Goal: Task Accomplishment & Management: Manage account settings

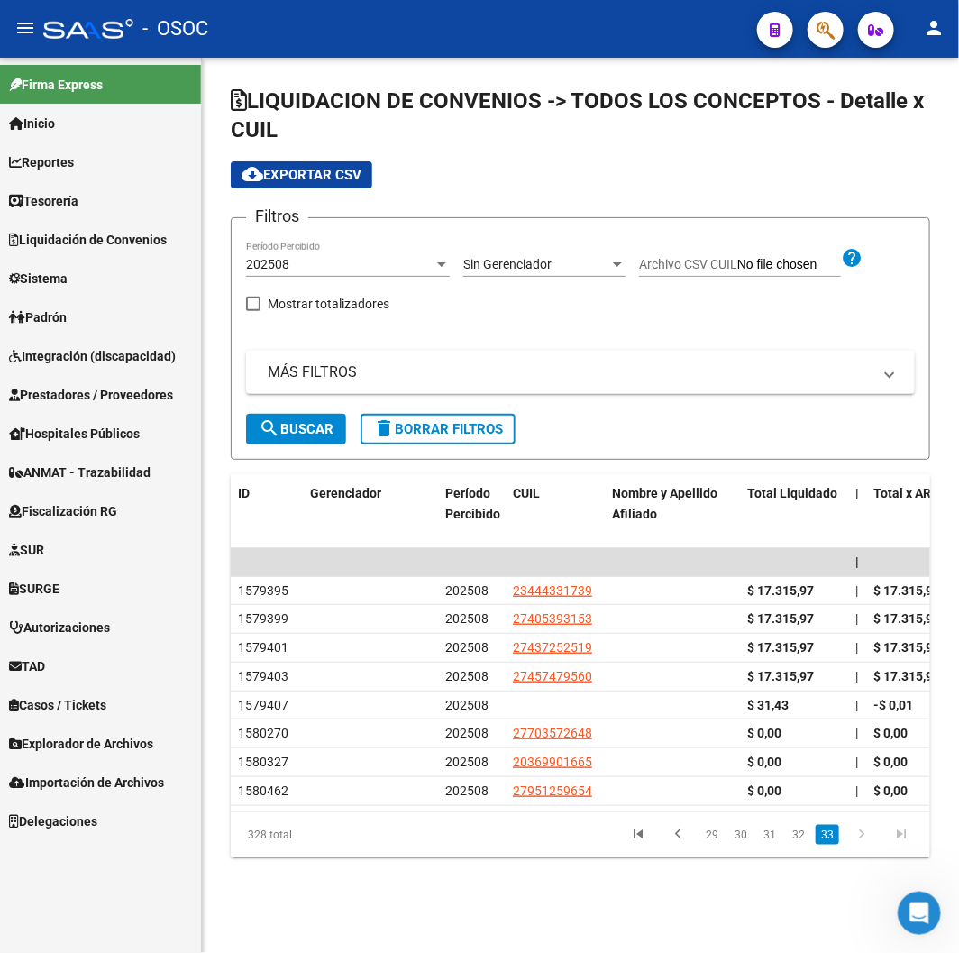
click at [524, 176] on div "cloud_download Exportar CSV" at bounding box center [580, 174] width 699 height 27
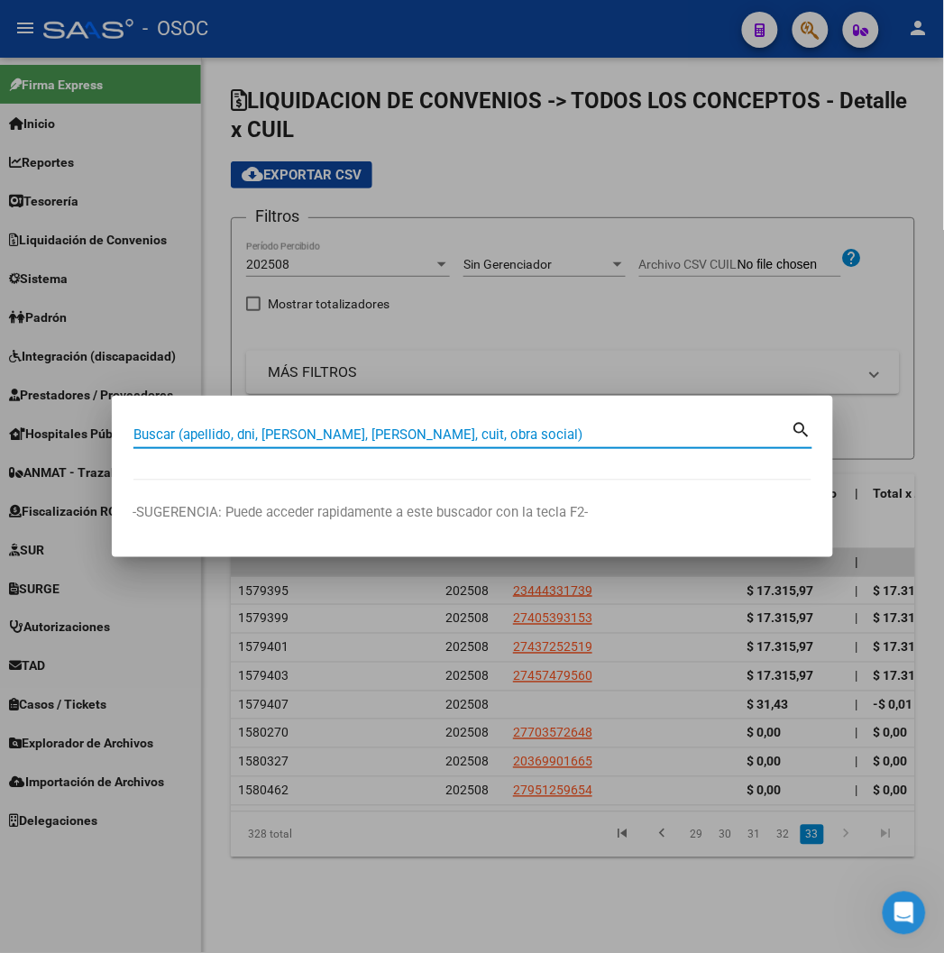
paste input "32770808"
type input "32770808"
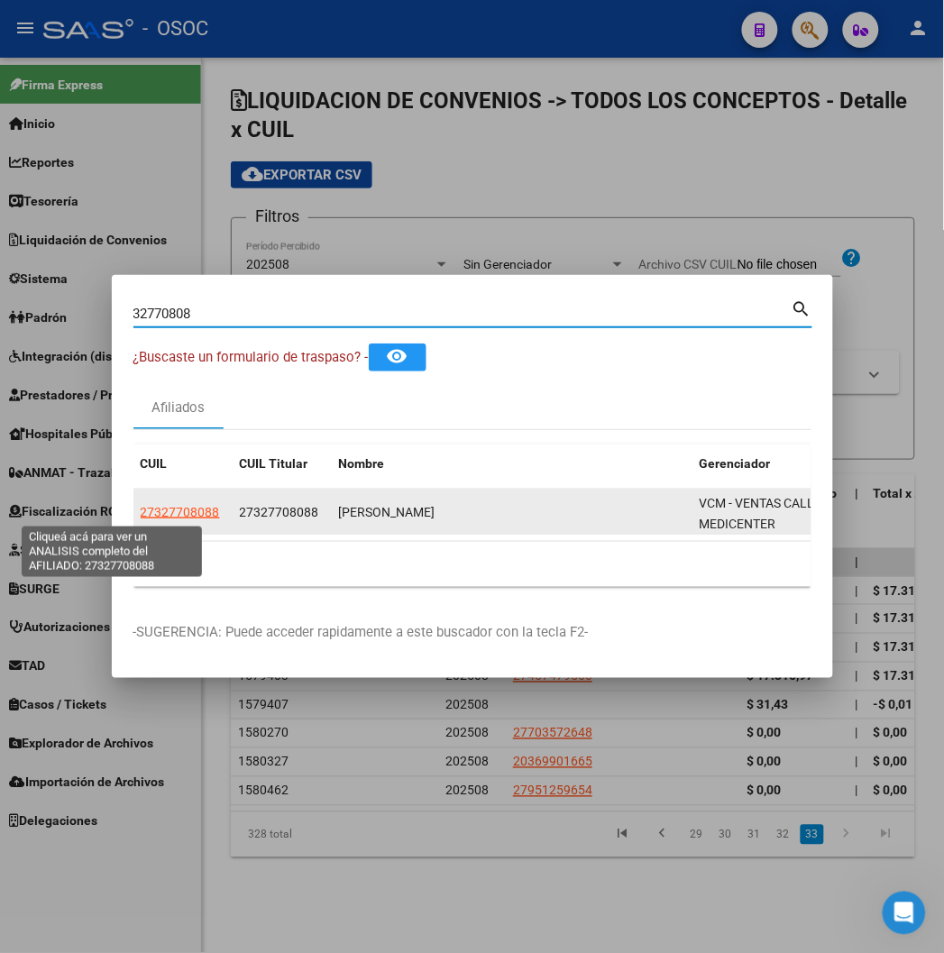
click at [141, 515] on span "27327708088" at bounding box center [180, 512] width 79 height 14
type textarea "27327708088"
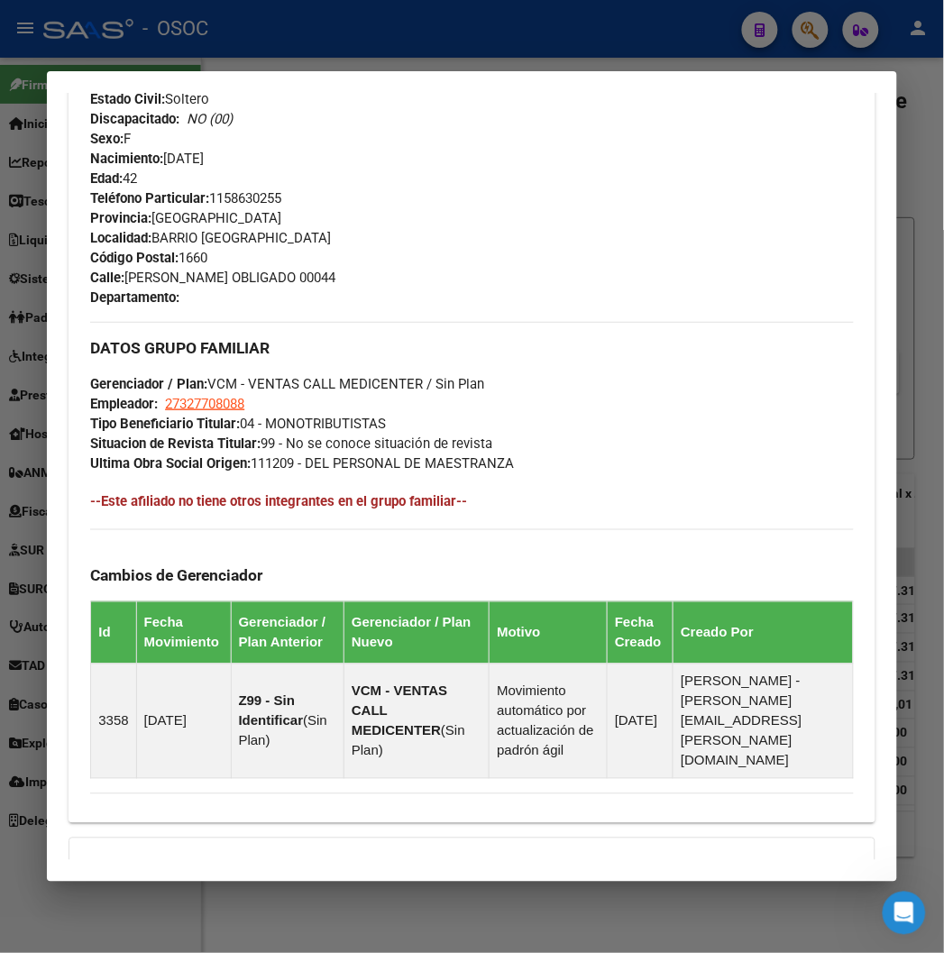
scroll to position [1022, 0]
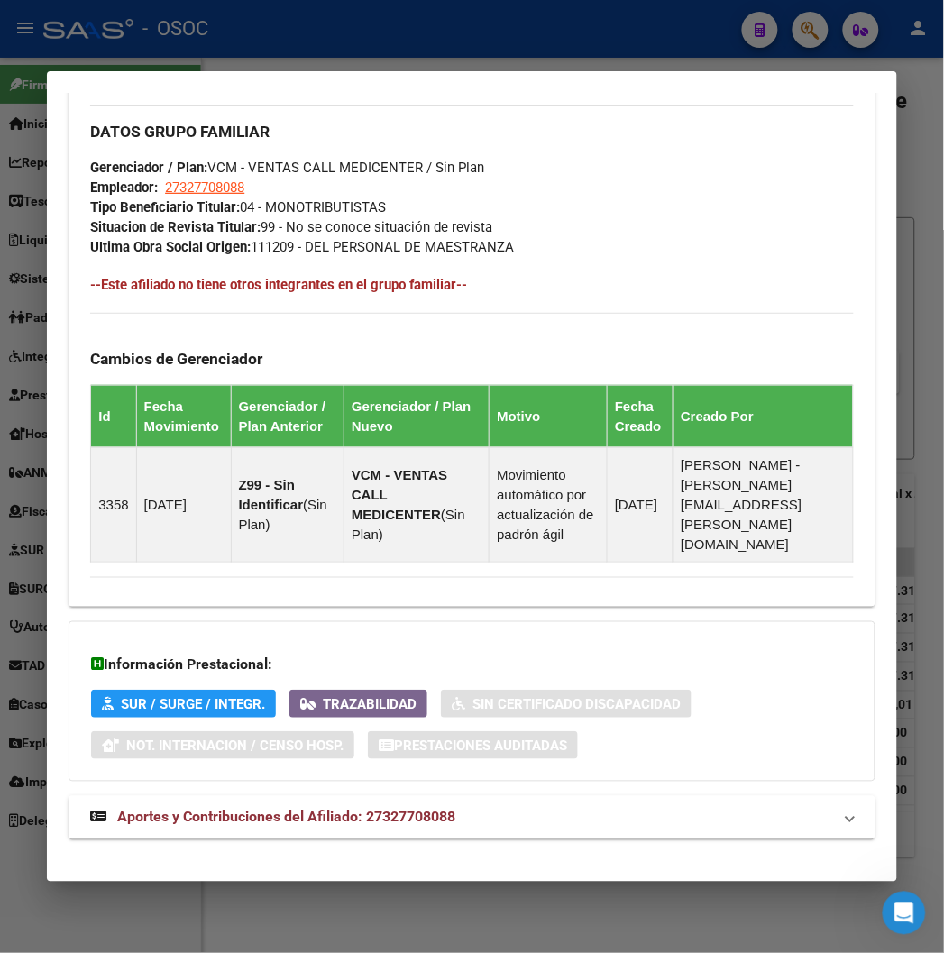
click at [352, 796] on mat-expansion-panel-header "Aportes y Contribuciones del Afiliado: 27327708088" at bounding box center [471, 817] width 806 height 43
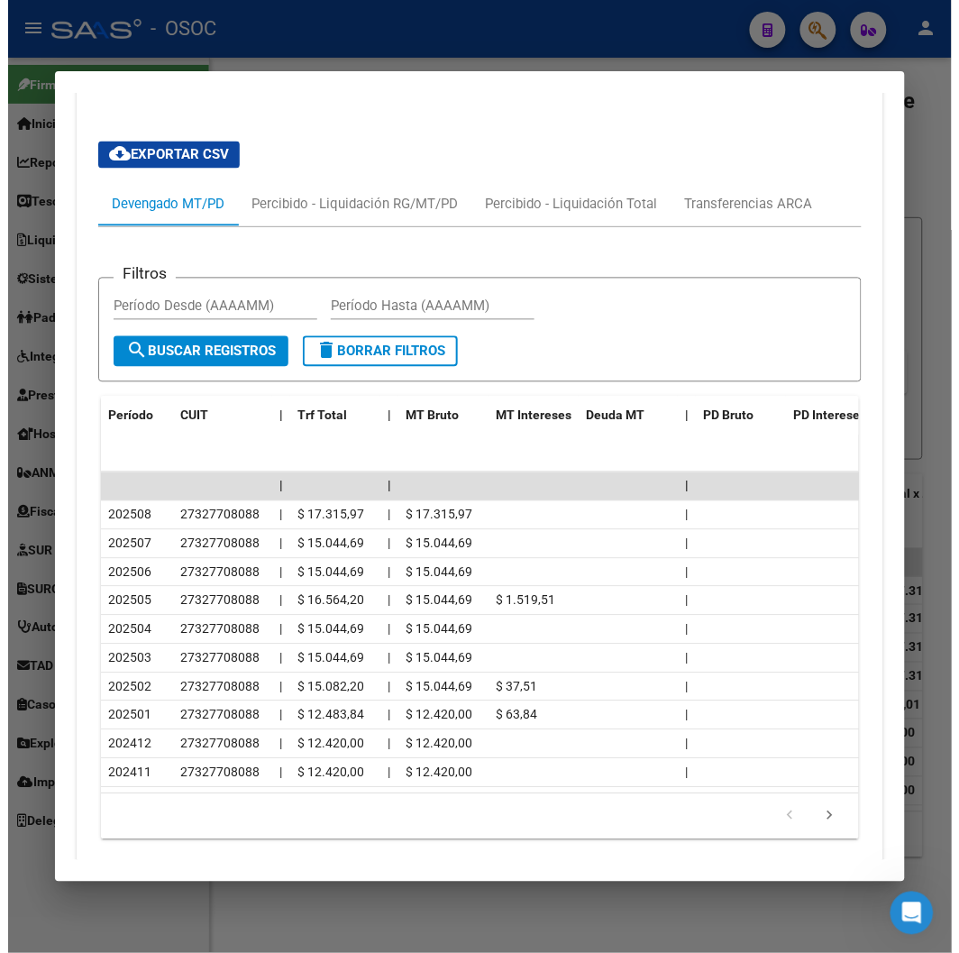
scroll to position [1835, 0]
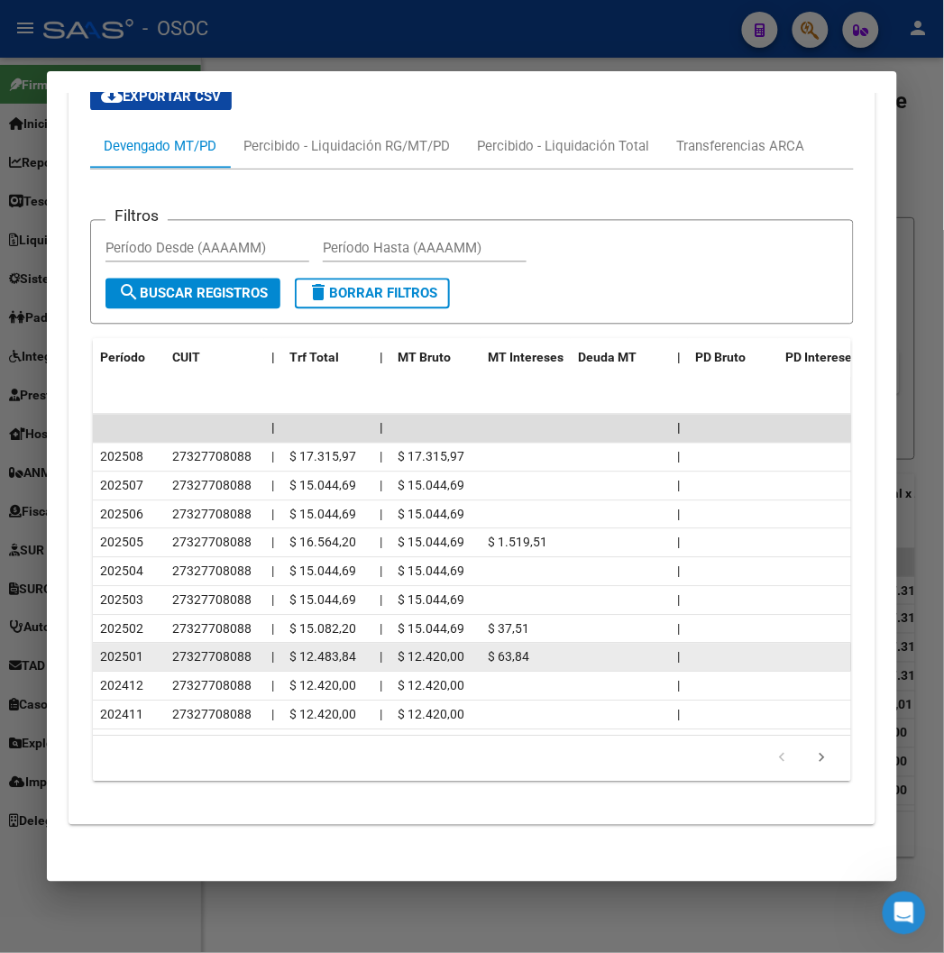
click at [120, 647] on div "202501" at bounding box center [129, 657] width 58 height 21
click at [130, 643] on datatable-body-cell "202501" at bounding box center [129, 657] width 72 height 28
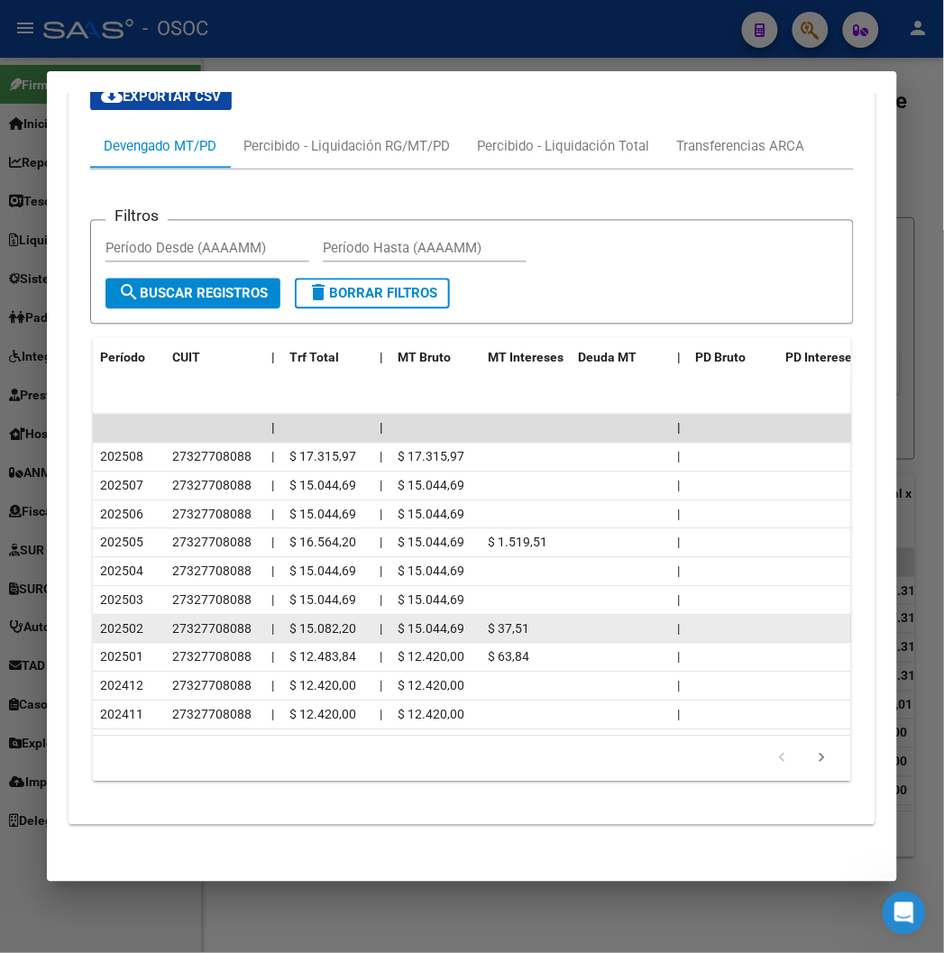
click at [132, 615] on datatable-body-cell "202502" at bounding box center [129, 629] width 72 height 28
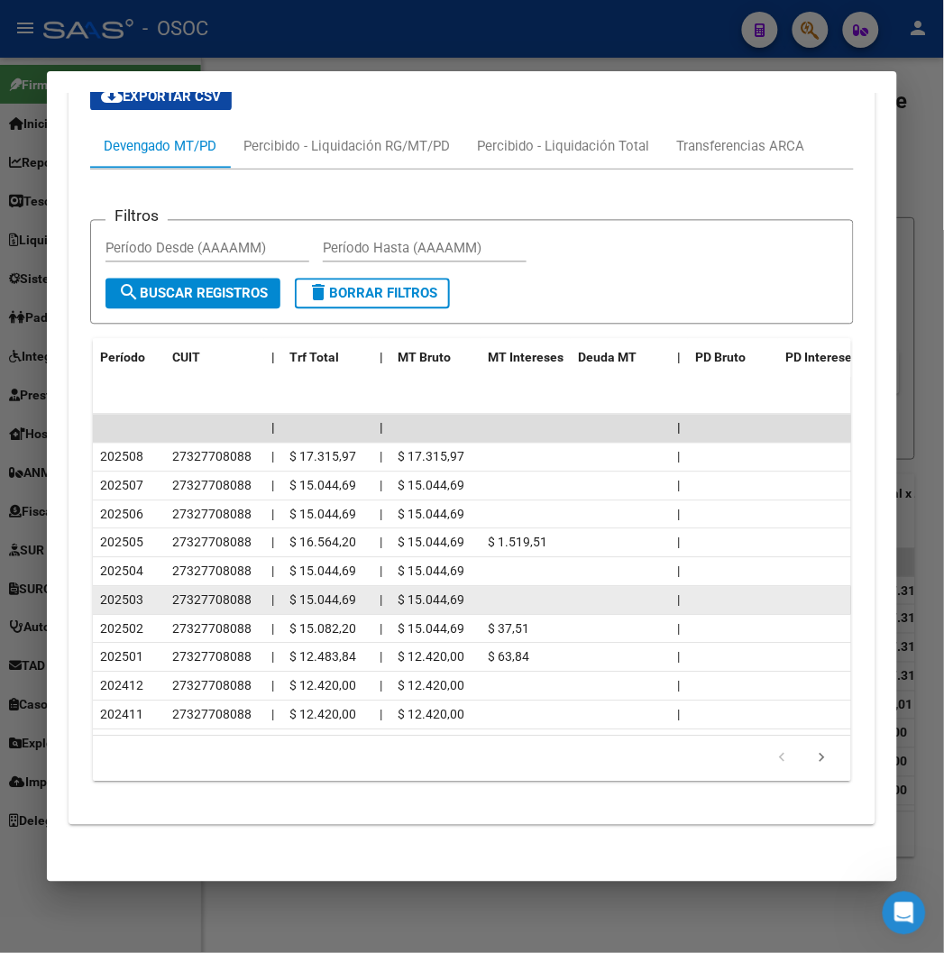
click at [136, 587] on datatable-body-cell "202503" at bounding box center [129, 601] width 72 height 28
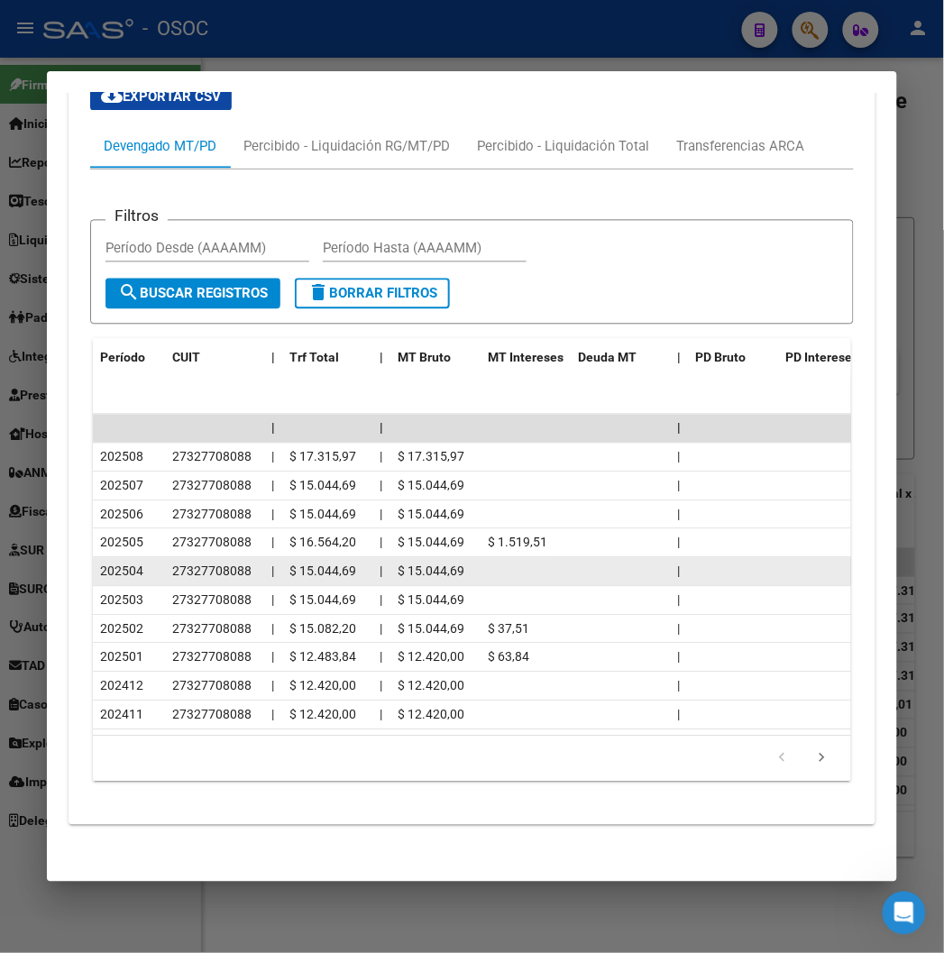
click at [135, 561] on datatable-body-cell "202504" at bounding box center [129, 572] width 72 height 28
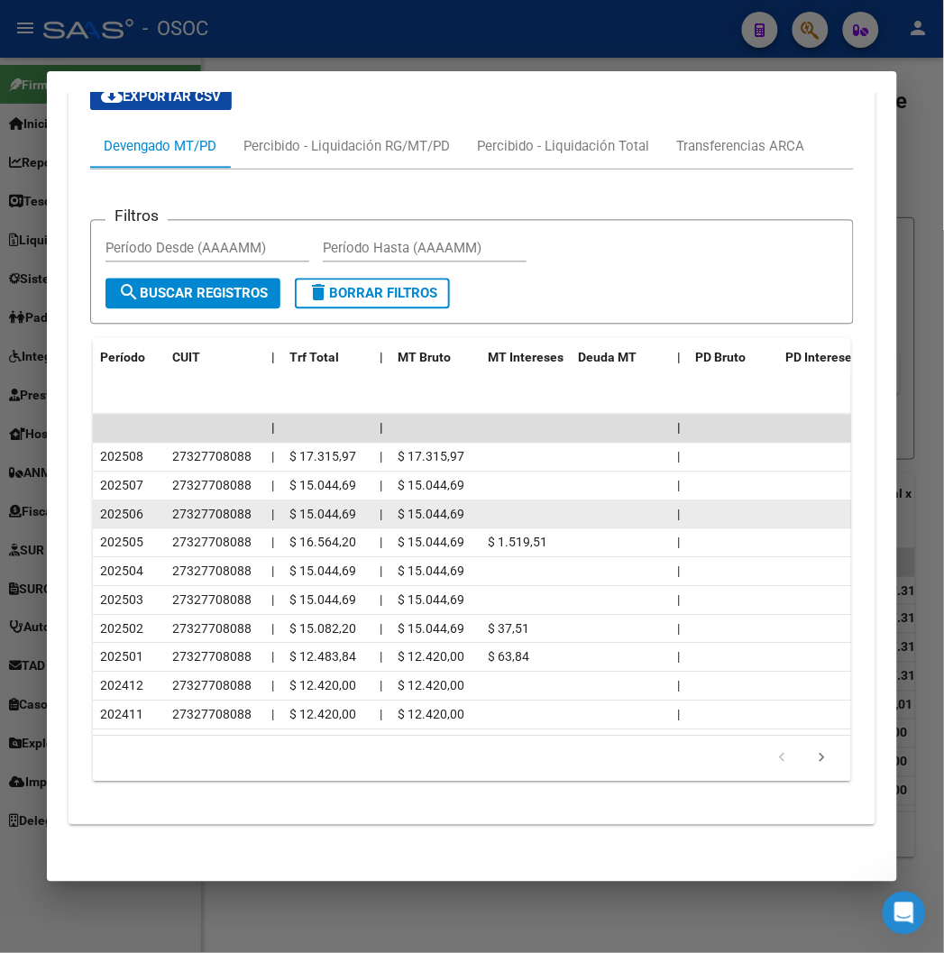
click at [126, 505] on div "202506" at bounding box center [129, 515] width 58 height 21
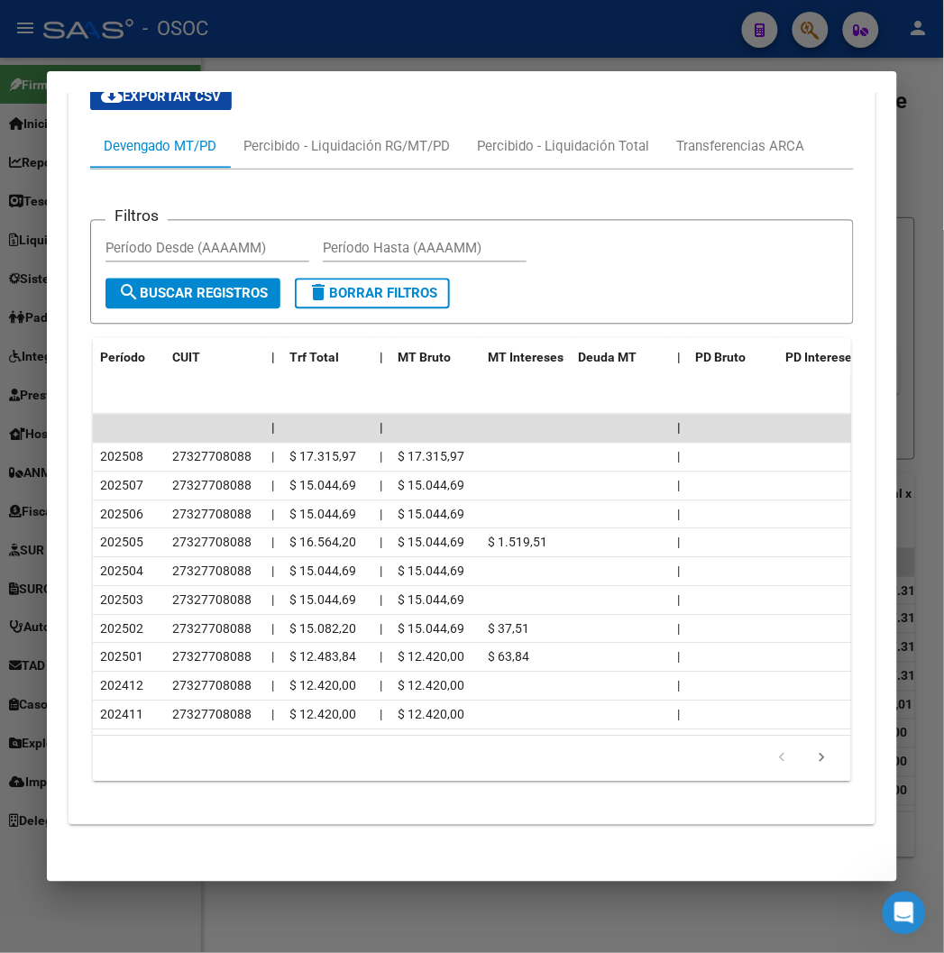
click at [140, 59] on div at bounding box center [472, 476] width 944 height 953
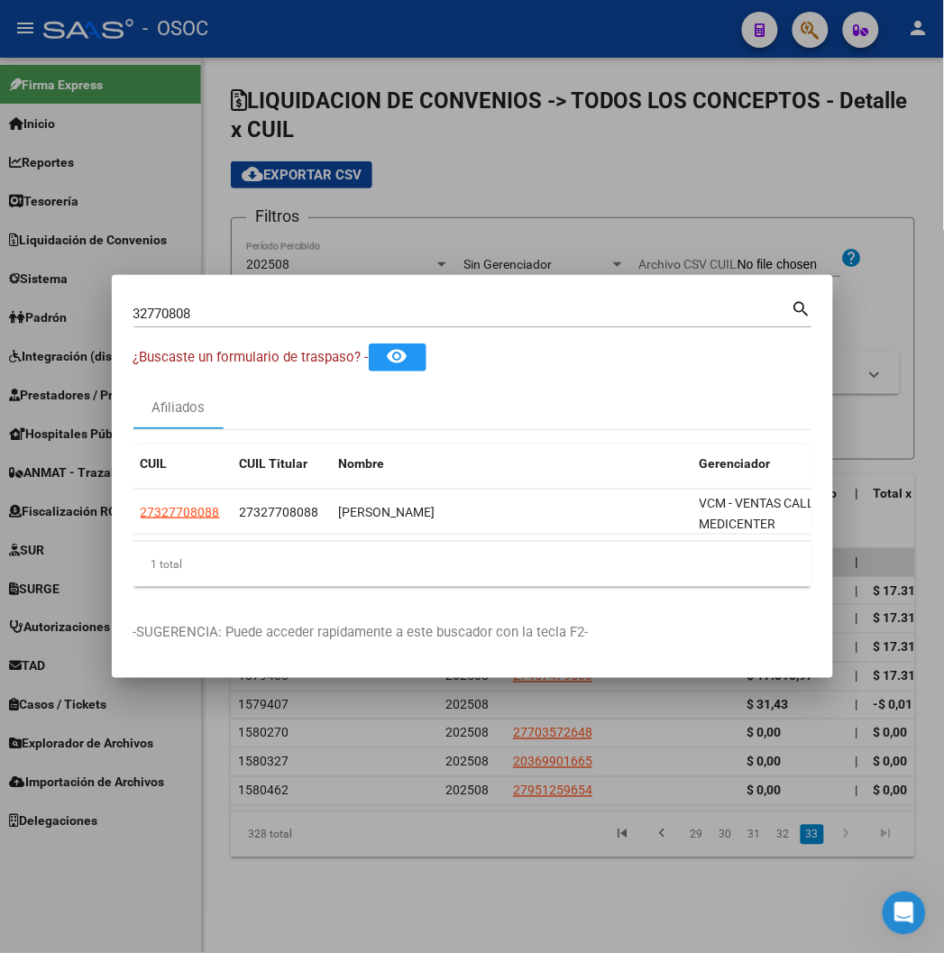
click at [140, 59] on div at bounding box center [472, 476] width 944 height 953
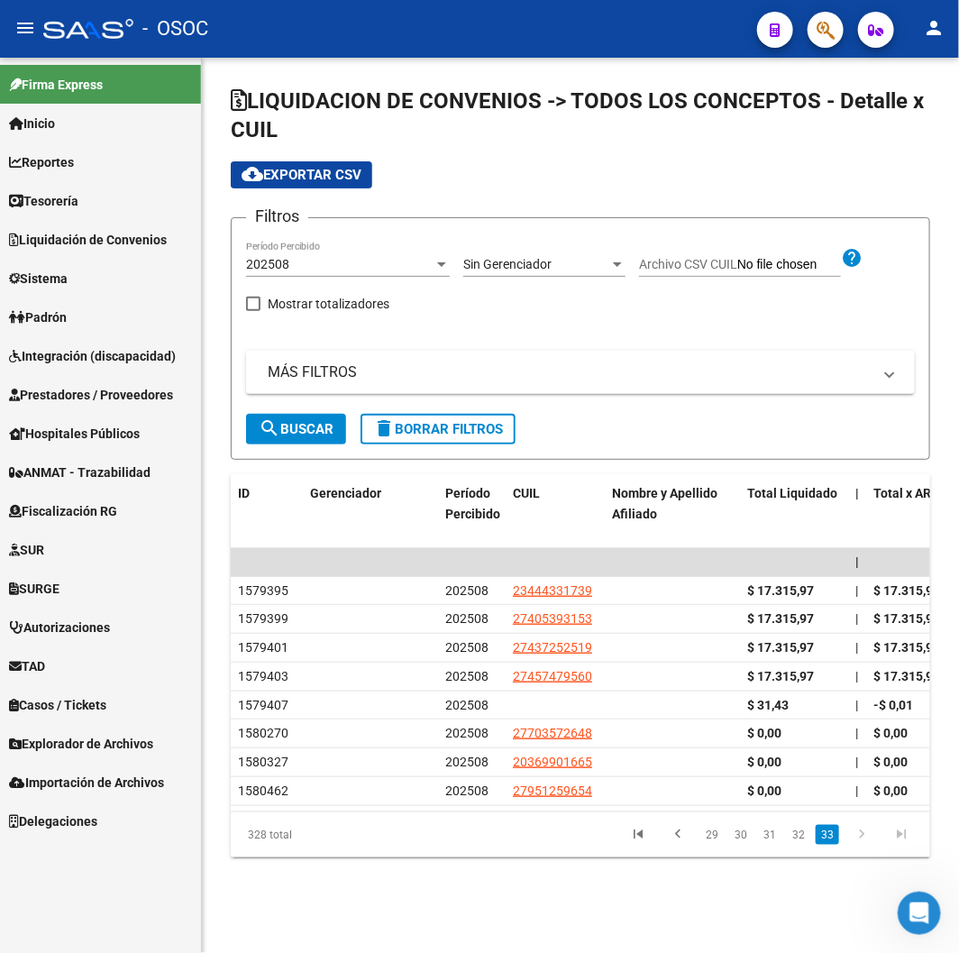
click at [87, 739] on span "Explorador de Archivos" at bounding box center [81, 744] width 144 height 20
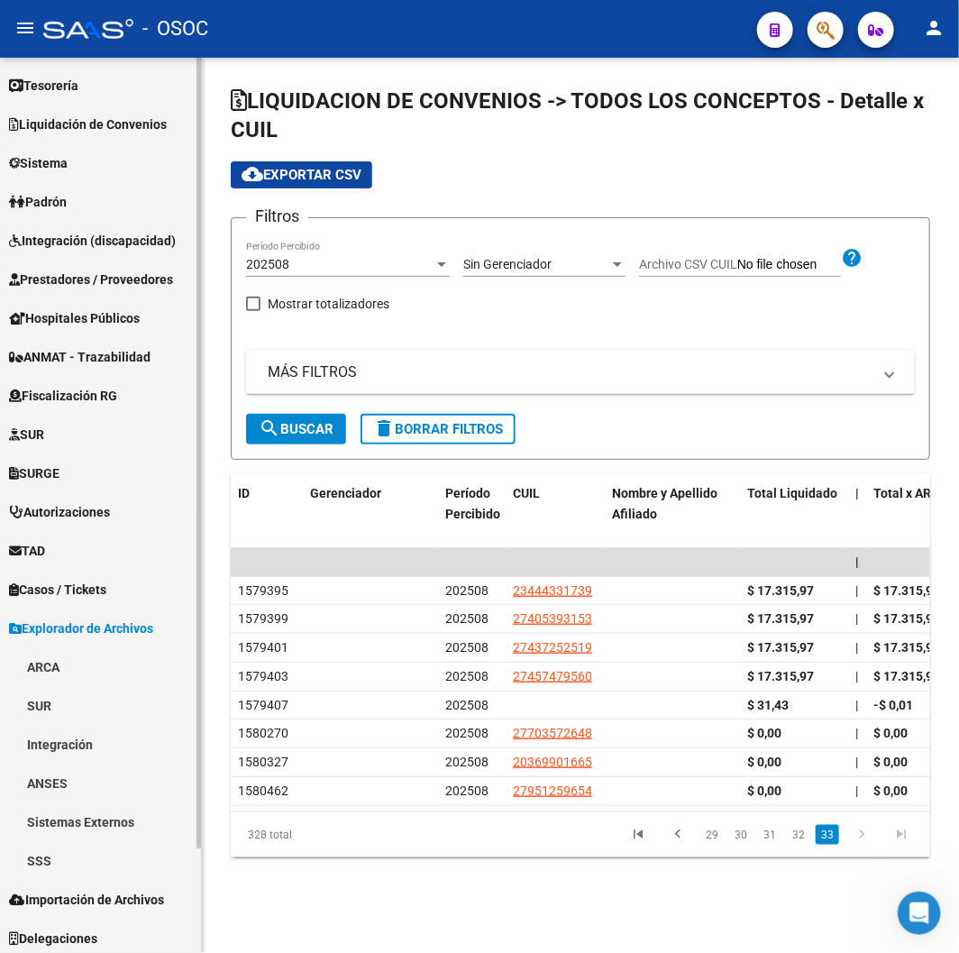
scroll to position [119, 0]
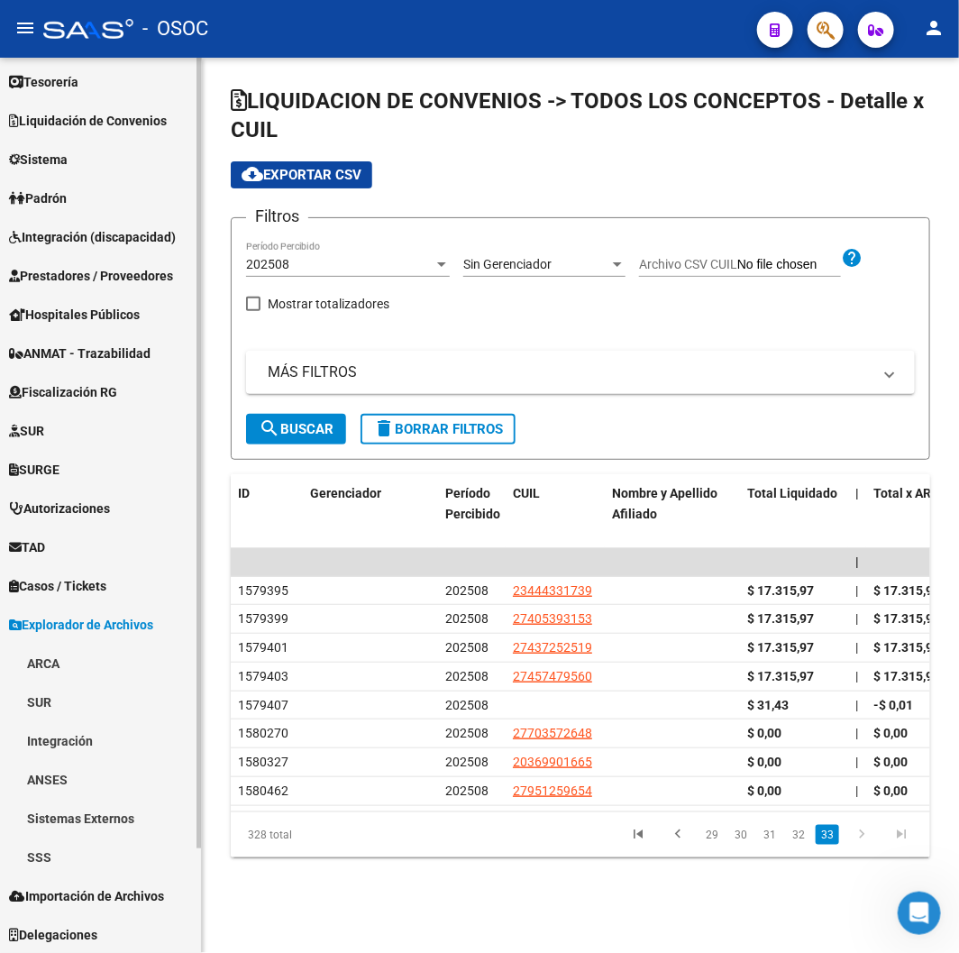
click at [40, 851] on link "SSS" at bounding box center [100, 856] width 201 height 39
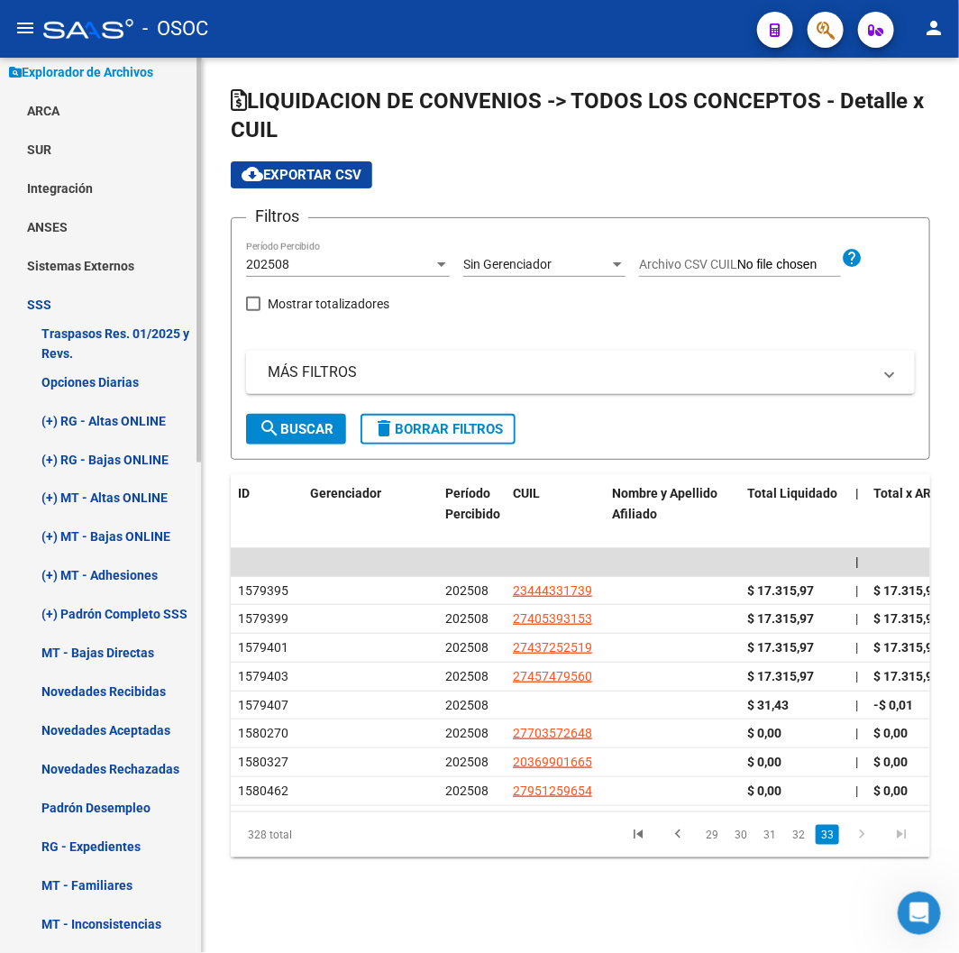
scroll to position [719, 0]
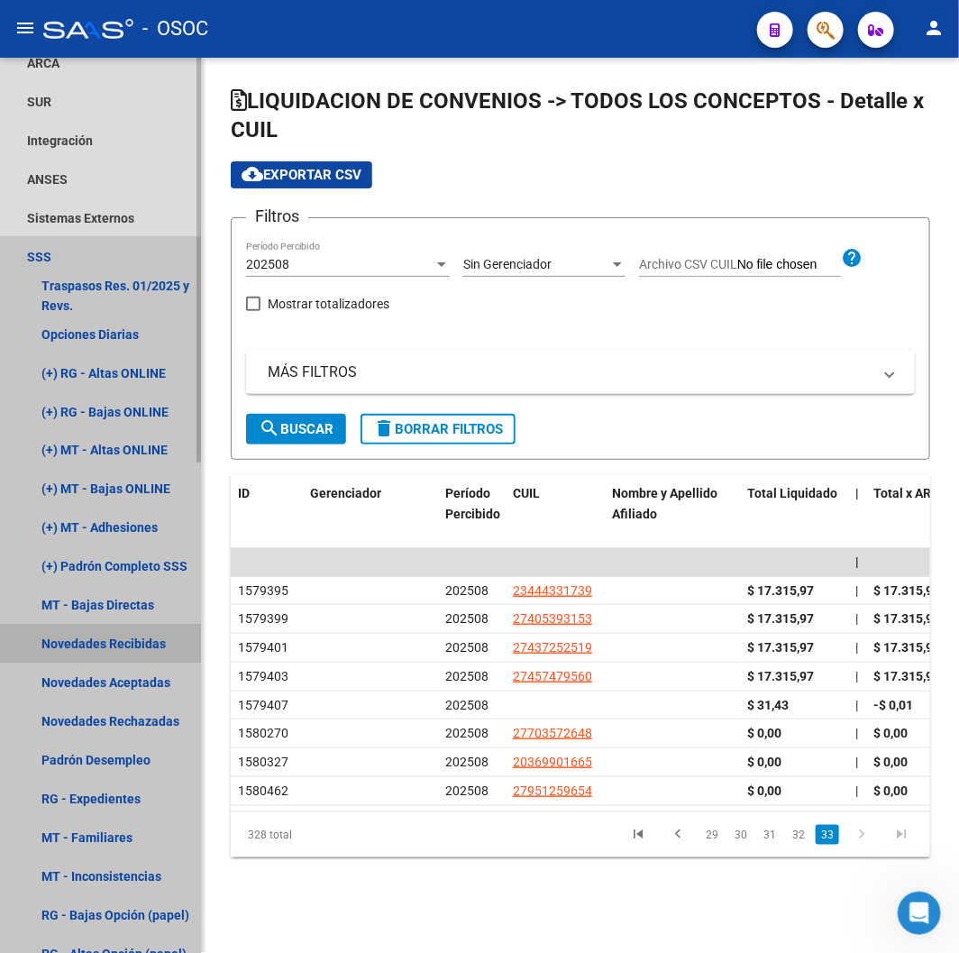
click at [82, 645] on link "Novedades Recibidas" at bounding box center [100, 643] width 201 height 39
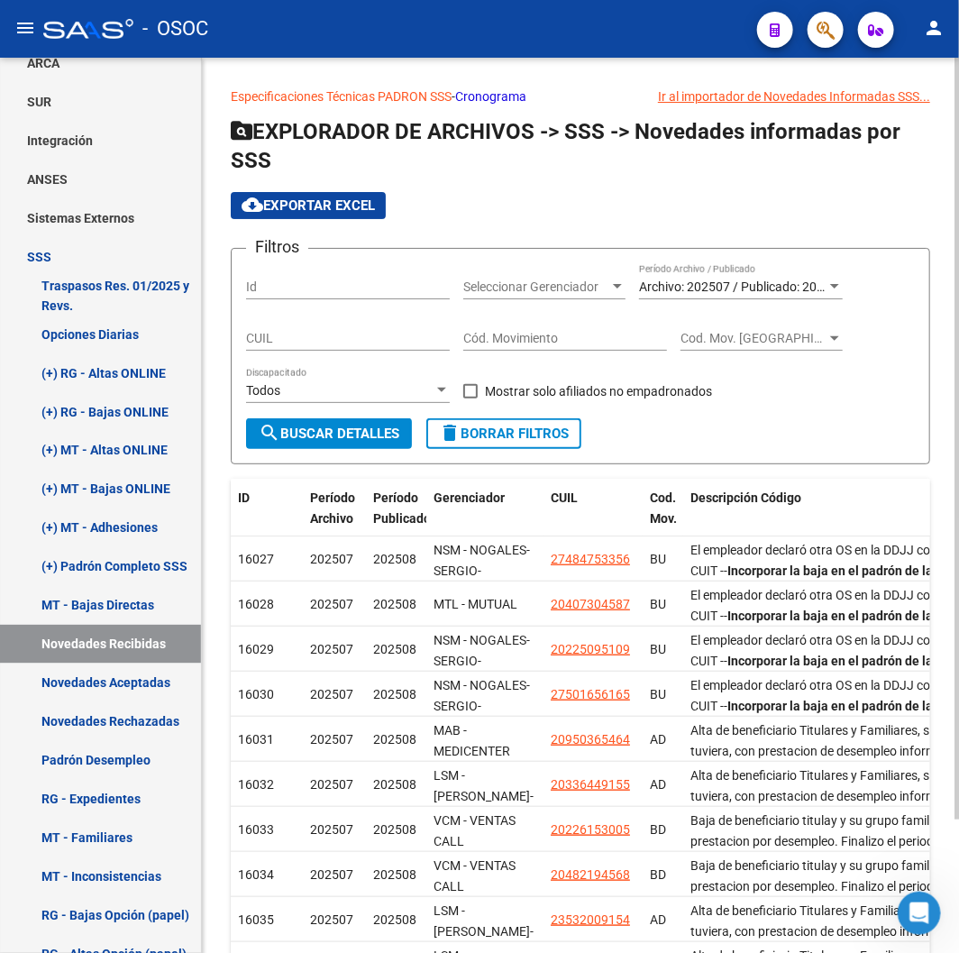
click at [690, 280] on span "Archivo: 202507 / Publicado: 202508" at bounding box center [742, 286] width 206 height 14
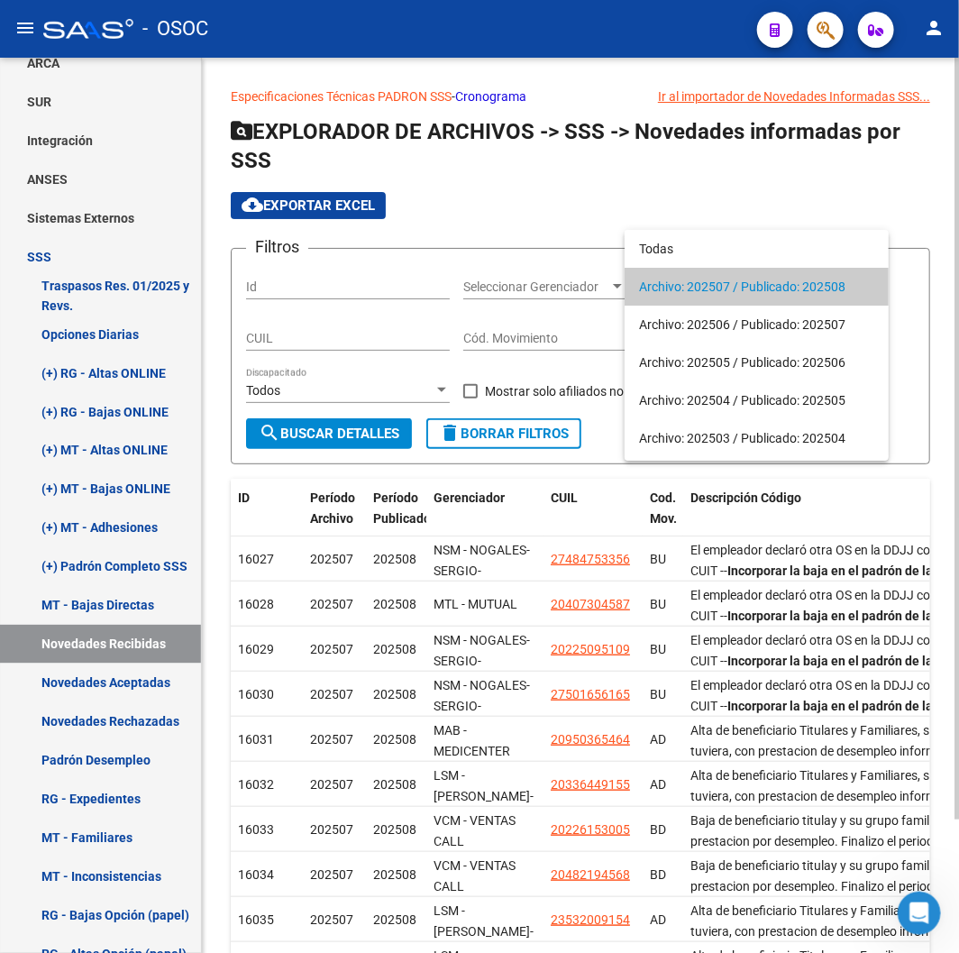
click at [690, 280] on span "Archivo: 202507 / Publicado: 202508" at bounding box center [756, 287] width 235 height 38
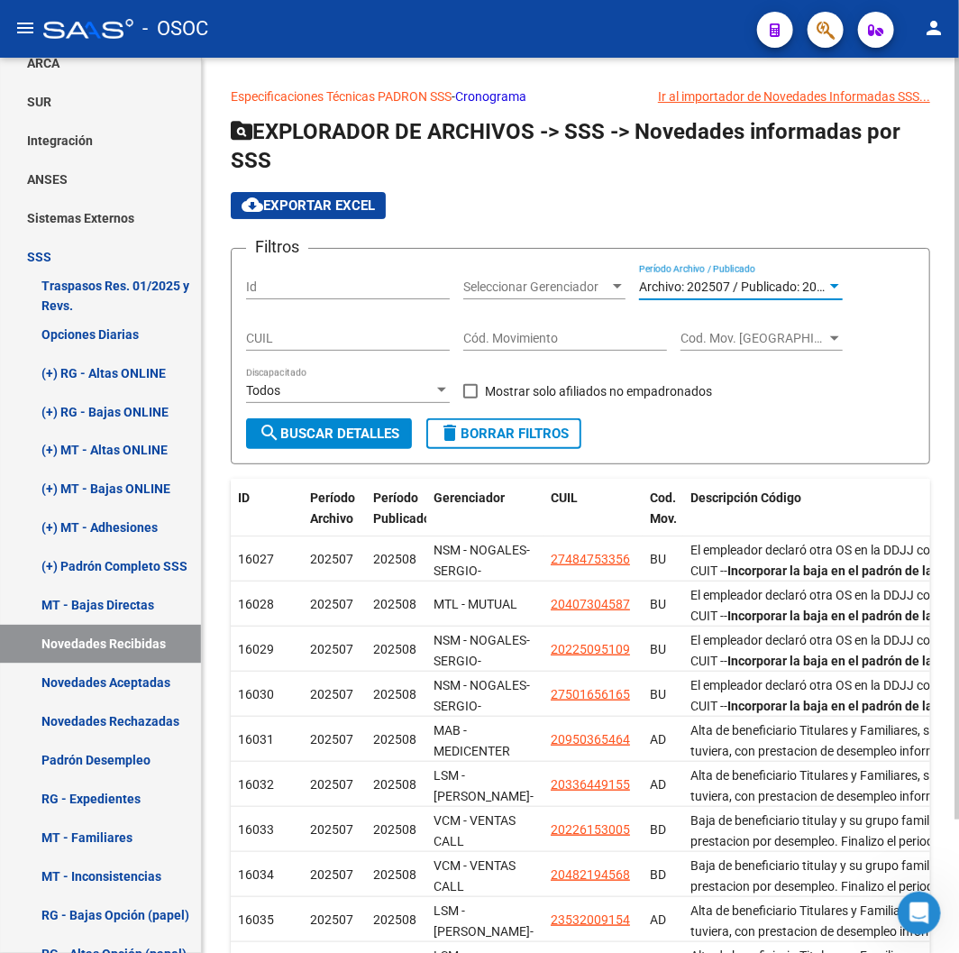
click at [347, 429] on span "search Buscar Detalles" at bounding box center [329, 433] width 141 height 16
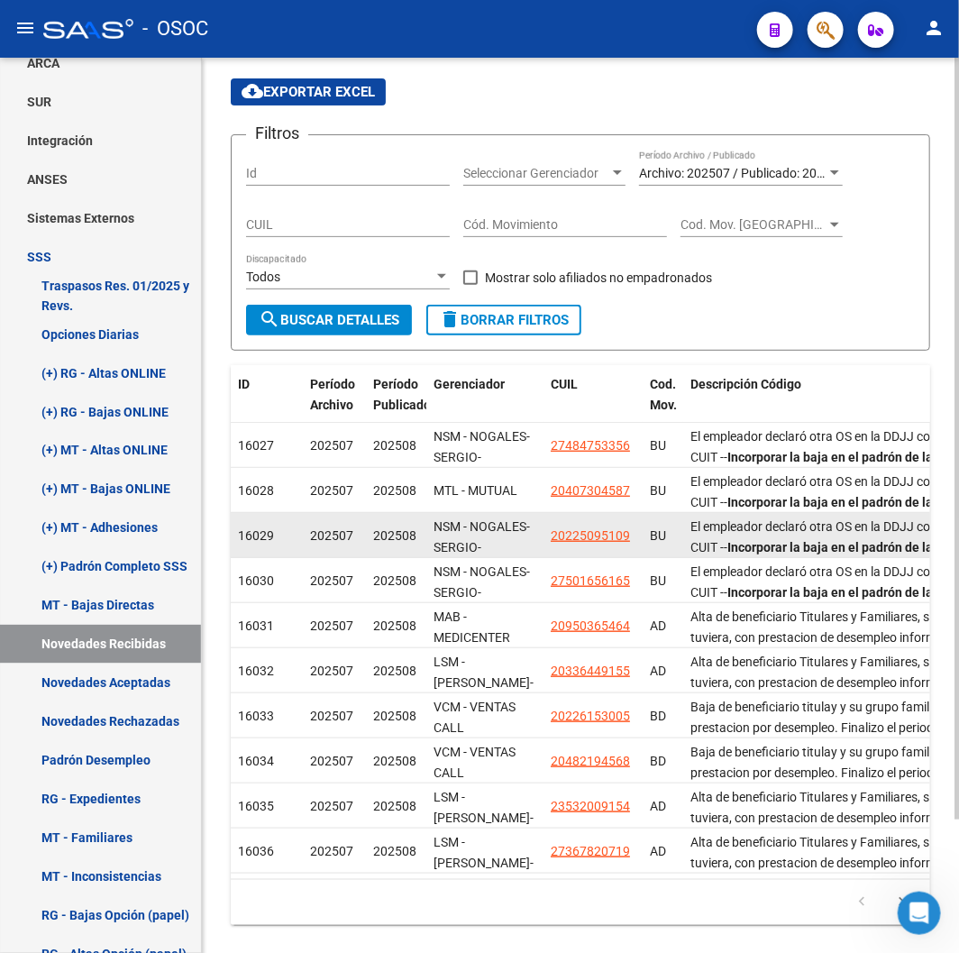
scroll to position [158, 0]
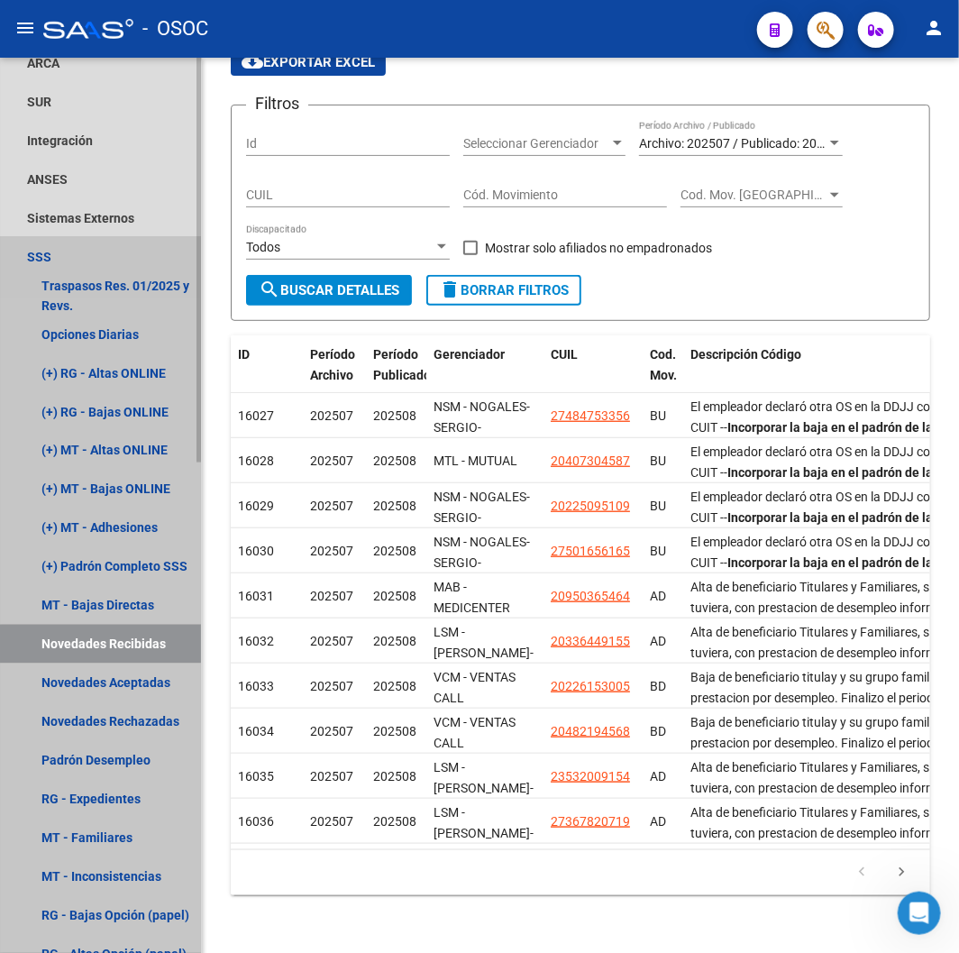
click at [111, 661] on link "Novedades Recibidas" at bounding box center [100, 643] width 201 height 39
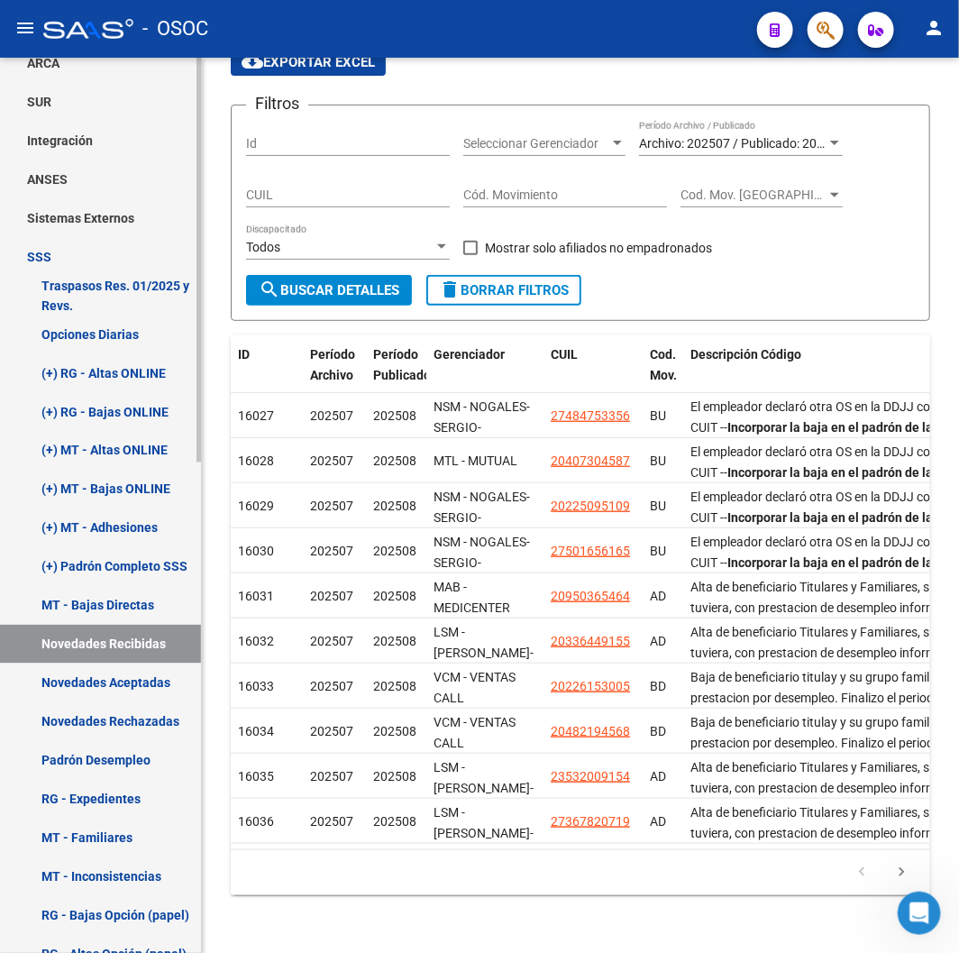
click at [102, 670] on link "Novedades Aceptadas" at bounding box center [100, 682] width 201 height 39
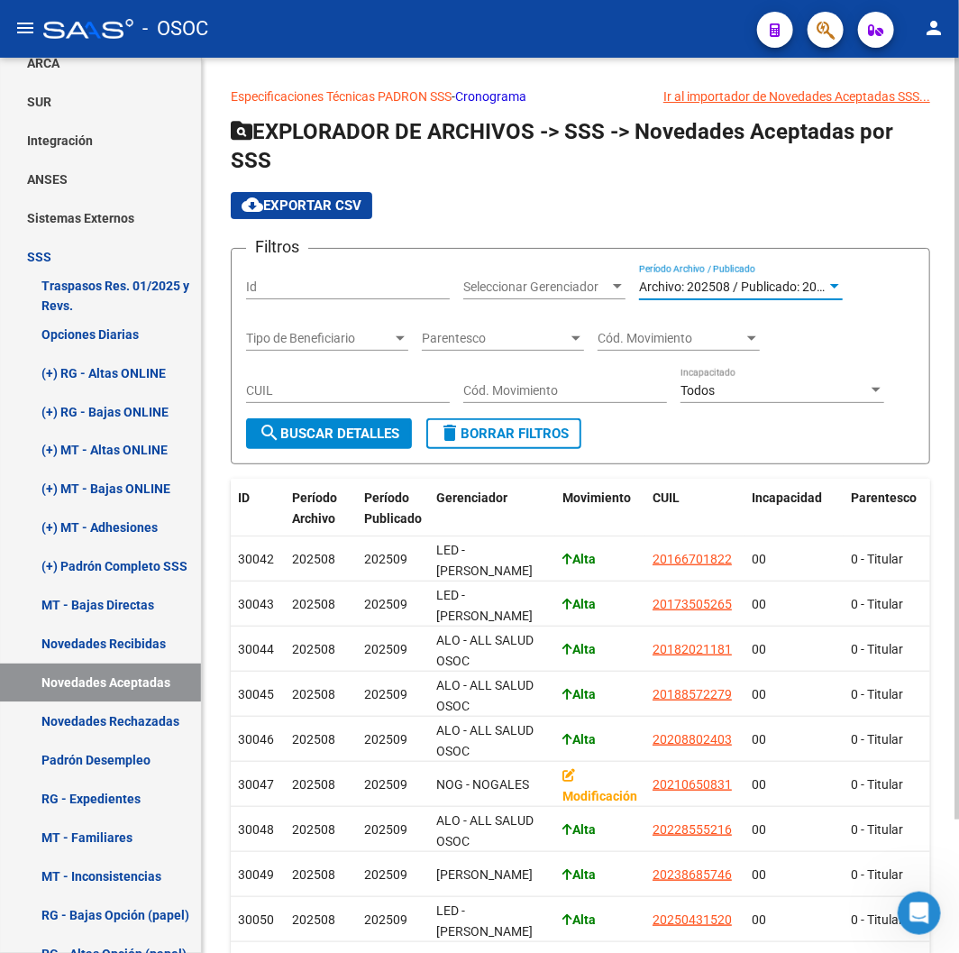
click at [739, 292] on span "Archivo: 202508 / Publicado: 202509" at bounding box center [742, 286] width 206 height 14
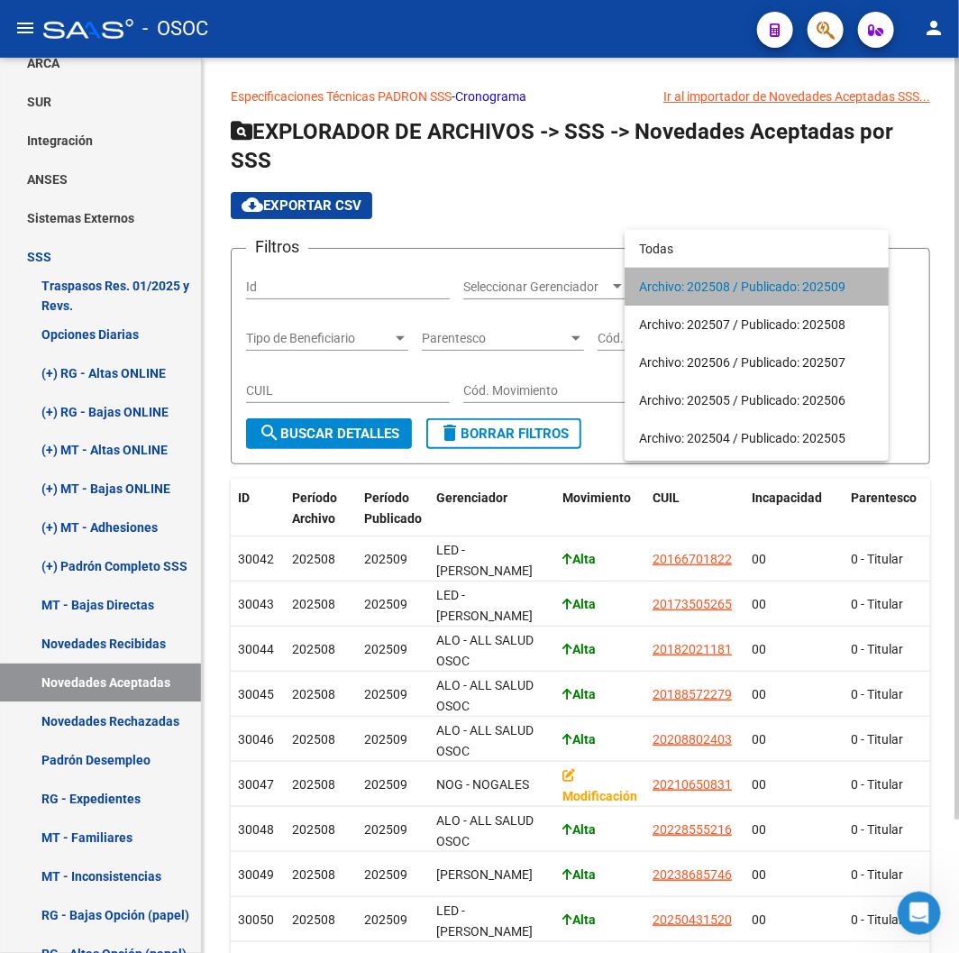
click at [739, 292] on span "Archivo: 202508 / Publicado: 202509" at bounding box center [756, 287] width 235 height 38
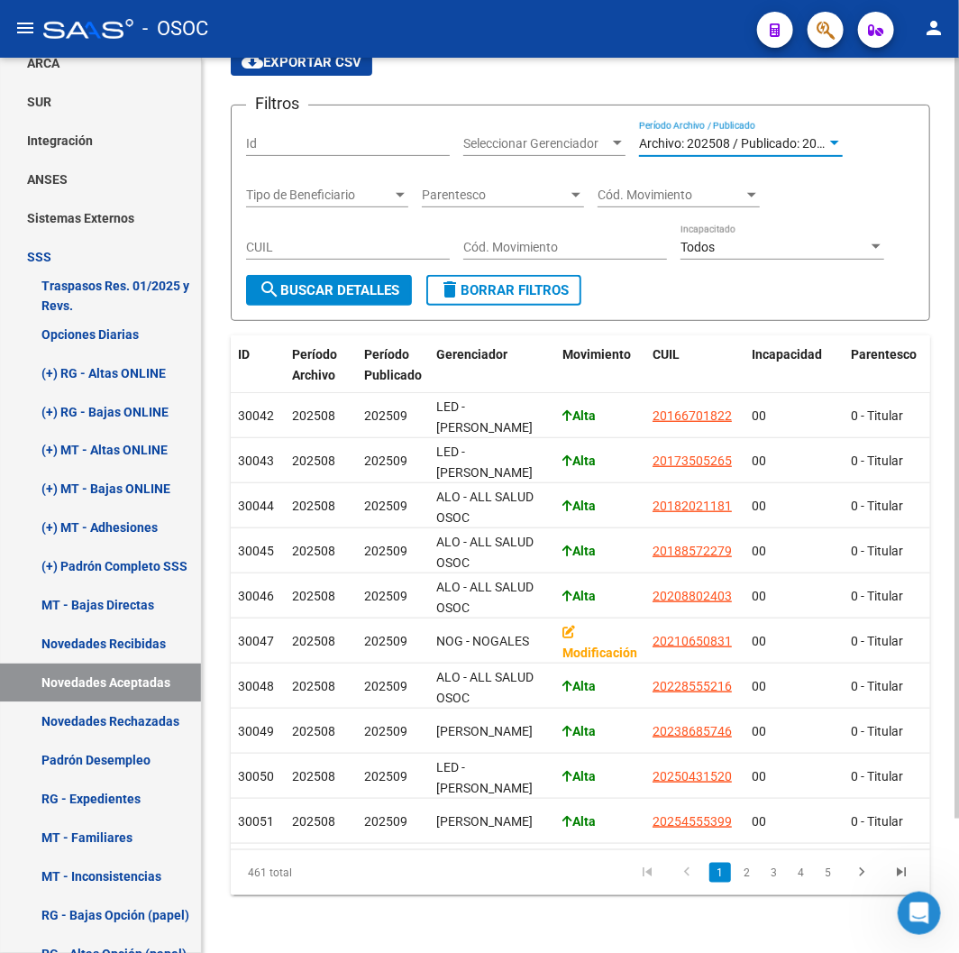
scroll to position [158, 0]
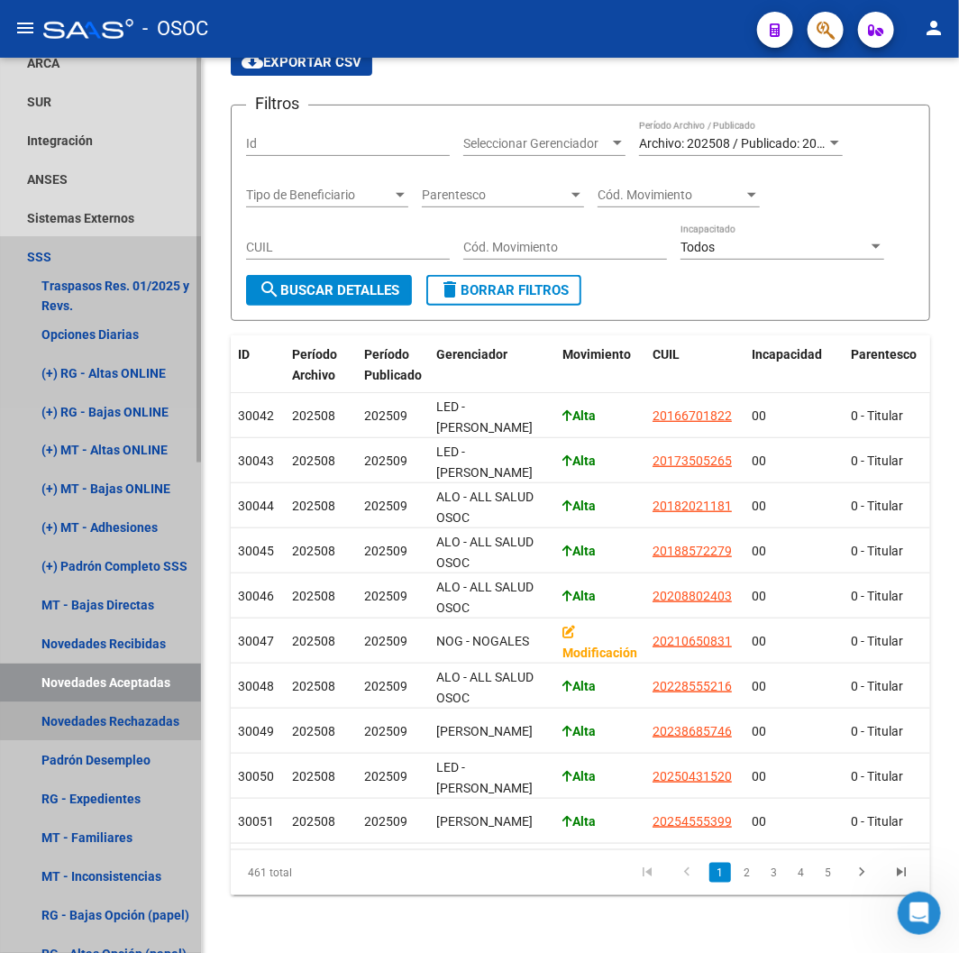
click at [112, 716] on link "Novedades Rechazadas" at bounding box center [100, 721] width 201 height 39
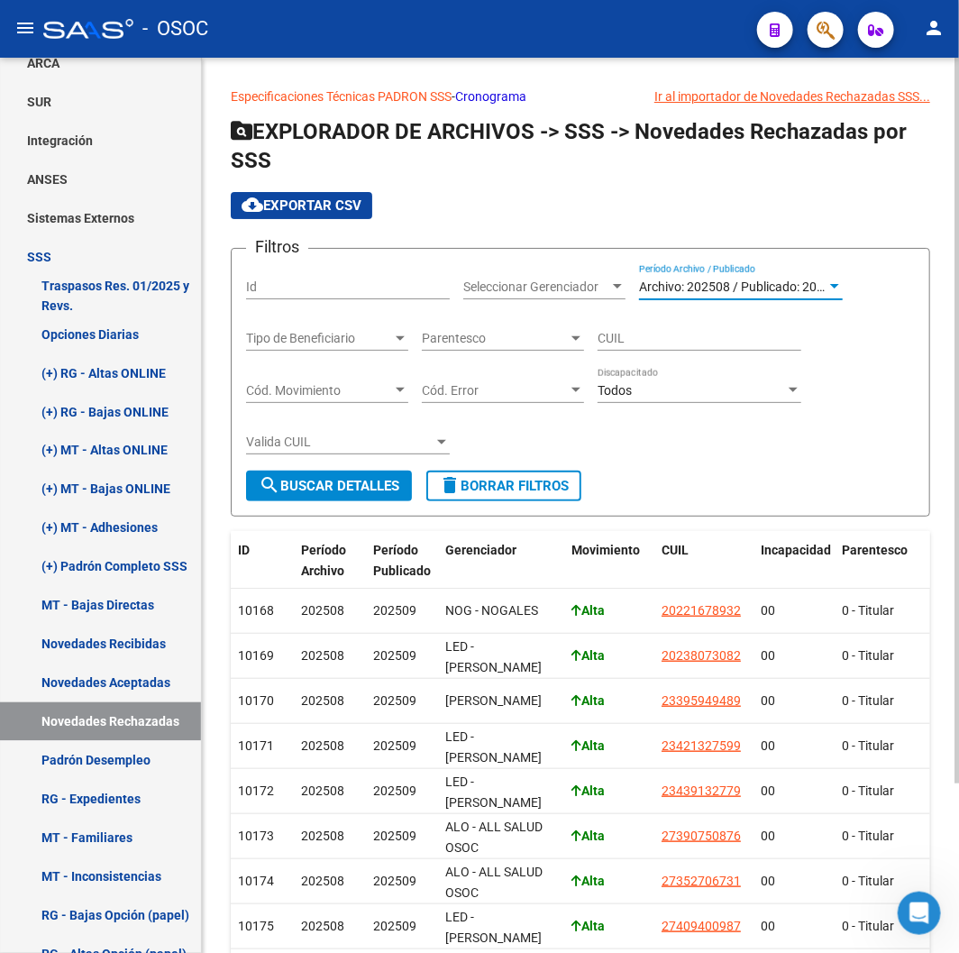
click at [753, 294] on span "Archivo: 202508 / Publicado: 202509" at bounding box center [742, 286] width 206 height 14
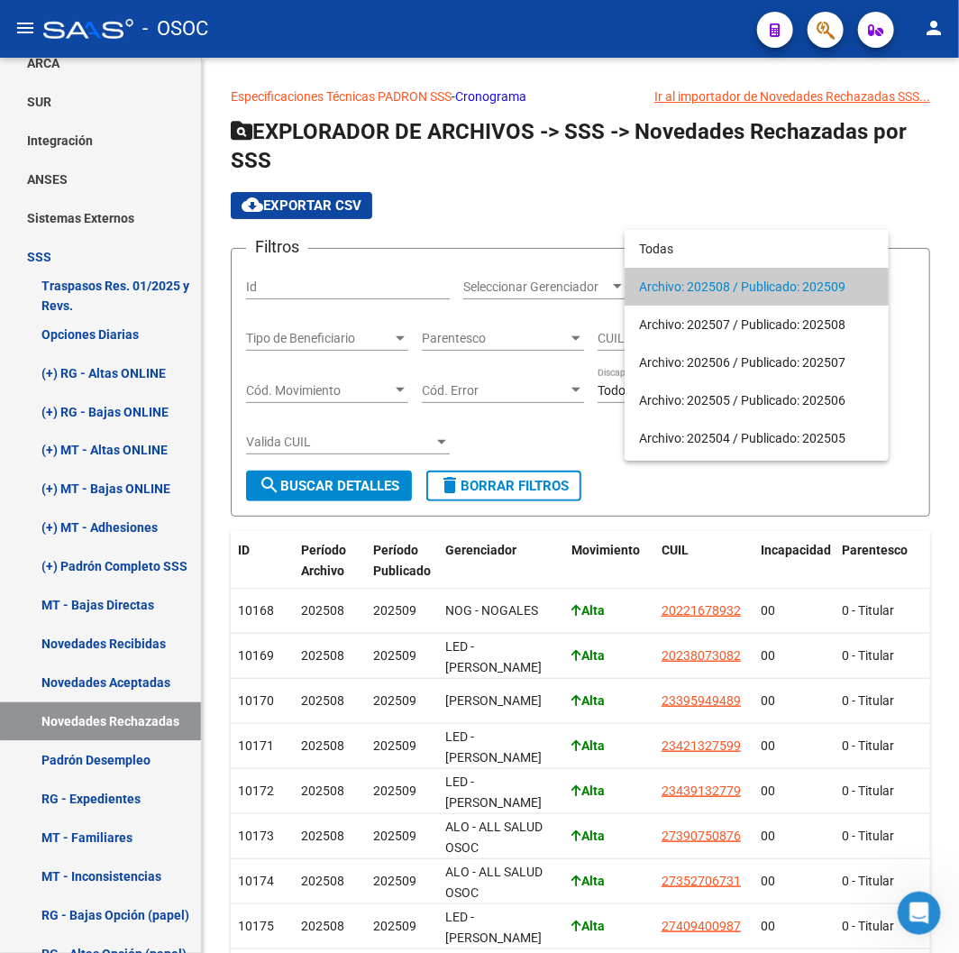
click at [741, 291] on span "Archivo: 202508 / Publicado: 202509" at bounding box center [756, 287] width 235 height 38
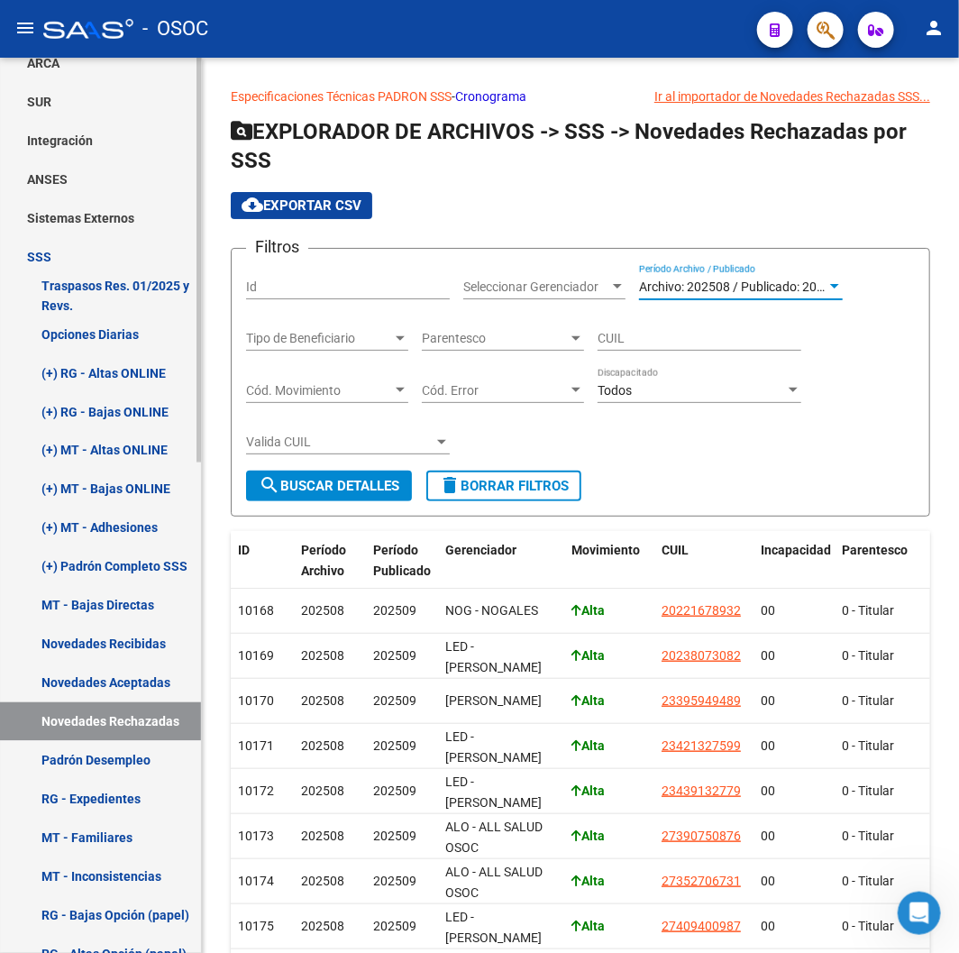
click at [142, 682] on link "Novedades Aceptadas" at bounding box center [100, 682] width 201 height 39
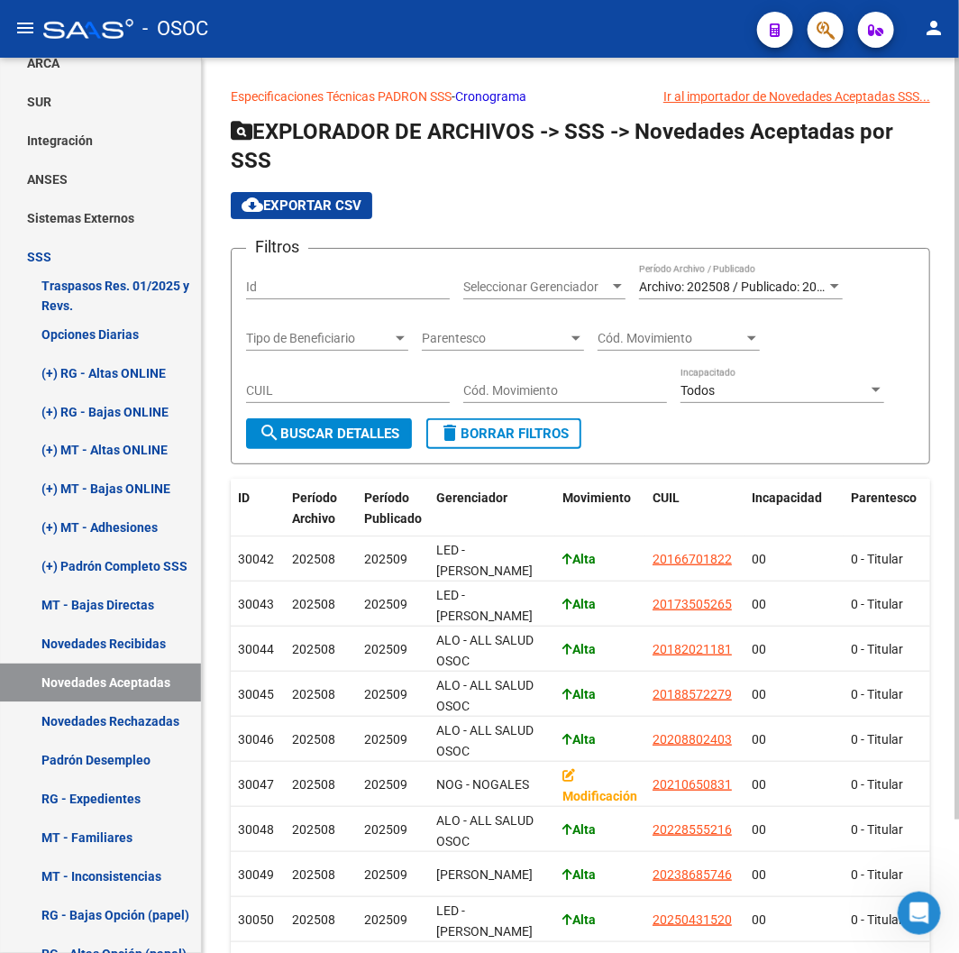
click at [349, 433] on span "search Buscar Detalles" at bounding box center [329, 433] width 141 height 16
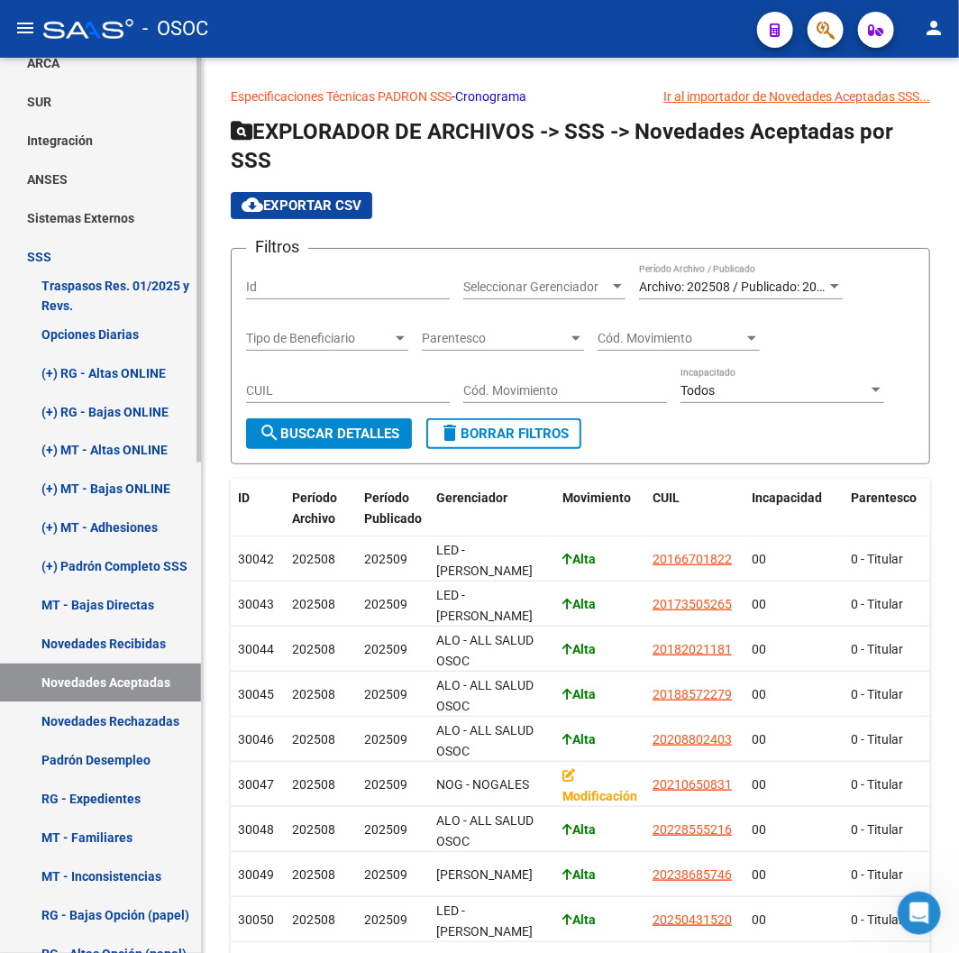
click at [133, 690] on link "Novedades Aceptadas" at bounding box center [100, 682] width 201 height 39
click at [120, 716] on link "Novedades Rechazadas" at bounding box center [100, 721] width 201 height 39
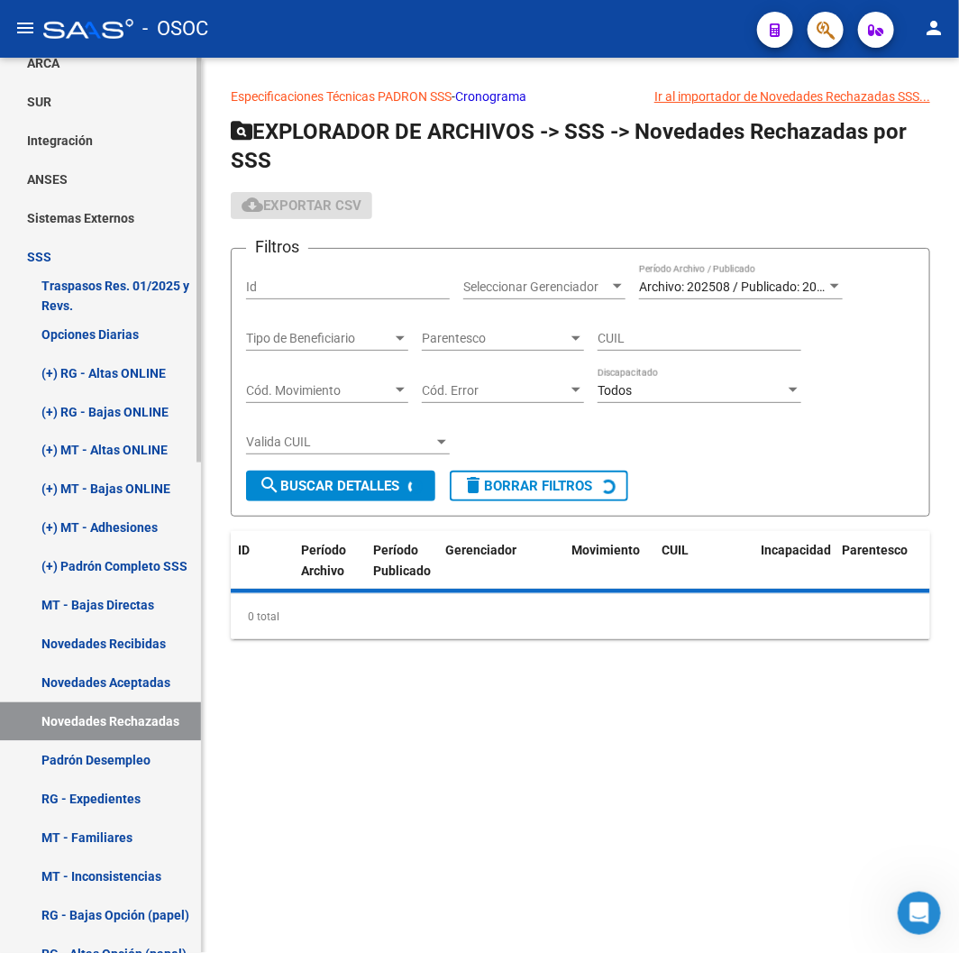
click at [127, 641] on link "Novedades Recibidas" at bounding box center [100, 643] width 201 height 39
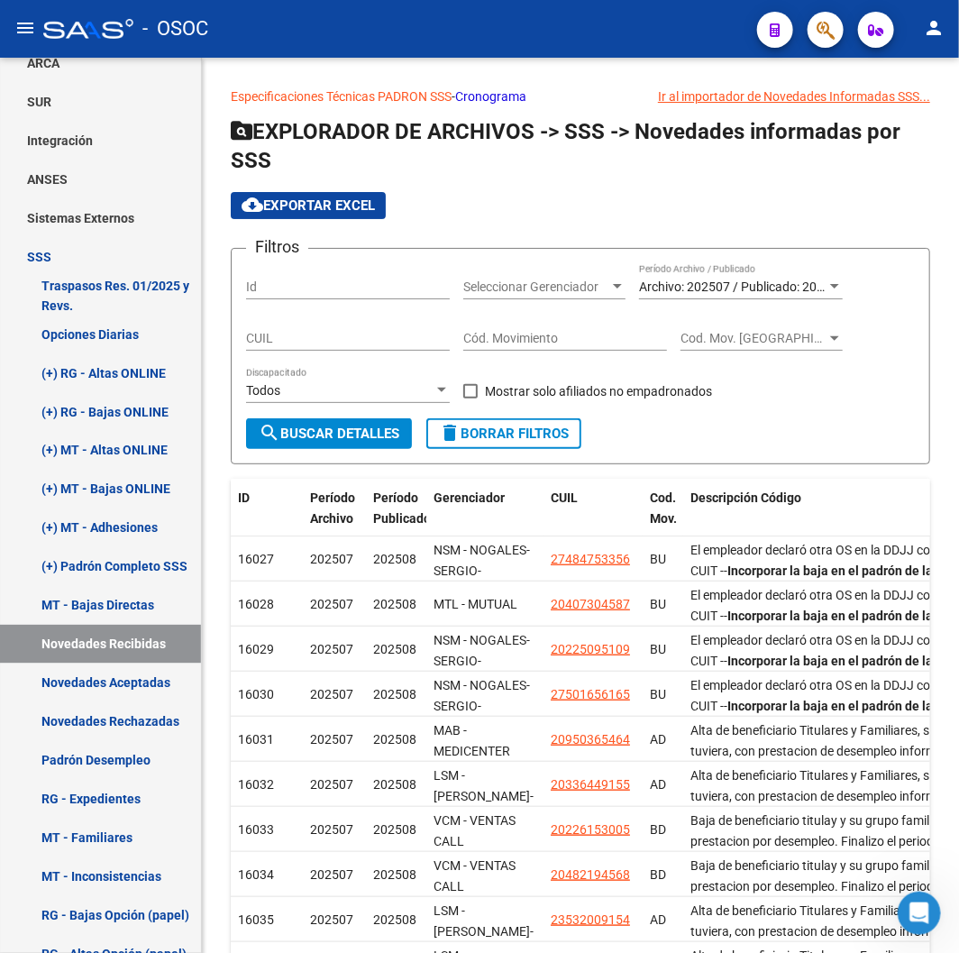
click at [300, 15] on div "- OSOC" at bounding box center [392, 29] width 699 height 40
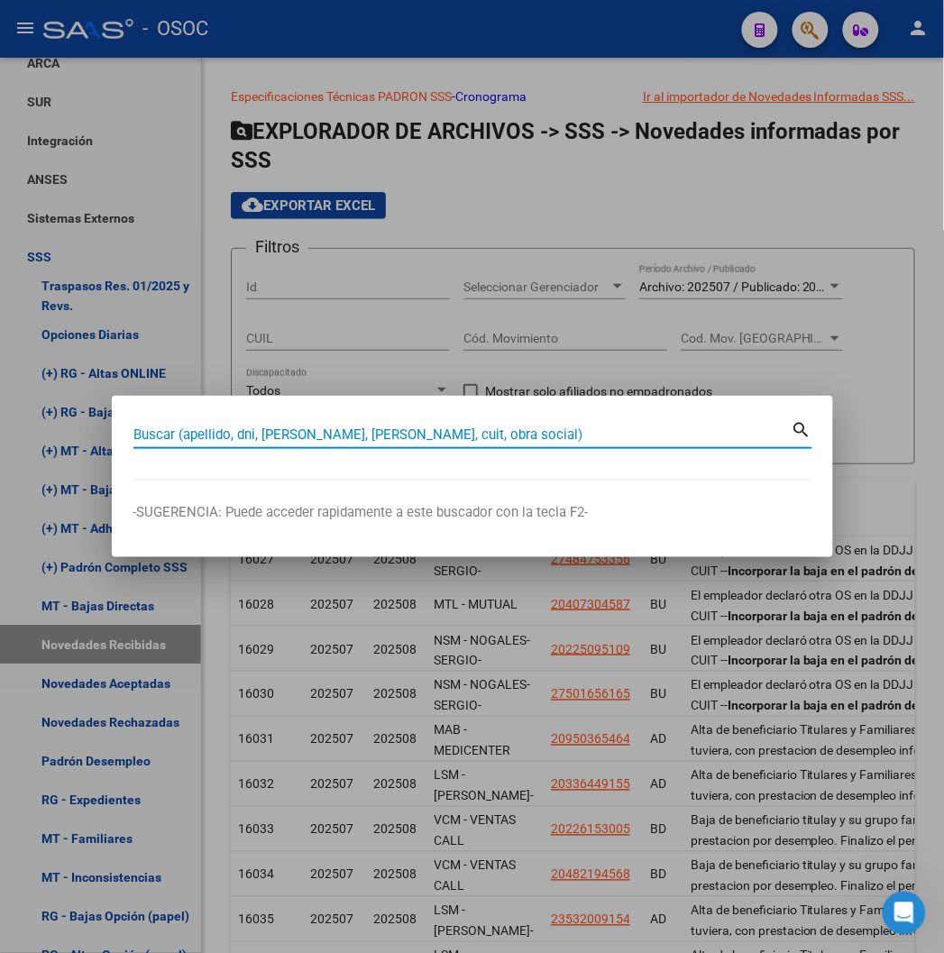
paste input "20948069130"
type input "20948069130"
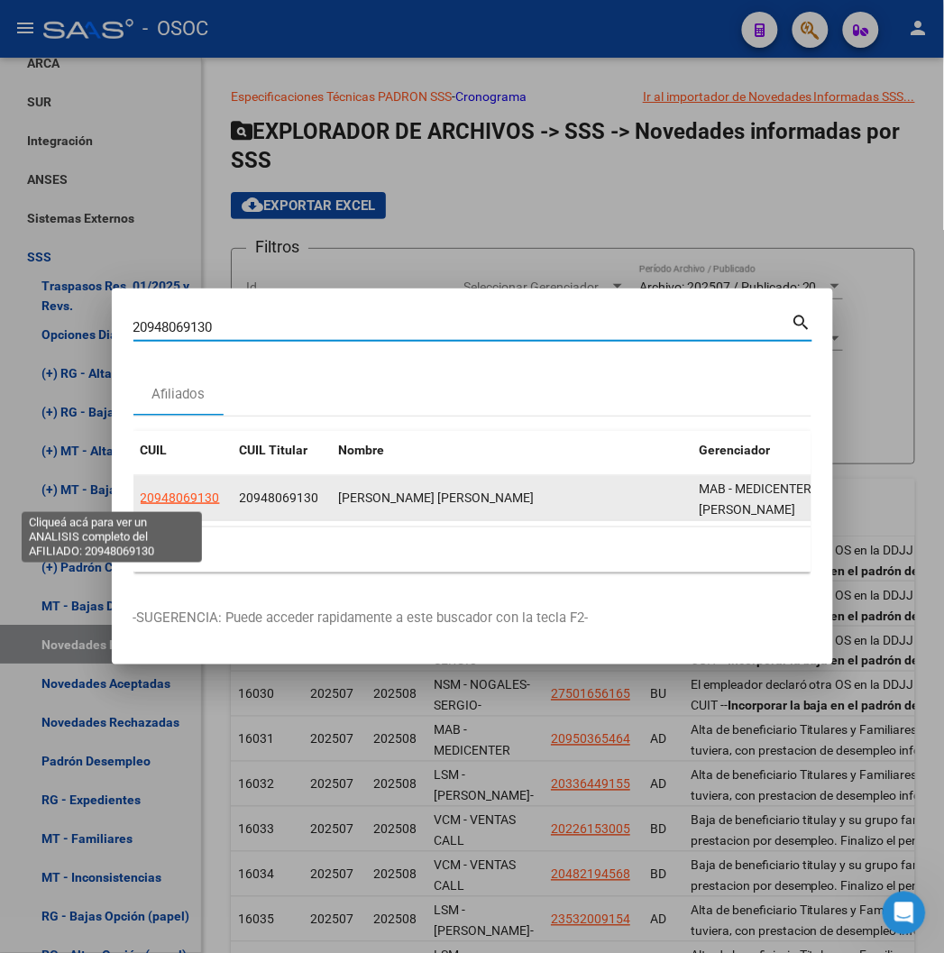
click at [145, 490] on span "20948069130" at bounding box center [180, 497] width 79 height 14
type textarea "20948069130"
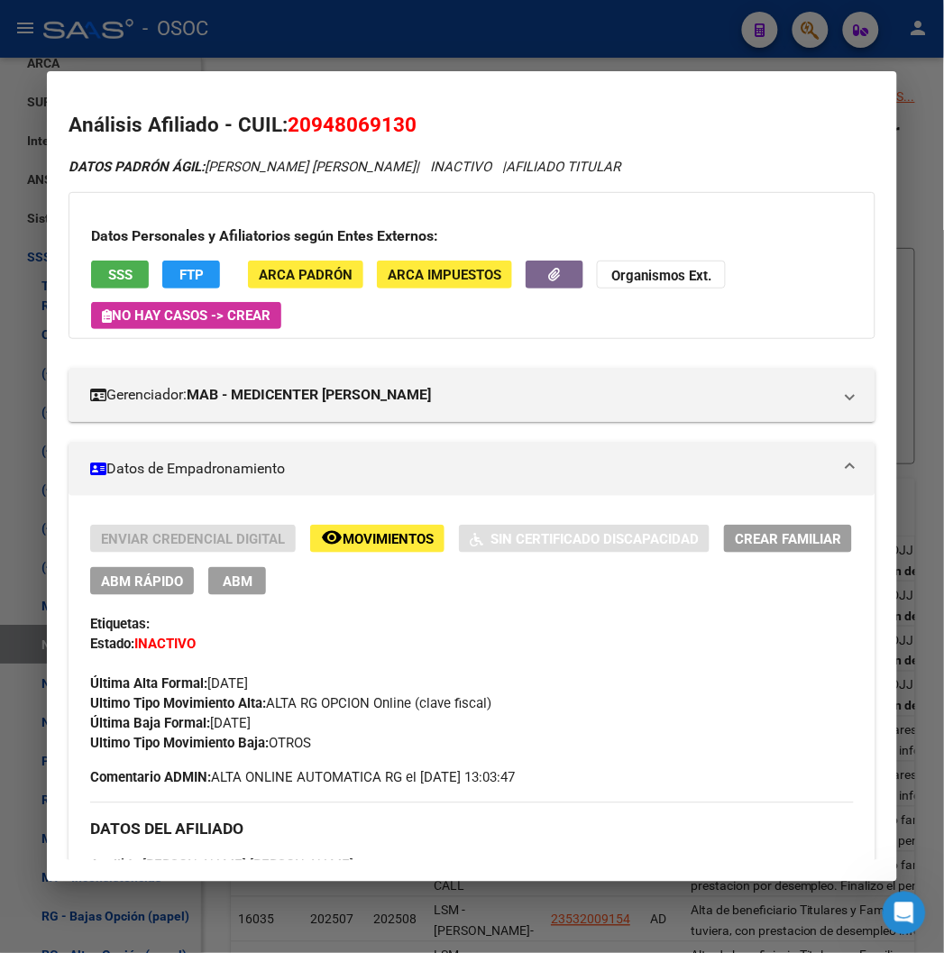
click at [181, 69] on div "20948069130 Buscar (apellido, dni, cuil, nro traspaso, cuit, obra social) searc…" at bounding box center [472, 476] width 944 height 953
click at [208, 33] on div at bounding box center [472, 476] width 944 height 953
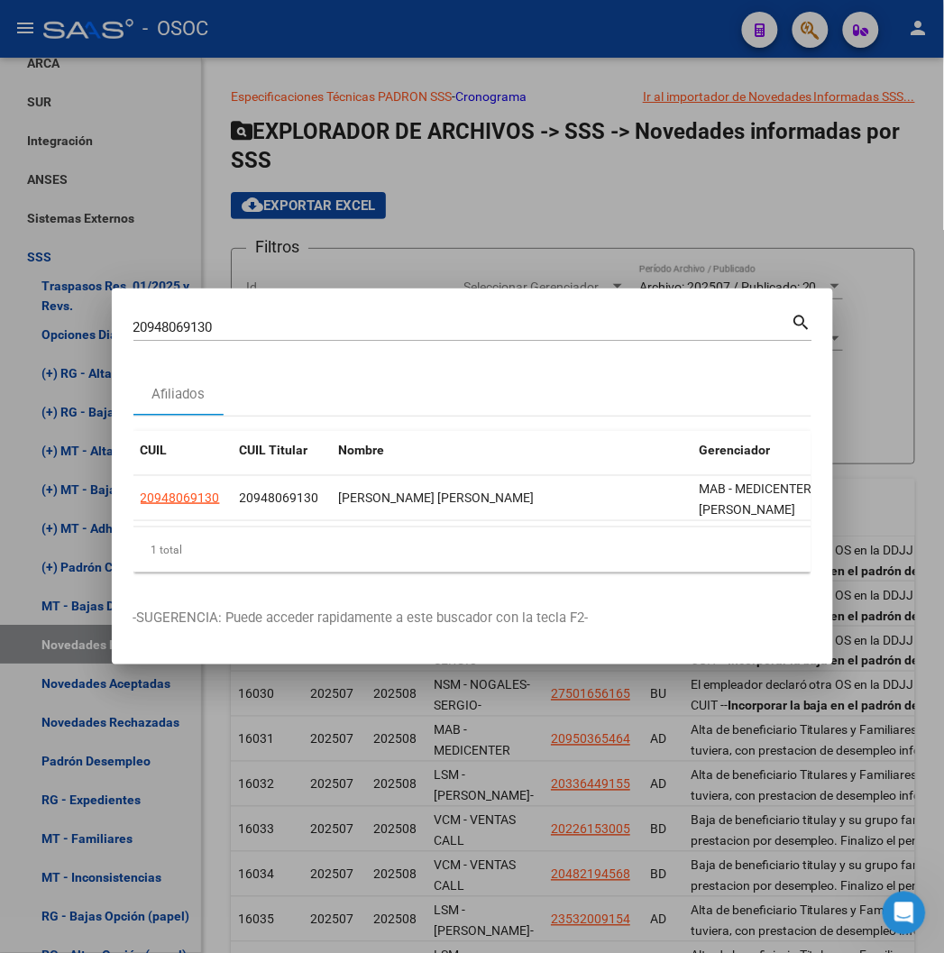
click at [208, 33] on div at bounding box center [472, 476] width 944 height 953
click at [208, 33] on span "- OSOC" at bounding box center [175, 29] width 66 height 40
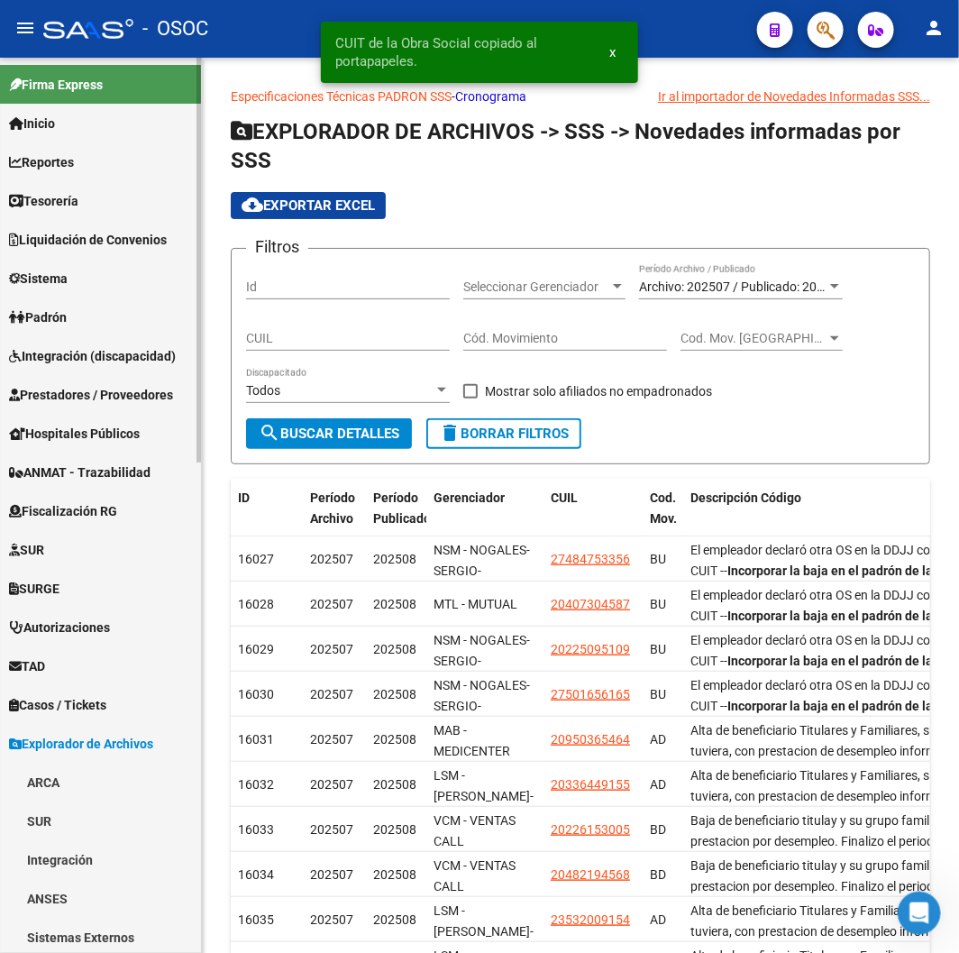
click at [96, 193] on link "Tesorería" at bounding box center [100, 200] width 201 height 39
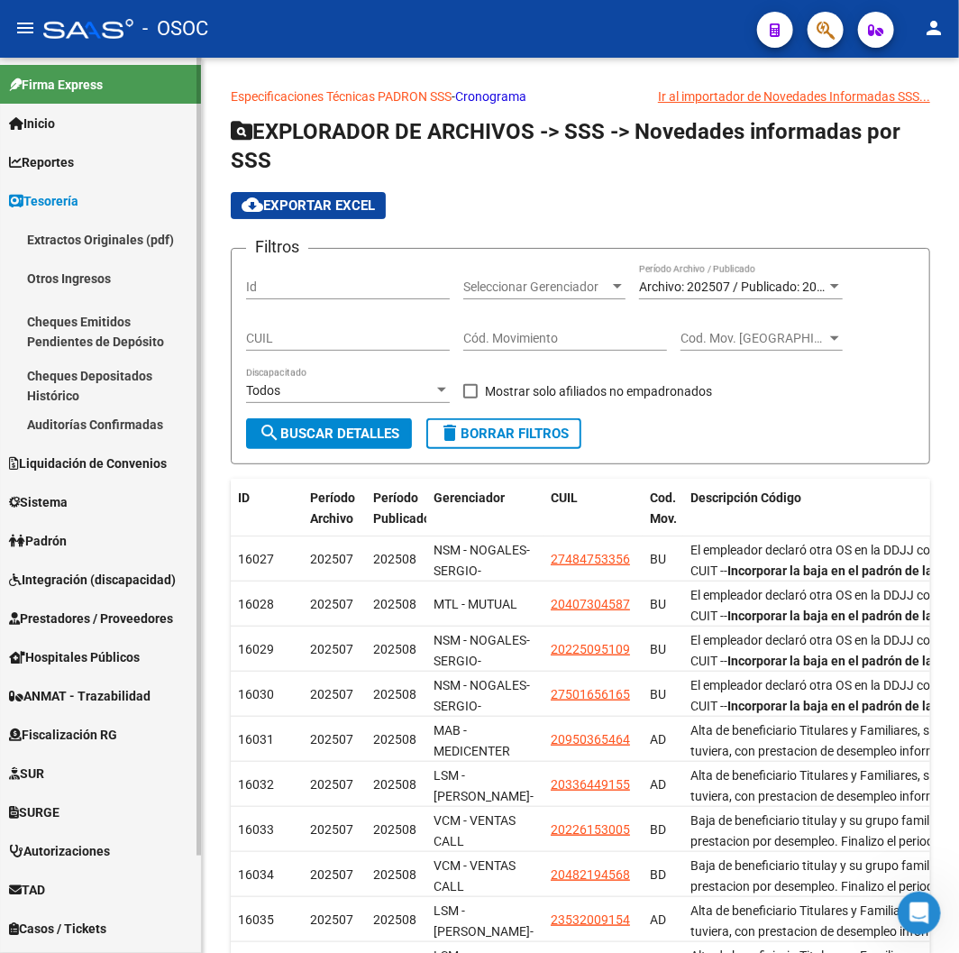
click at [82, 131] on link "Inicio" at bounding box center [100, 123] width 201 height 39
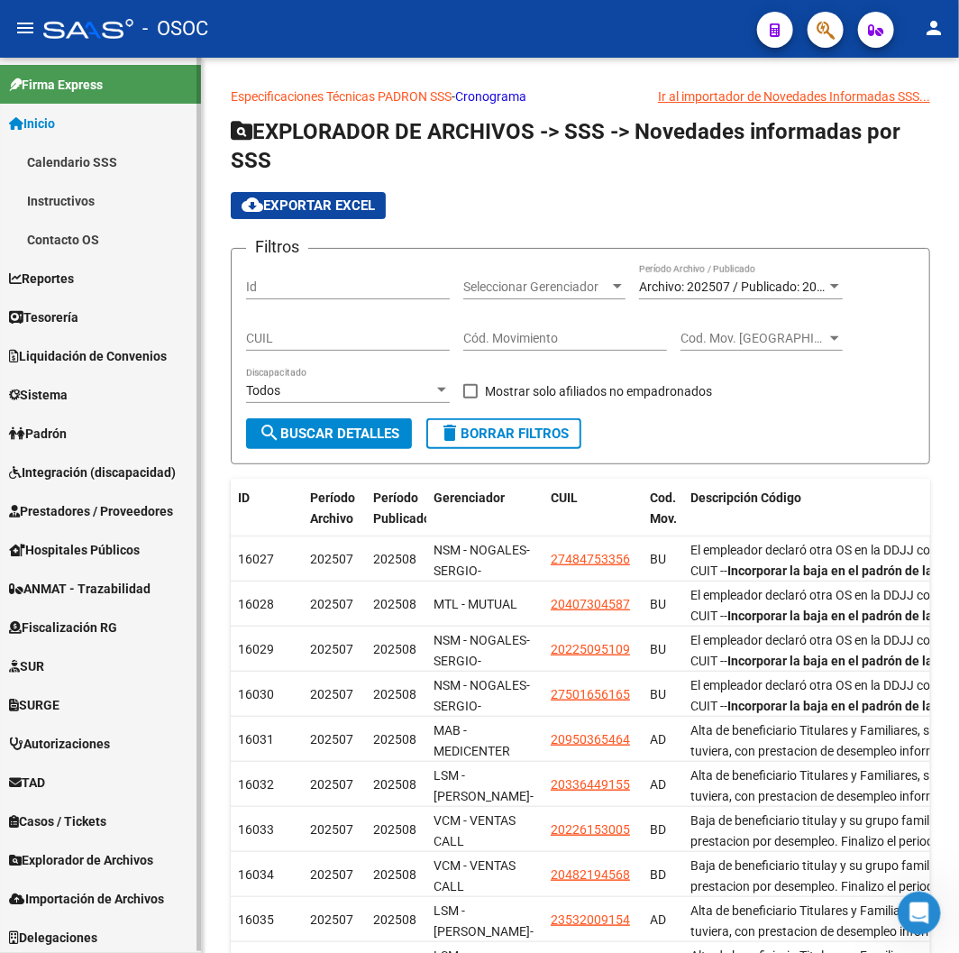
click at [92, 154] on link "Calendario SSS" at bounding box center [100, 161] width 201 height 39
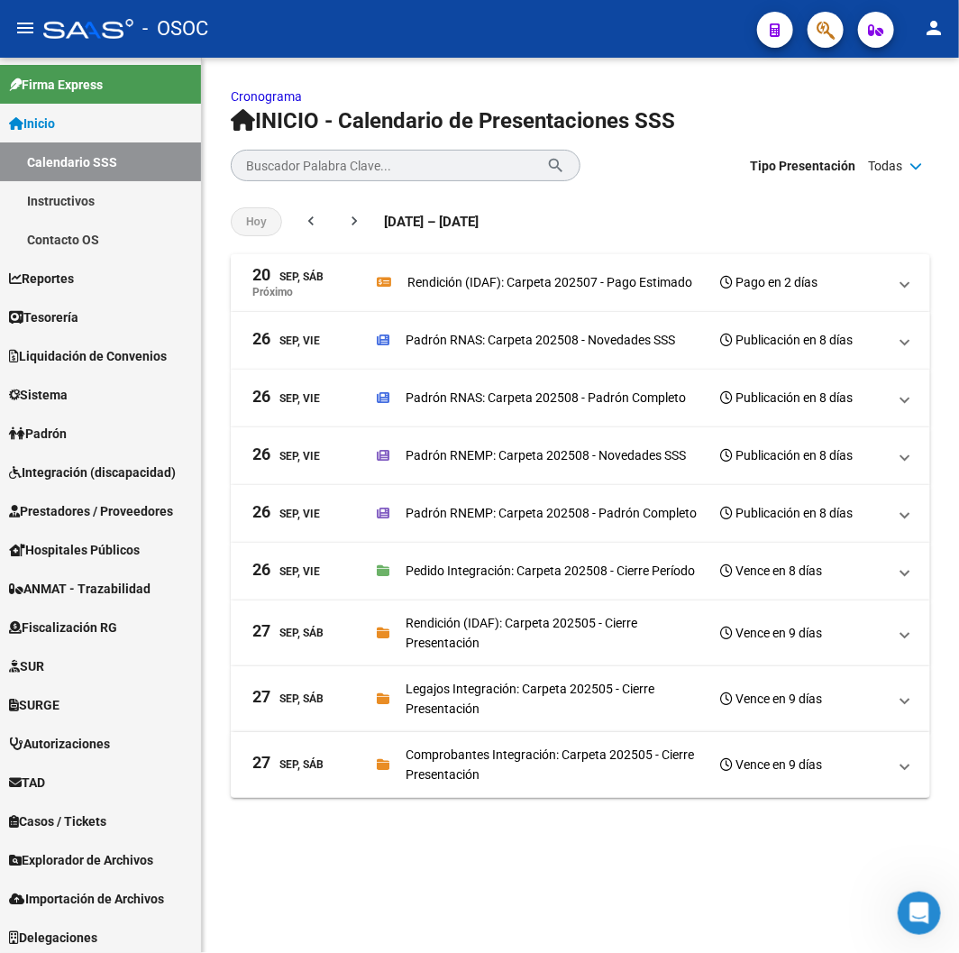
click at [489, 330] on p "Padrón RNAS: Carpeta 202508 - Novedades SSS" at bounding box center [540, 340] width 269 height 20
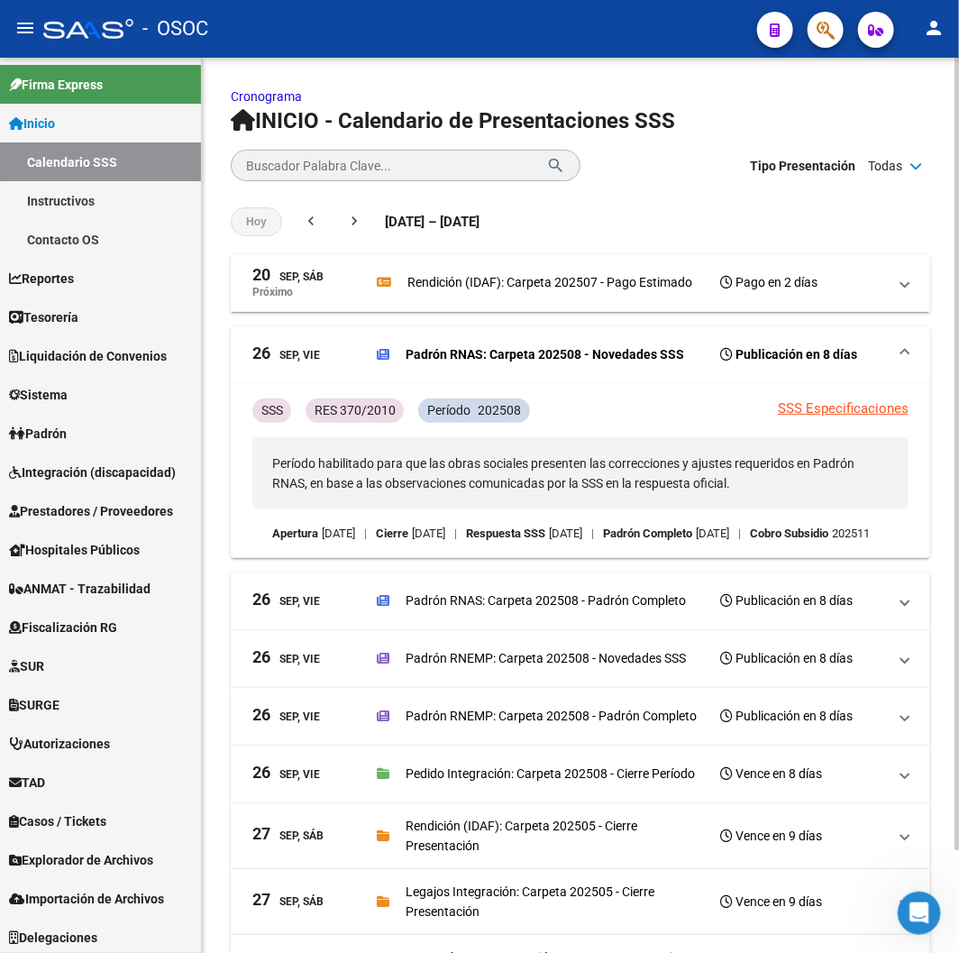
click at [628, 368] on mat-expansion-panel-header "26 Sep, Vie Padrón RNAS: Carpeta 202508 - Novedades SSS Publicación en 8 días" at bounding box center [580, 355] width 699 height 58
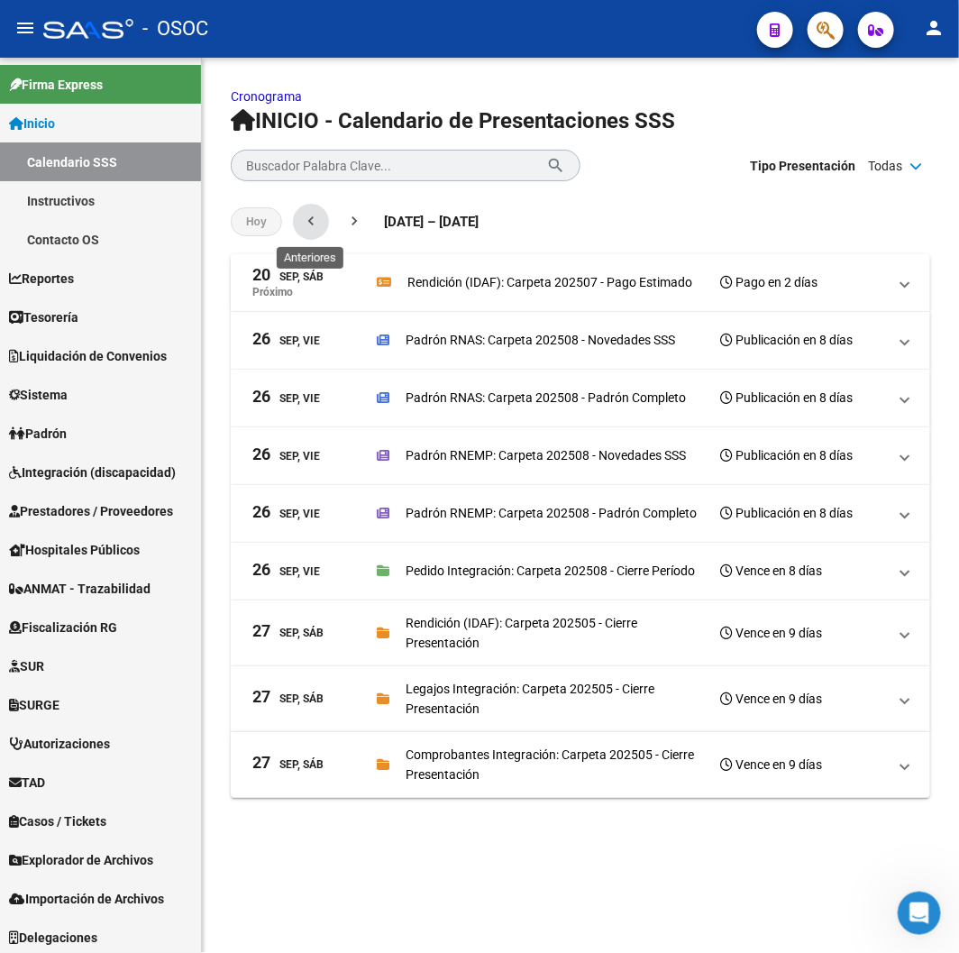
click at [308, 214] on mat-icon "chevron_left" at bounding box center [311, 221] width 18 height 18
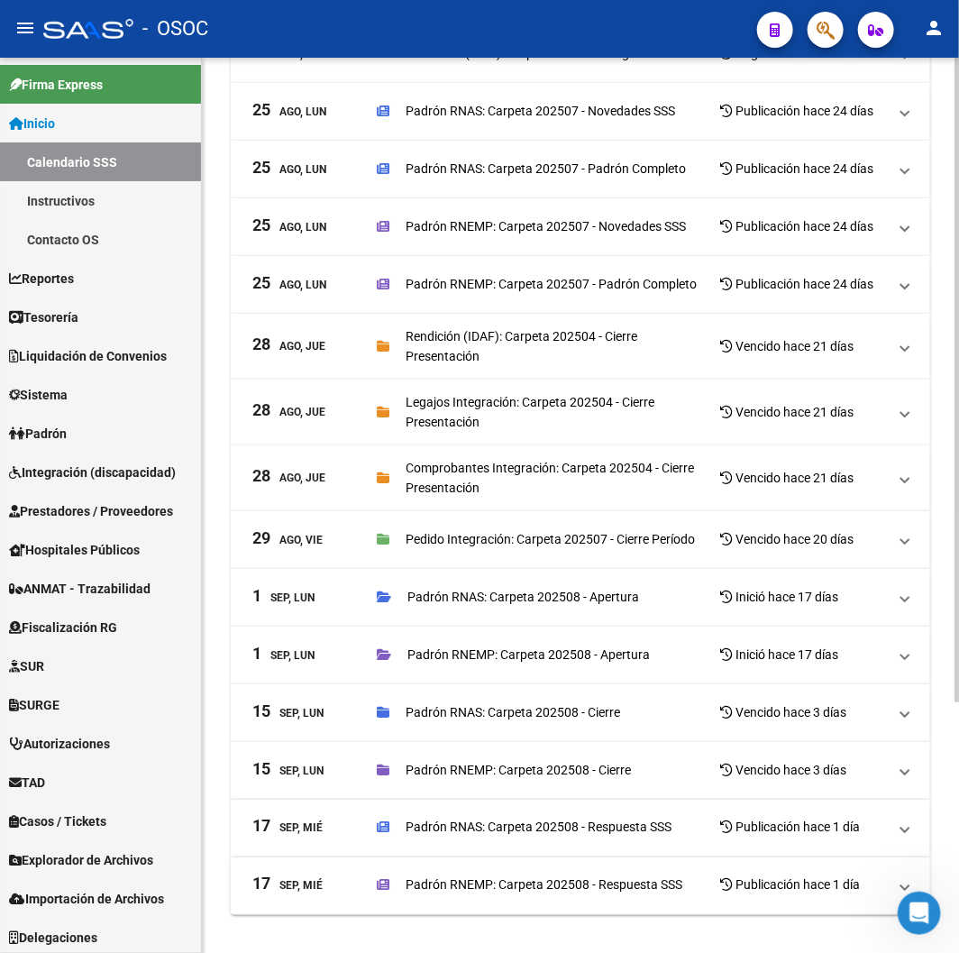
scroll to position [350, 0]
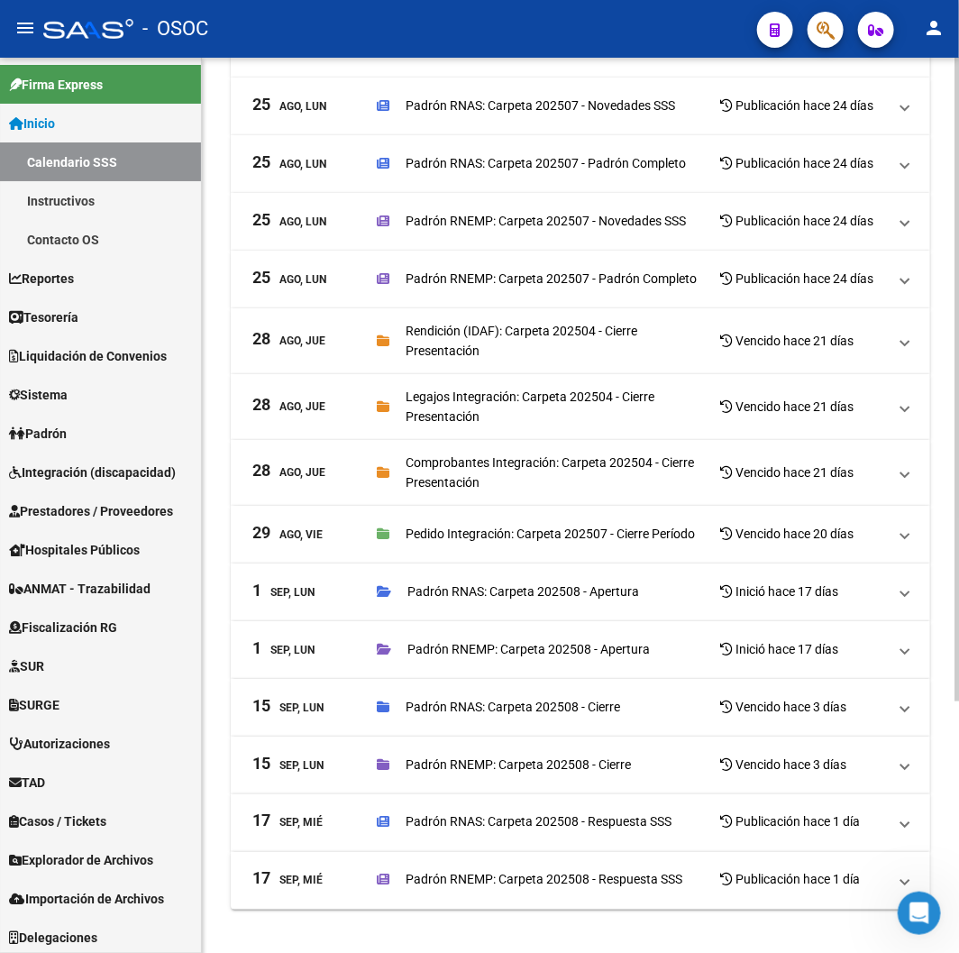
click at [635, 834] on div "Padrón RNAS: Carpeta 202508 - Respuesta SSS Publicación hace 1 día" at bounding box center [632, 821] width 510 height 25
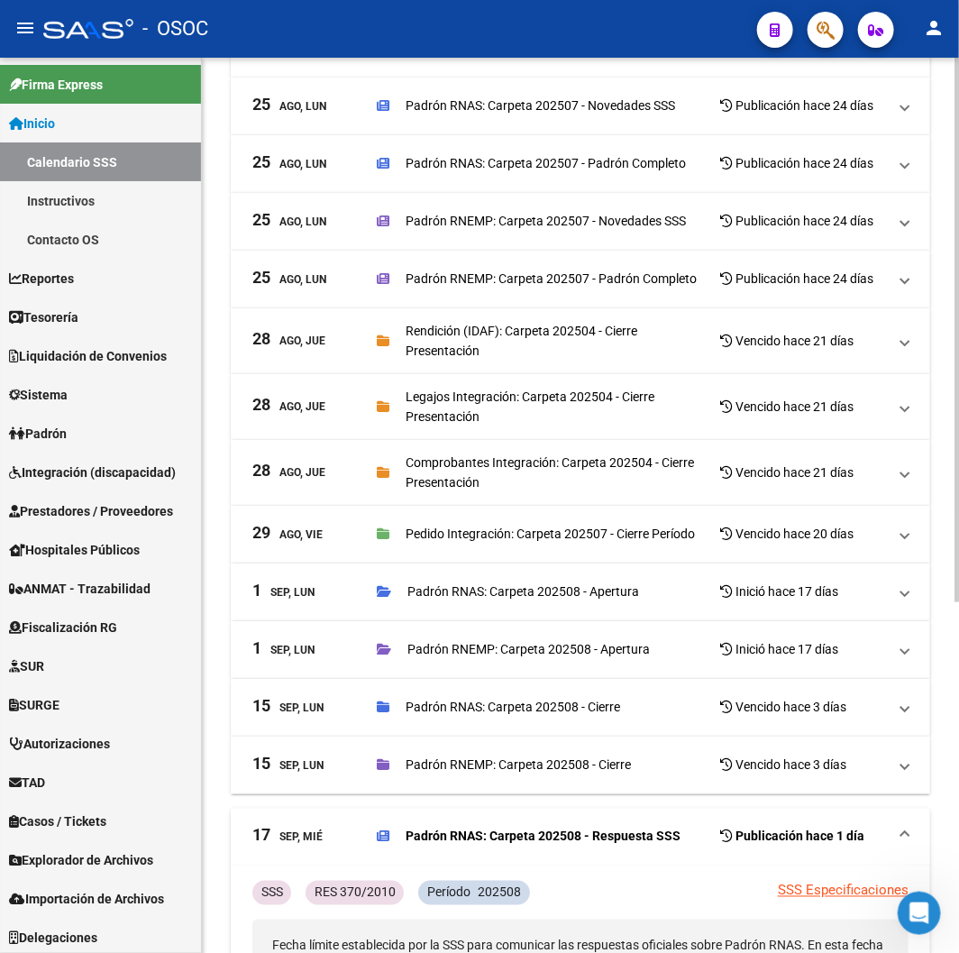
scroll to position [579, 0]
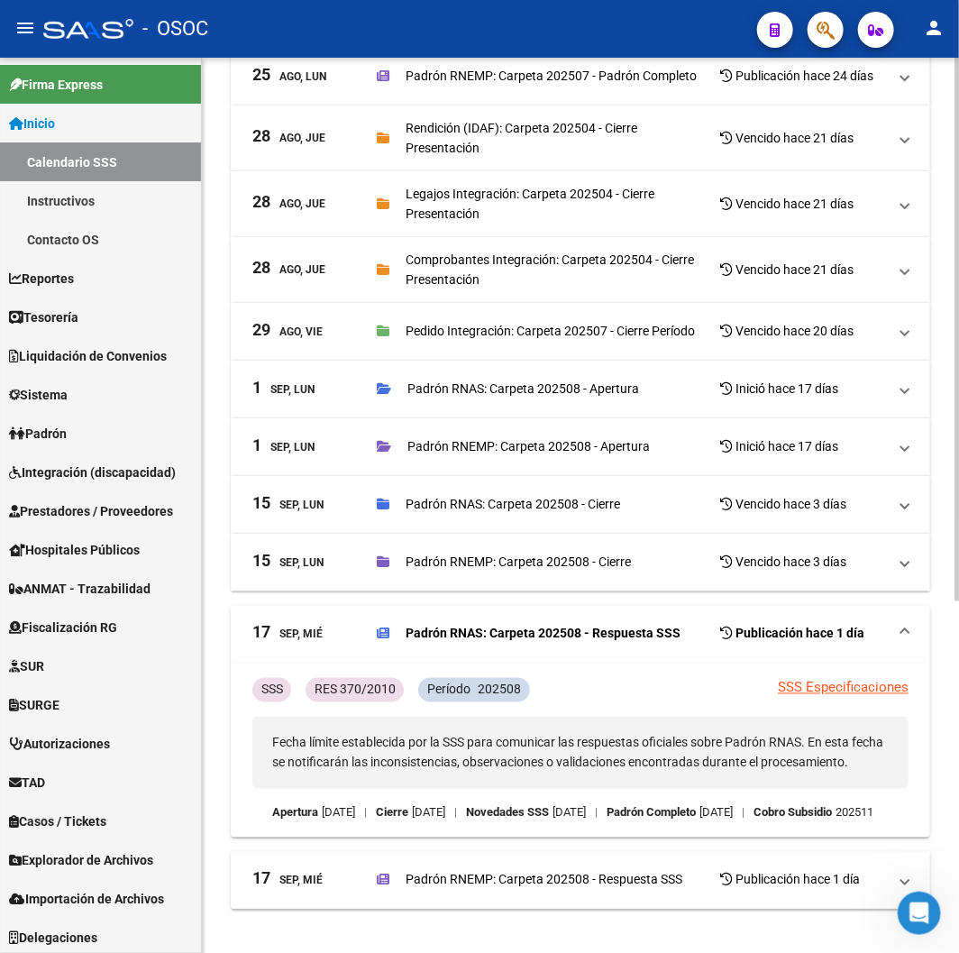
click at [536, 870] on p "Padrón RNEMP: Carpeta 202508 - Respuesta SSS" at bounding box center [544, 880] width 277 height 20
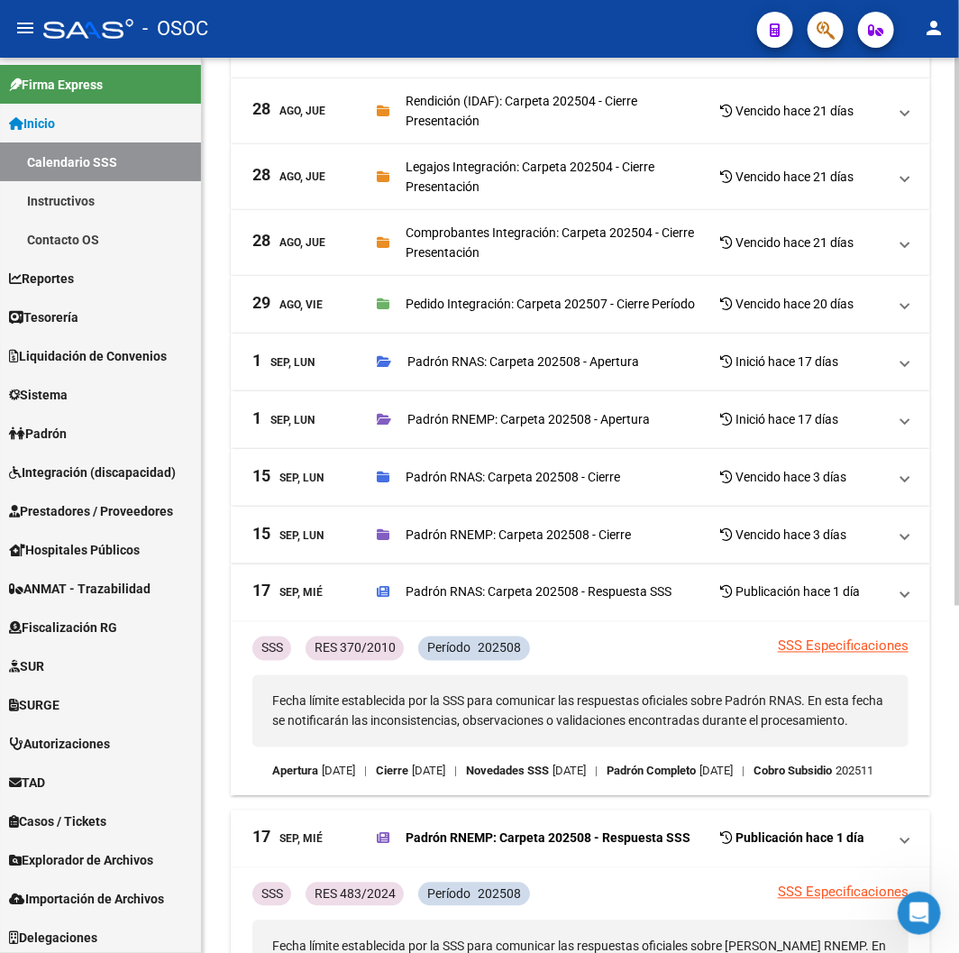
scroll to position [538, 0]
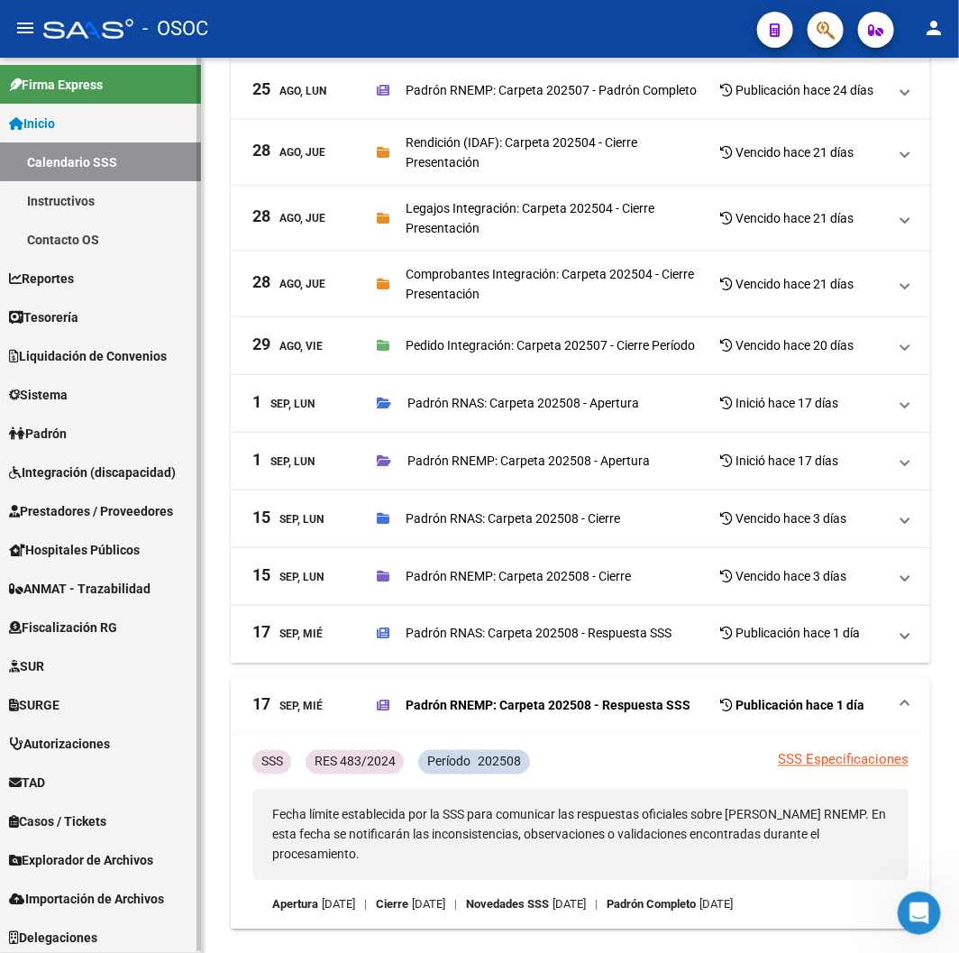
click at [73, 159] on link "Calendario SSS" at bounding box center [100, 161] width 201 height 39
click at [69, 135] on link "Inicio" at bounding box center [100, 123] width 201 height 39
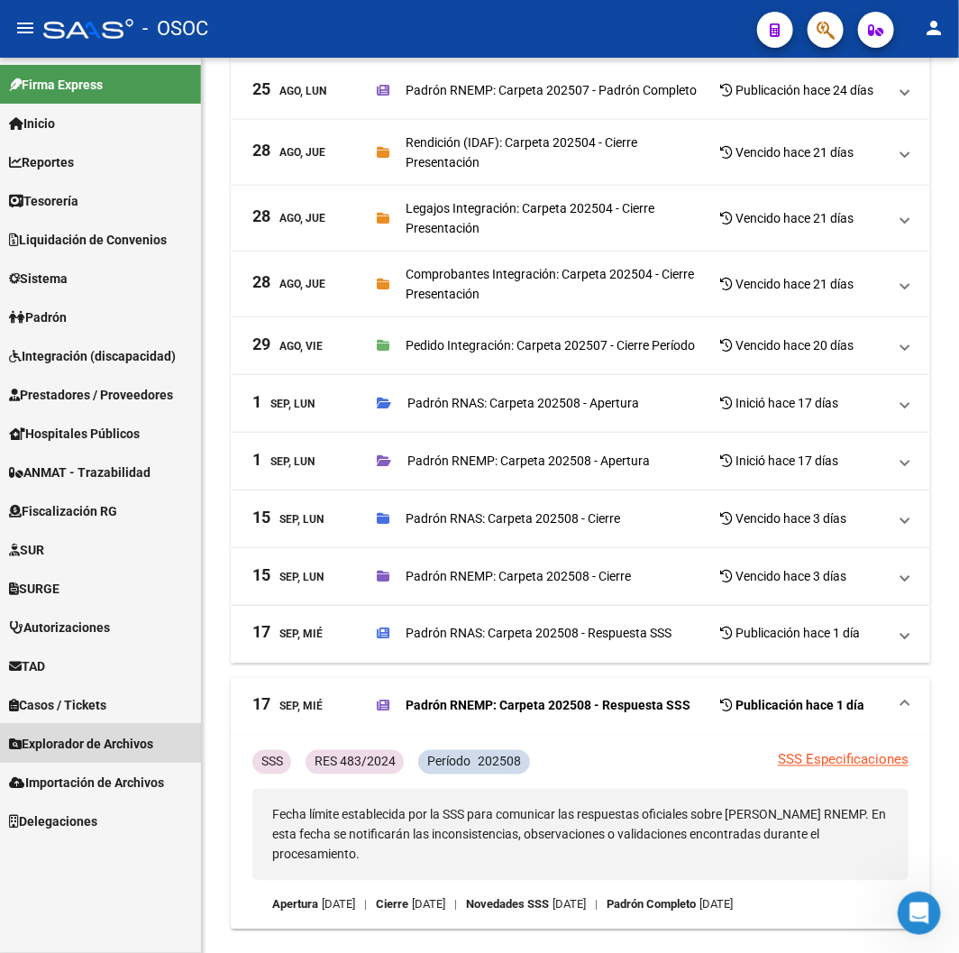
click at [104, 734] on span "Explorador de Archivos" at bounding box center [81, 744] width 144 height 20
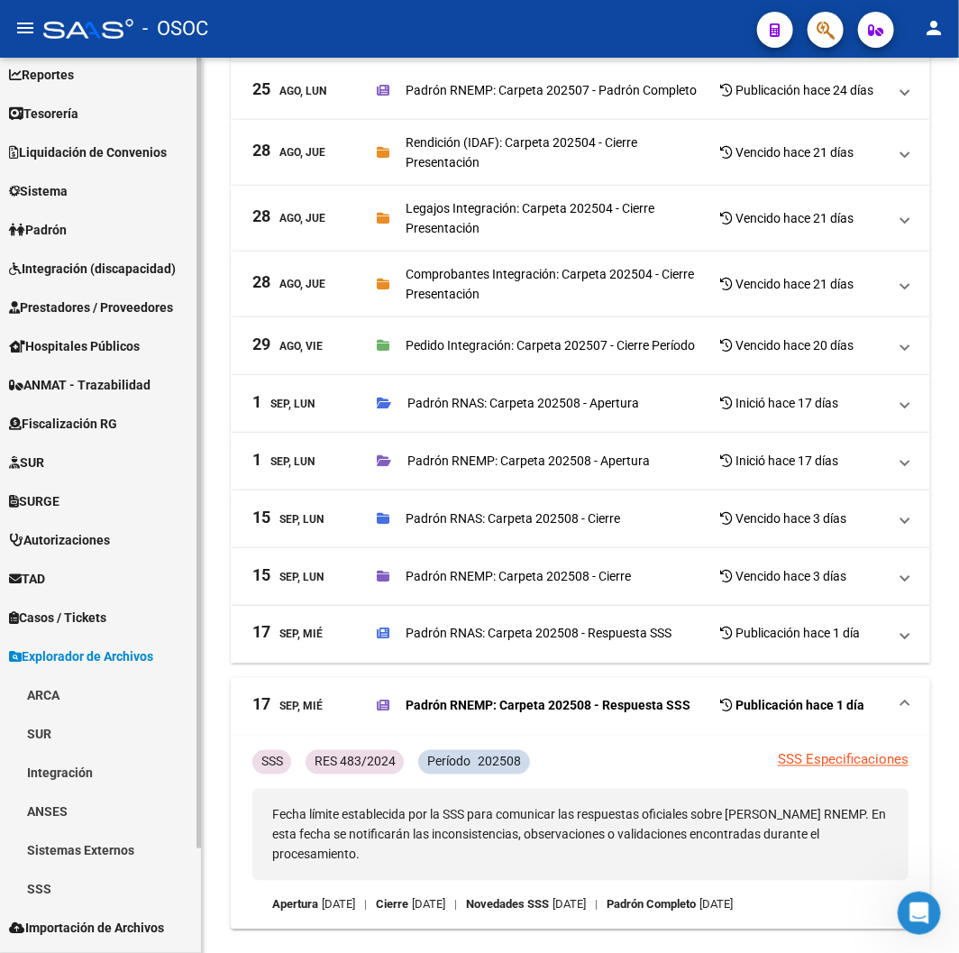
scroll to position [119, 0]
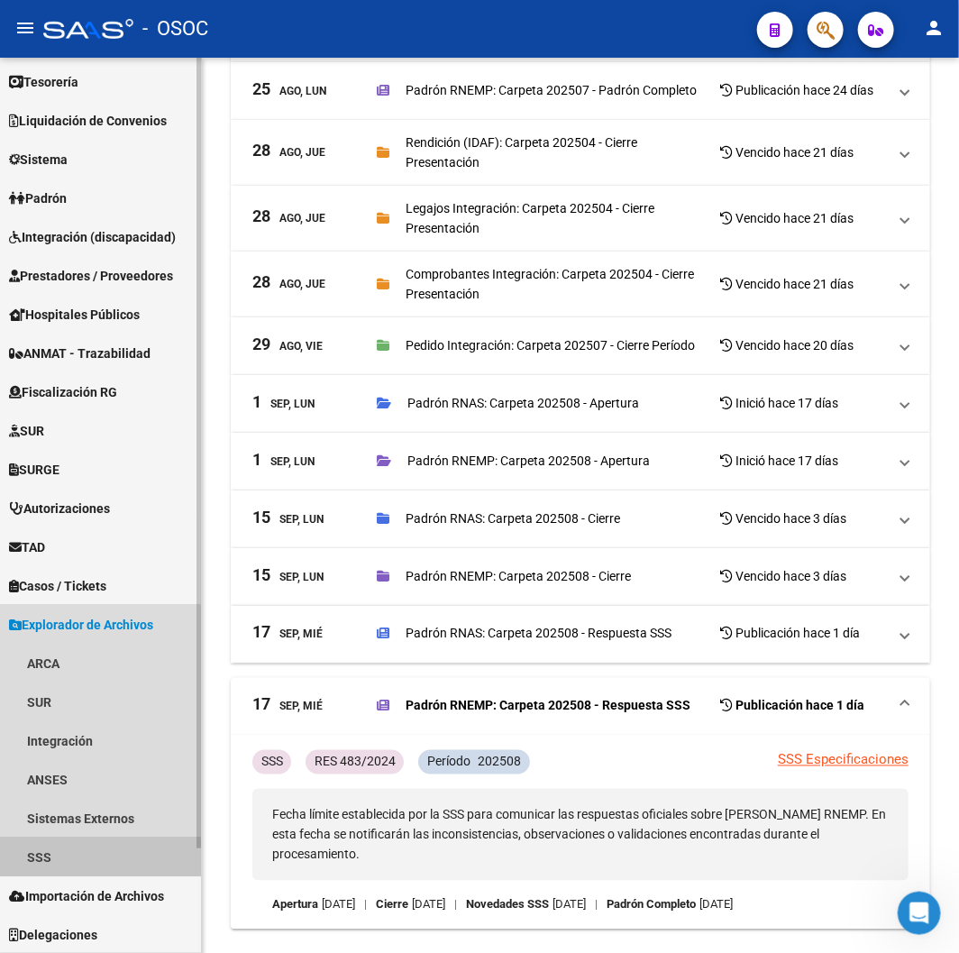
click at [42, 868] on link "SSS" at bounding box center [100, 856] width 201 height 39
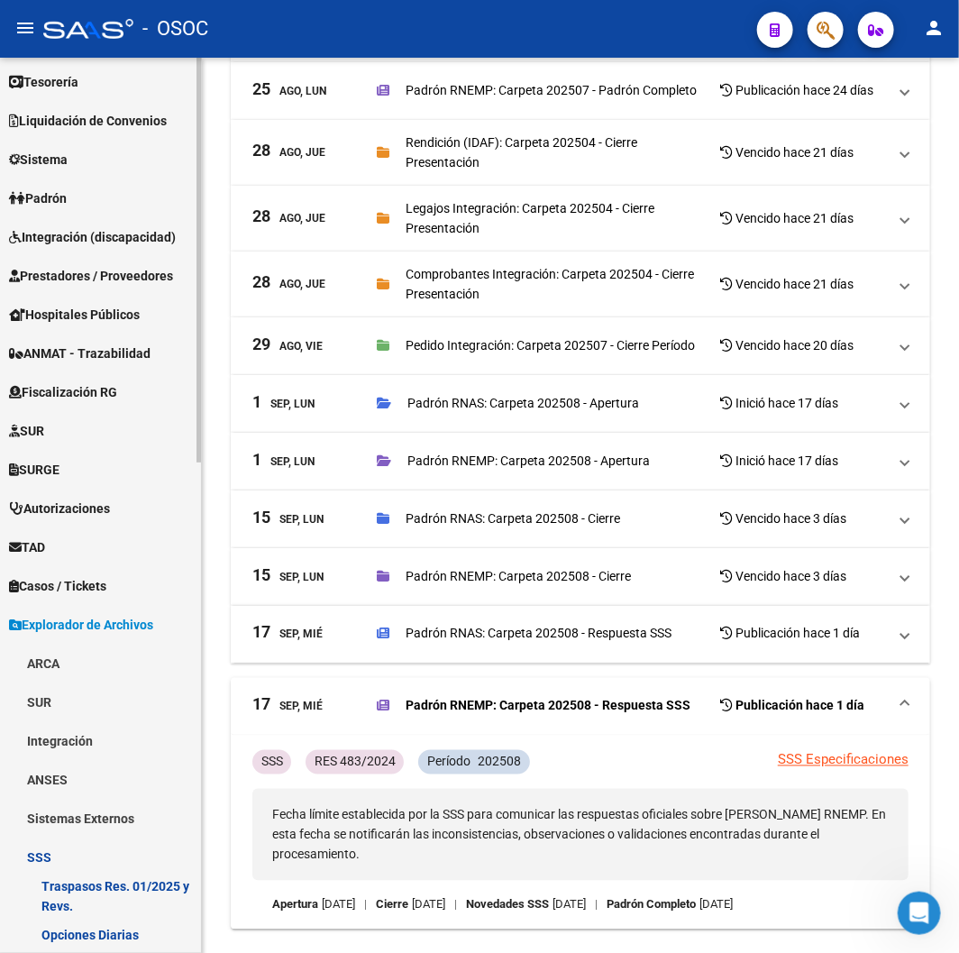
scroll to position [820, 0]
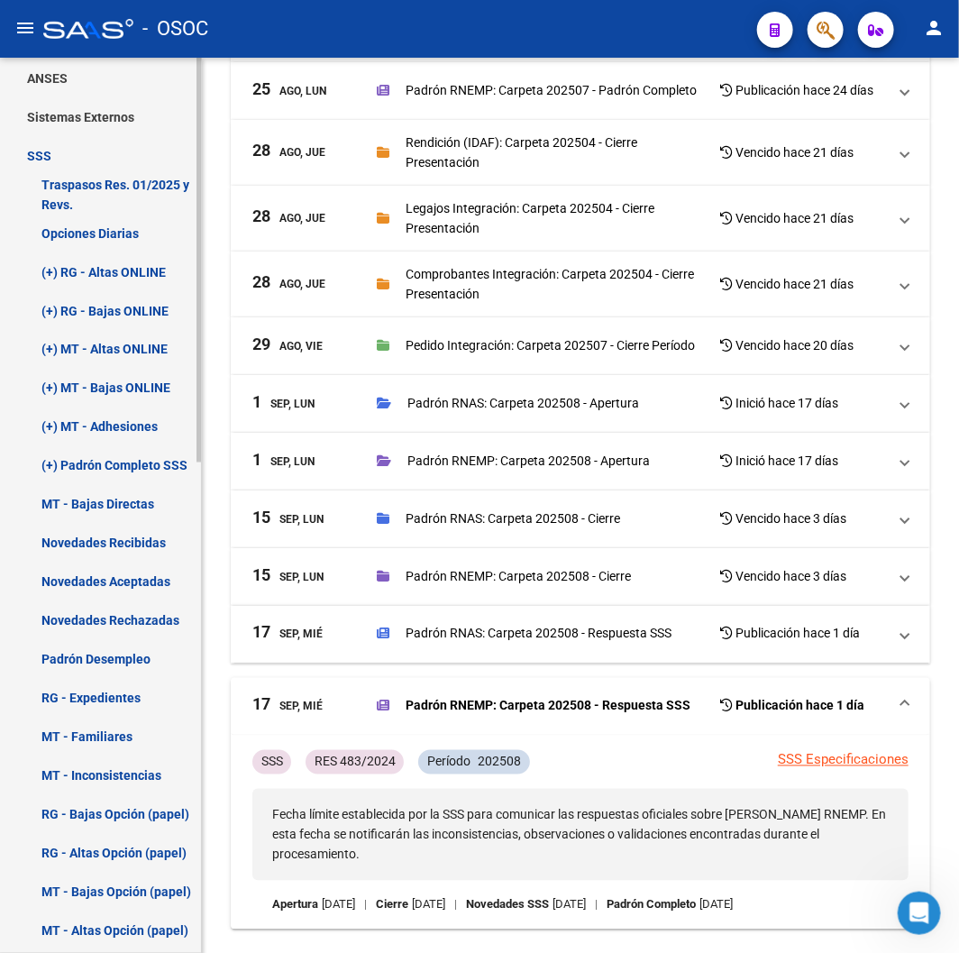
click at [111, 535] on link "Novedades Recibidas" at bounding box center [100, 543] width 201 height 39
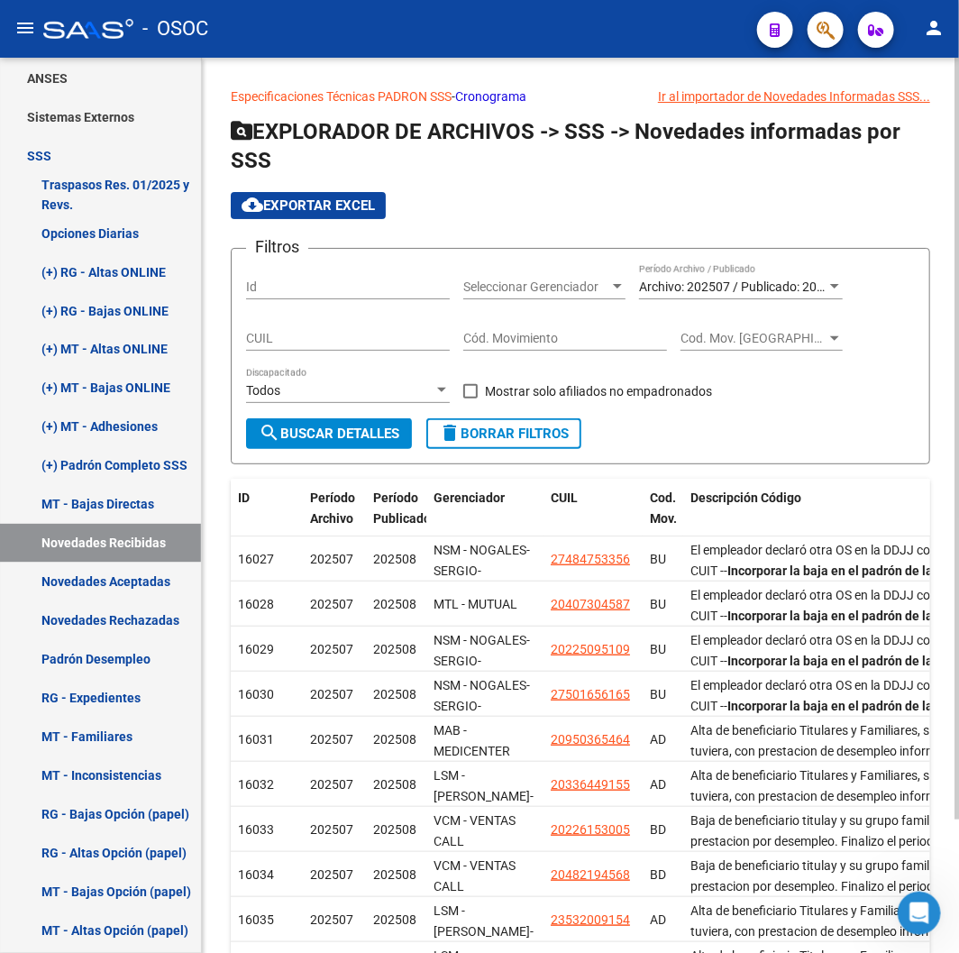
click at [716, 299] on div "Archivo: 202507 / Publicado: 202508 Período Archivo / Publicado" at bounding box center [741, 281] width 204 height 36
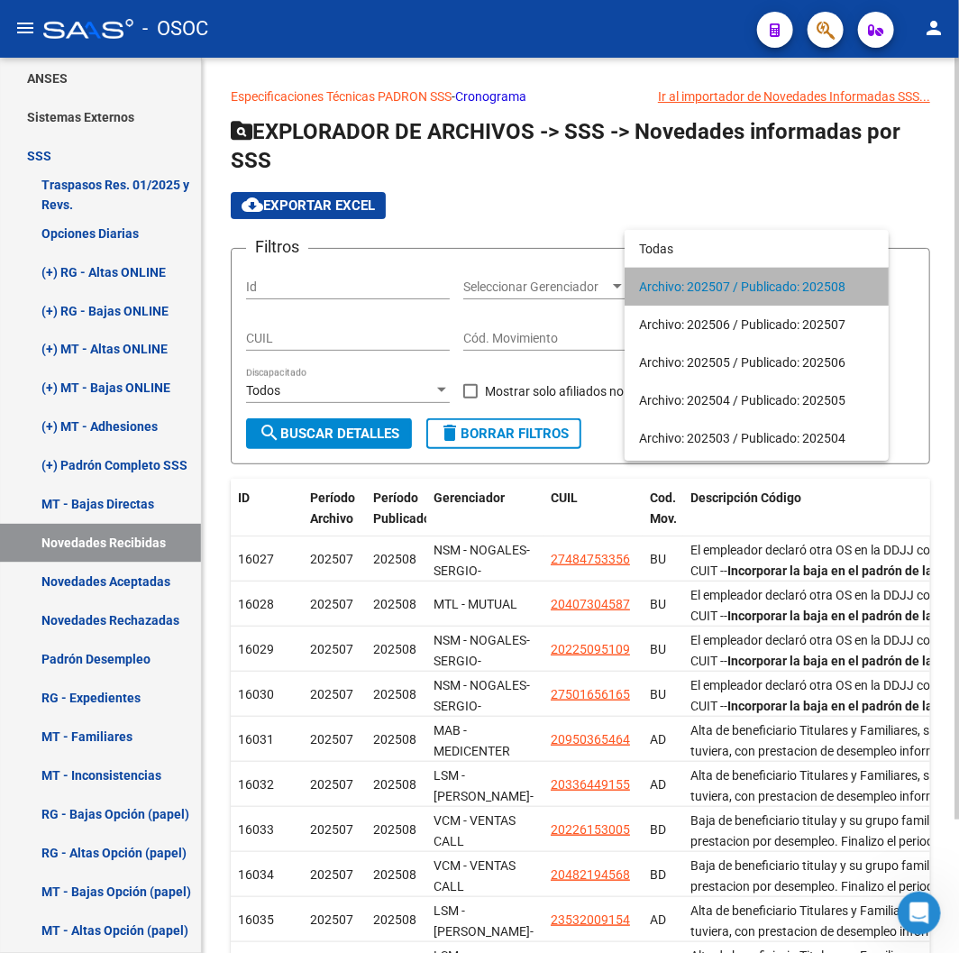
click at [716, 299] on span "Archivo: 202507 / Publicado: 202508" at bounding box center [756, 287] width 235 height 38
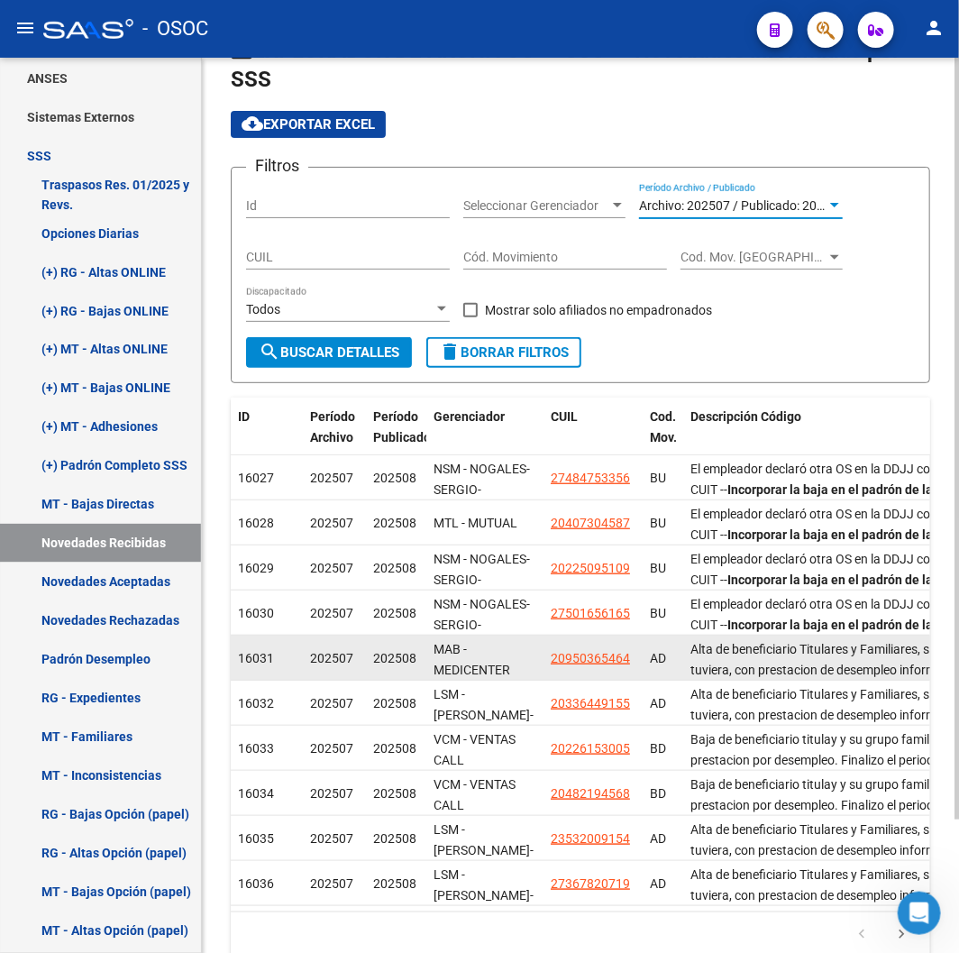
scroll to position [158, 0]
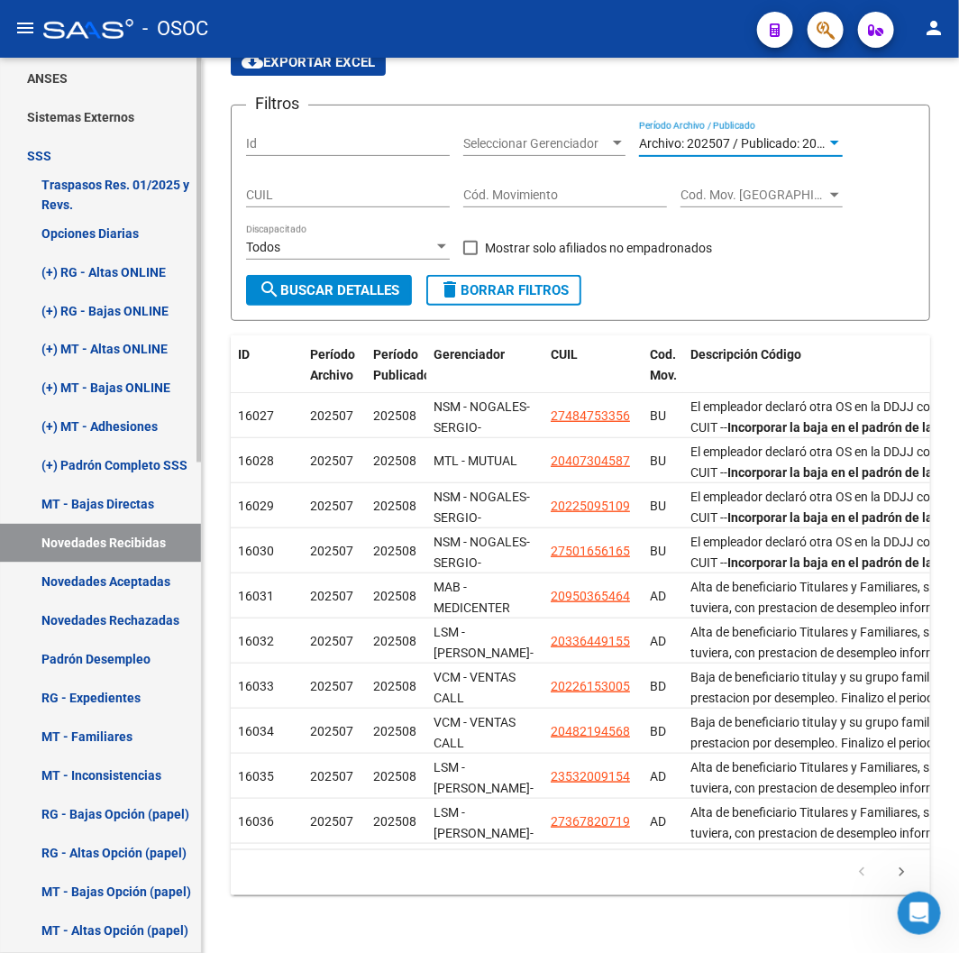
click at [76, 588] on link "Novedades Aceptadas" at bounding box center [100, 581] width 201 height 39
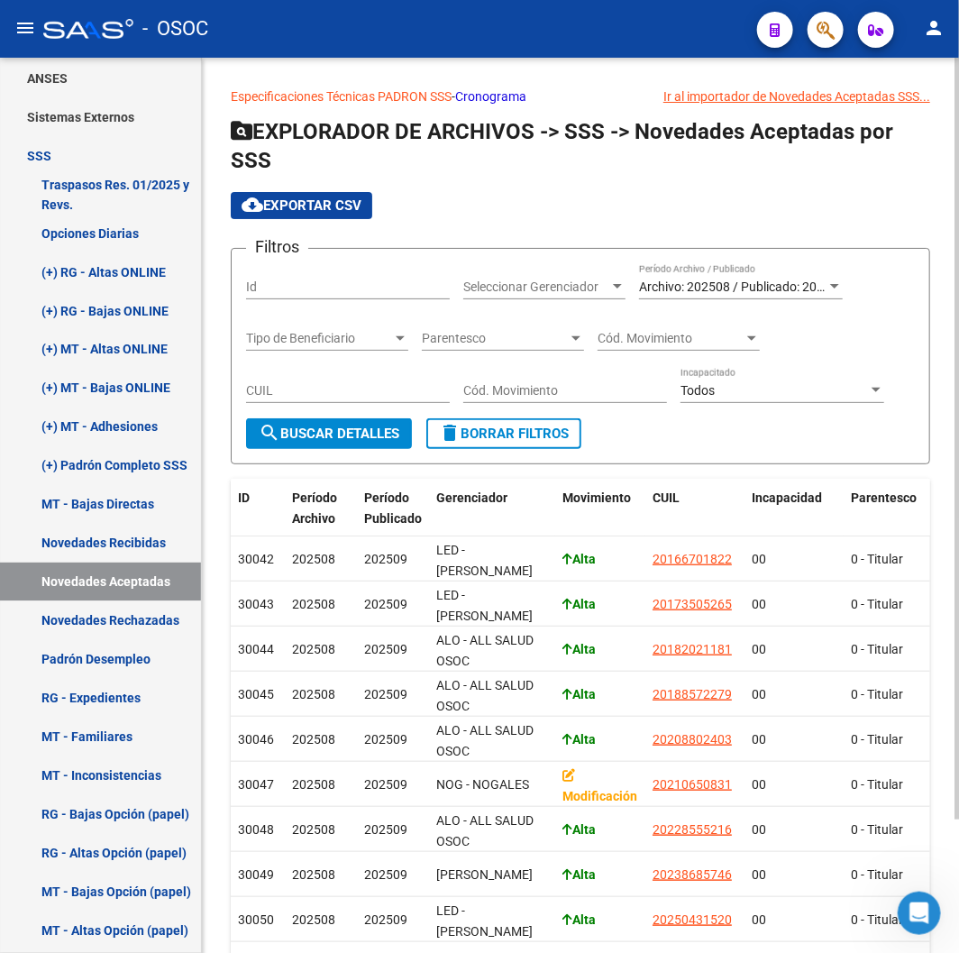
click at [740, 268] on div "Archivo: 202508 / Publicado: 202509 Período Archivo / Publicado" at bounding box center [741, 281] width 204 height 36
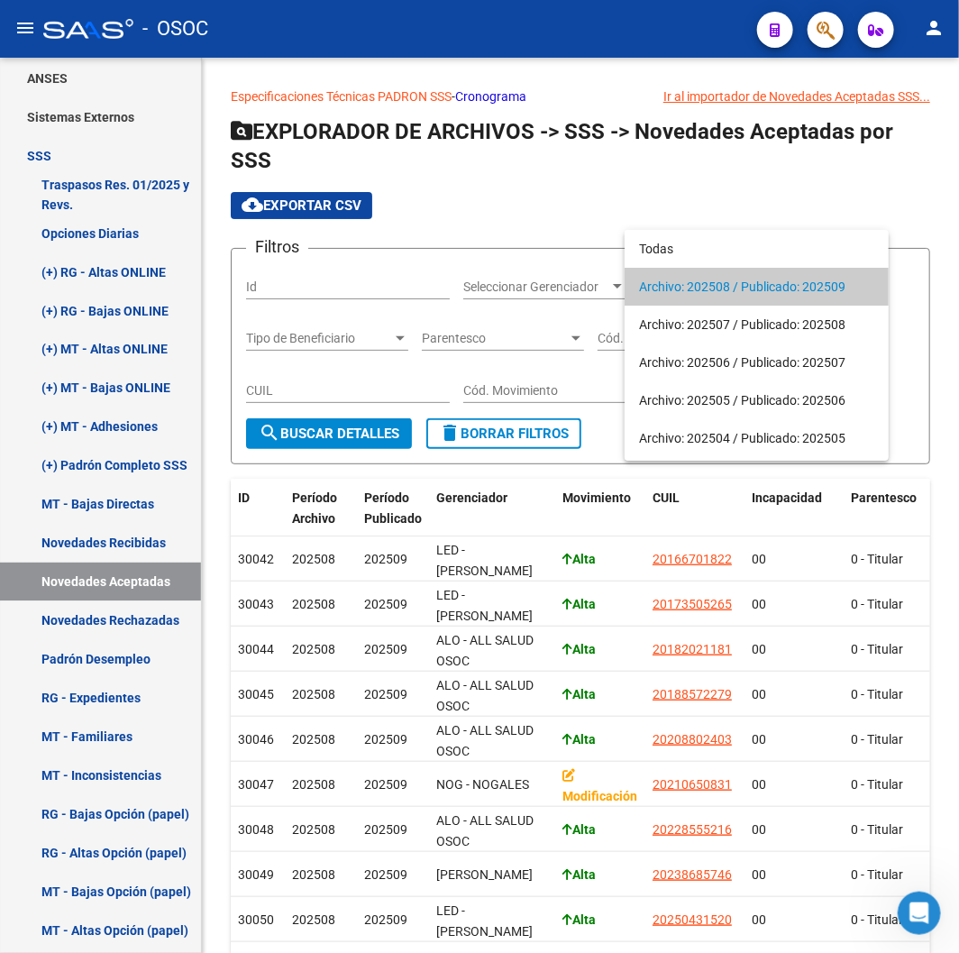
click at [144, 620] on div at bounding box center [479, 476] width 959 height 953
click at [144, 620] on link "Novedades Rechazadas" at bounding box center [100, 620] width 201 height 39
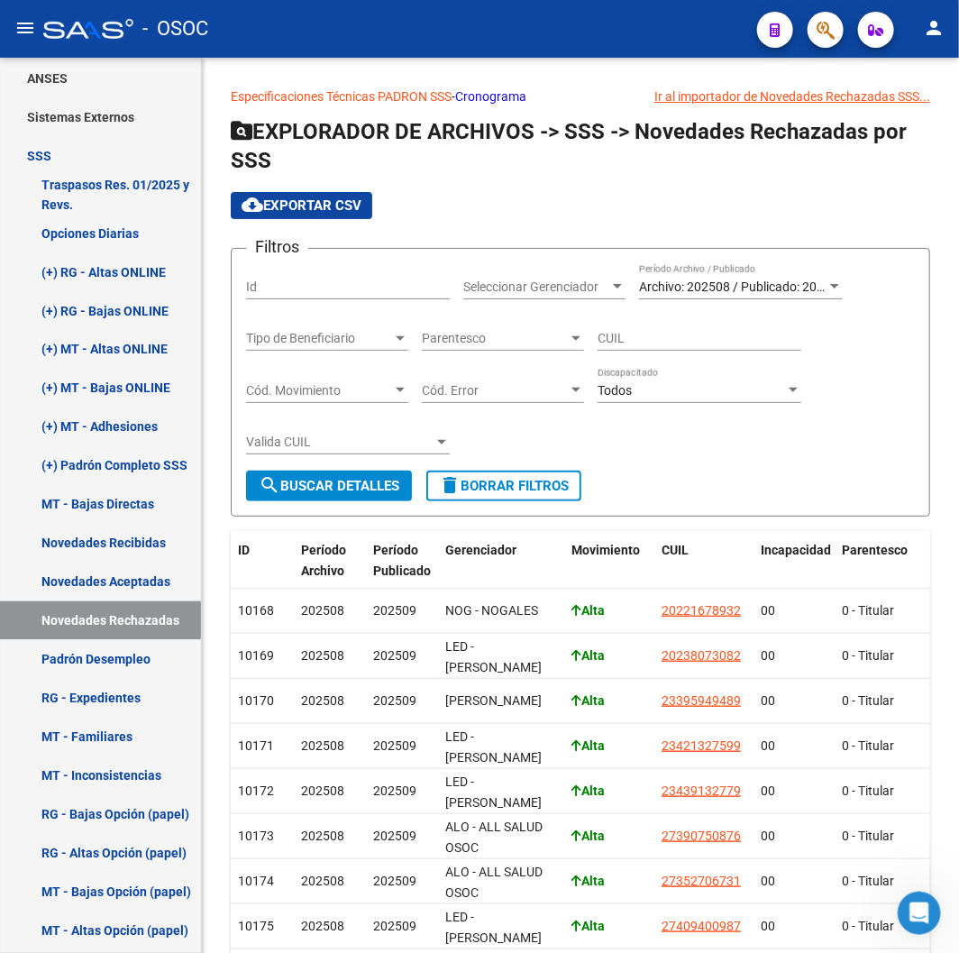
click at [808, 299] on div "Archivo: 202508 / Publicado: 202509 Período Archivo / Publicado" at bounding box center [741, 281] width 204 height 36
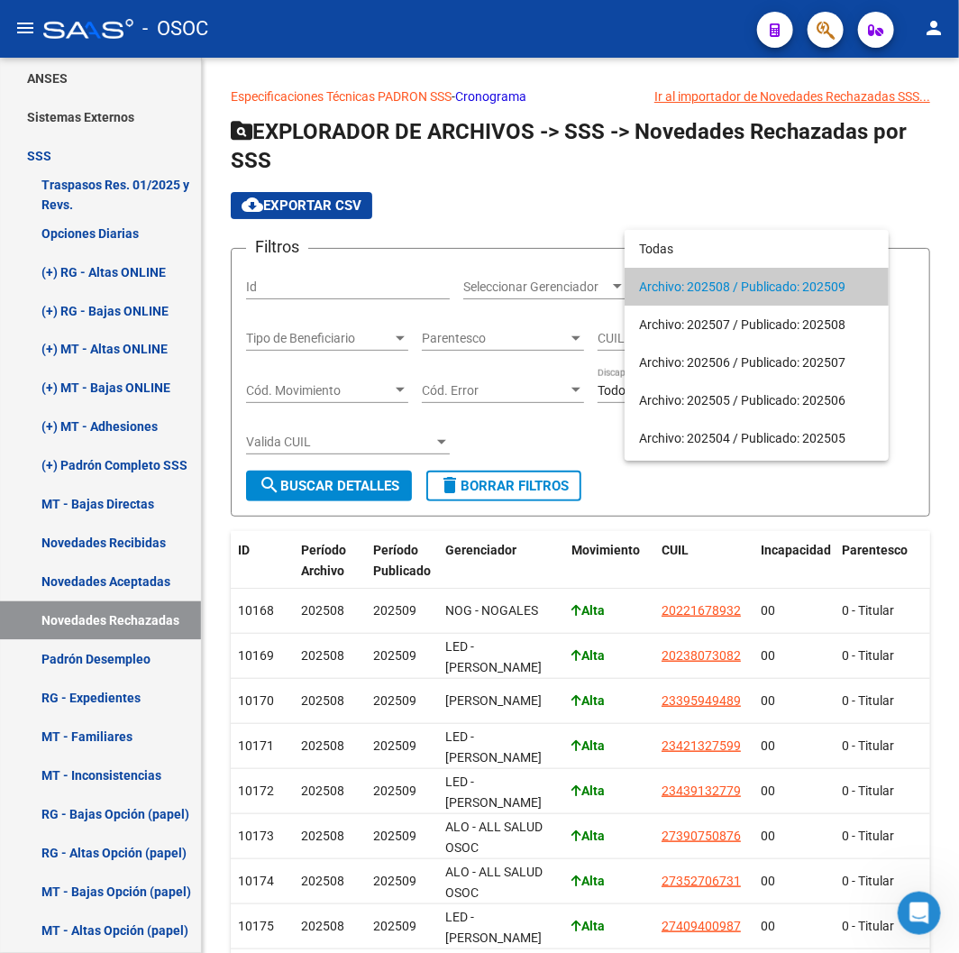
click at [627, 488] on div at bounding box center [479, 476] width 959 height 953
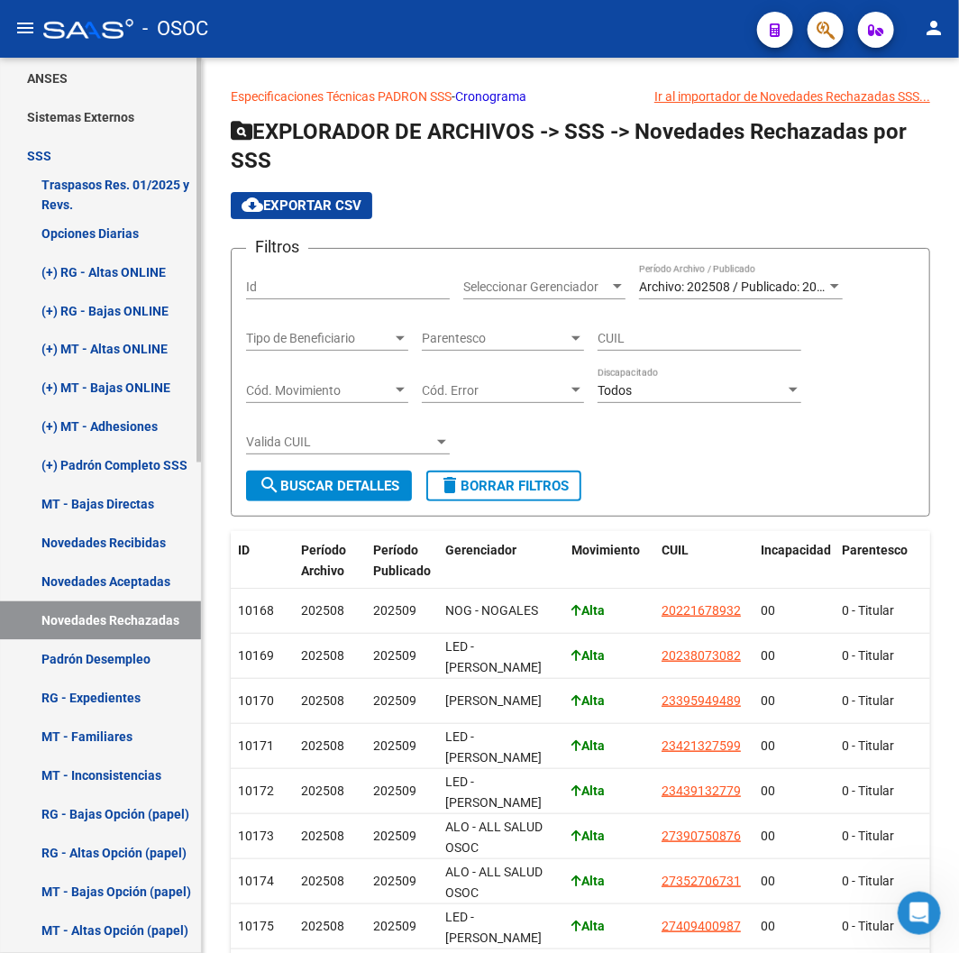
click at [87, 654] on link "Padrón Desempleo" at bounding box center [100, 659] width 201 height 39
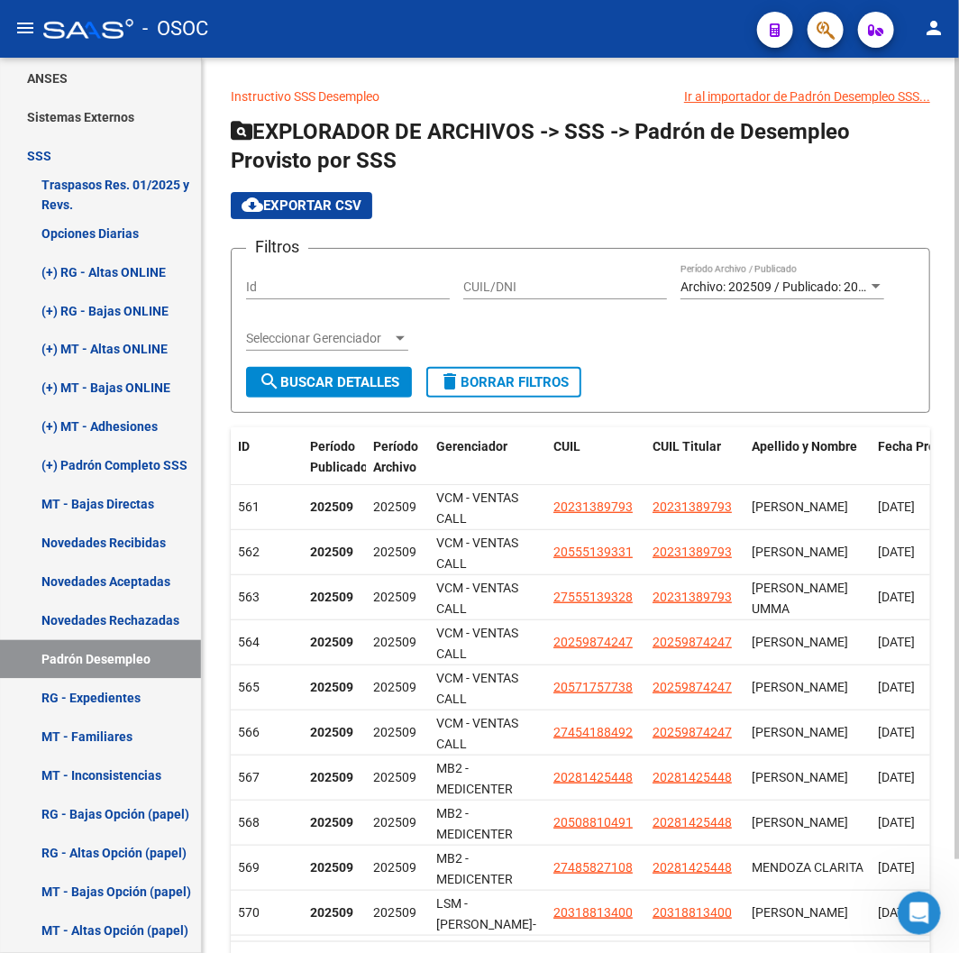
click at [870, 279] on div at bounding box center [876, 286] width 16 height 14
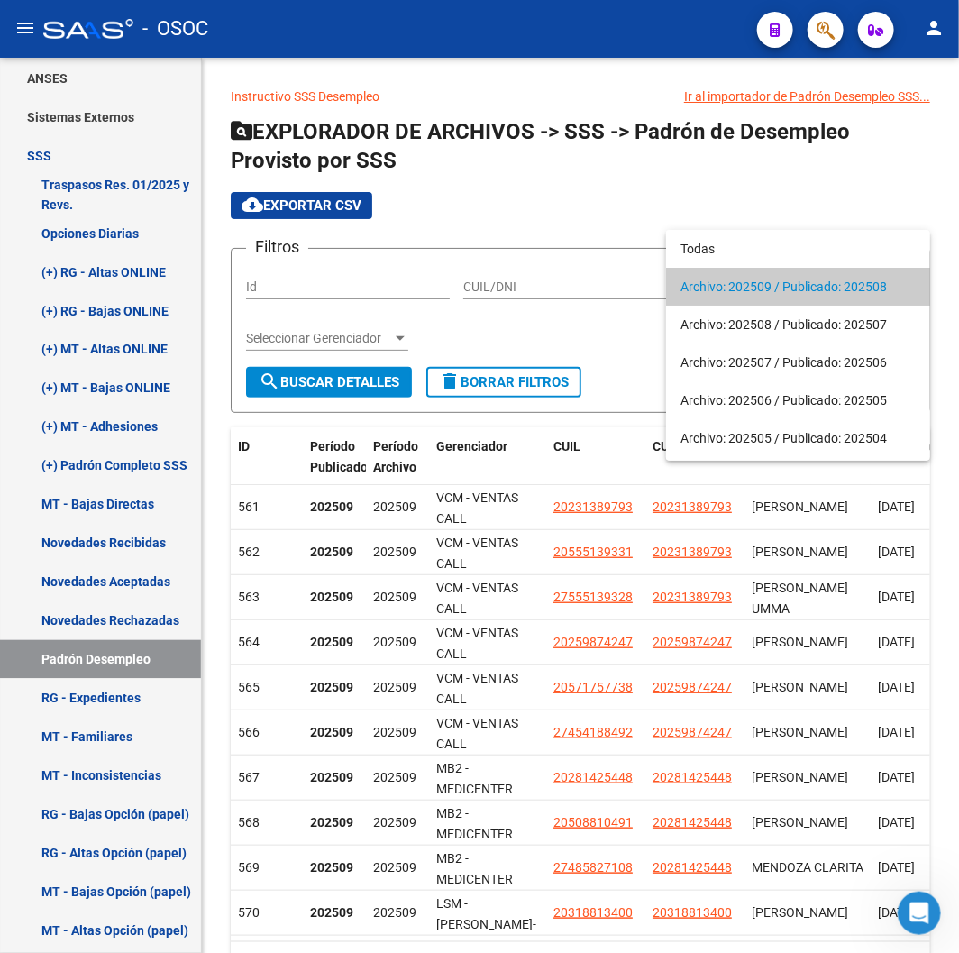
click at [642, 361] on div at bounding box center [479, 476] width 959 height 953
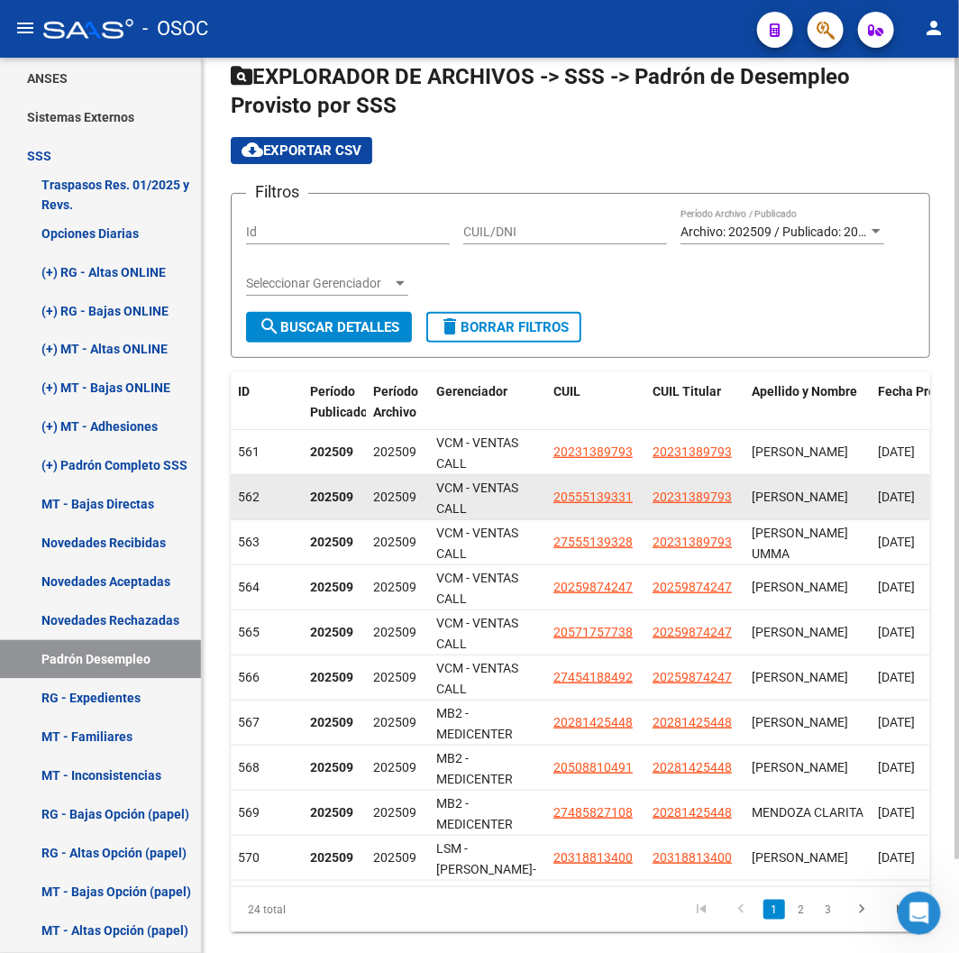
scroll to position [105, 0]
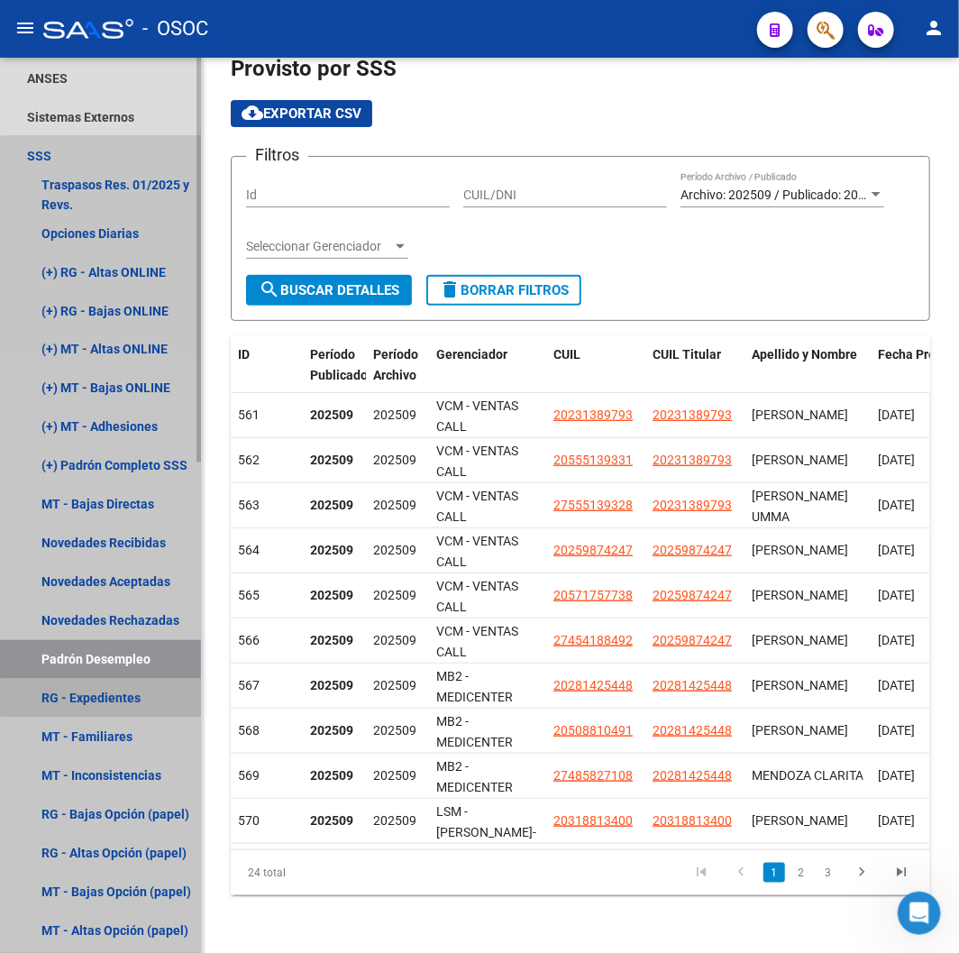
click at [105, 689] on link "RG - Expedientes" at bounding box center [100, 698] width 201 height 39
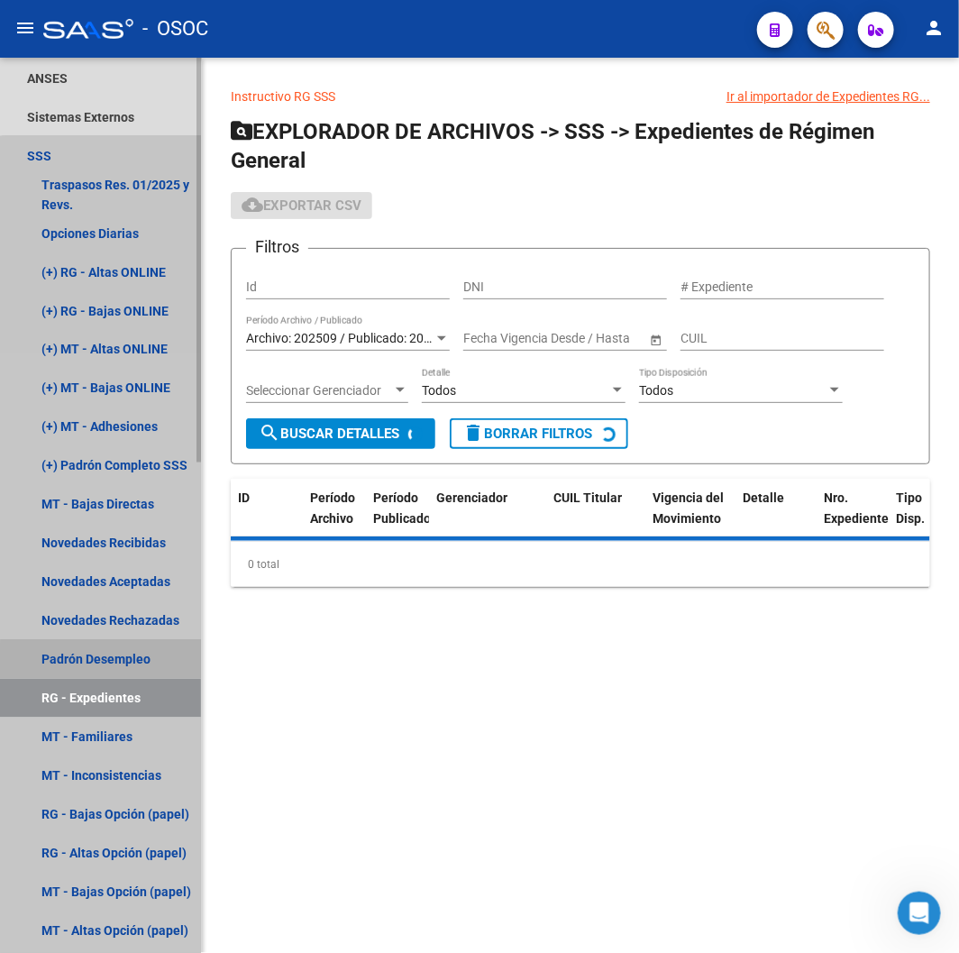
click at [115, 667] on link "Padrón Desempleo" at bounding box center [100, 659] width 201 height 39
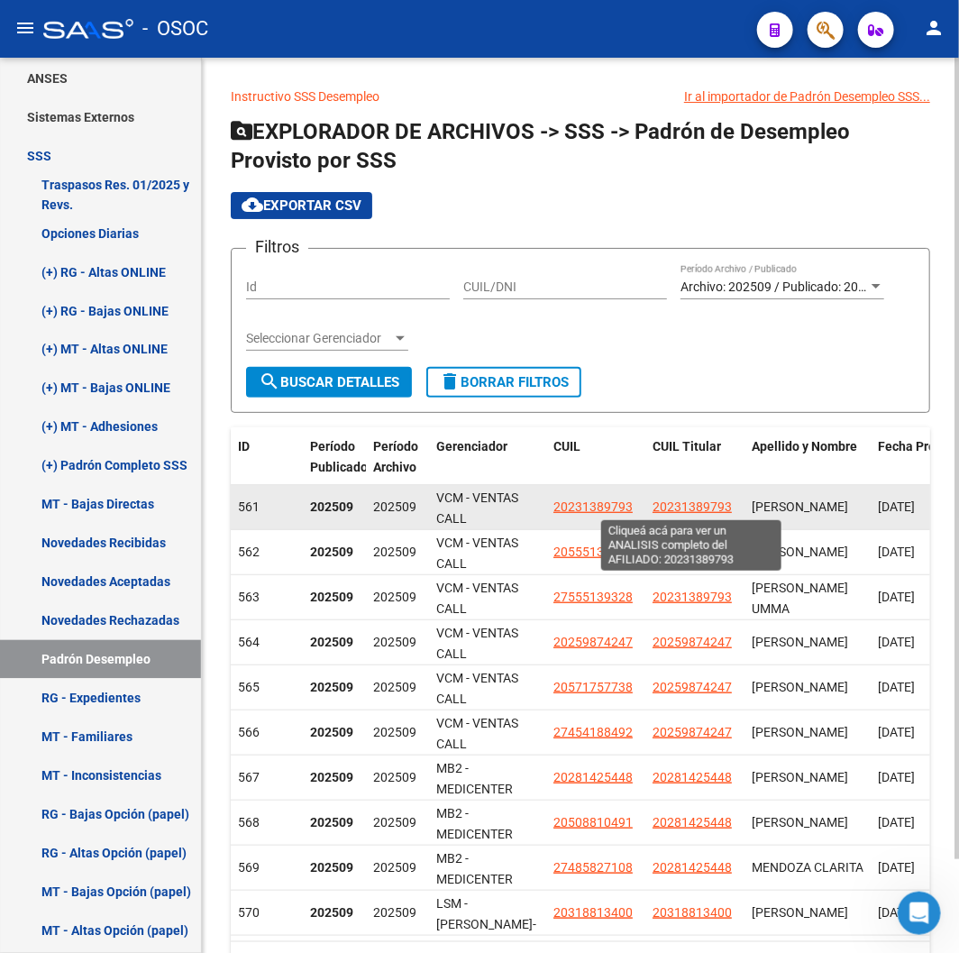
click at [696, 510] on span "20231389793" at bounding box center [691, 506] width 79 height 14
type textarea "20231389793"
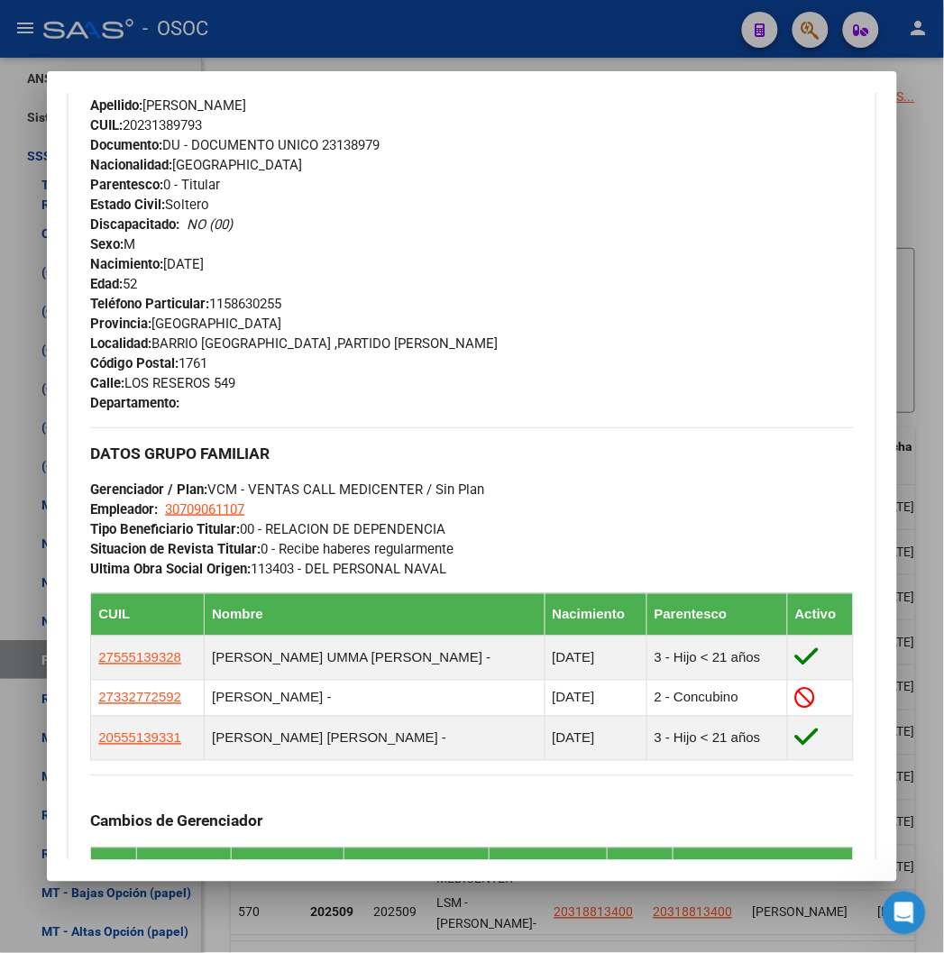
scroll to position [600, 0]
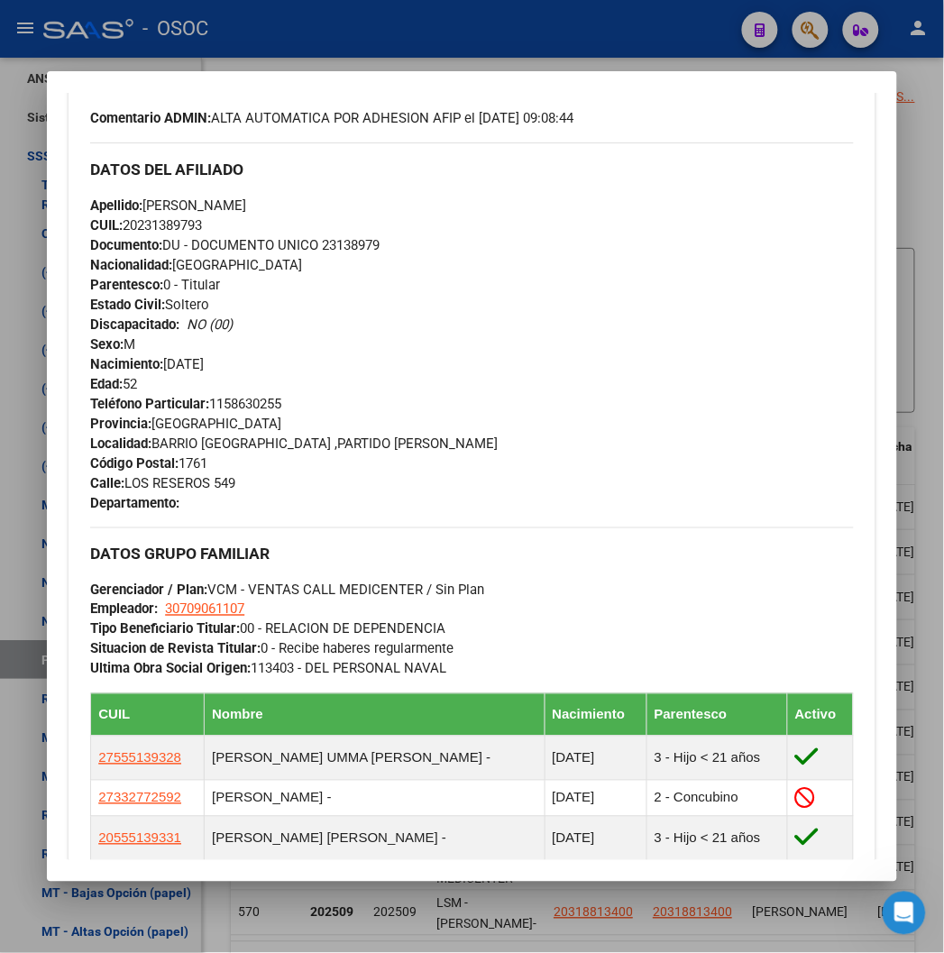
click at [261, 634] on span "Tipo Beneficiario Titular: 00 - RELACION DE DEPENDENCIA" at bounding box center [267, 629] width 355 height 16
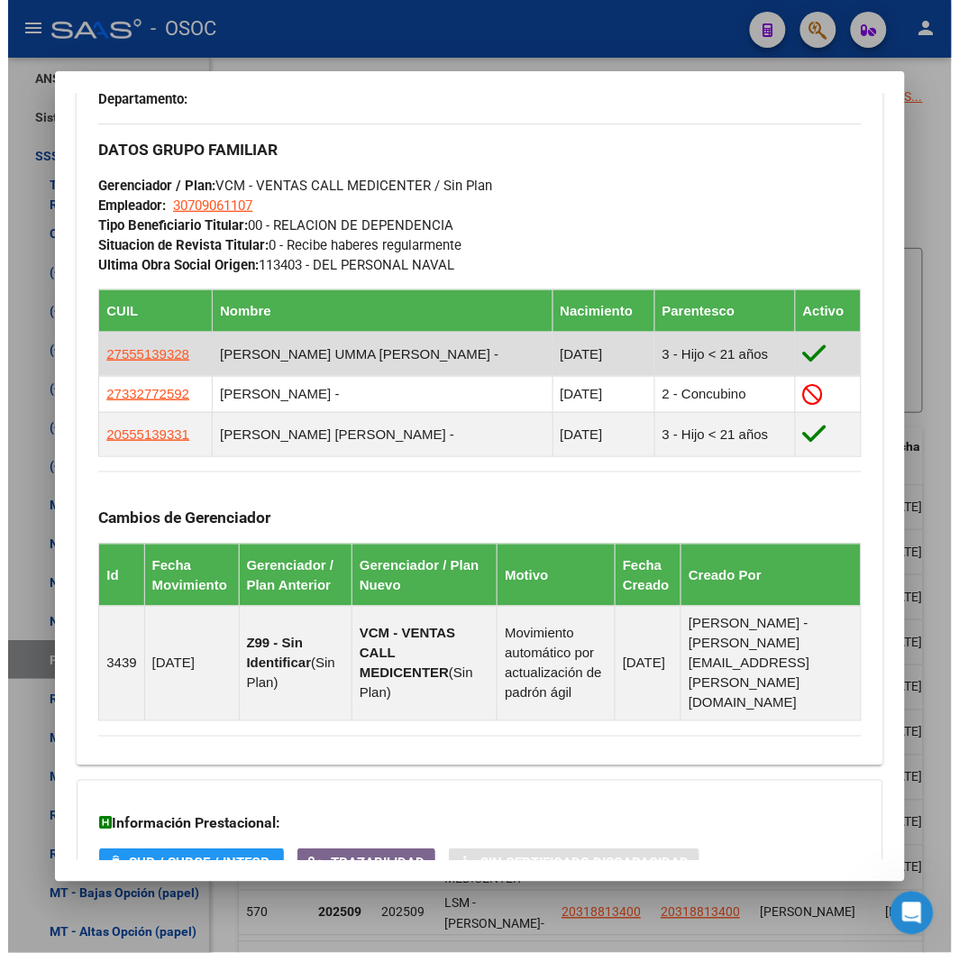
scroll to position [1163, 0]
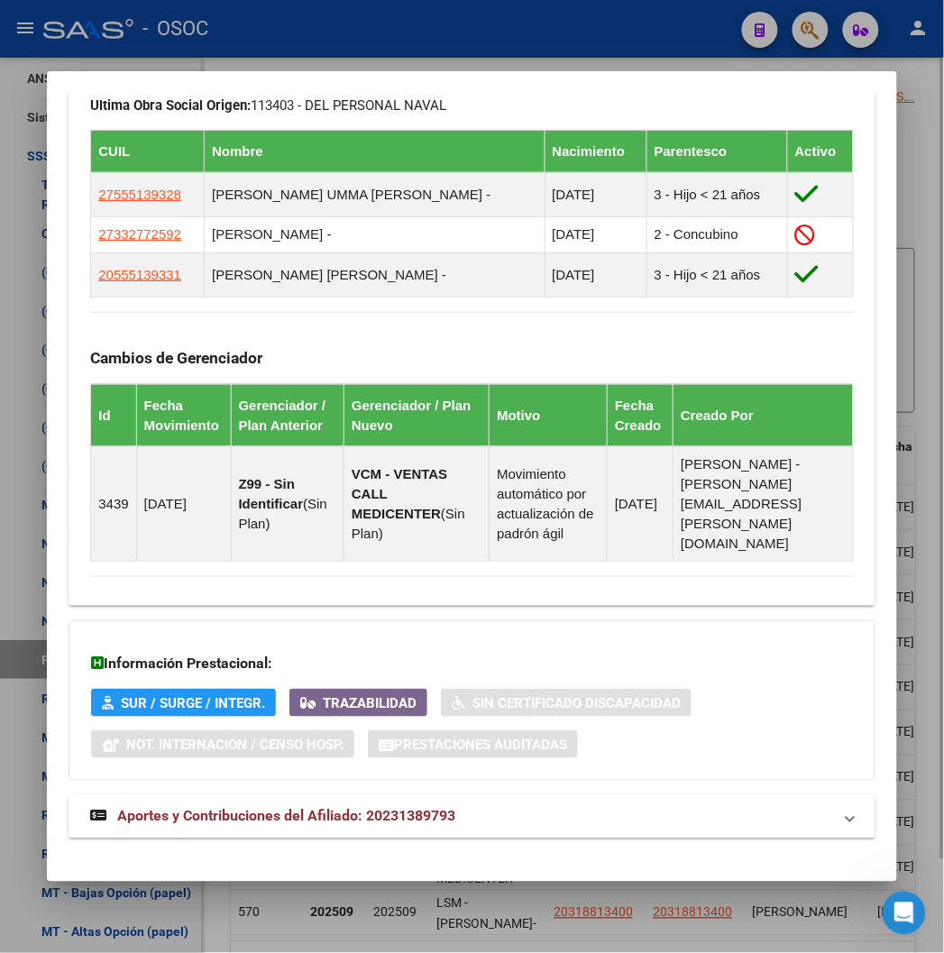
drag, startPoint x: 288, startPoint y: 48, endPoint x: 502, endPoint y: 254, distance: 297.0
click at [289, 48] on div at bounding box center [472, 476] width 944 height 953
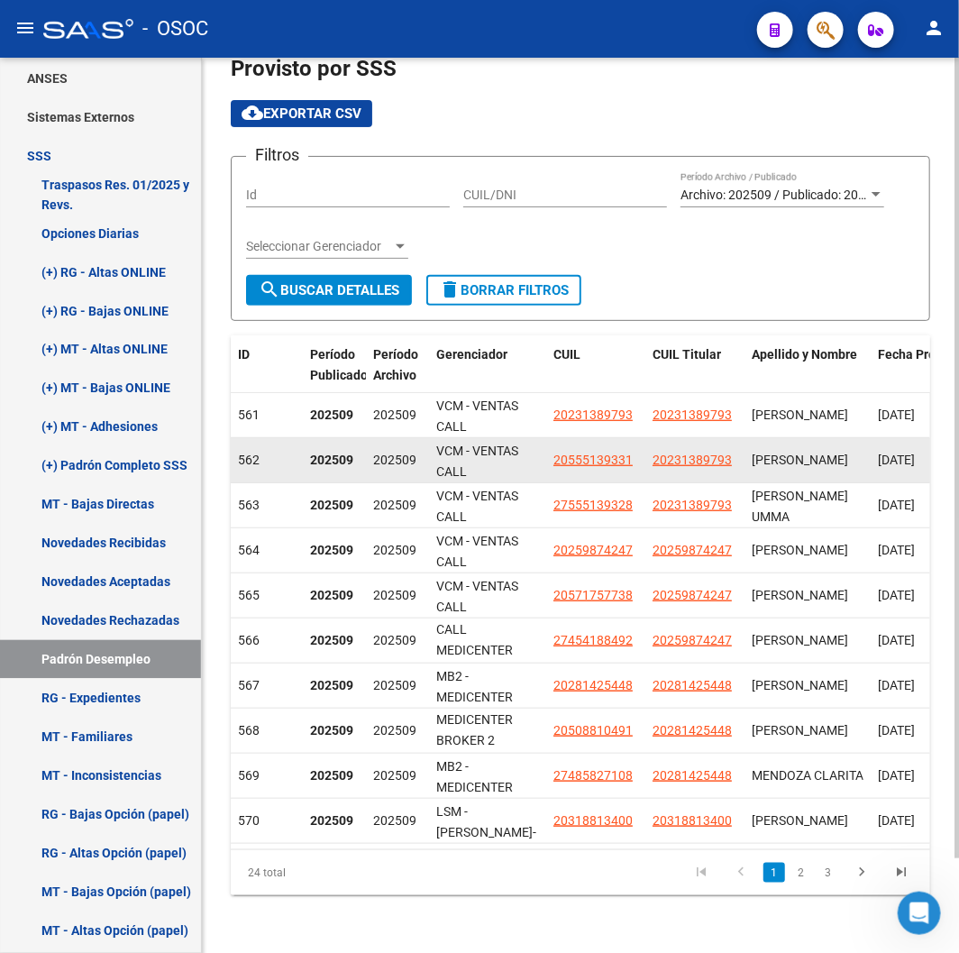
scroll to position [105, 0]
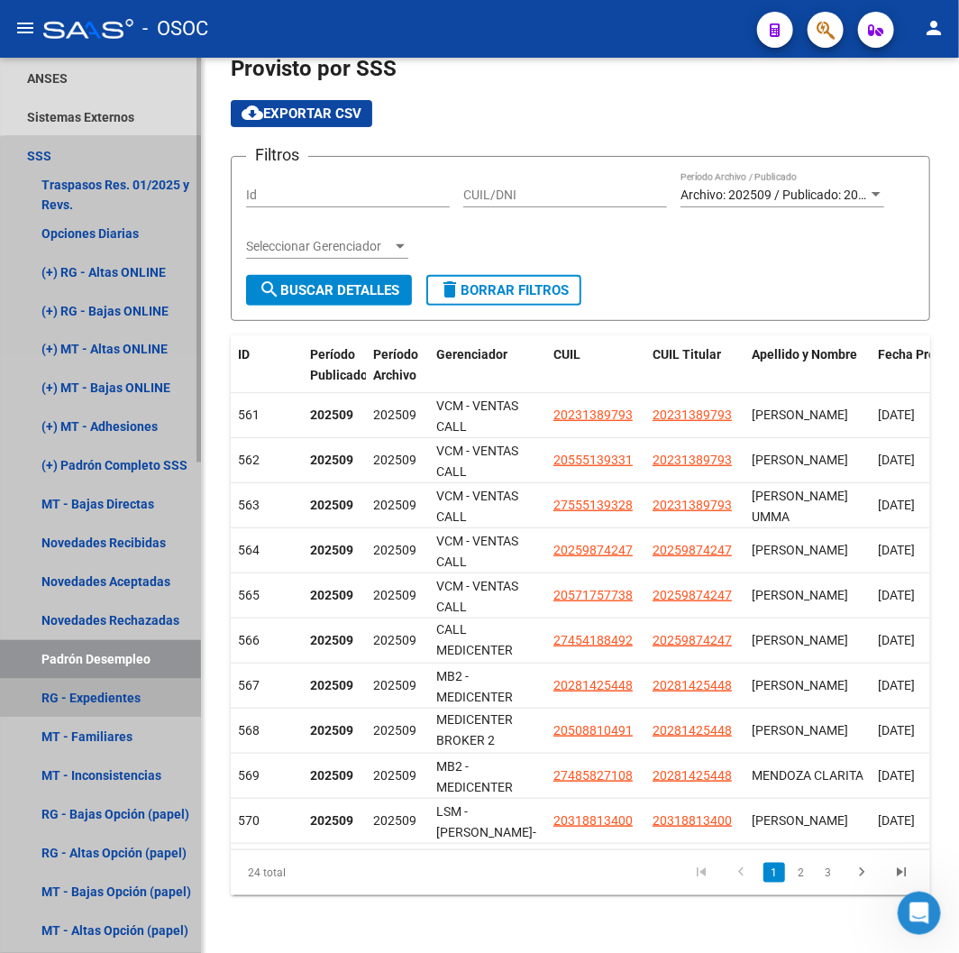
click at [113, 697] on link "RG - Expedientes" at bounding box center [100, 698] width 201 height 39
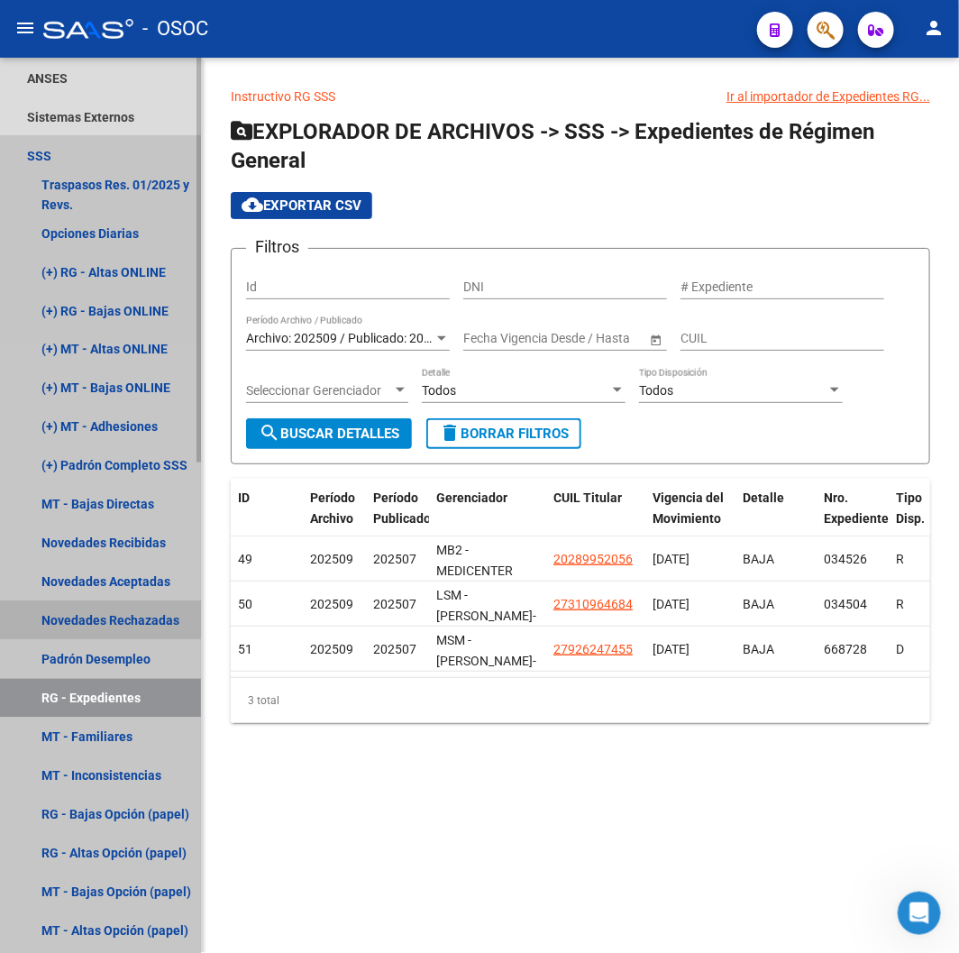
click at [118, 635] on link "Novedades Rechazadas" at bounding box center [100, 620] width 201 height 39
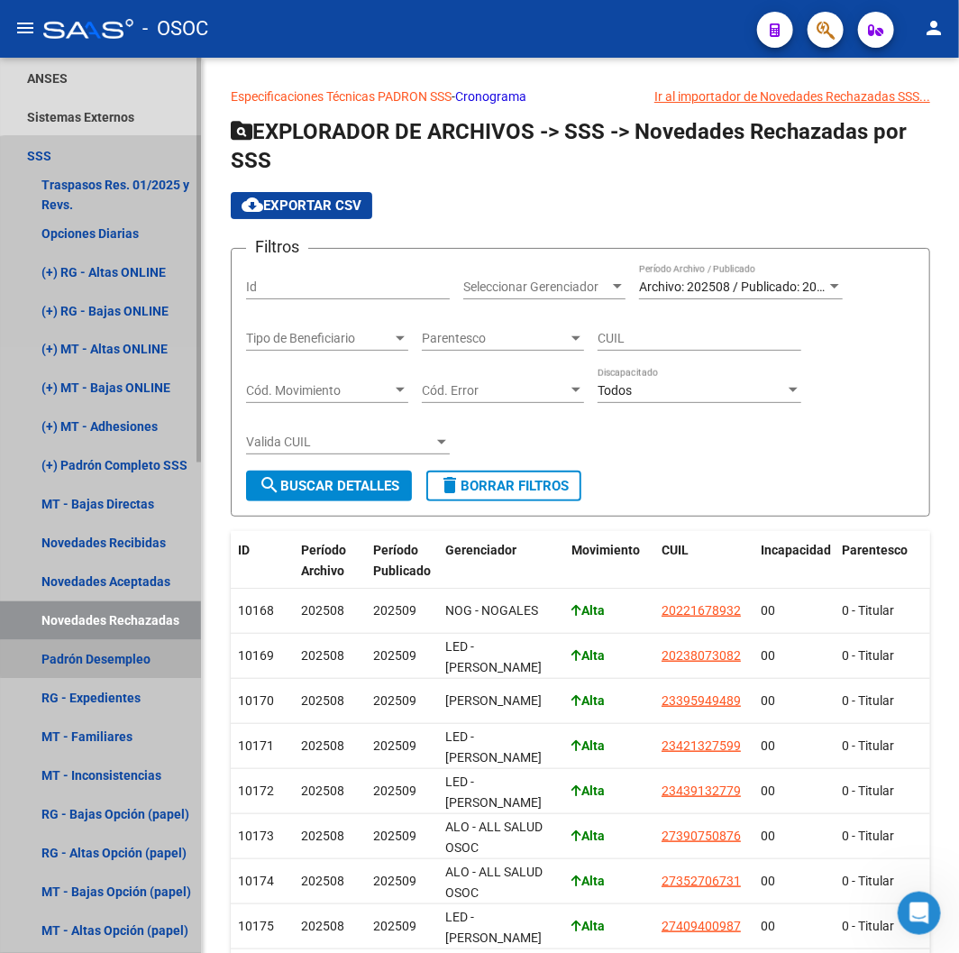
click at [141, 654] on link "Padrón Desempleo" at bounding box center [100, 659] width 201 height 39
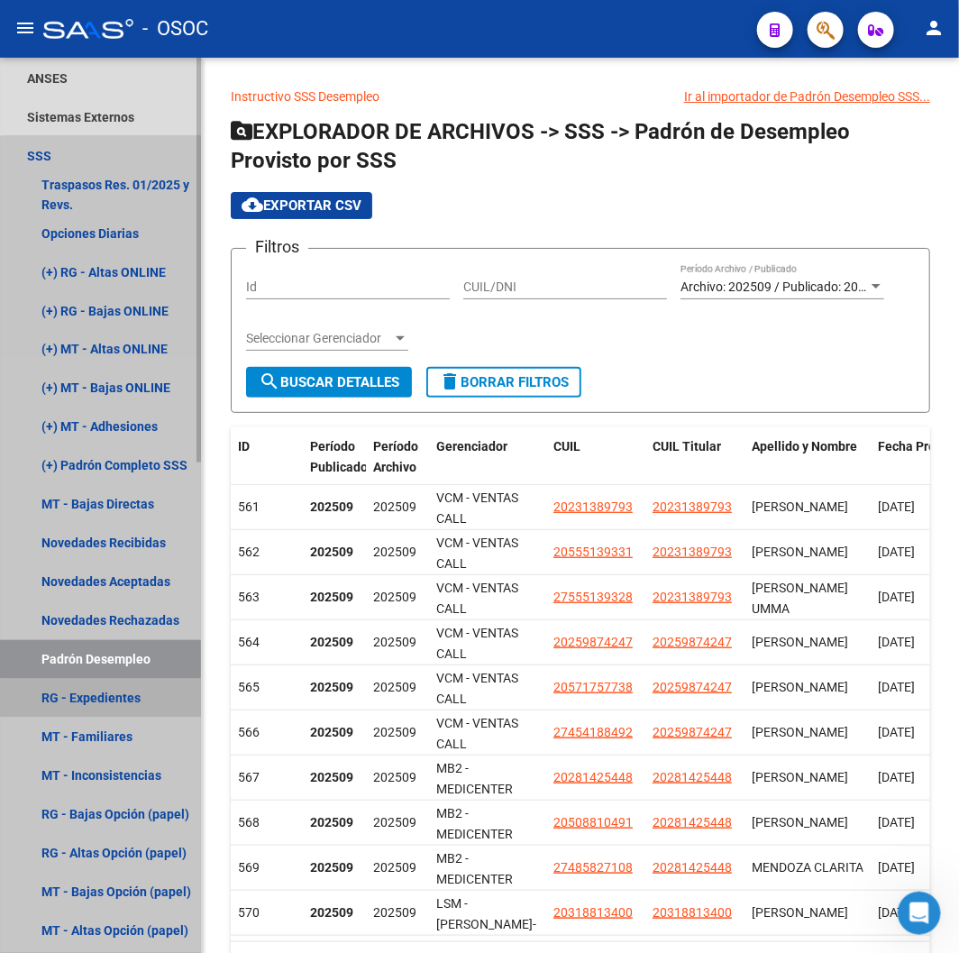
click at [105, 699] on link "RG - Expedientes" at bounding box center [100, 698] width 201 height 39
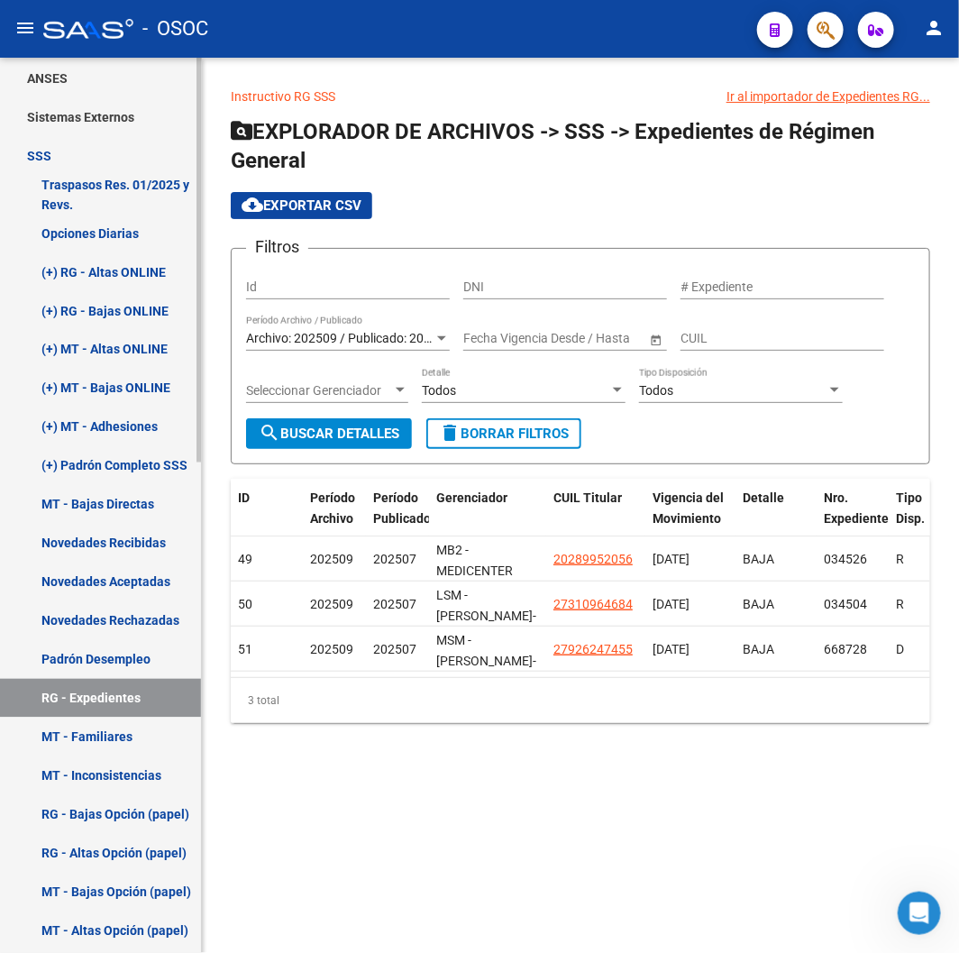
click at [129, 577] on link "Novedades Aceptadas" at bounding box center [100, 581] width 201 height 39
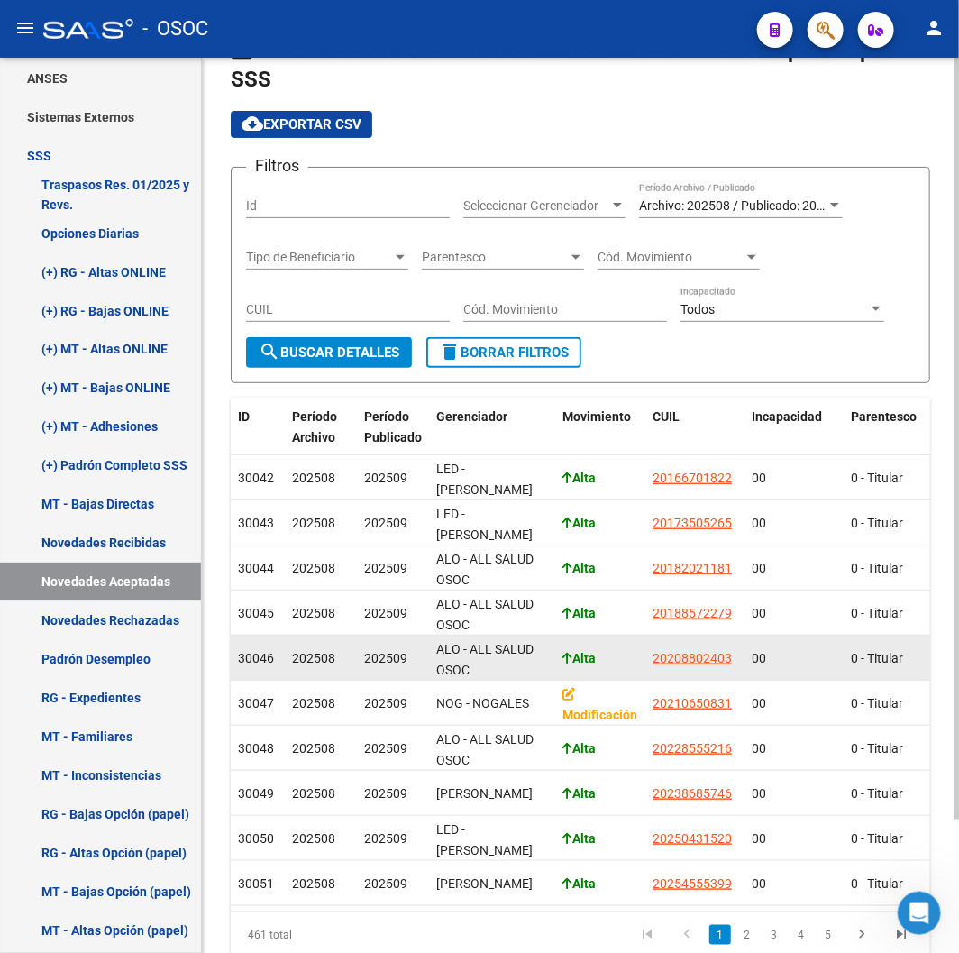
scroll to position [158, 0]
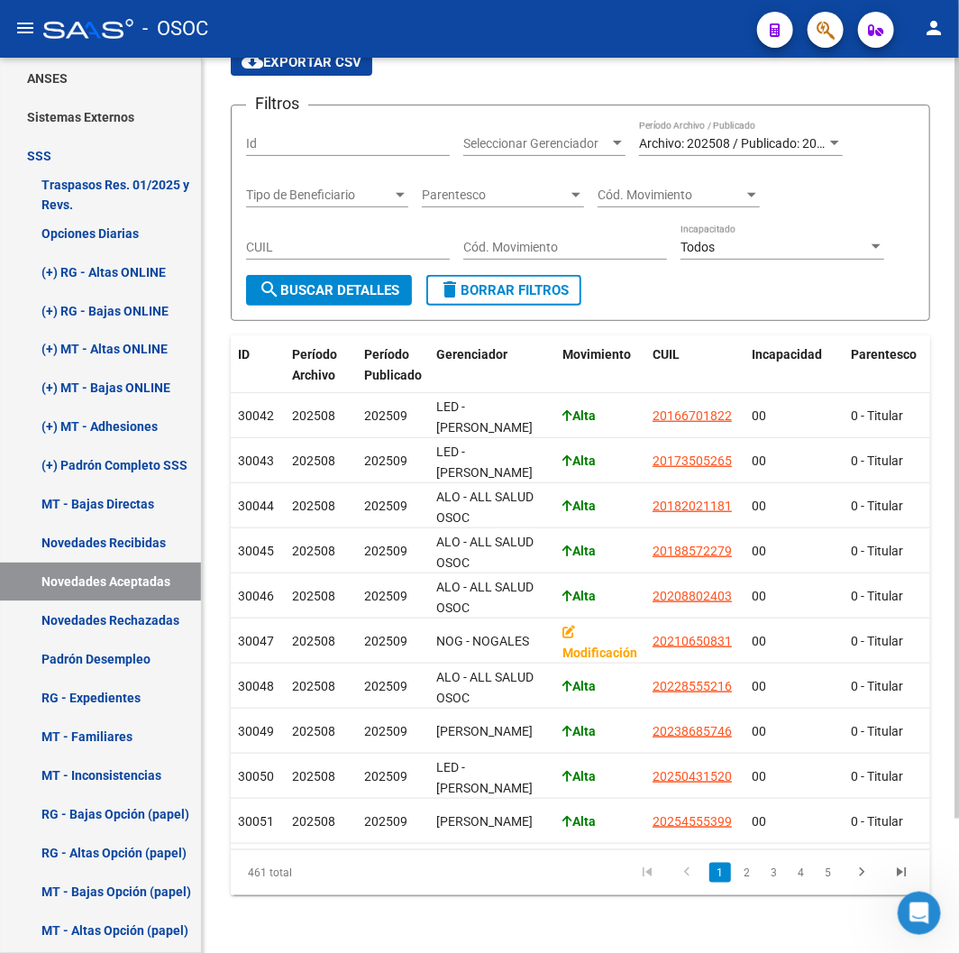
click at [239, 871] on div "461 total" at bounding box center [299, 872] width 137 height 45
click at [240, 871] on div "461 total" at bounding box center [299, 872] width 137 height 45
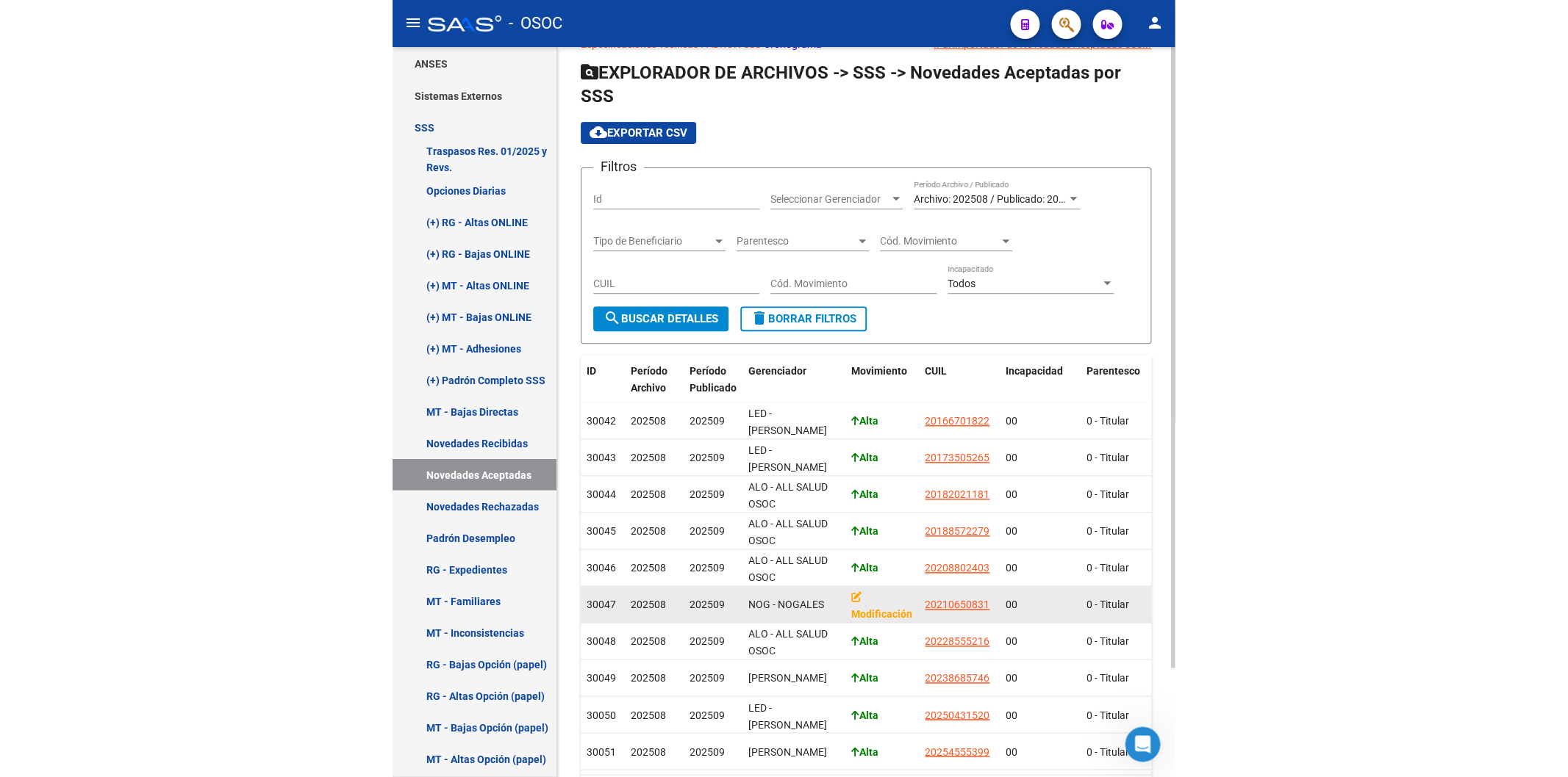
scroll to position [0, 0]
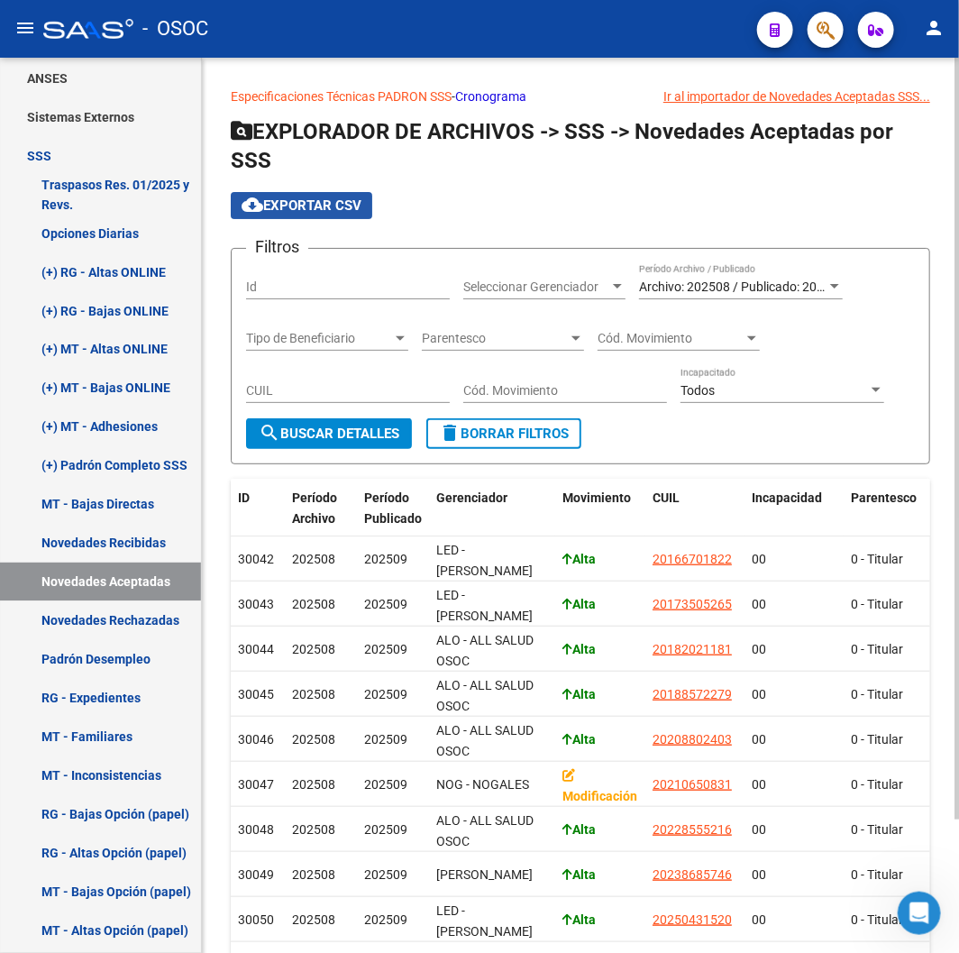
click at [313, 205] on span "cloud_download Exportar CSV" at bounding box center [302, 205] width 120 height 16
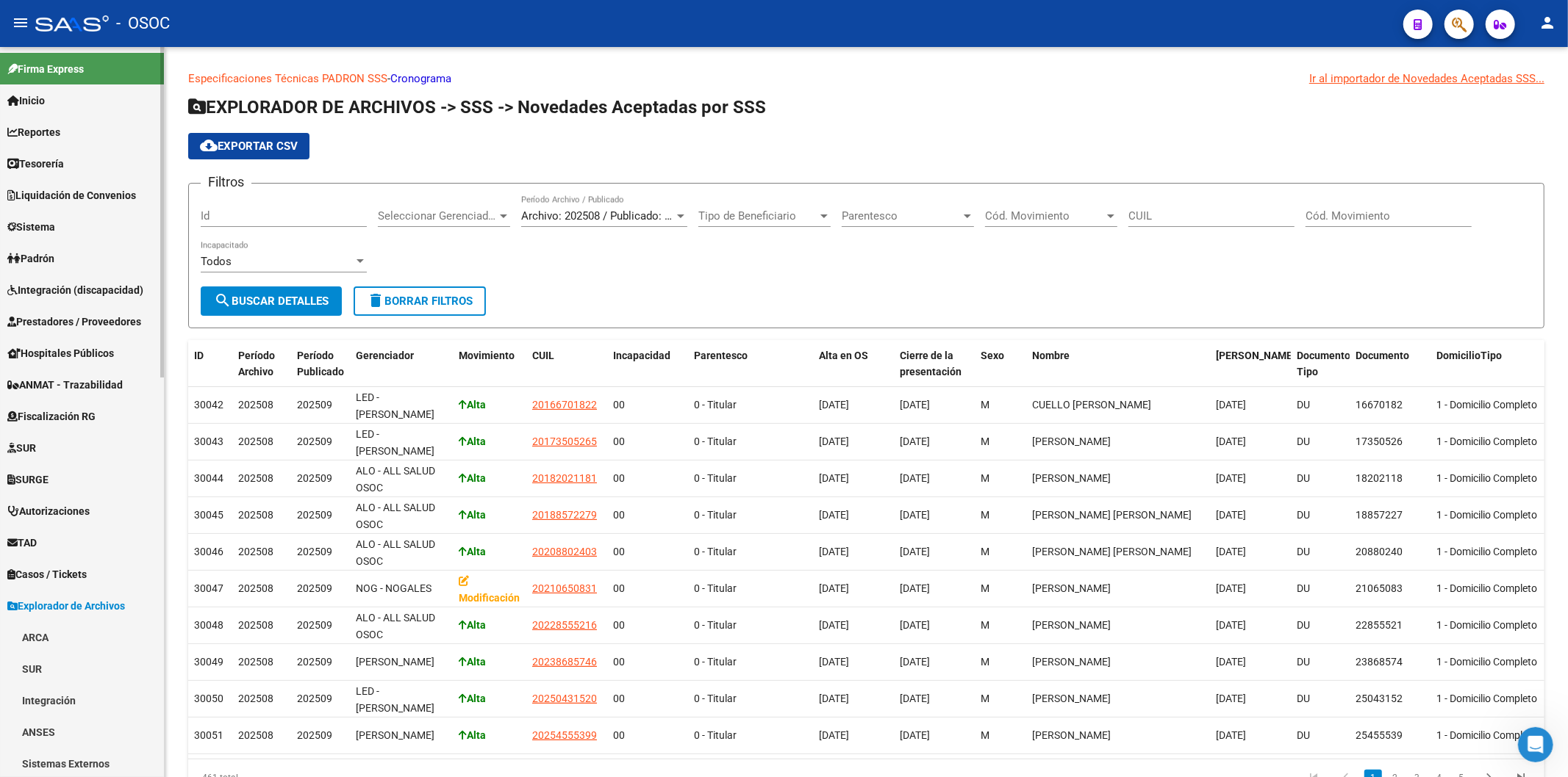
click at [74, 254] on link "Padrón" at bounding box center [82, 258] width 164 height 32
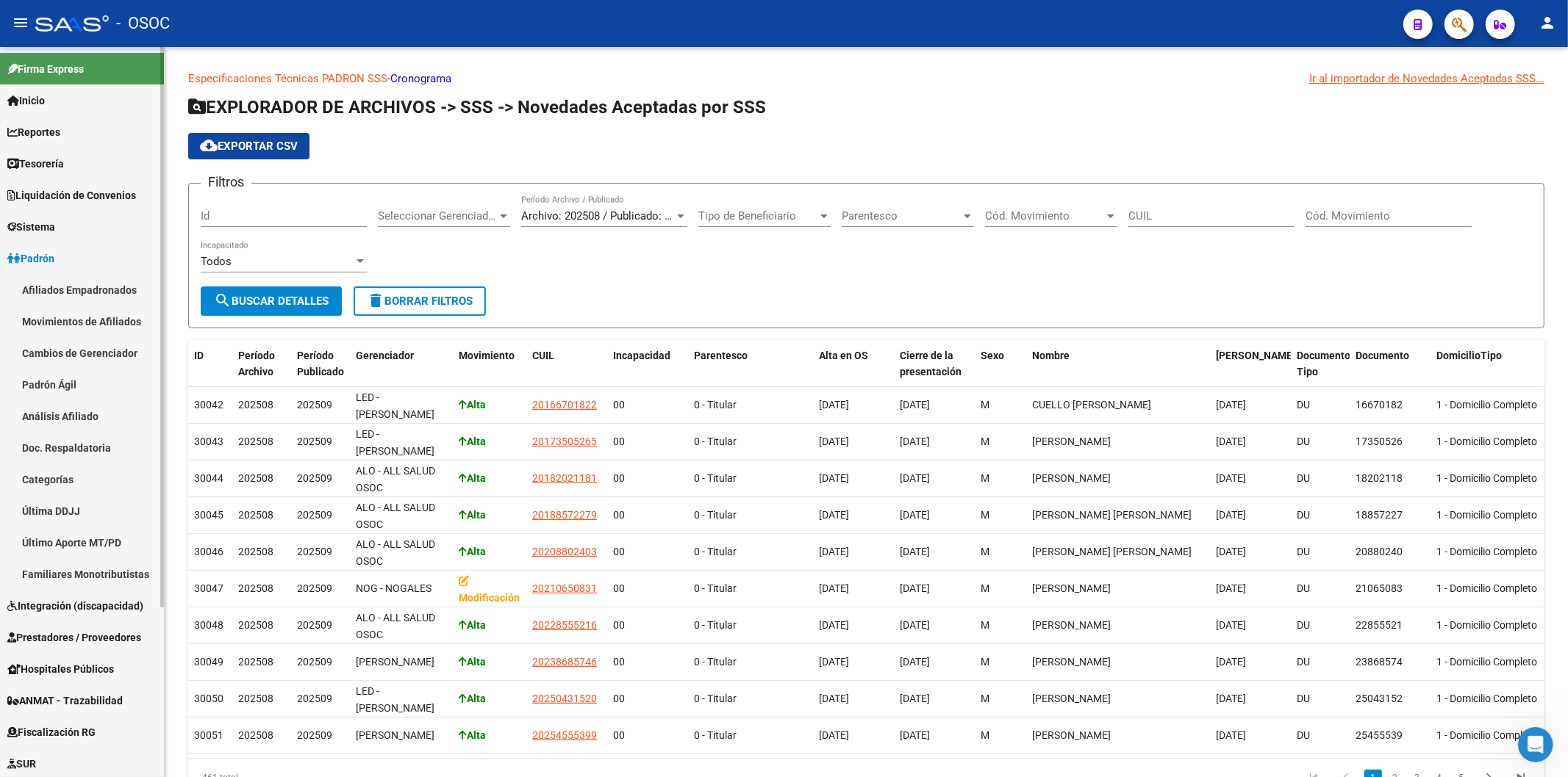
click at [92, 279] on link "Afiliados Empadronados" at bounding box center [82, 289] width 164 height 32
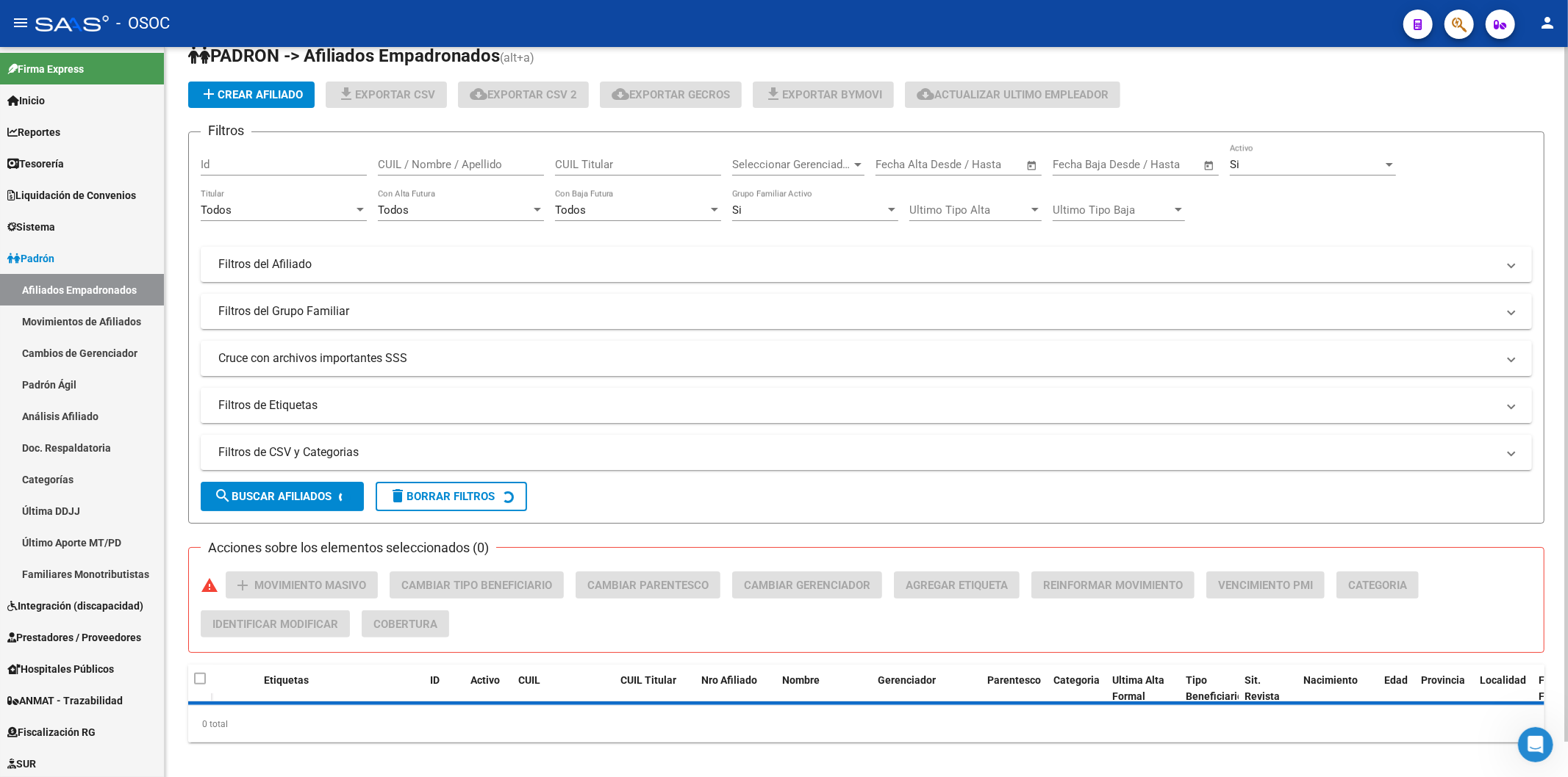
scroll to position [38, 0]
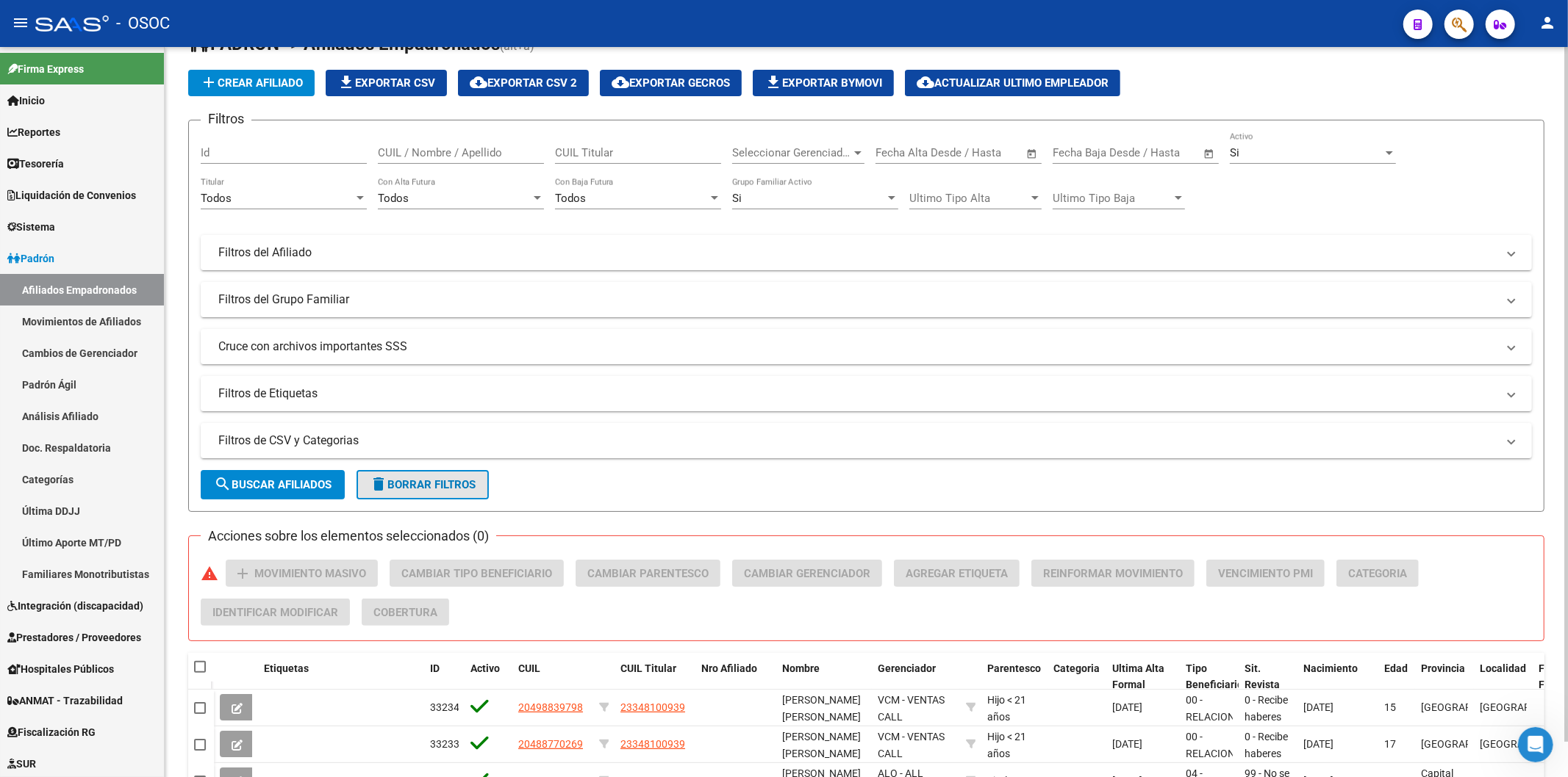
click at [401, 479] on span "delete Borrar Filtros" at bounding box center [423, 485] width 106 height 13
click at [386, 450] on mat-expansion-panel-header "Filtros de CSV y Categorias" at bounding box center [866, 440] width 1331 height 35
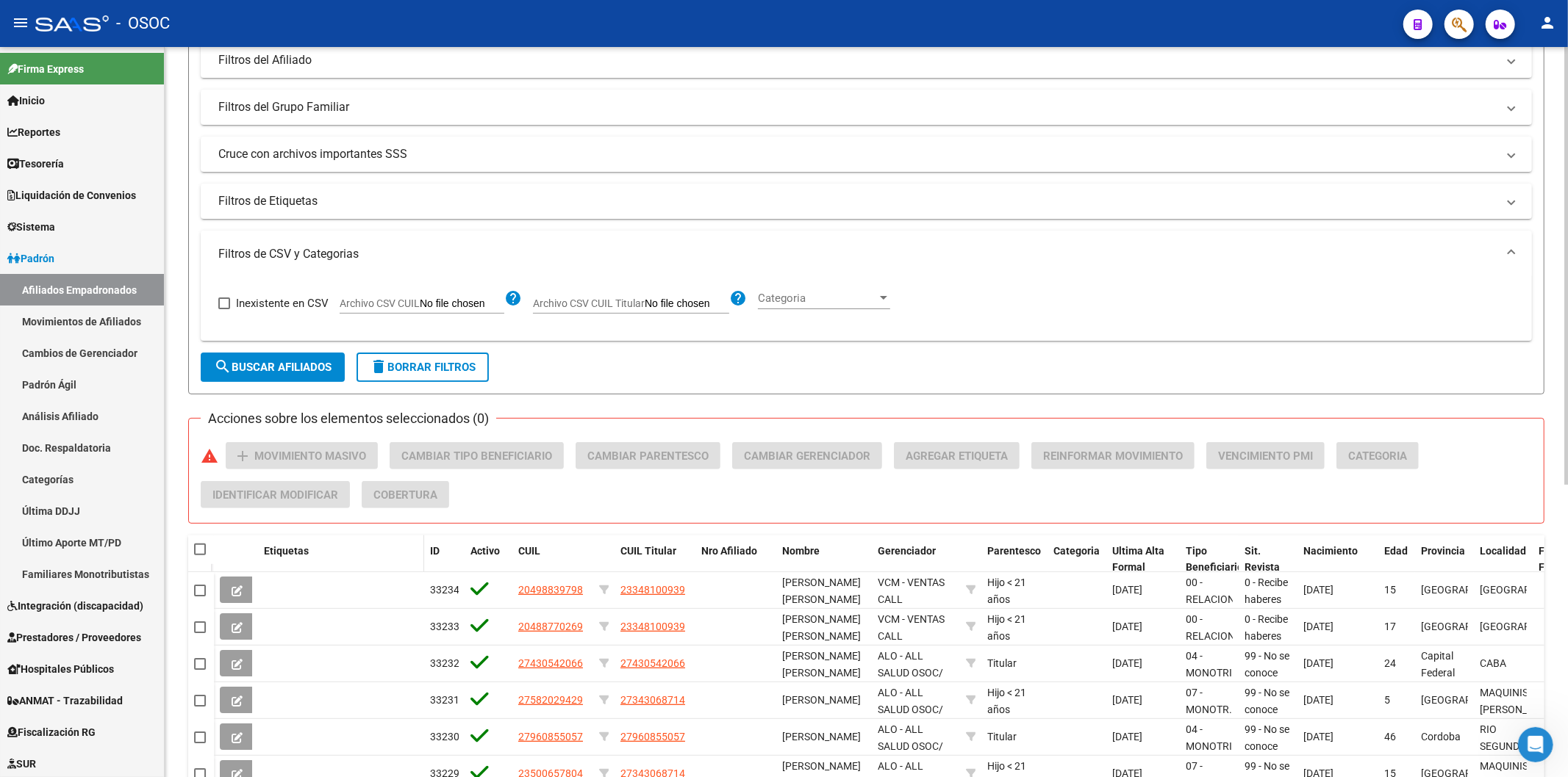
scroll to position [364, 0]
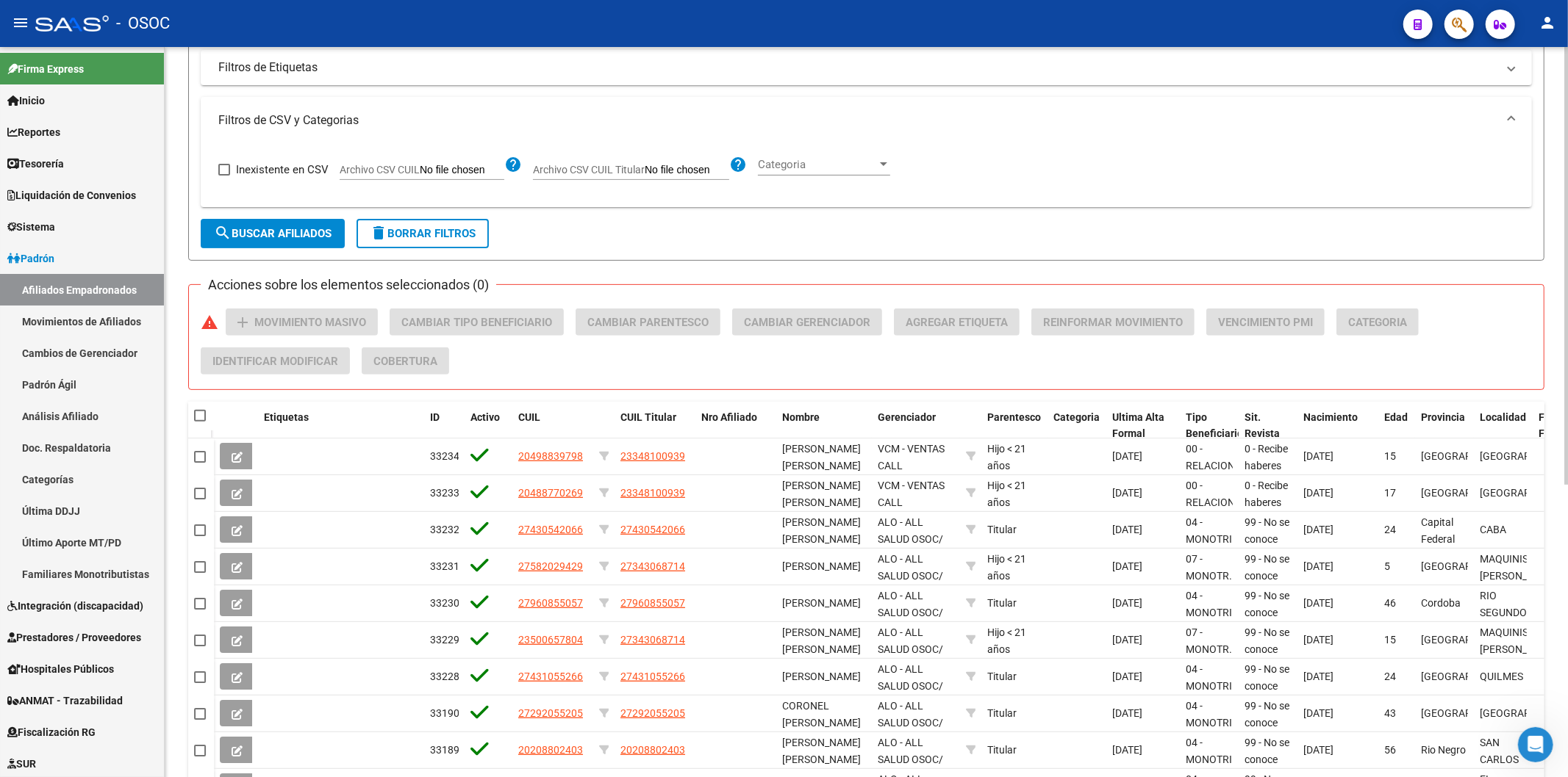
click at [396, 165] on span "Archivo CSV CUIL" at bounding box center [379, 170] width 80 height 11
click at [420, 165] on input "Archivo CSV CUIL" at bounding box center [463, 170] width 85 height 13
type input "C:\fakepath\archivo para filtrar en SAAS.csv"
click at [303, 233] on span "search Buscar Afiliados" at bounding box center [272, 233] width 117 height 13
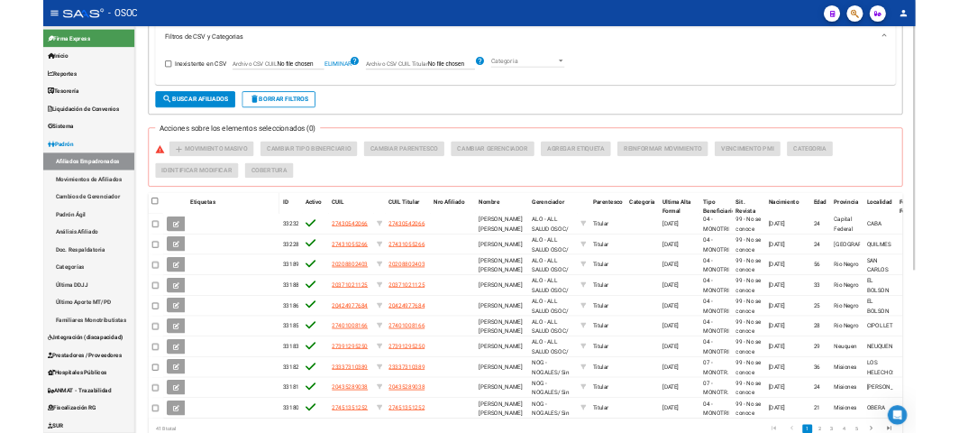
scroll to position [599, 0]
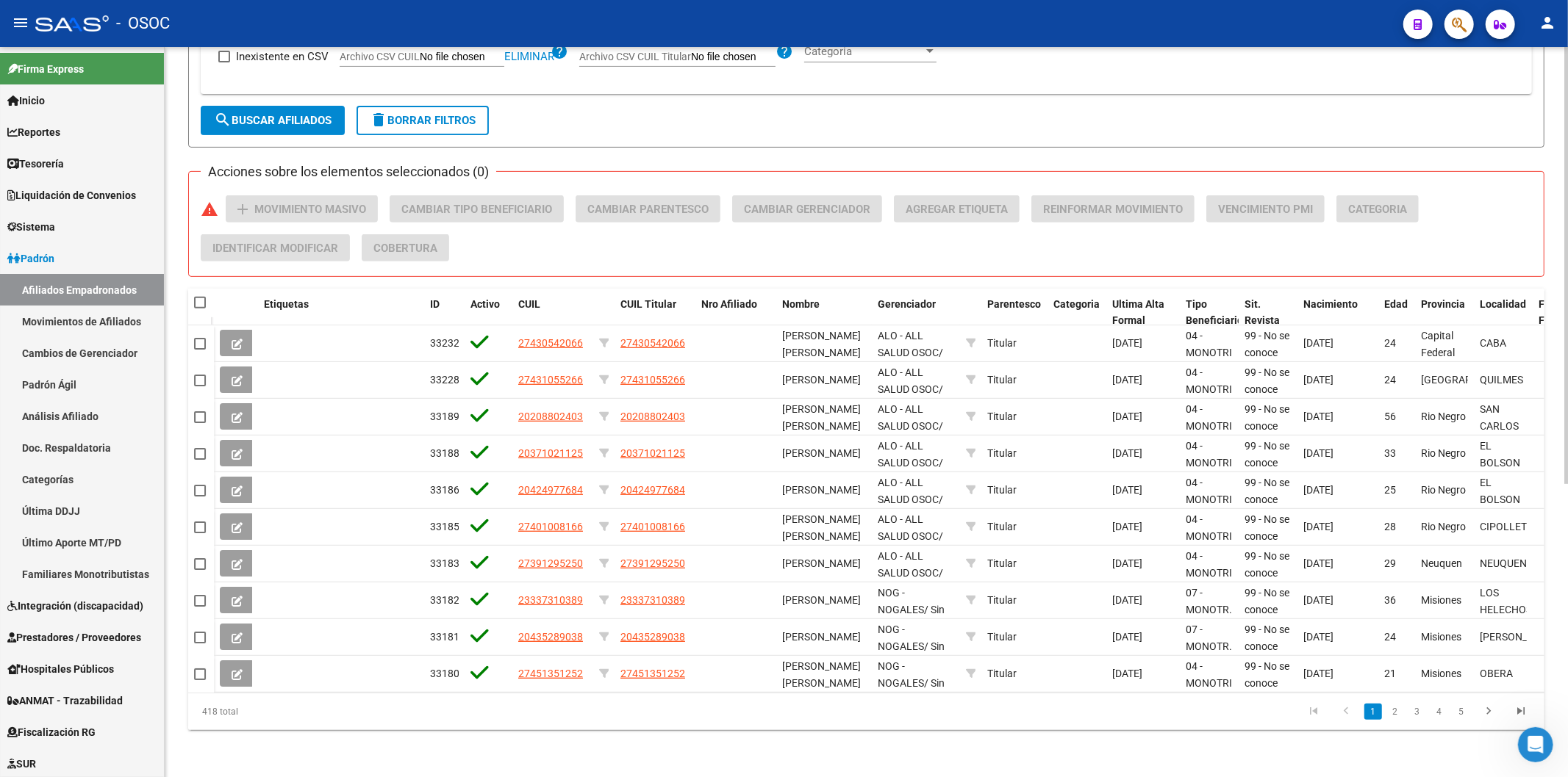
click at [215, 708] on div "418 total" at bounding box center [322, 712] width 268 height 37
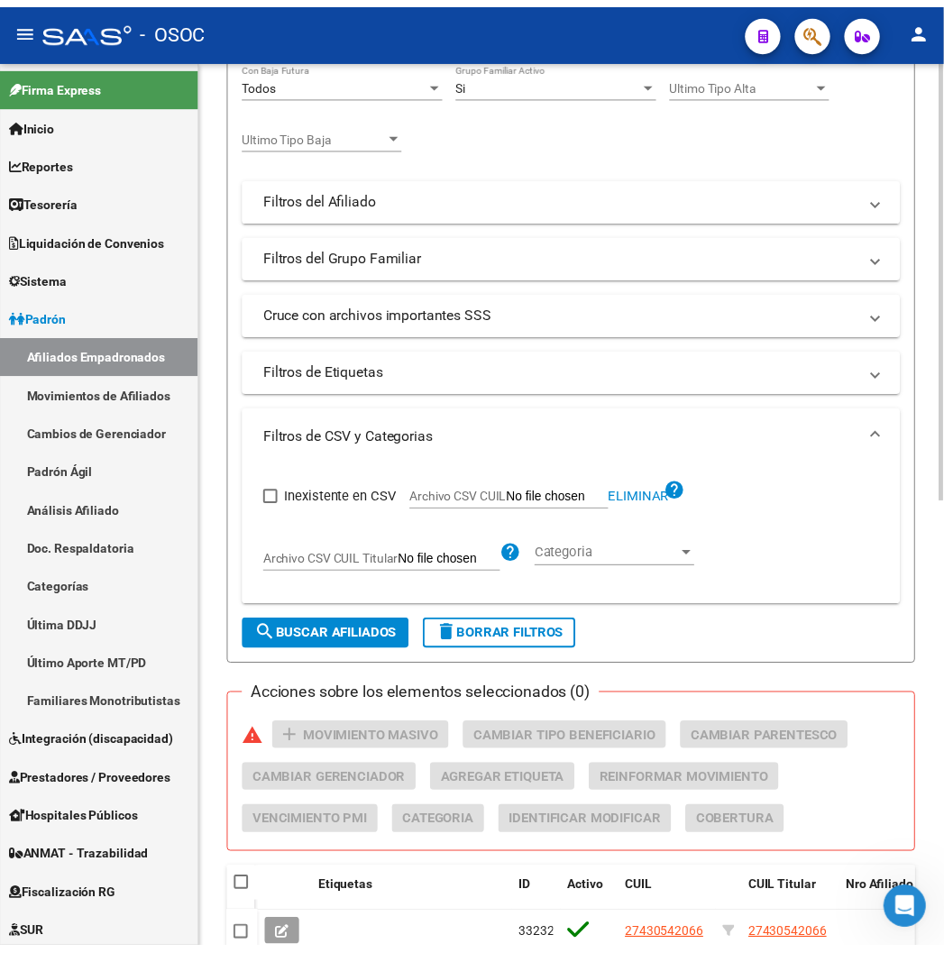
scroll to position [725, 0]
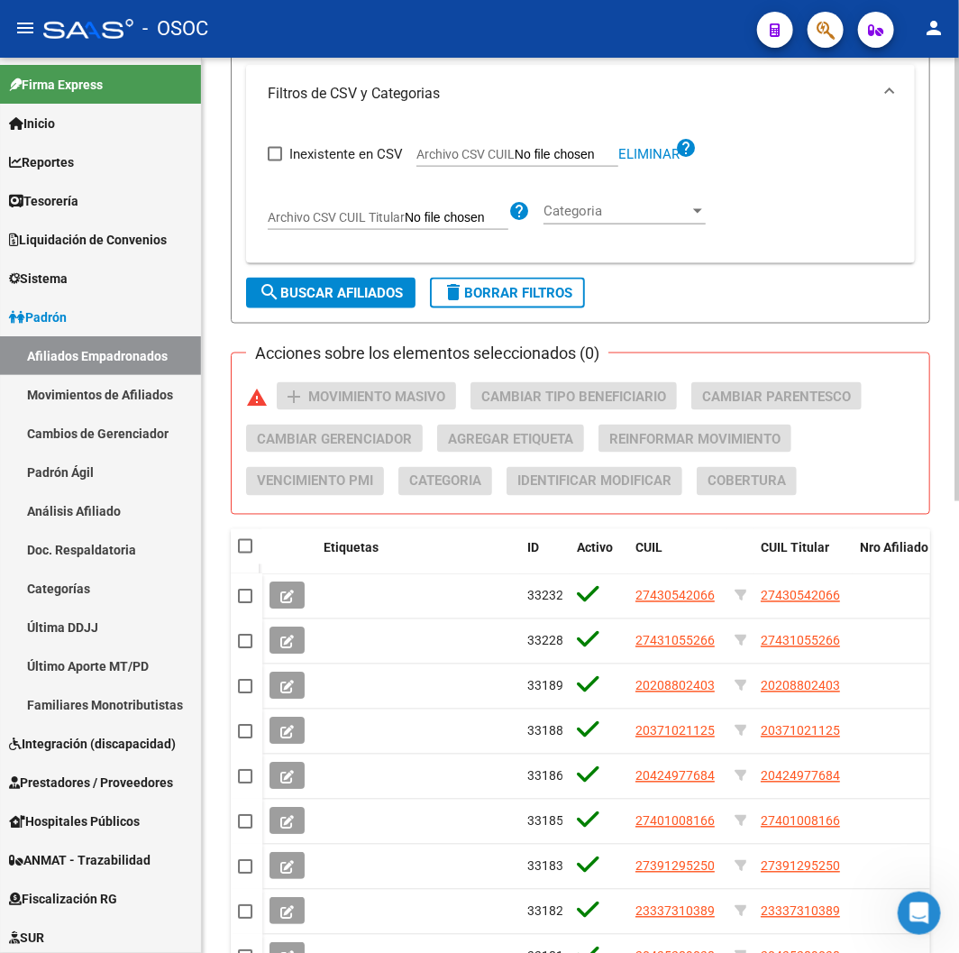
drag, startPoint x: 326, startPoint y: 294, endPoint x: 309, endPoint y: 304, distance: 19.8
click at [326, 294] on span "search Buscar Afiliados" at bounding box center [331, 293] width 144 height 16
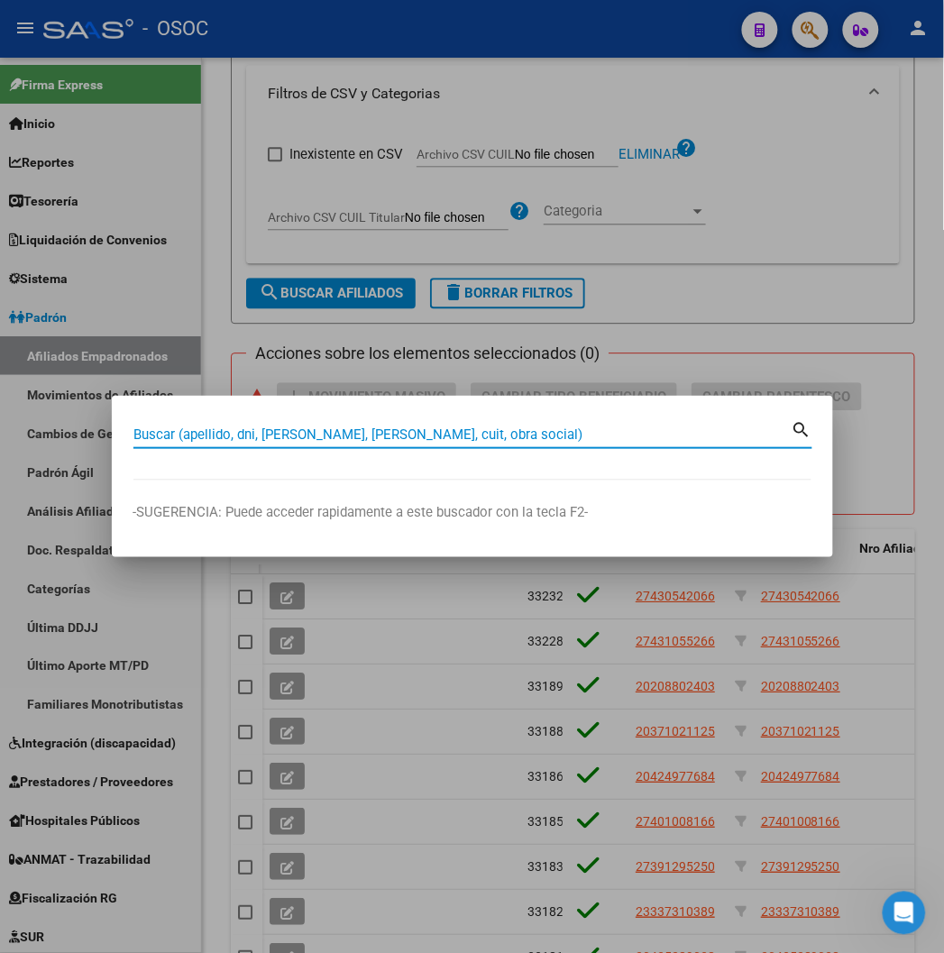
paste input "20480422768"
type input "20480422768"
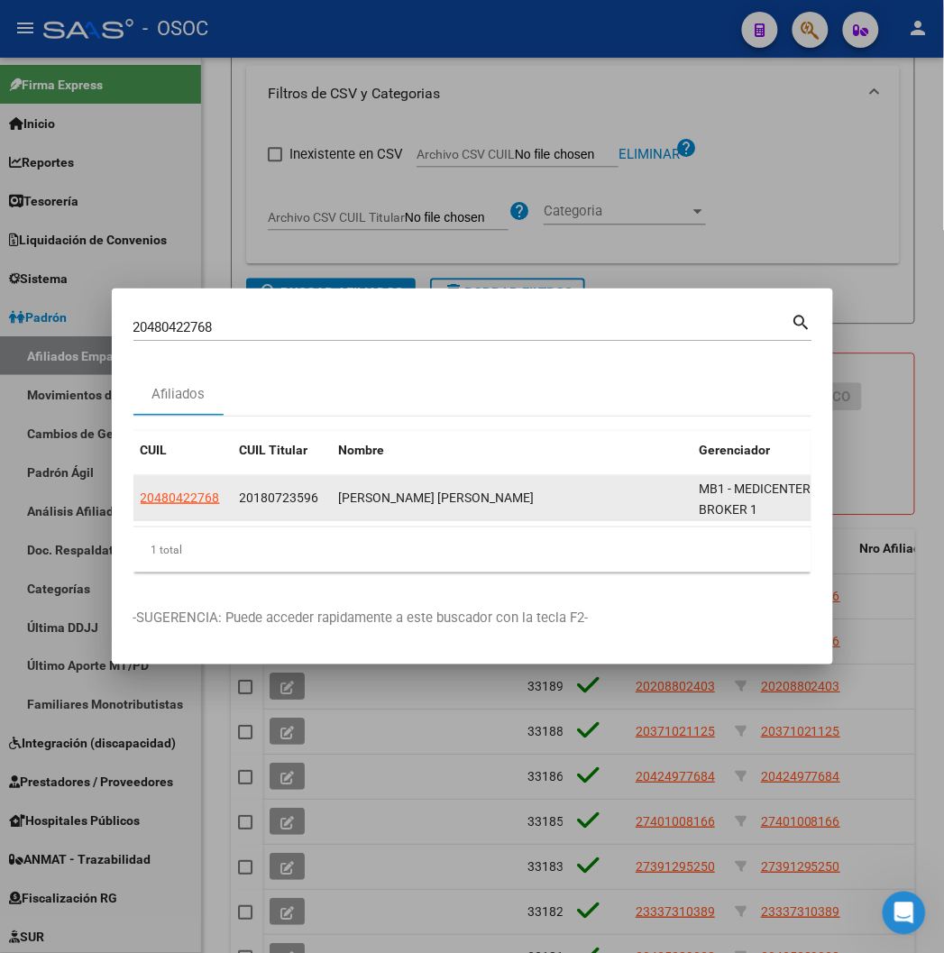
click at [141, 506] on app-link-go-to "20480422768" at bounding box center [180, 498] width 79 height 21
click at [141, 503] on span "20480422768" at bounding box center [180, 497] width 79 height 14
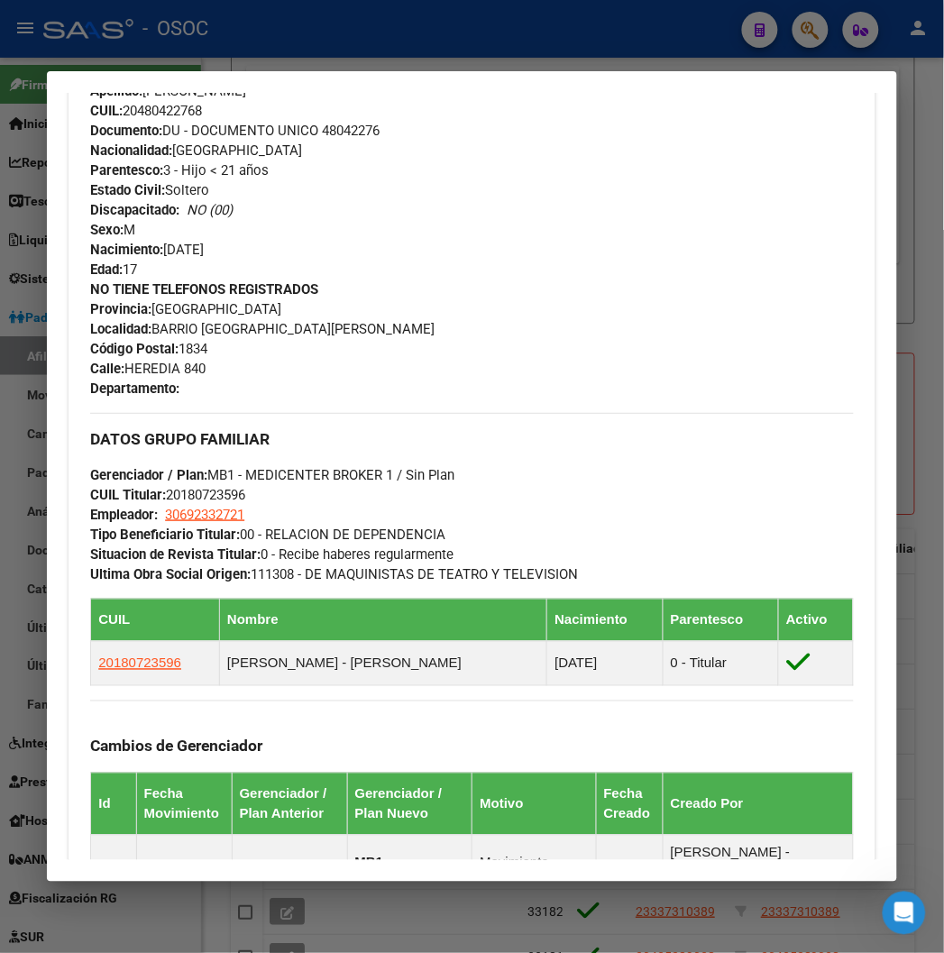
scroll to position [1101, 0]
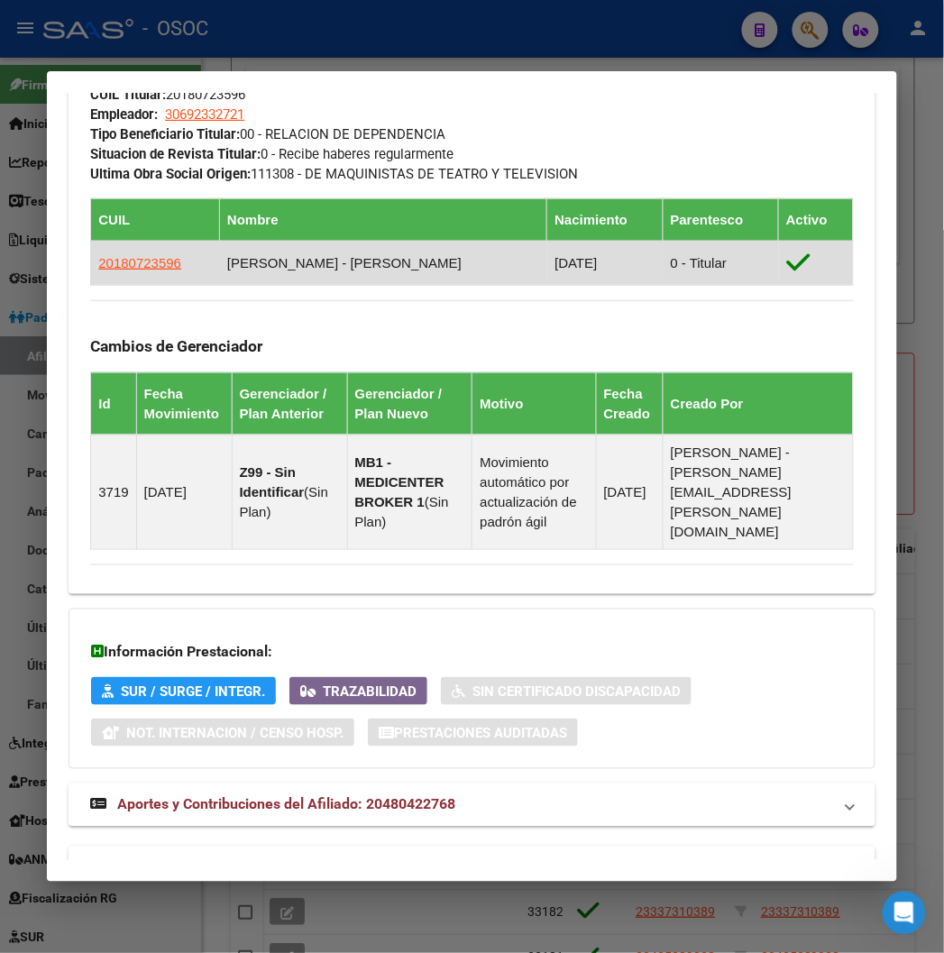
click at [132, 266] on span "20180723596" at bounding box center [139, 262] width 83 height 15
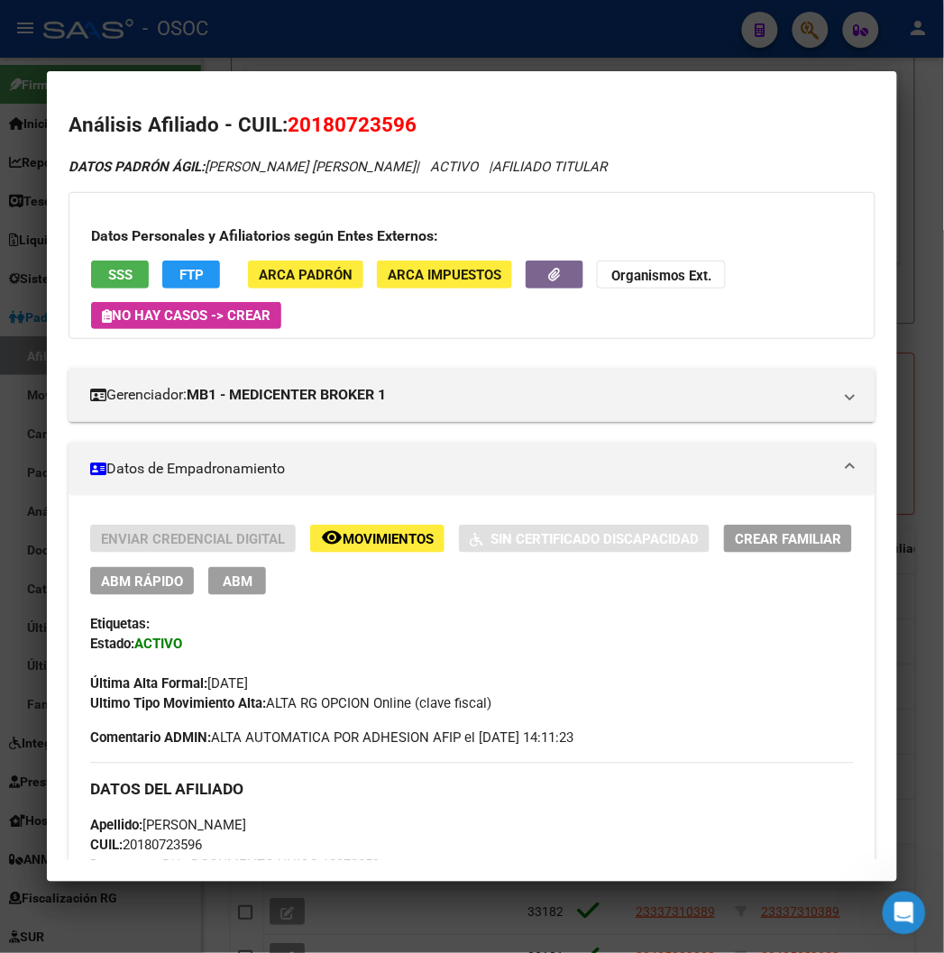
click at [257, 56] on div at bounding box center [472, 476] width 944 height 953
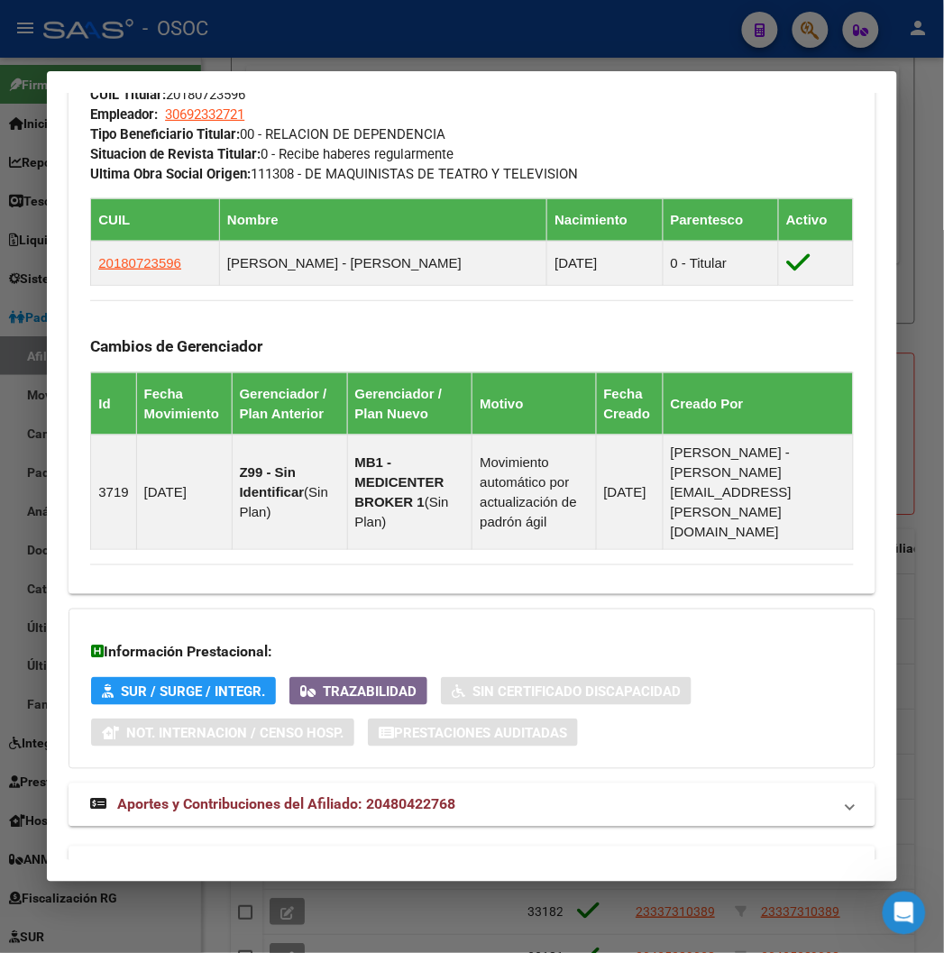
scroll to position [901, 0]
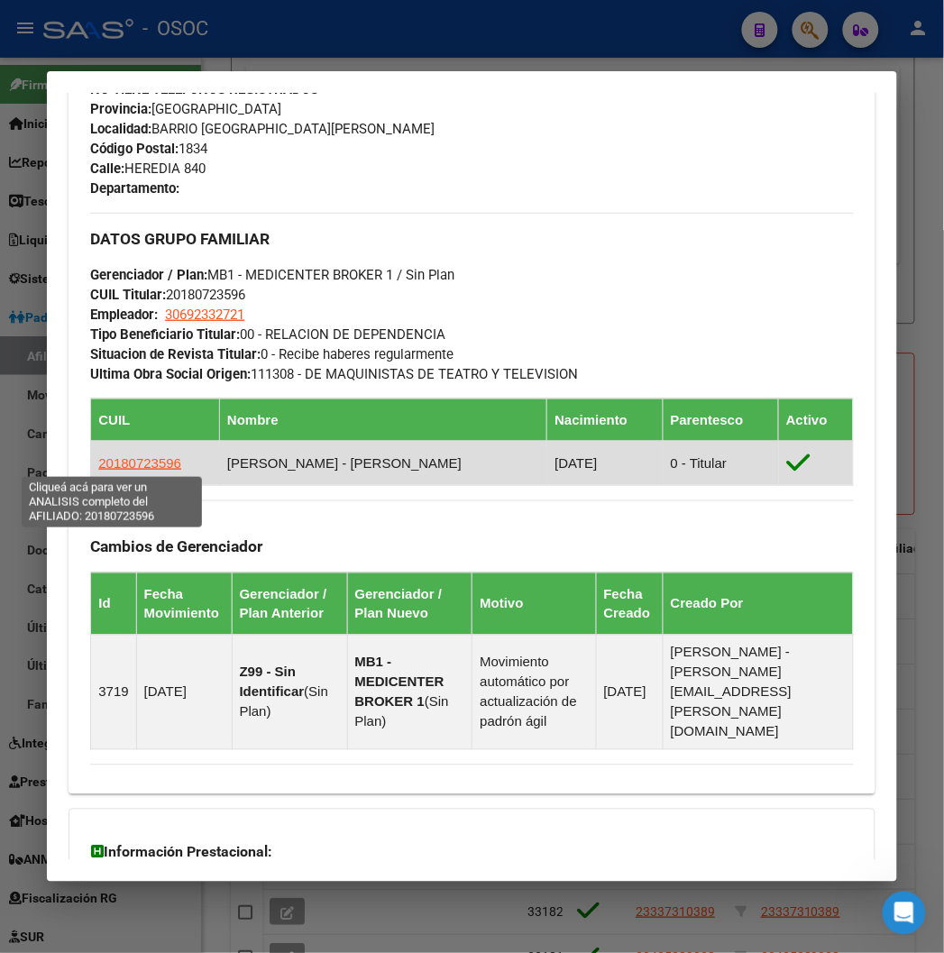
click at [118, 455] on span "20180723596" at bounding box center [139, 462] width 83 height 15
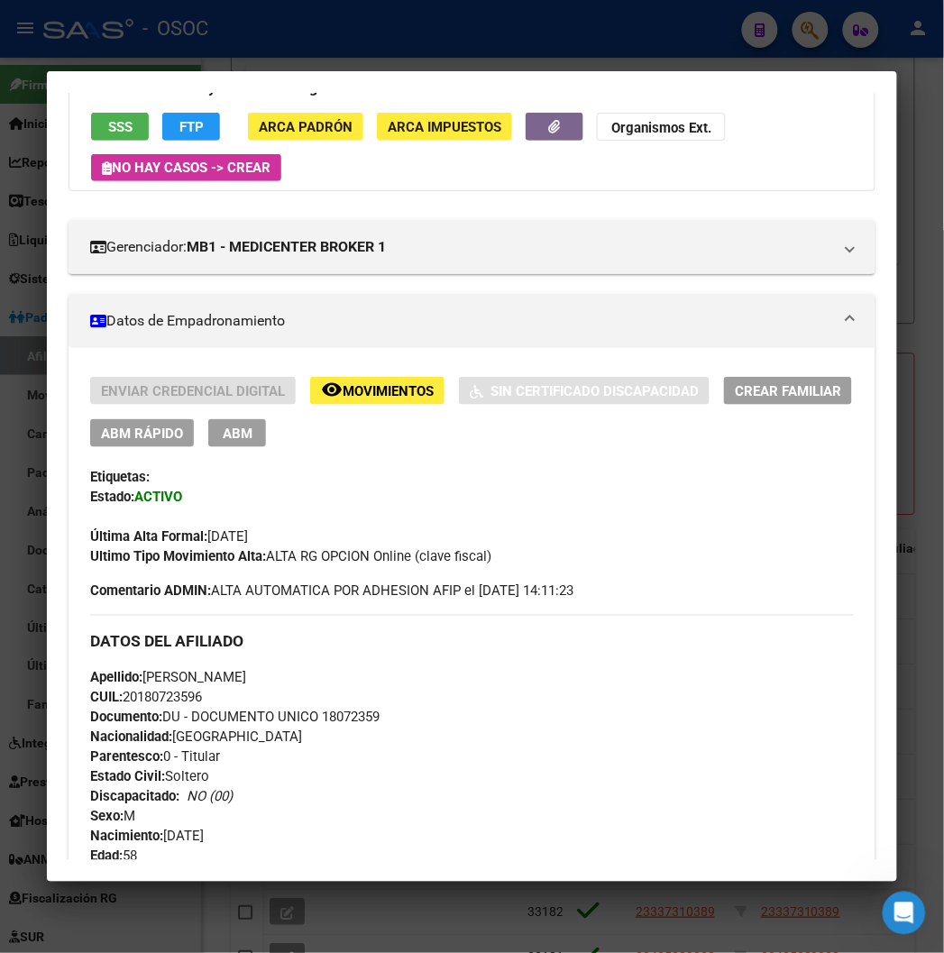
scroll to position [300, 0]
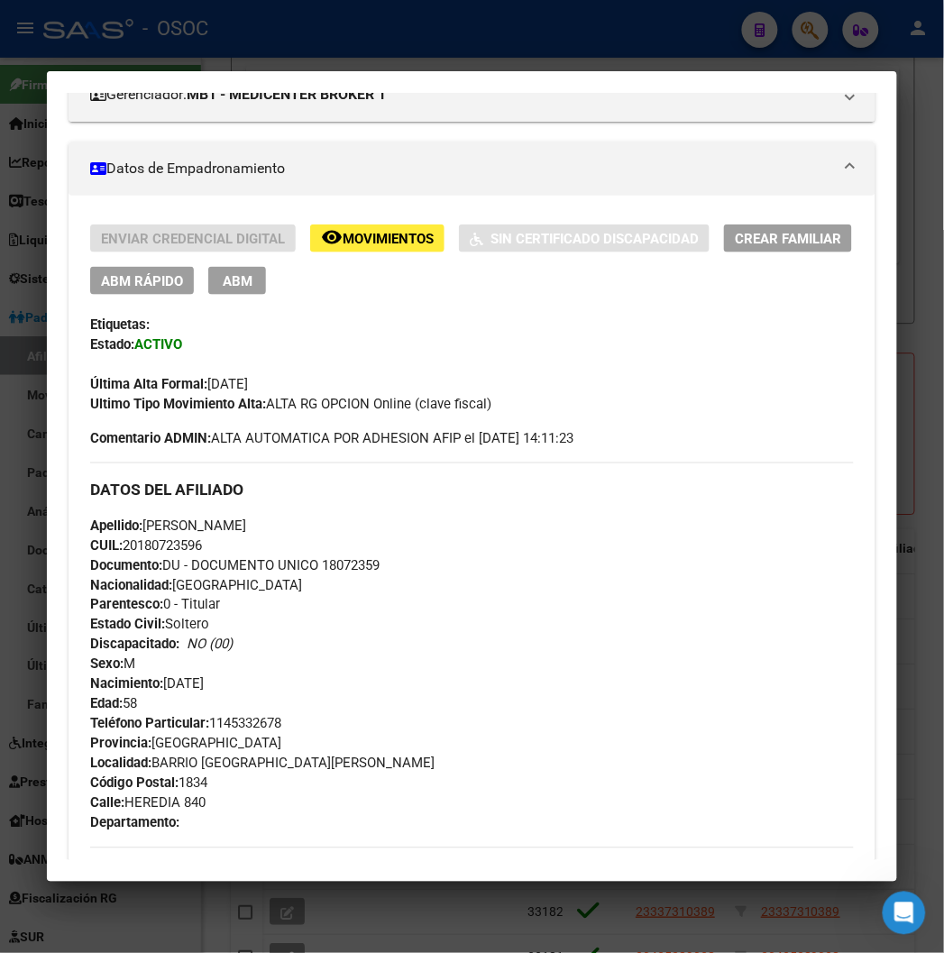
click at [349, 570] on span "Documento: DU - DOCUMENTO UNICO 18072359" at bounding box center [234, 565] width 289 height 16
copy span "18072359"
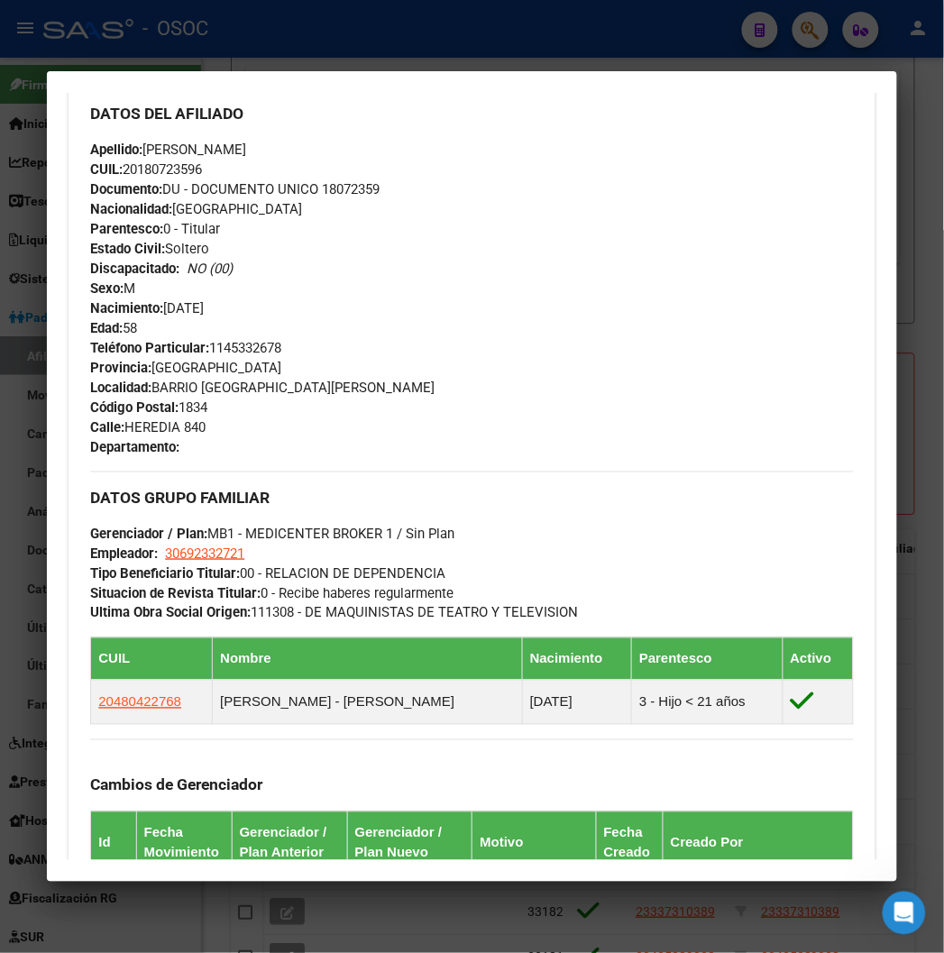
scroll to position [1001, 0]
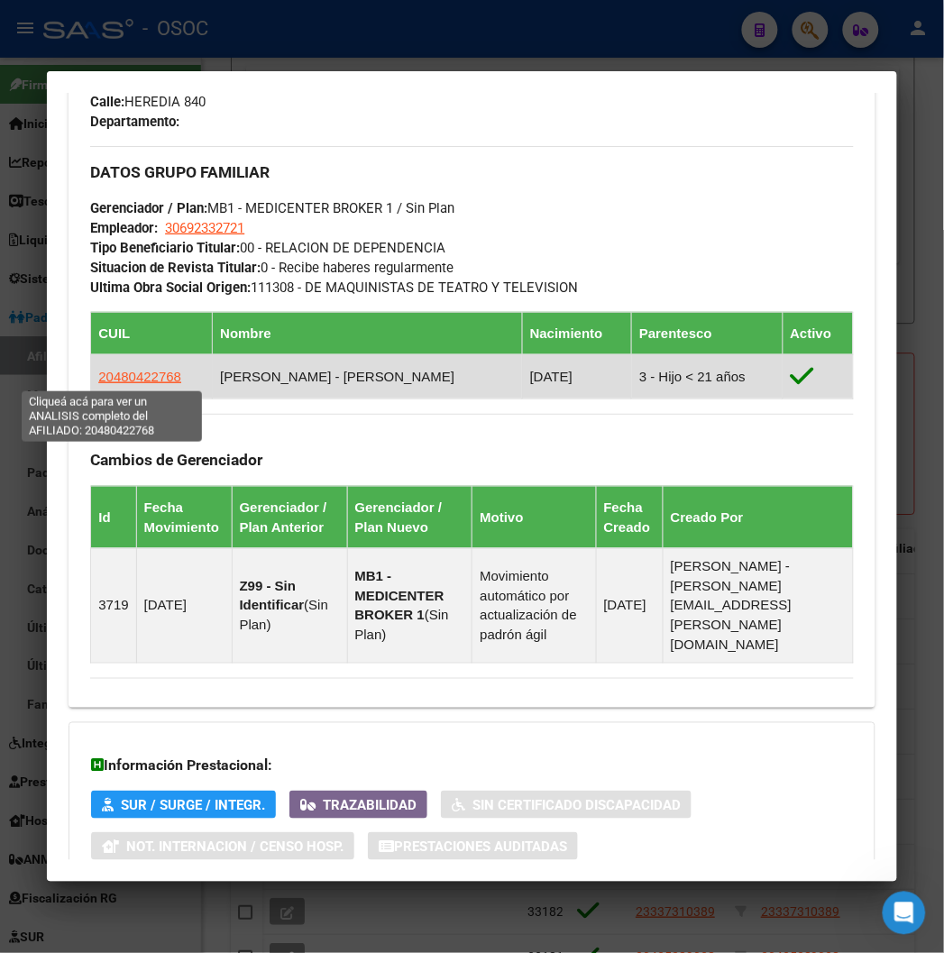
click at [136, 378] on span "20480422768" at bounding box center [139, 376] width 83 height 15
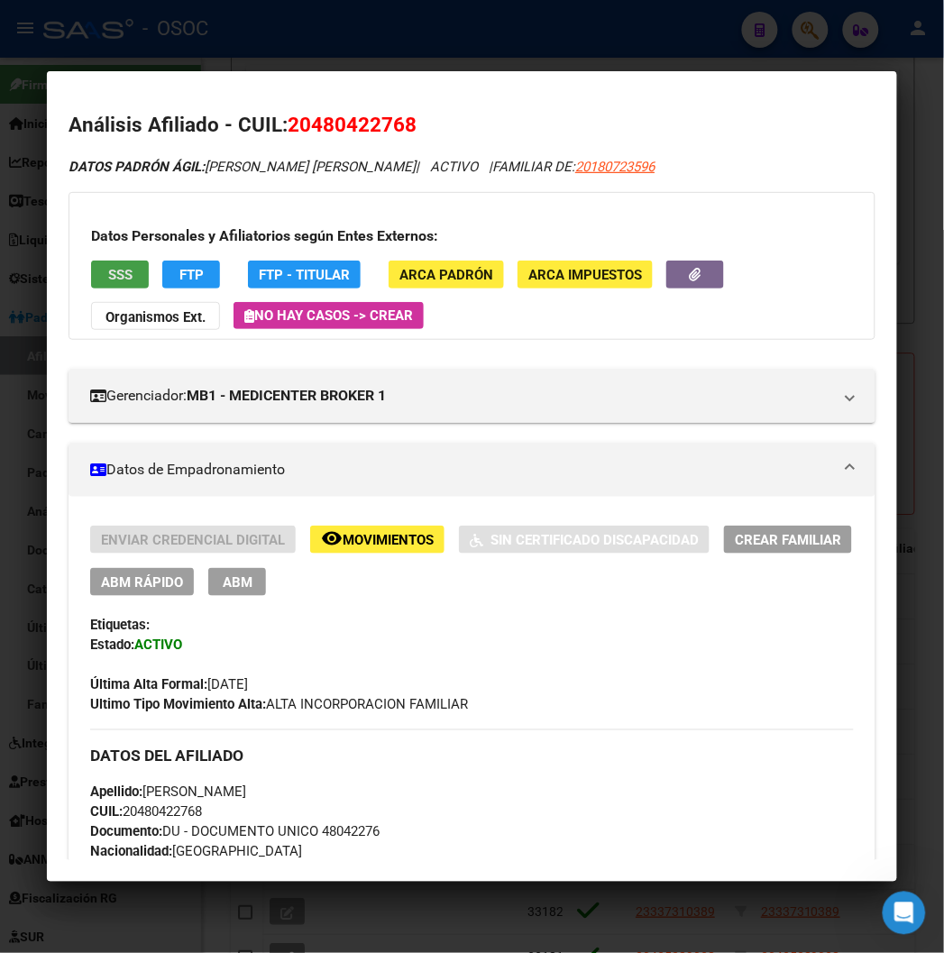
click at [108, 276] on span "SSS" at bounding box center [120, 275] width 24 height 16
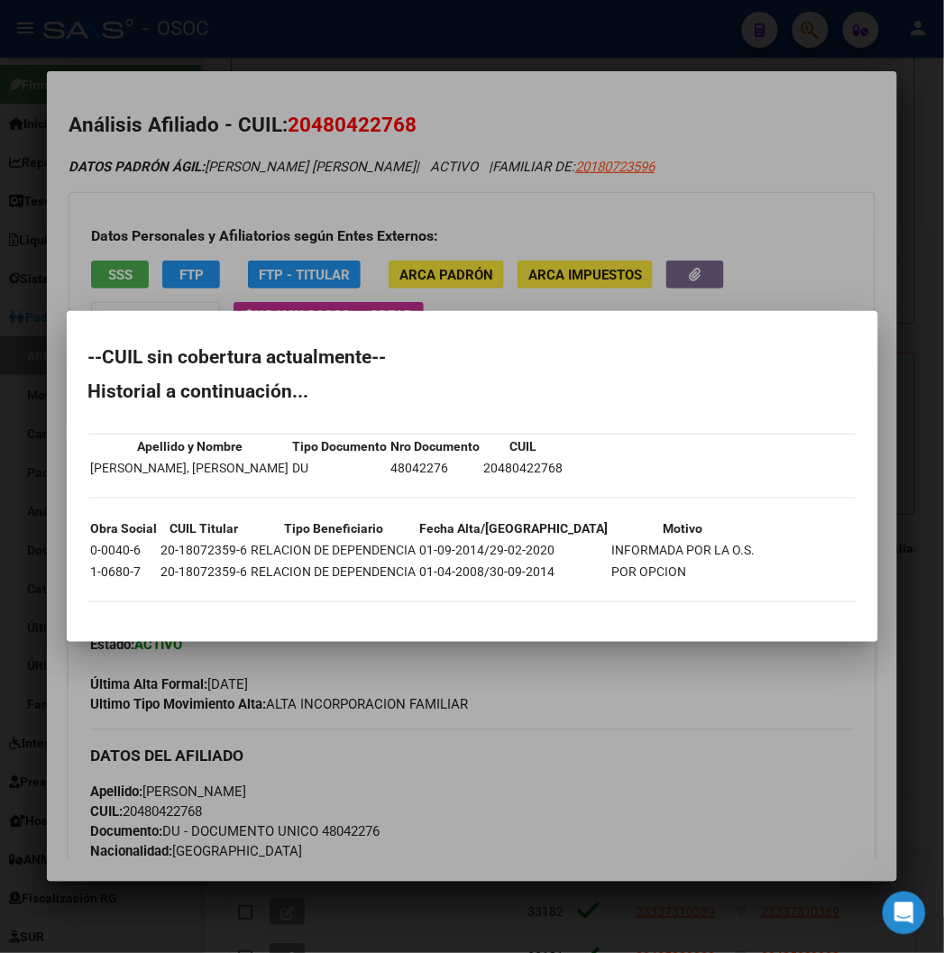
click at [390, 471] on td "48042276" at bounding box center [435, 468] width 91 height 20
click at [431, 146] on div at bounding box center [472, 476] width 944 height 953
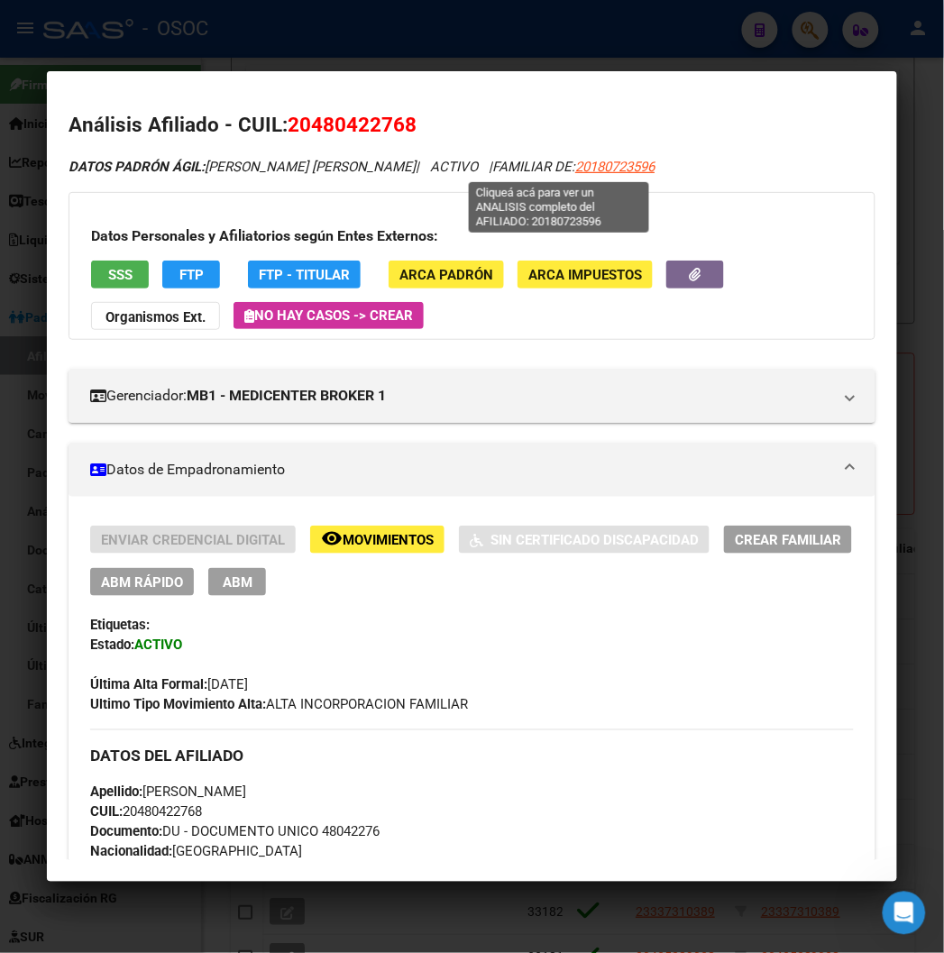
click at [575, 172] on span "20180723596" at bounding box center [614, 167] width 79 height 16
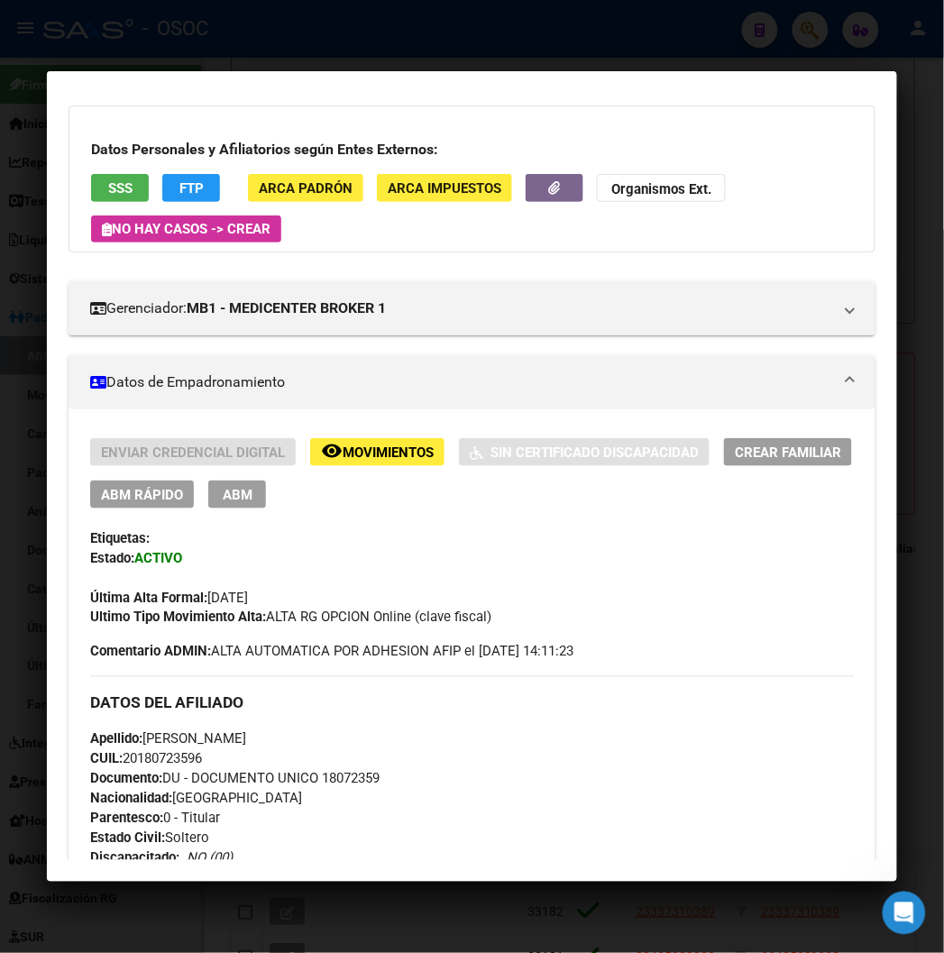
scroll to position [200, 0]
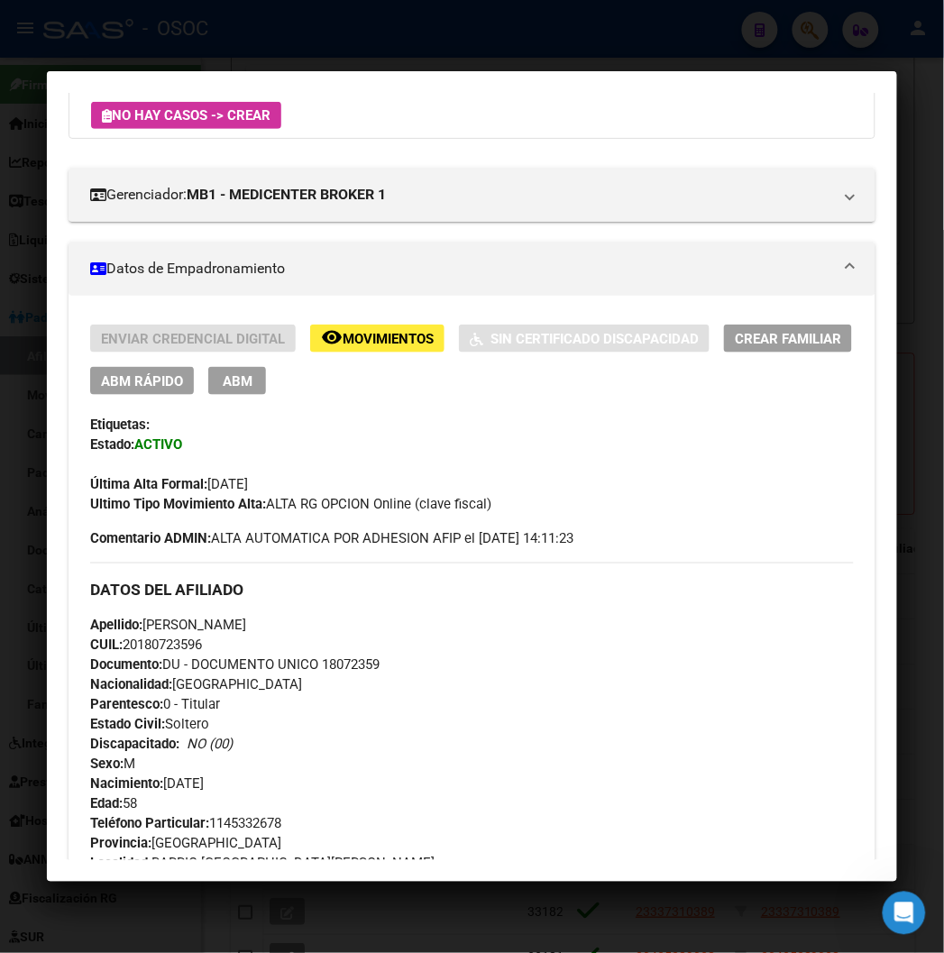
click at [332, 661] on span "Documento: DU - DOCUMENTO UNICO 18072359" at bounding box center [234, 665] width 289 height 16
copy span "18072359"
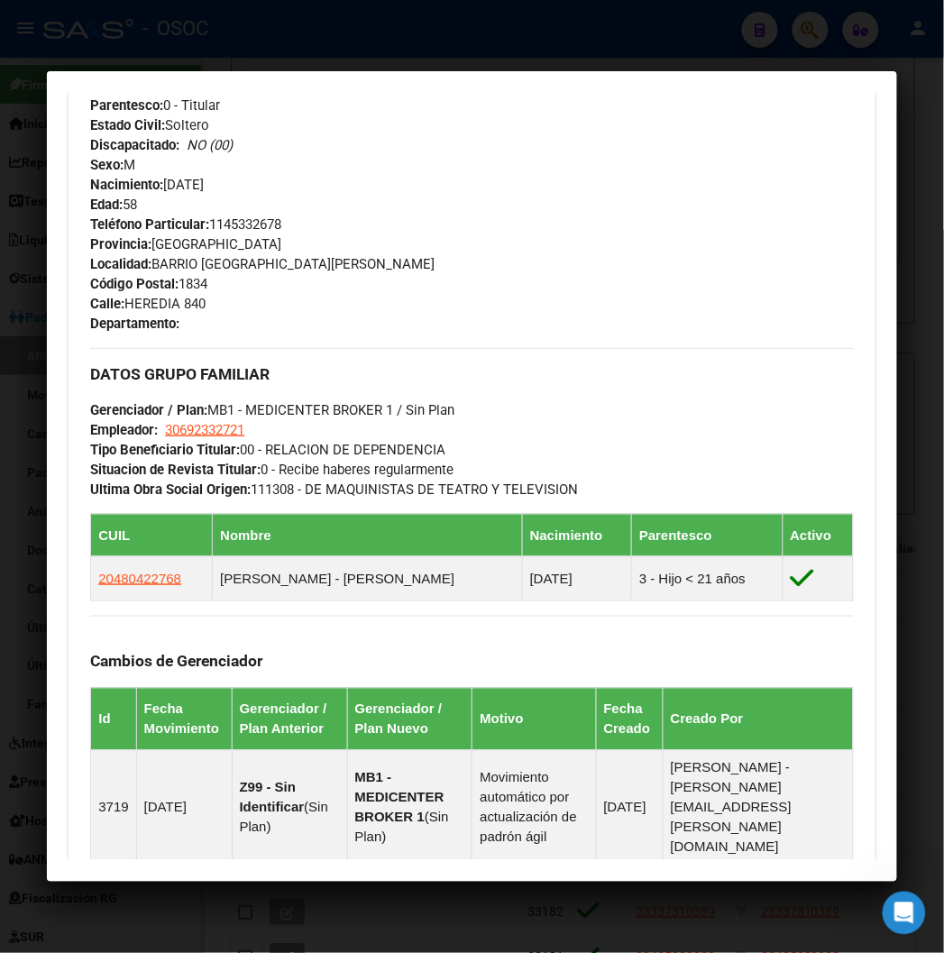
scroll to position [800, 0]
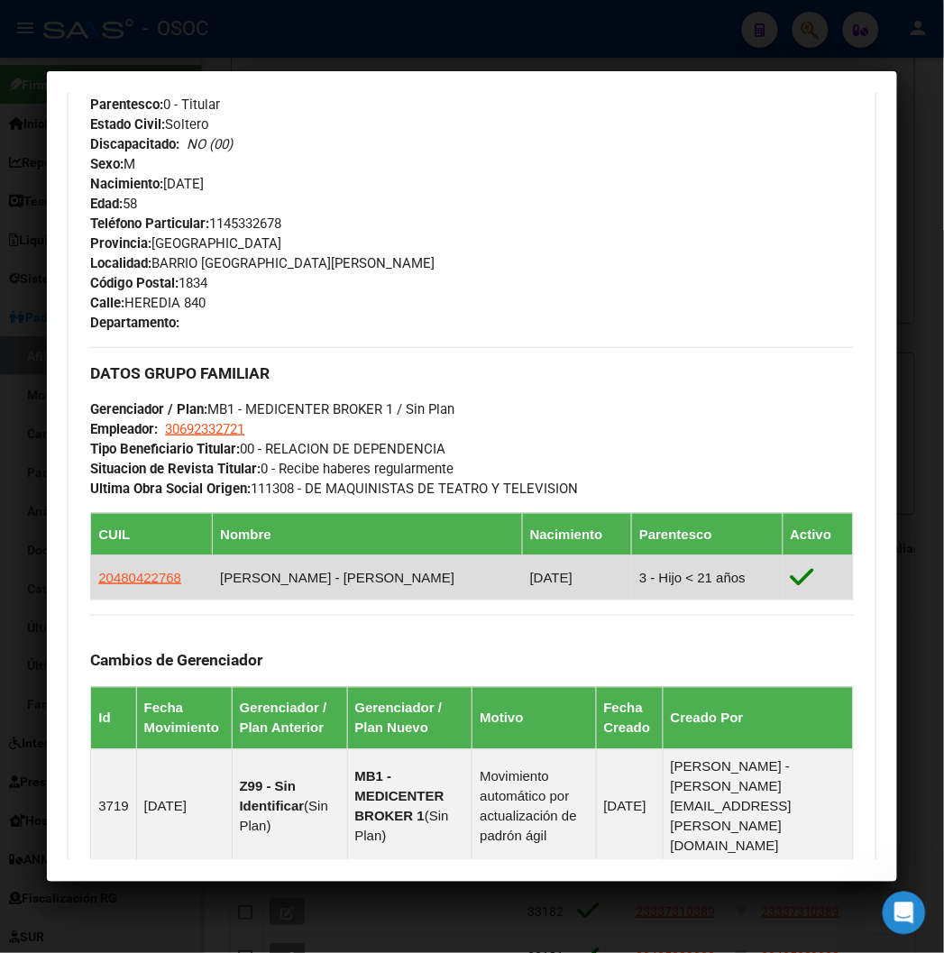
click at [169, 579] on td "20480422768" at bounding box center [152, 577] width 122 height 44
click at [145, 579] on span "20480422768" at bounding box center [139, 577] width 83 height 15
type textarea "20480422768"
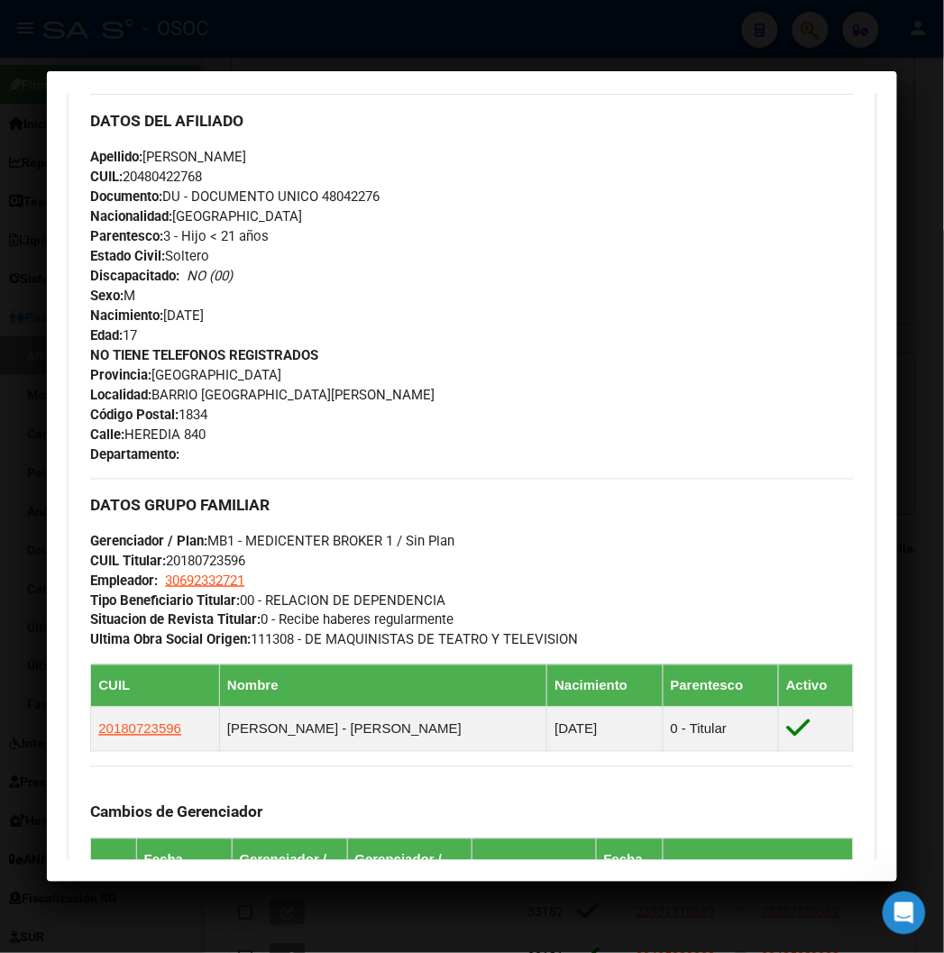
scroll to position [600, 0]
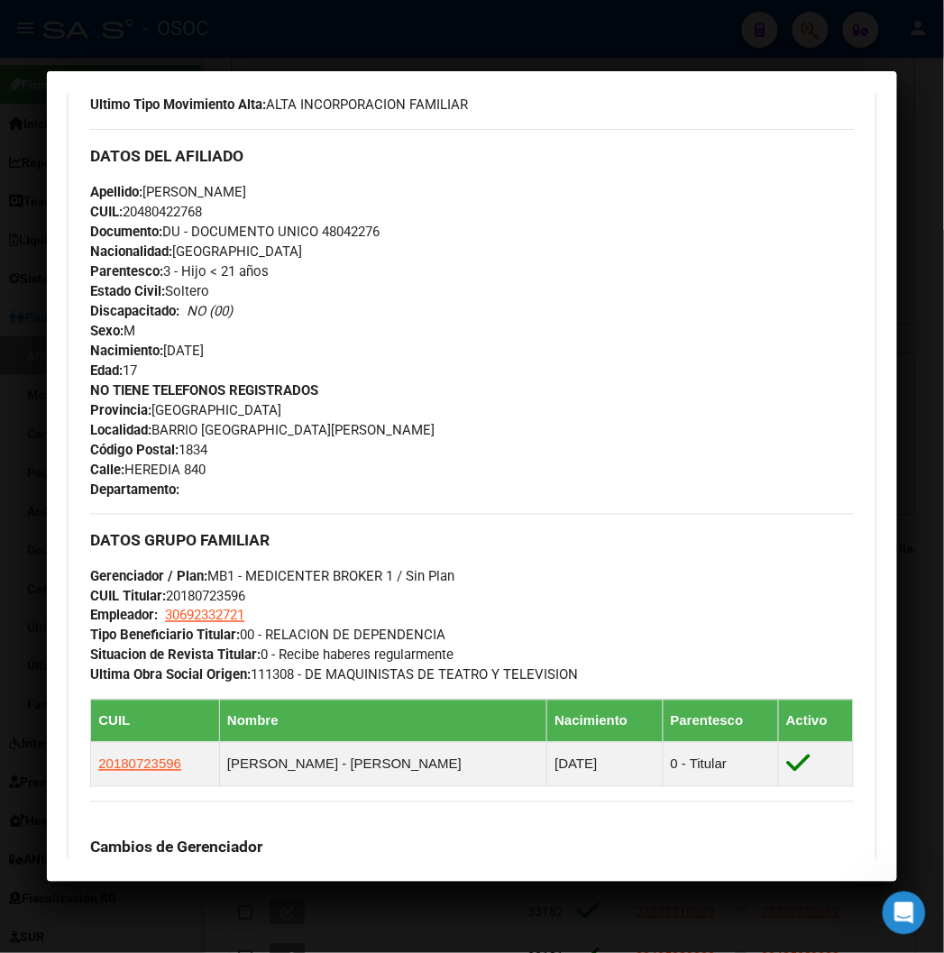
click at [331, 223] on span "Documento: DU - DOCUMENTO UNICO 48042276" at bounding box center [234, 231] width 289 height 16
copy span "Documento: DU - DOCUMENTO UNICO 48042276"
click at [335, 238] on div "Apellido: THIAGO AGUSTIN GODOY CUIL: 20480422768 Documento: DU - DOCUMENTO UNIC…" at bounding box center [471, 281] width 762 height 198
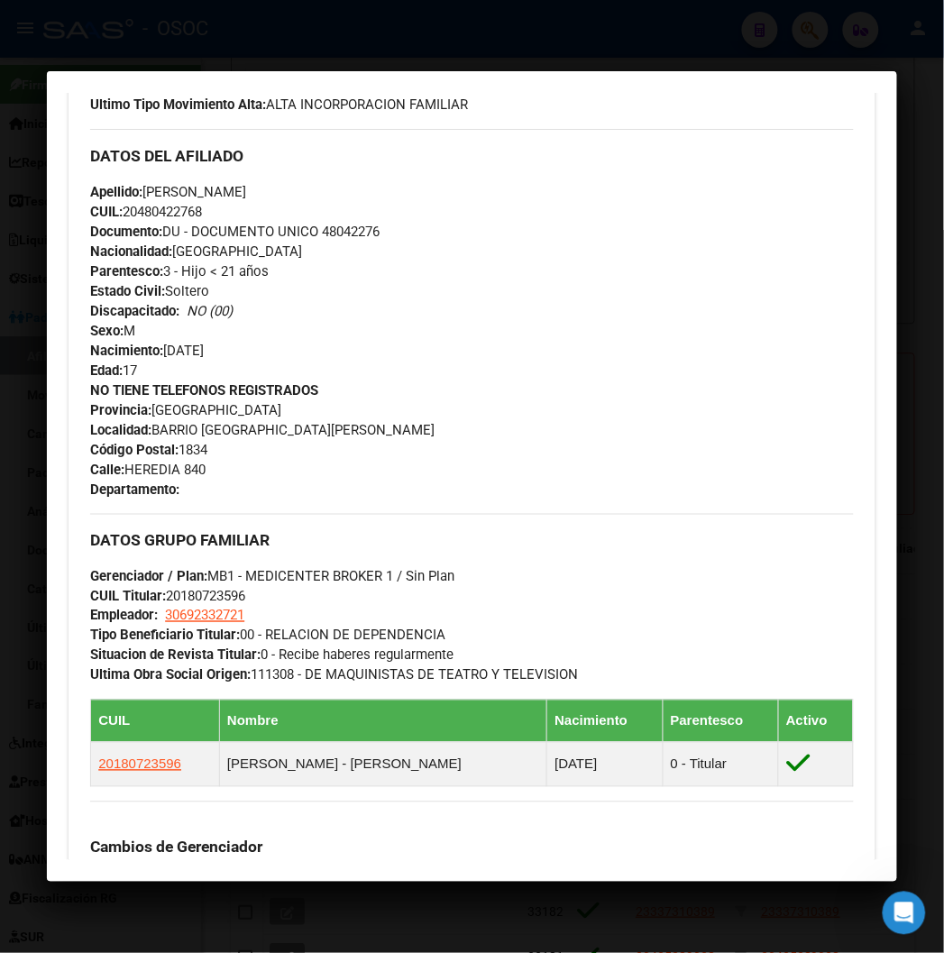
click at [335, 238] on div "Apellido: THIAGO AGUSTIN GODOY CUIL: 20480422768 Documento: DU - DOCUMENTO UNIC…" at bounding box center [471, 281] width 762 height 198
click at [127, 210] on span "CUIL: 20480422768" at bounding box center [146, 212] width 112 height 16
copy span "20480422768"
click at [245, 187] on span "Apellido: THIAGO AGUSTIN GODOY" at bounding box center [168, 192] width 156 height 16
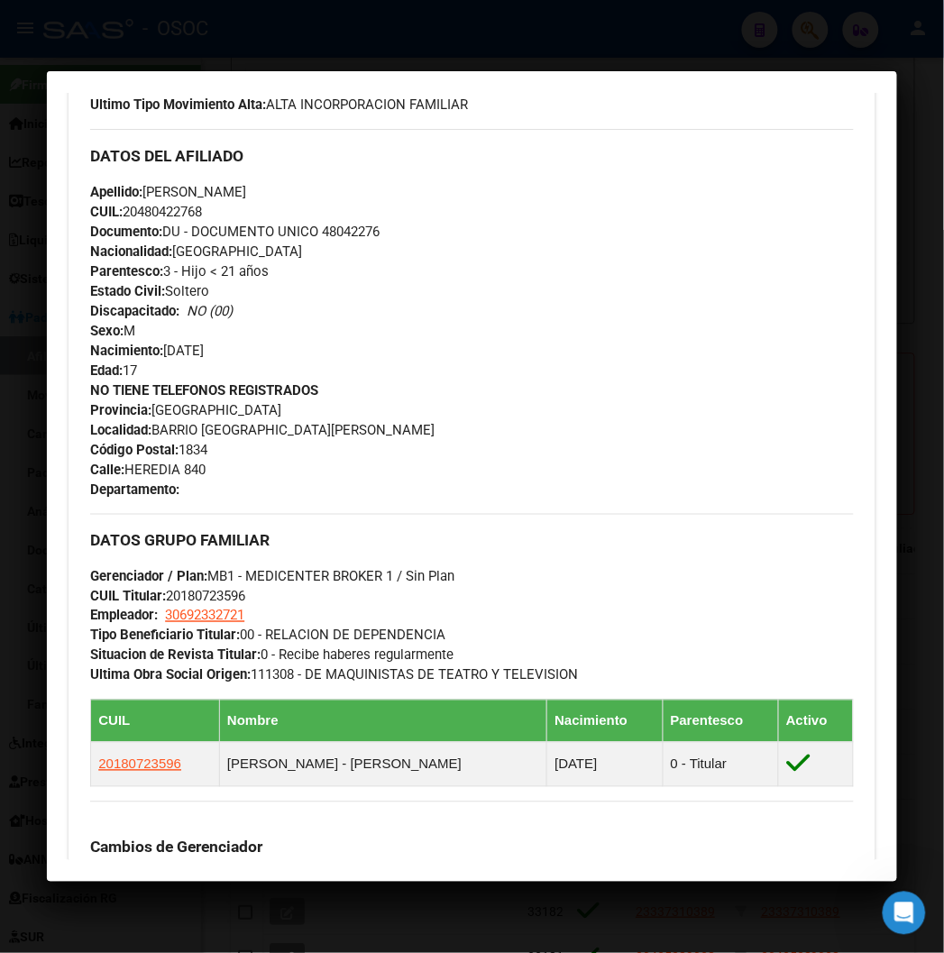
click at [245, 187] on span "Apellido: THIAGO AGUSTIN GODOY" at bounding box center [168, 192] width 156 height 16
copy span "GODOY"
drag, startPoint x: 123, startPoint y: 192, endPoint x: 232, endPoint y: 192, distance: 109.9
click at [235, 192] on span "Apellido: THIAGO AGUSTIN GODOY" at bounding box center [168, 192] width 156 height 16
copy span "THIAGO AGUSTIN"
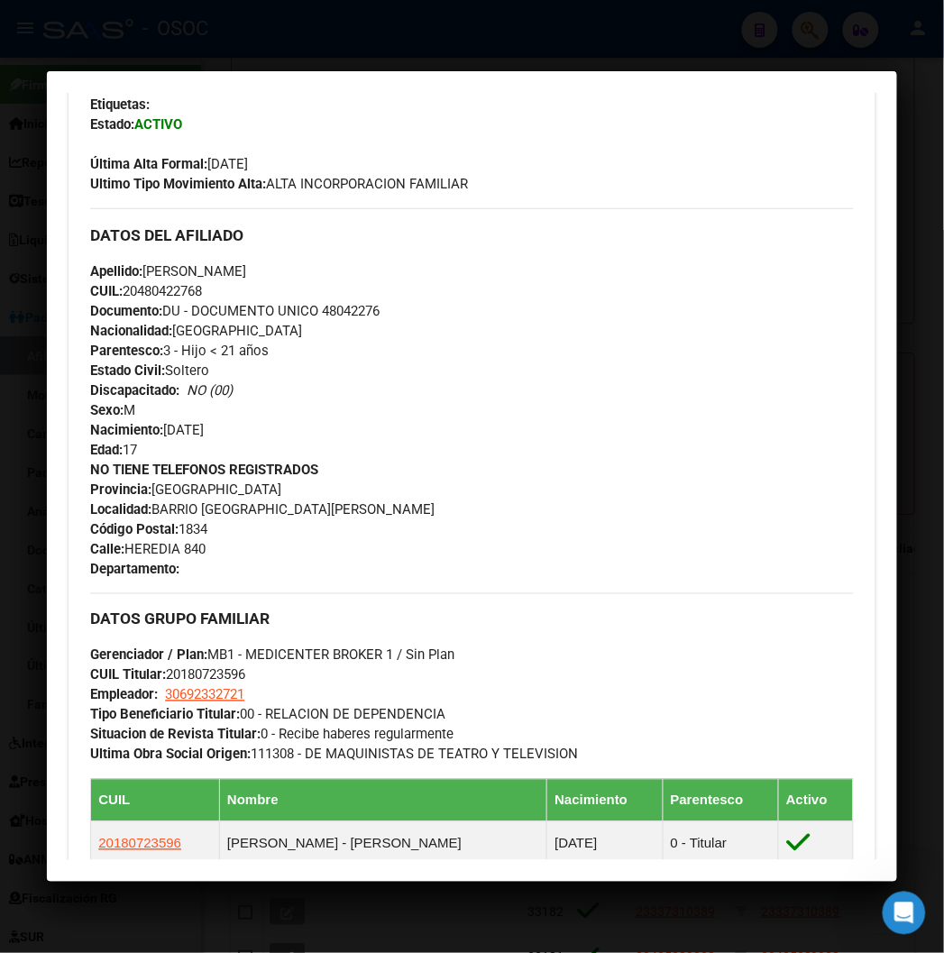
scroll to position [400, 0]
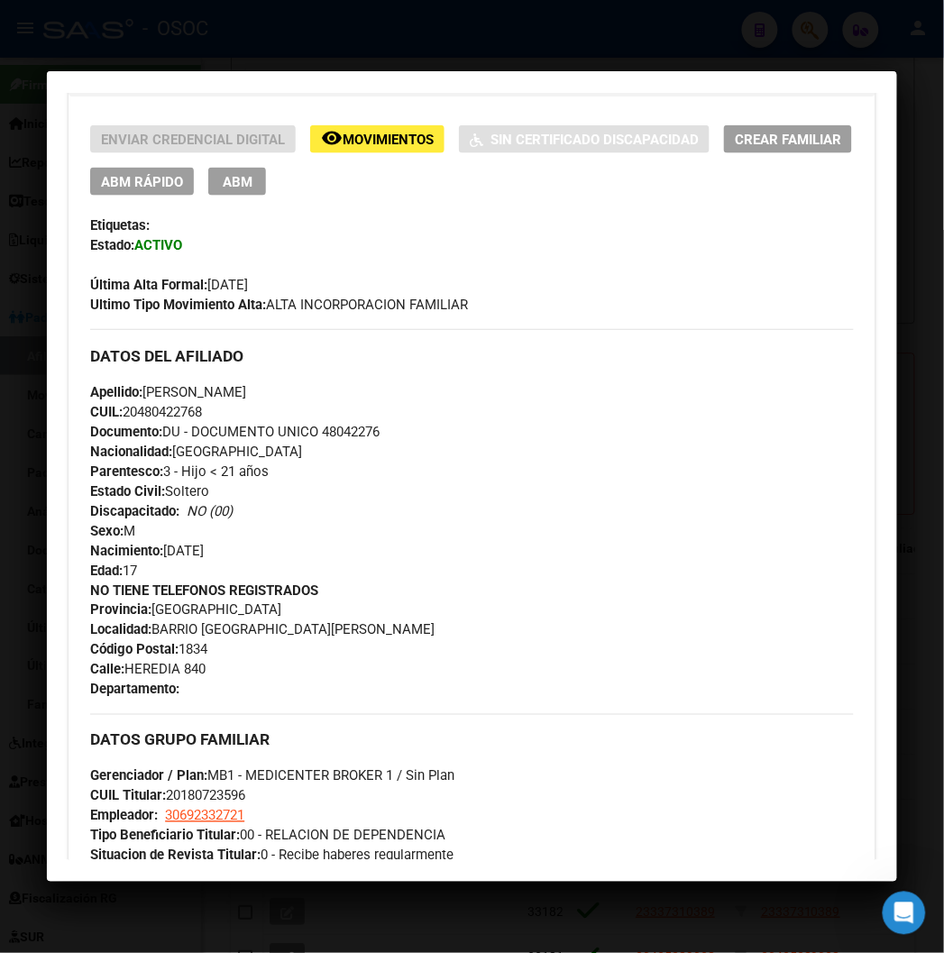
click at [151, 28] on div at bounding box center [472, 476] width 944 height 953
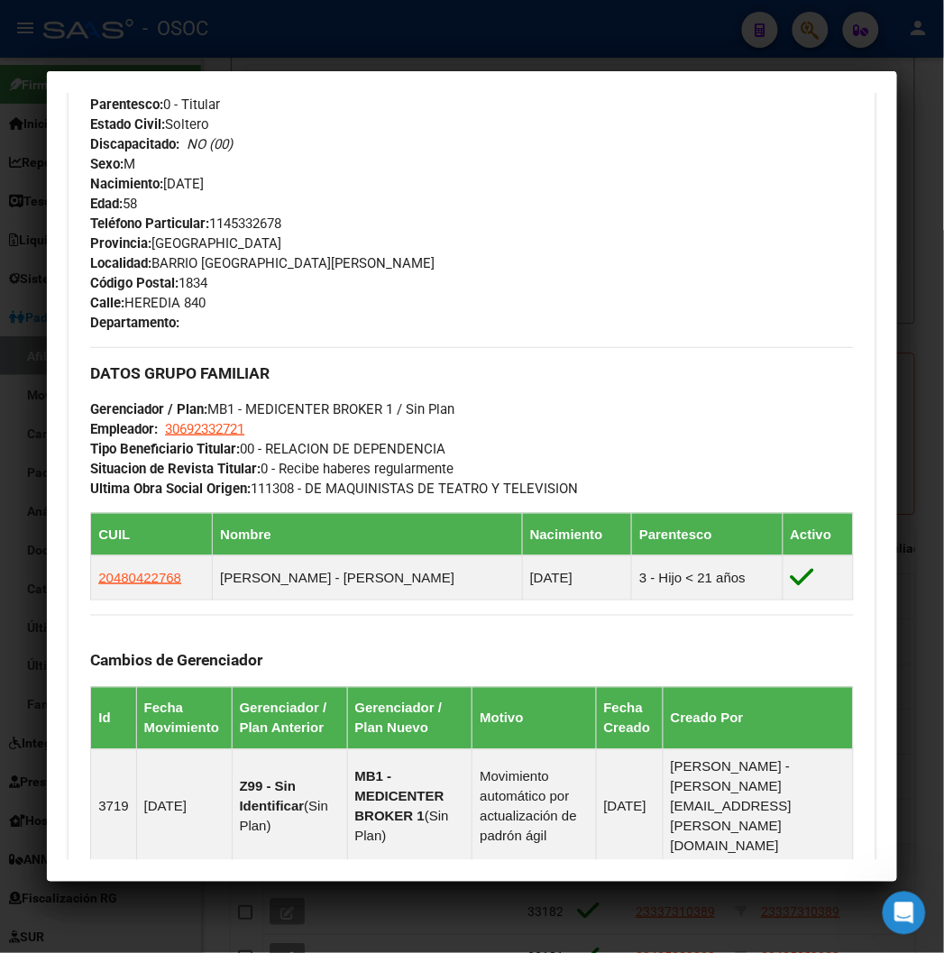
click at [151, 28] on div at bounding box center [472, 476] width 944 height 953
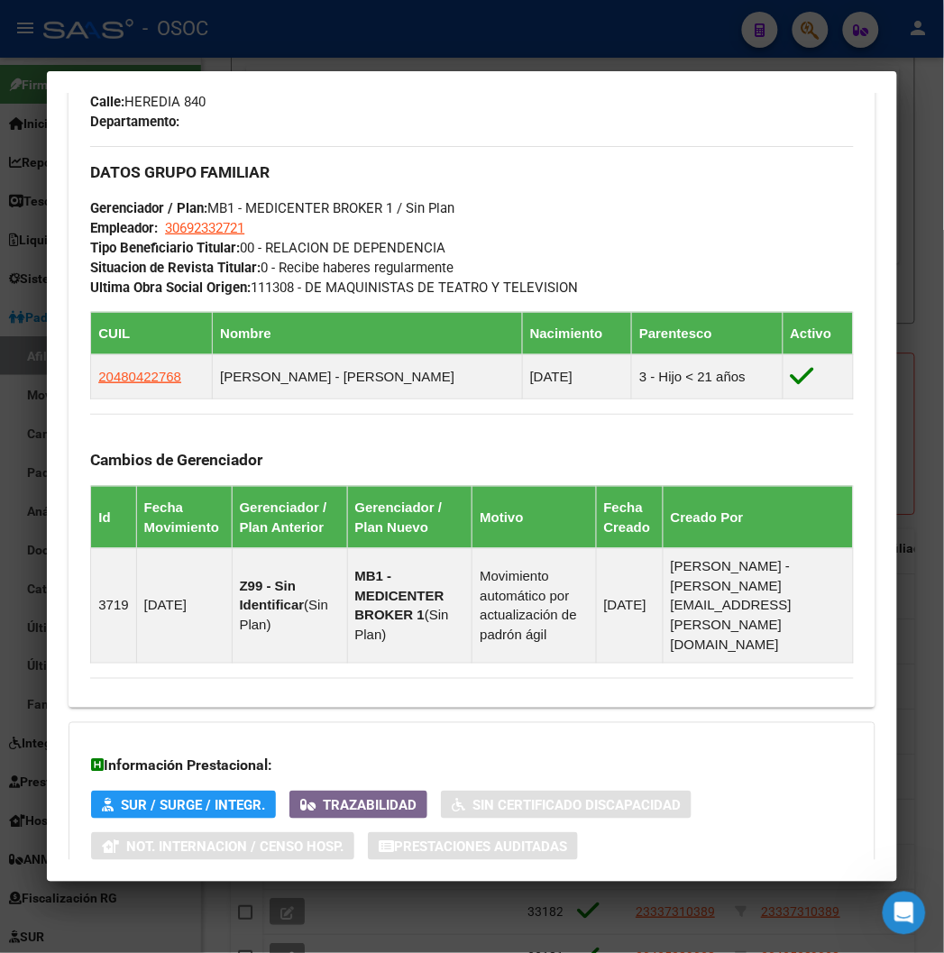
click at [222, 55] on div at bounding box center [472, 476] width 944 height 953
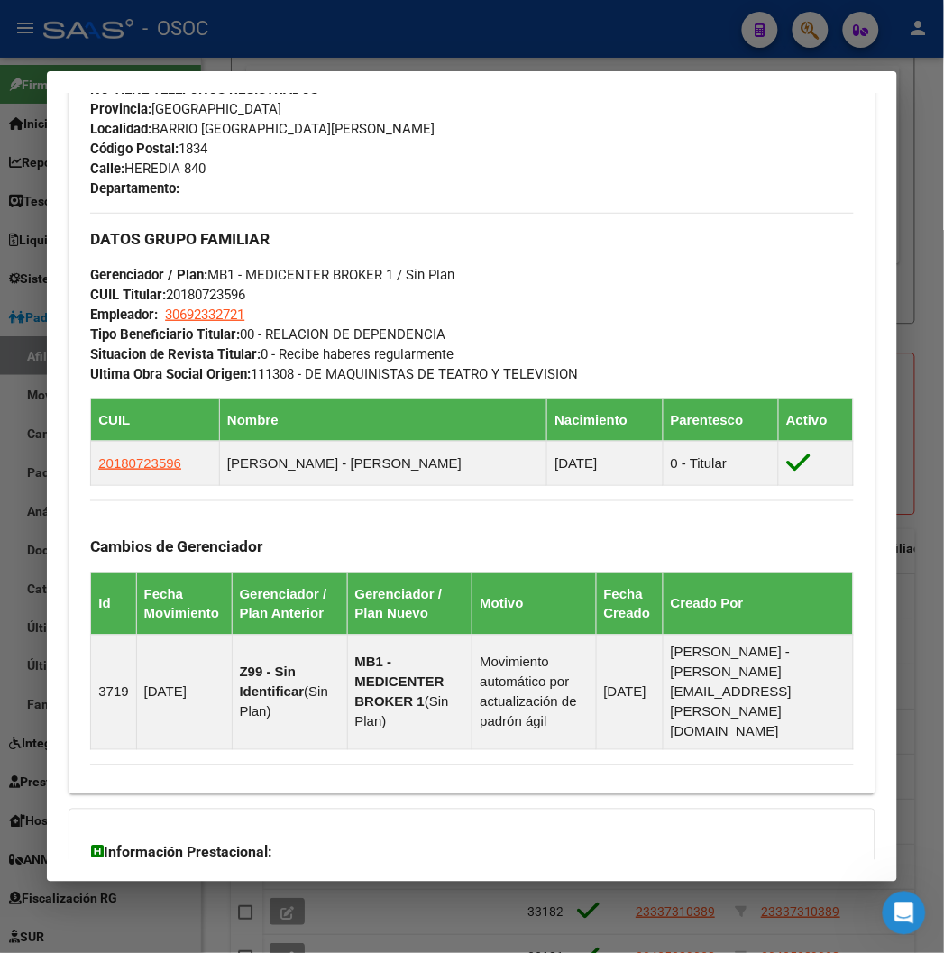
click at [625, 39] on div at bounding box center [472, 476] width 944 height 953
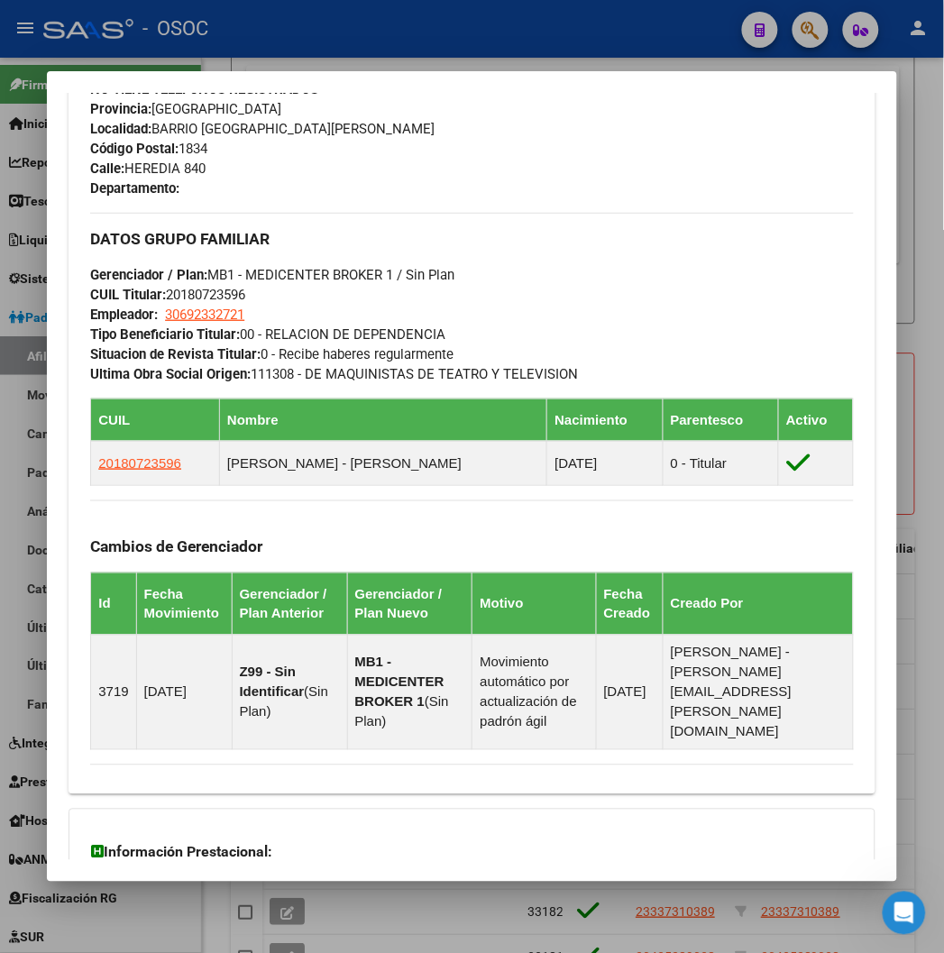
click at [625, 39] on div at bounding box center [472, 476] width 944 height 953
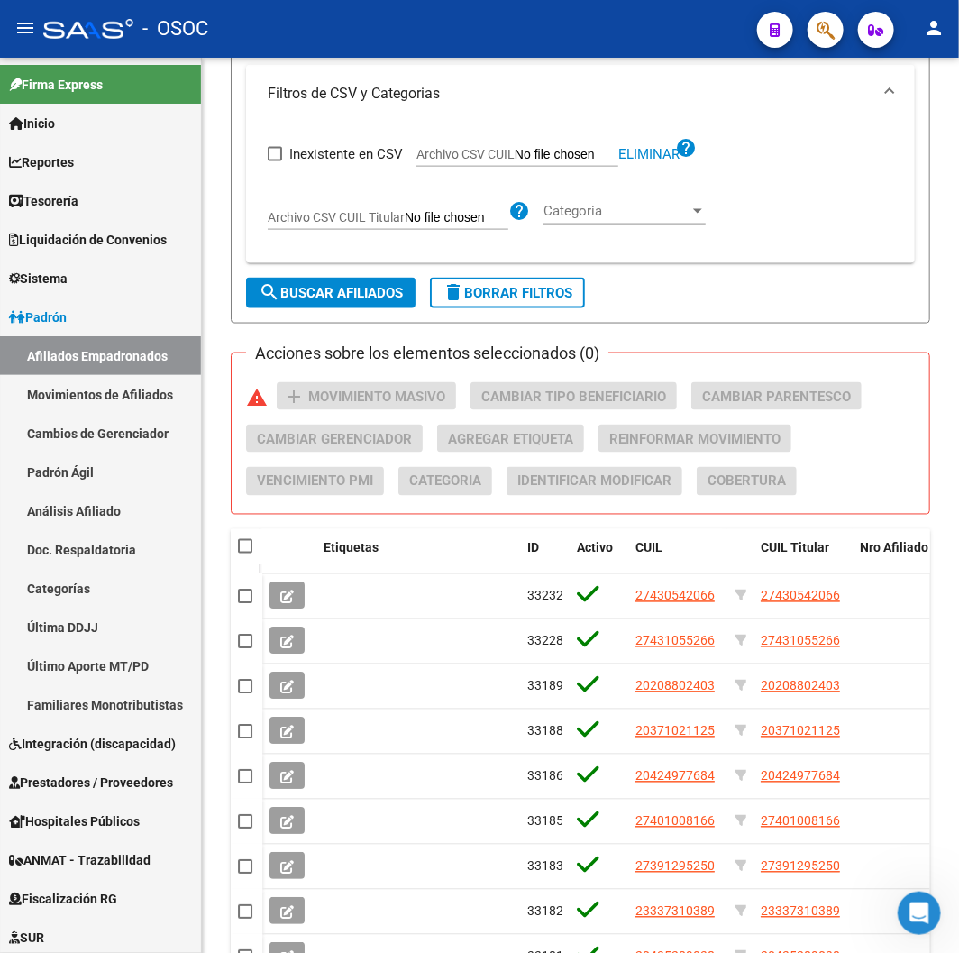
click at [625, 41] on div "- OSOC" at bounding box center [392, 29] width 699 height 40
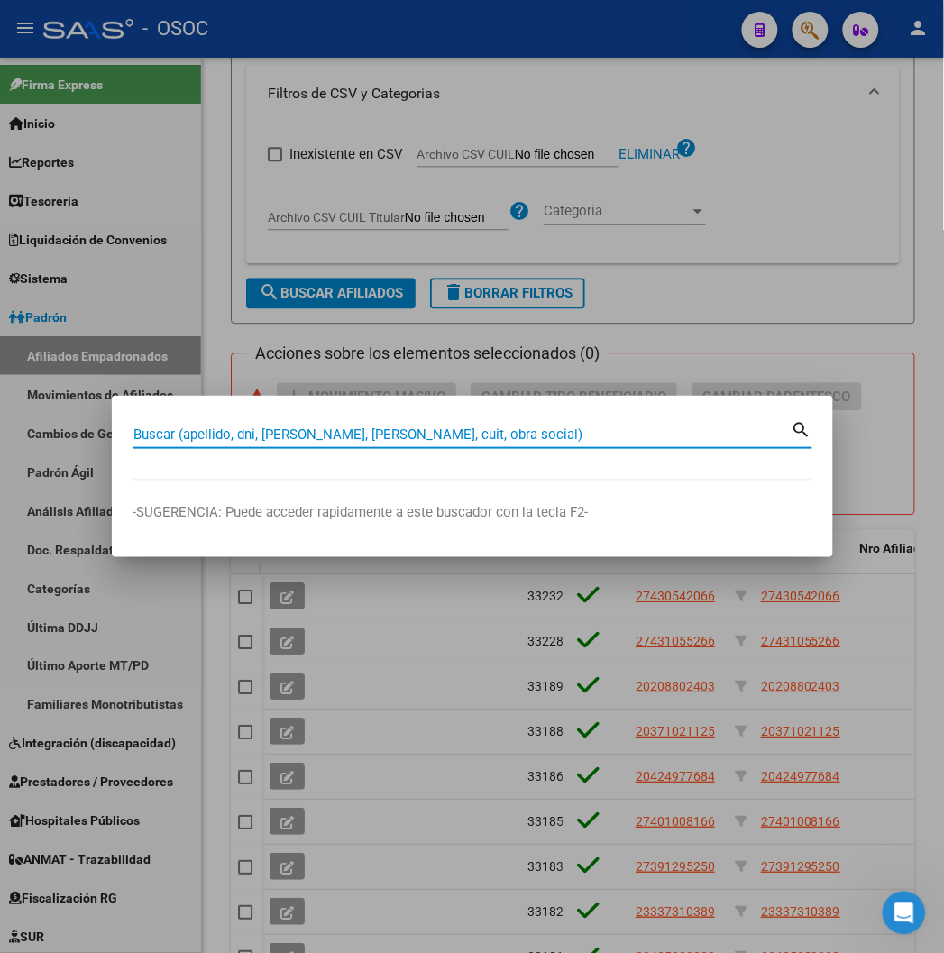
paste input "20350065157"
type input "20350065157"
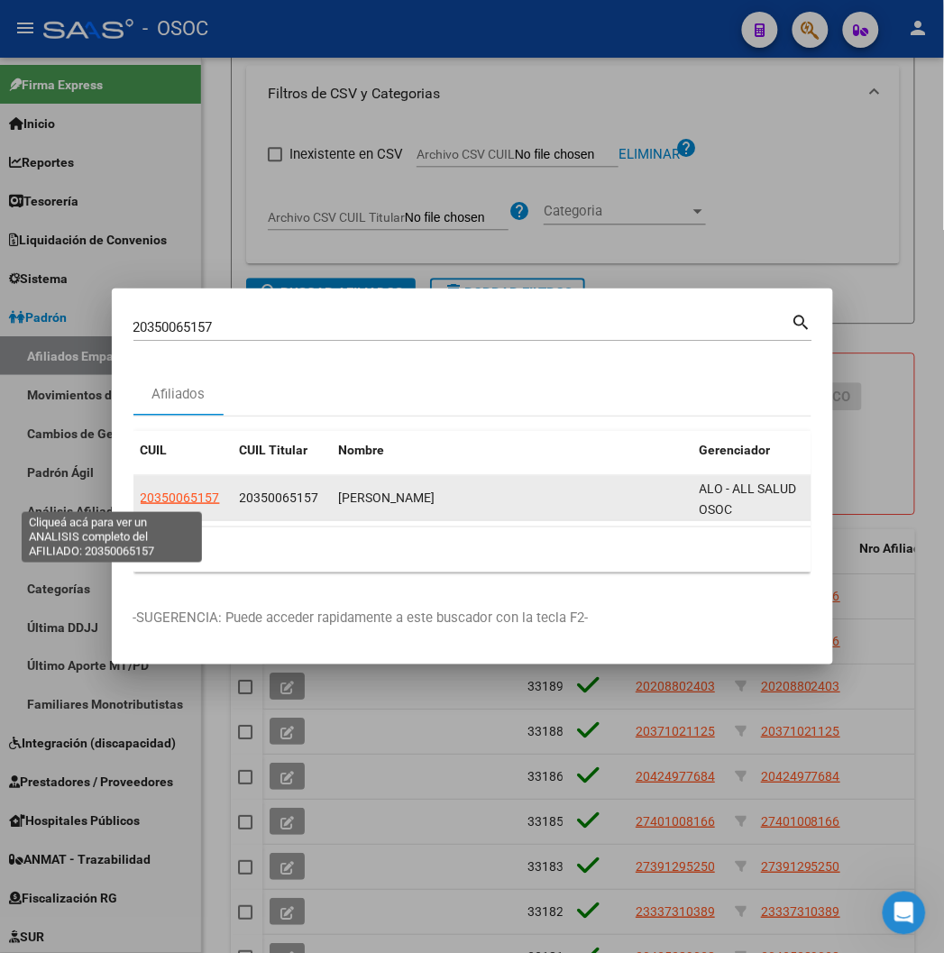
click at [141, 496] on span "20350065157" at bounding box center [180, 497] width 79 height 14
type textarea "20350065157"
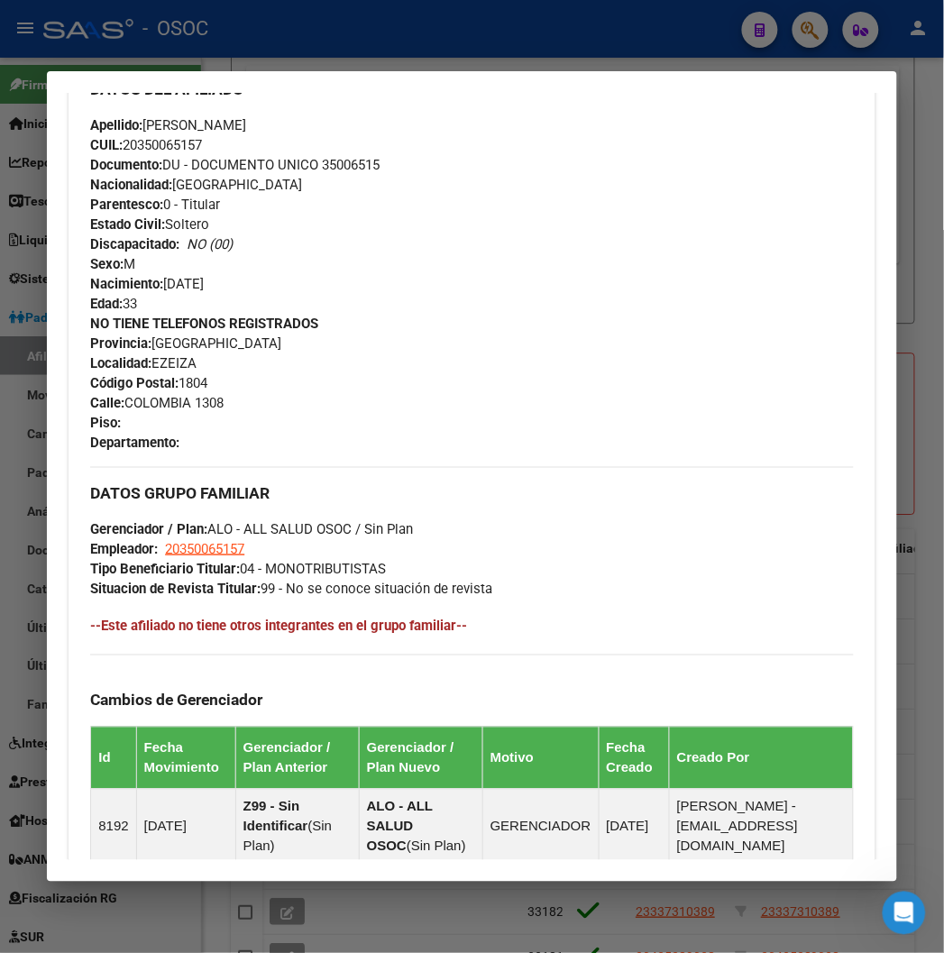
scroll to position [200, 0]
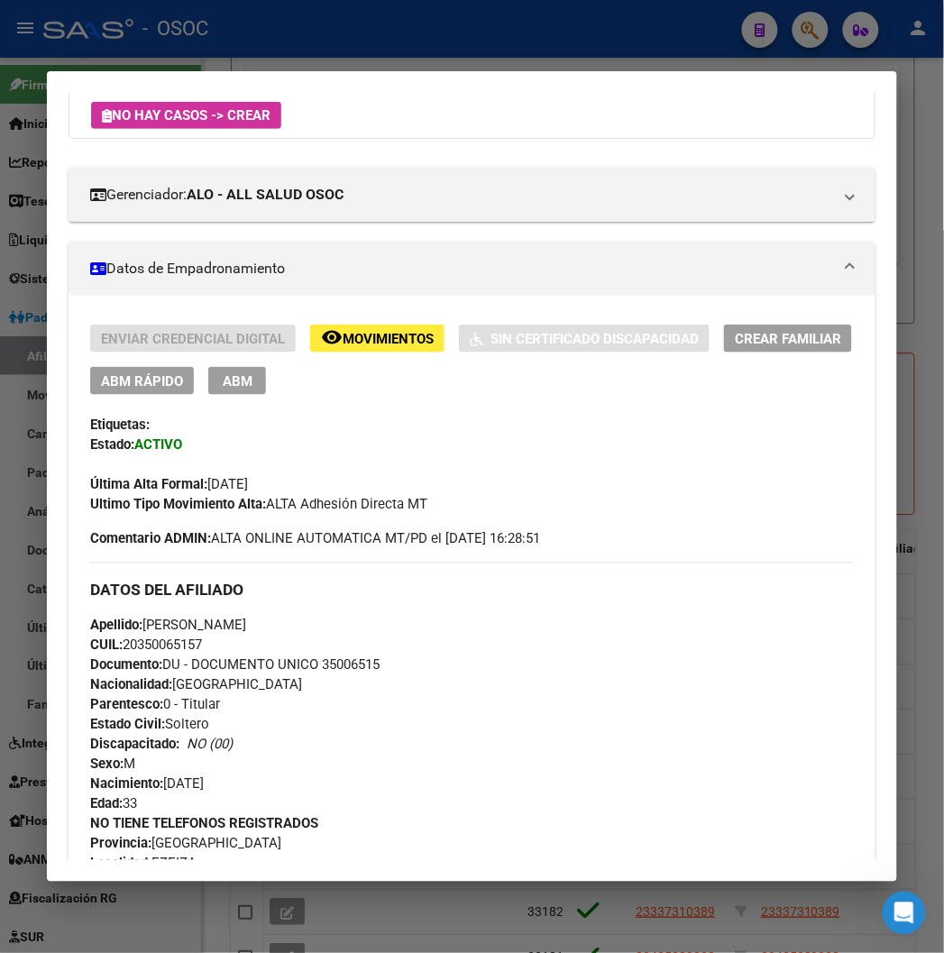
click at [350, 342] on span "Movimientos" at bounding box center [387, 339] width 91 height 16
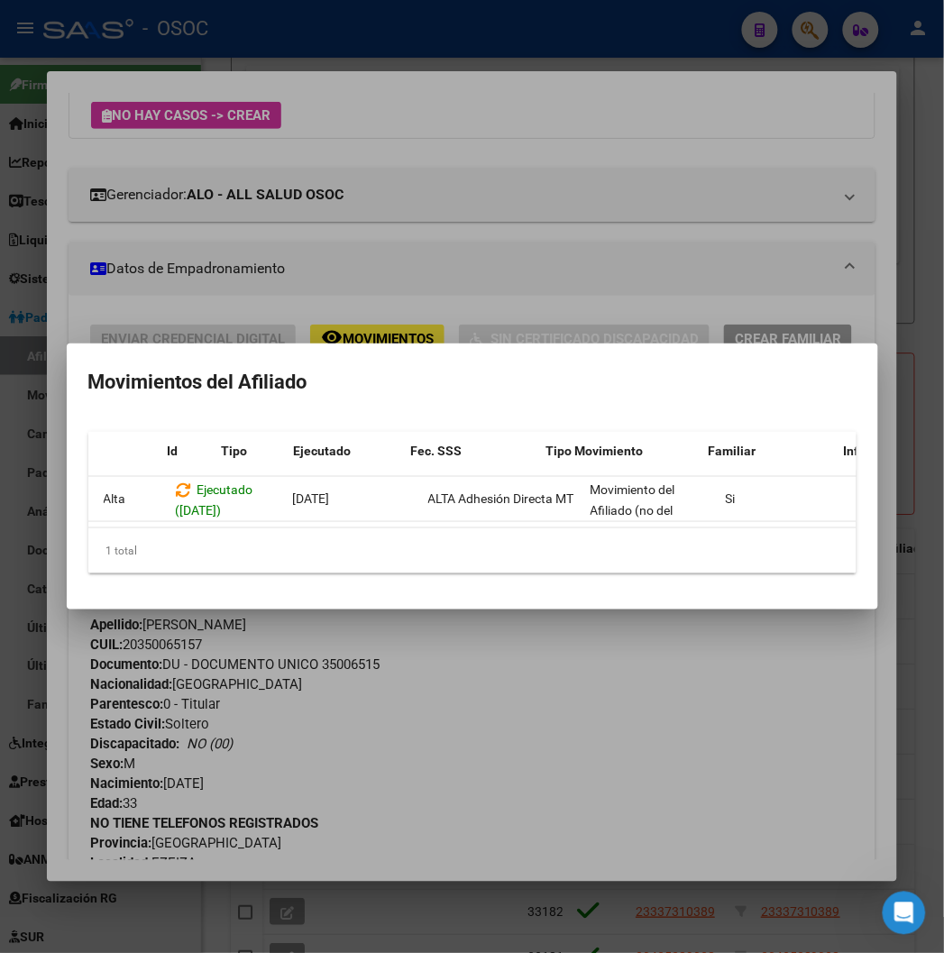
scroll to position [0, 0]
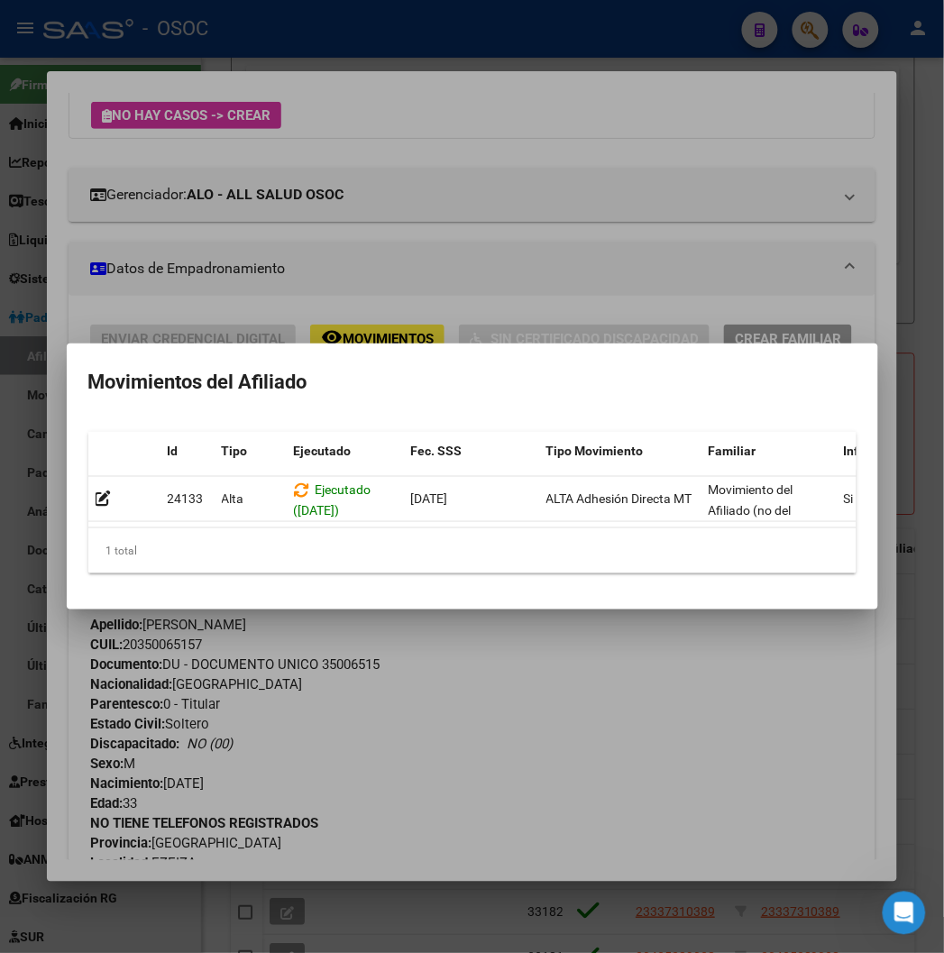
click at [460, 219] on div at bounding box center [472, 476] width 944 height 953
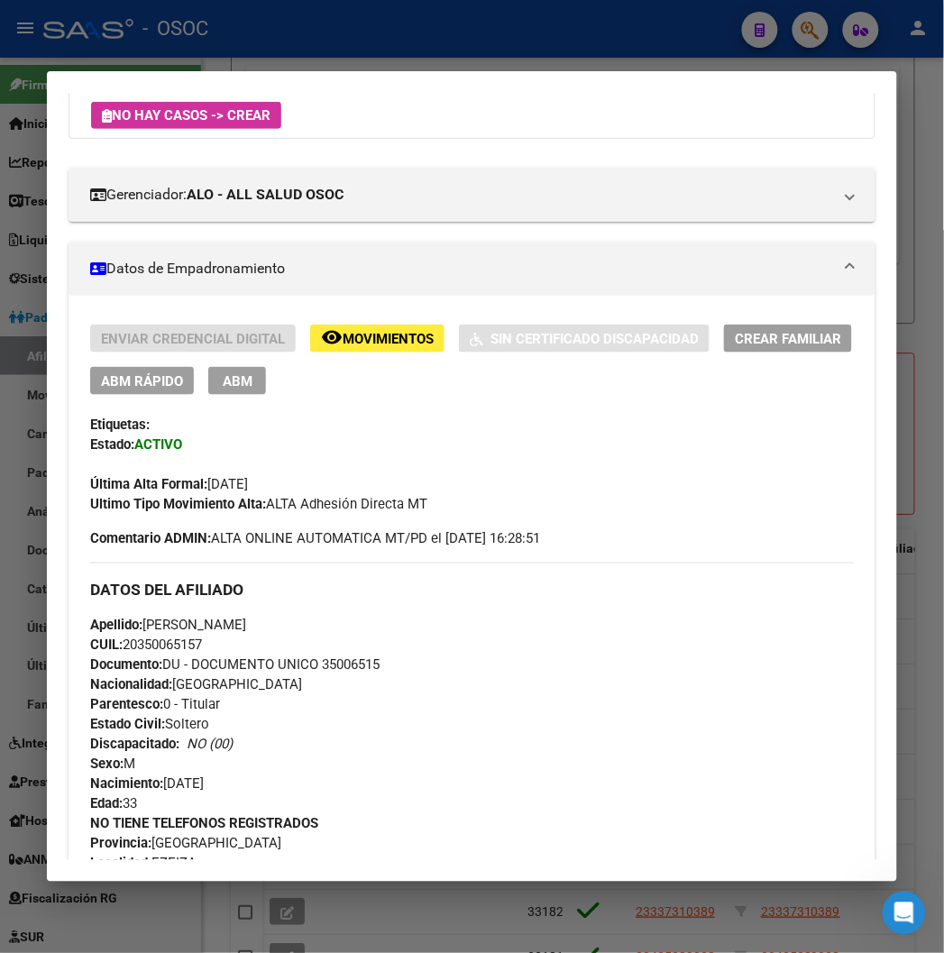
click at [228, 23] on div at bounding box center [472, 476] width 944 height 953
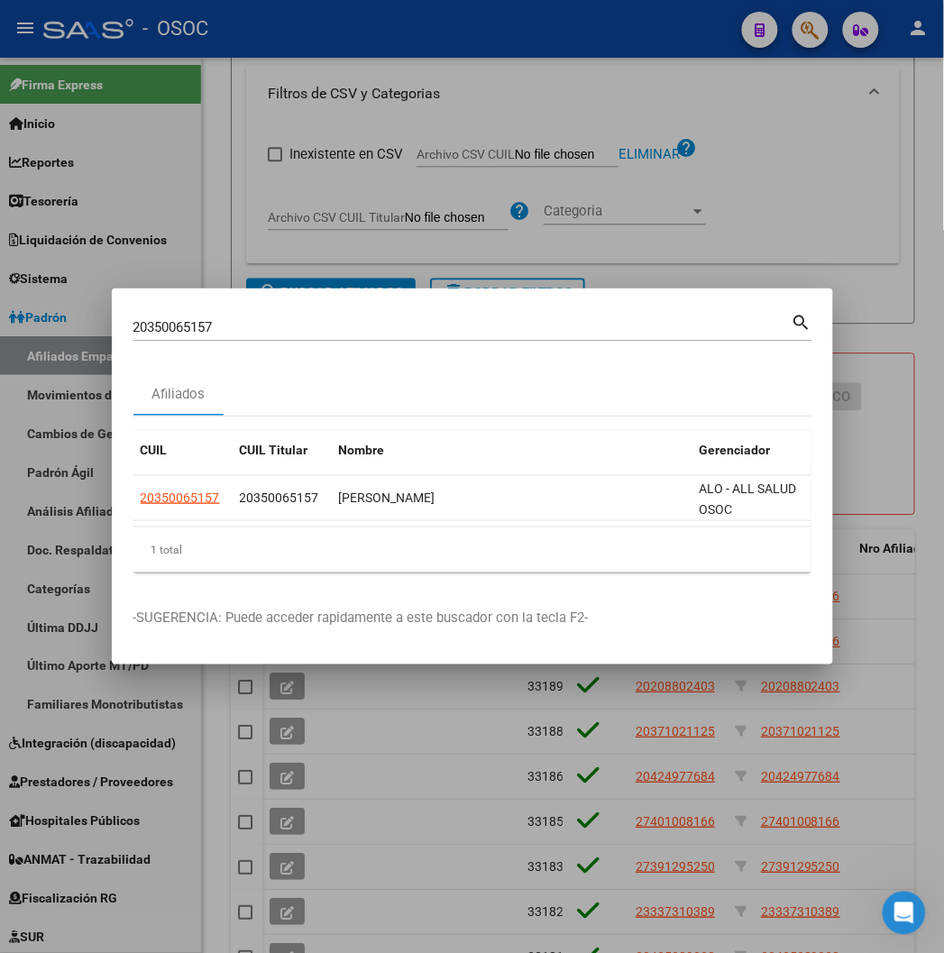
click at [181, 335] on input "20350065157" at bounding box center [462, 327] width 658 height 16
paste input "403411966"
type input "20403411966"
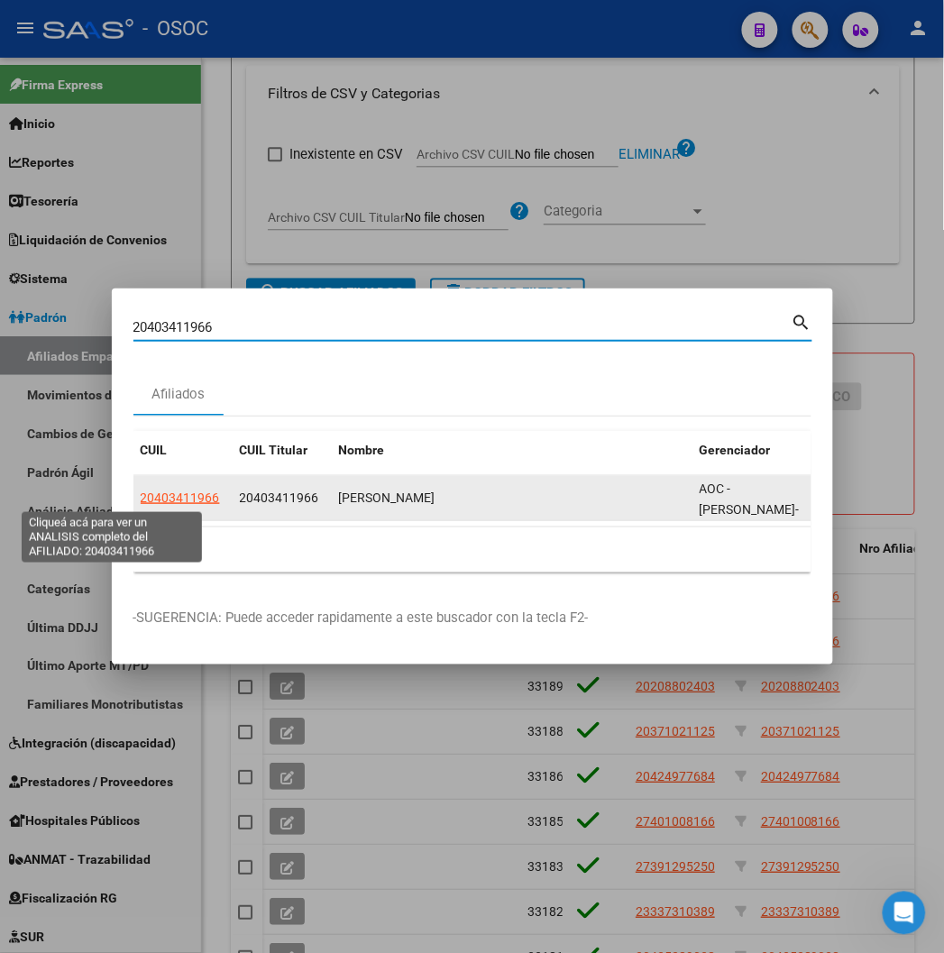
click at [141, 494] on span "20403411966" at bounding box center [180, 497] width 79 height 14
type textarea "20403411966"
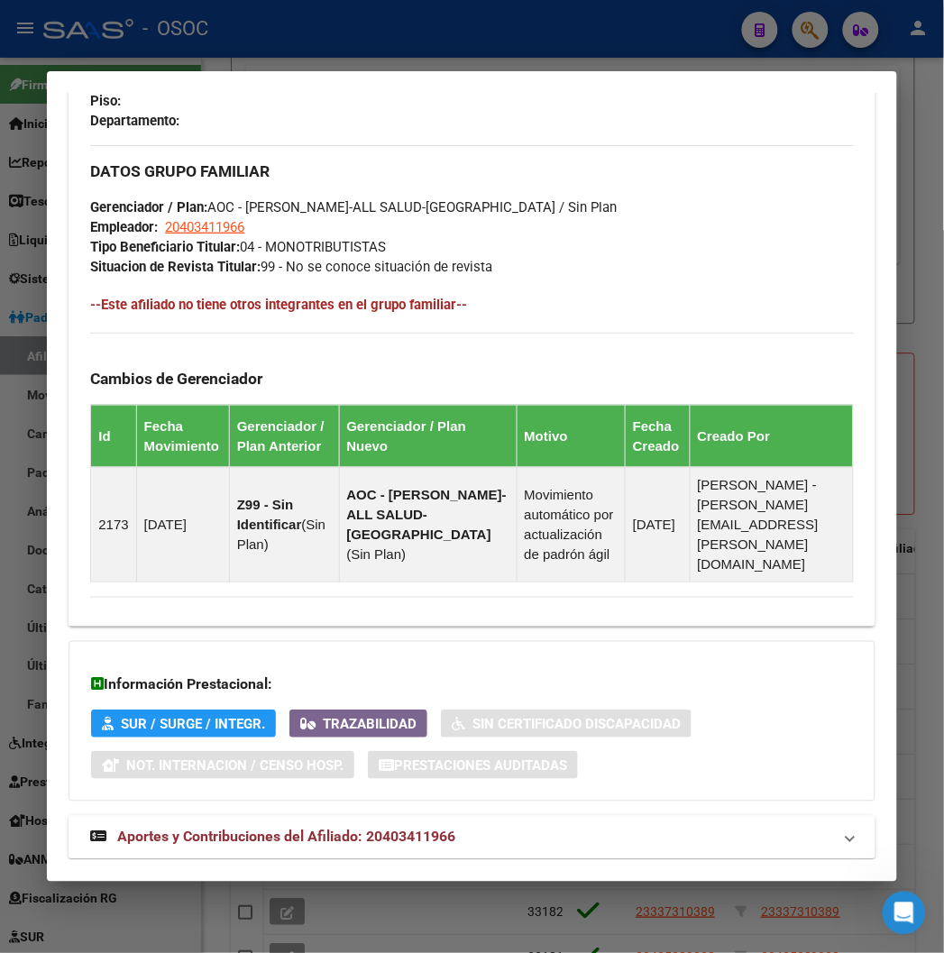
scroll to position [1042, 0]
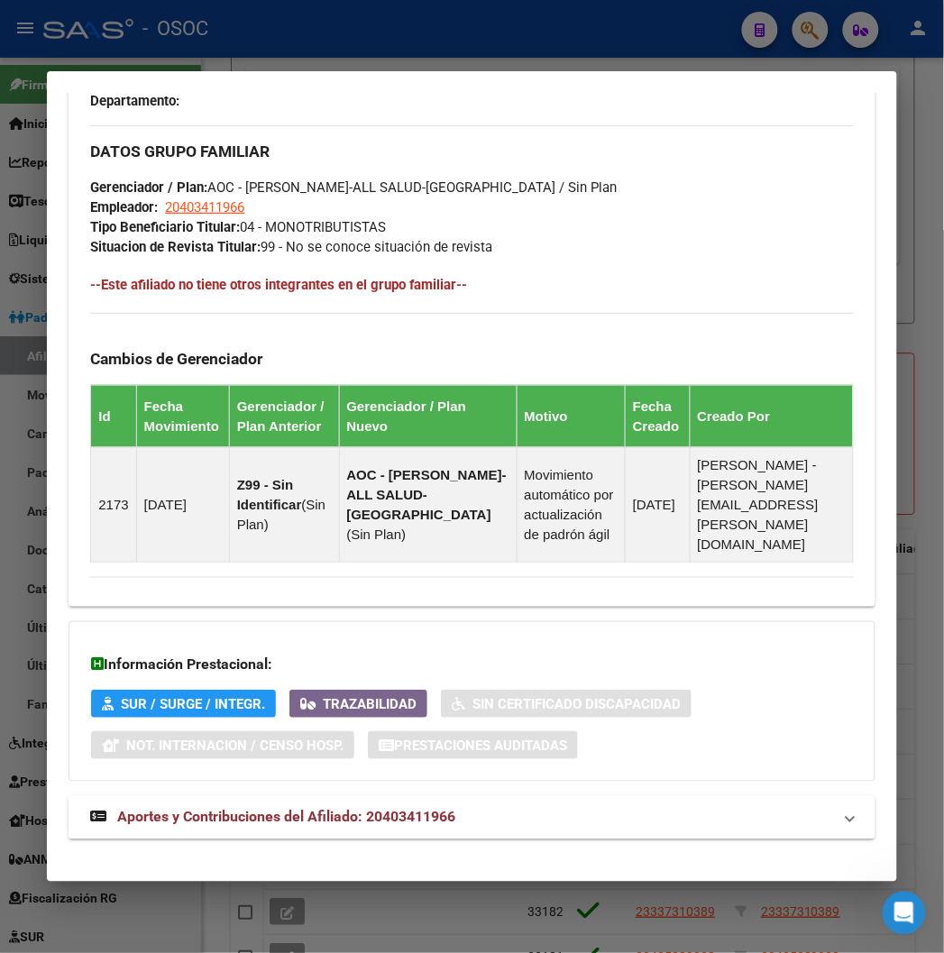
click at [279, 808] on span "Aportes y Contribuciones del Afiliado: 20403411966" at bounding box center [286, 816] width 338 height 17
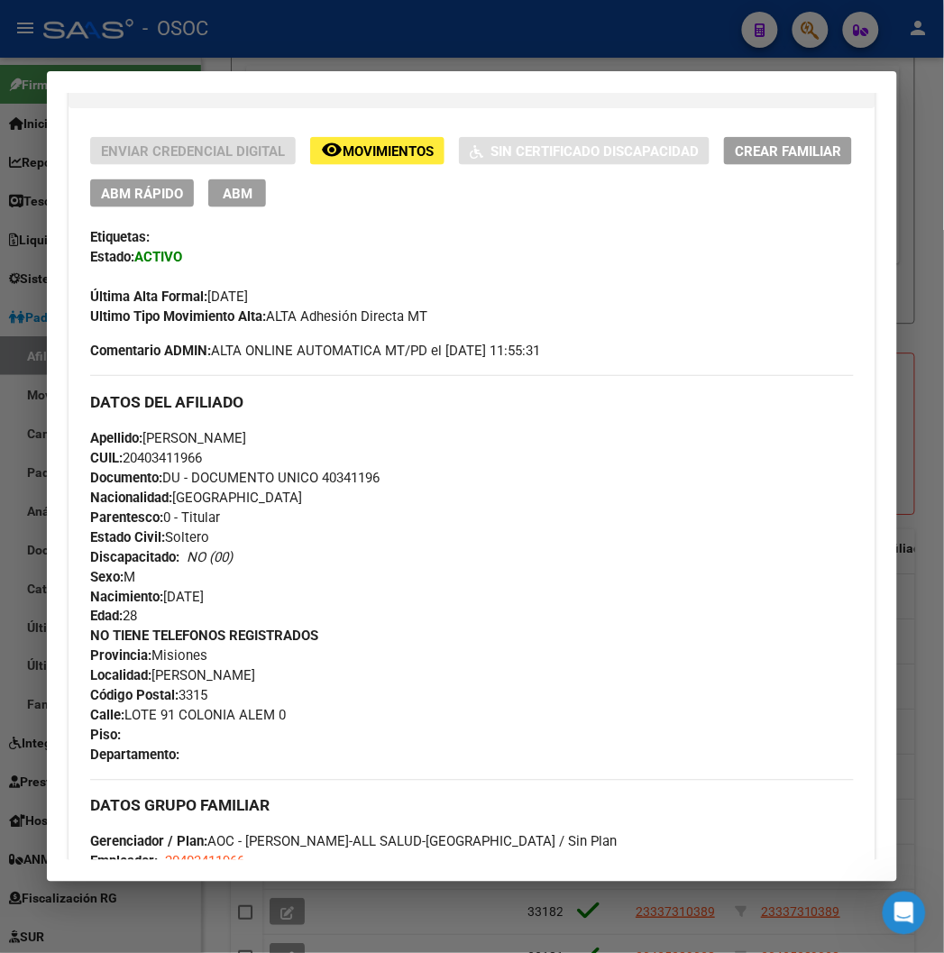
scroll to position [198, 0]
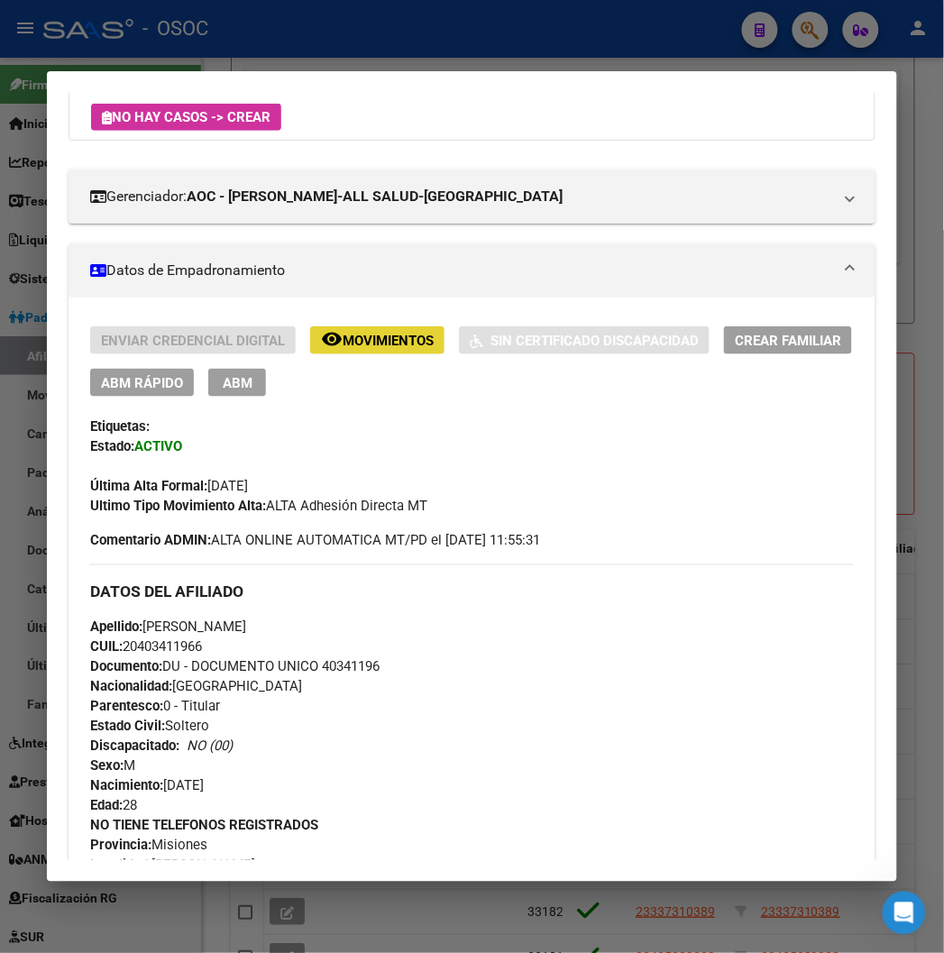
click at [343, 346] on span "Movimientos" at bounding box center [387, 341] width 91 height 16
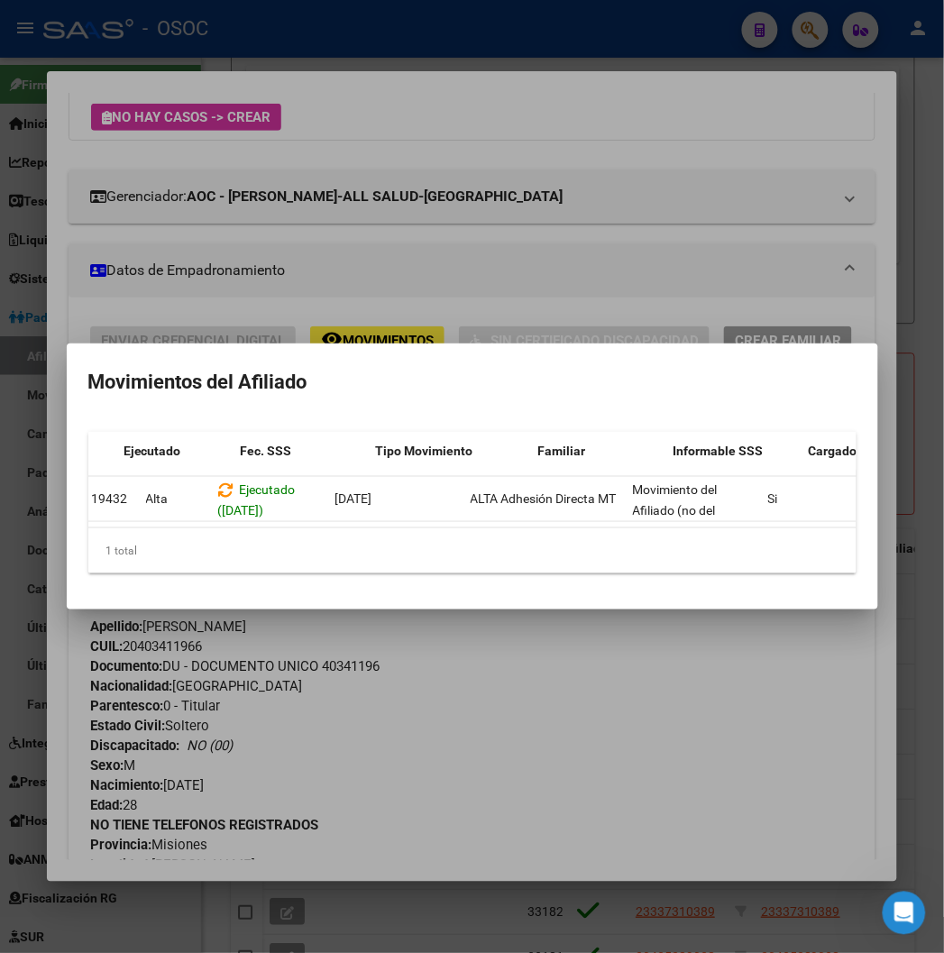
scroll to position [0, 295]
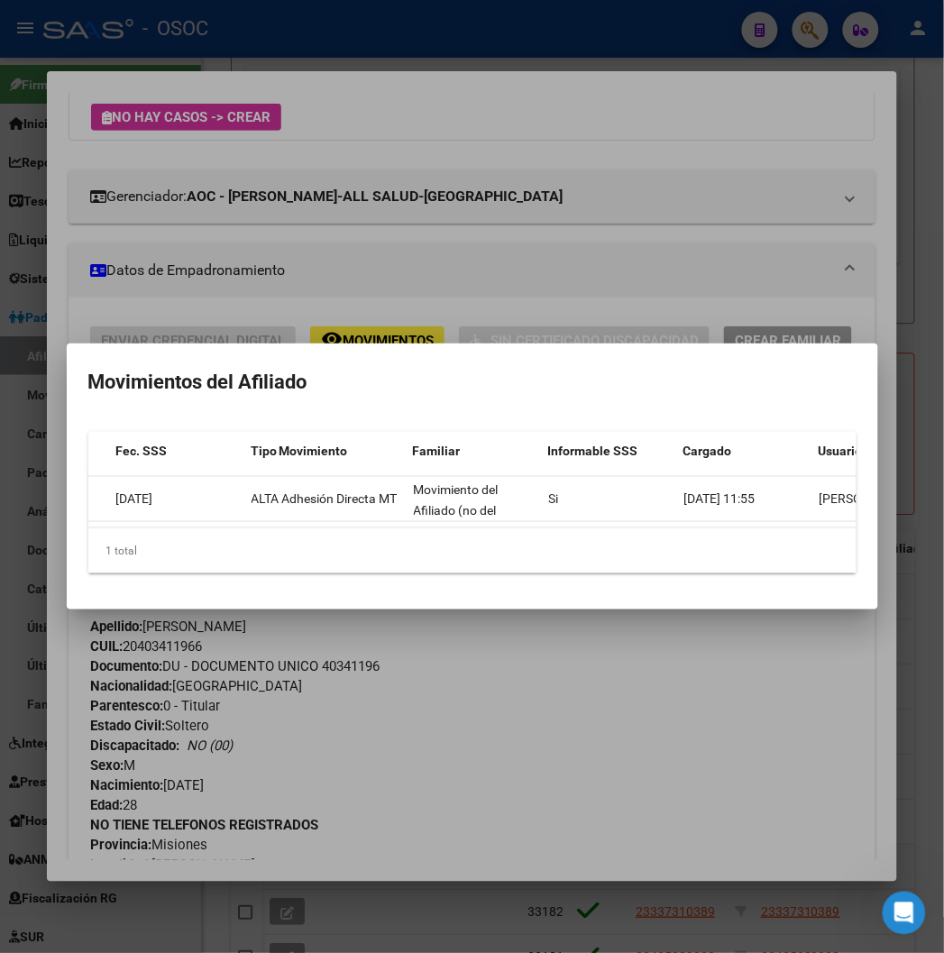
click at [633, 202] on div at bounding box center [472, 476] width 944 height 953
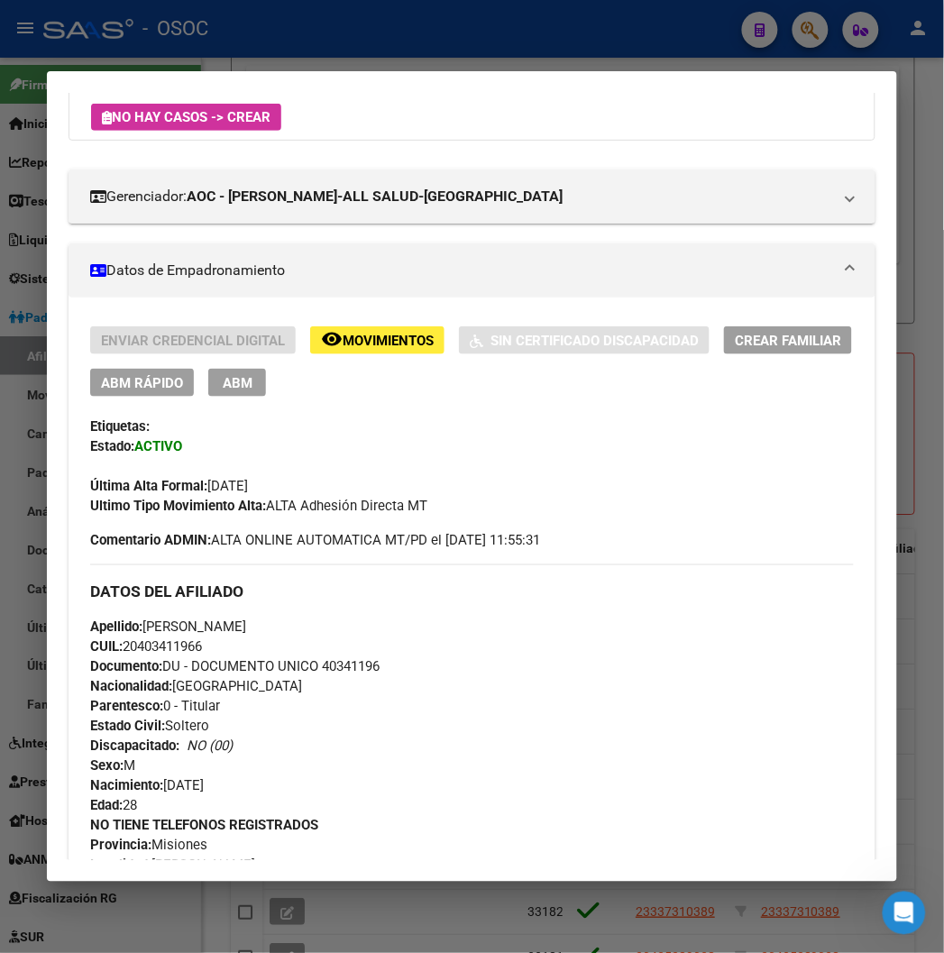
click at [363, 42] on div at bounding box center [472, 476] width 944 height 953
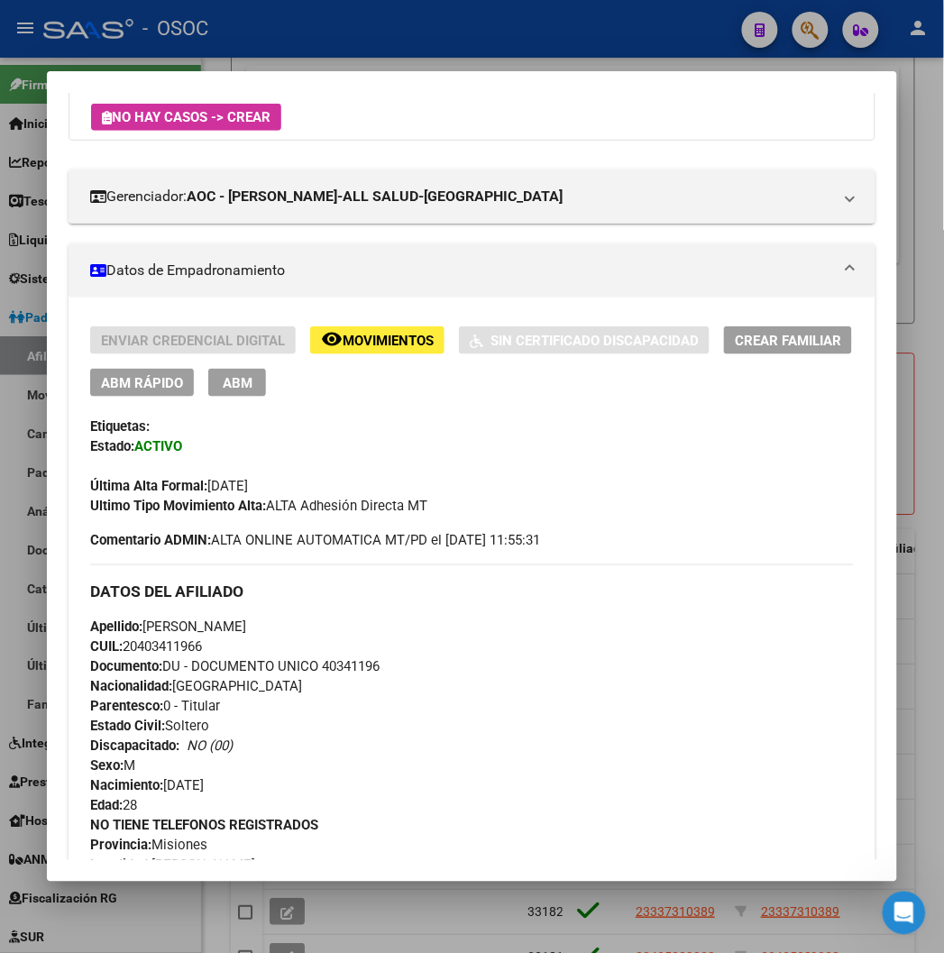
click at [363, 42] on div at bounding box center [472, 476] width 944 height 953
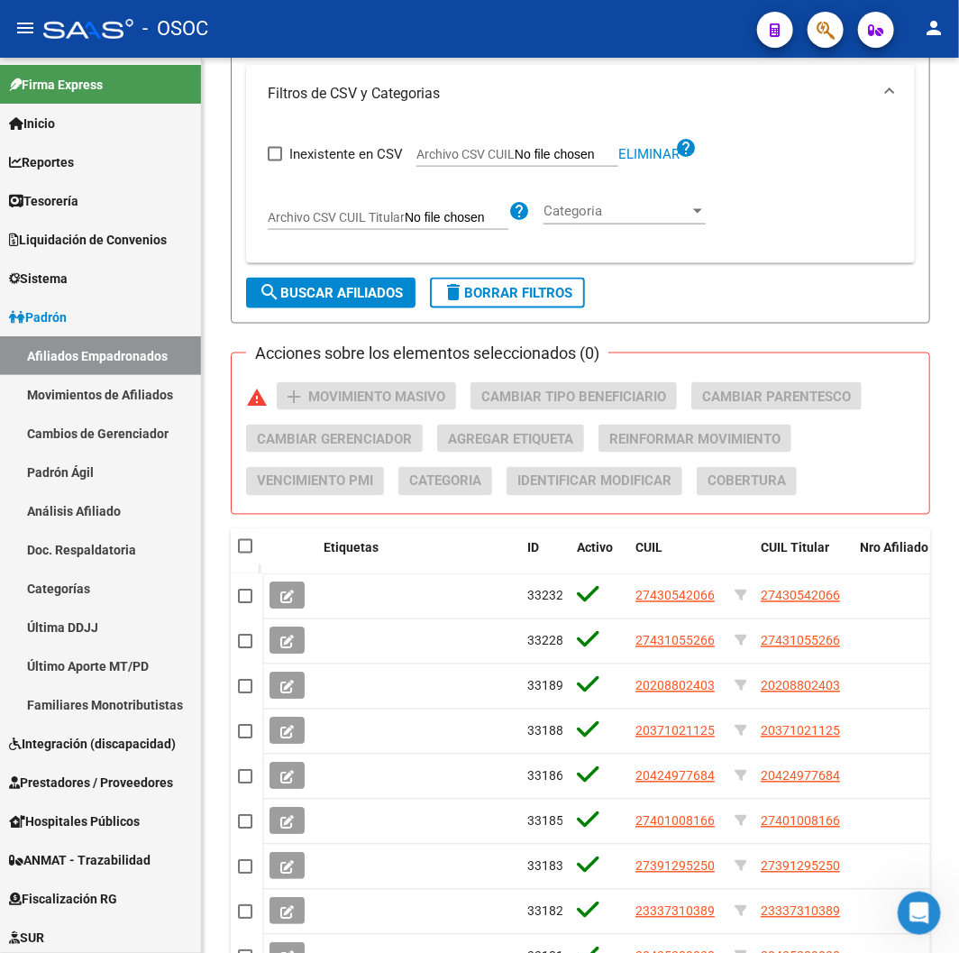
click at [377, 51] on mat-toolbar "menu - OSOC person" at bounding box center [479, 29] width 959 height 58
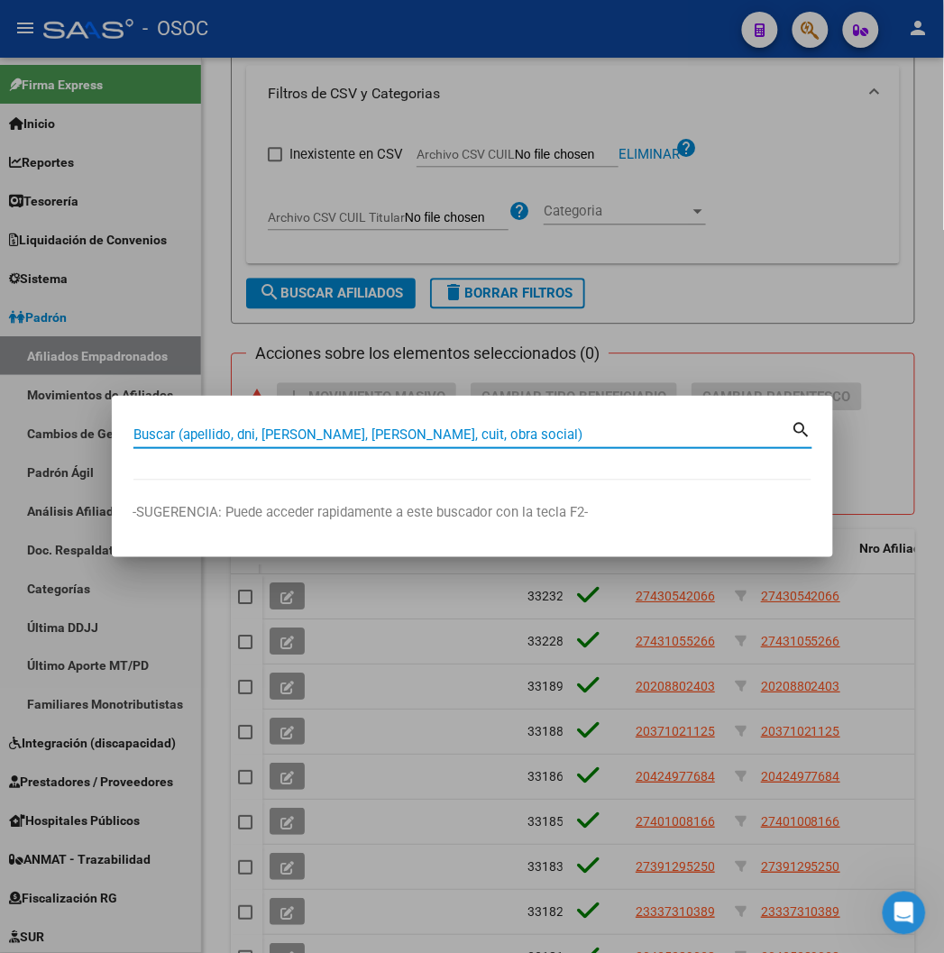
paste input "20410176832"
type input "20410176832"
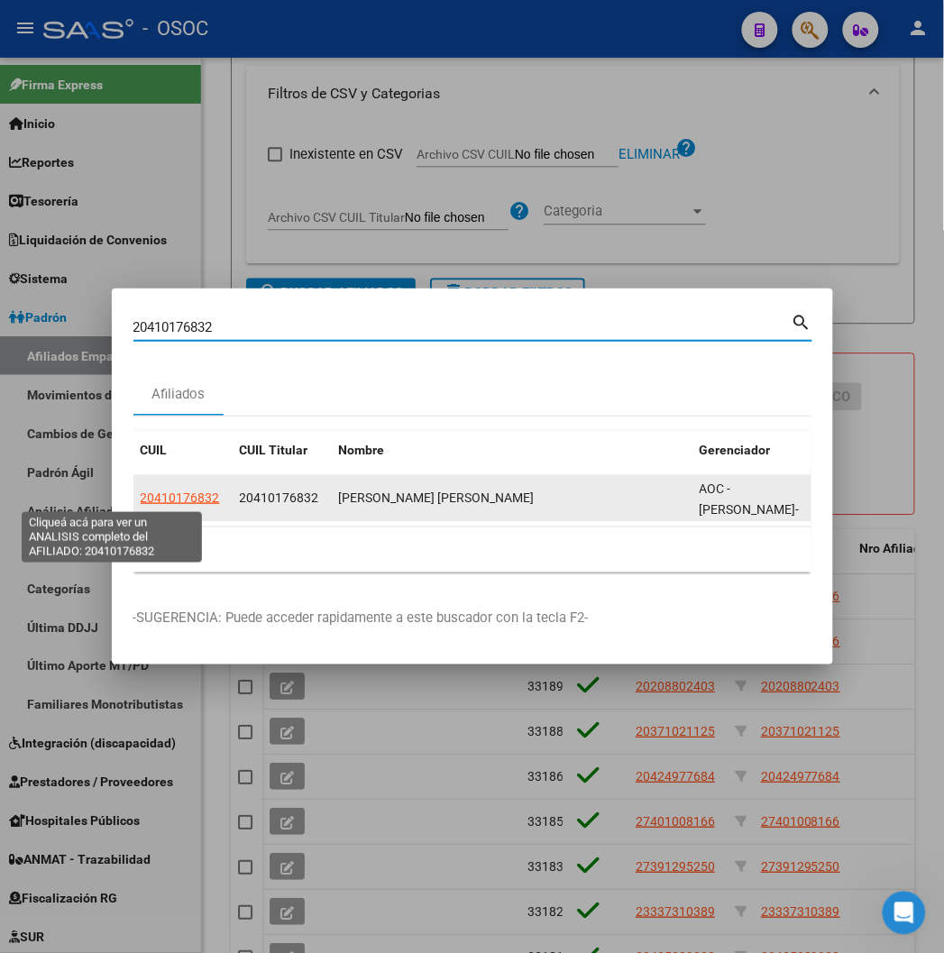
click at [141, 496] on span "20410176832" at bounding box center [180, 497] width 79 height 14
type textarea "20410176832"
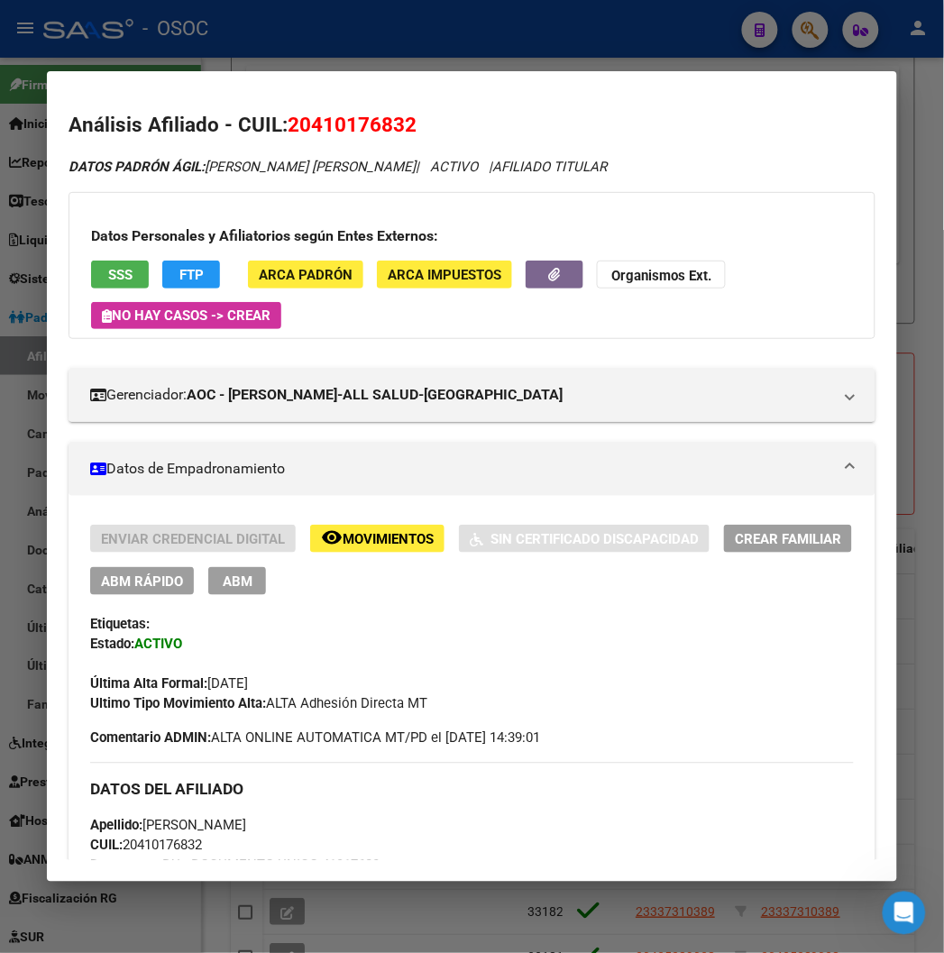
click at [352, 554] on div "Enviar Credencial Digital remove_red_eye Movimientos Sin Certificado Discapacid…" at bounding box center [471, 559] width 762 height 70
click at [350, 543] on span "Movimientos" at bounding box center [387, 539] width 91 height 16
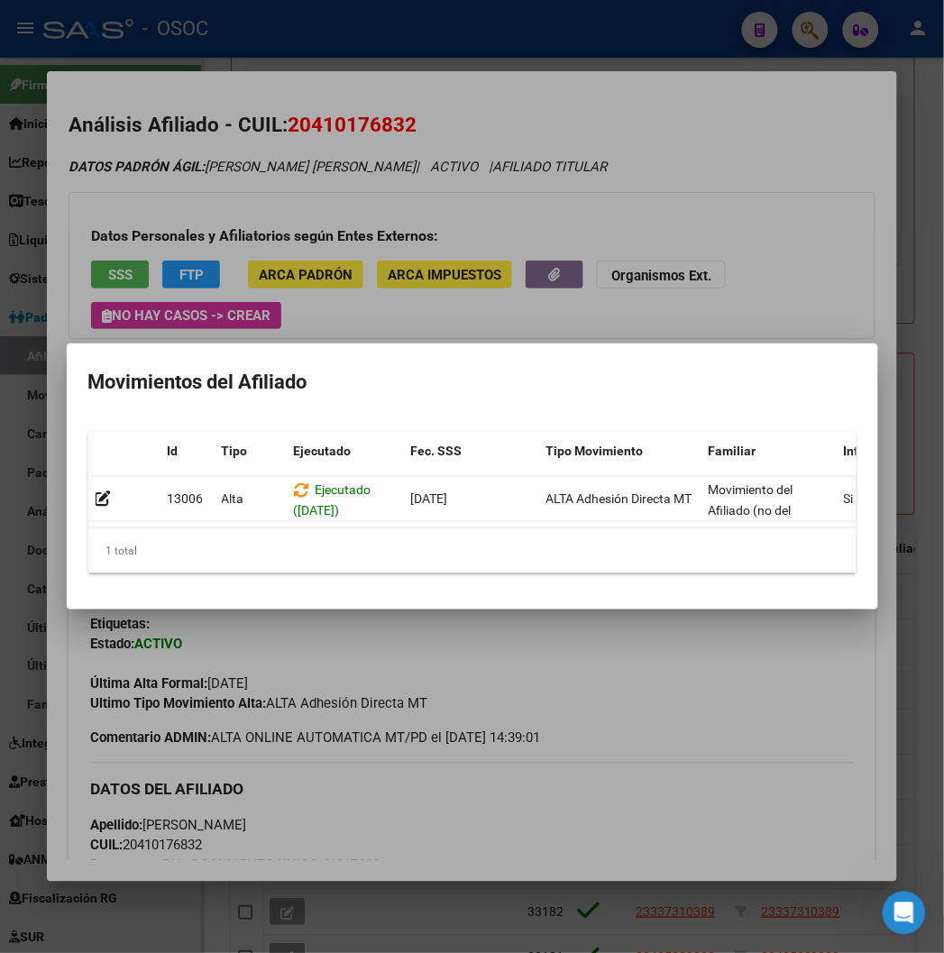
click at [723, 298] on div at bounding box center [472, 476] width 944 height 953
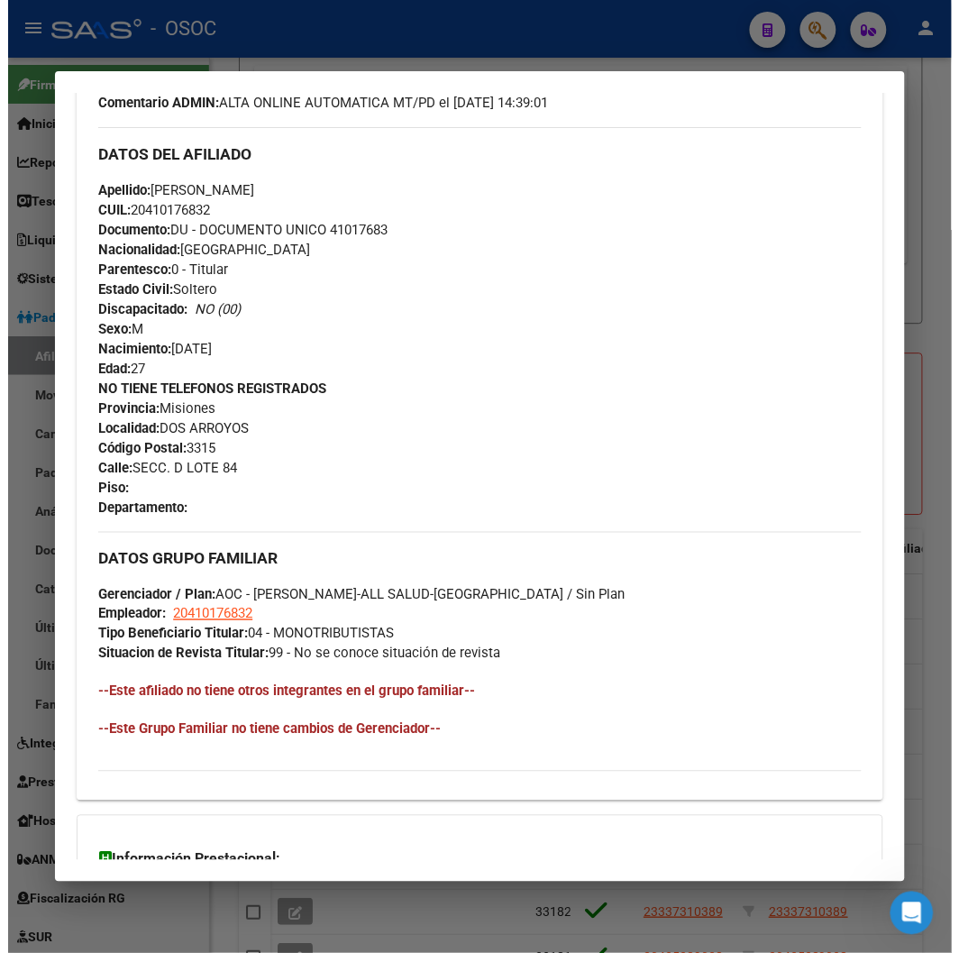
scroll to position [849, 0]
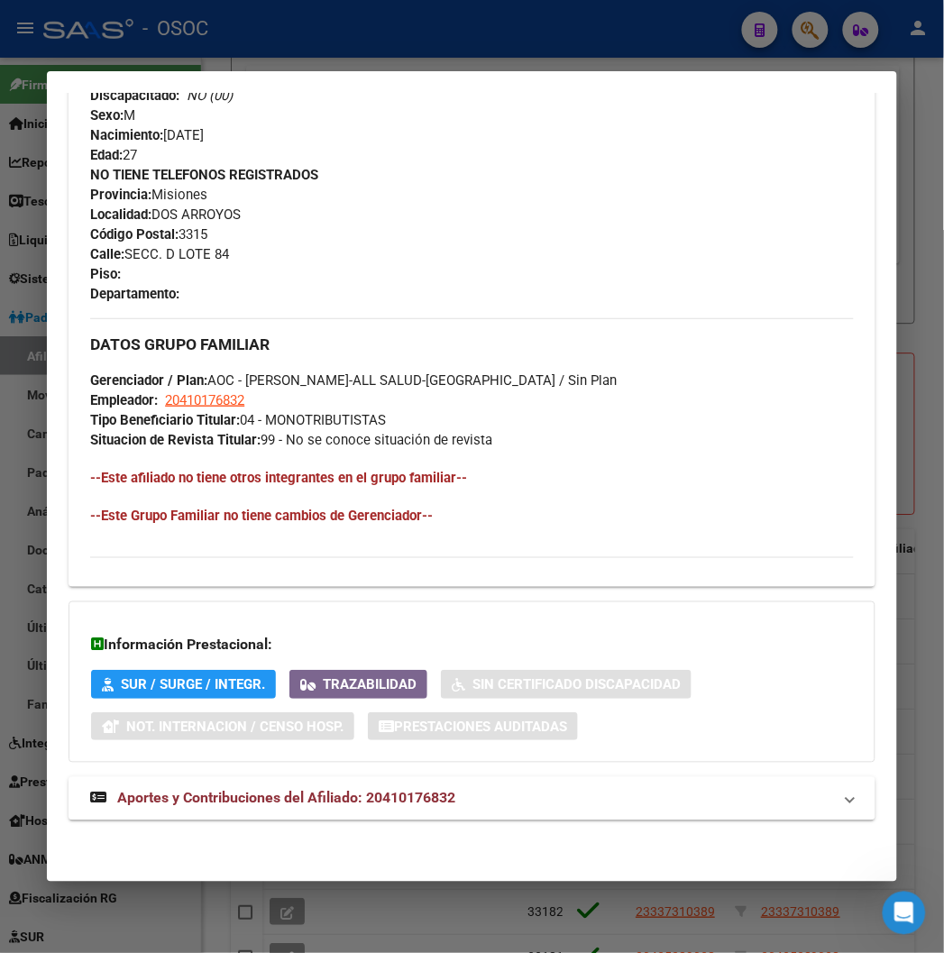
click at [674, 46] on div at bounding box center [472, 476] width 944 height 953
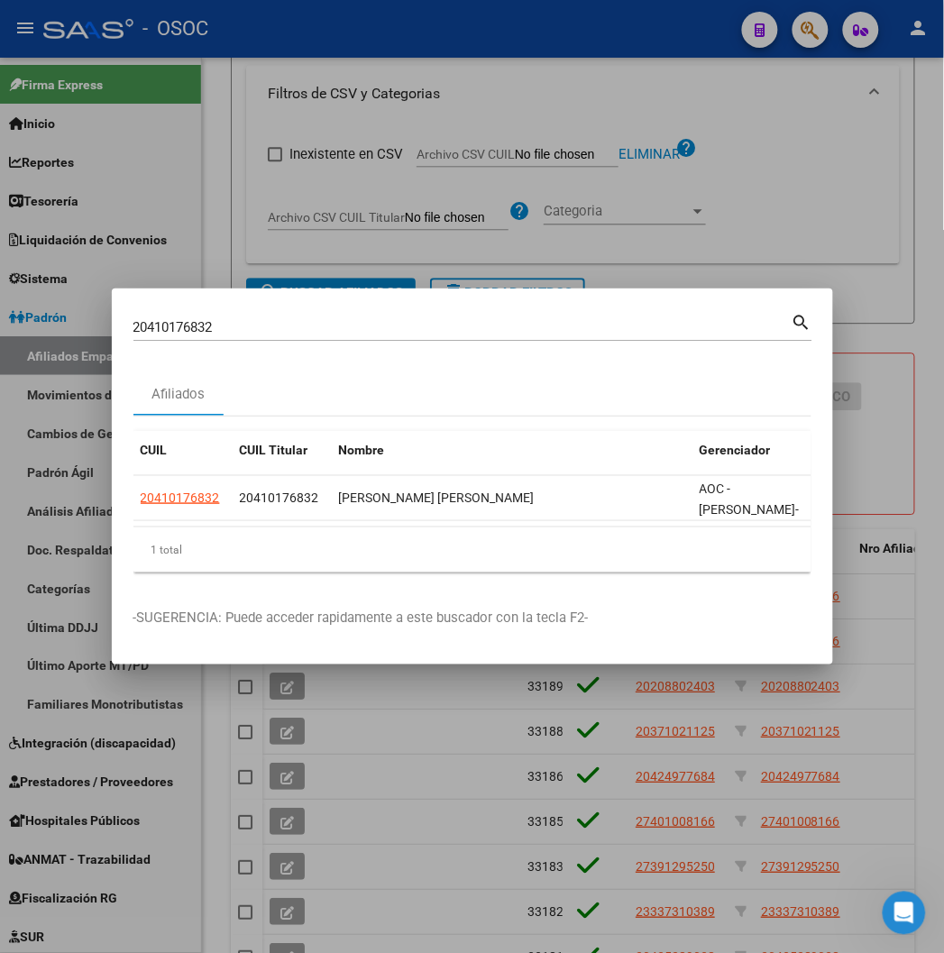
click at [674, 46] on div at bounding box center [472, 476] width 944 height 953
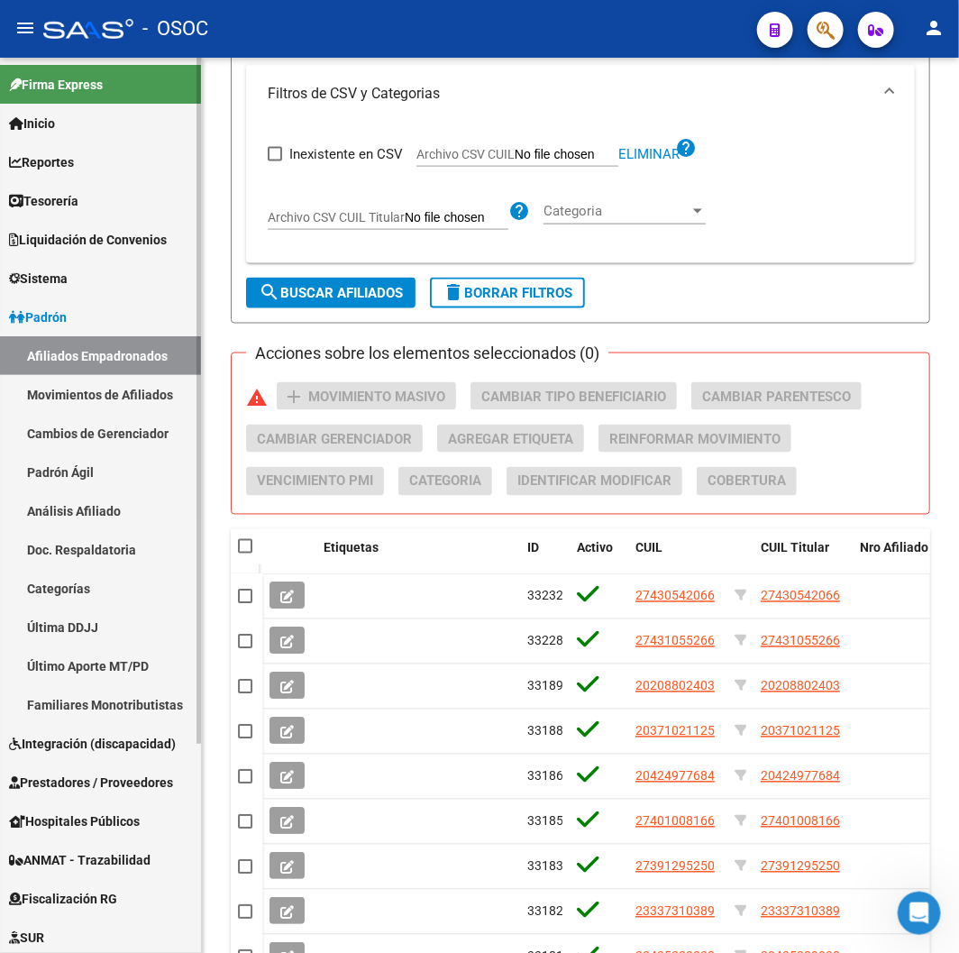
click at [158, 389] on link "Movimientos de Afiliados" at bounding box center [100, 394] width 201 height 39
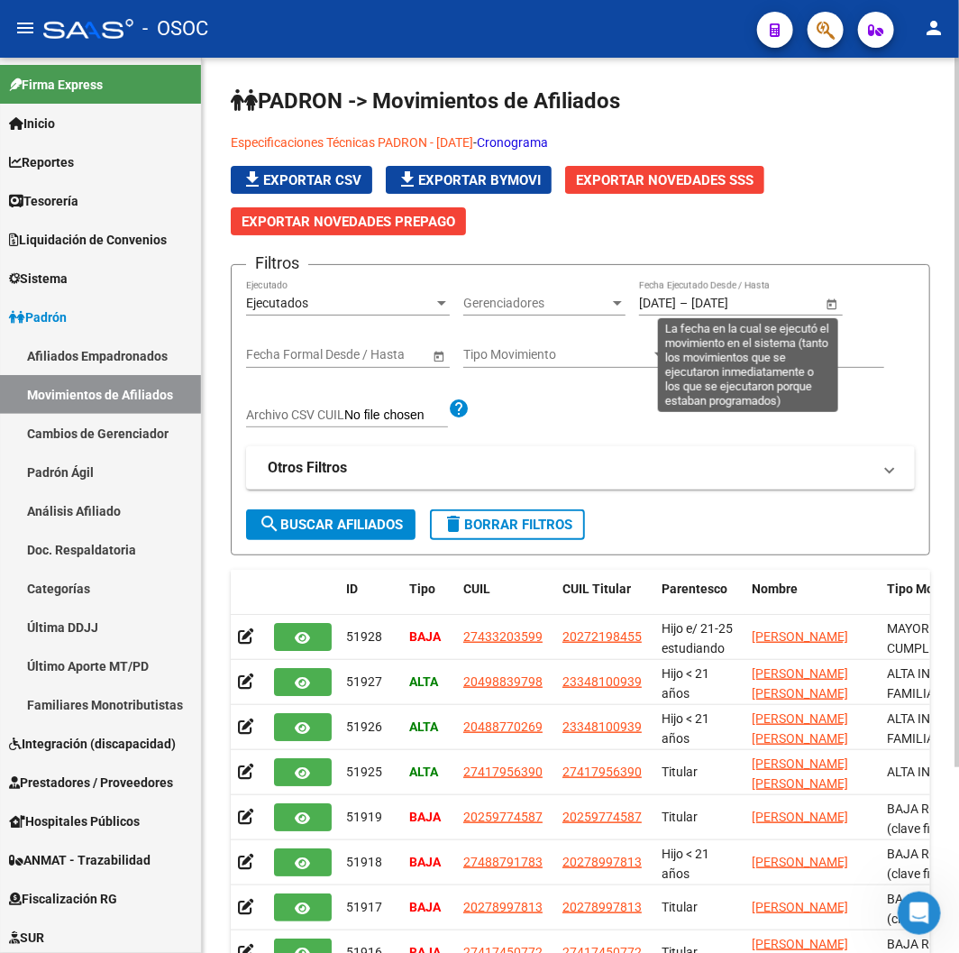
click at [847, 301] on span "Open calendar" at bounding box center [831, 303] width 43 height 43
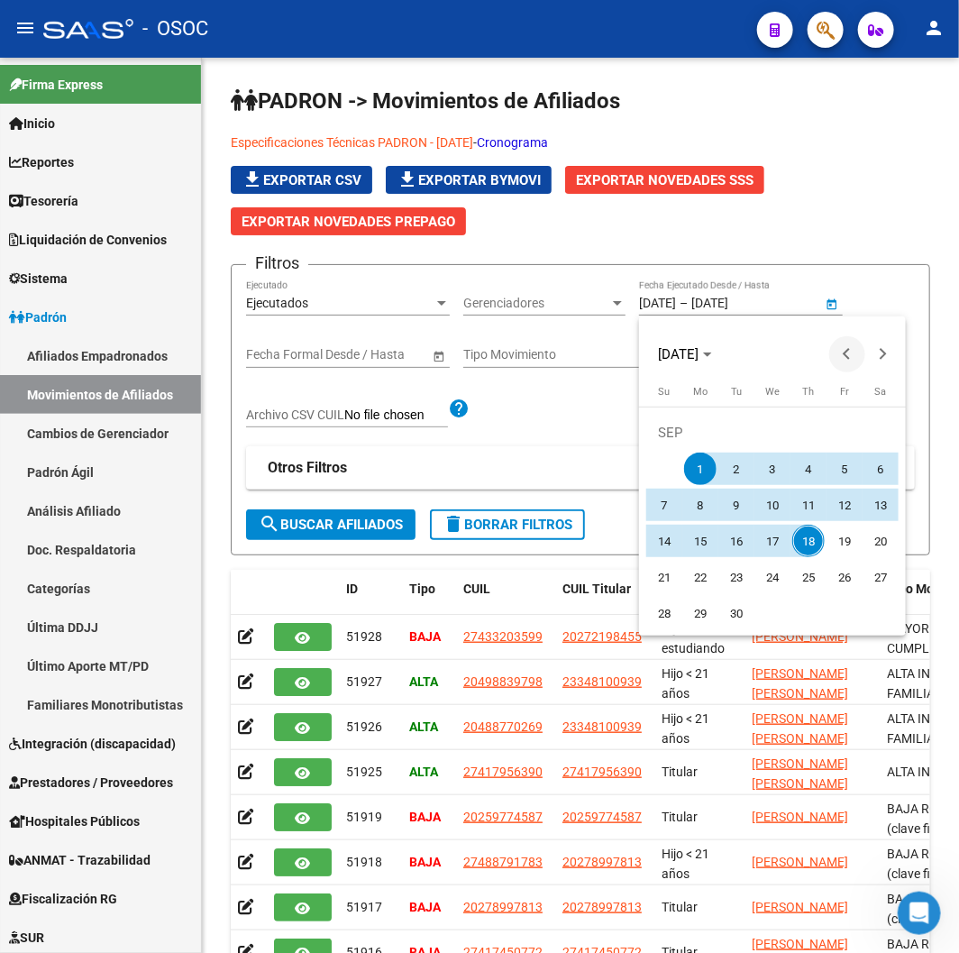
click at [840, 355] on span "Previous month" at bounding box center [847, 354] width 36 height 36
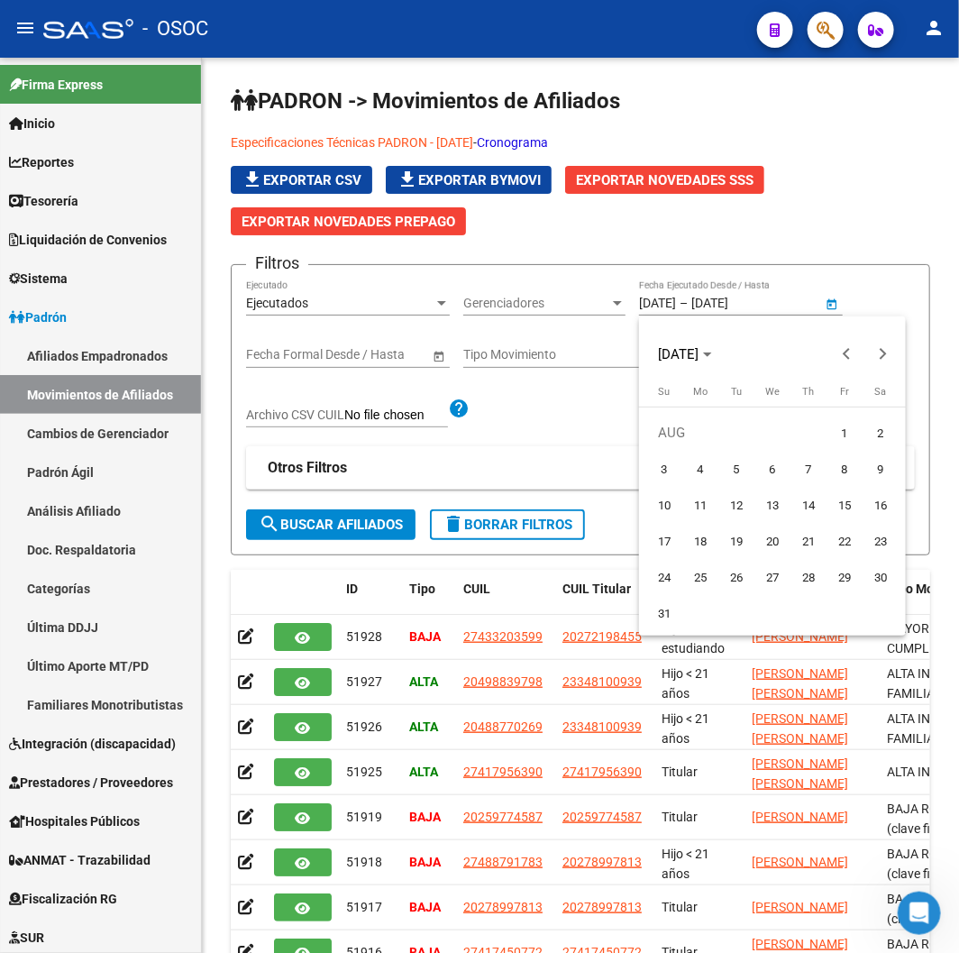
click at [834, 496] on span "15" at bounding box center [844, 504] width 32 height 32
type input "15/08/2025"
click at [887, 343] on span "Next month" at bounding box center [883, 354] width 36 height 36
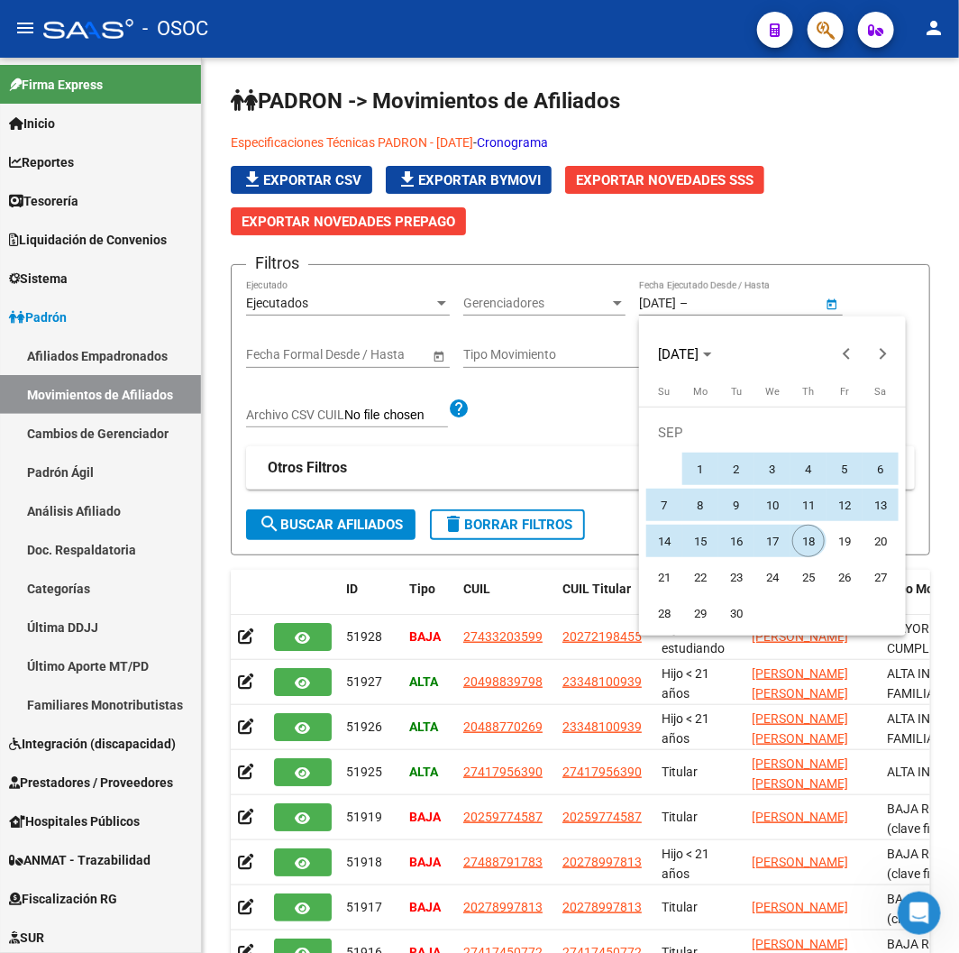
click at [817, 542] on span "18" at bounding box center [808, 540] width 32 height 32
type input "18/09/2025"
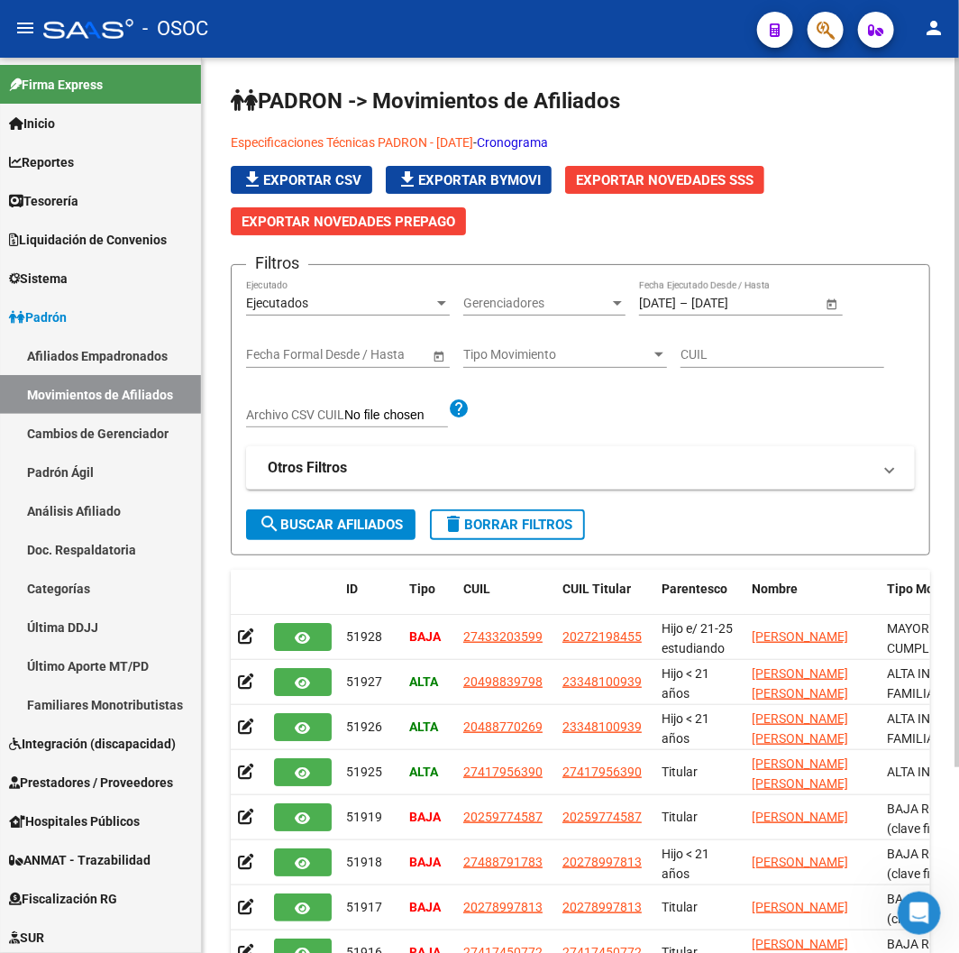
click at [312, 515] on button "search Buscar Afiliados" at bounding box center [330, 524] width 169 height 31
click at [749, 361] on input "CUIL" at bounding box center [782, 354] width 204 height 15
paste input "20410176832"
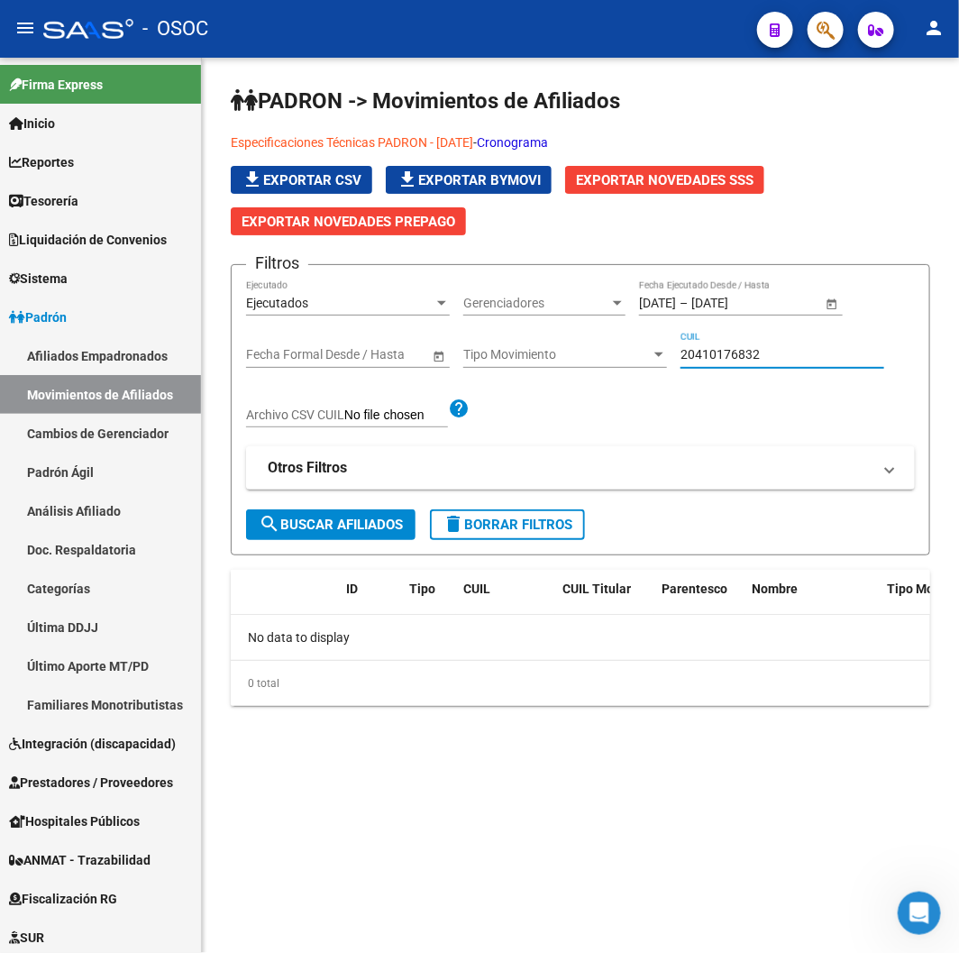
type input "20410176832"
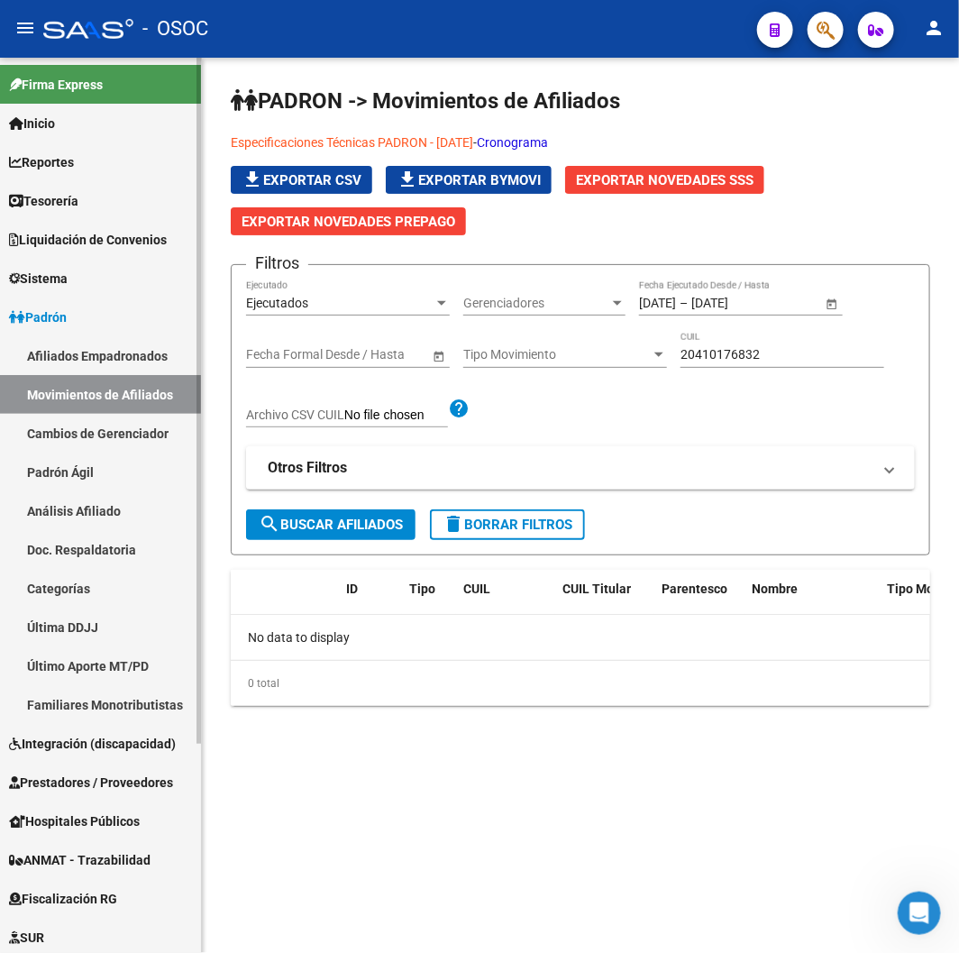
click at [123, 314] on link "Padrón" at bounding box center [100, 316] width 201 height 39
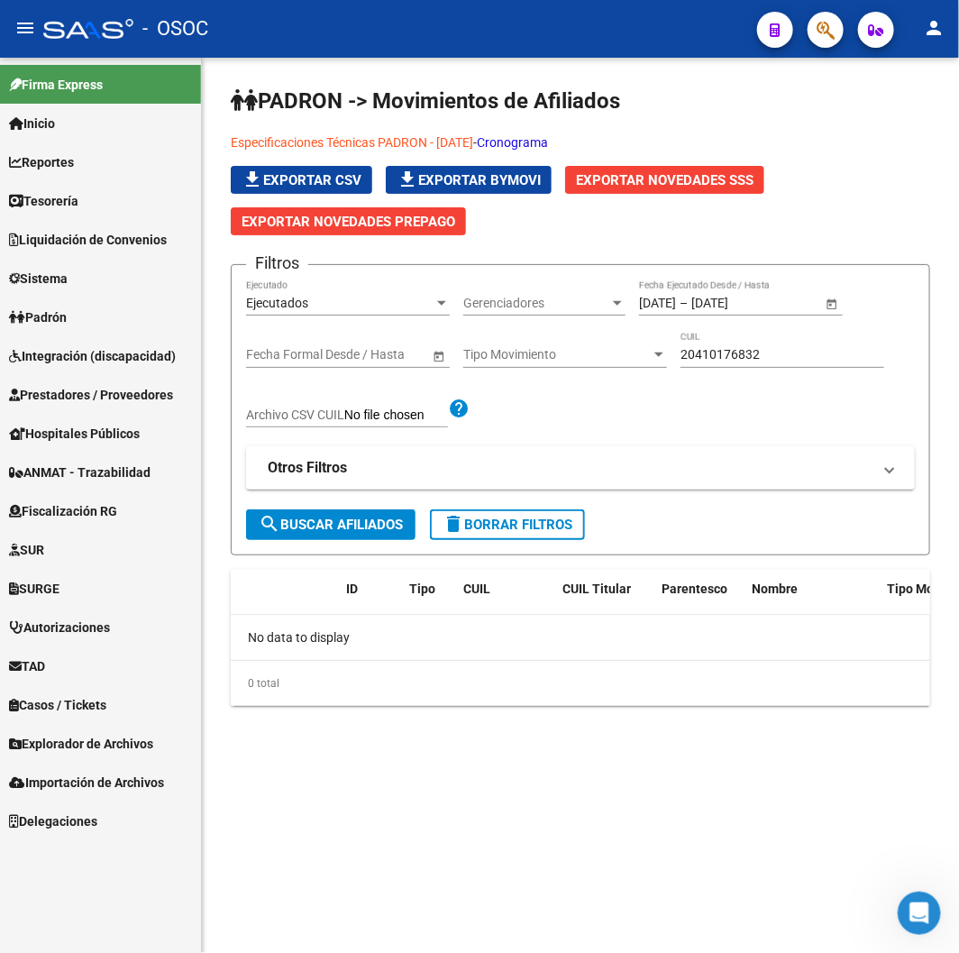
click at [123, 741] on span "Explorador de Archivos" at bounding box center [81, 744] width 144 height 20
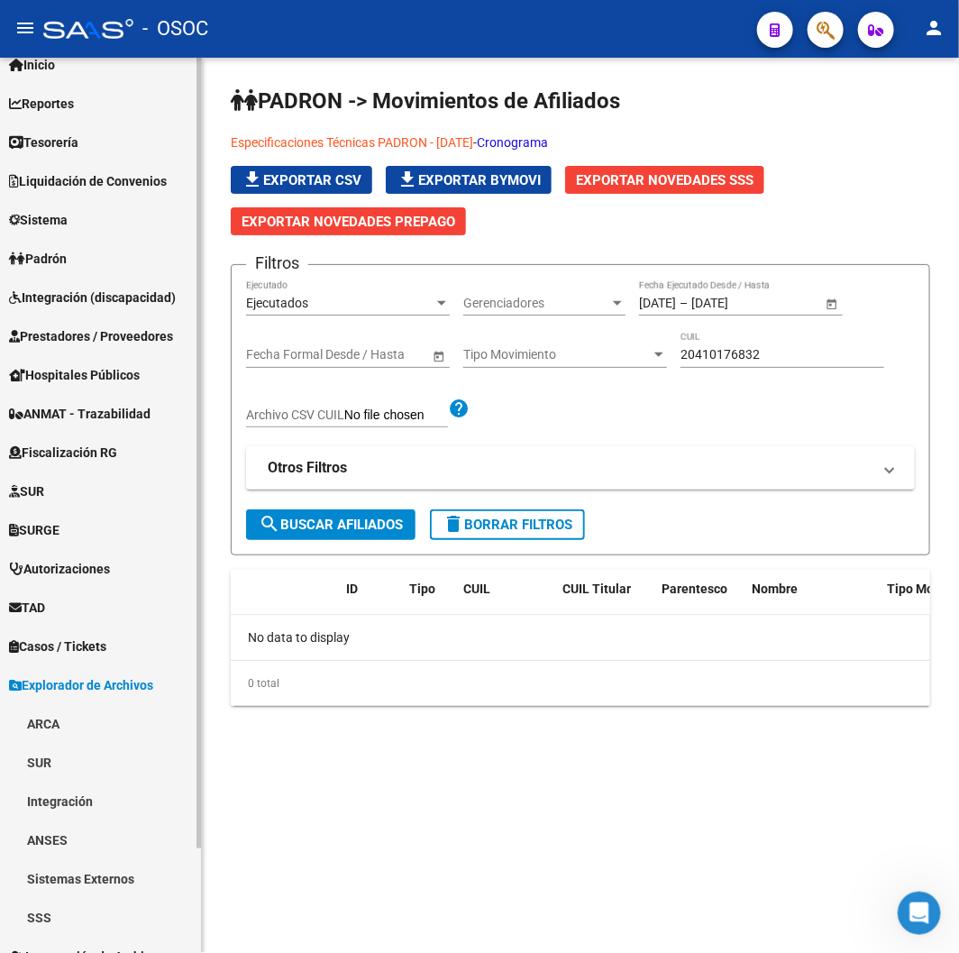
scroll to position [119, 0]
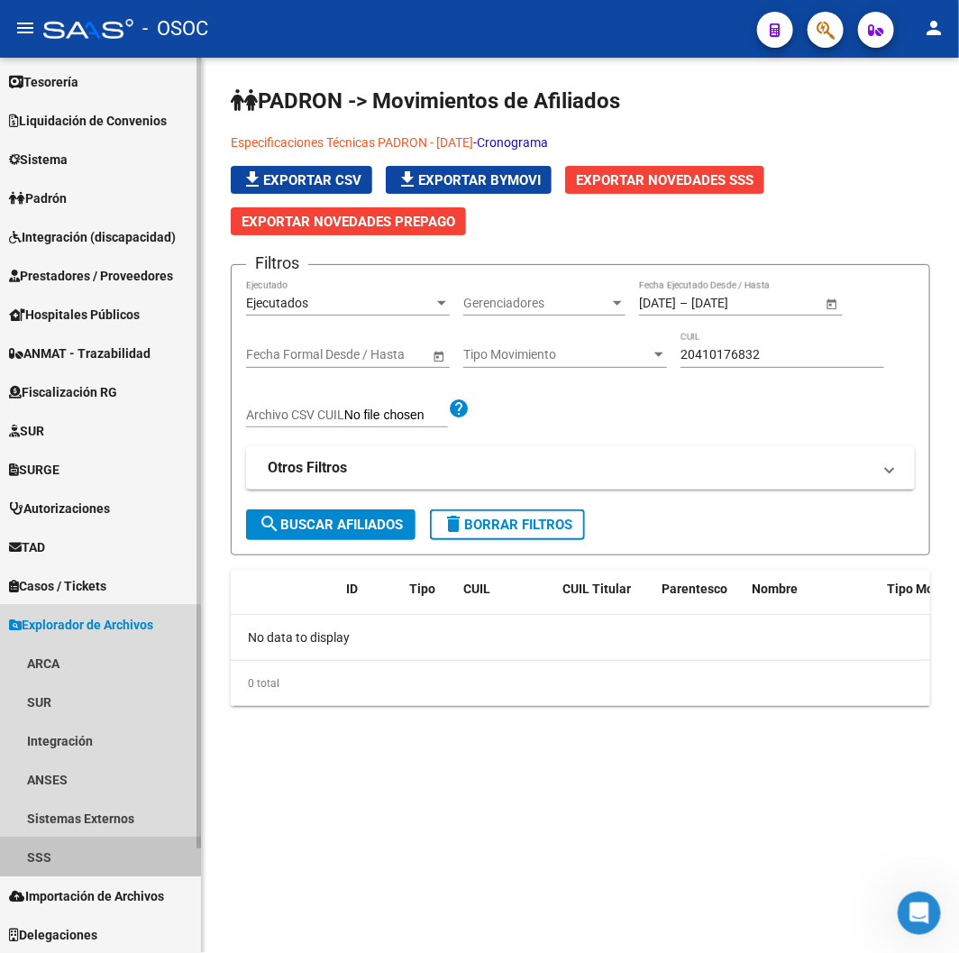
click at [61, 852] on link "SSS" at bounding box center [100, 856] width 201 height 39
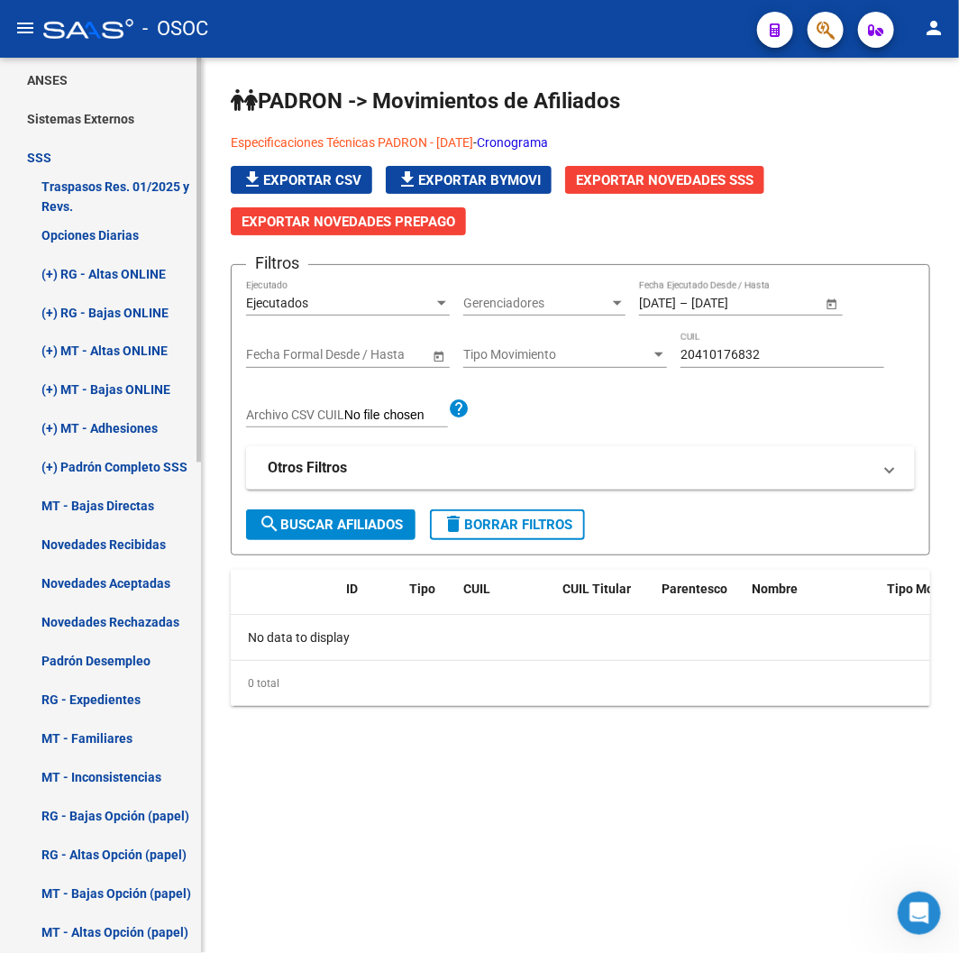
scroll to position [820, 0]
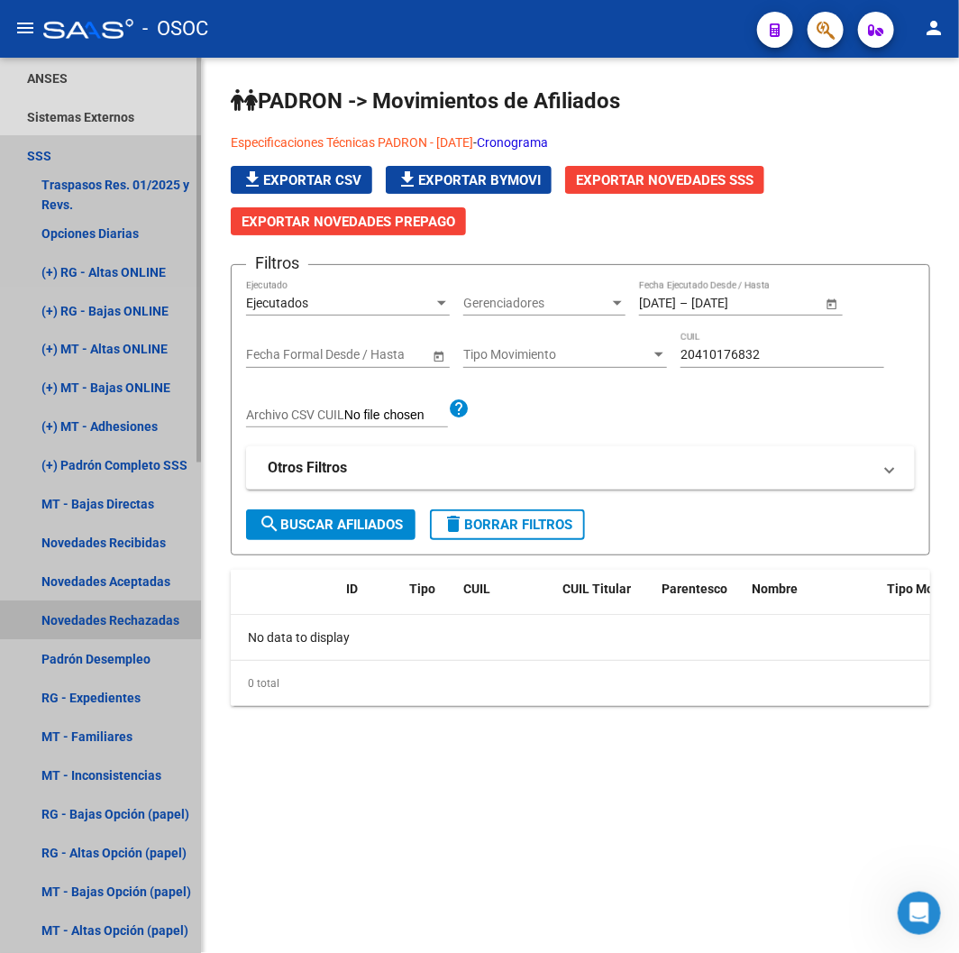
click at [99, 605] on link "Novedades Rechazadas" at bounding box center [100, 620] width 201 height 39
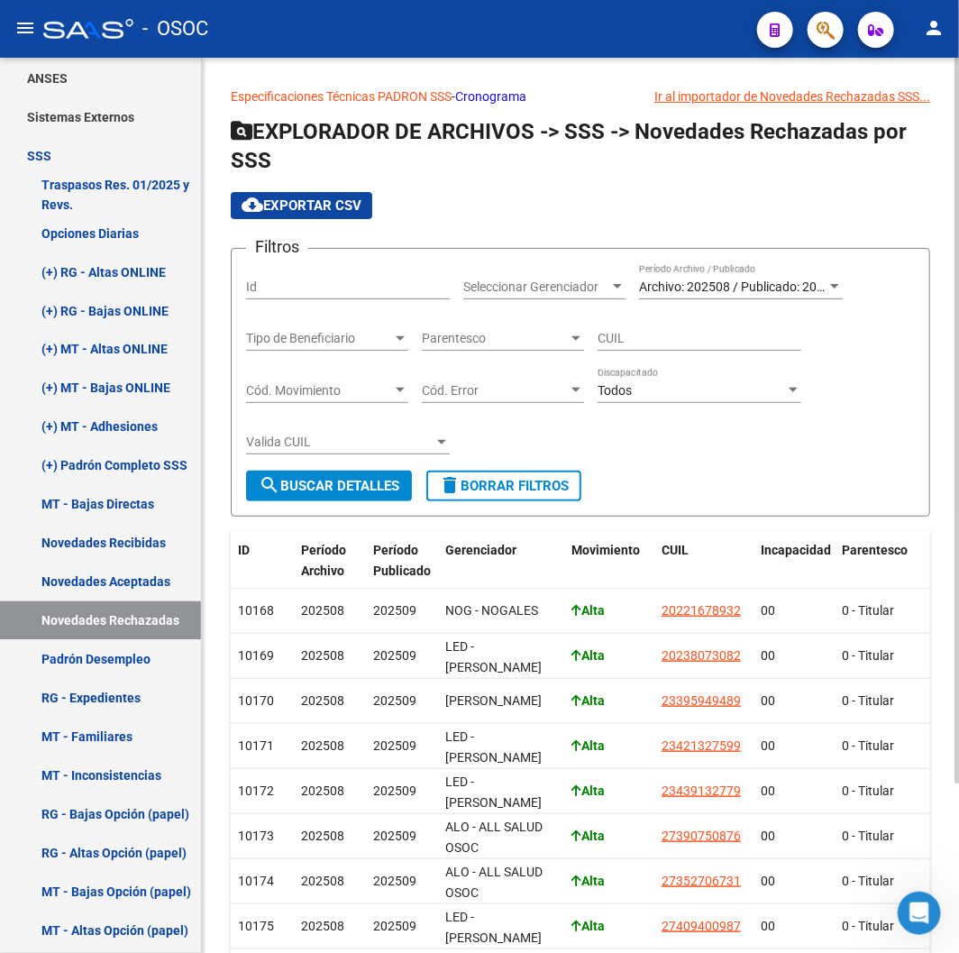
click at [354, 485] on span "search Buscar Detalles" at bounding box center [329, 486] width 141 height 16
click at [345, 196] on button "cloud_download Exportar CSV" at bounding box center [301, 205] width 141 height 27
click at [434, 23] on div "- OSOC" at bounding box center [392, 29] width 699 height 40
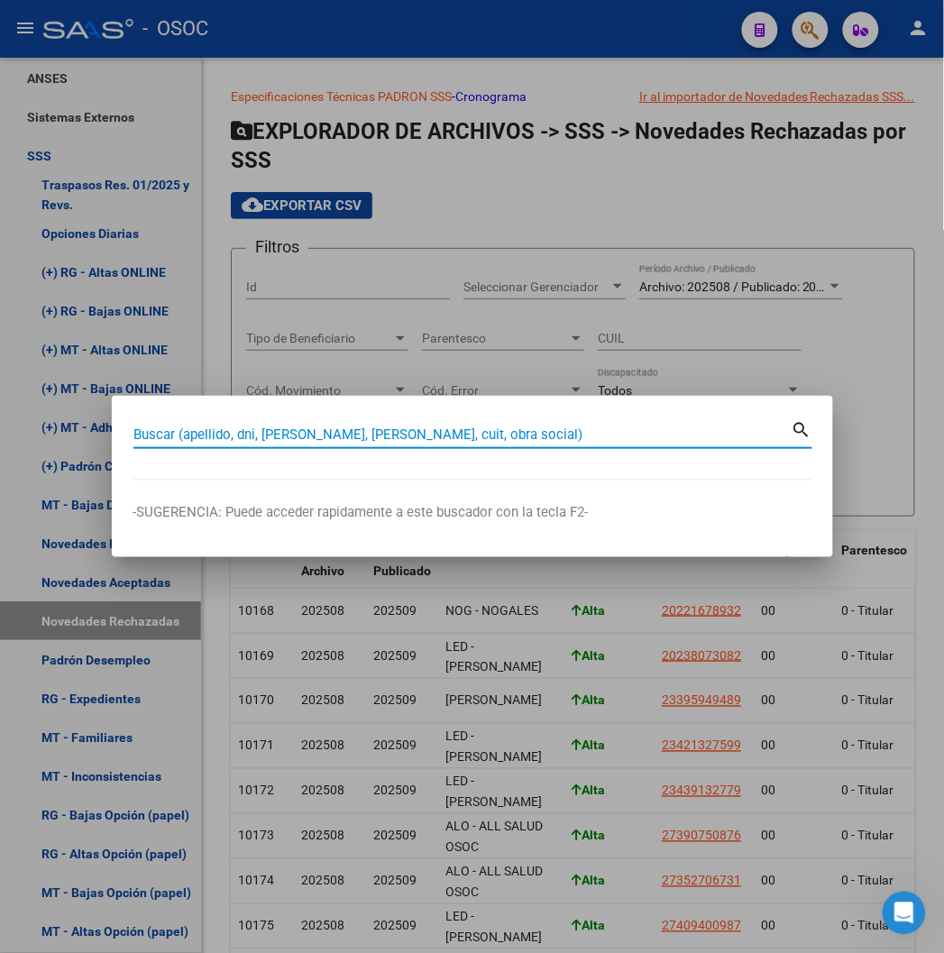
paste input "20278988962"
type input "20278988962"
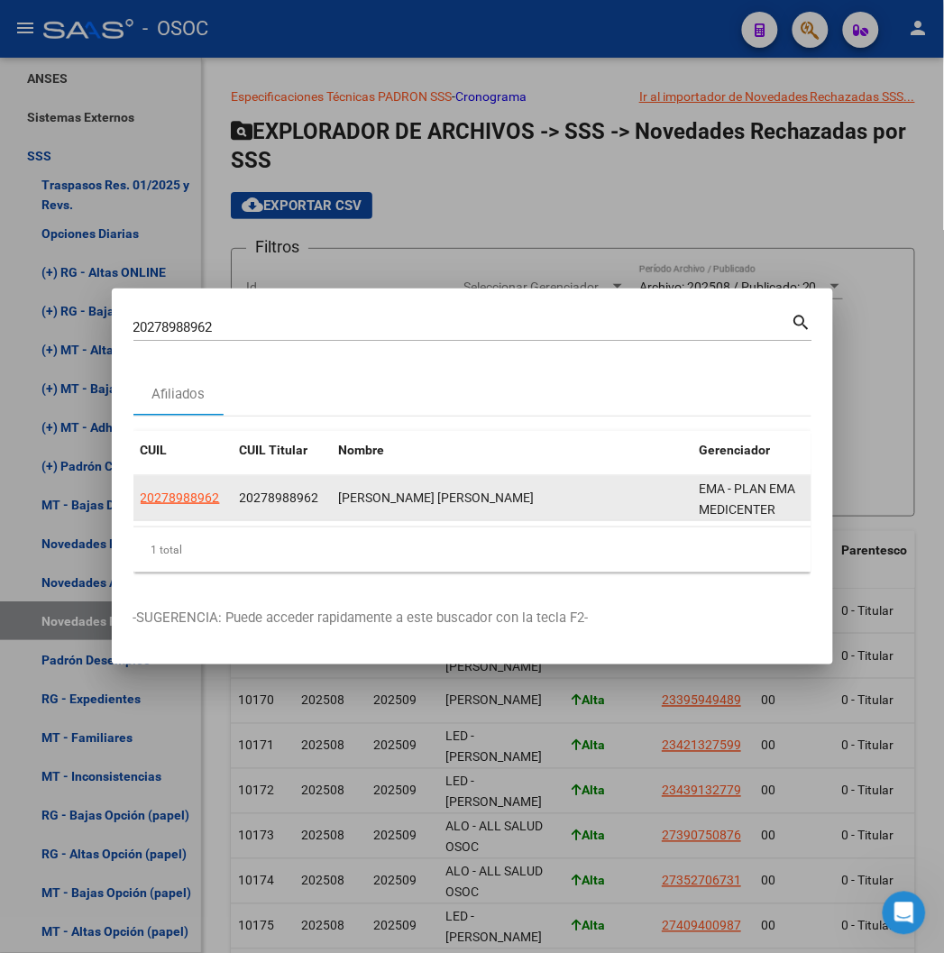
click at [155, 496] on div "20278988962" at bounding box center [183, 498] width 85 height 21
click at [142, 497] on span "20278988962" at bounding box center [180, 497] width 79 height 14
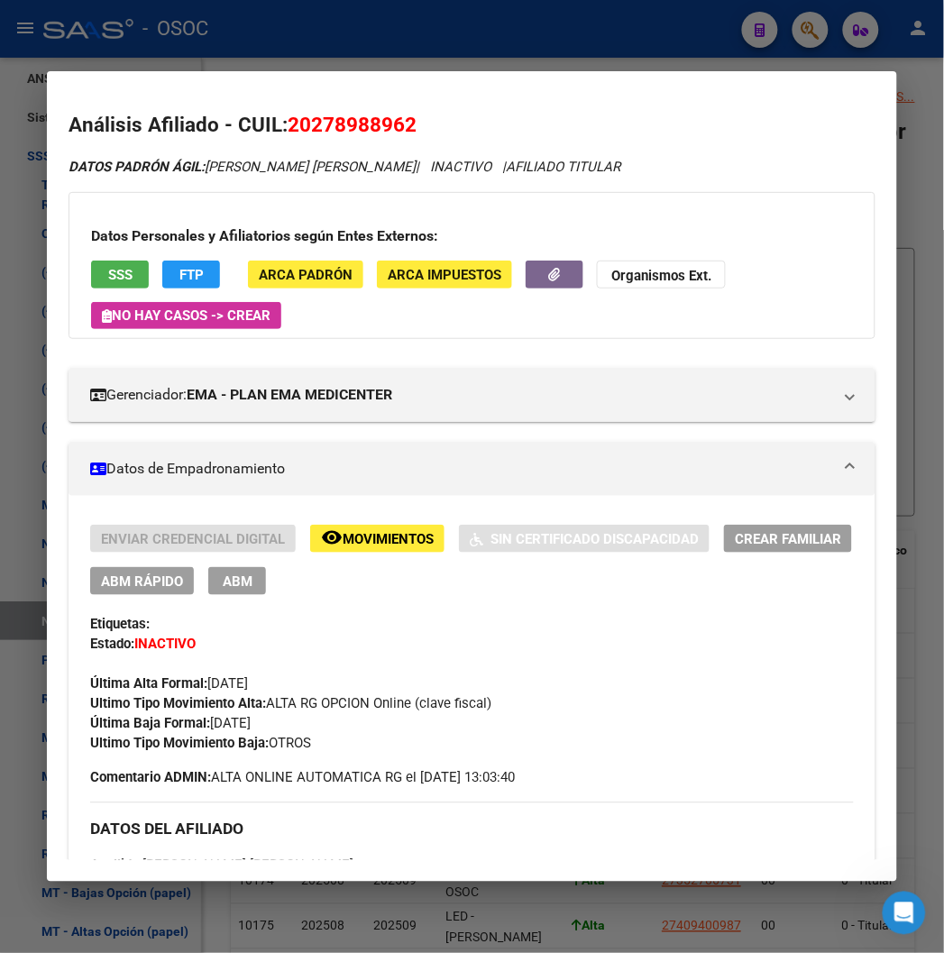
drag, startPoint x: 284, startPoint y: 708, endPoint x: 387, endPoint y: 697, distance: 104.3
click at [387, 697] on span "Ultimo Tipo Movimiento Alta: ALTA RG OPCION Online (clave fiscal)" at bounding box center [290, 704] width 401 height 16
drag, startPoint x: 308, startPoint y: 481, endPoint x: 114, endPoint y: 271, distance: 285.7
click at [114, 271] on button "SSS" at bounding box center [120, 274] width 58 height 28
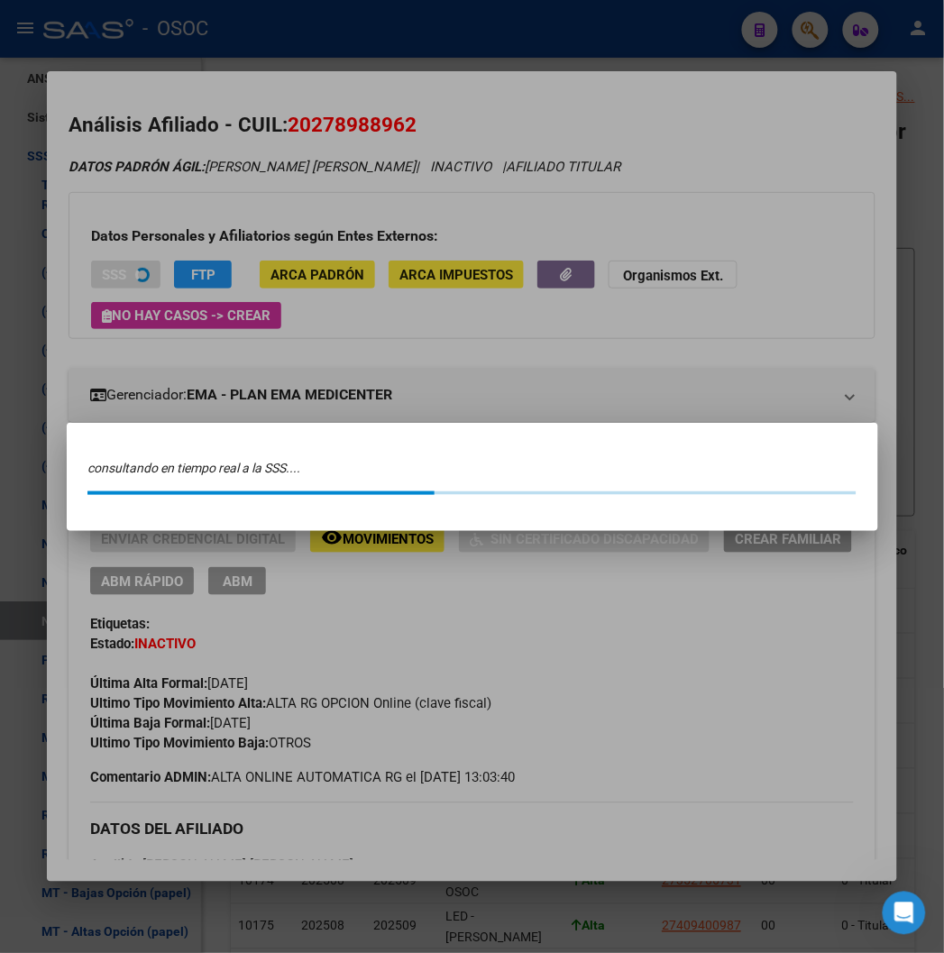
click at [114, 271] on div at bounding box center [472, 476] width 944 height 953
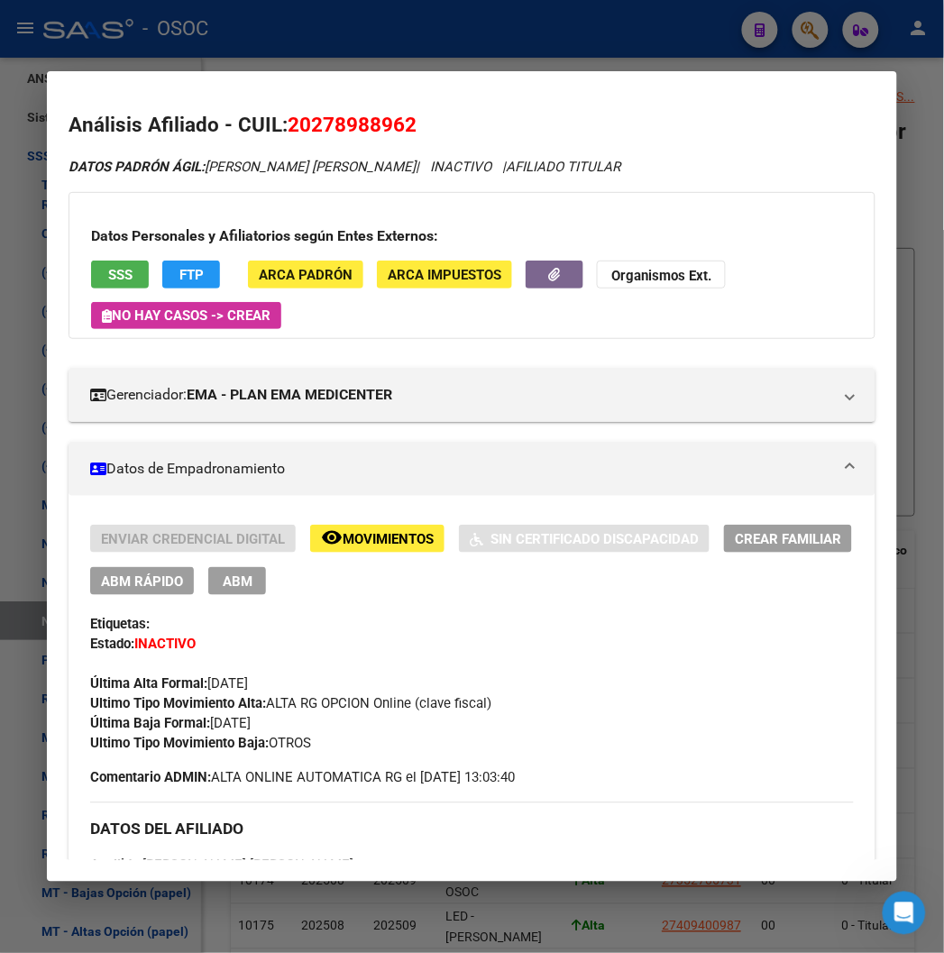
click at [114, 271] on button "SSS" at bounding box center [120, 274] width 58 height 28
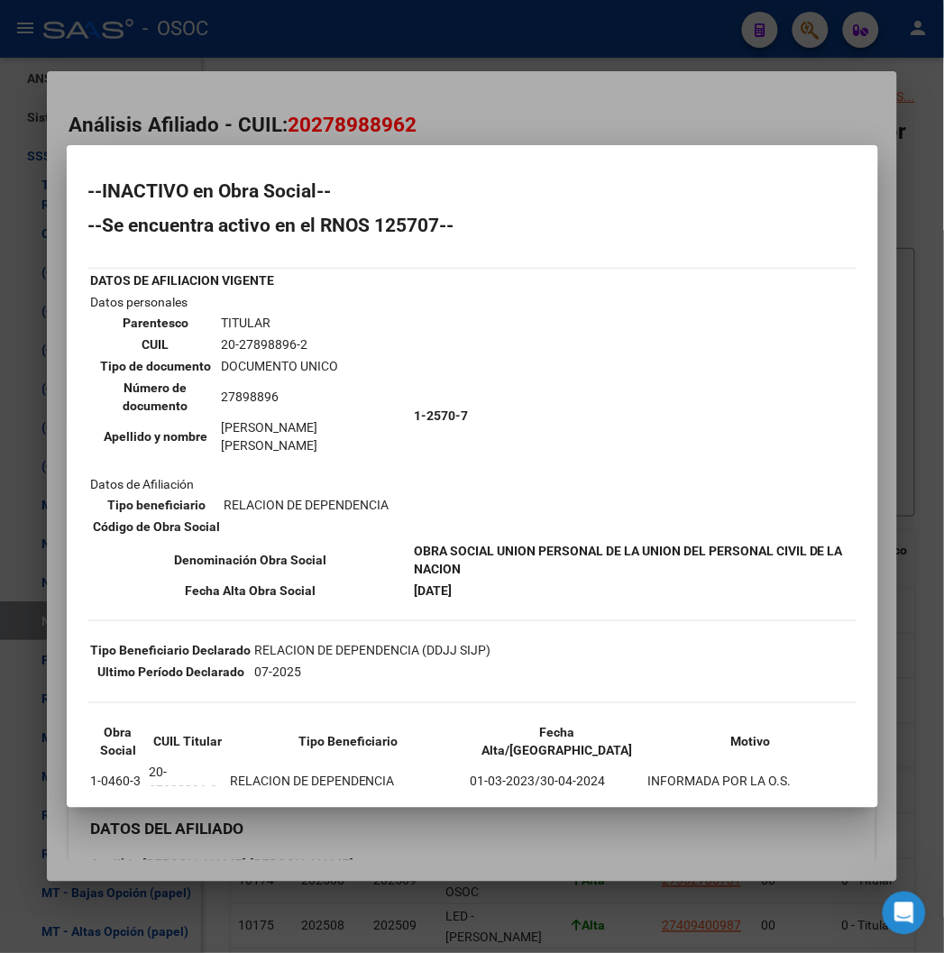
click at [464, 111] on div at bounding box center [472, 476] width 944 height 953
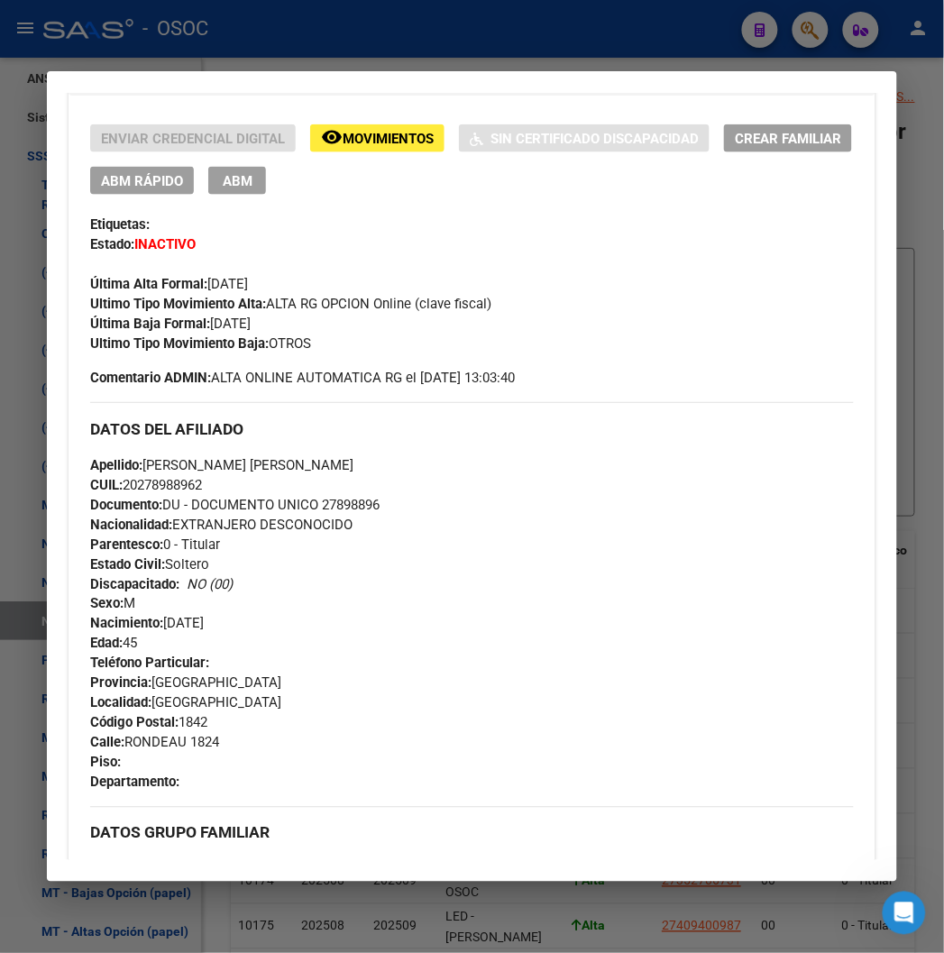
scroll to position [1002, 0]
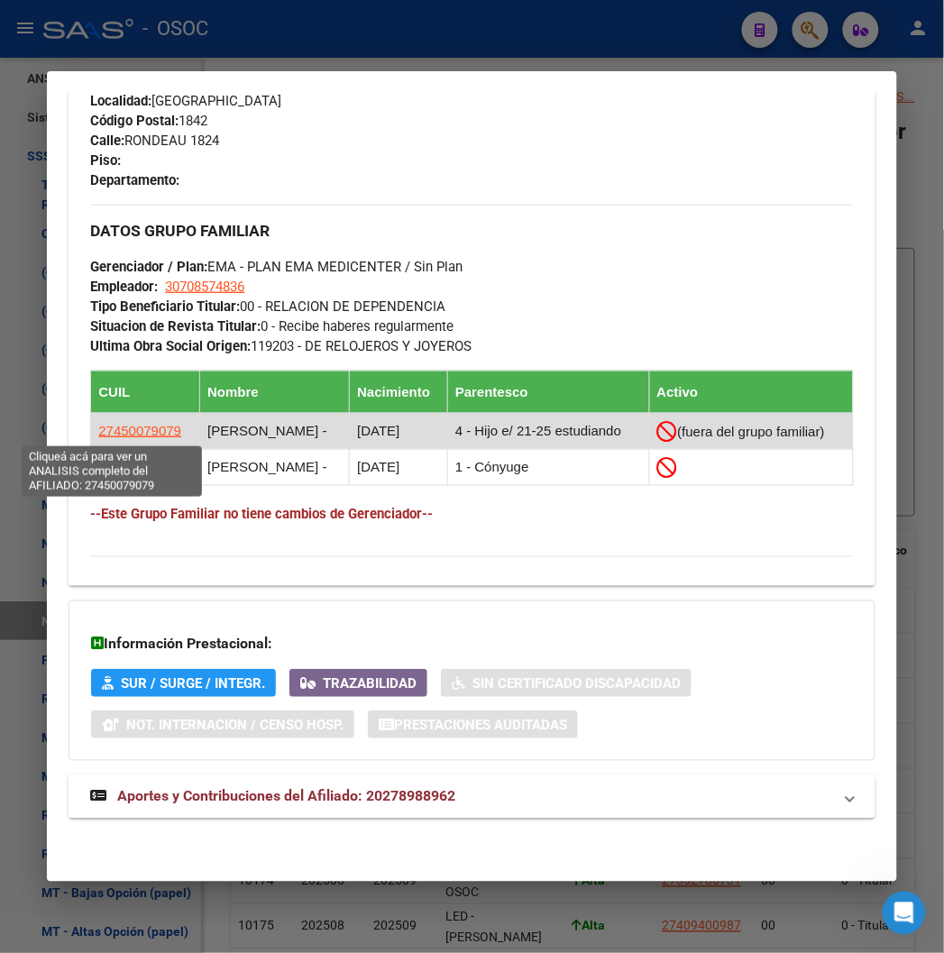
click at [113, 424] on span "27450079079" at bounding box center [139, 430] width 83 height 15
type textarea "27450079079"
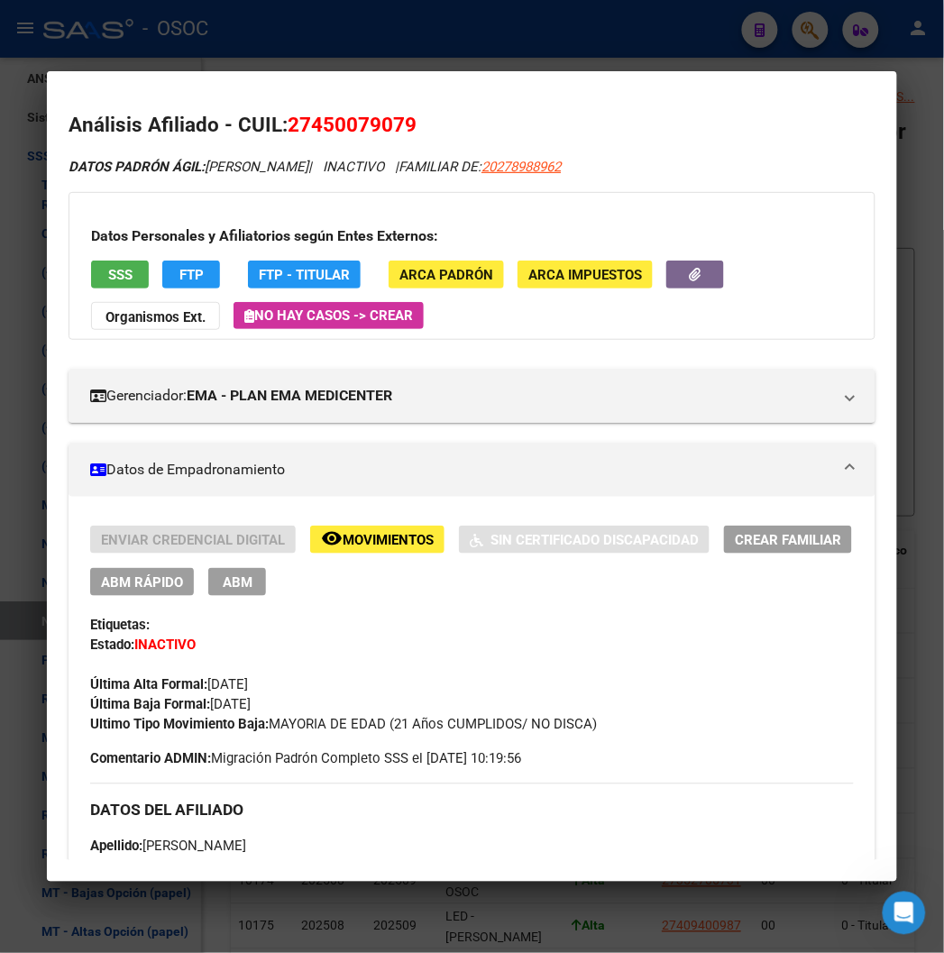
click at [112, 275] on button "SSS" at bounding box center [120, 274] width 58 height 28
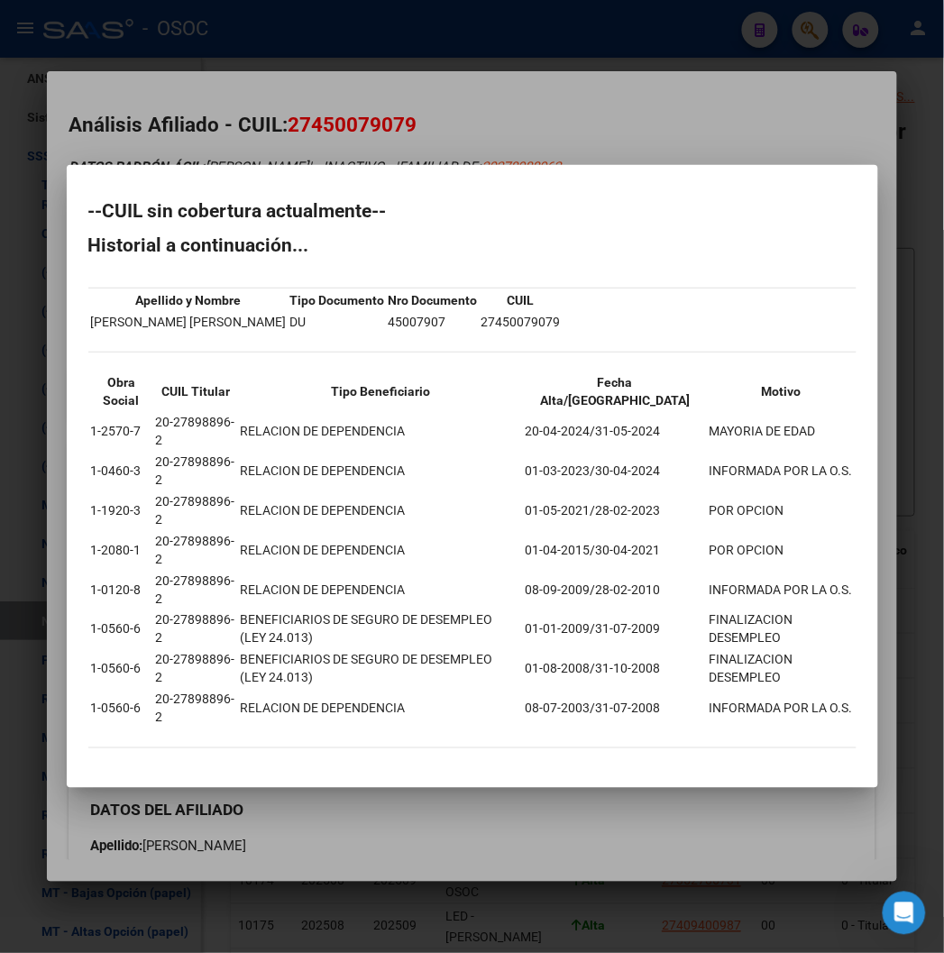
click at [281, 184] on div at bounding box center [472, 476] width 944 height 953
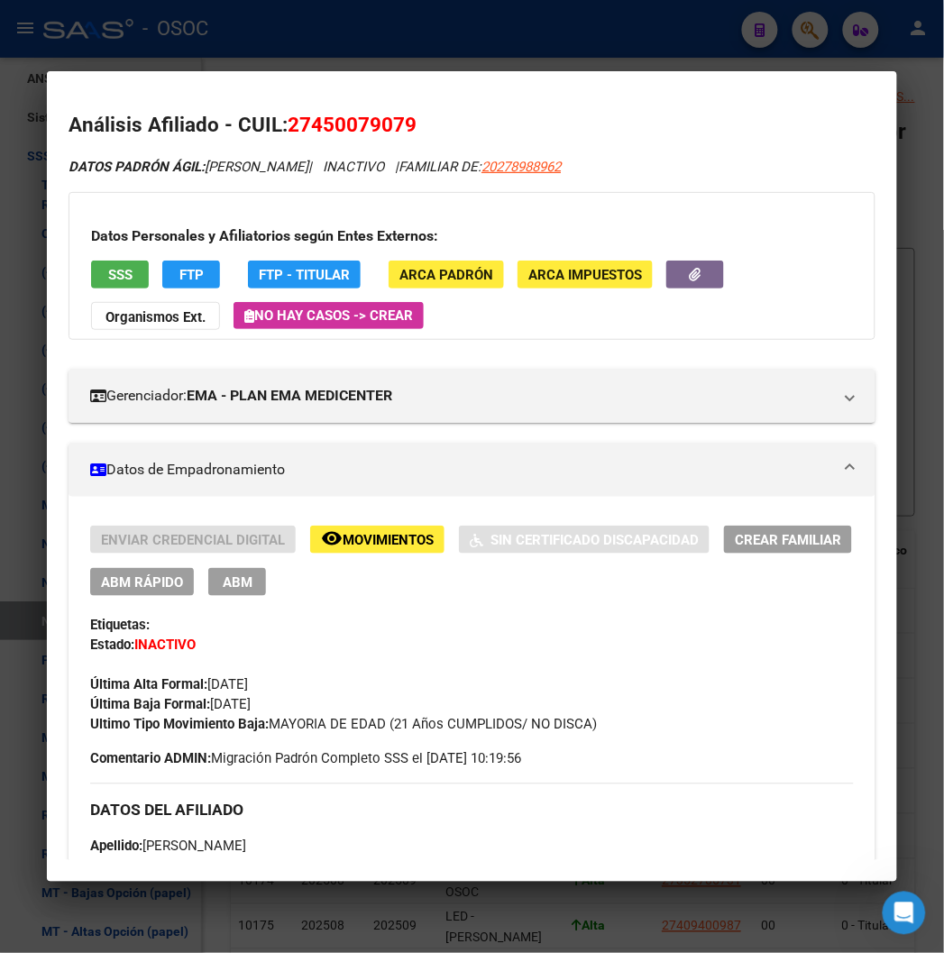
click at [318, 41] on div at bounding box center [472, 476] width 944 height 953
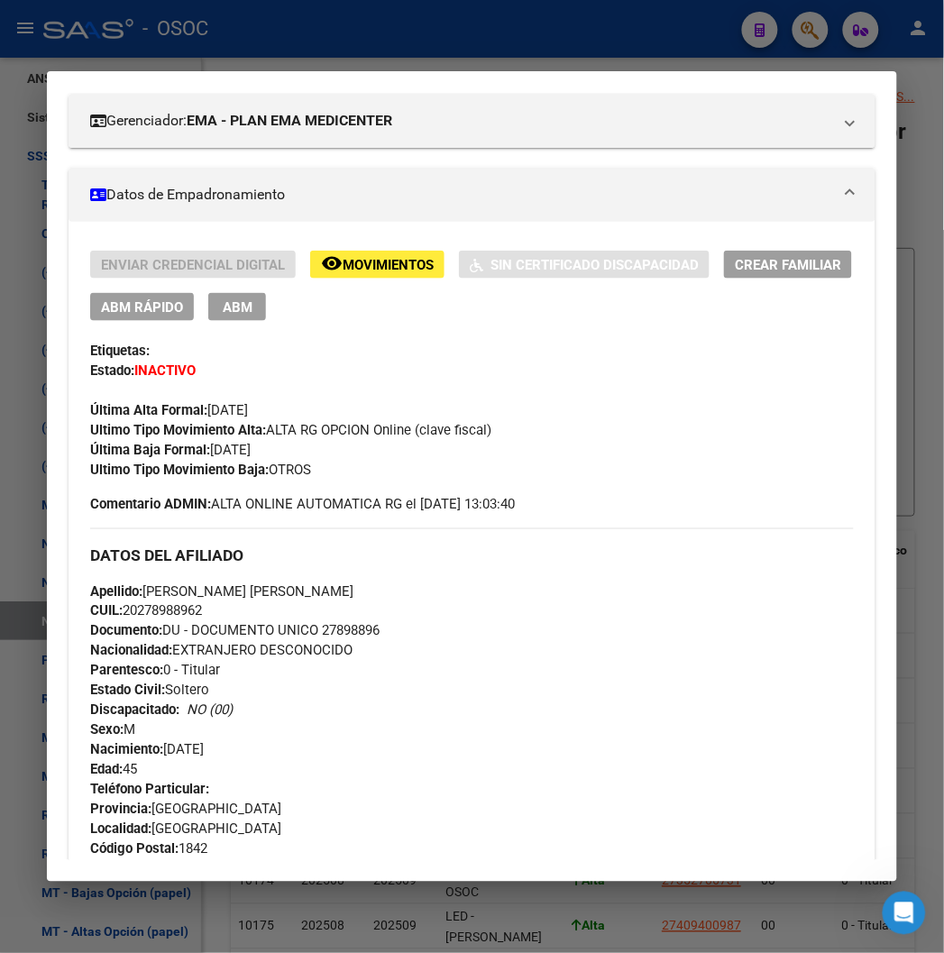
scroll to position [0, 0]
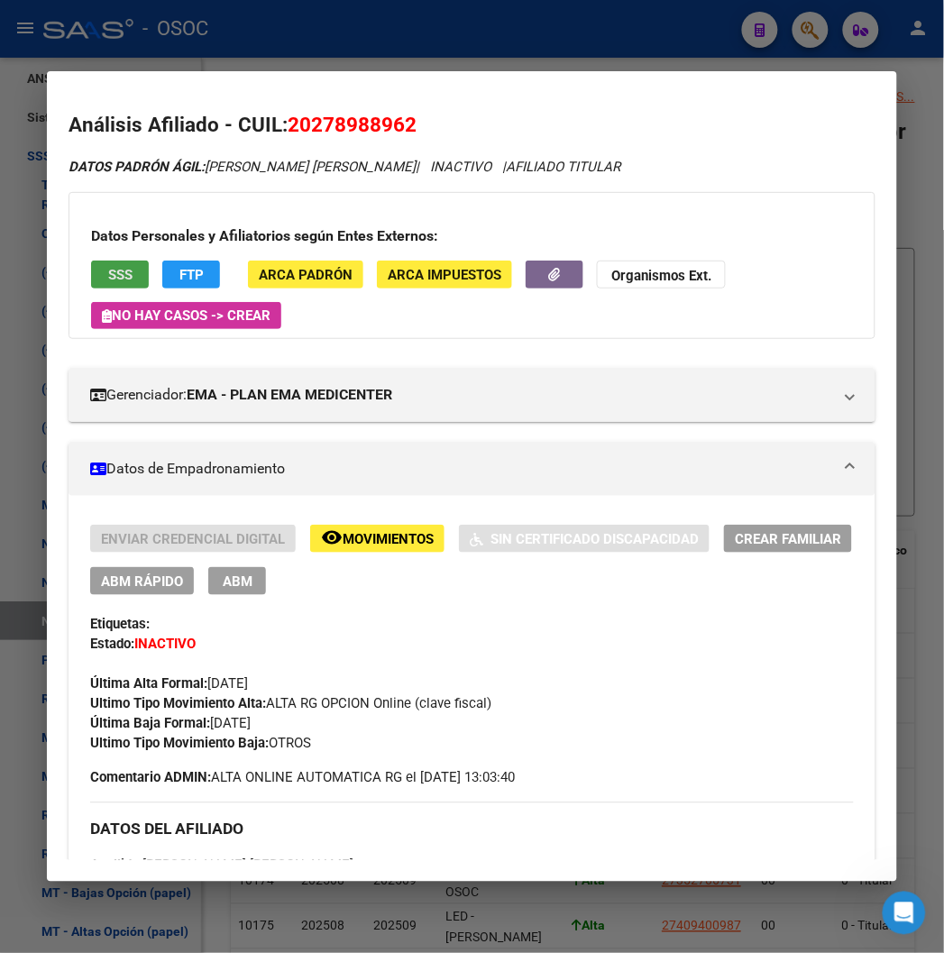
click at [91, 288] on button "SSS" at bounding box center [120, 274] width 58 height 28
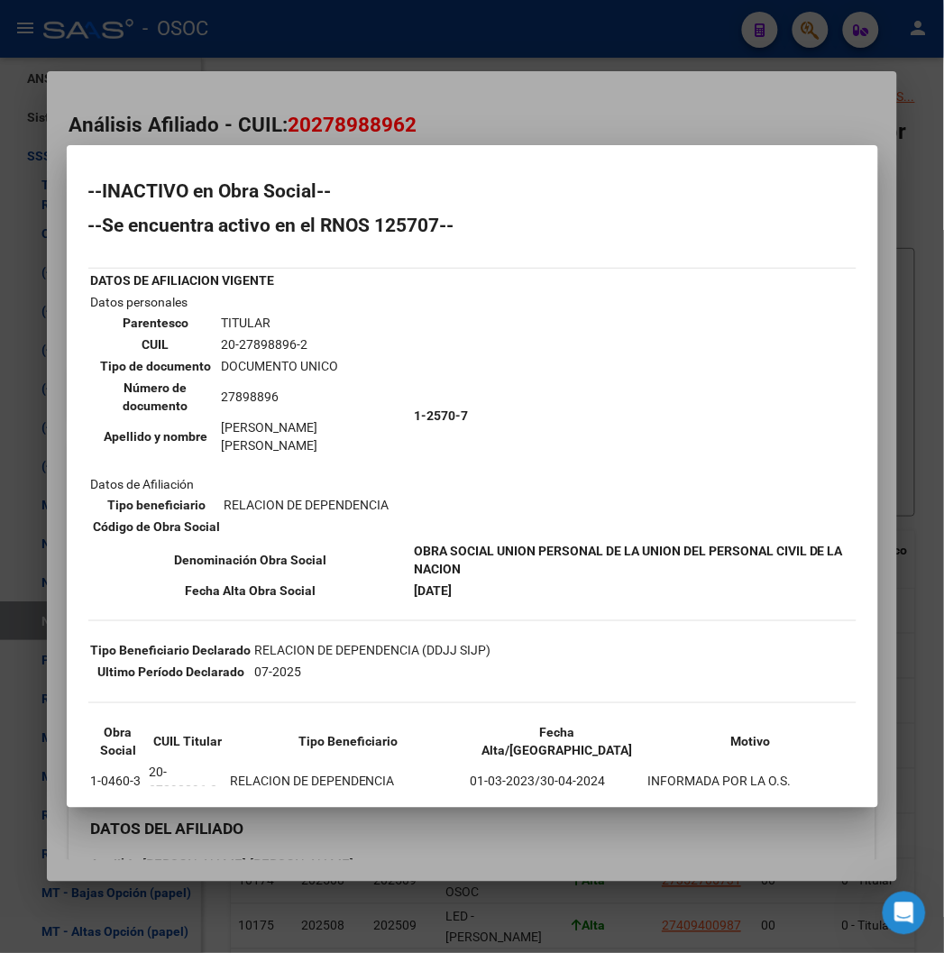
click at [414, 583] on b "05-04-2024" at bounding box center [433, 590] width 38 height 14
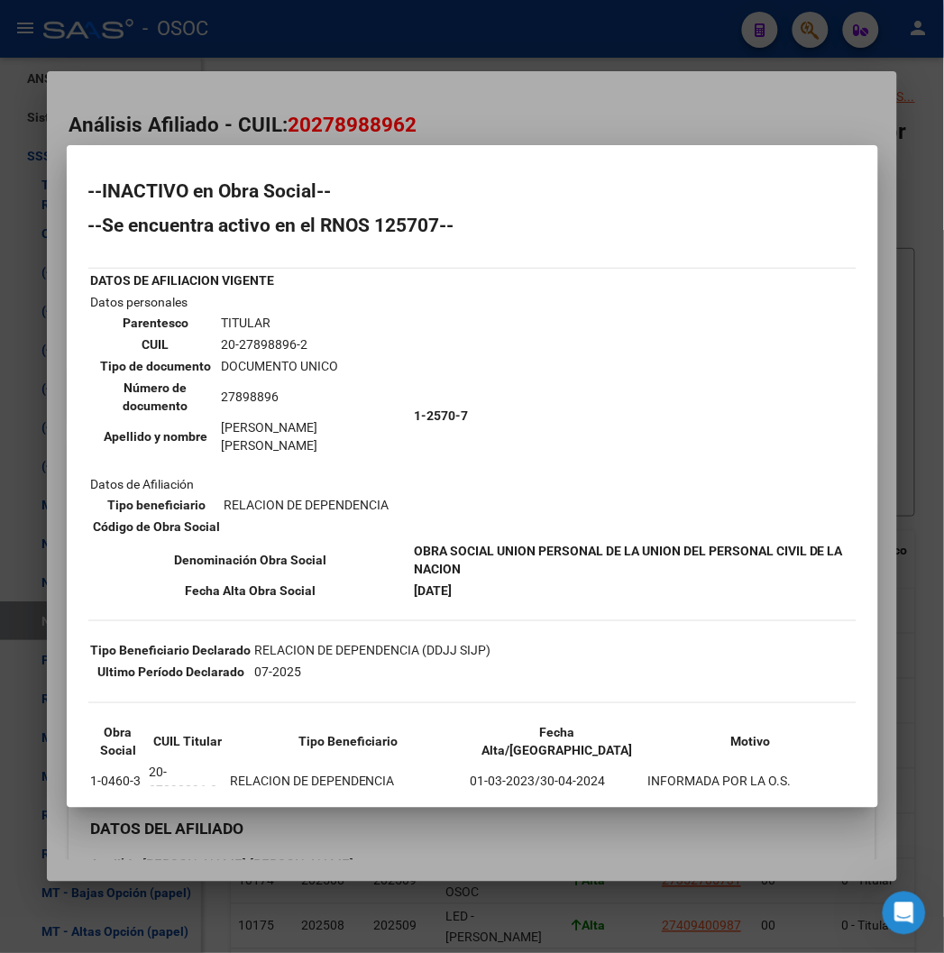
click at [414, 583] on b "05-04-2024" at bounding box center [433, 590] width 38 height 14
click at [335, 153] on mat-dialog-container "--INACTIVO en Obra Social-- --Se encuentra activo en el RNOS 125707-- DATOS DE …" at bounding box center [472, 476] width 811 height 662
click at [335, 151] on mat-dialog-container "--INACTIVO en Obra Social-- --Se encuentra activo en el RNOS 125707-- DATOS DE …" at bounding box center [472, 476] width 811 height 662
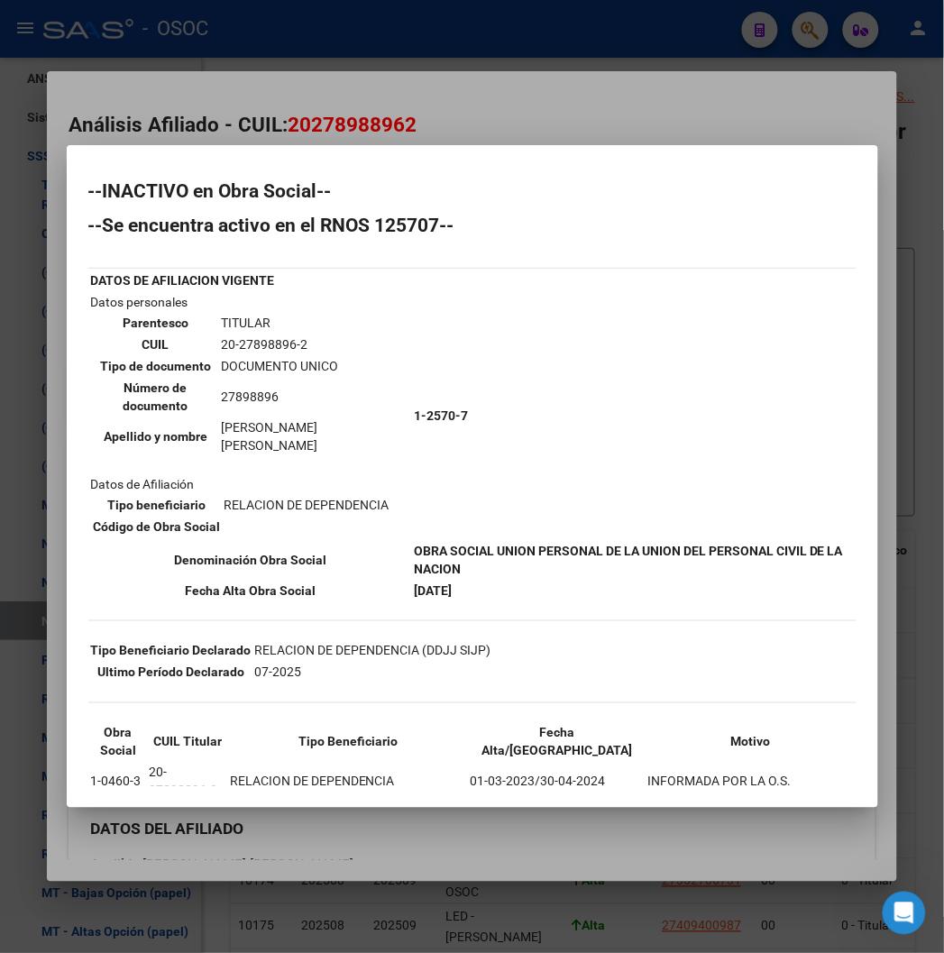
click at [332, 147] on mat-dialog-container "--INACTIVO en Obra Social-- --Se encuentra activo en el RNOS 125707-- DATOS DE …" at bounding box center [472, 476] width 811 height 662
click at [194, 31] on div at bounding box center [472, 476] width 944 height 953
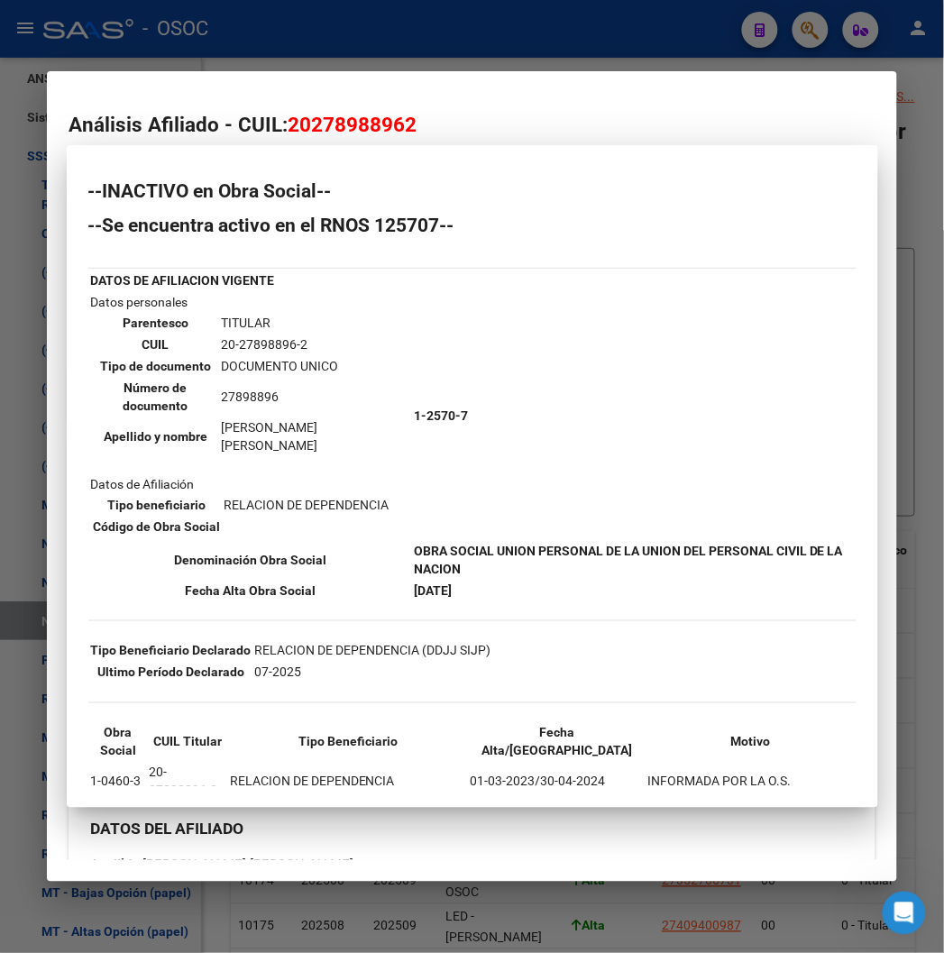
click at [194, 31] on div at bounding box center [472, 476] width 944 height 953
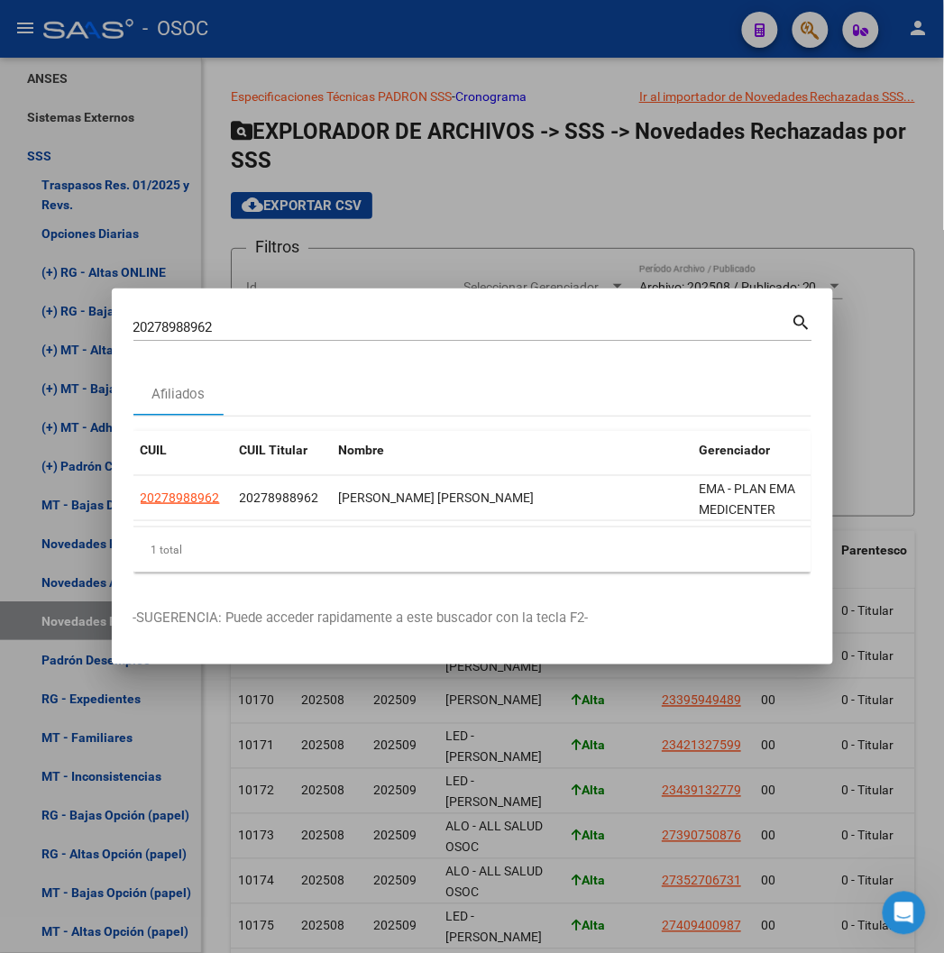
click at [194, 31] on div at bounding box center [472, 476] width 944 height 953
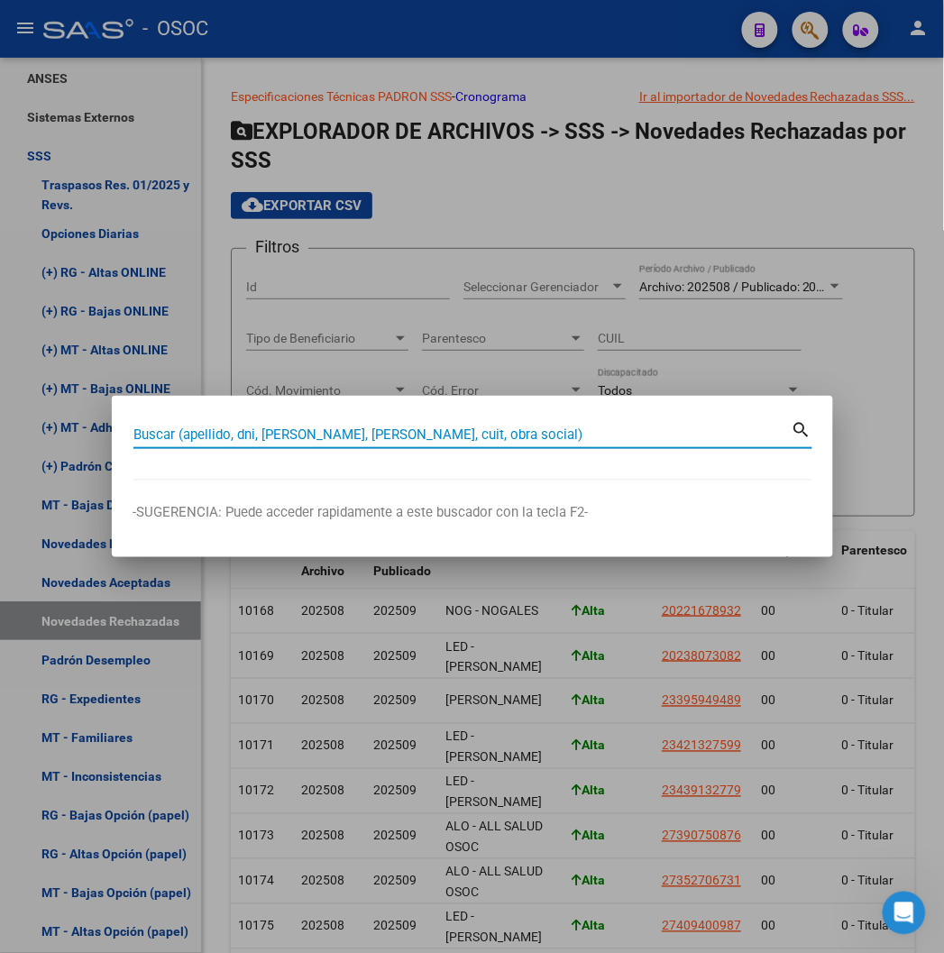
paste input "20351262983"
type input "20351262983"
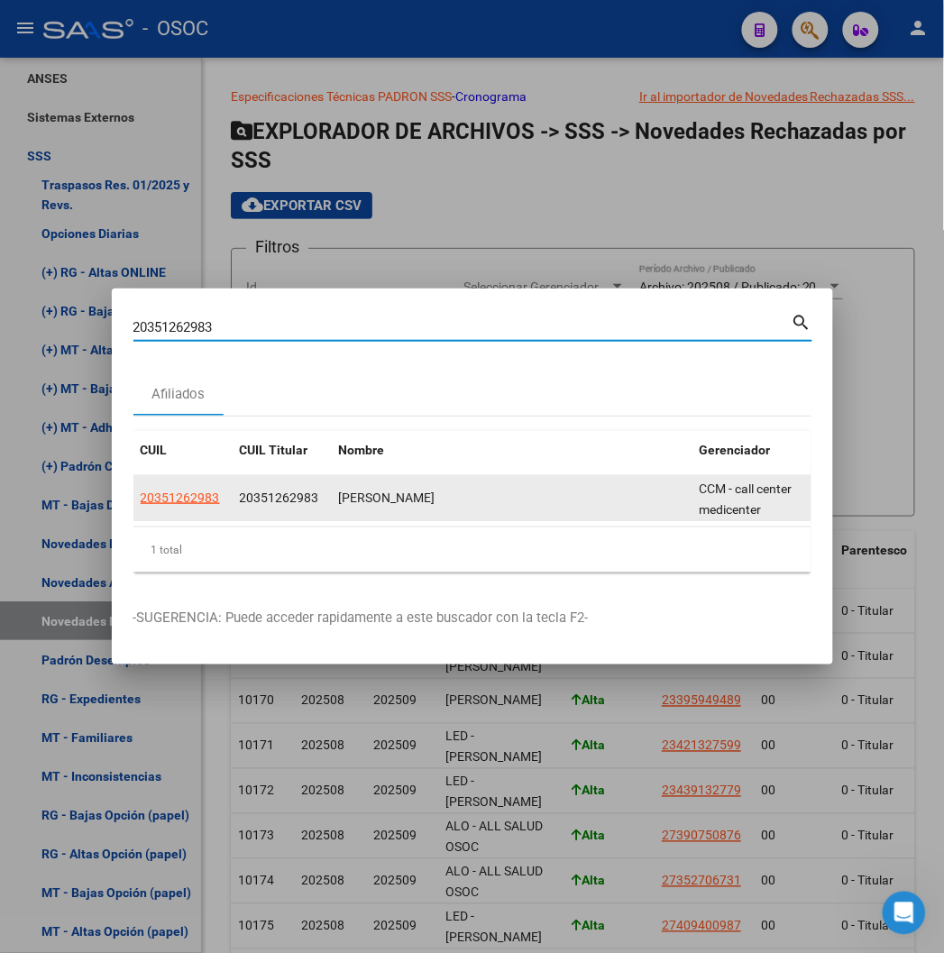
click at [141, 506] on app-link-go-to "20351262983" at bounding box center [180, 498] width 79 height 21
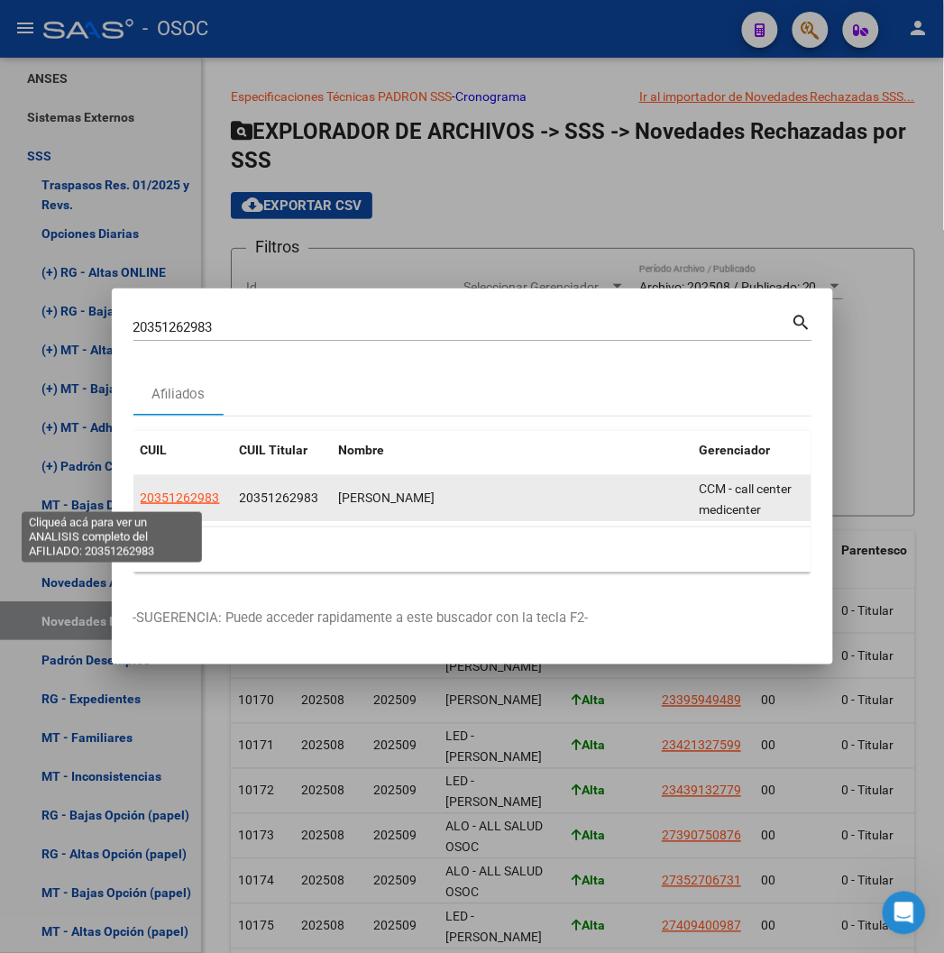
click at [141, 500] on span "20351262983" at bounding box center [180, 497] width 79 height 14
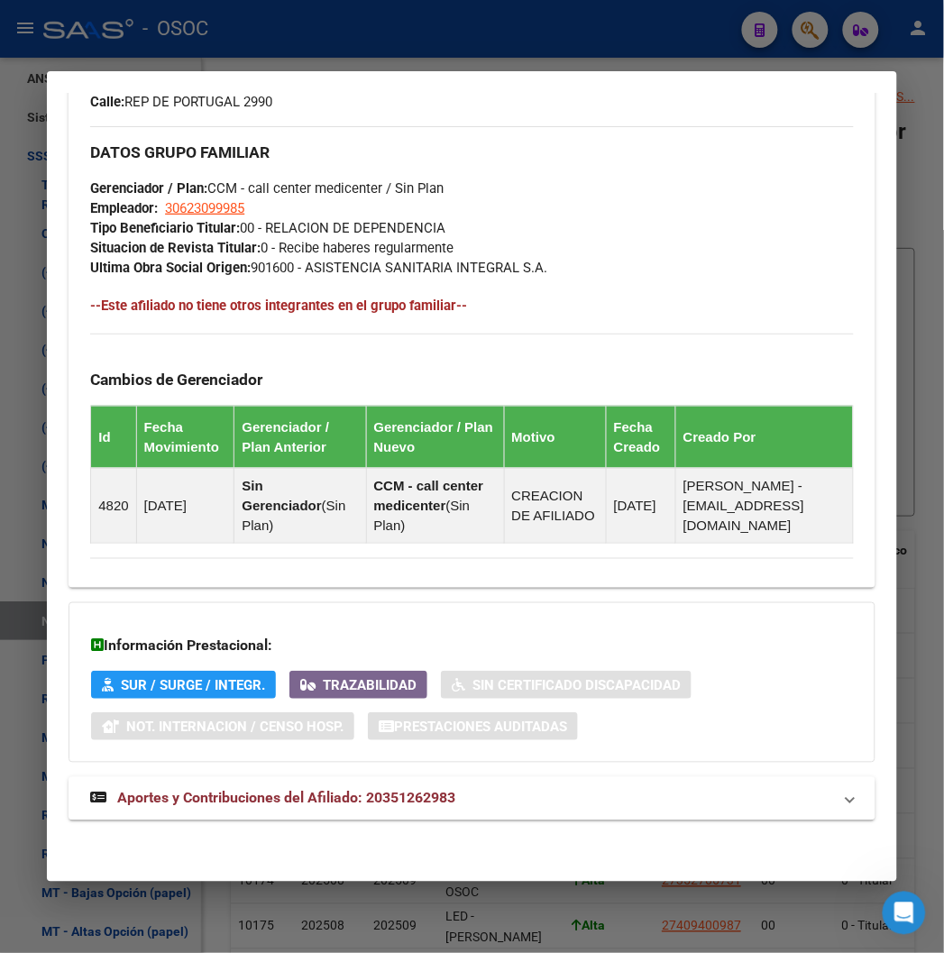
scroll to position [1002, 0]
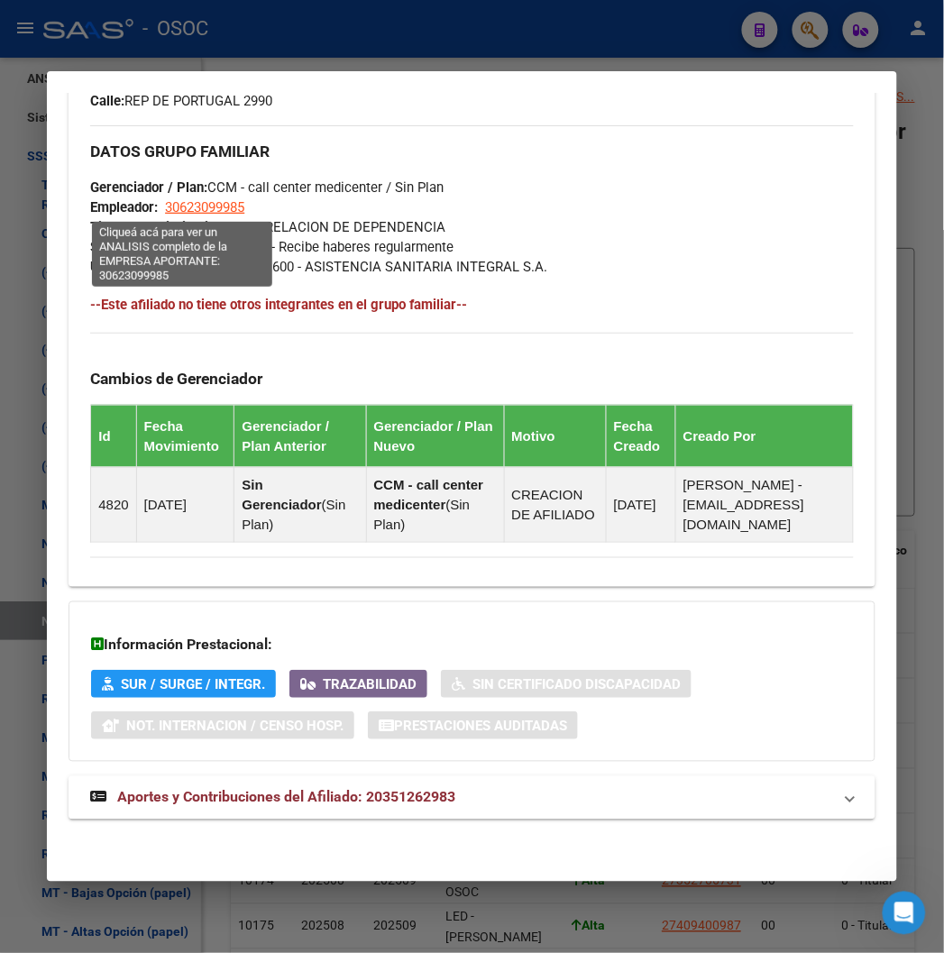
click at [178, 210] on span "30623099985" at bounding box center [204, 207] width 79 height 16
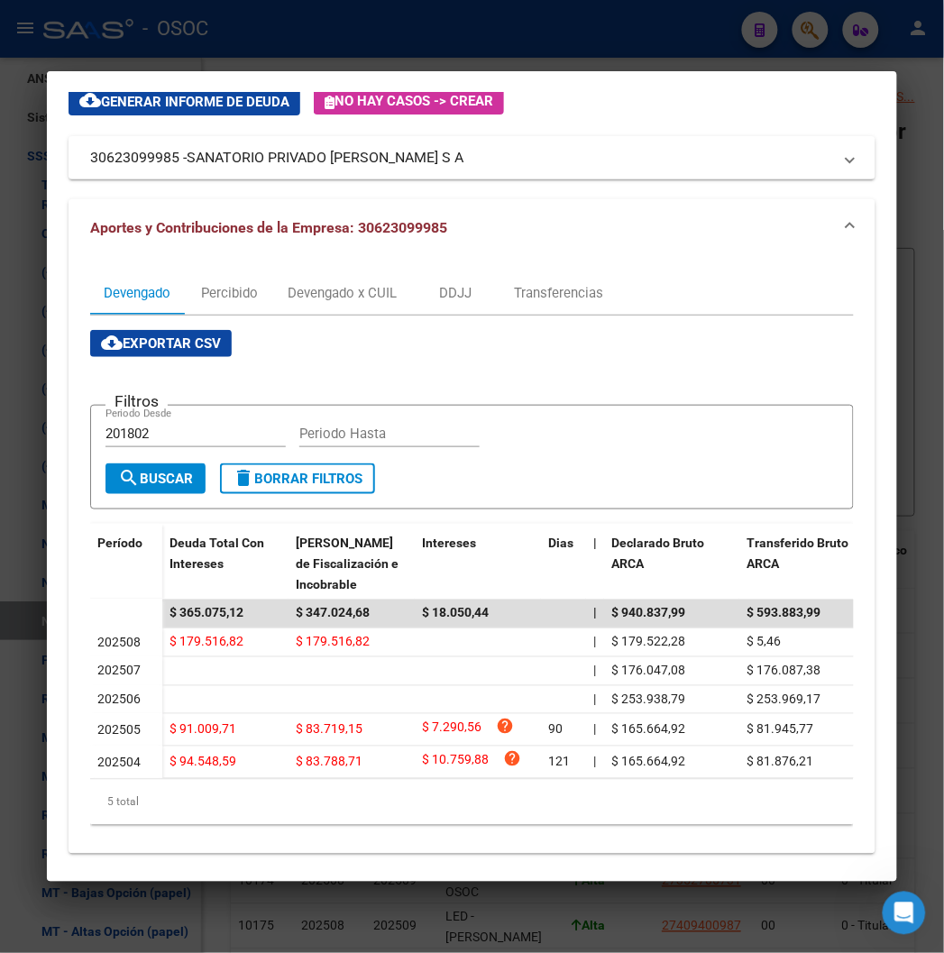
scroll to position [139, 0]
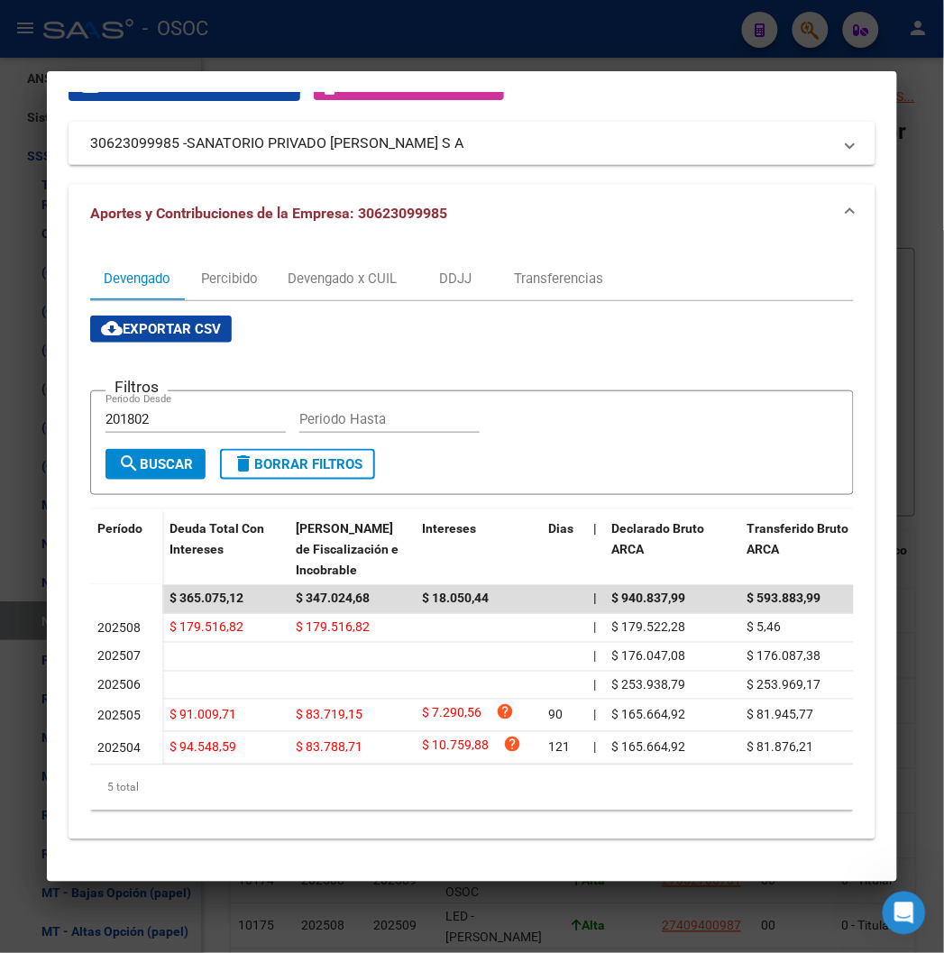
click at [401, 24] on div at bounding box center [472, 476] width 944 height 953
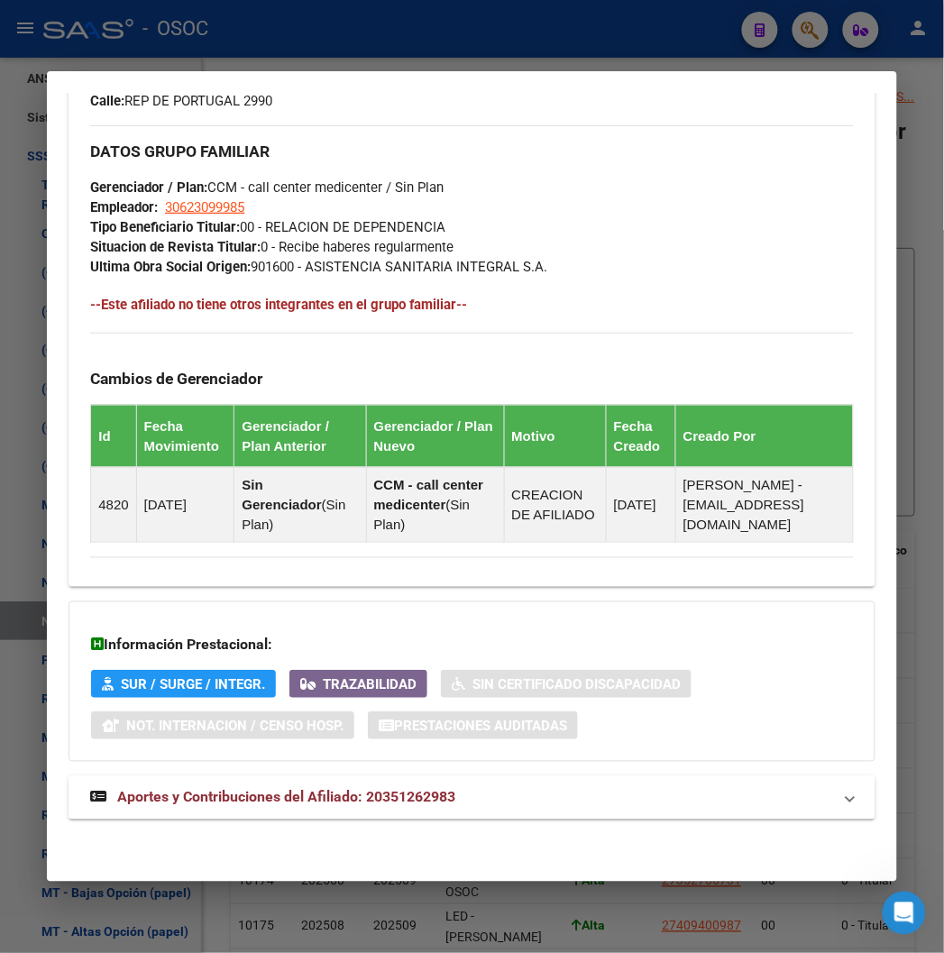
click at [148, 808] on mat-expansion-panel-header "Aportes y Contribuciones del Afiliado: 20351262983" at bounding box center [471, 797] width 806 height 43
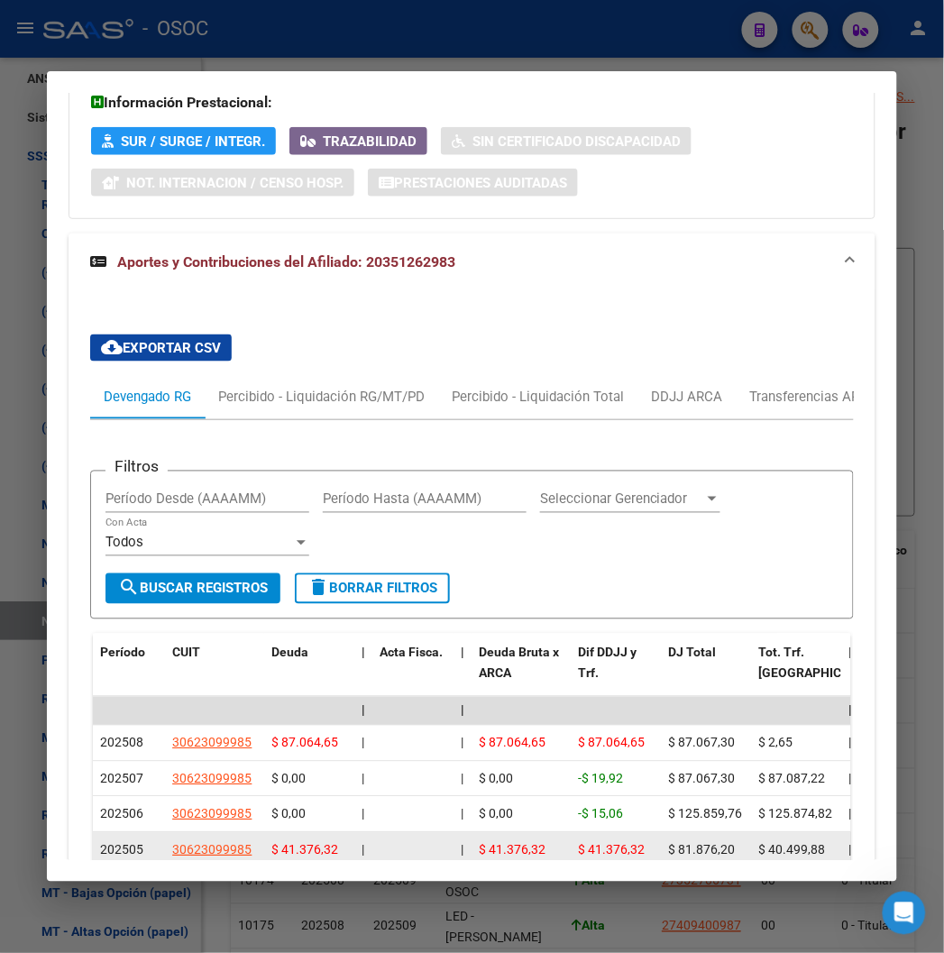
scroll to position [1743, 0]
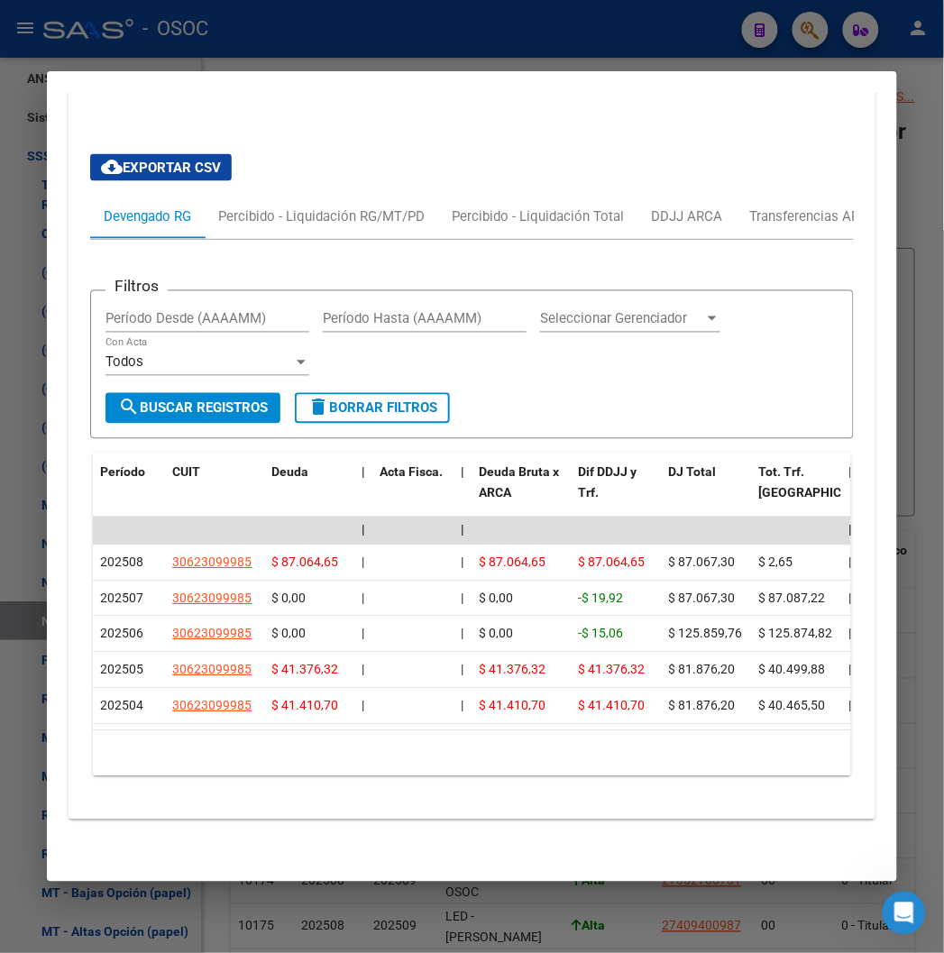
drag, startPoint x: 162, startPoint y: 731, endPoint x: 205, endPoint y: 730, distance: 42.4
click at [205, 730] on div "Período CUIT Deuda | Acta Fisca. | Deuda Bruta x ARCA Dif DDJJ y Trf. DJ Total …" at bounding box center [471, 614] width 757 height 323
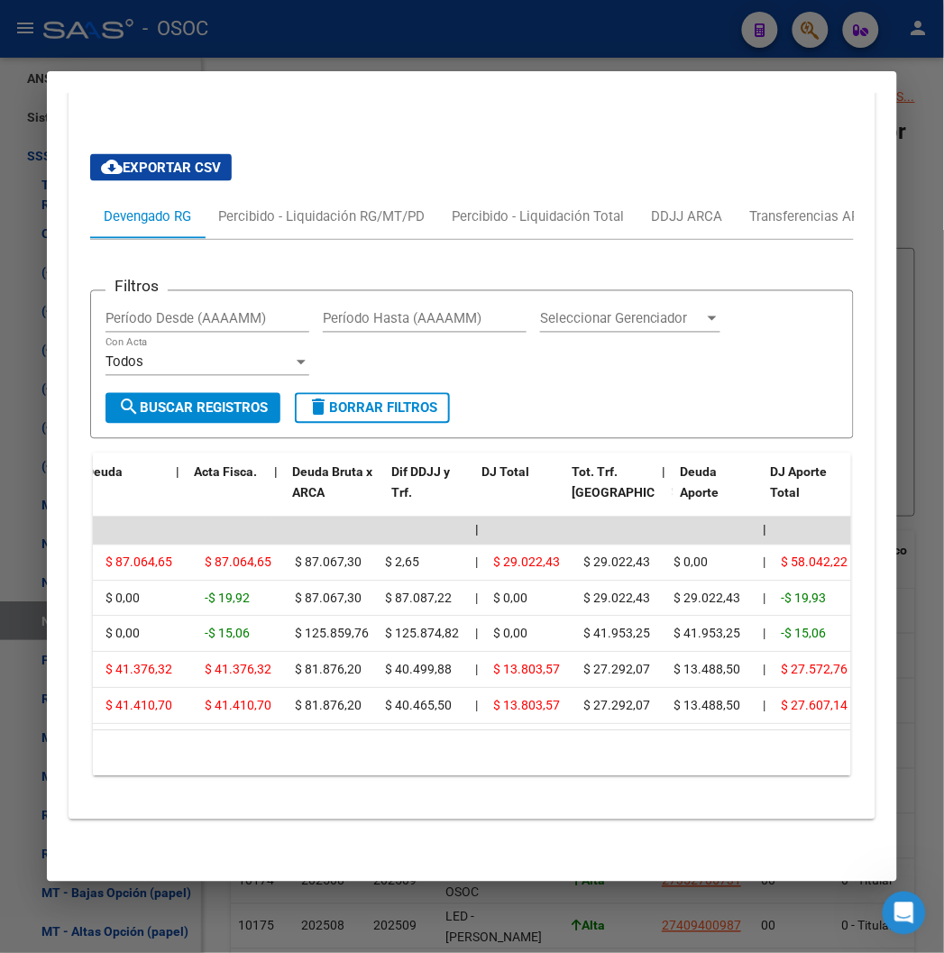
scroll to position [0, 0]
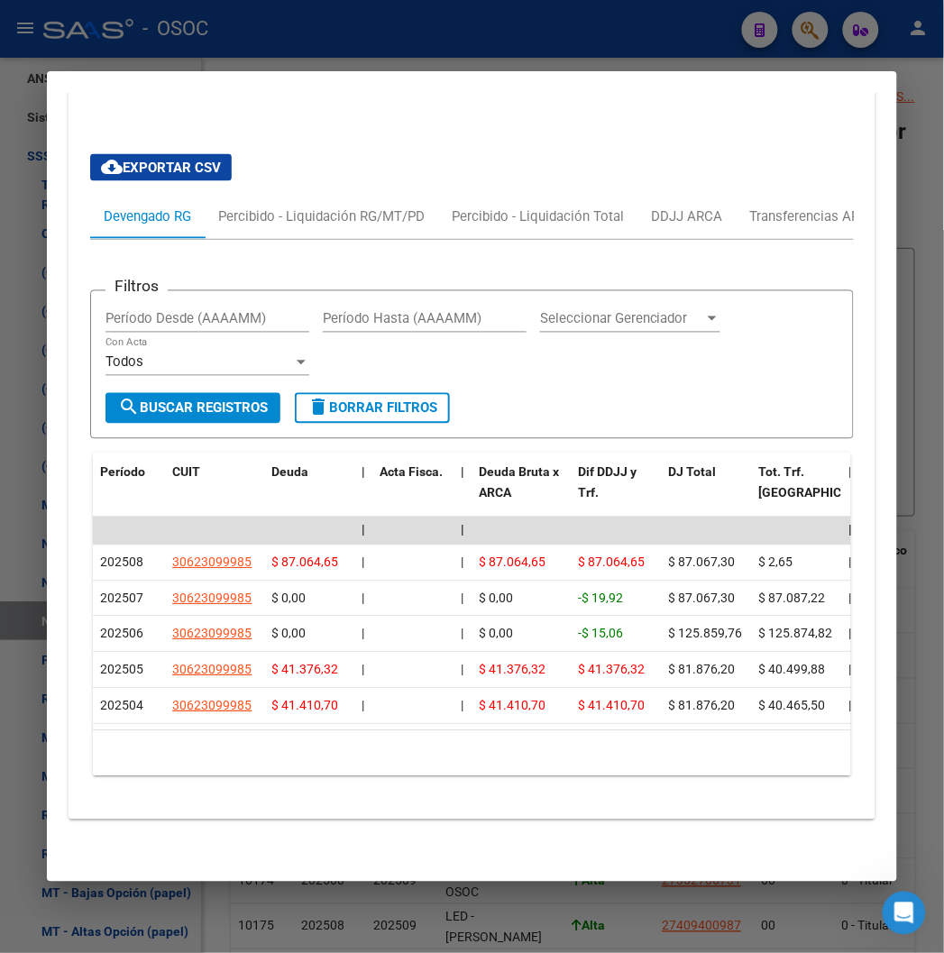
click at [707, 60] on div at bounding box center [472, 476] width 944 height 953
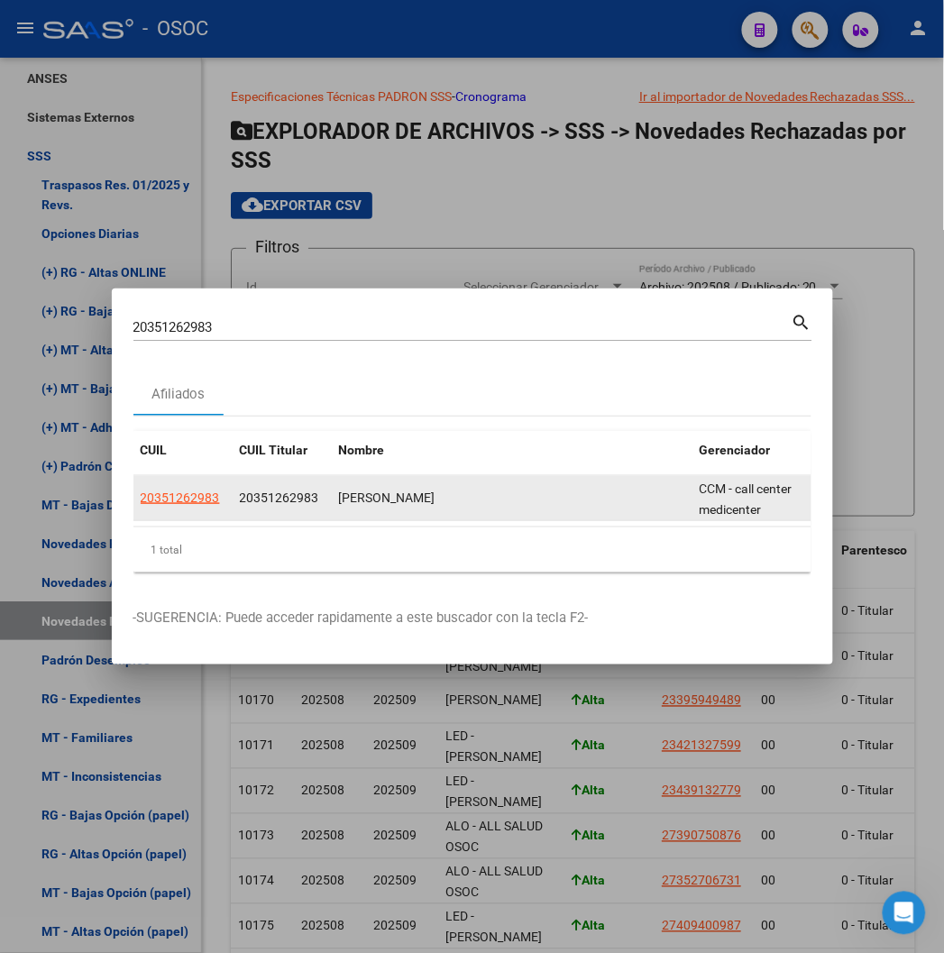
click at [141, 506] on app-link-go-to "20351262983" at bounding box center [180, 498] width 79 height 21
click at [141, 498] on span "20351262983" at bounding box center [180, 497] width 79 height 14
type textarea "20351262983"
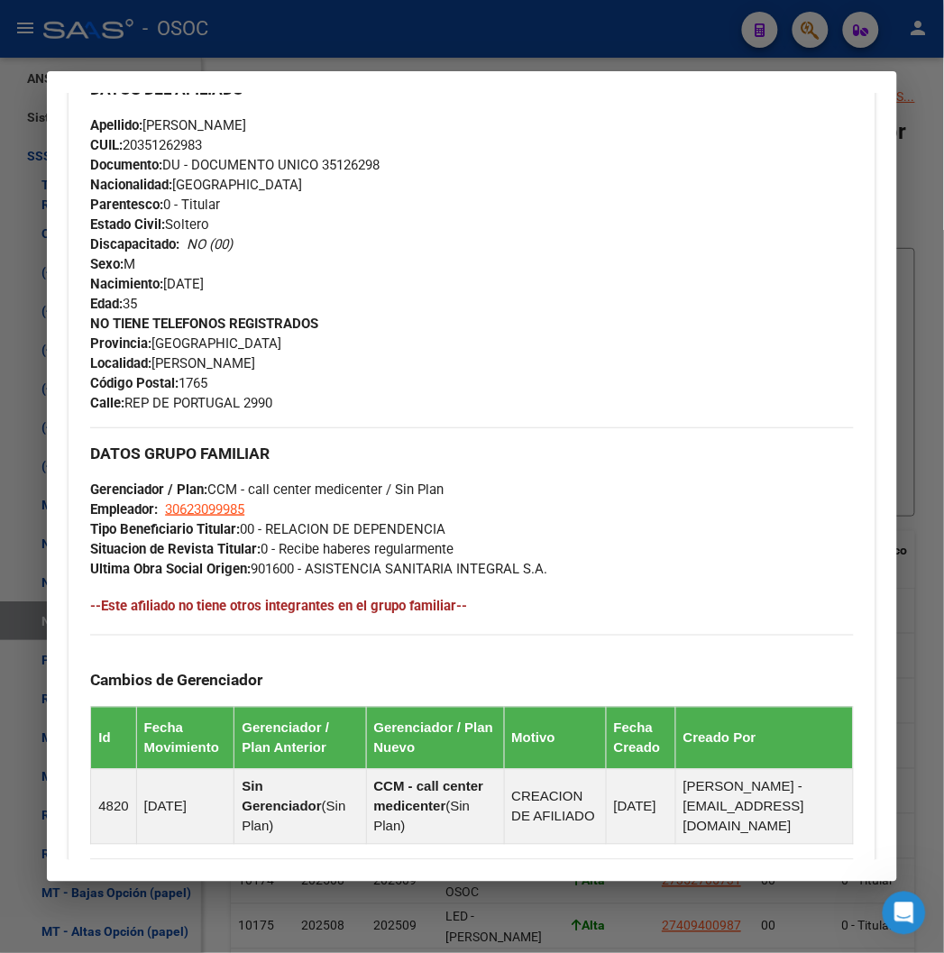
scroll to position [1002, 0]
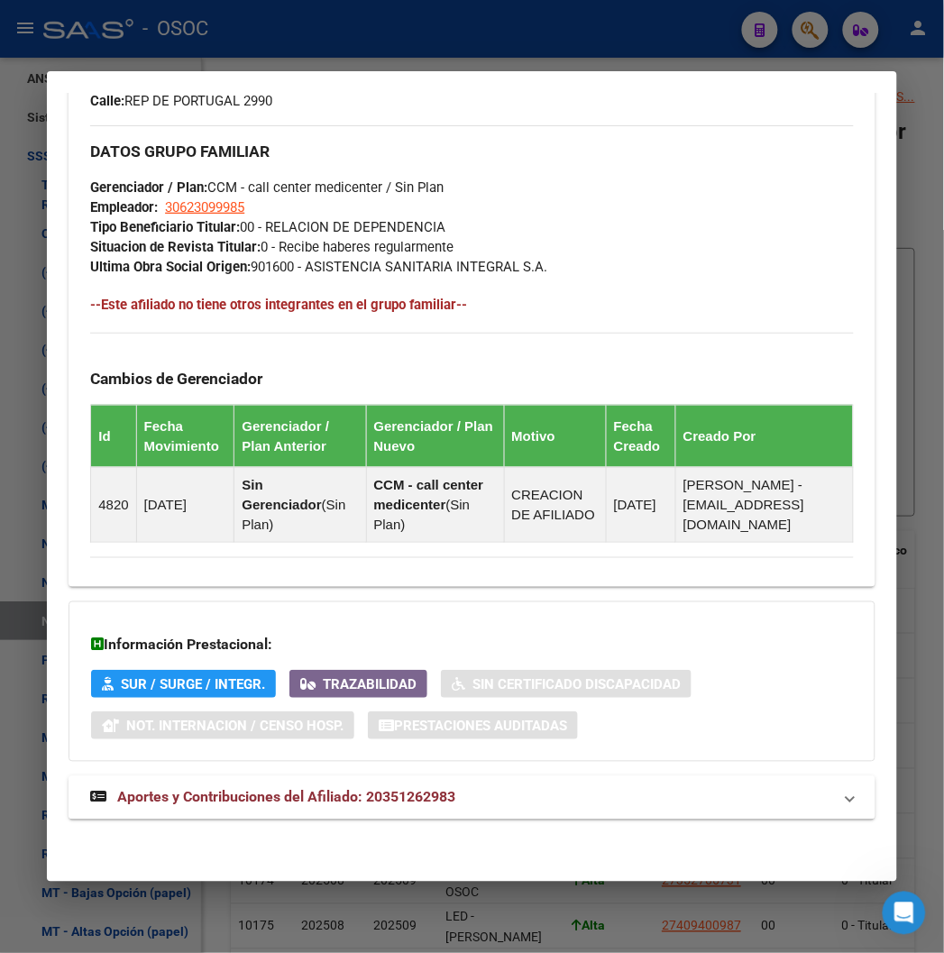
click at [242, 791] on span "Aportes y Contribuciones del Afiliado: 20351262983" at bounding box center [286, 797] width 338 height 17
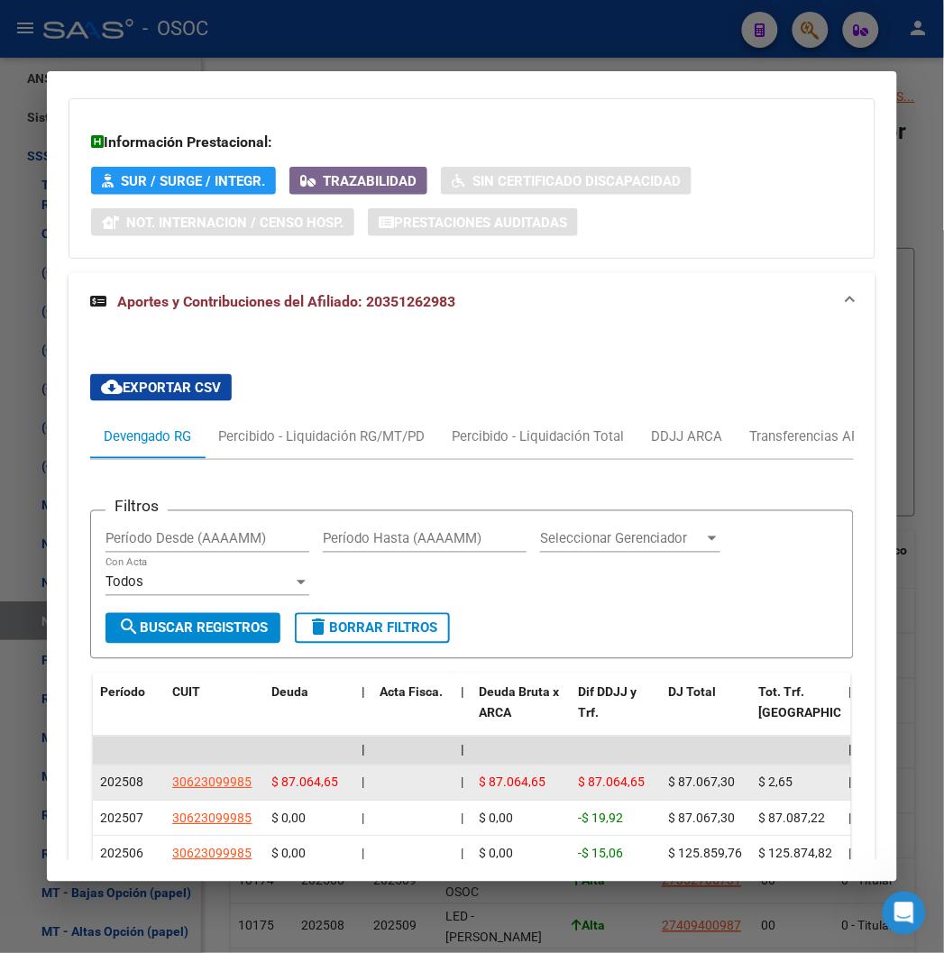
scroll to position [1708, 0]
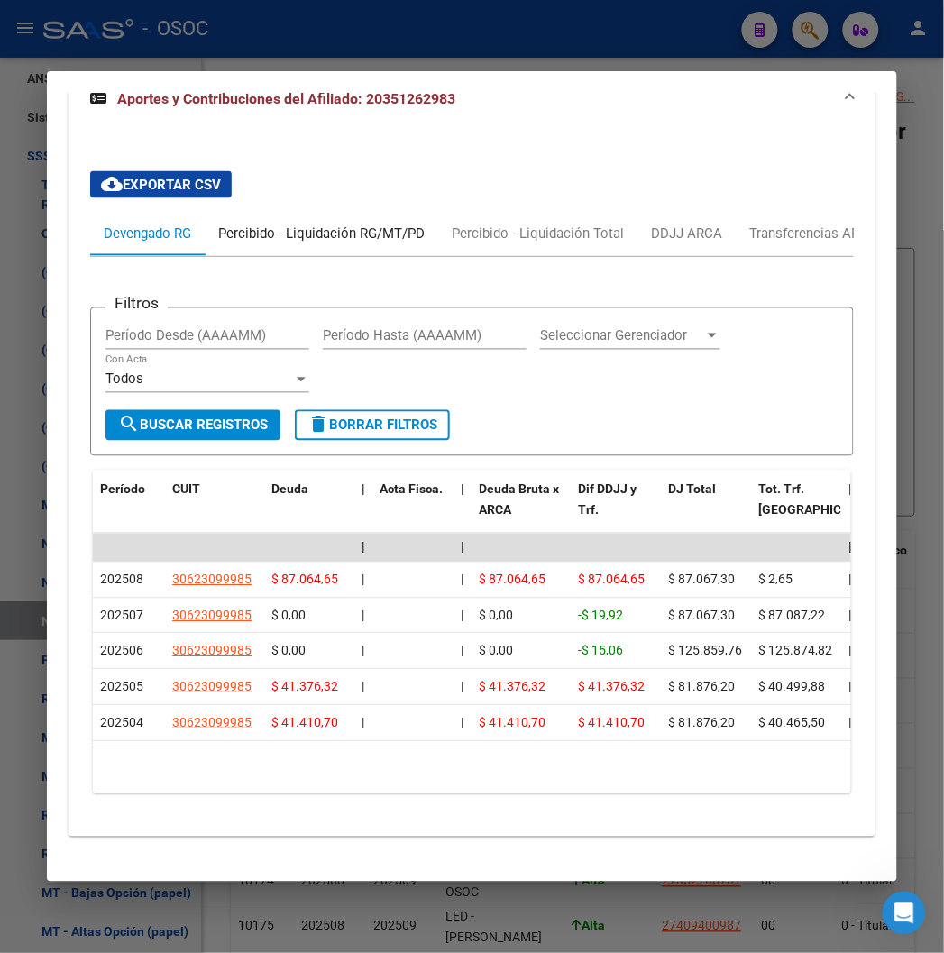
click at [365, 243] on div "Percibido - Liquidación RG/MT/PD" at bounding box center [321, 234] width 206 height 20
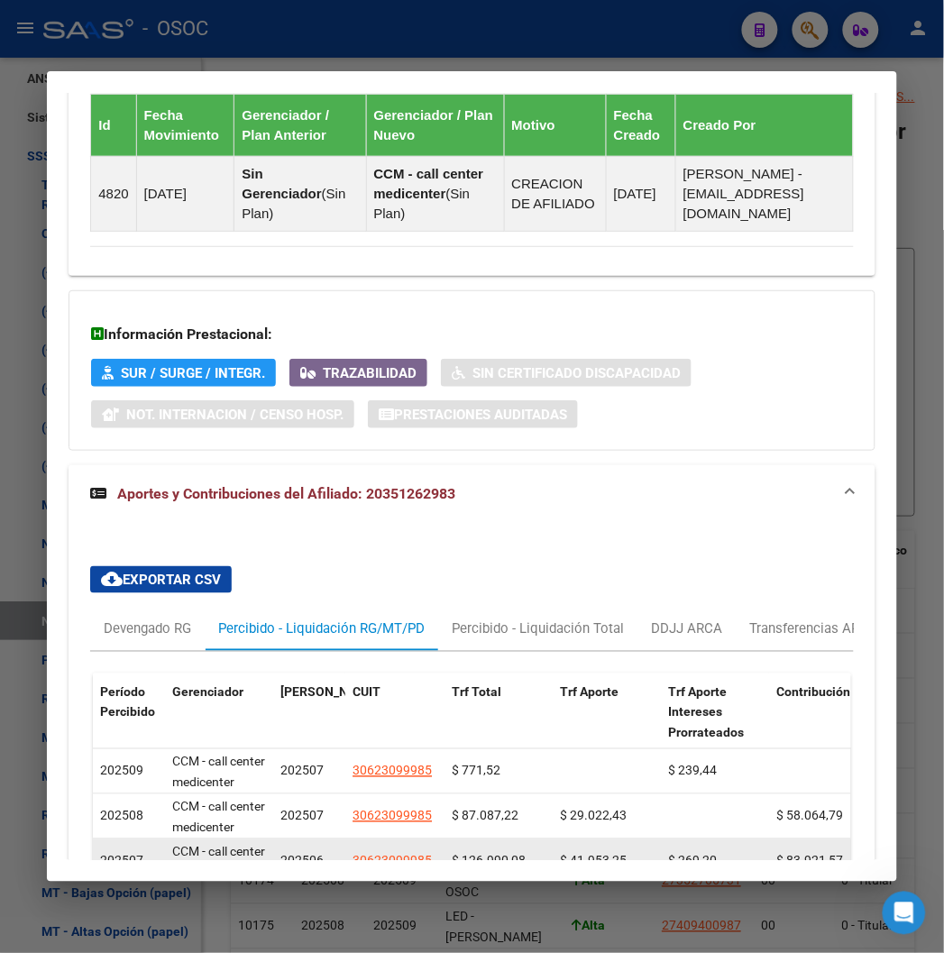
scroll to position [1623, 0]
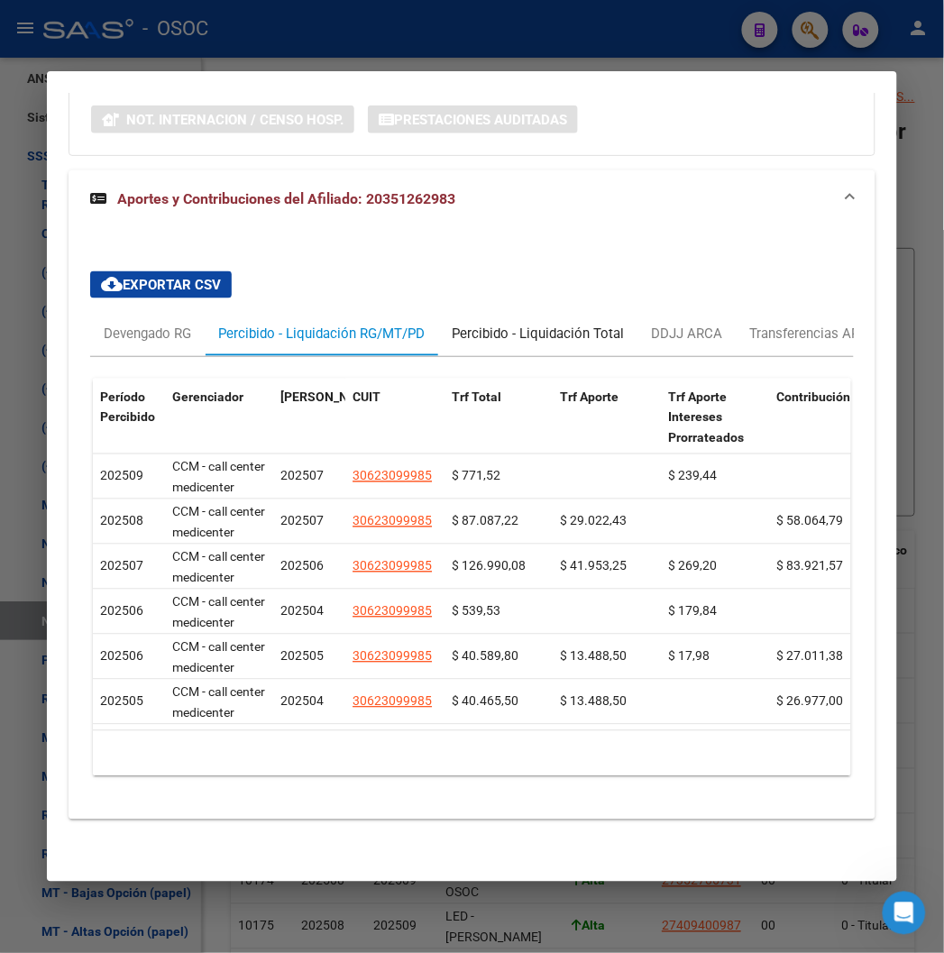
click at [511, 325] on div "Percibido - Liquidación Total" at bounding box center [537, 334] width 172 height 20
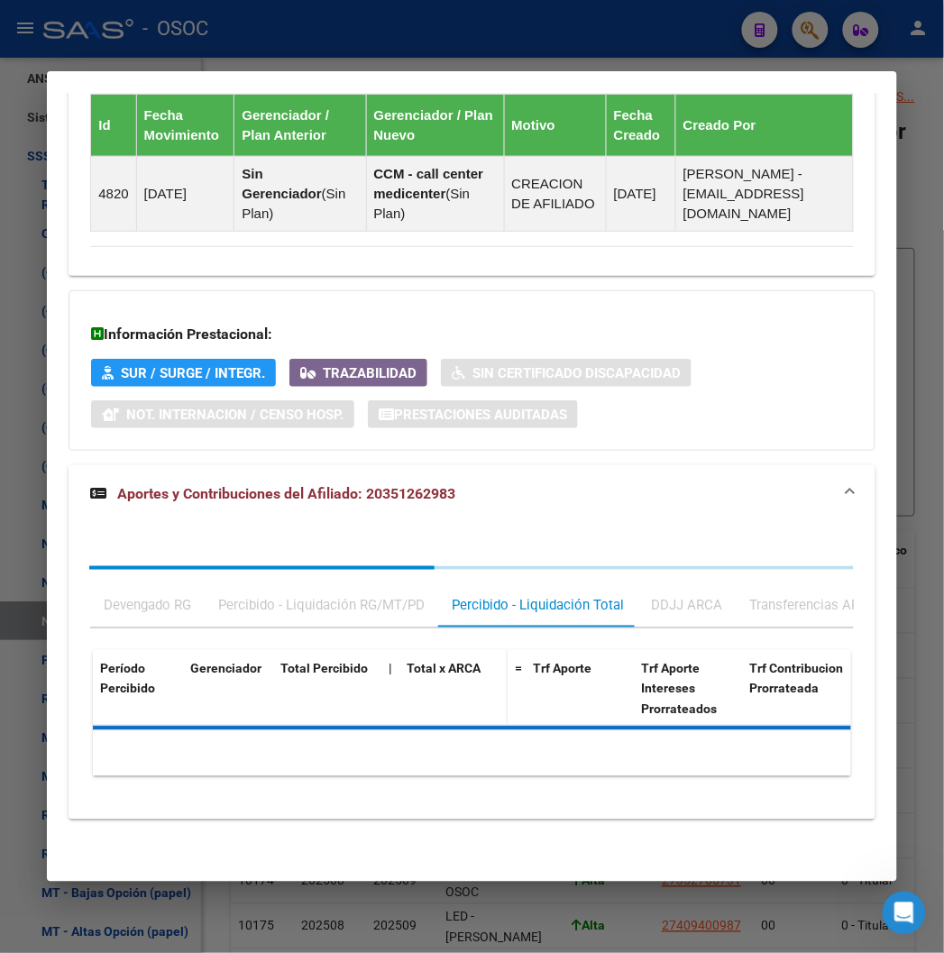
scroll to position [1578, 0]
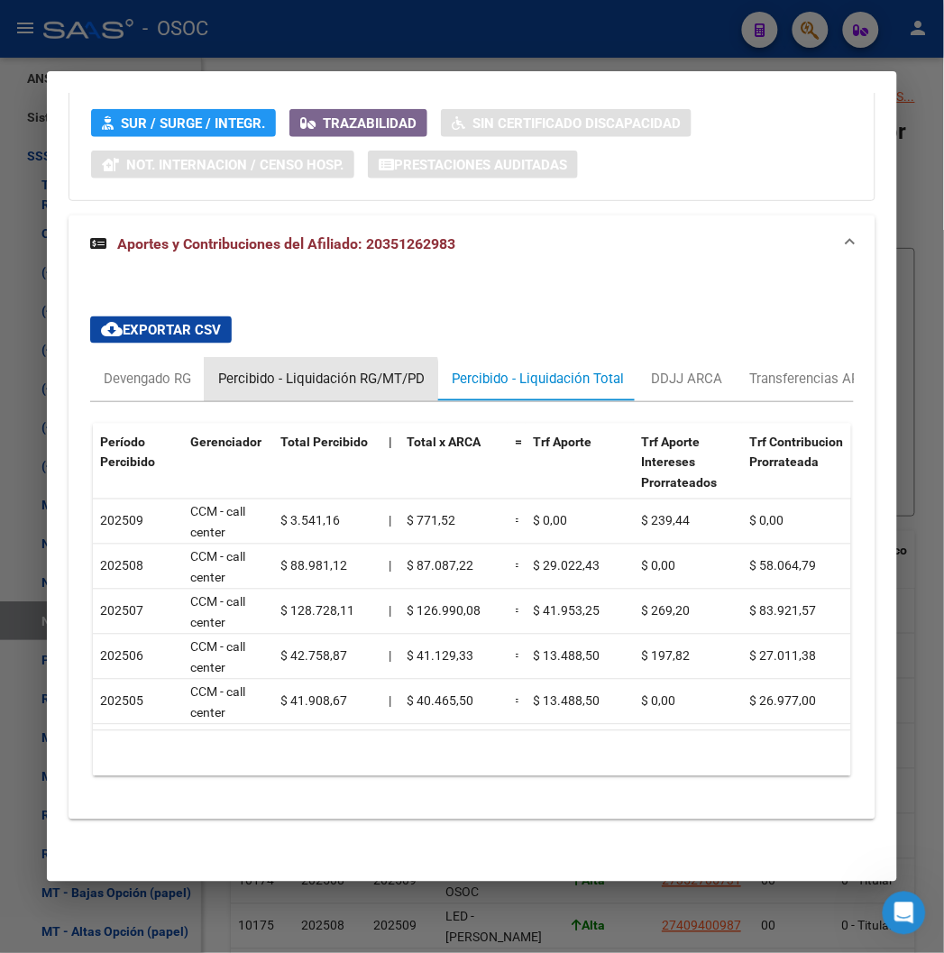
click at [272, 374] on div "Percibido - Liquidación RG/MT/PD" at bounding box center [321, 379] width 233 height 43
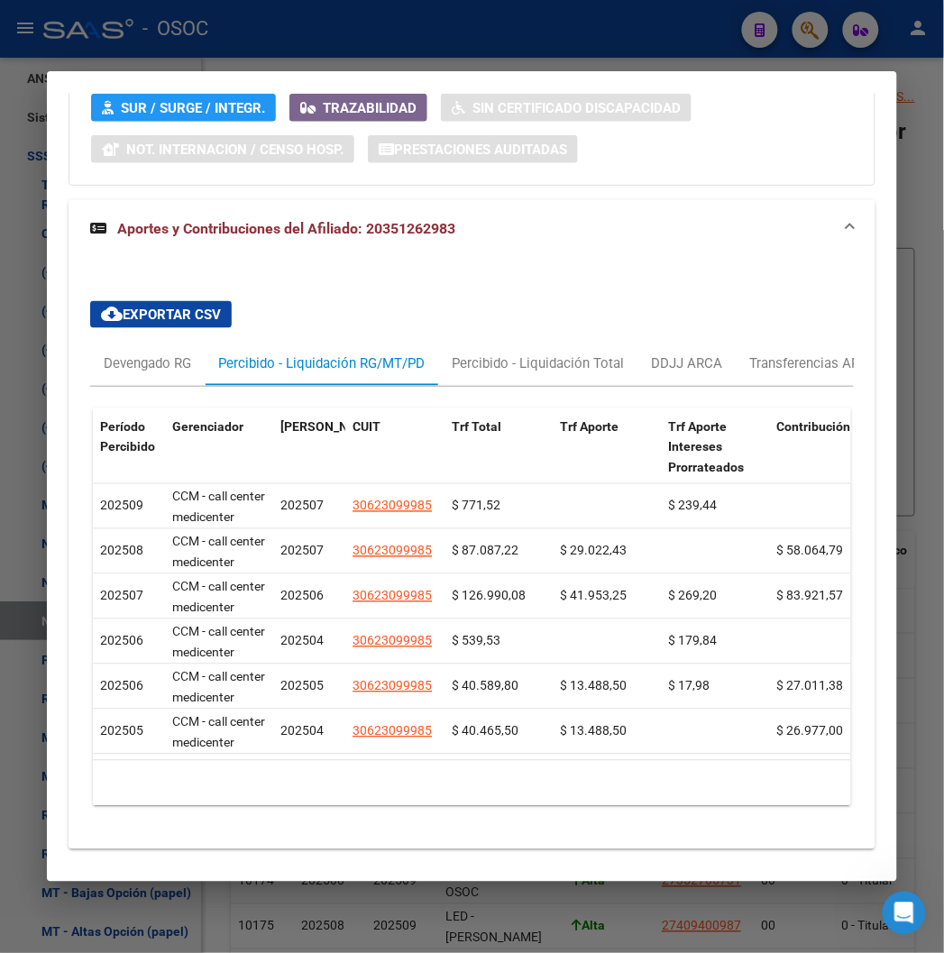
click at [512, 66] on div at bounding box center [472, 476] width 944 height 953
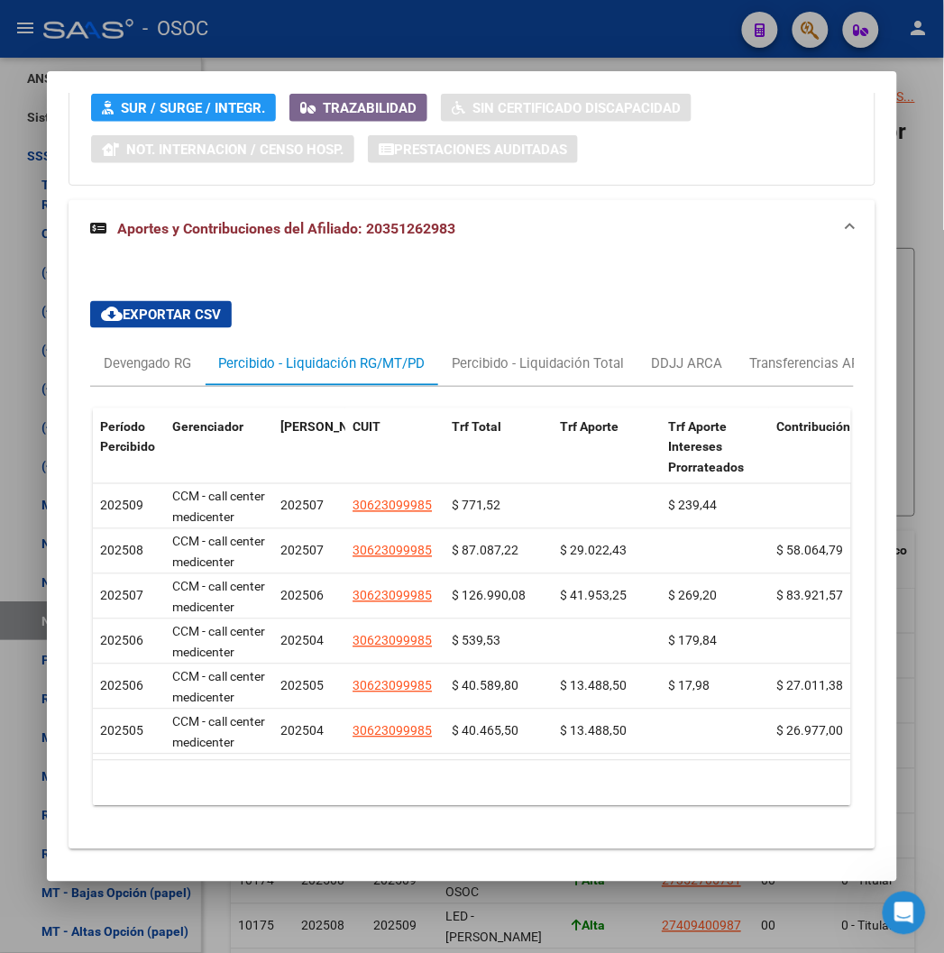
click at [473, 40] on div at bounding box center [472, 476] width 944 height 953
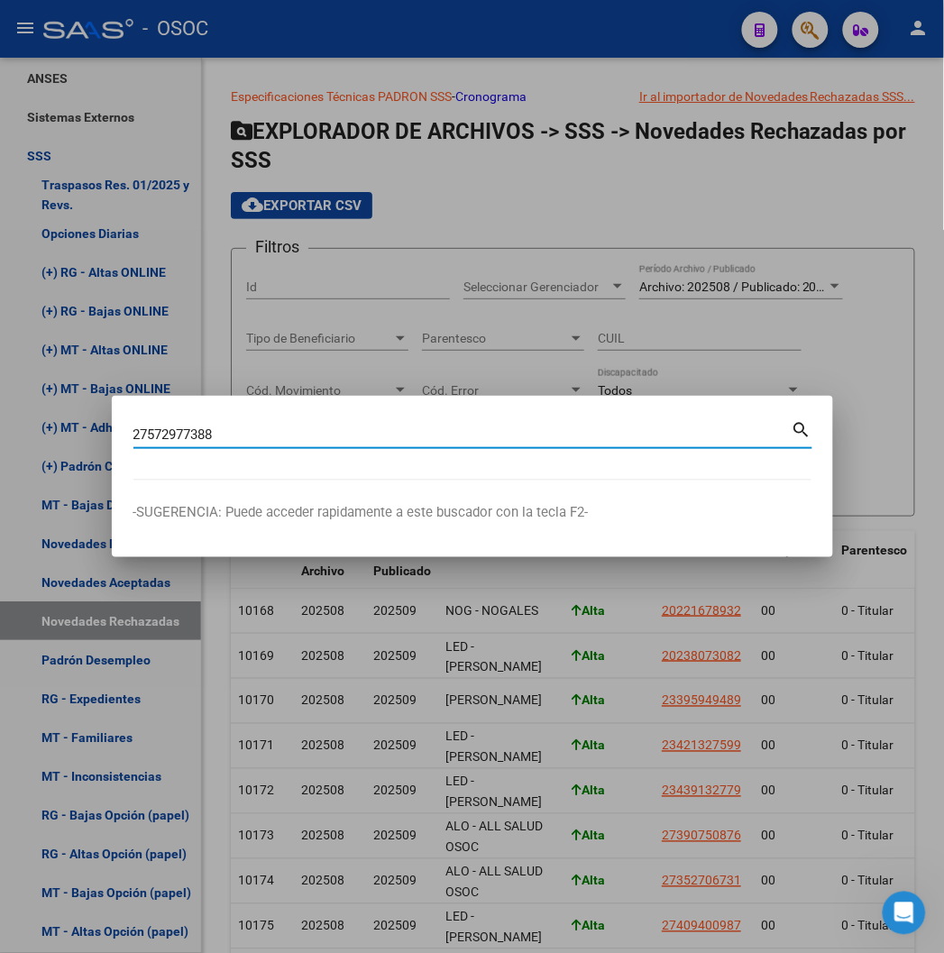
type input "27572977388"
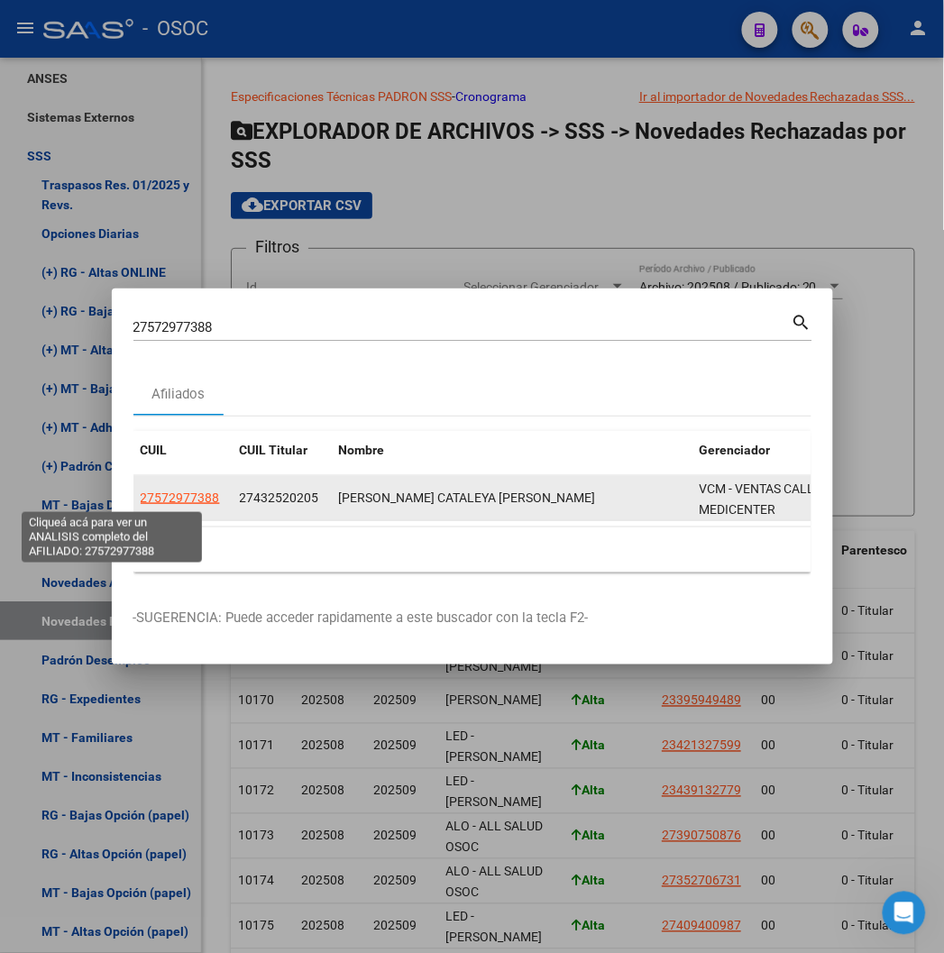
click at [141, 496] on span "27572977388" at bounding box center [180, 497] width 79 height 14
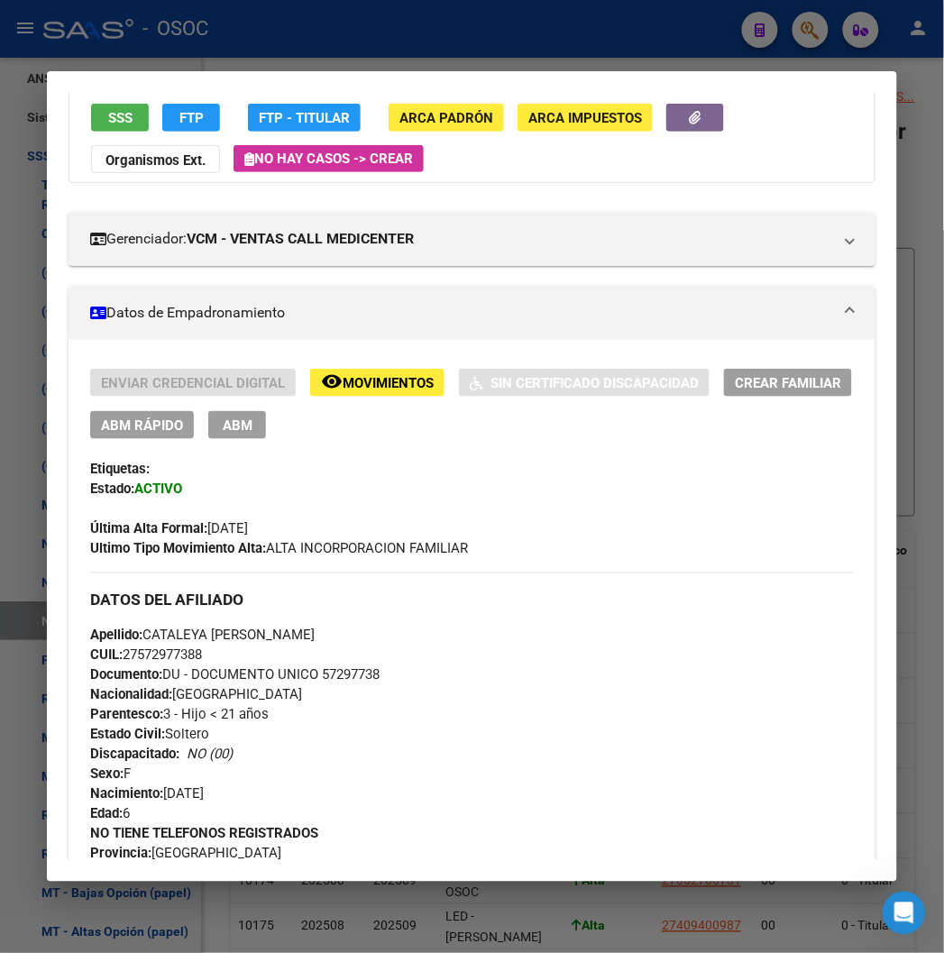
scroll to position [0, 0]
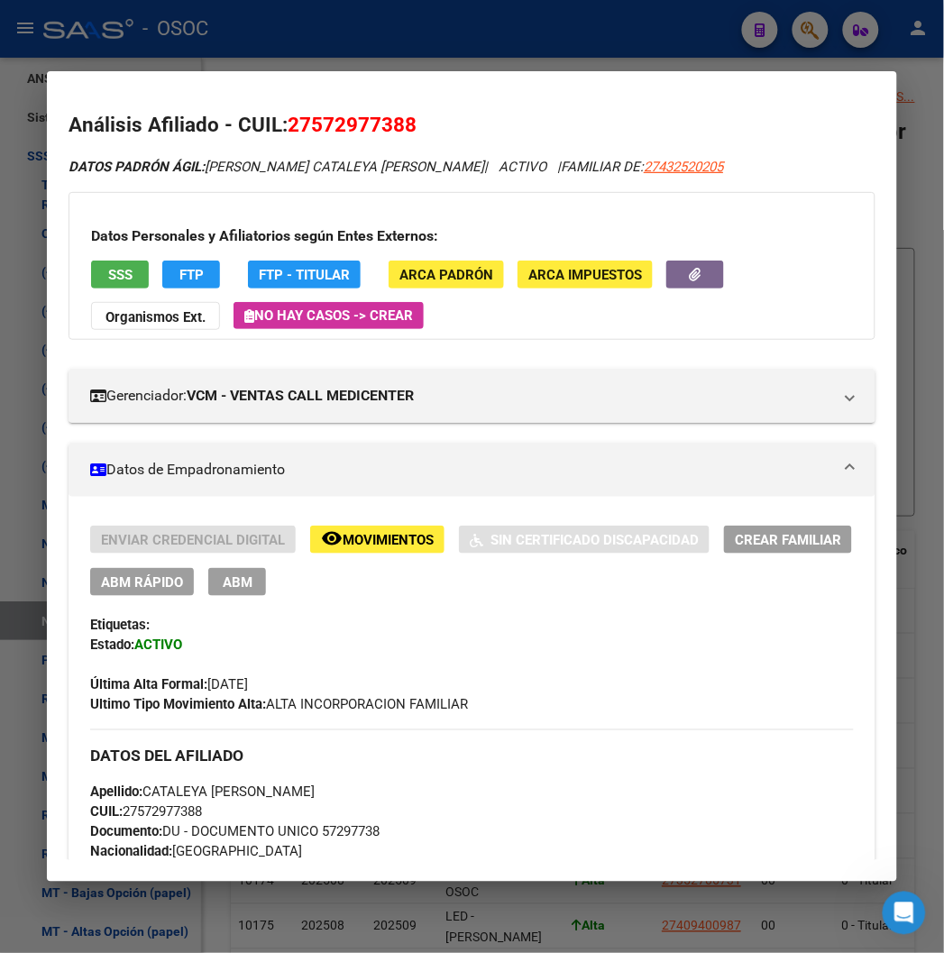
click at [561, 167] on span "FAMILIAR DE: 27432520205" at bounding box center [642, 167] width 162 height 16
click at [643, 173] on span "27432520205" at bounding box center [682, 167] width 79 height 16
type textarea "27432520205"
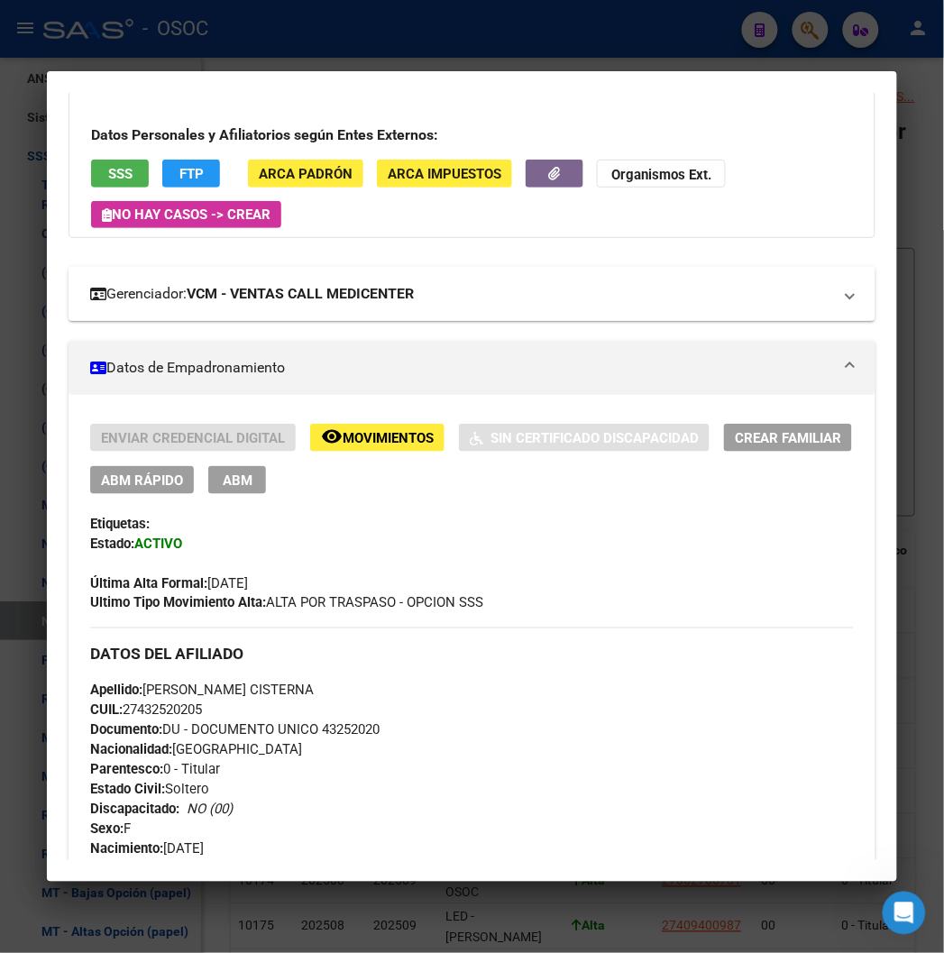
scroll to position [100, 0]
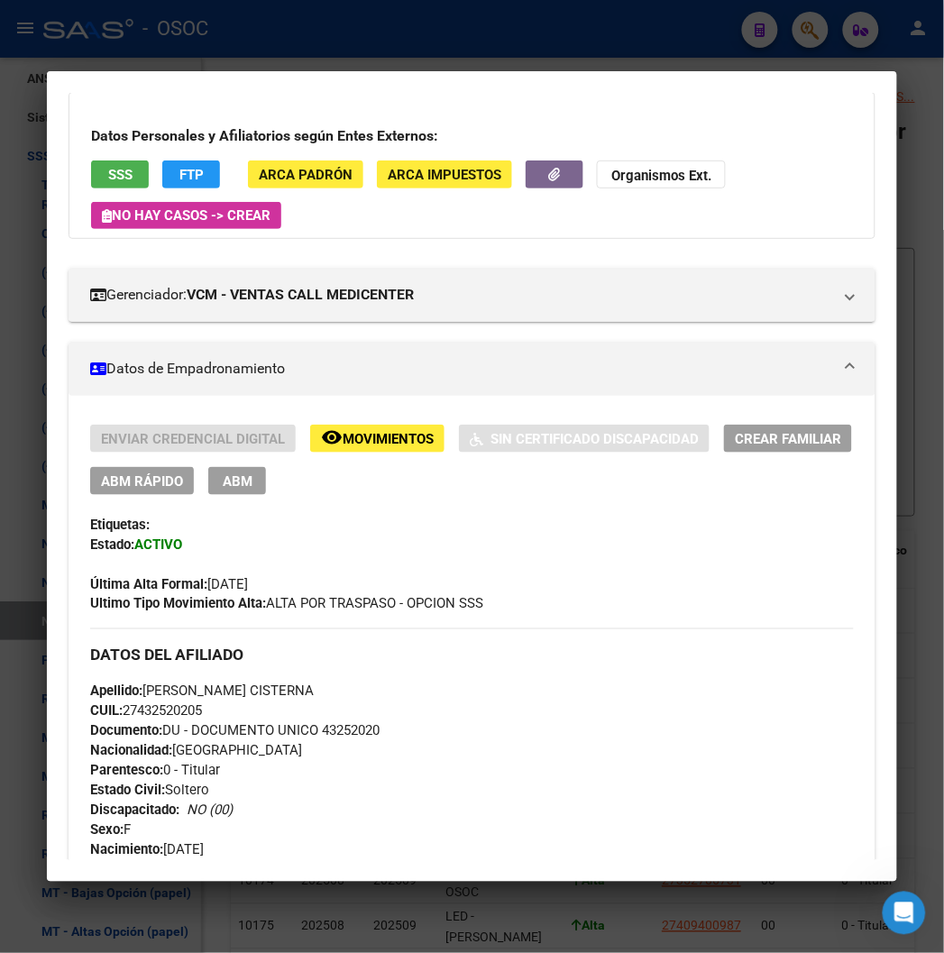
click at [407, 83] on mat-dialog-container "Análisis Afiliado - CUIL: 27432520205 DATOS PADRÓN ÁGIL: CISTERNA JAZMIN ALBANA…" at bounding box center [471, 475] width 849 height 809
click at [363, 55] on div at bounding box center [472, 476] width 944 height 953
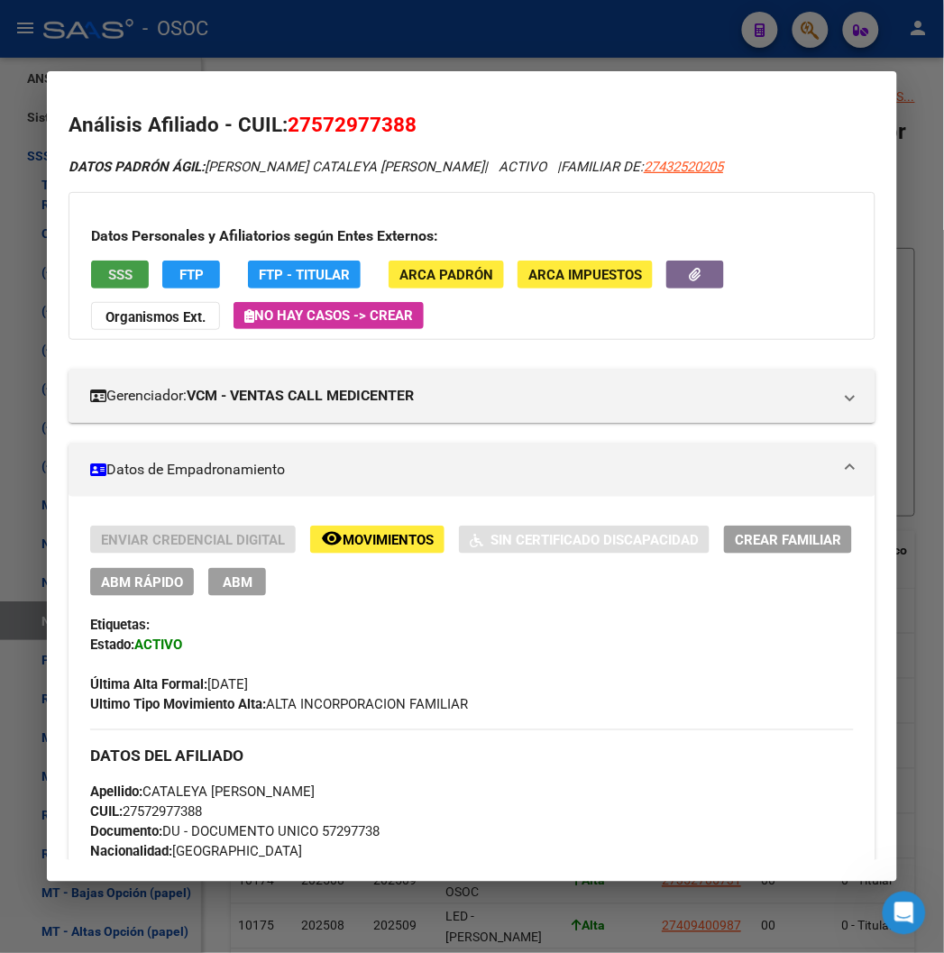
click at [91, 261] on button "SSS" at bounding box center [120, 274] width 58 height 28
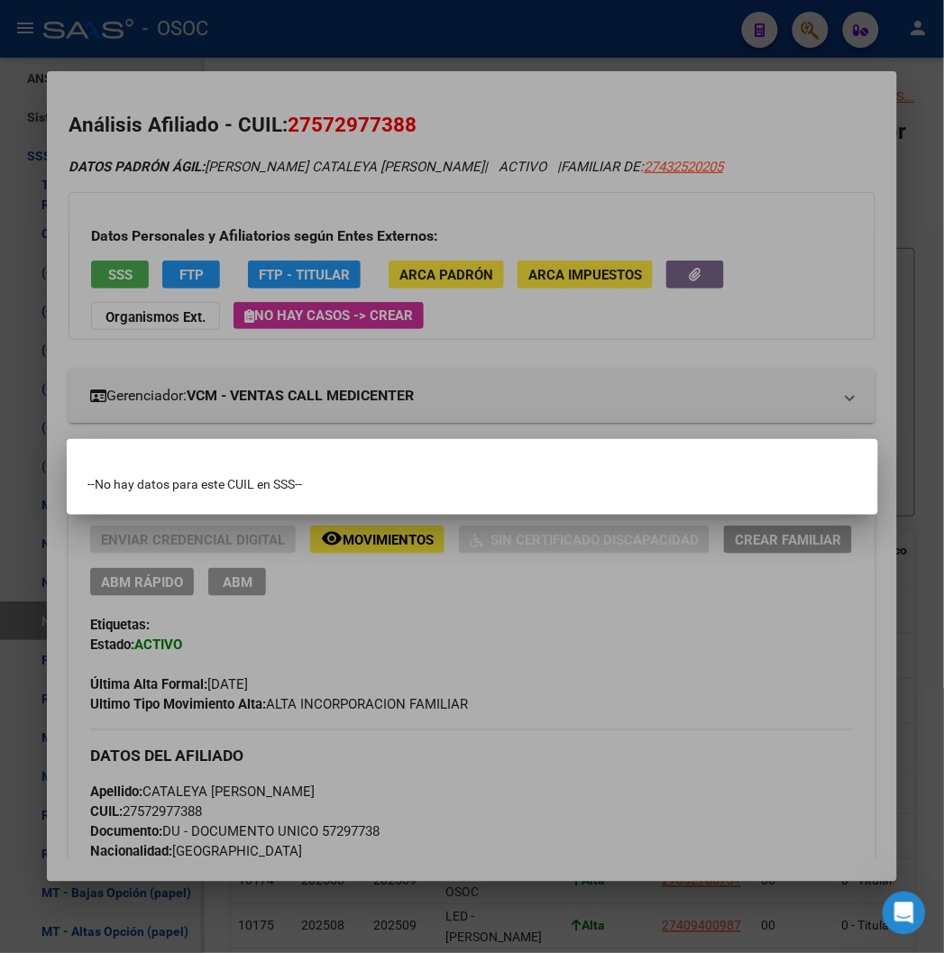
click at [253, 368] on div at bounding box center [472, 476] width 944 height 953
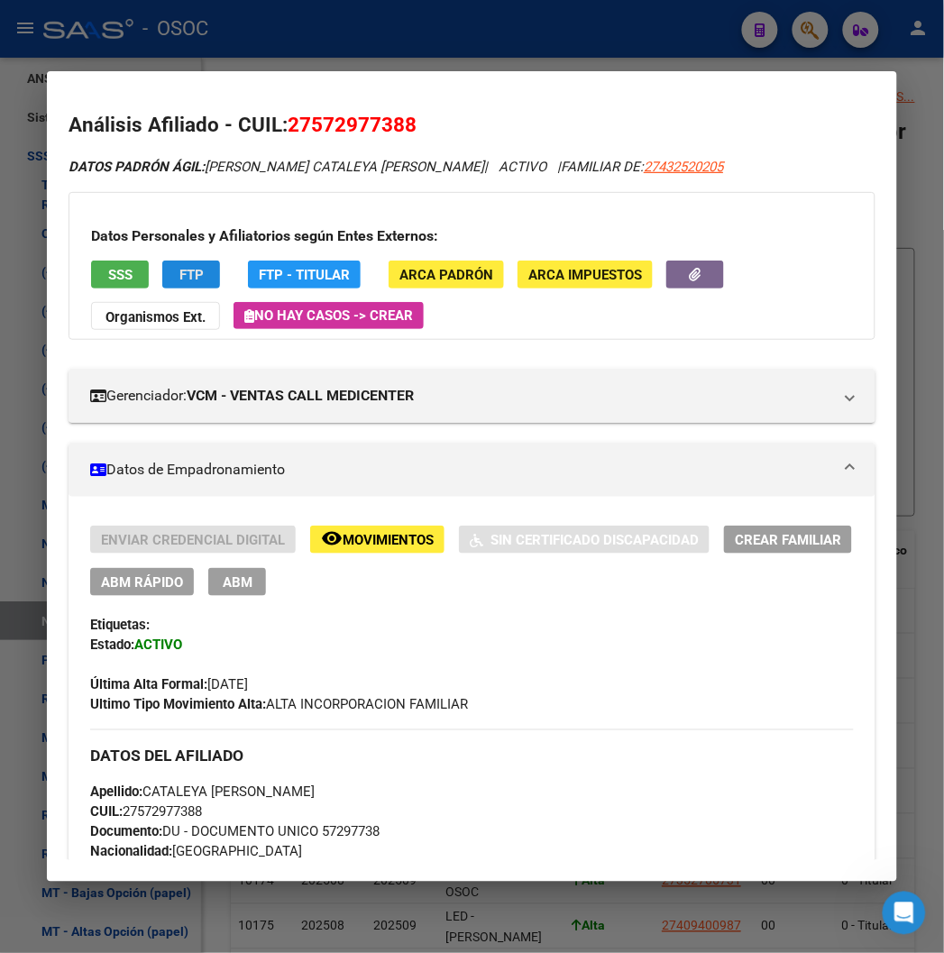
click at [180, 274] on button "FTP" at bounding box center [191, 274] width 58 height 28
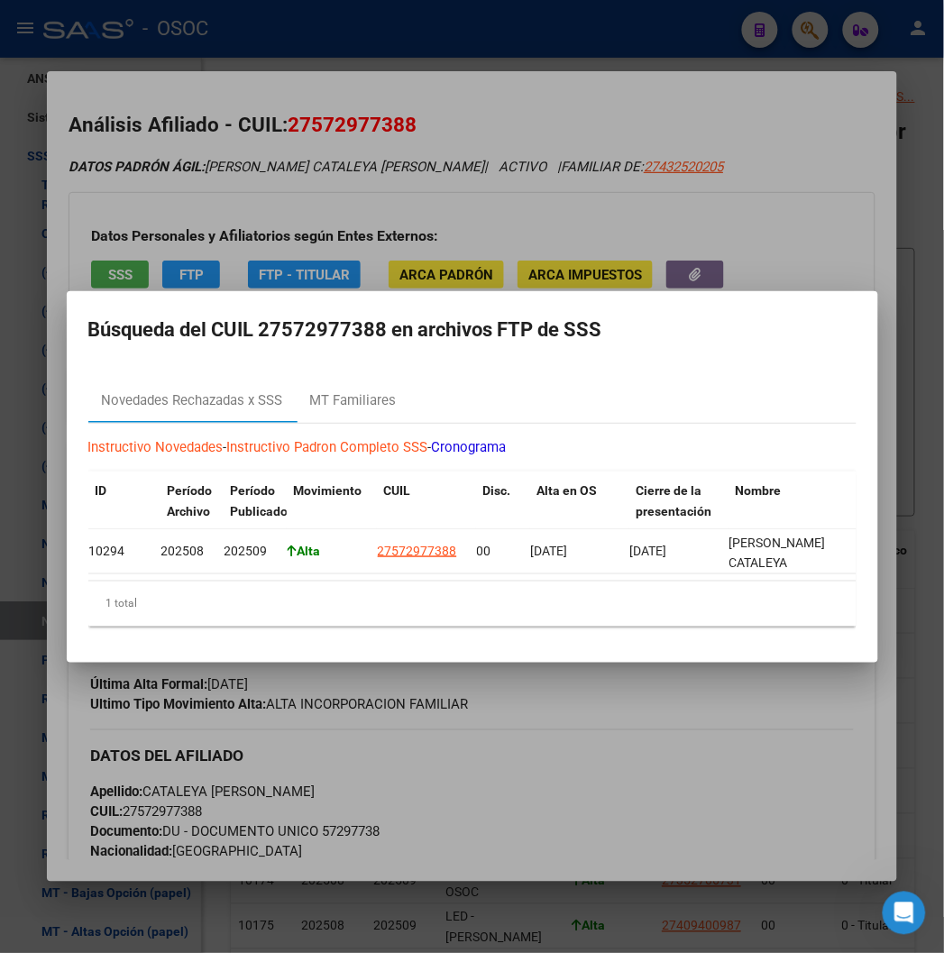
scroll to position [0, 0]
click at [438, 160] on div at bounding box center [472, 476] width 944 height 953
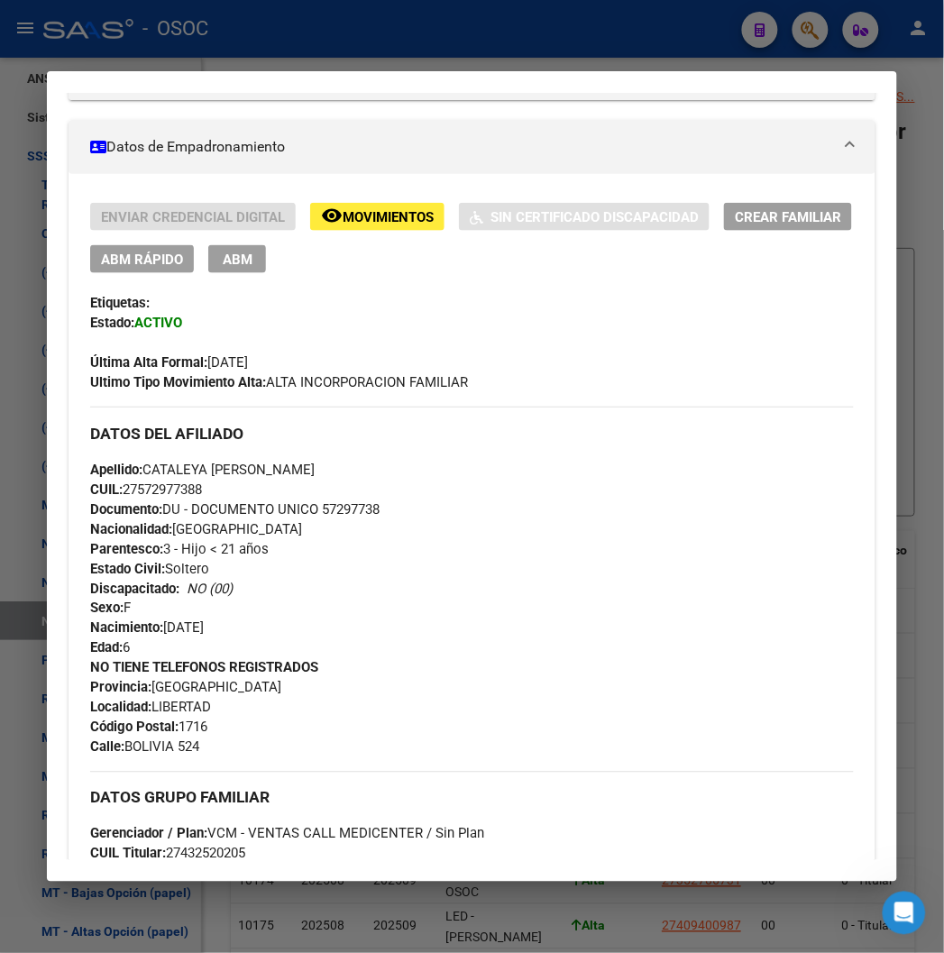
scroll to position [600, 0]
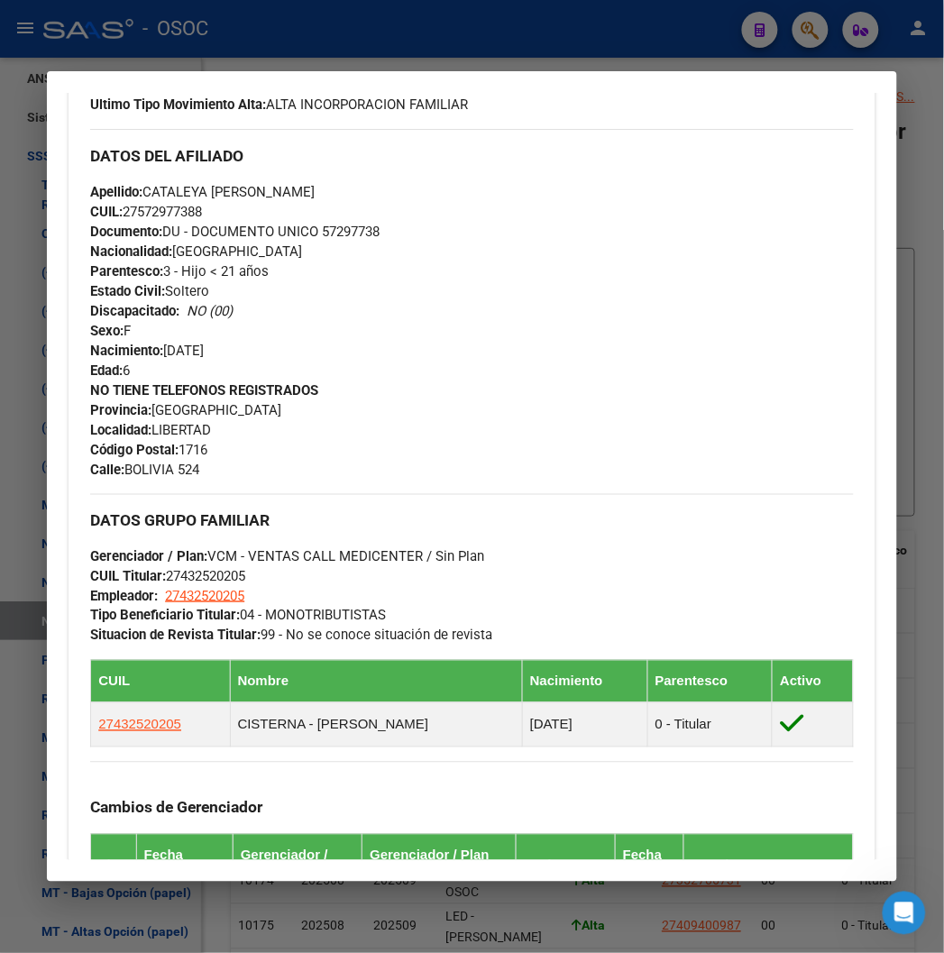
click at [340, 248] on div "Apellido: CATALEYA NAOMI IBARROLA CUIL: 27572977388 Documento: DU - DOCUMENTO U…" at bounding box center [471, 281] width 762 height 198
click at [329, 232] on span "Documento: DU - DOCUMENTO UNICO 57297738" at bounding box center [234, 231] width 289 height 16
click at [163, 211] on span "CUIL: 27572977388" at bounding box center [146, 212] width 112 height 16
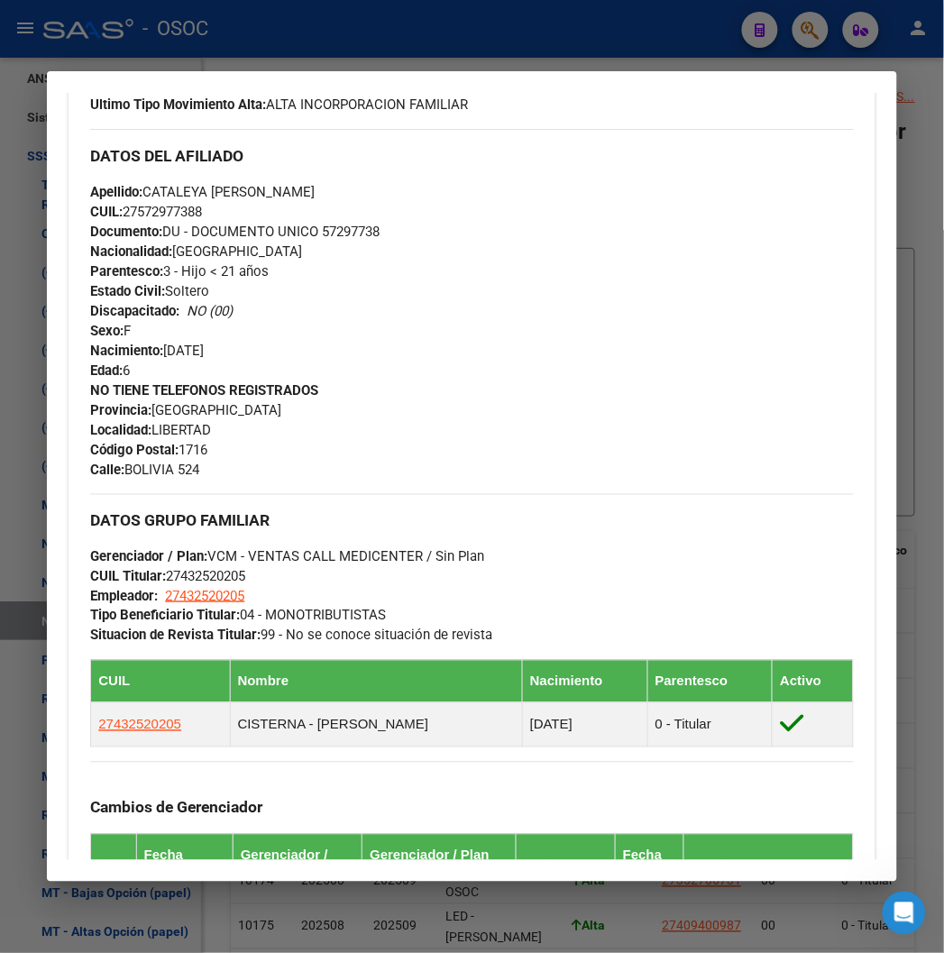
copy span "27572977388"
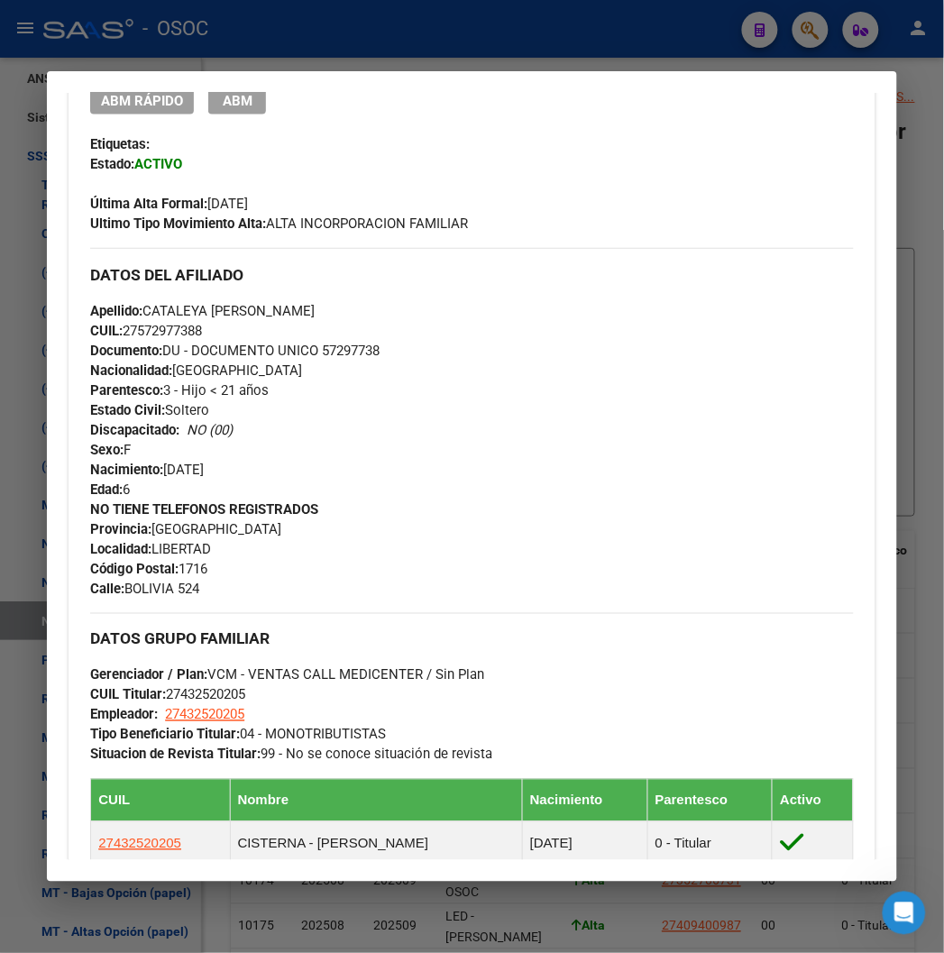
scroll to position [300, 0]
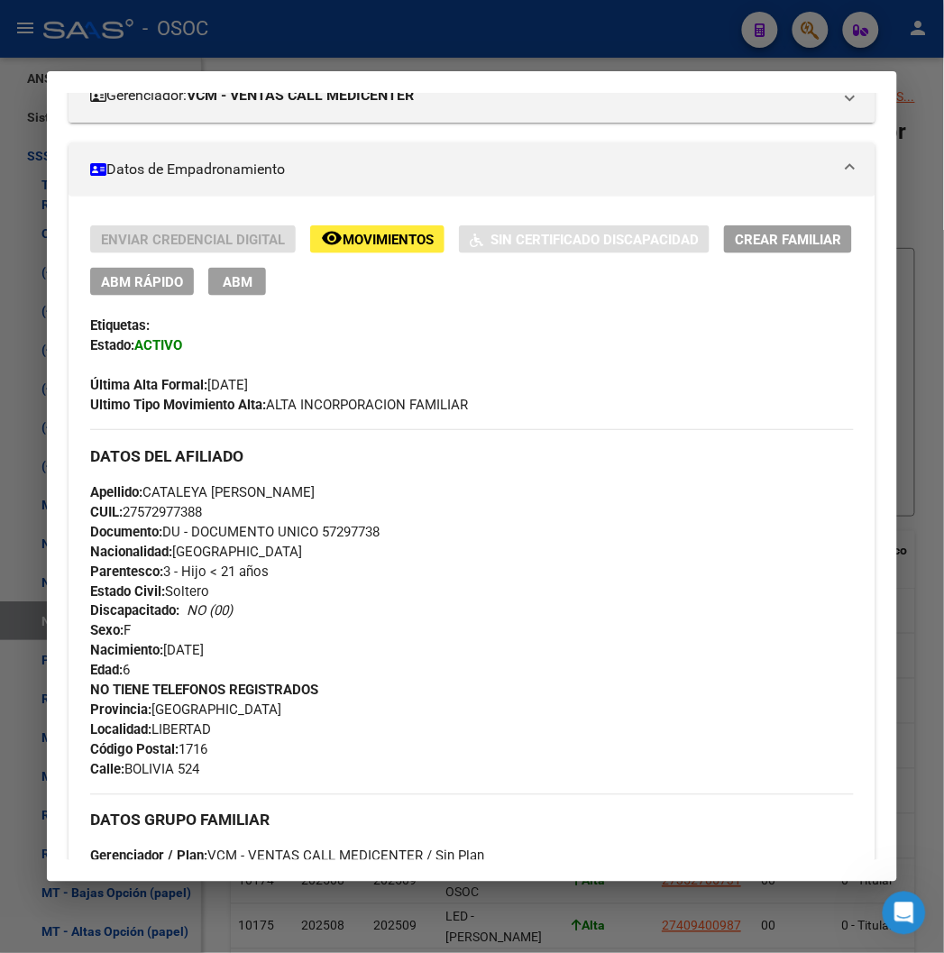
click at [375, 223] on div "Enviar Credencial Digital remove_red_eye Movimientos Sin Certificado Discapacid…" at bounding box center [471, 755] width 806 height 1118
click at [375, 227] on button "remove_red_eye Movimientos" at bounding box center [377, 239] width 134 height 28
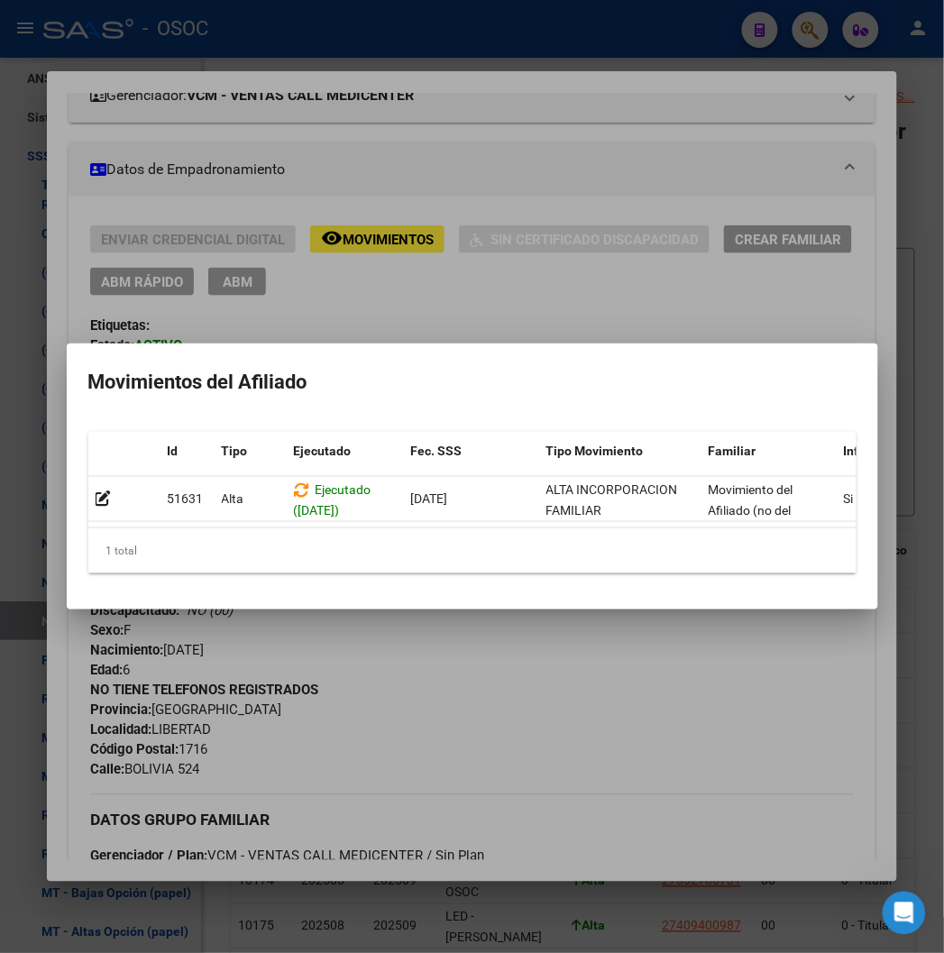
drag, startPoint x: 348, startPoint y: 534, endPoint x: 365, endPoint y: 532, distance: 17.3
click at [365, 528] on datatable-body "51631 Alta Ejecutado (05/09/2025) 01/04/2025 ALTA INCORPORACION FAMILIAR Movimi…" at bounding box center [517, 502] width 858 height 51
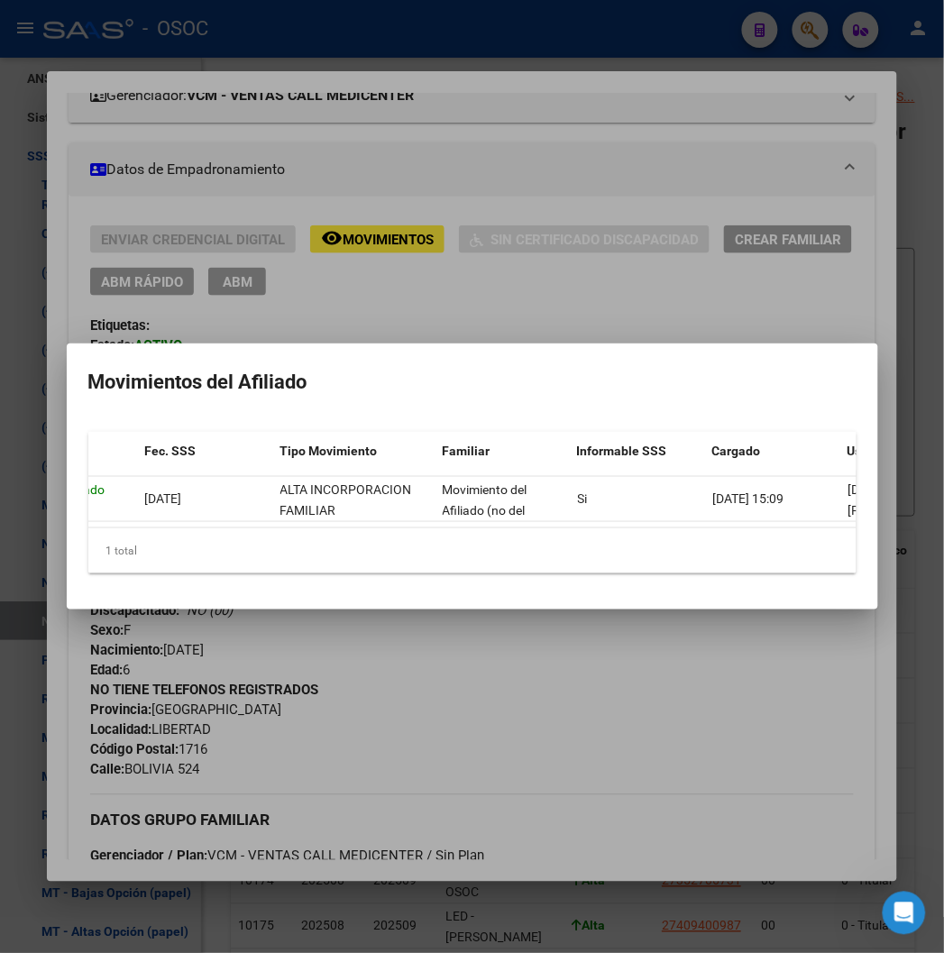
scroll to position [0, 268]
click at [551, 285] on div at bounding box center [472, 476] width 944 height 953
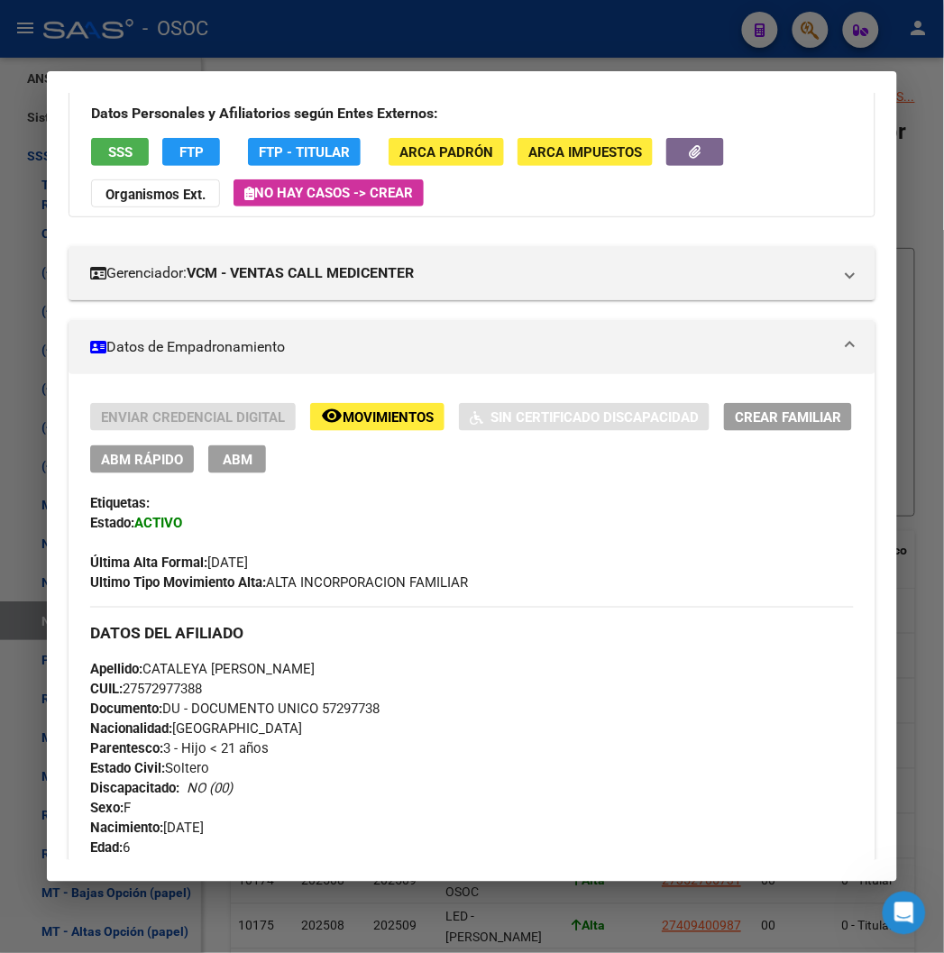
scroll to position [0, 0]
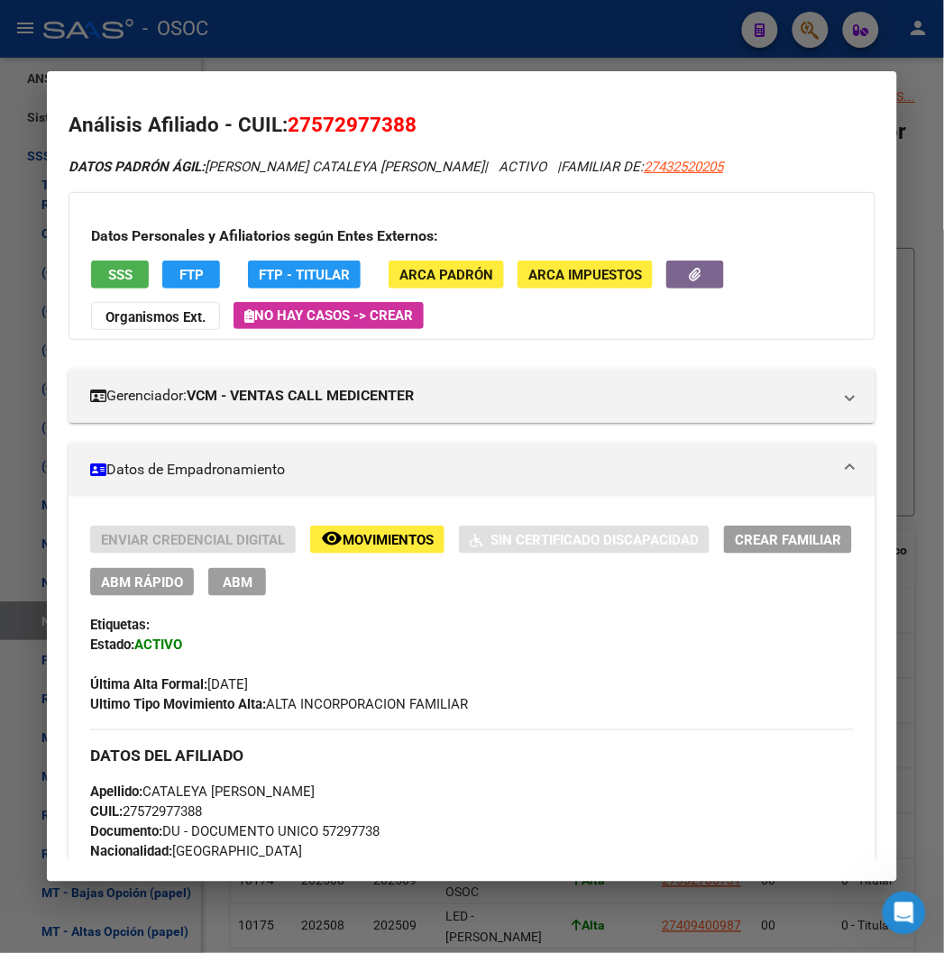
click at [643, 169] on span "27432520205" at bounding box center [682, 167] width 79 height 16
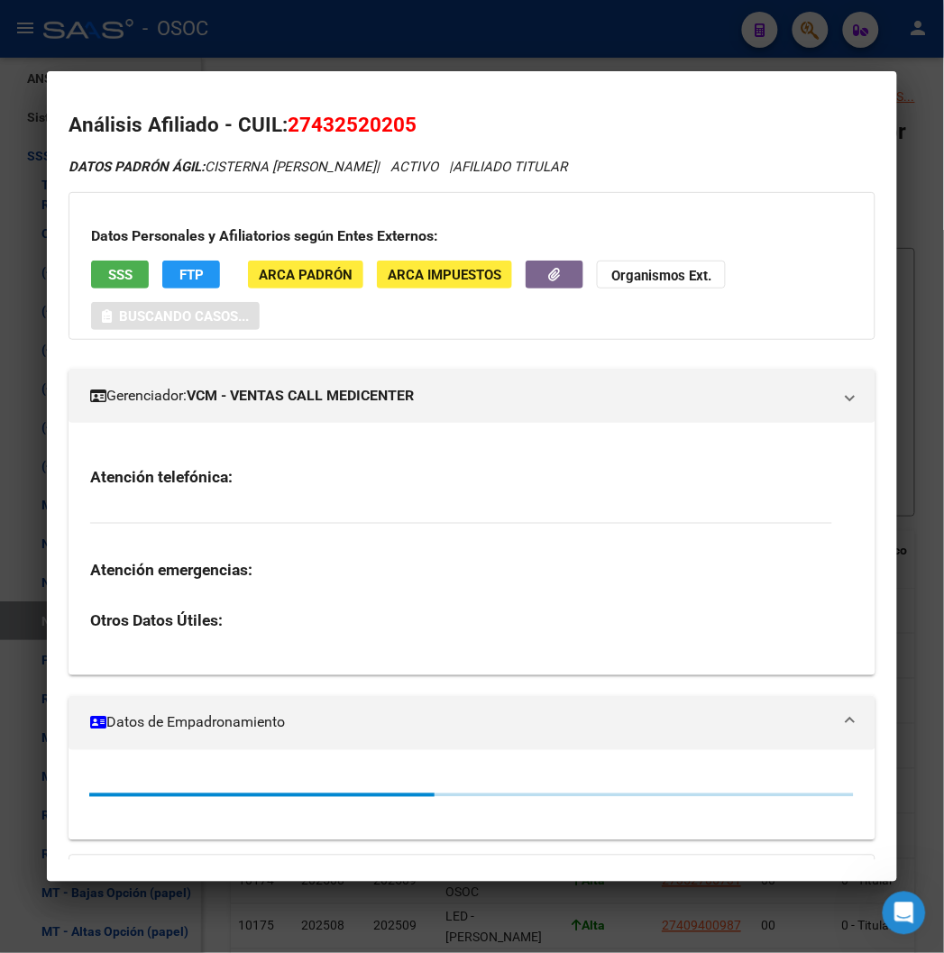
click at [385, 60] on div at bounding box center [472, 476] width 944 height 953
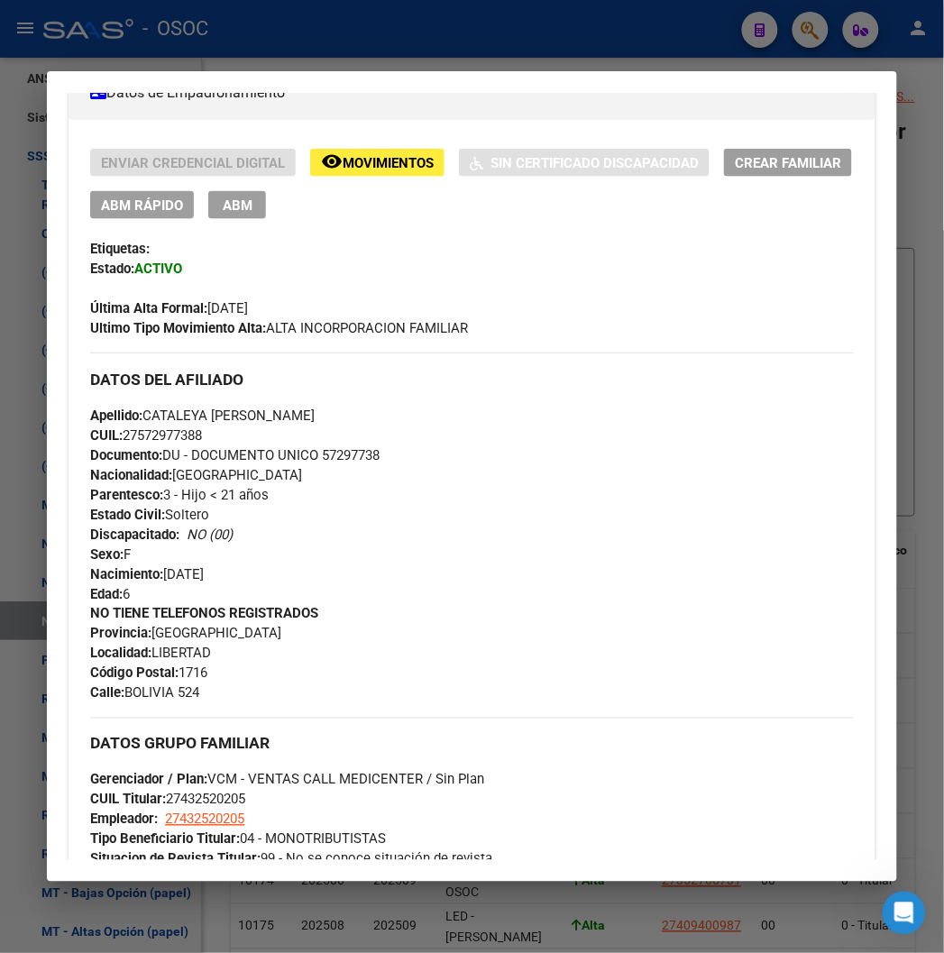
scroll to position [500, 0]
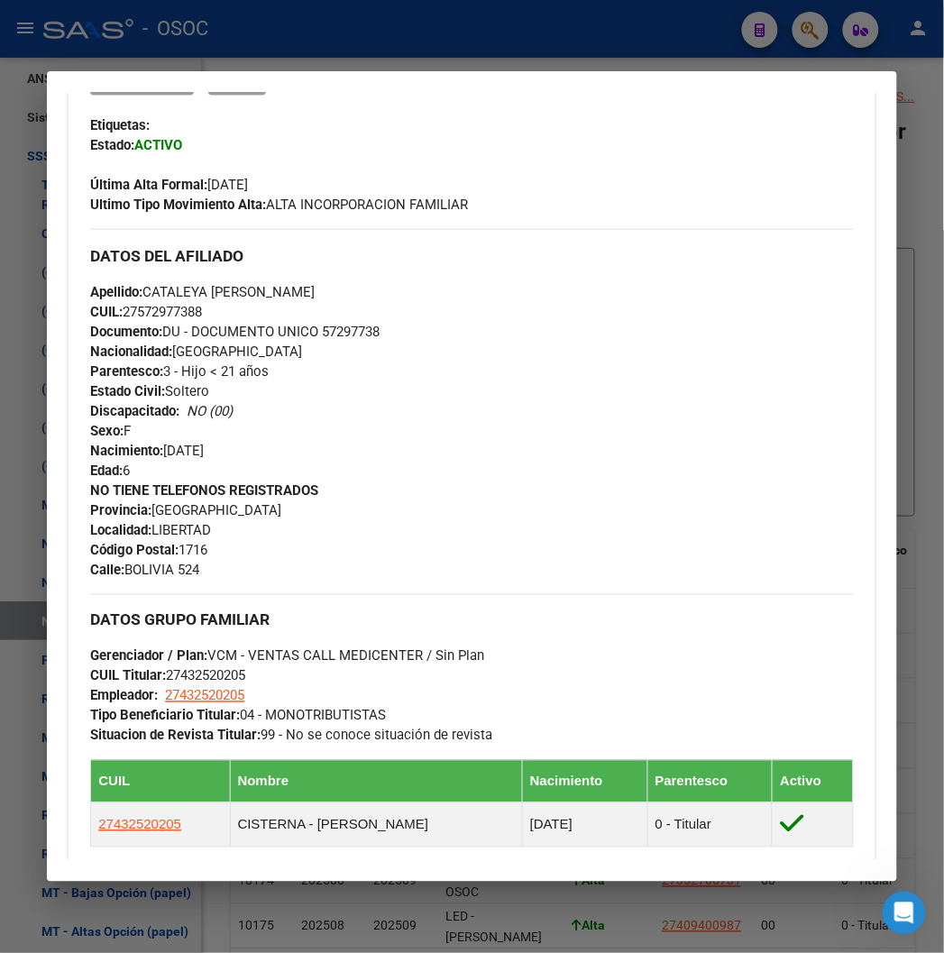
click at [166, 299] on div "Apellido: CATALEYA NAOMI IBARROLA CUIL: 27572977388 Documento: DU - DOCUMENTO U…" at bounding box center [471, 381] width 762 height 198
click at [165, 307] on span "CUIL: 27572977388" at bounding box center [146, 312] width 112 height 16
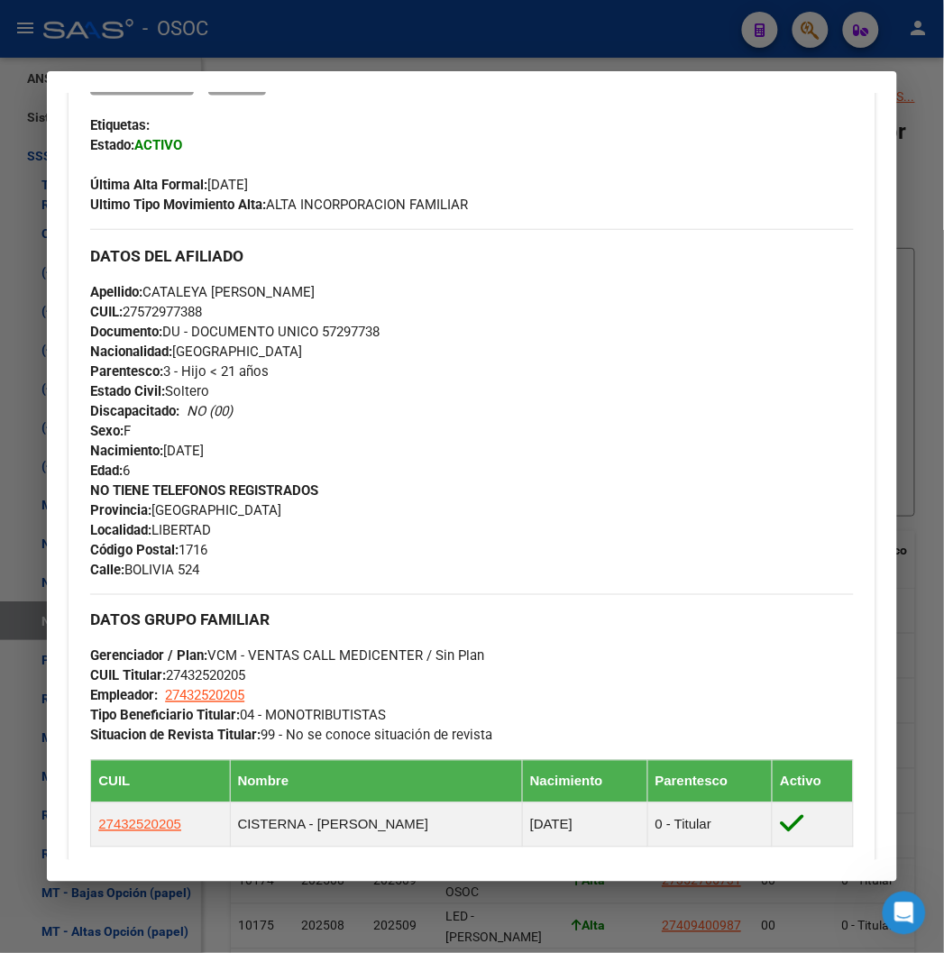
copy span "27572977388"
click at [332, 328] on span "Documento: DU - DOCUMENTO UNICO 57297738" at bounding box center [234, 332] width 289 height 16
copy span "57297738"
click at [575, 334] on div "Apellido: CATALEYA NAOMI IBARROLA CUIL: 27572977388 Documento: DU - DOCUMENTO U…" at bounding box center [471, 381] width 762 height 198
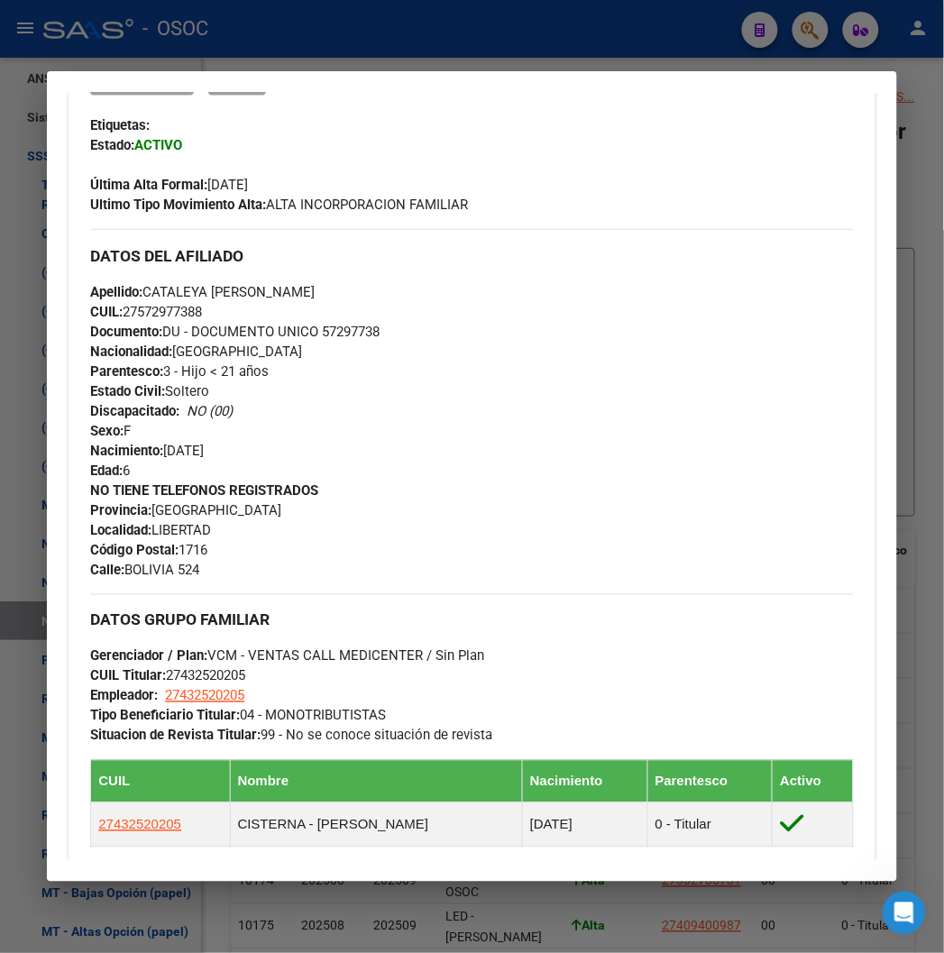
click at [326, 318] on div "Apellido: CATALEYA NAOMI IBARROLA CUIL: 27572977388 Documento: DU - DOCUMENTO U…" at bounding box center [471, 381] width 762 height 198
click at [326, 324] on span "Documento: DU - DOCUMENTO UNICO 57297738" at bounding box center [234, 332] width 289 height 16
click at [327, 328] on span "Documento: DU - DOCUMENTO UNICO 57297738" at bounding box center [234, 332] width 289 height 16
copy span "57297738"
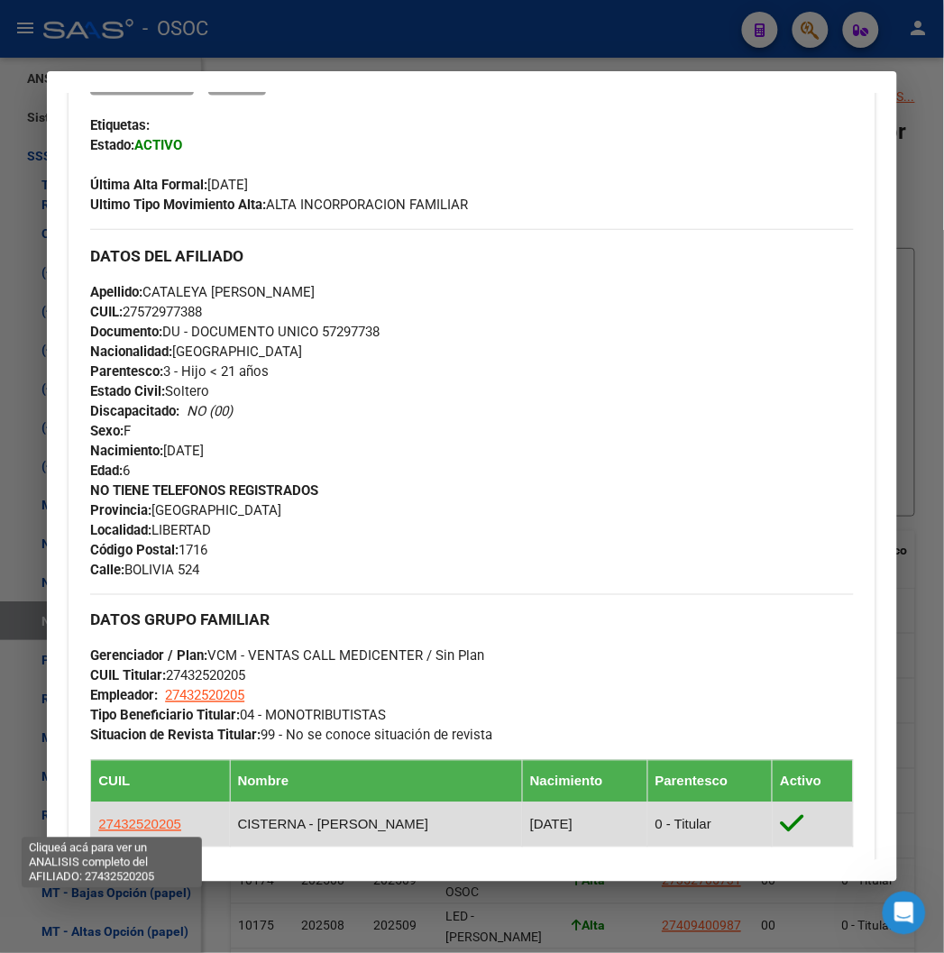
click at [105, 825] on span "27432520205" at bounding box center [139, 823] width 83 height 15
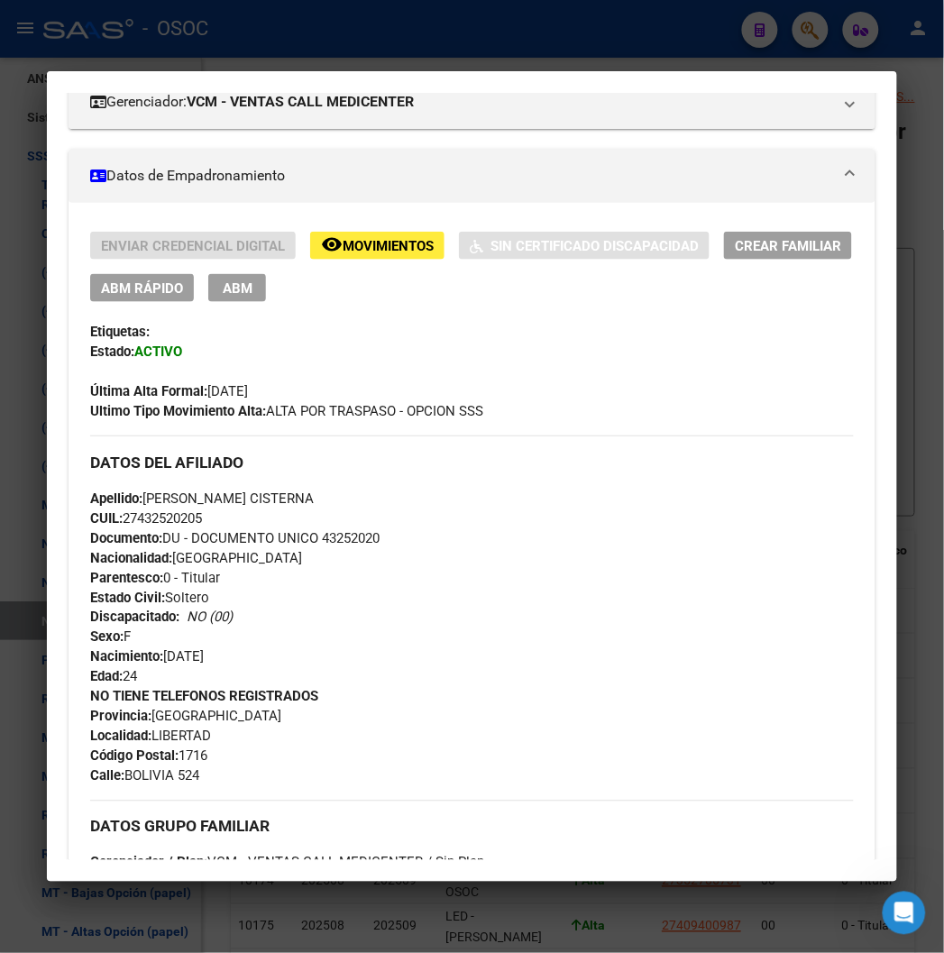
scroll to position [300, 0]
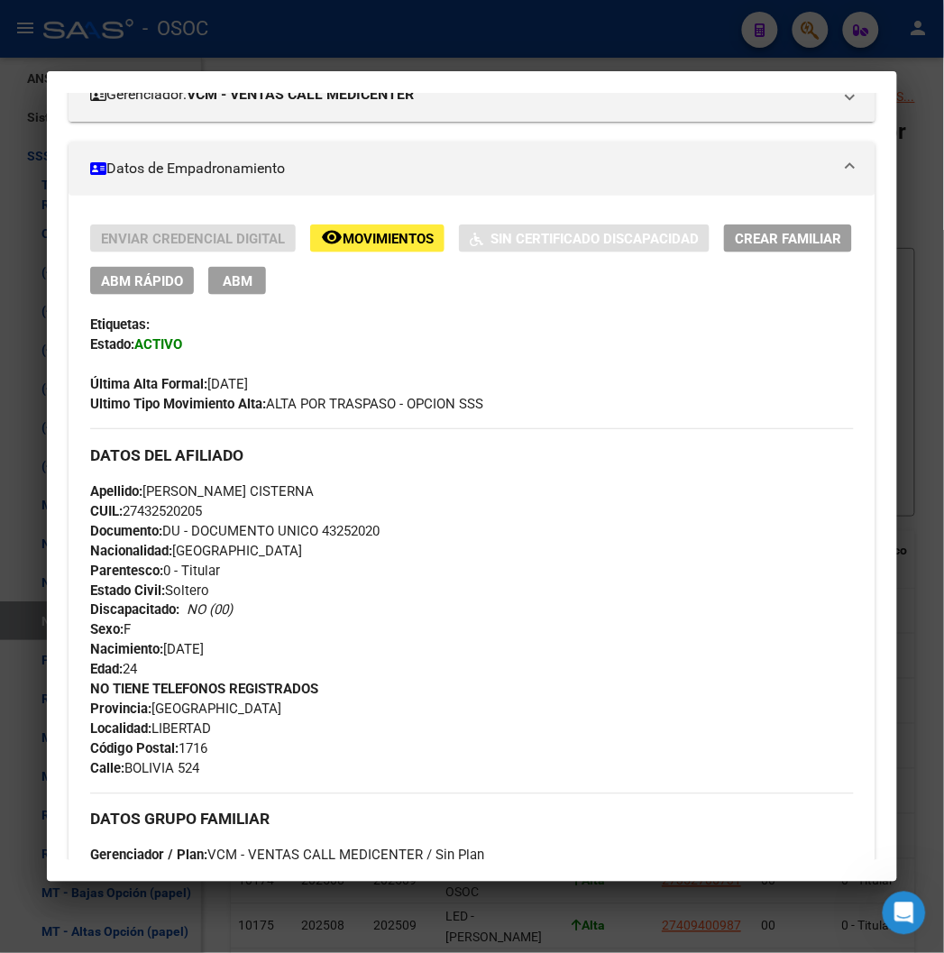
click at [308, 519] on div "Apellido: JAZMIN ALBANA CISTERNA CUIL: 27432520205 Documento: DU - DOCUMENTO UN…" at bounding box center [471, 580] width 762 height 198
click at [313, 526] on span "Documento: DU - DOCUMENTO UNICO 43252020" at bounding box center [234, 531] width 289 height 16
click at [361, 415] on div "Enviar Credencial Digital remove_red_eye Movimientos Sin Certificado Discapacid…" at bounding box center [471, 744] width 762 height 1041
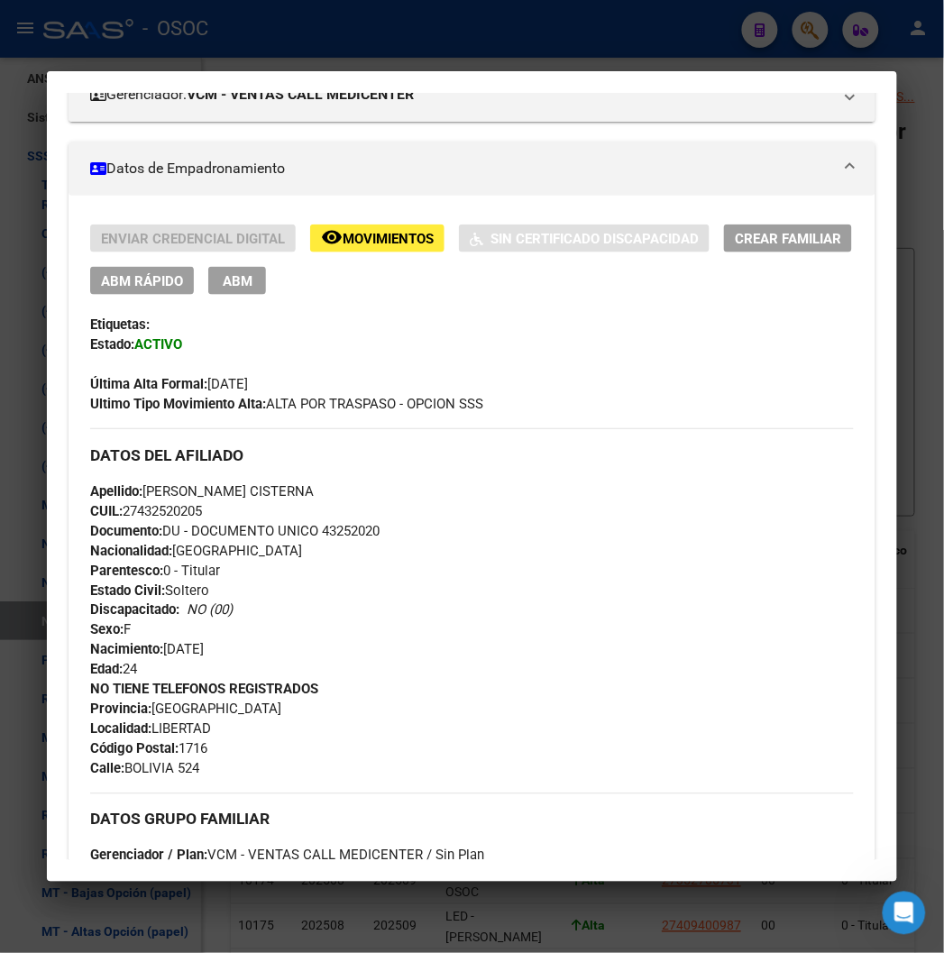
click at [307, 30] on div at bounding box center [472, 476] width 944 height 953
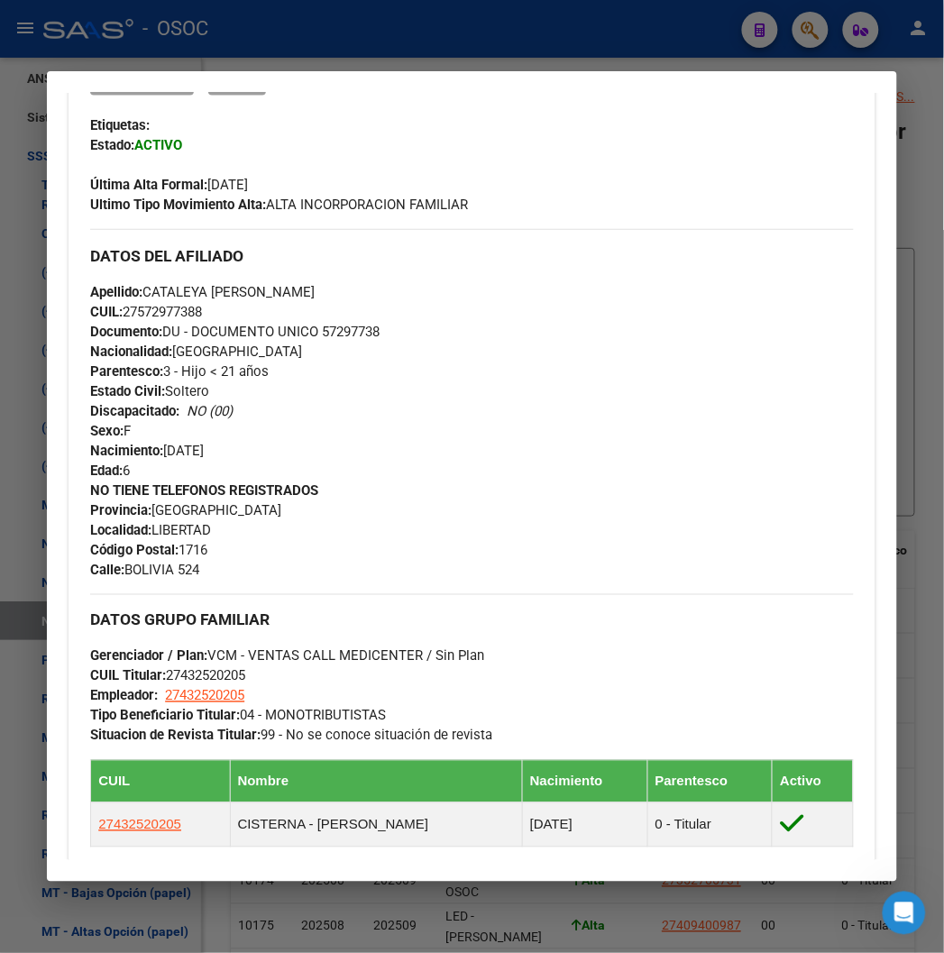
scroll to position [0, 0]
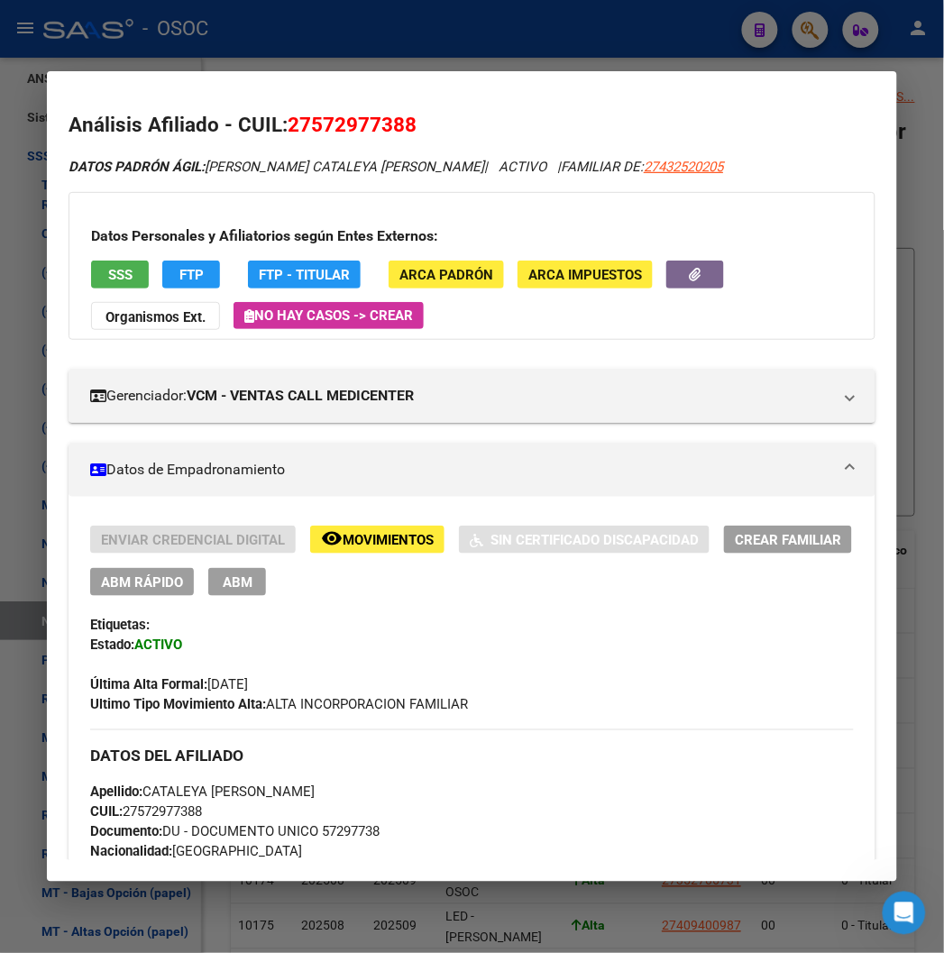
click at [162, 280] on button "FTP" at bounding box center [191, 274] width 58 height 28
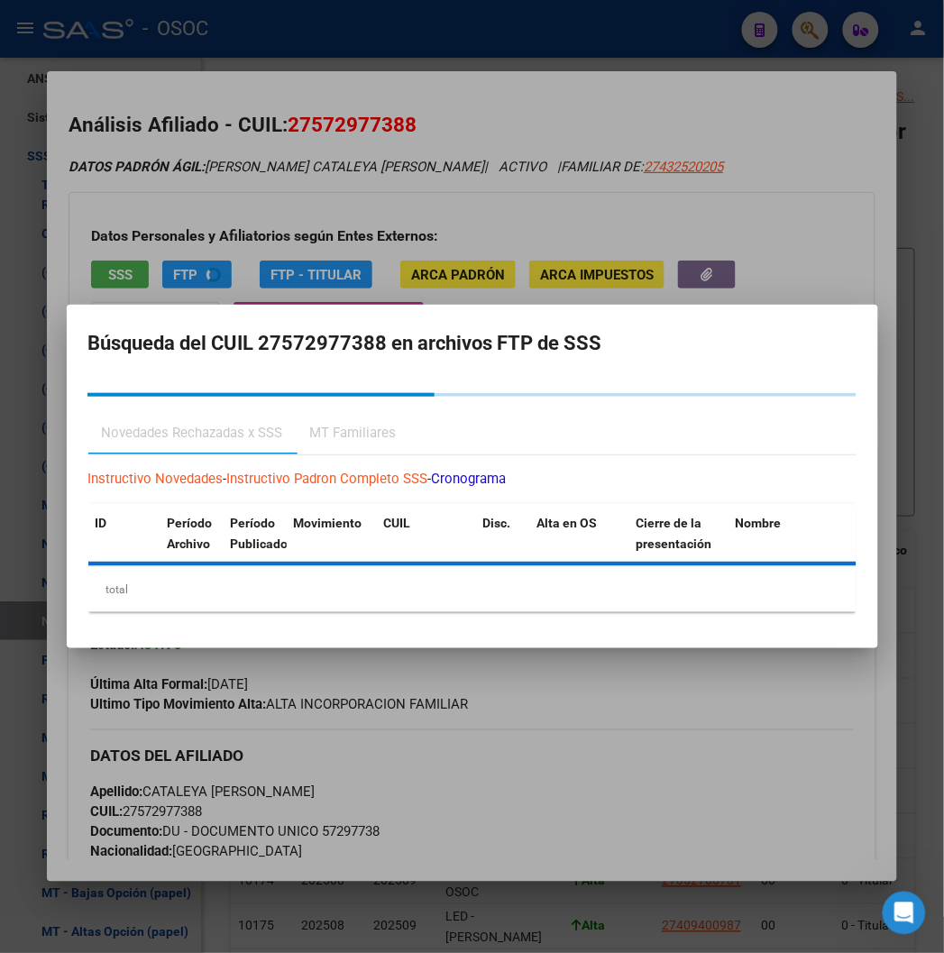
click at [307, 203] on div at bounding box center [472, 476] width 944 height 953
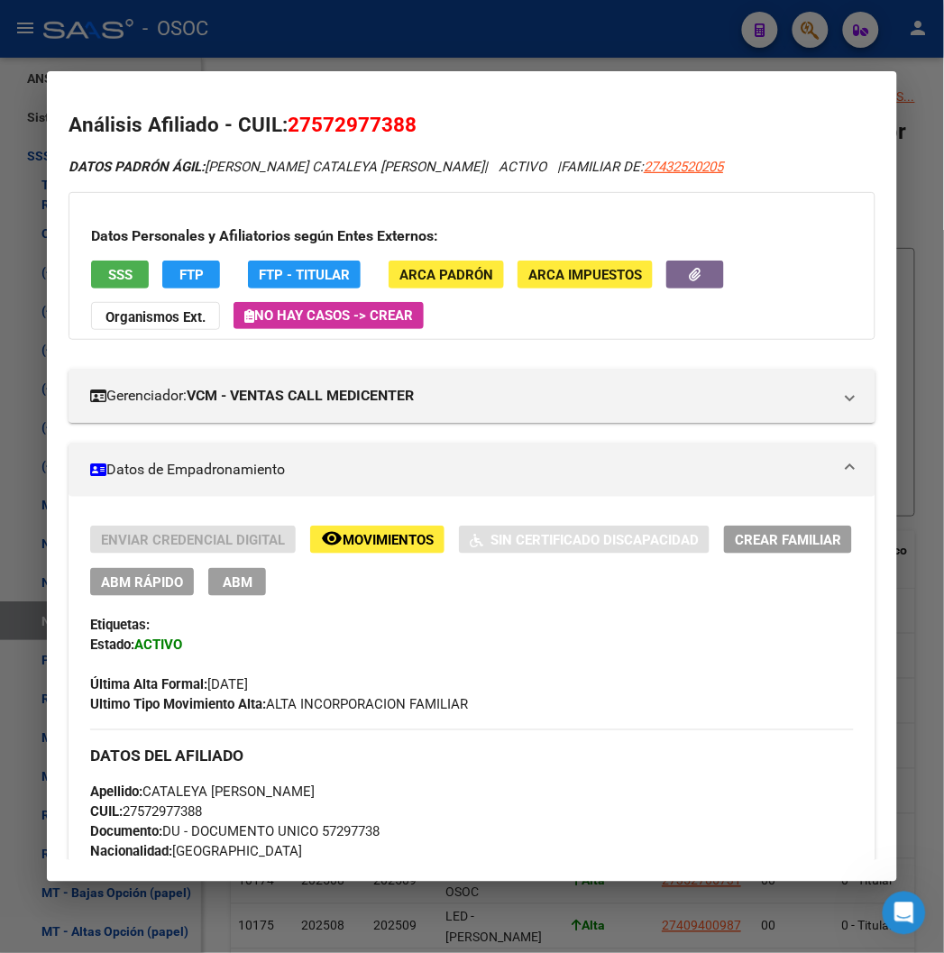
click at [354, 531] on span "remove_red_eye Movimientos" at bounding box center [377, 539] width 113 height 16
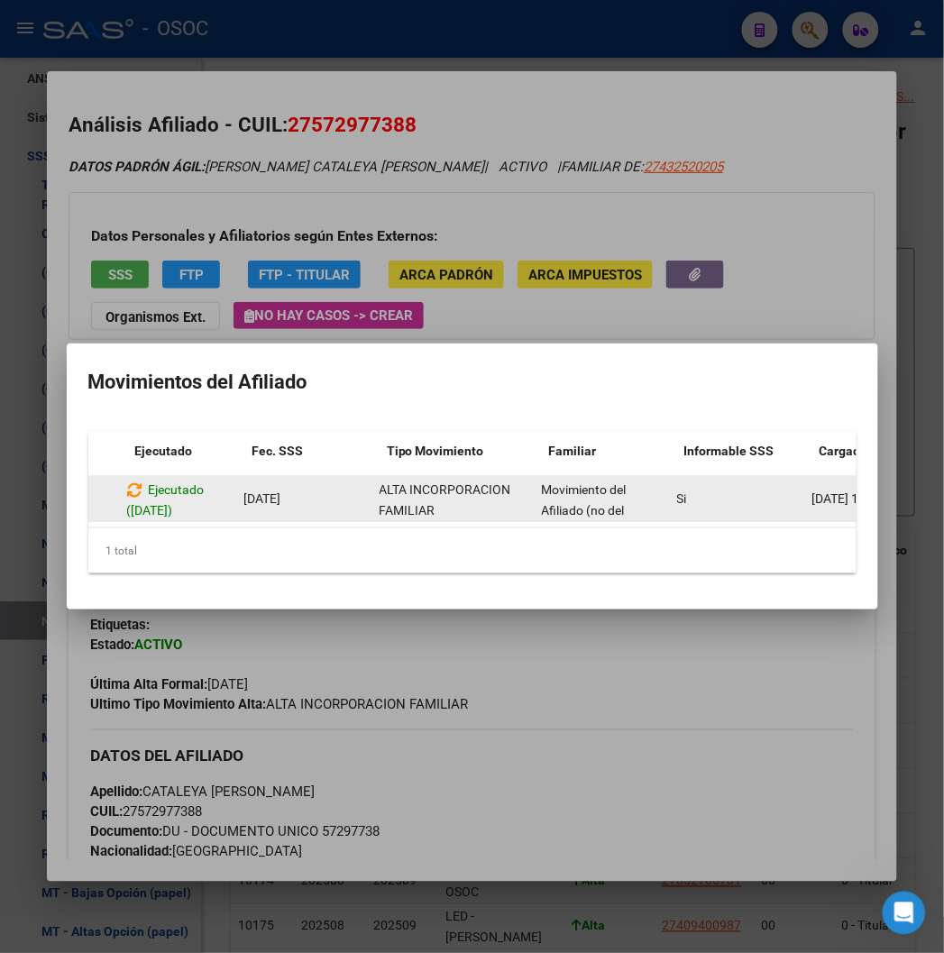
scroll to position [0, 205]
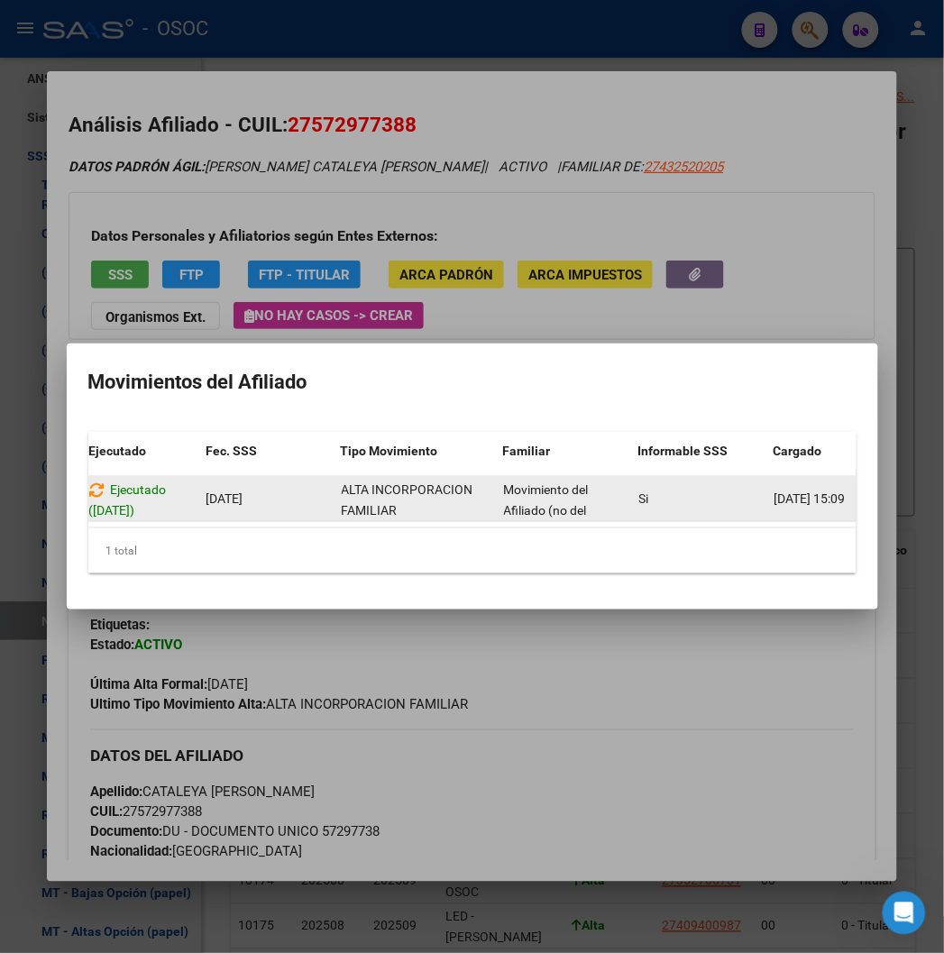
drag, startPoint x: 642, startPoint y: 499, endPoint x: 652, endPoint y: 498, distance: 10.9
click at [645, 499] on div "Si" at bounding box center [699, 498] width 121 height 21
click at [652, 498] on div "Si" at bounding box center [699, 498] width 121 height 21
drag, startPoint x: 671, startPoint y: 498, endPoint x: 696, endPoint y: 497, distance: 24.3
click at [689, 498] on div "Si" at bounding box center [699, 498] width 121 height 21
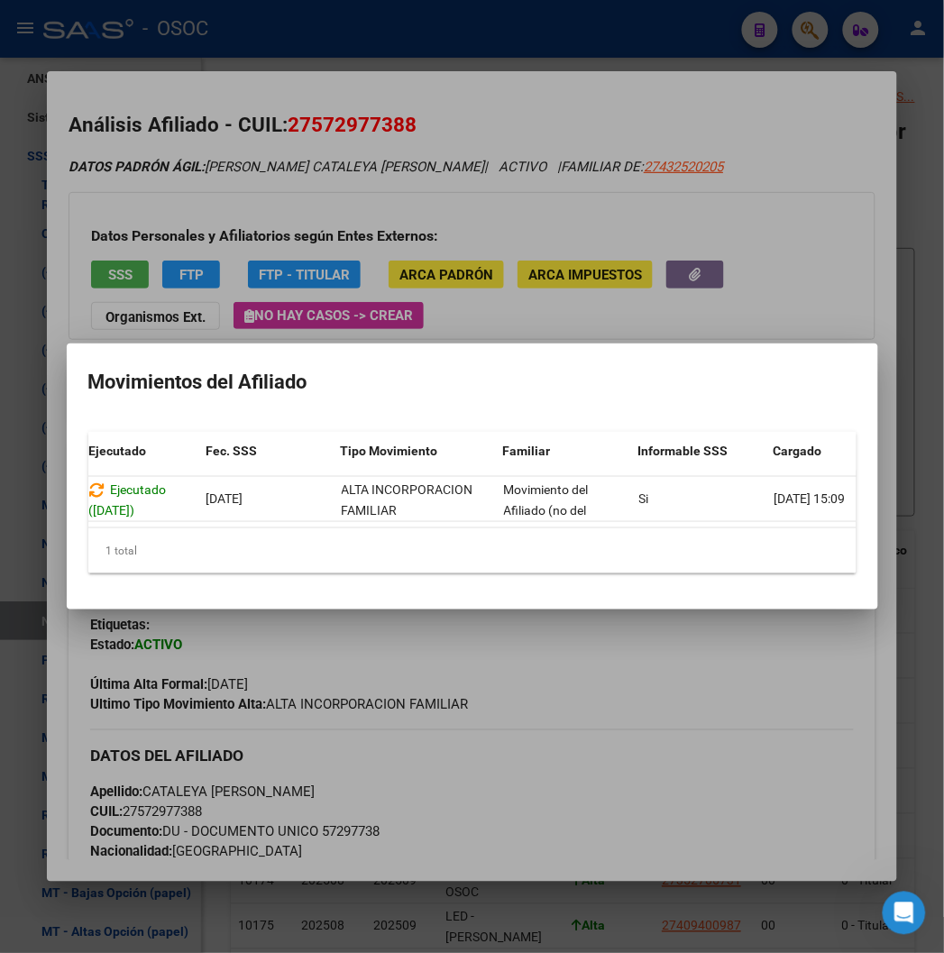
click at [784, 301] on div at bounding box center [472, 476] width 944 height 953
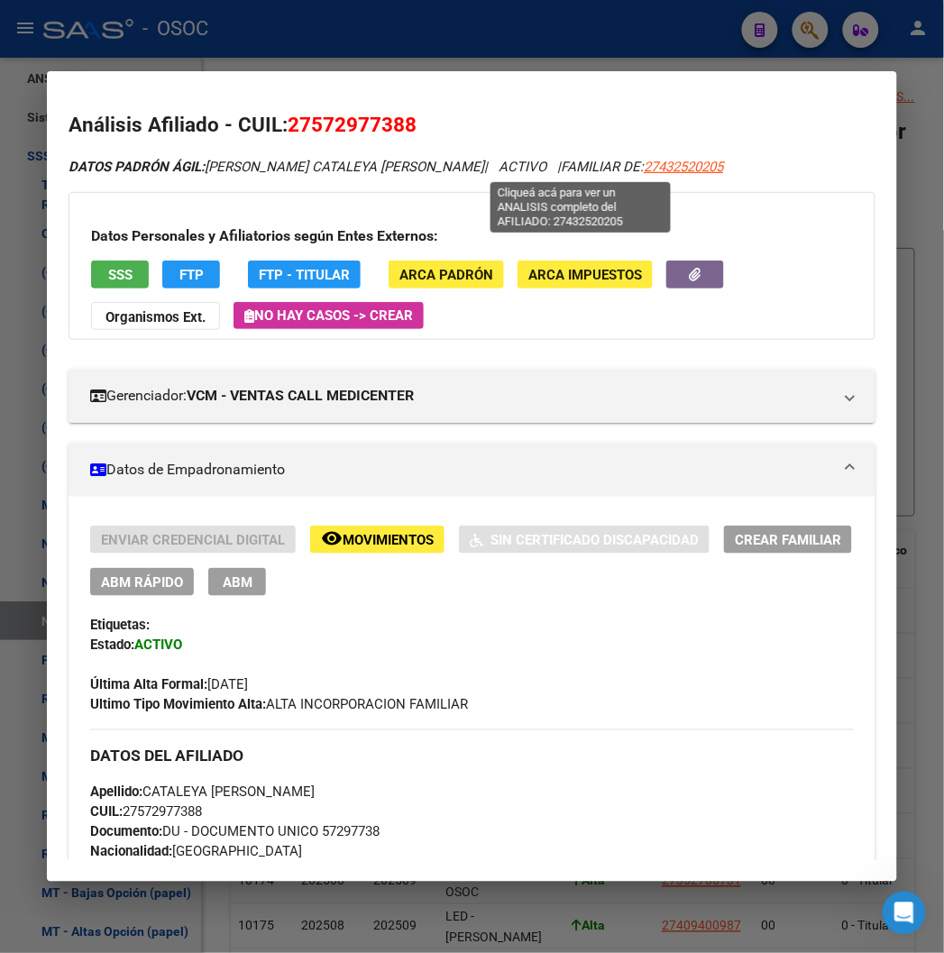
click at [643, 168] on span "27432520205" at bounding box center [682, 167] width 79 height 16
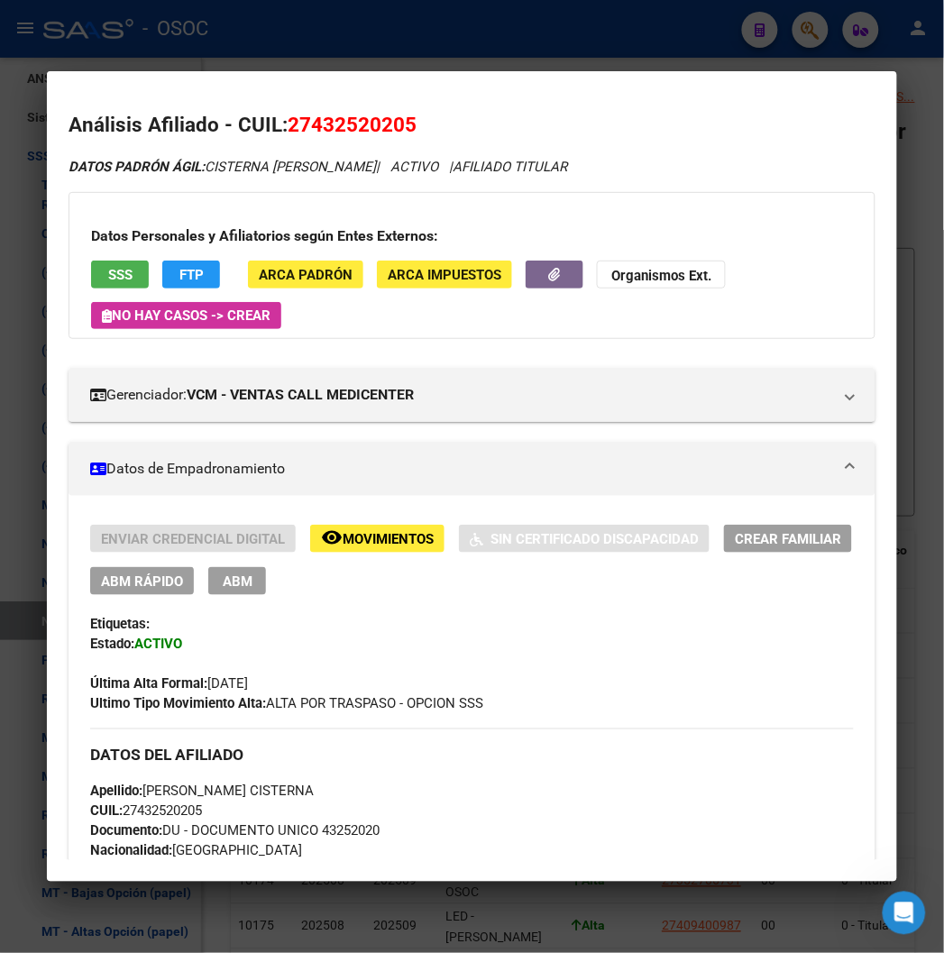
click at [111, 275] on button "SSS" at bounding box center [120, 274] width 58 height 28
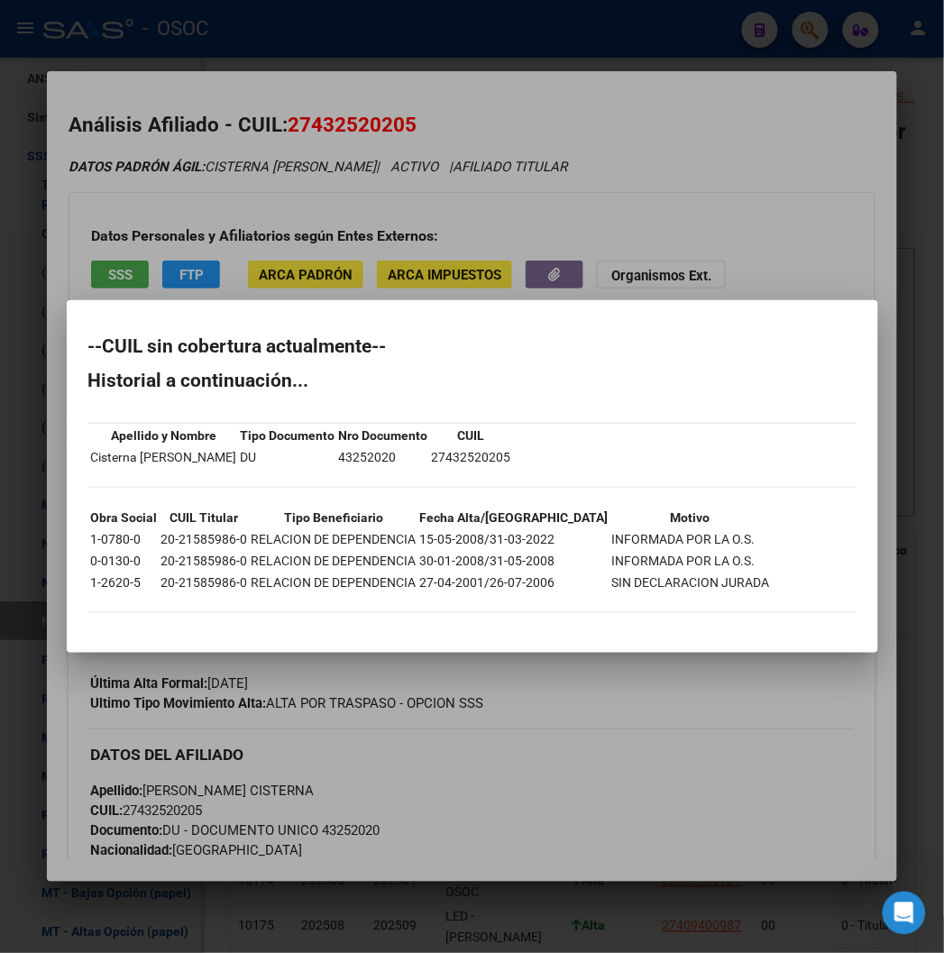
click at [642, 151] on div at bounding box center [472, 476] width 944 height 953
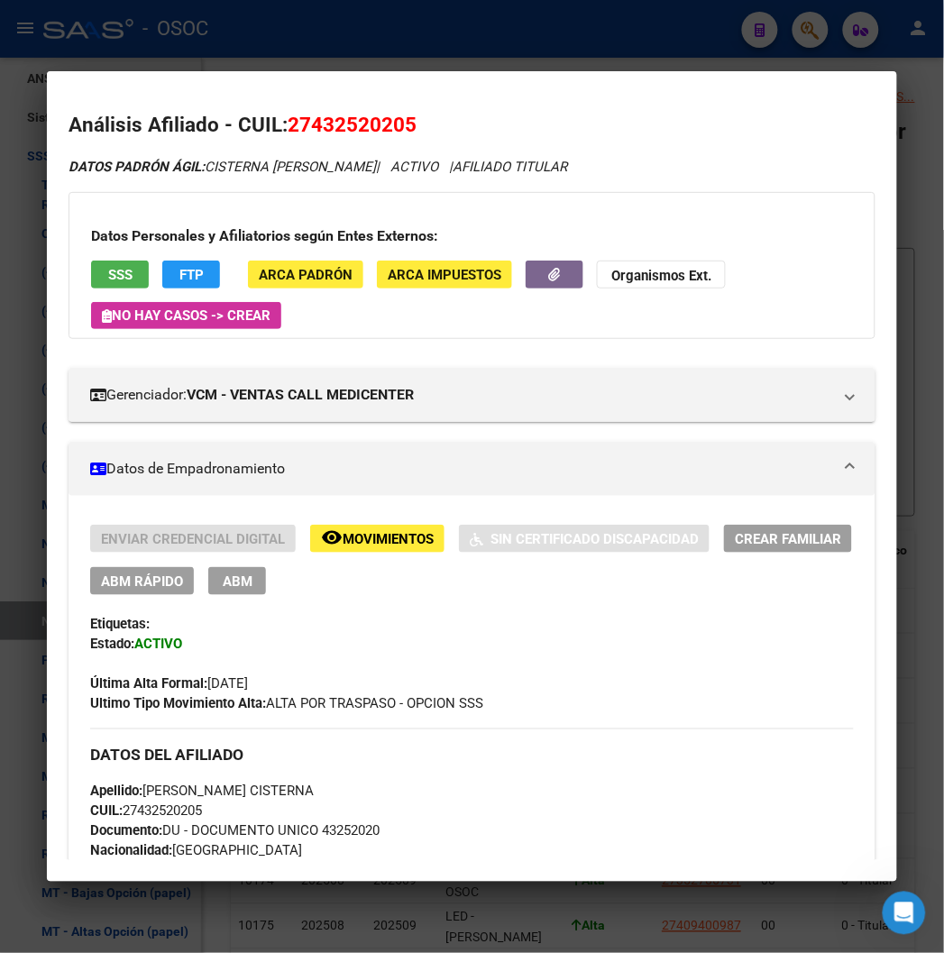
click at [342, 536] on span "Movimientos" at bounding box center [387, 539] width 91 height 16
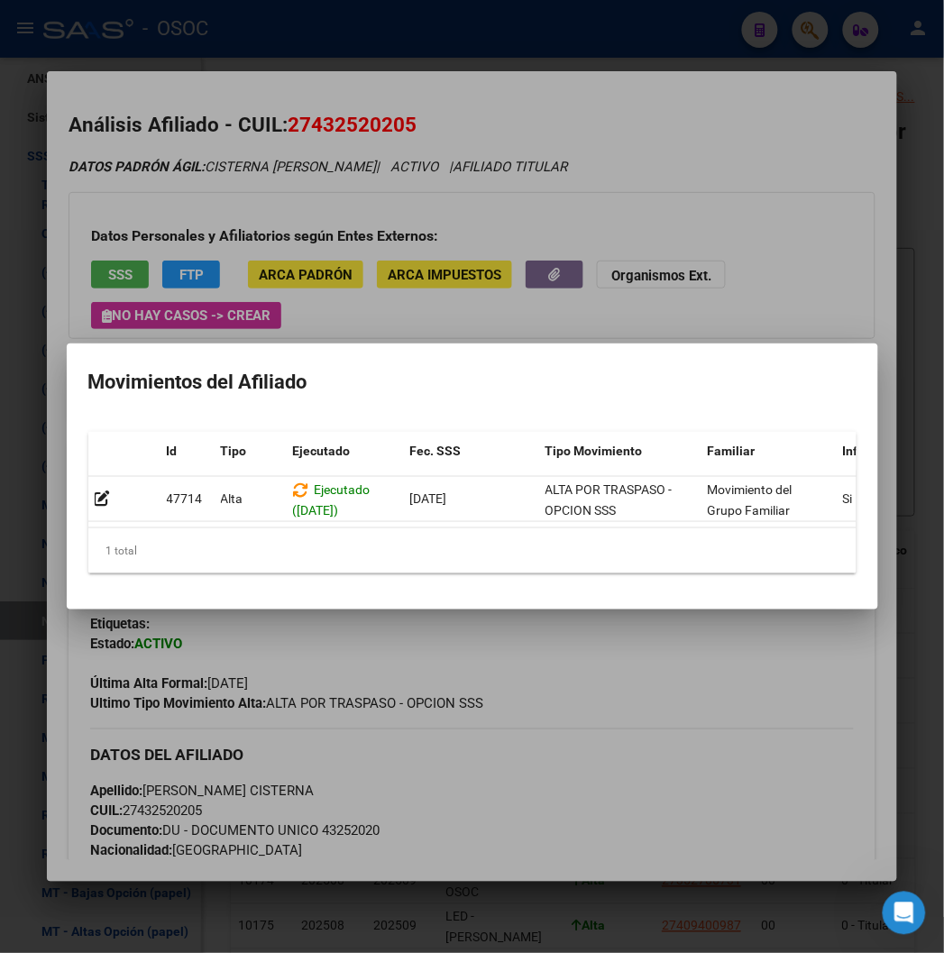
scroll to position [0, 21]
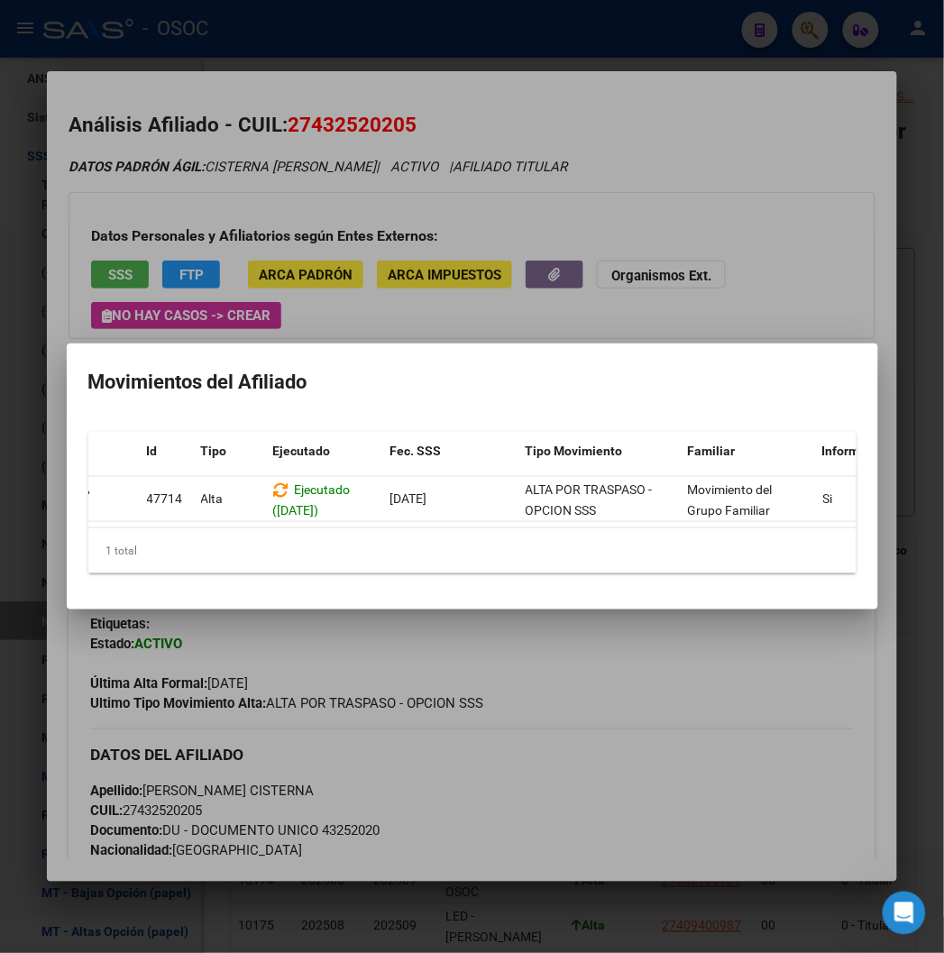
click at [482, 254] on div at bounding box center [472, 476] width 944 height 953
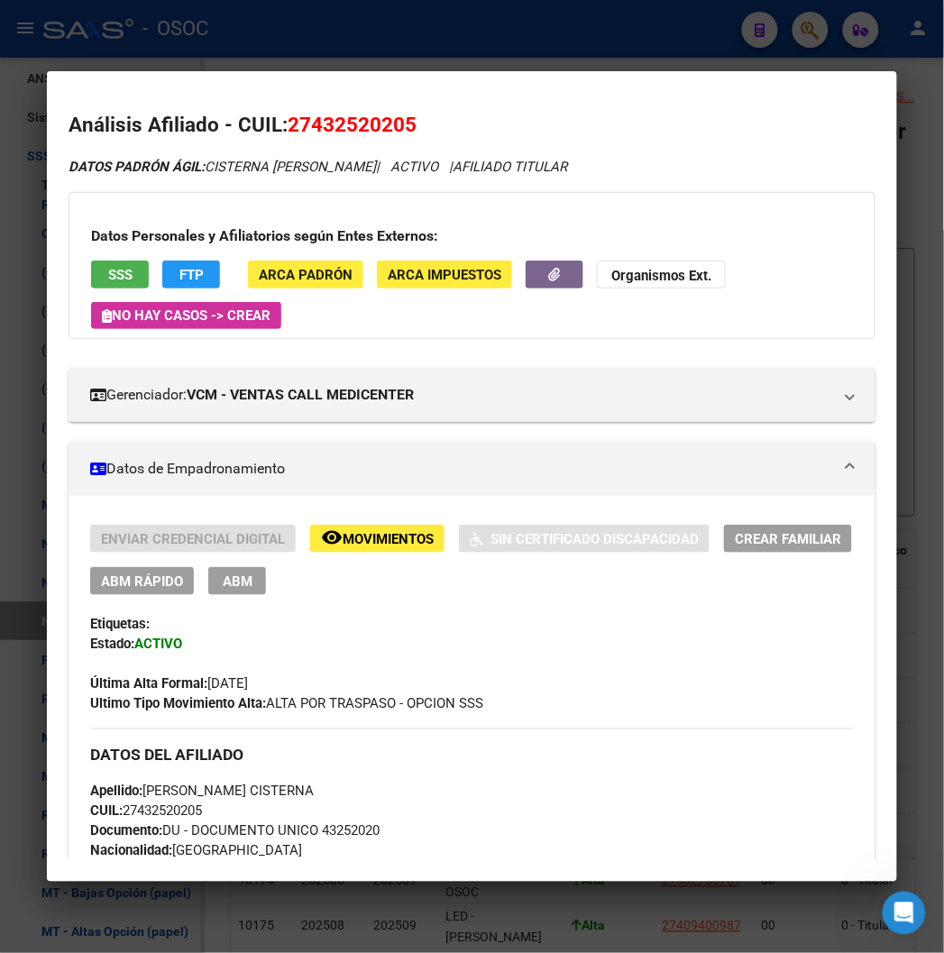
click at [382, 82] on mat-dialog-container "Análisis Afiliado - CUIL: 27432520205 DATOS PADRÓN ÁGIL: CISTERNA JAZMIN ALBANA…" at bounding box center [471, 475] width 849 height 809
drag, startPoint x: 426, startPoint y: 40, endPoint x: 425, endPoint y: 50, distance: 10.9
click at [426, 40] on div at bounding box center [472, 476] width 944 height 953
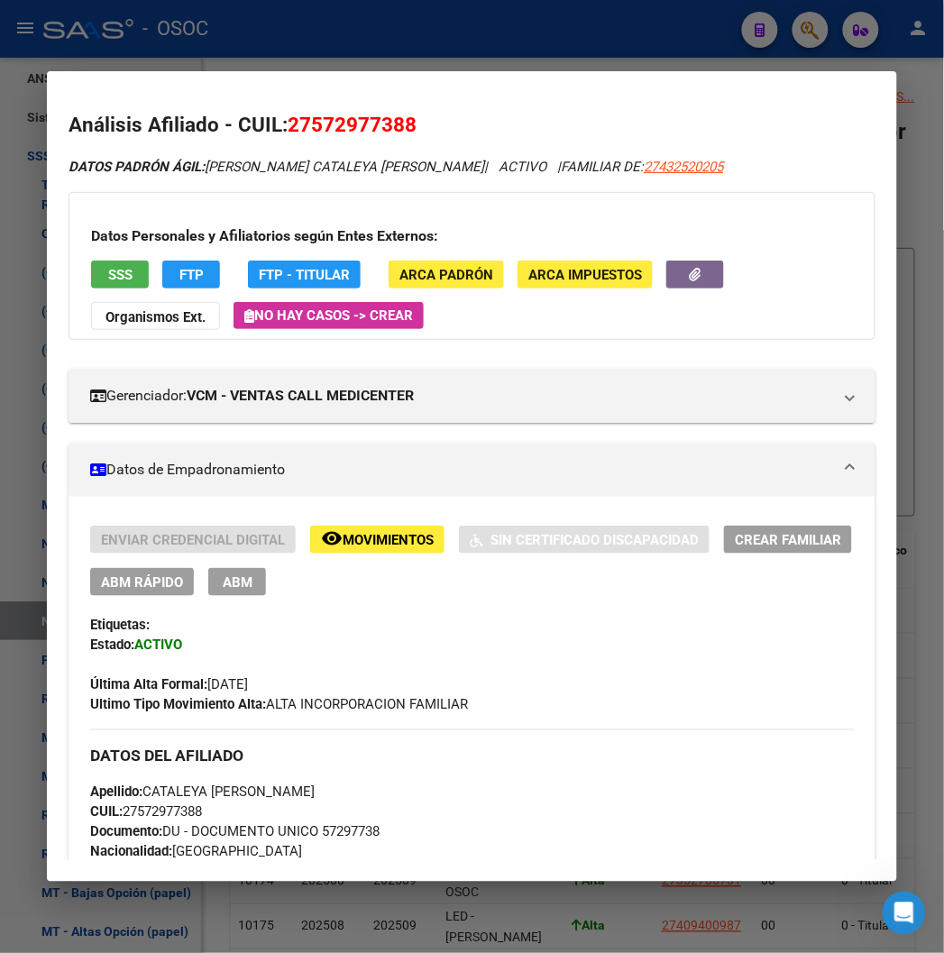
click at [147, 569] on button "ABM Rápido" at bounding box center [142, 582] width 104 height 28
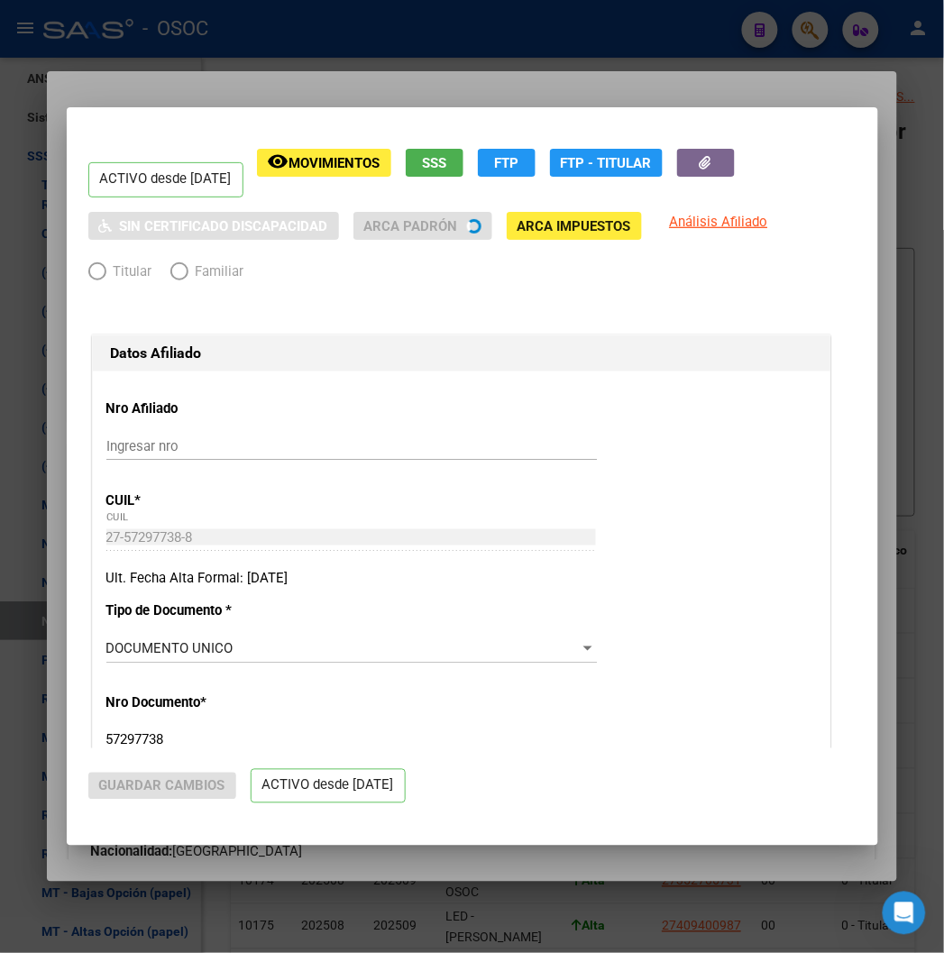
radio input "true"
type input "27-43252020-5"
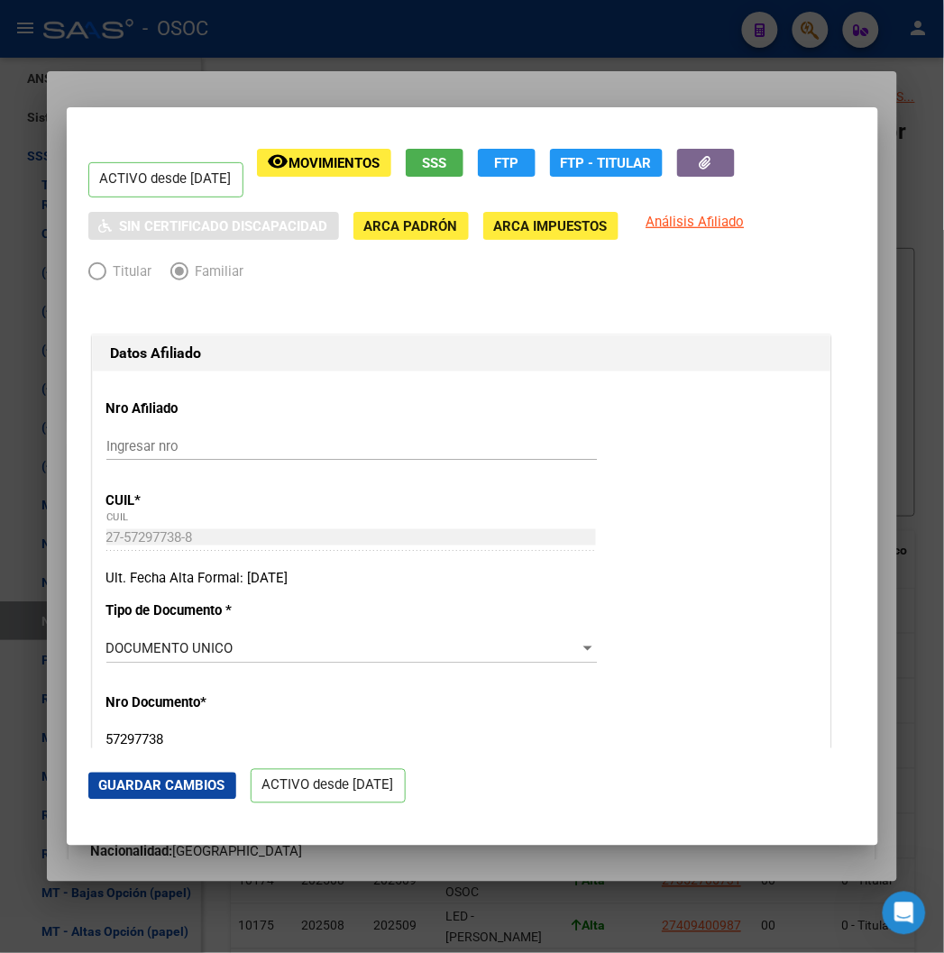
click at [365, 76] on div at bounding box center [472, 476] width 944 height 953
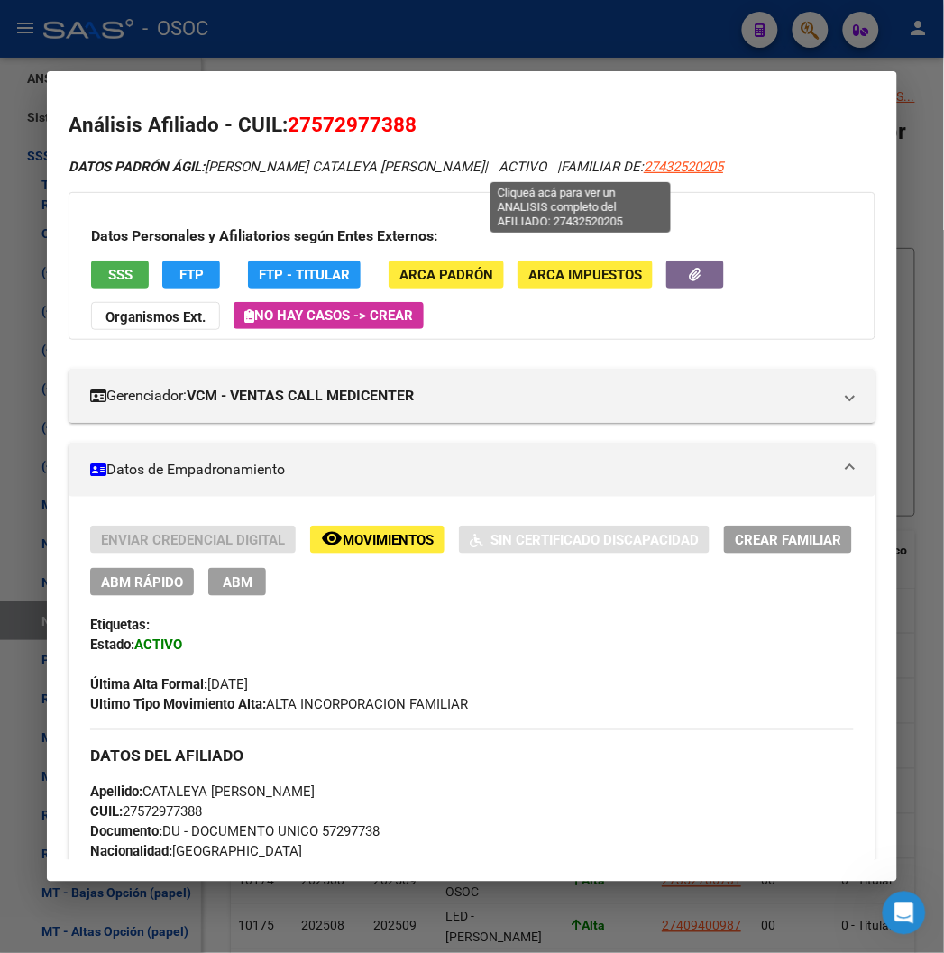
click at [643, 163] on span "27432520205" at bounding box center [682, 167] width 79 height 16
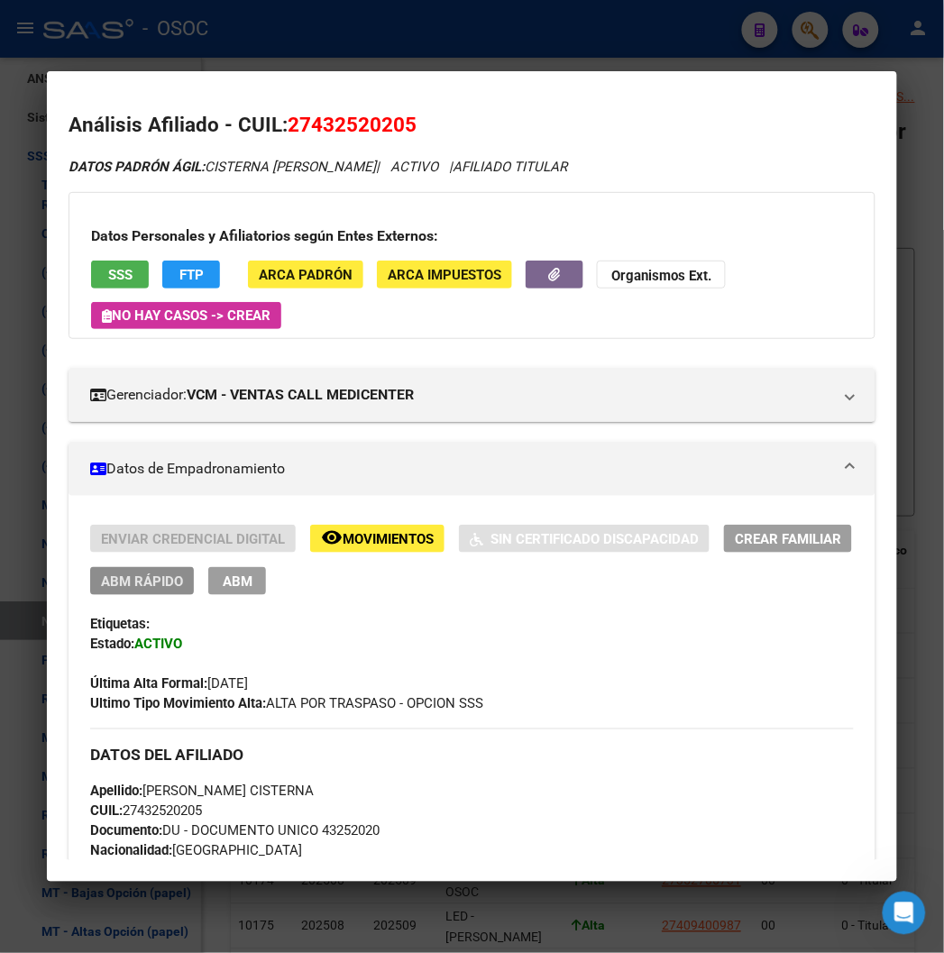
click at [130, 579] on span "ABM Rápido" at bounding box center [142, 581] width 82 height 16
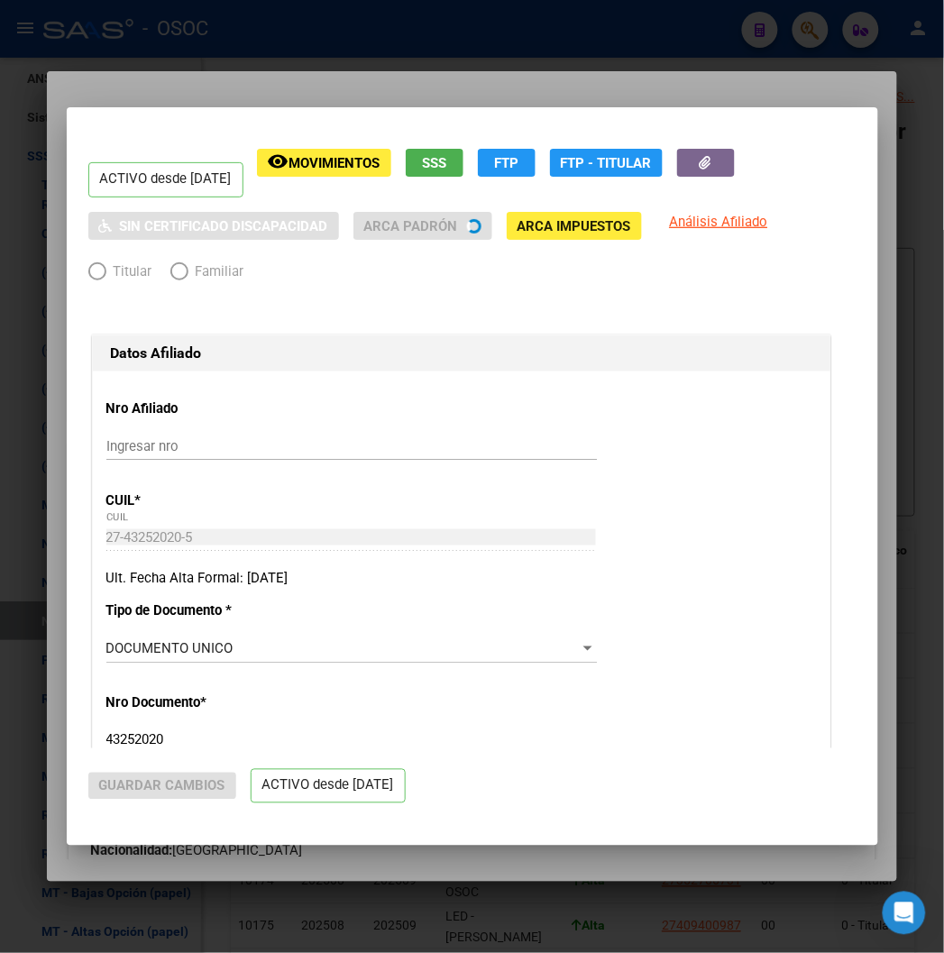
radio input "true"
type input "27-43252020-5"
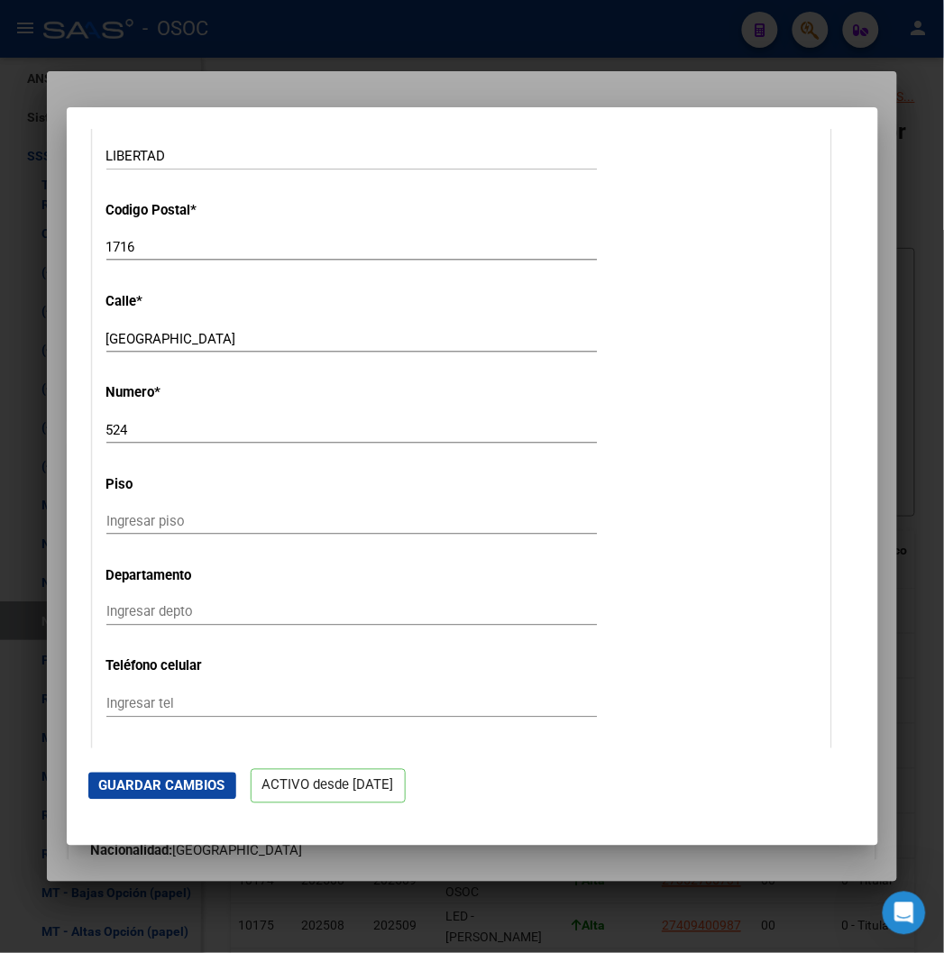
scroll to position [2202, 0]
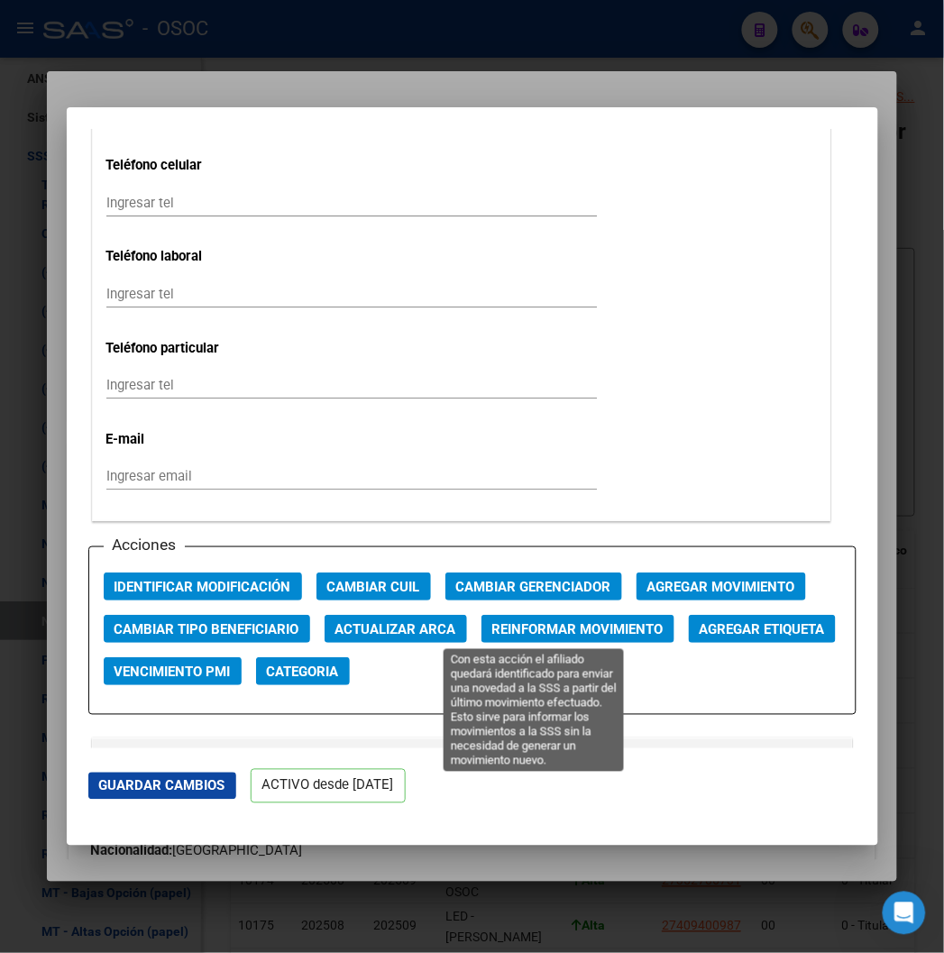
click at [492, 627] on span "Reinformar Movimiento" at bounding box center [577, 629] width 171 height 16
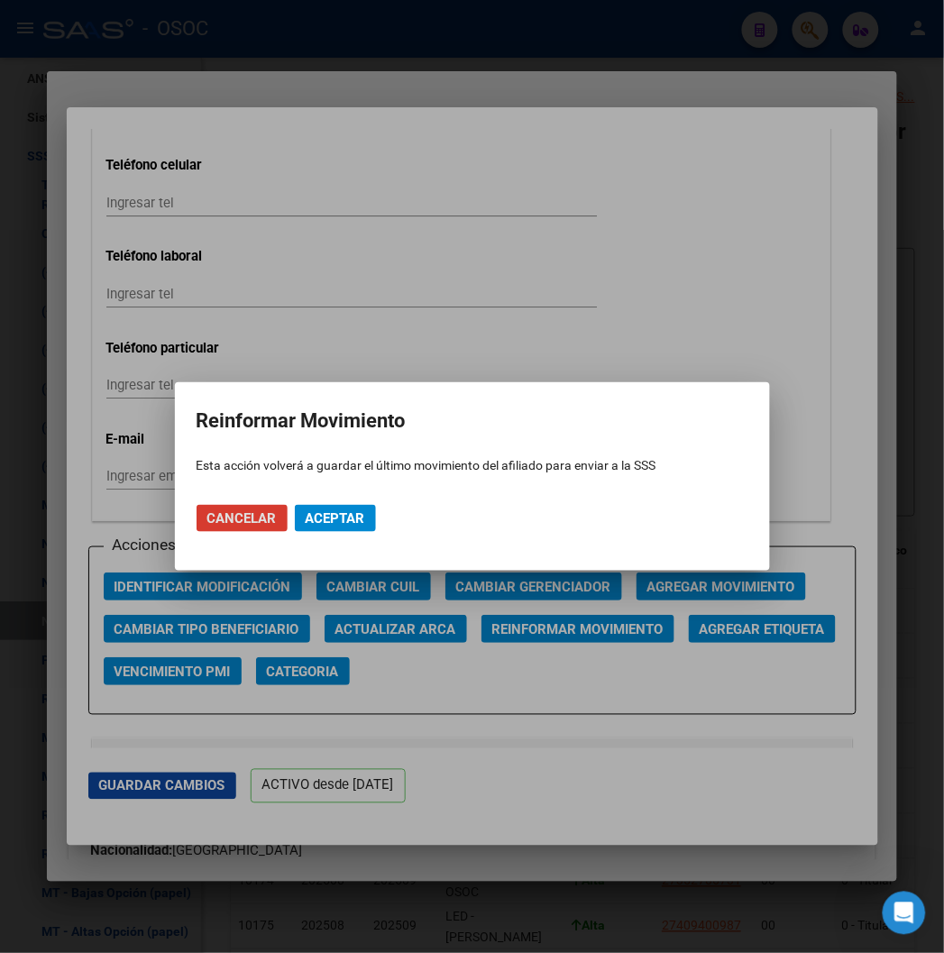
click at [339, 510] on span "Aceptar" at bounding box center [334, 518] width 59 height 16
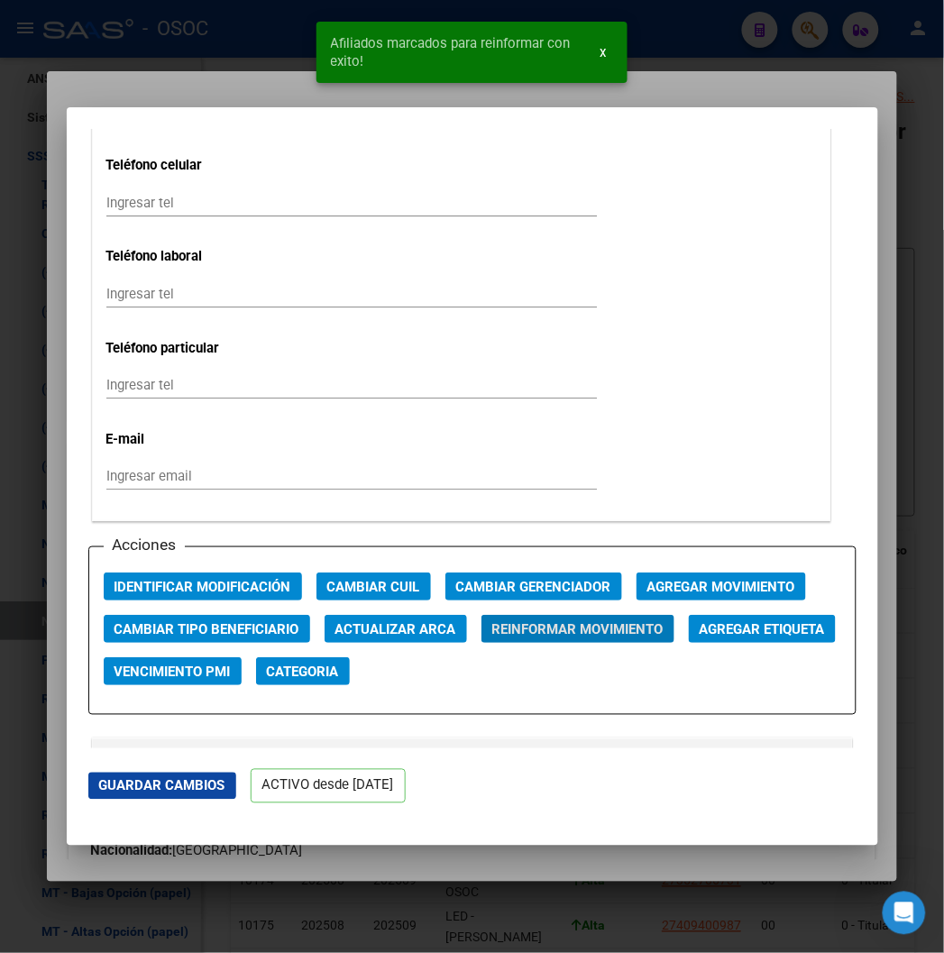
click at [205, 107] on mat-dialog-container "ACTIVO desde 01/04/2025 remove_red_eye Movimientos SSS FTP Sin Certificado Disc…" at bounding box center [472, 476] width 811 height 739
click at [207, 100] on div at bounding box center [472, 476] width 944 height 953
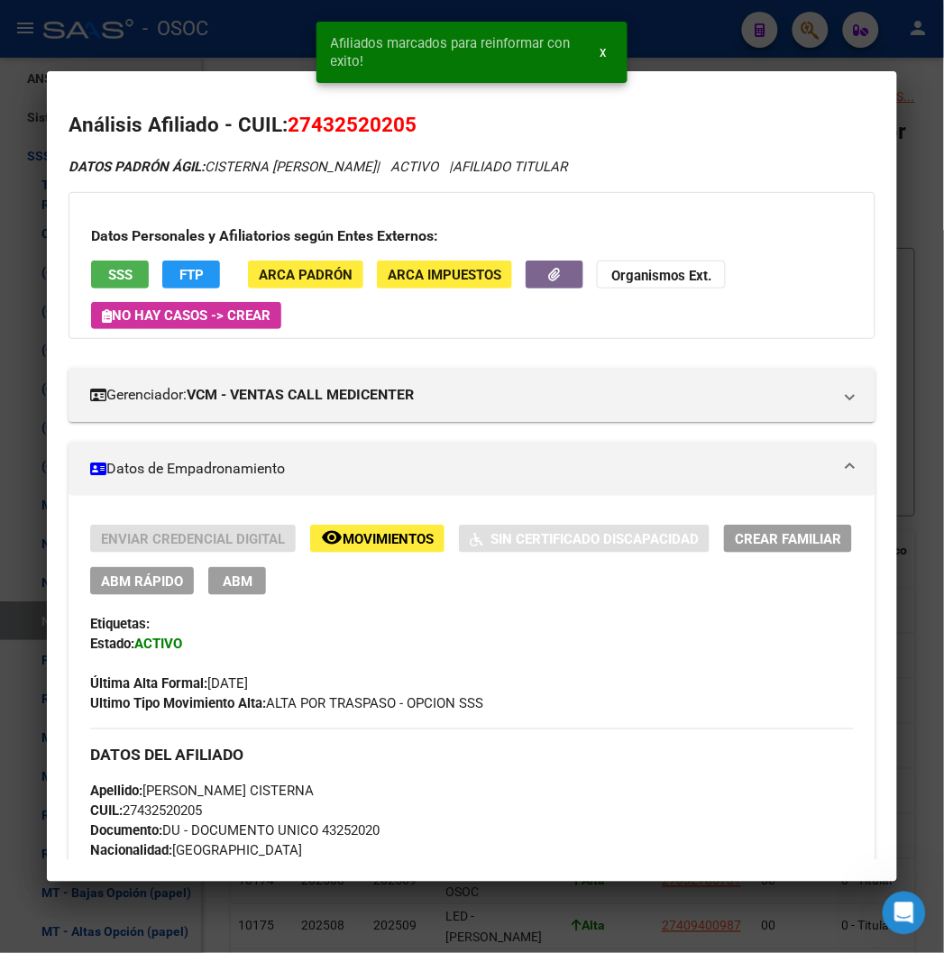
click at [234, 61] on div at bounding box center [472, 476] width 944 height 953
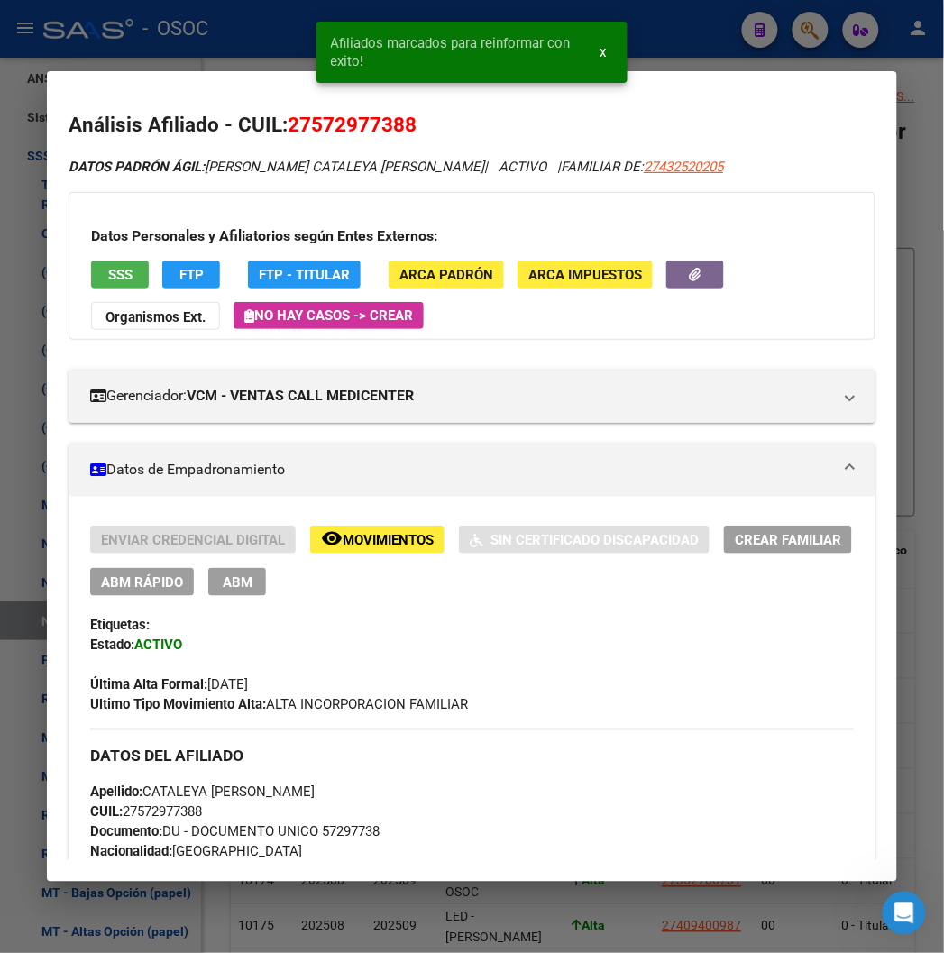
click at [321, 532] on mat-icon "remove_red_eye" at bounding box center [332, 538] width 22 height 22
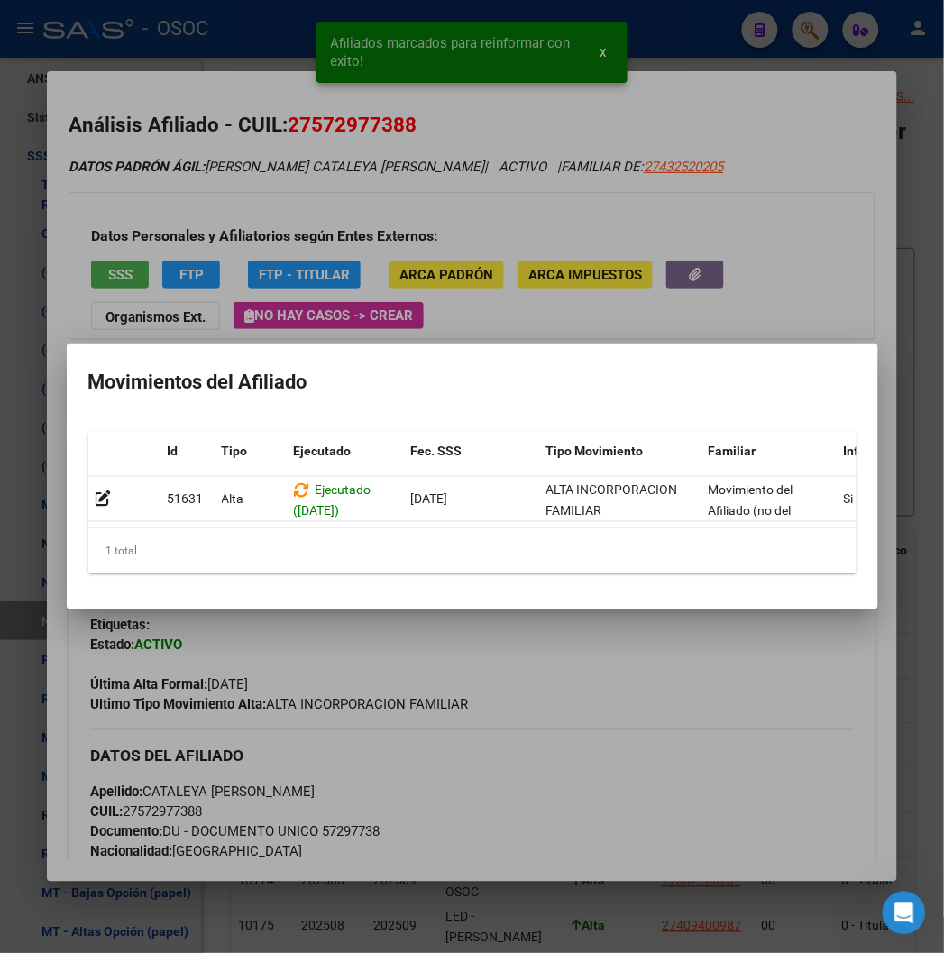
click at [479, 247] on div at bounding box center [472, 476] width 944 height 953
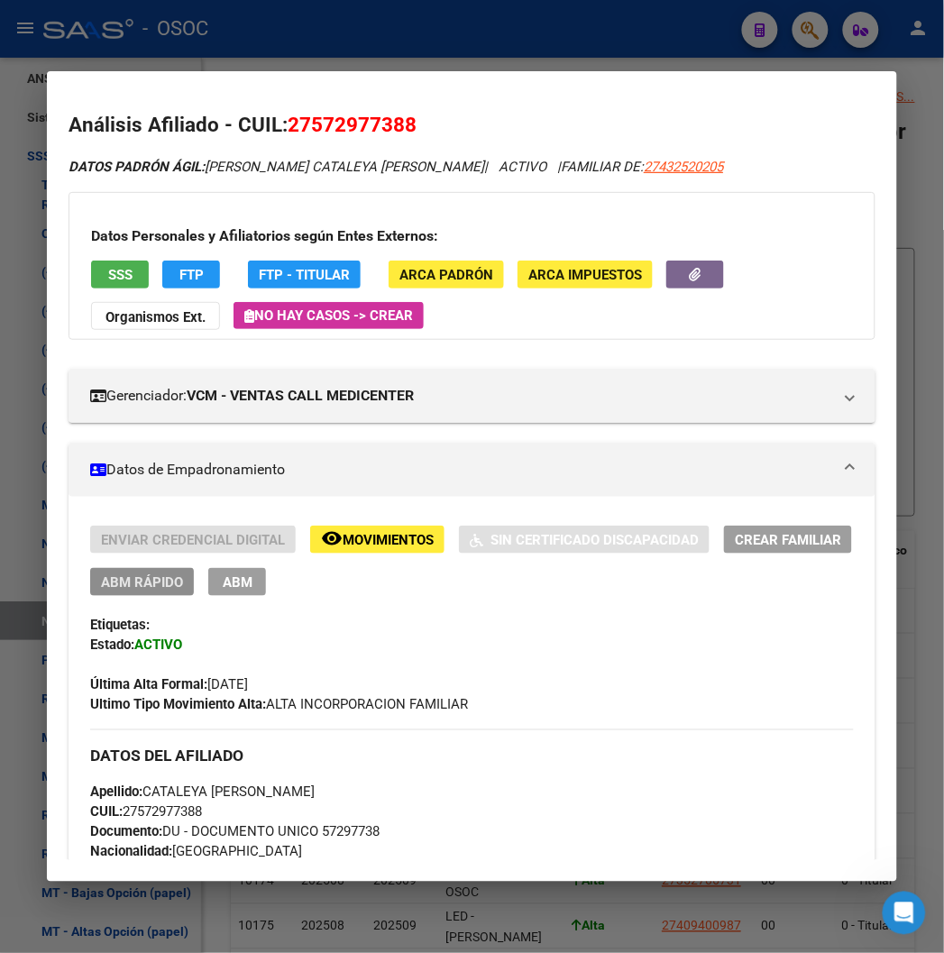
click at [114, 581] on span "ABM Rápido" at bounding box center [142, 582] width 82 height 16
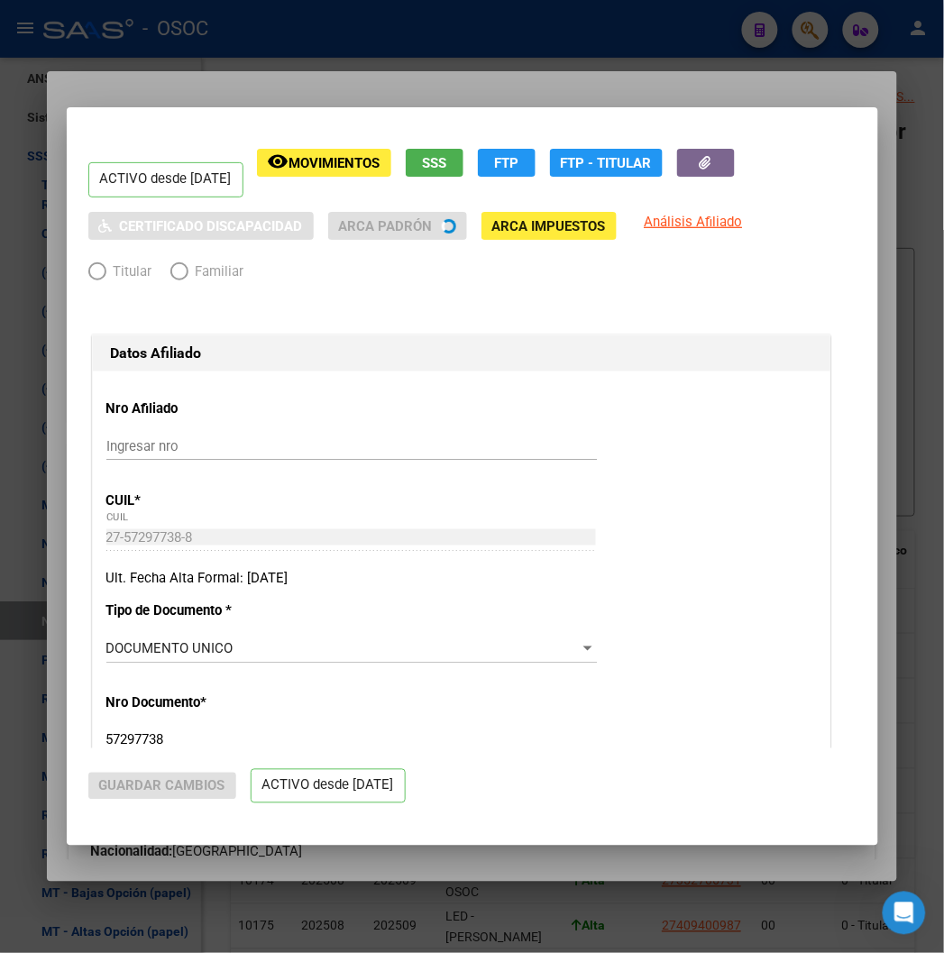
radio input "true"
type input "27-43252020-5"
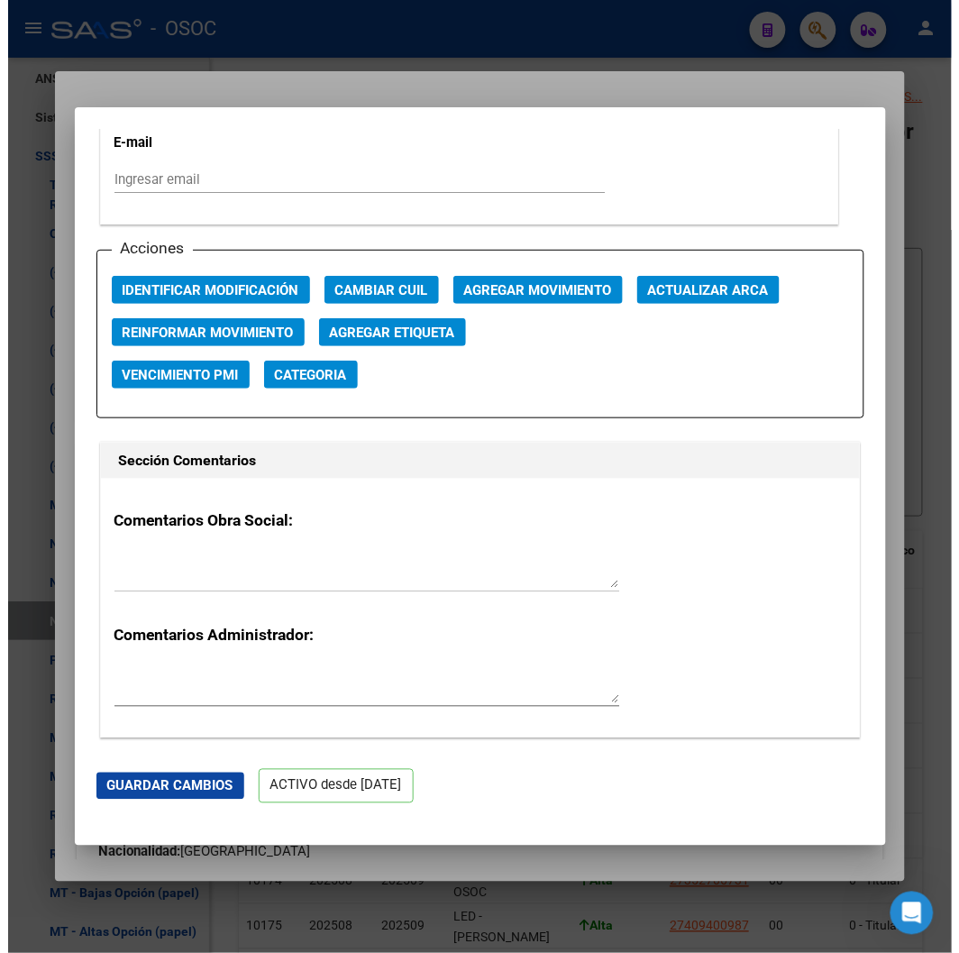
scroll to position [2502, 0]
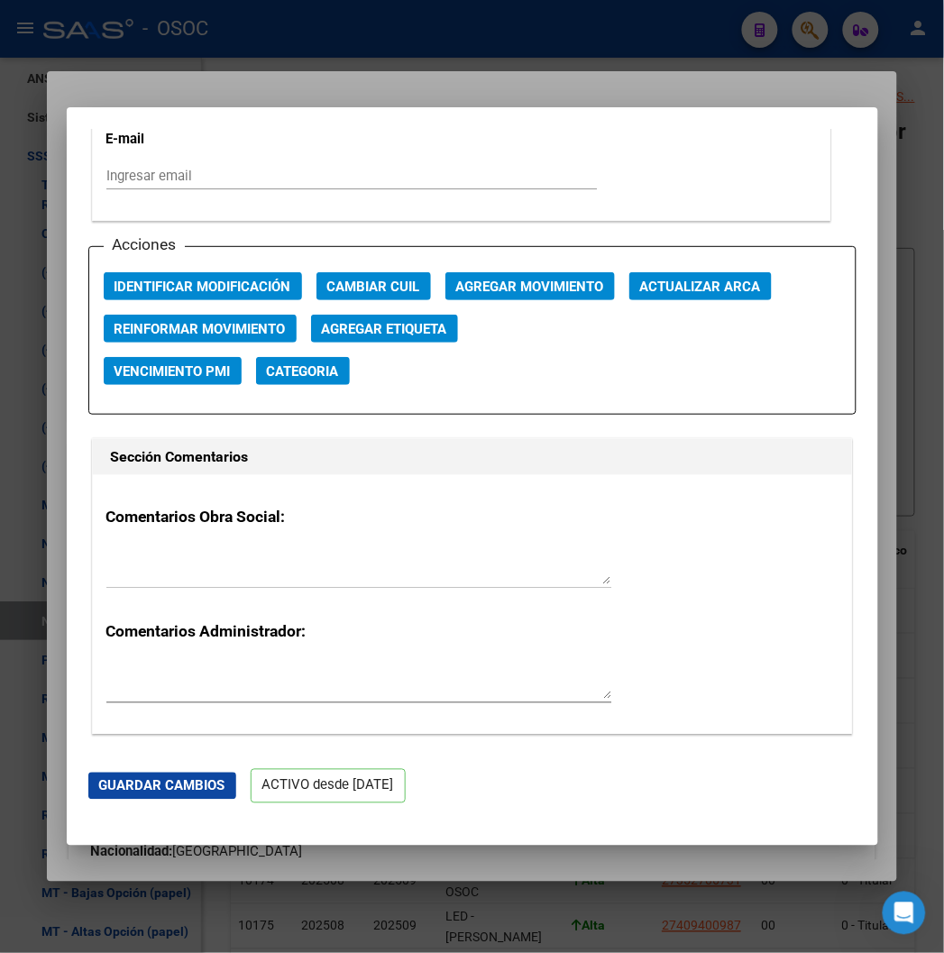
click at [196, 344] on app-reinformar-movimiento "Reinformar Movimiento" at bounding box center [207, 336] width 207 height 42
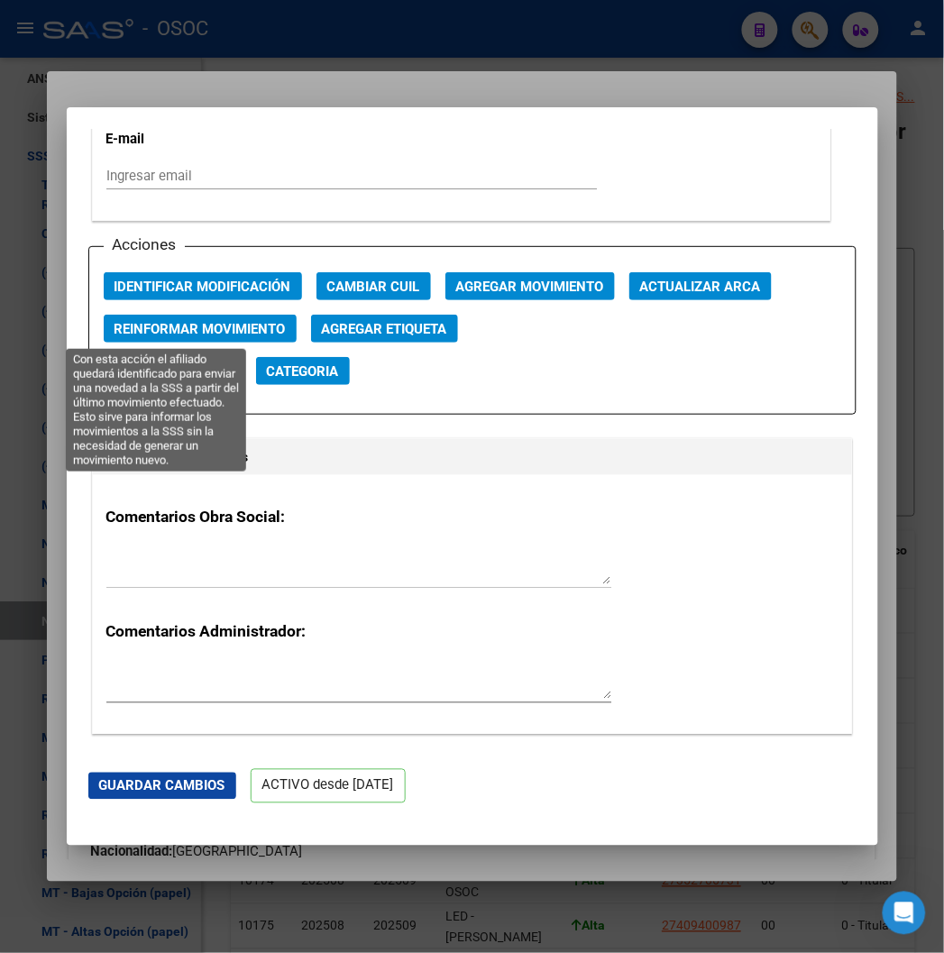
click at [192, 328] on span "Reinformar Movimiento" at bounding box center [199, 329] width 171 height 16
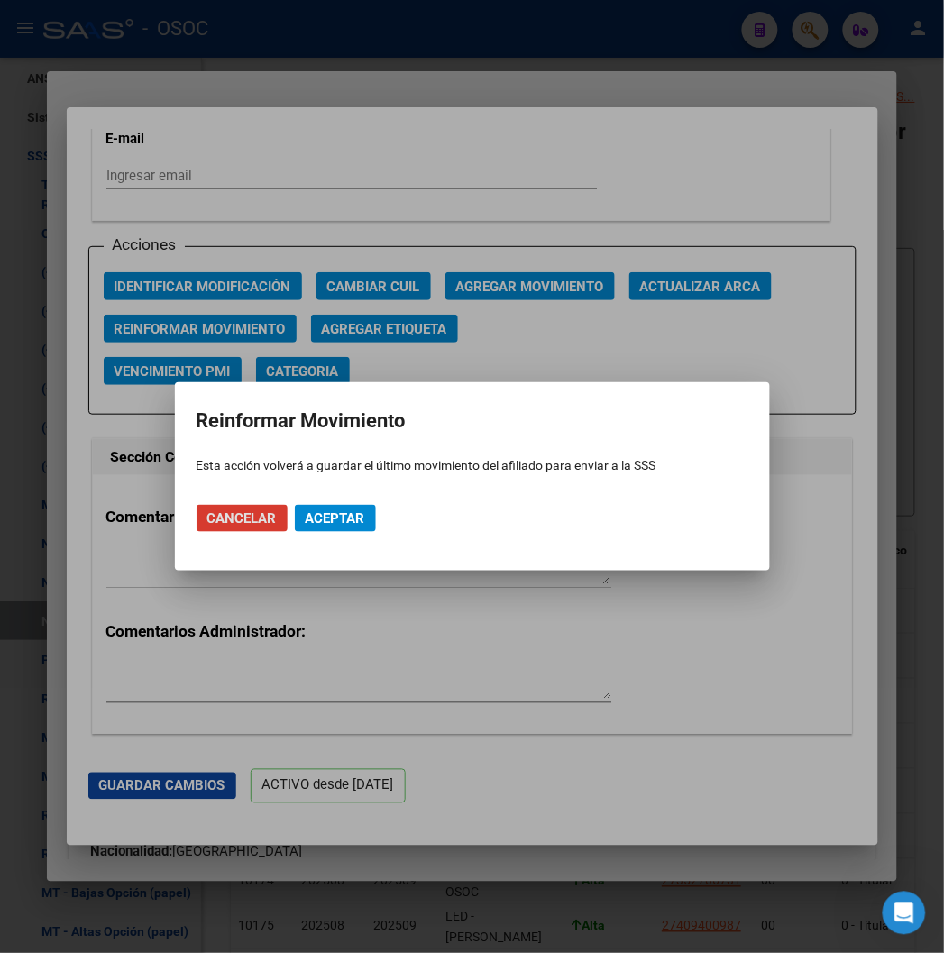
click at [312, 523] on span "Aceptar" at bounding box center [334, 518] width 59 height 16
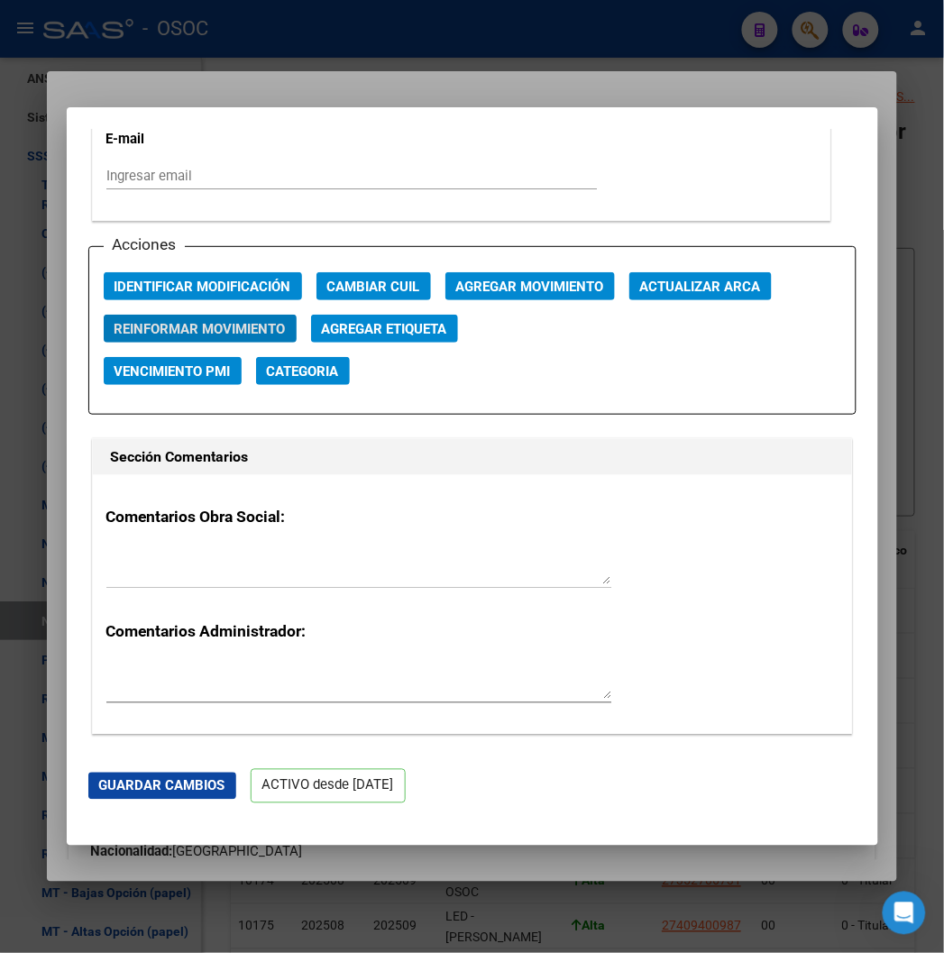
click at [398, 68] on div at bounding box center [472, 476] width 944 height 953
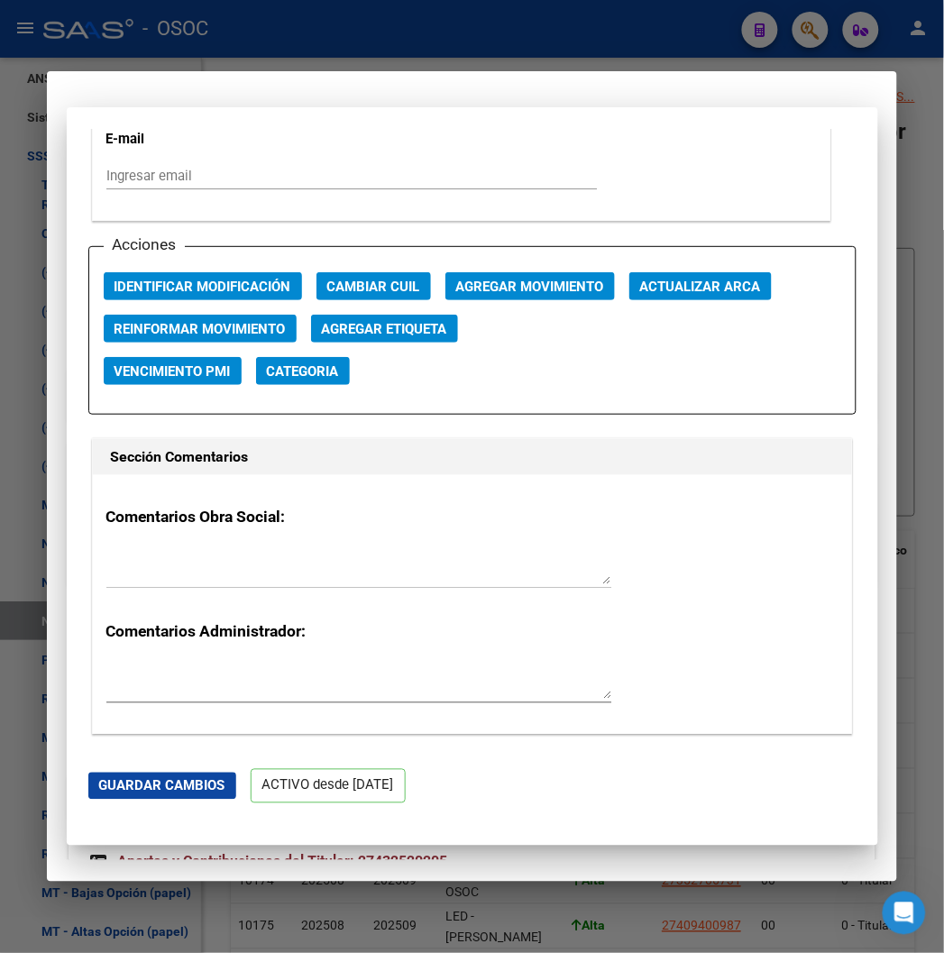
click at [402, 38] on div at bounding box center [472, 476] width 944 height 953
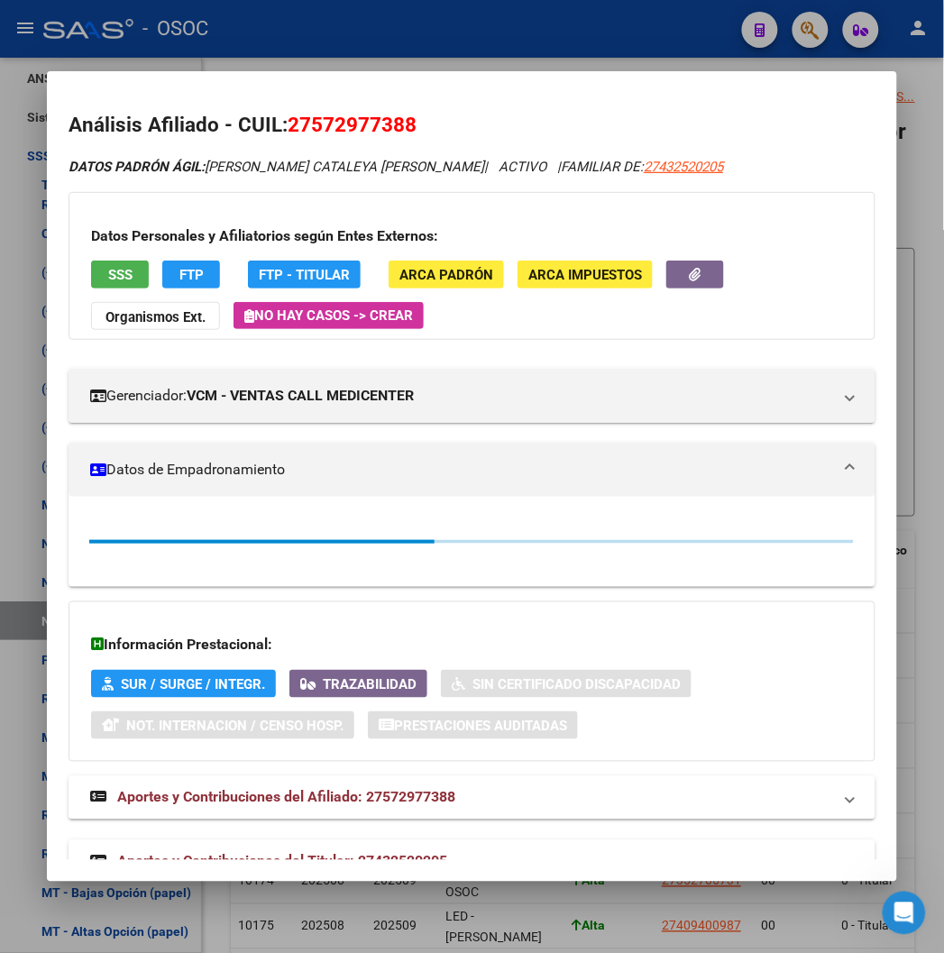
click at [402, 38] on div at bounding box center [472, 476] width 944 height 953
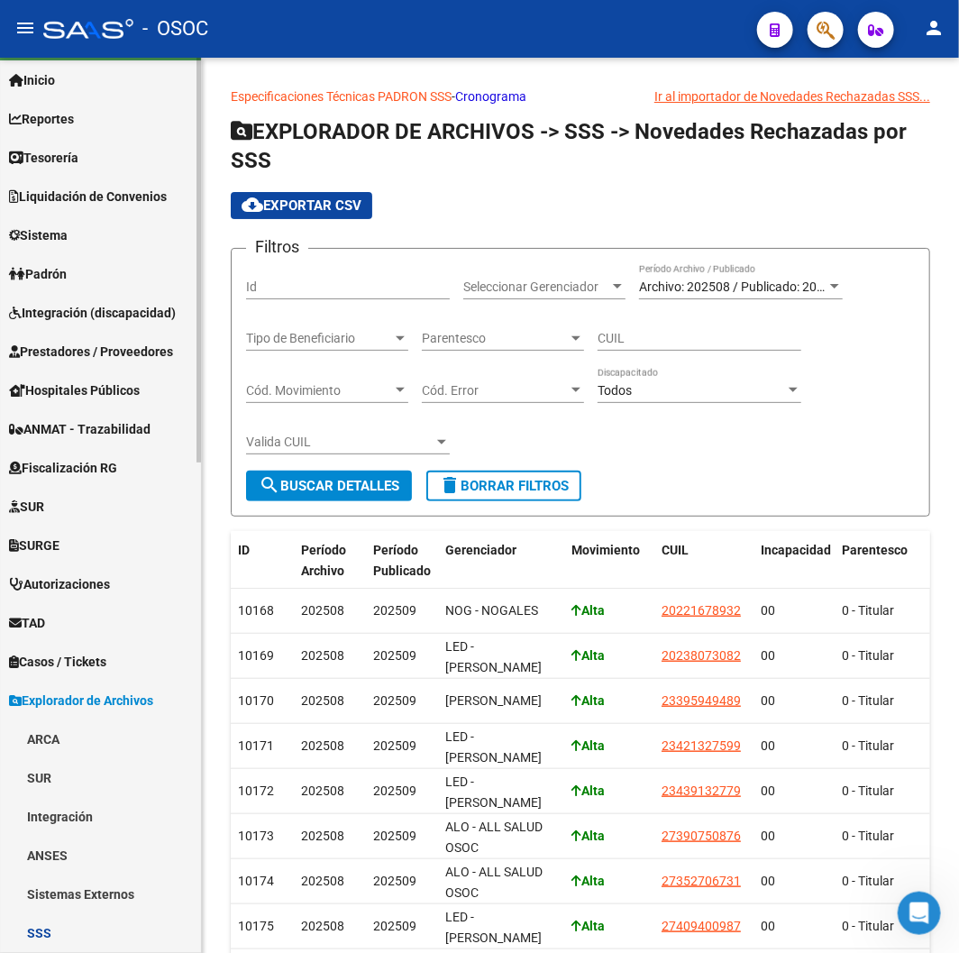
scroll to position [0, 0]
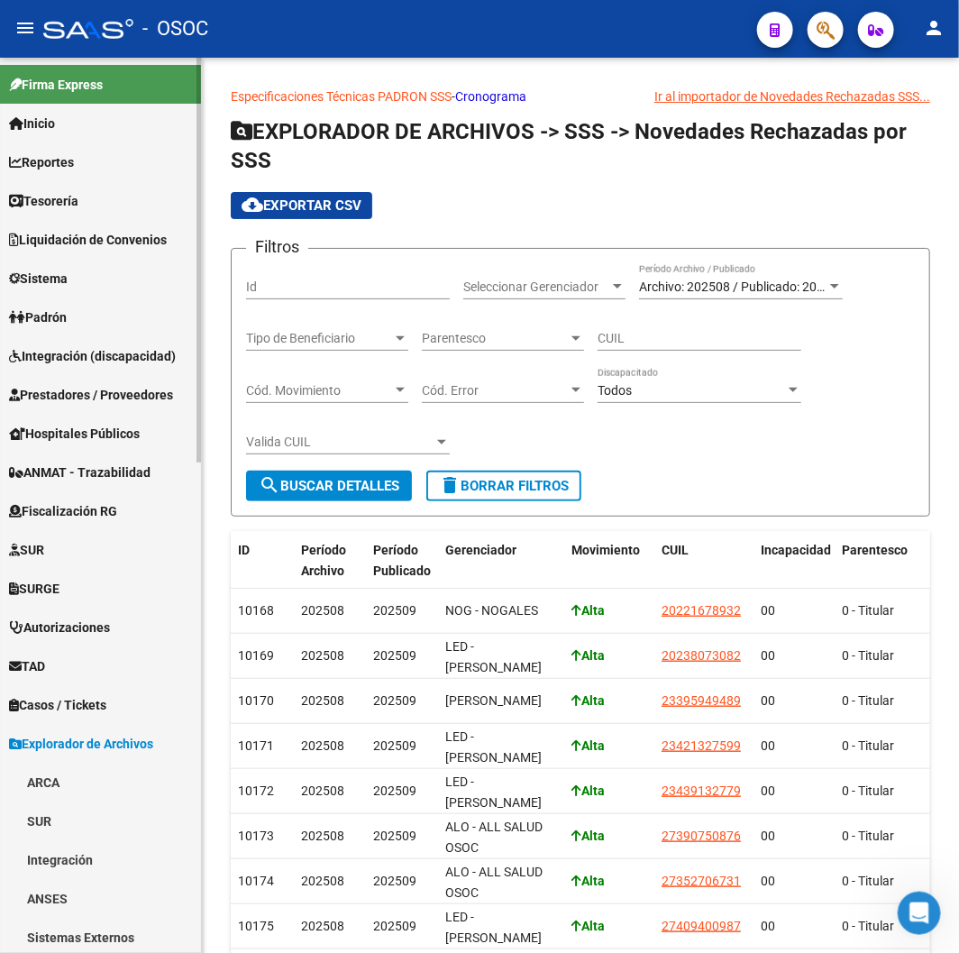
click at [99, 313] on link "Padrón" at bounding box center [100, 316] width 201 height 39
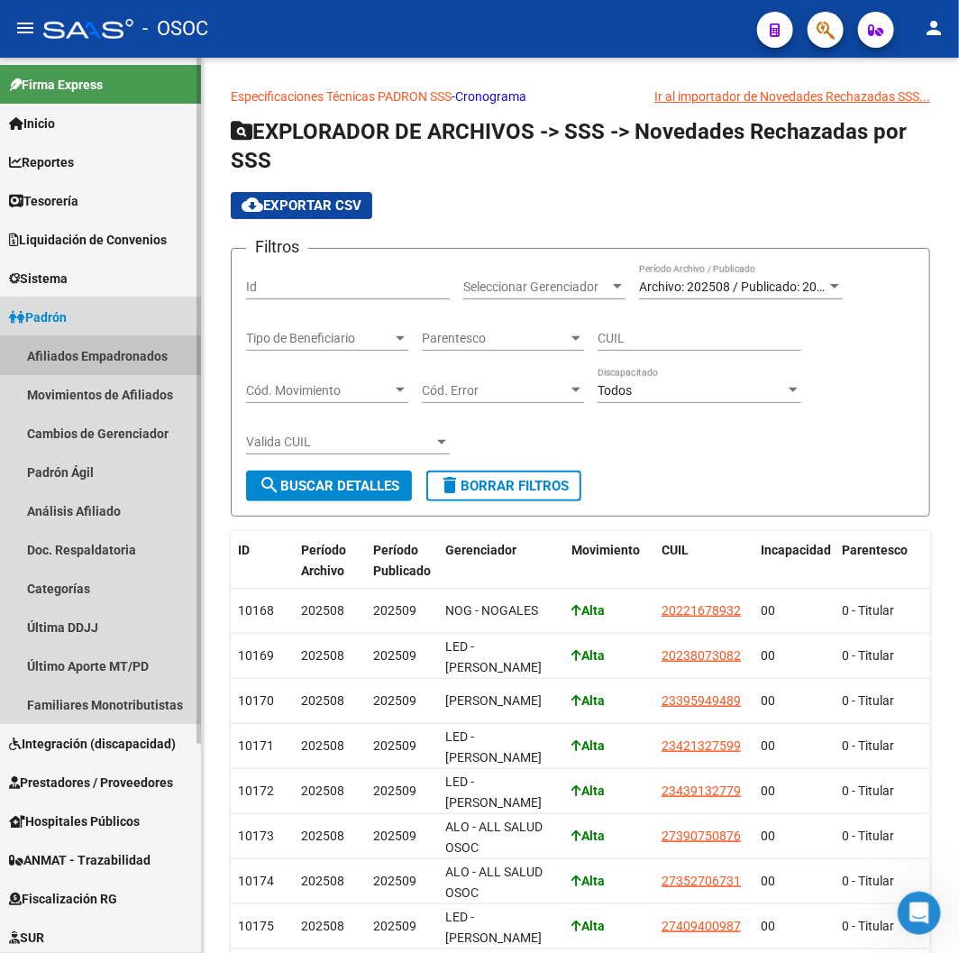
click at [105, 364] on link "Afiliados Empadronados" at bounding box center [100, 355] width 201 height 39
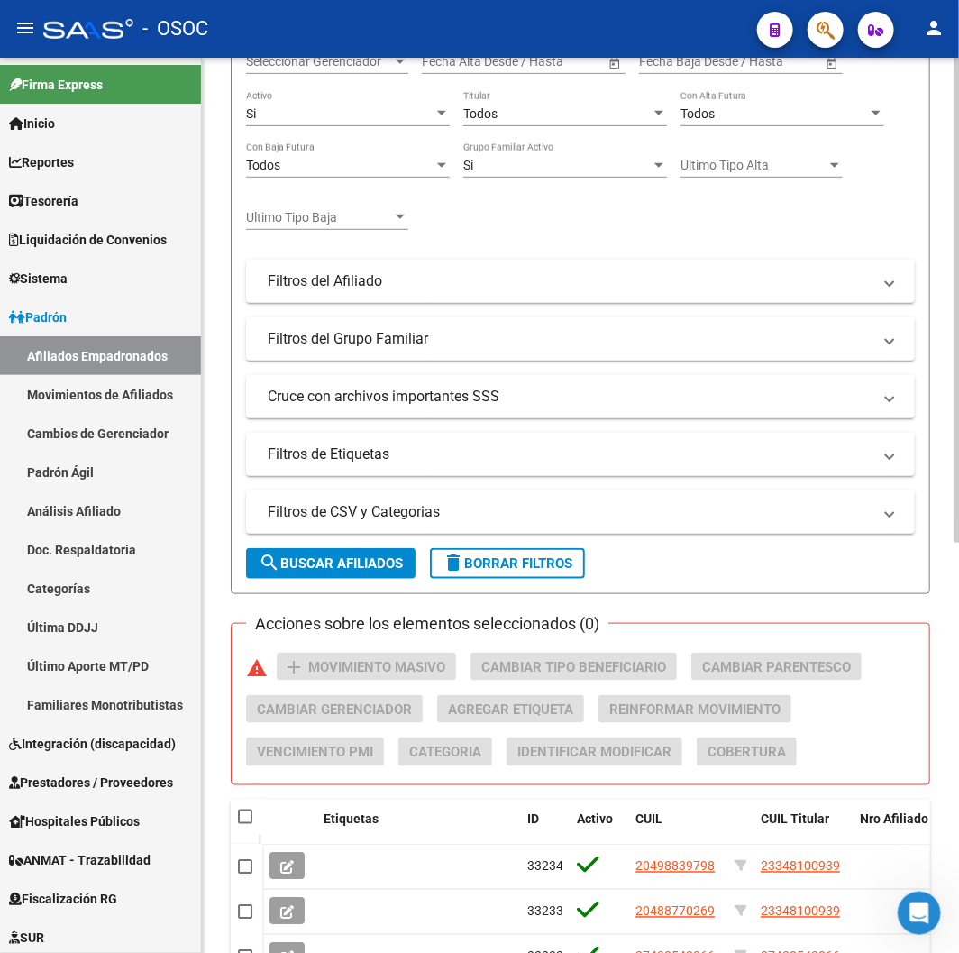
scroll to position [300, 0]
click at [466, 570] on button "delete Borrar Filtros" at bounding box center [507, 562] width 155 height 31
click at [401, 517] on mat-panel-title "Filtros de CSV y Categorias" at bounding box center [570, 511] width 604 height 20
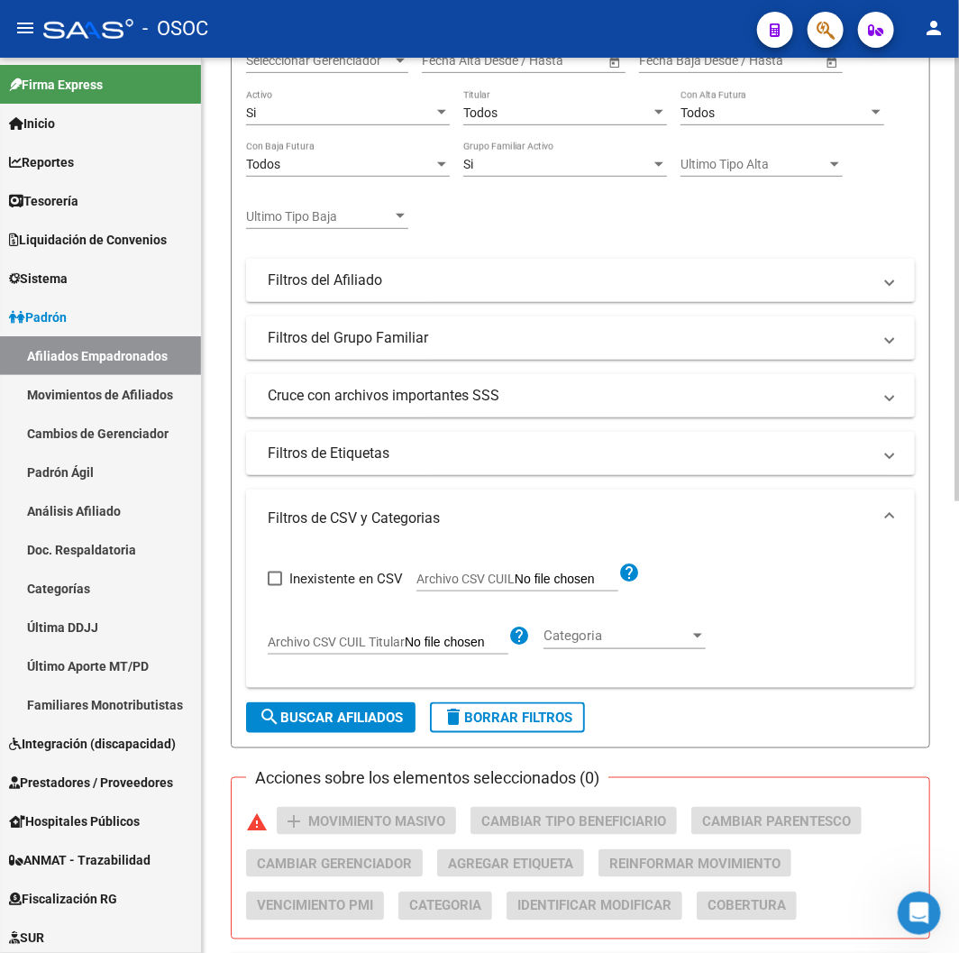
click at [448, 578] on span "Archivo CSV CUIL" at bounding box center [465, 578] width 98 height 14
click at [515, 578] on input "Archivo CSV CUIL" at bounding box center [567, 579] width 104 height 16
type input "C:\fakepath\archivo para filtrar en SAAS.csv"
click at [357, 708] on button "search Buscar Afiliados" at bounding box center [330, 717] width 169 height 31
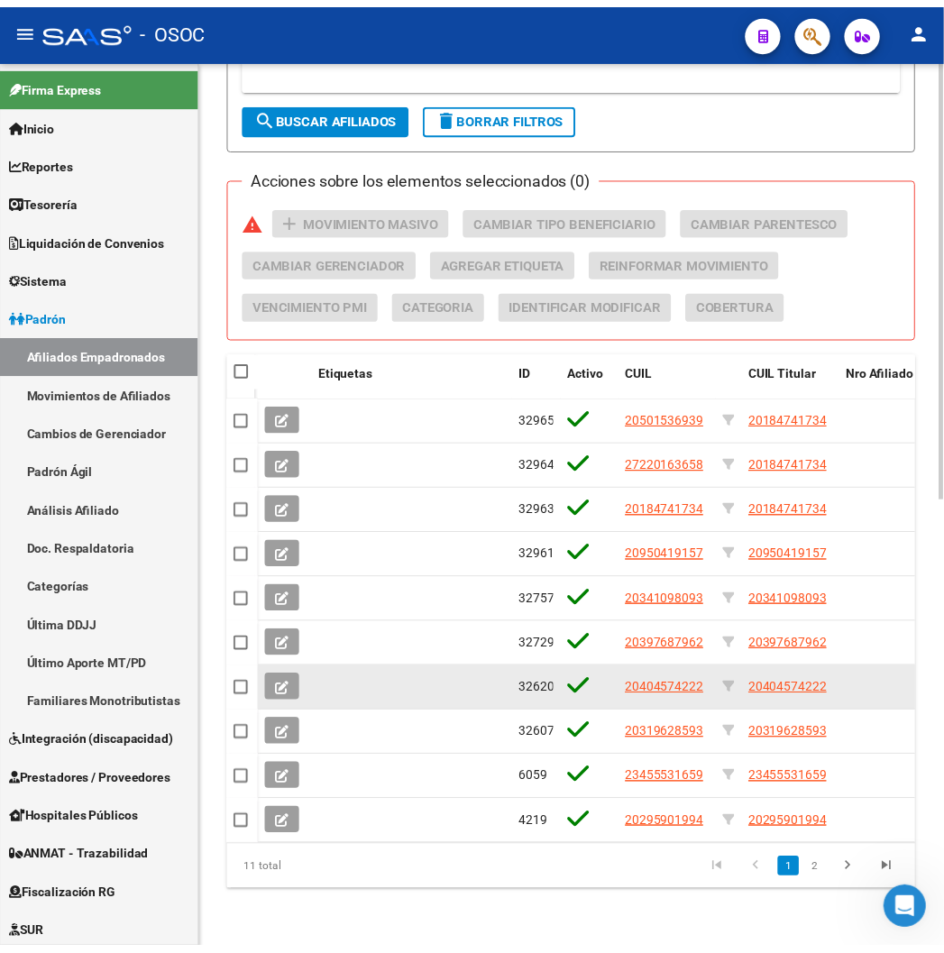
scroll to position [915, 0]
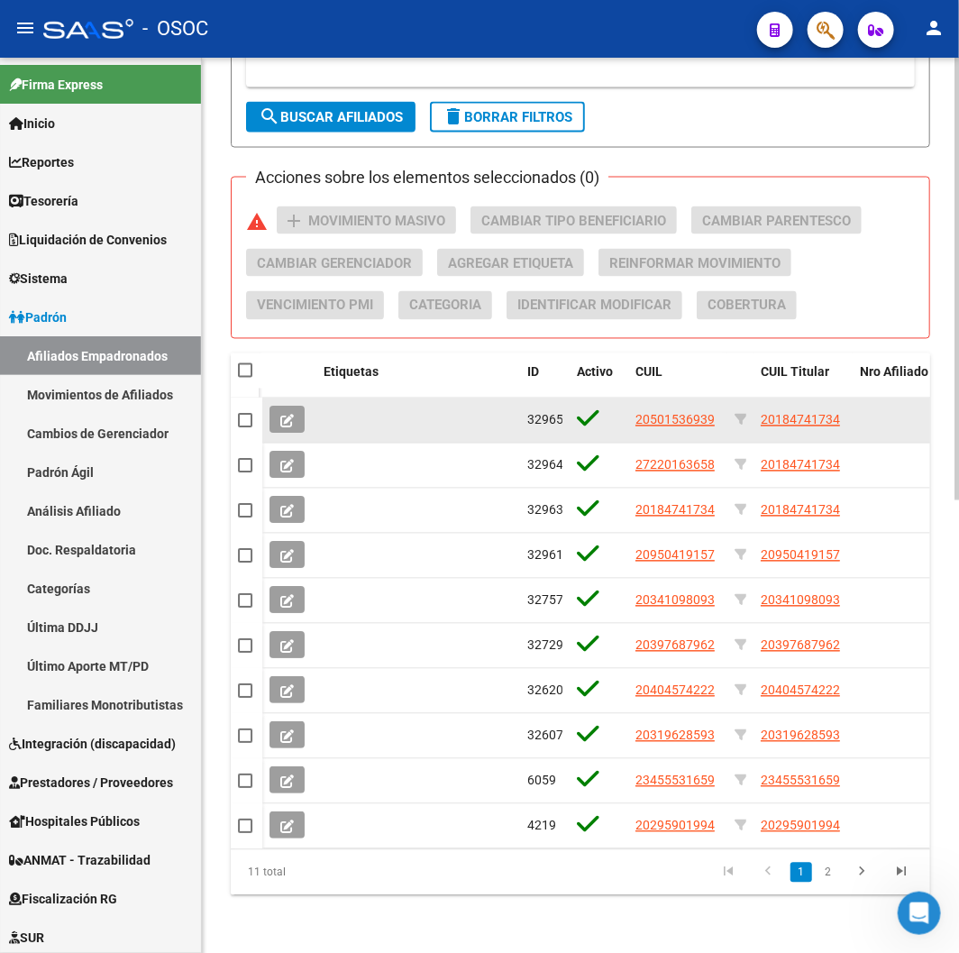
click at [780, 413] on span "20184741734" at bounding box center [800, 420] width 79 height 14
type textarea "20184741734"
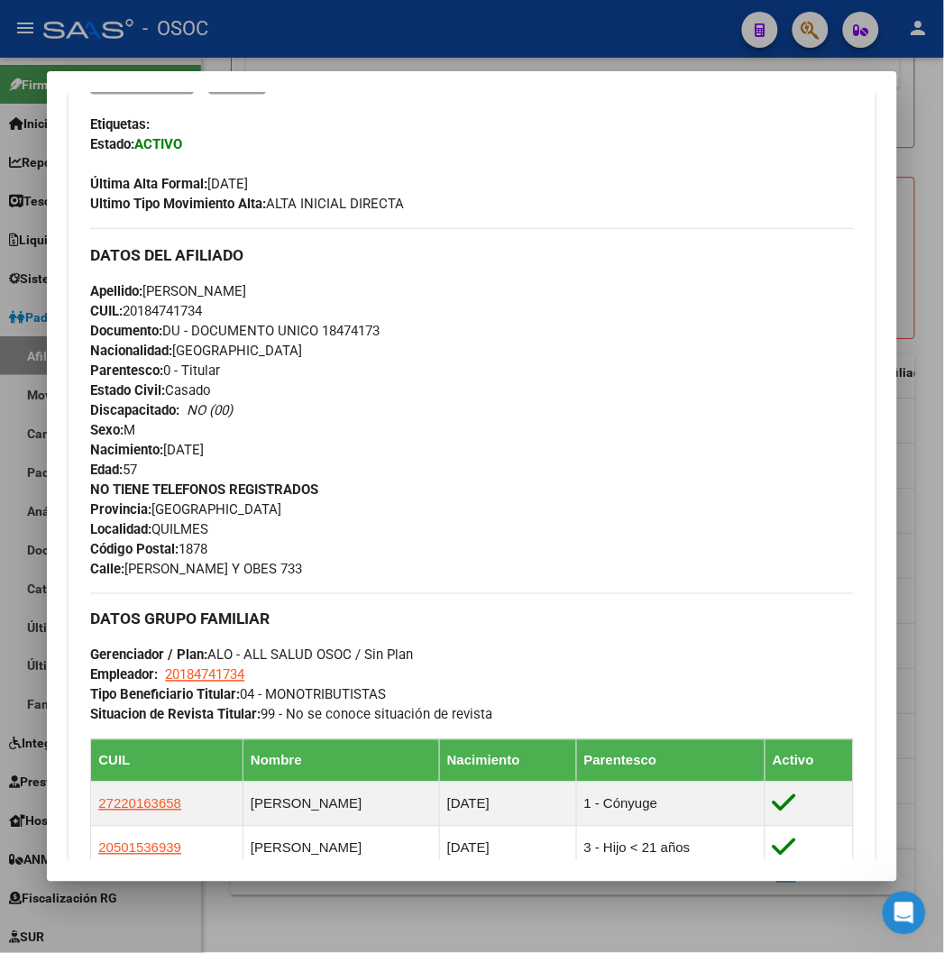
scroll to position [0, 0]
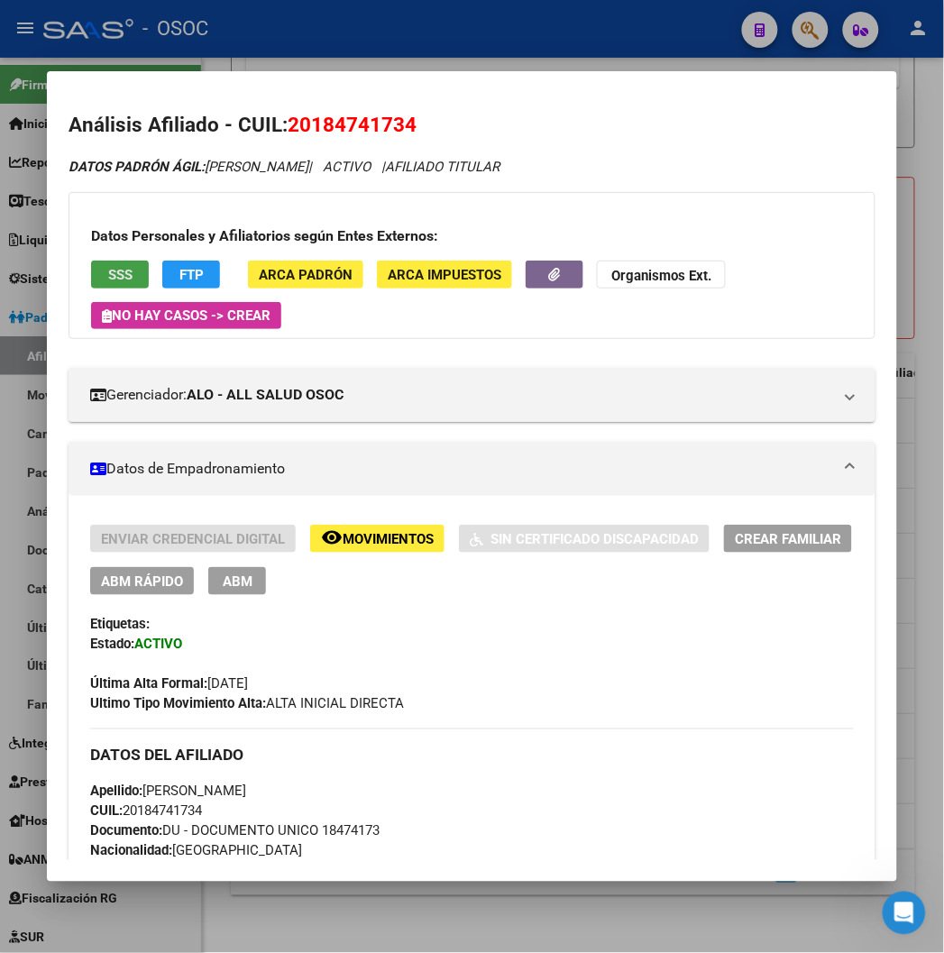
click at [108, 262] on button "SSS" at bounding box center [120, 274] width 58 height 28
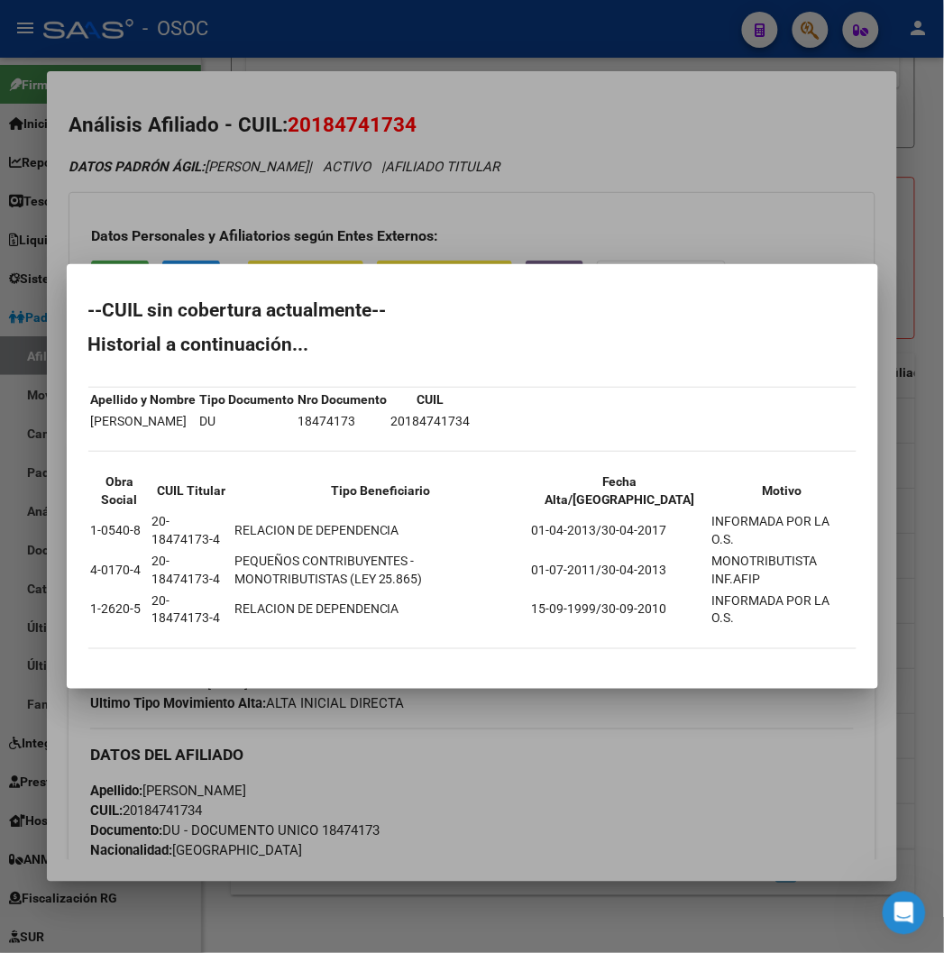
click at [176, 242] on div at bounding box center [472, 476] width 944 height 953
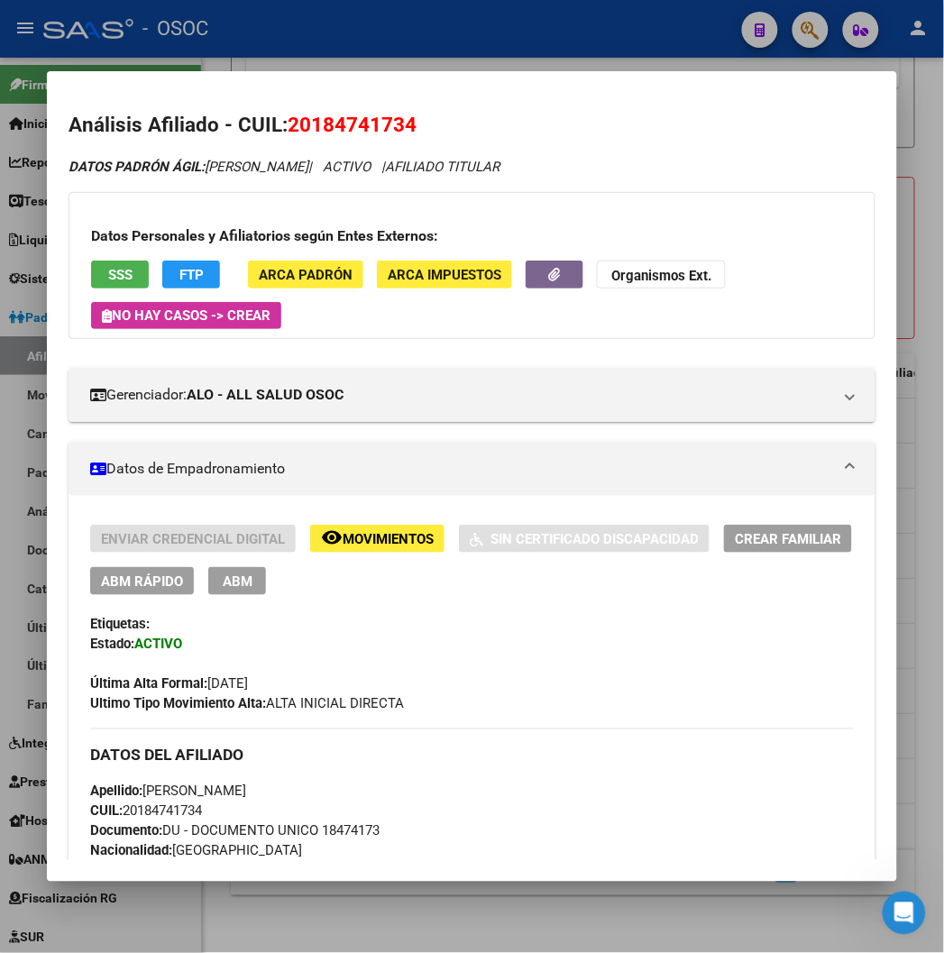
click at [179, 266] on span "FTP" at bounding box center [191, 274] width 24 height 16
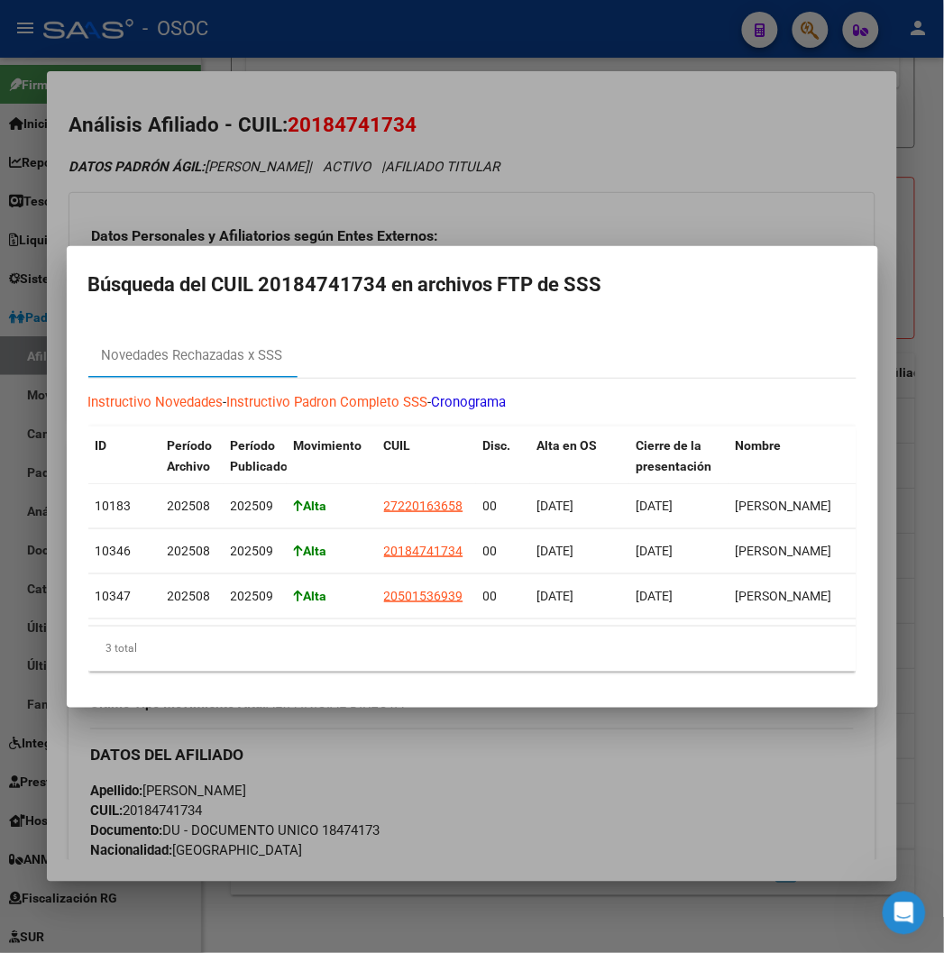
drag, startPoint x: 194, startPoint y: 645, endPoint x: 223, endPoint y: 642, distance: 30.0
click at [223, 642] on div "3 total" at bounding box center [472, 648] width 768 height 45
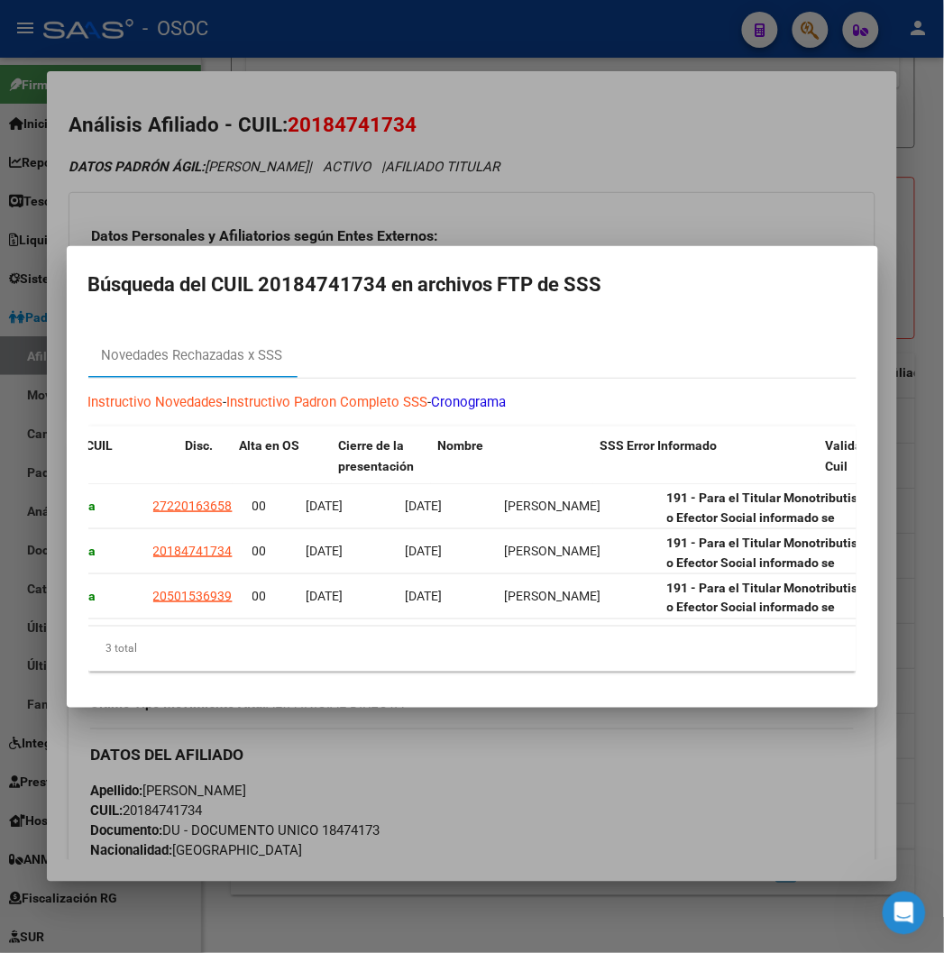
scroll to position [0, 355]
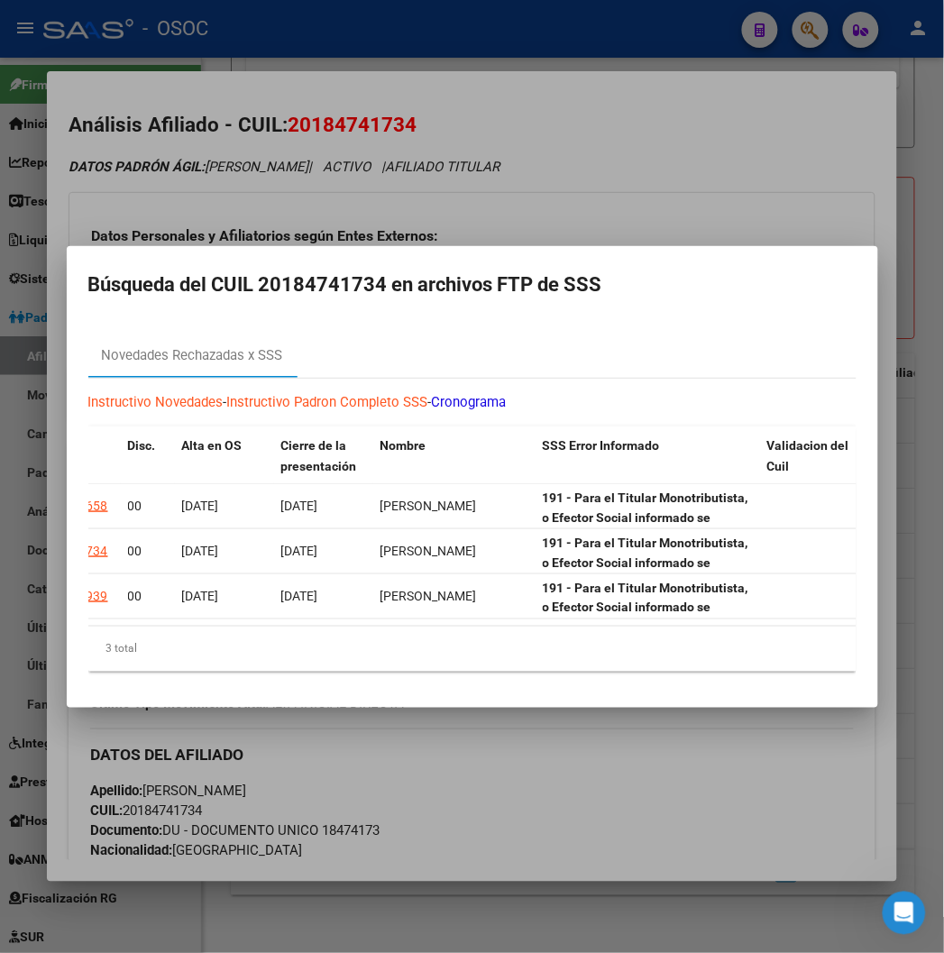
click at [608, 181] on div at bounding box center [472, 476] width 944 height 953
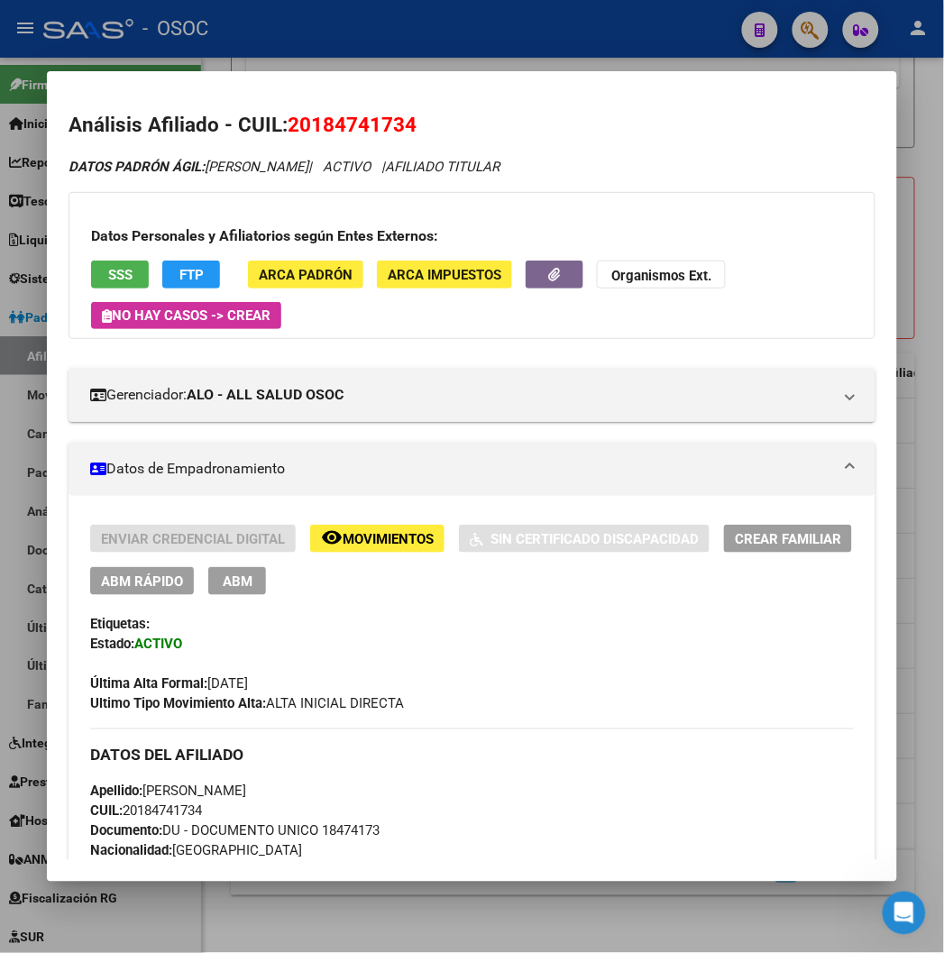
click at [317, 554] on div "Enviar Credencial Digital remove_red_eye Movimientos Sin Certificado Discapacid…" at bounding box center [471, 559] width 762 height 70
click at [342, 546] on span "Movimientos" at bounding box center [387, 539] width 91 height 16
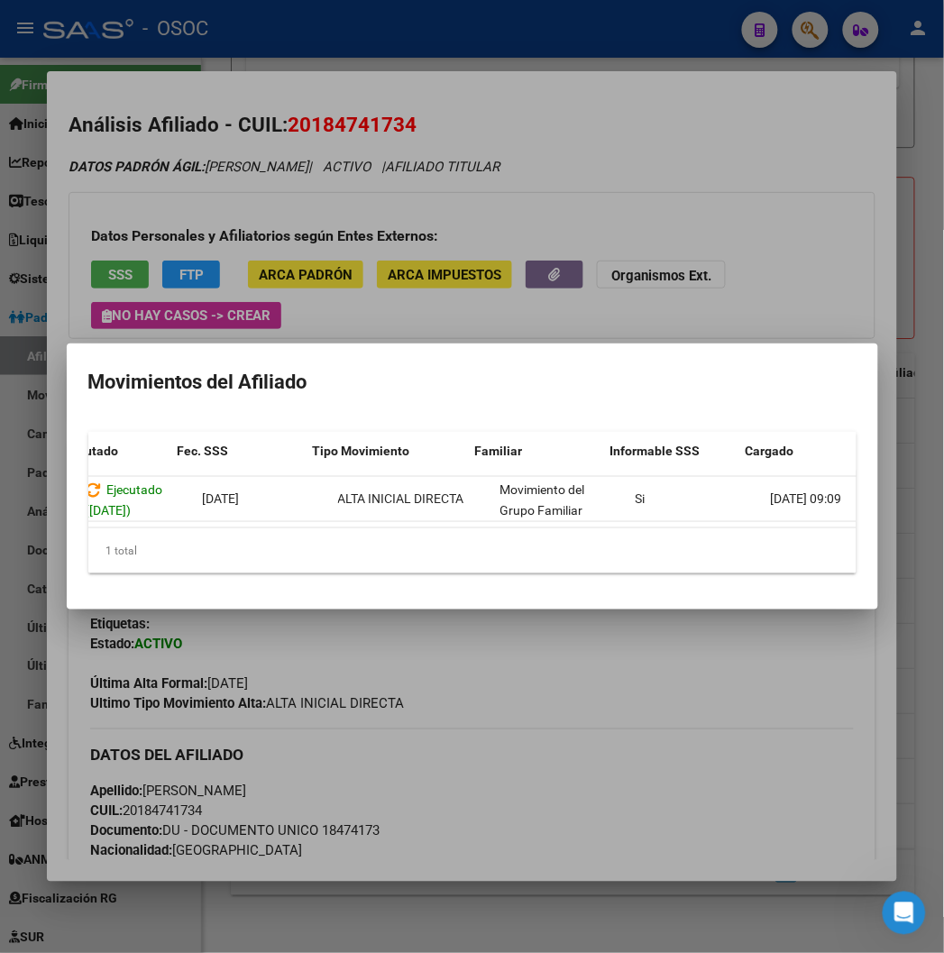
scroll to position [0, 295]
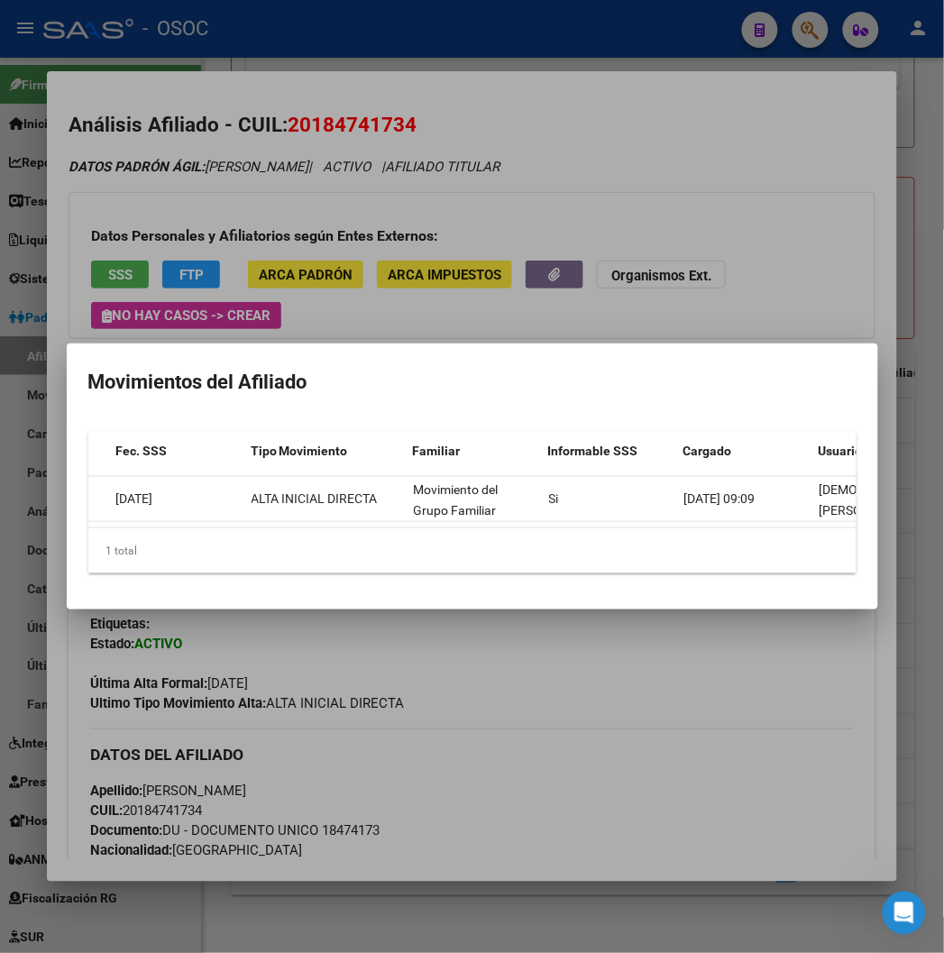
click at [721, 207] on div at bounding box center [472, 476] width 944 height 953
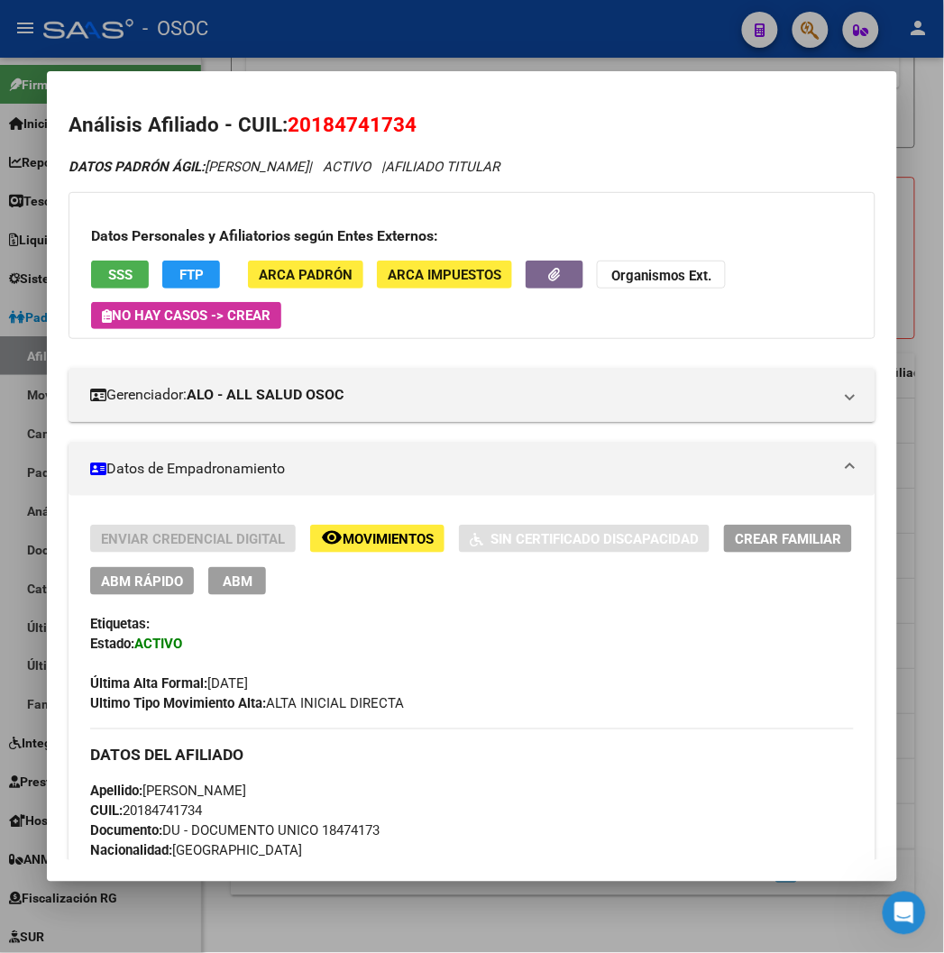
click at [321, 117] on span "20184741734" at bounding box center [351, 124] width 129 height 23
click at [590, 169] on div "DATOS PADRÓN ÁGIL: SOTTOSANTI JOSE | ACTIVO | AFILIADO TITULAR" at bounding box center [471, 167] width 806 height 21
click at [478, 59] on div at bounding box center [472, 476] width 944 height 953
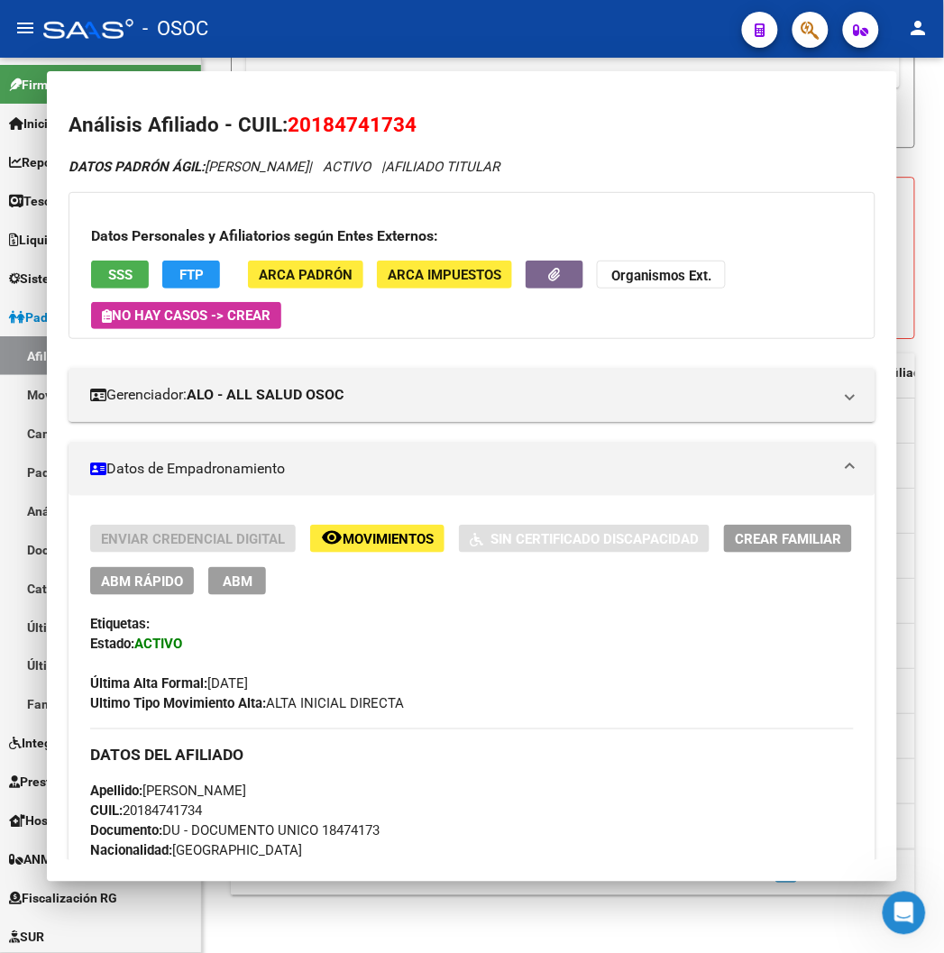
click at [478, 59] on div "Inexistente en CSV Archivo CSV CUIL Eliminar help Archivo CSV CUIL Titular help…" at bounding box center [573, 10] width 610 height 126
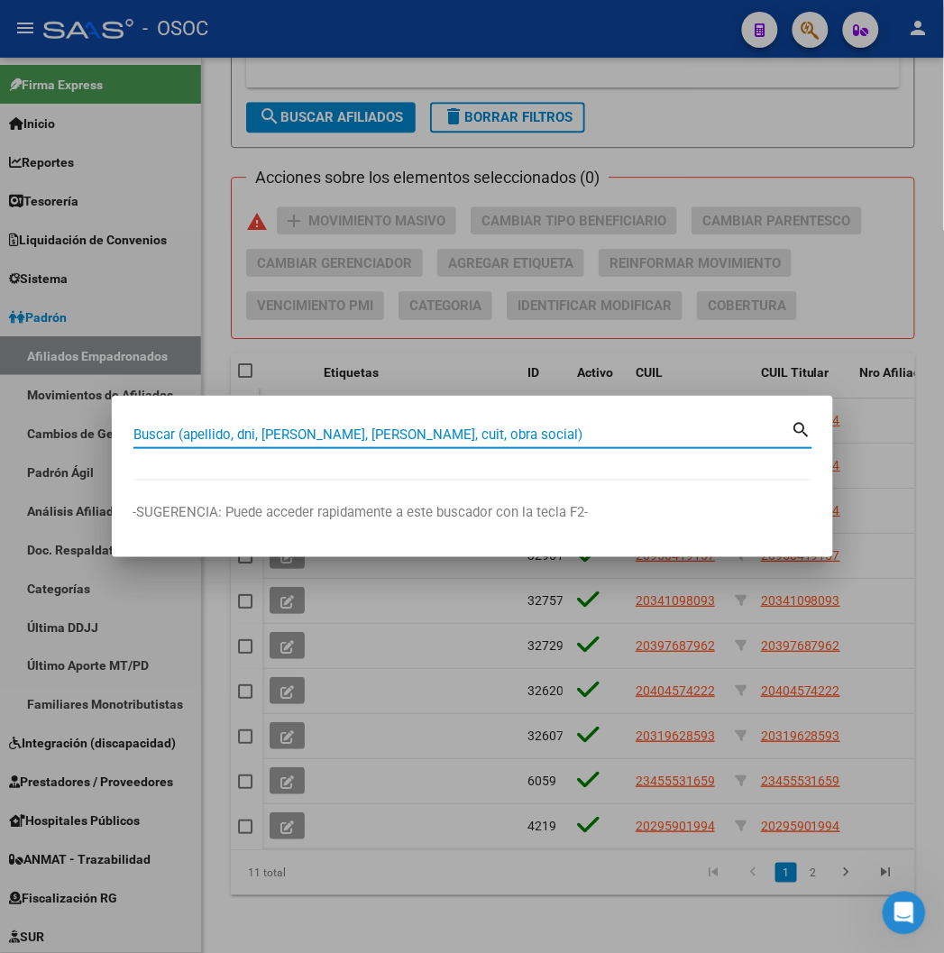
paste input "22474668"
type input "22474668"
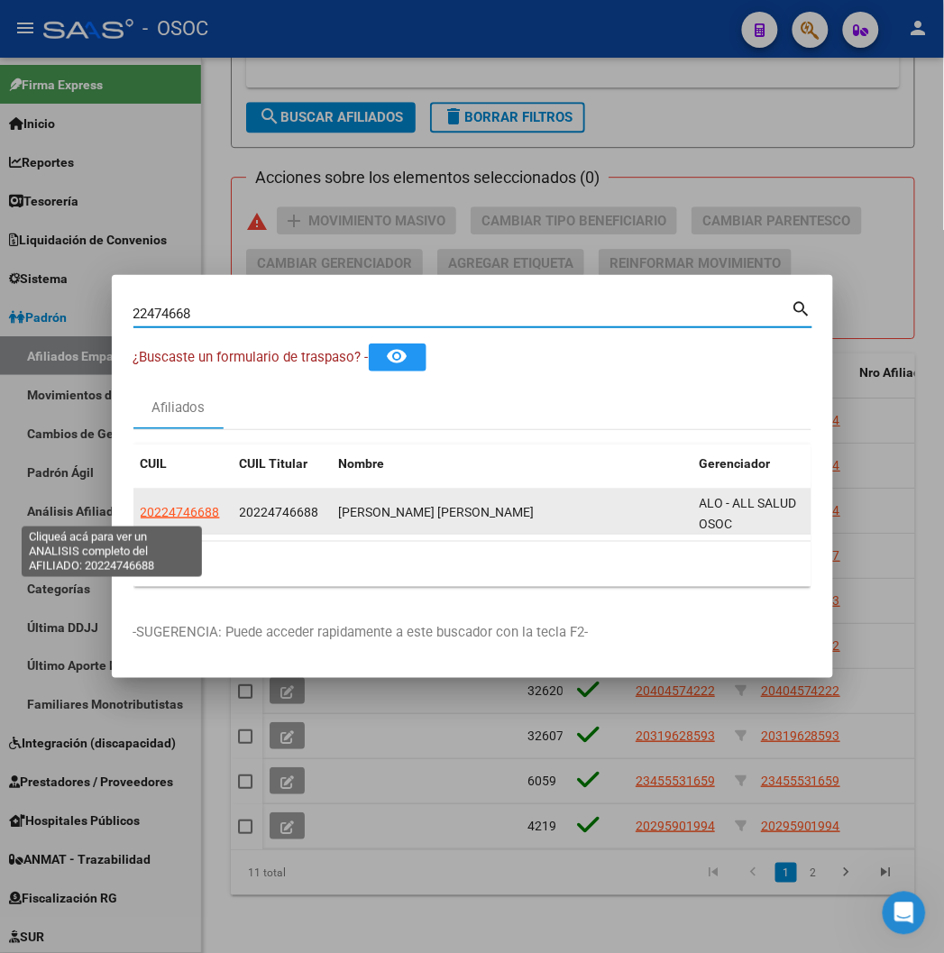
click at [141, 510] on span "20224746688" at bounding box center [180, 512] width 79 height 14
type textarea "20224746688"
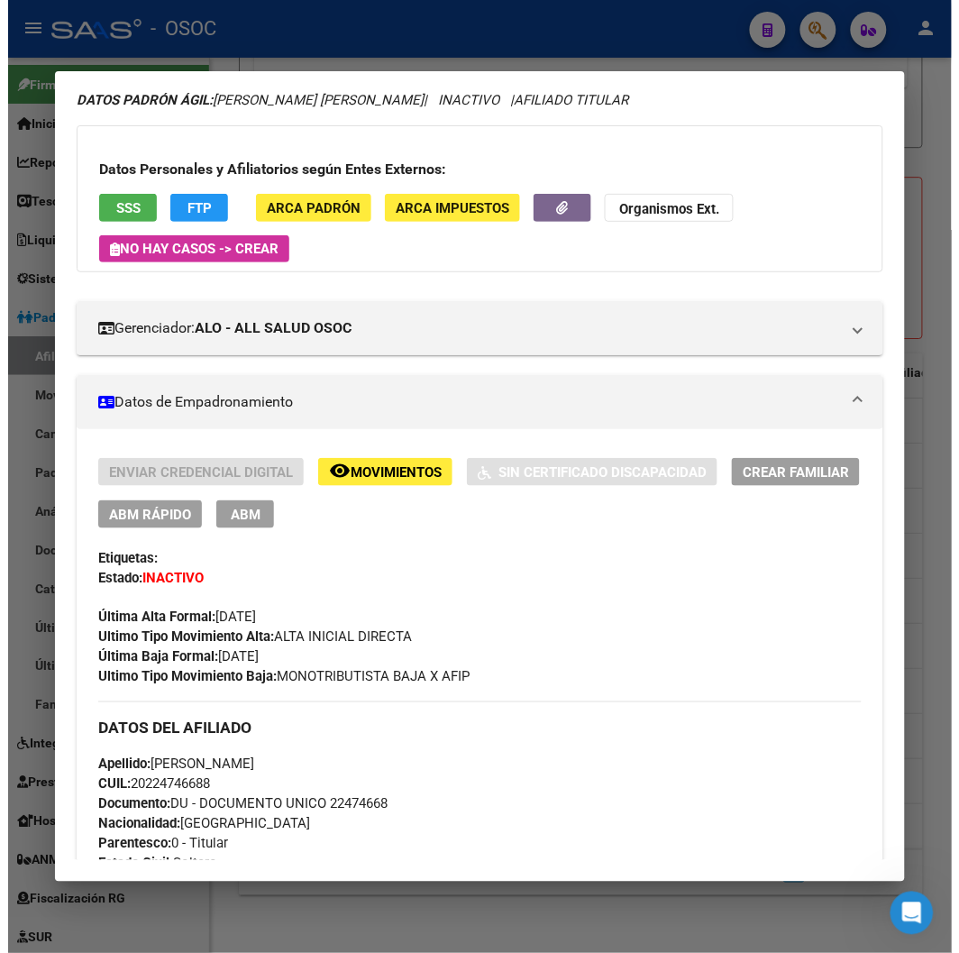
scroll to position [0, 0]
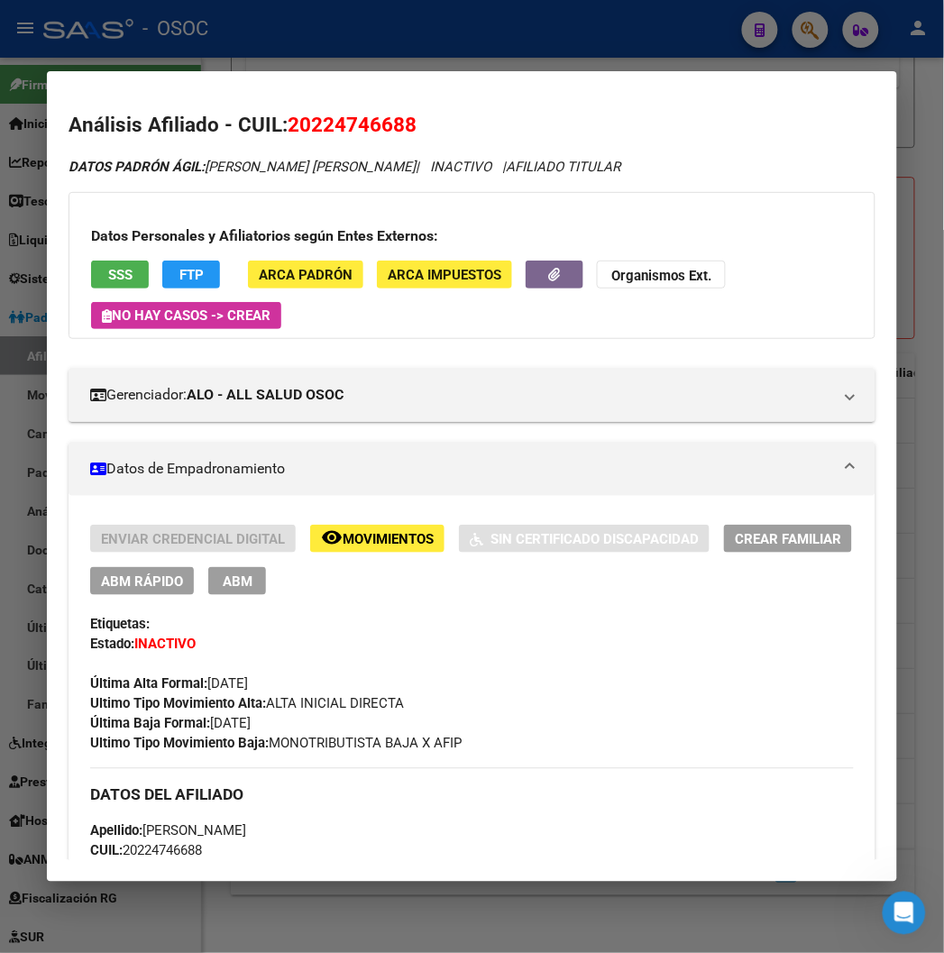
click at [344, 32] on div at bounding box center [472, 476] width 944 height 953
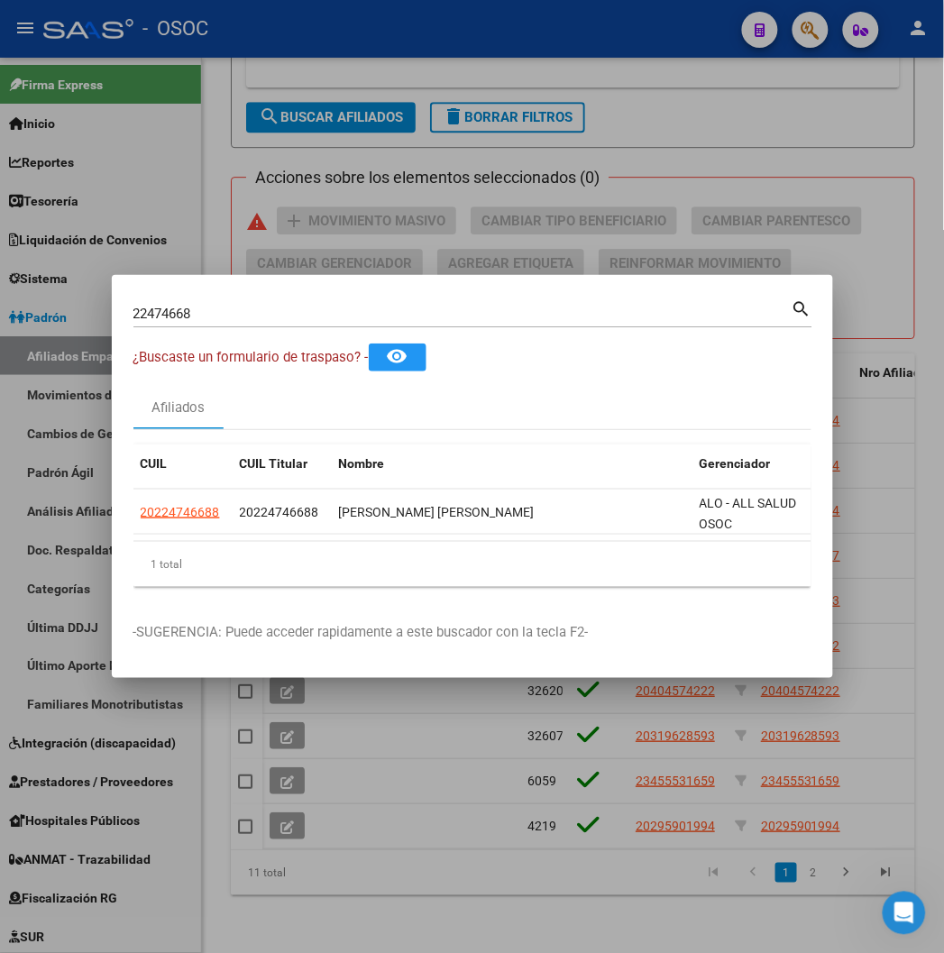
click at [344, 32] on div at bounding box center [472, 476] width 944 height 953
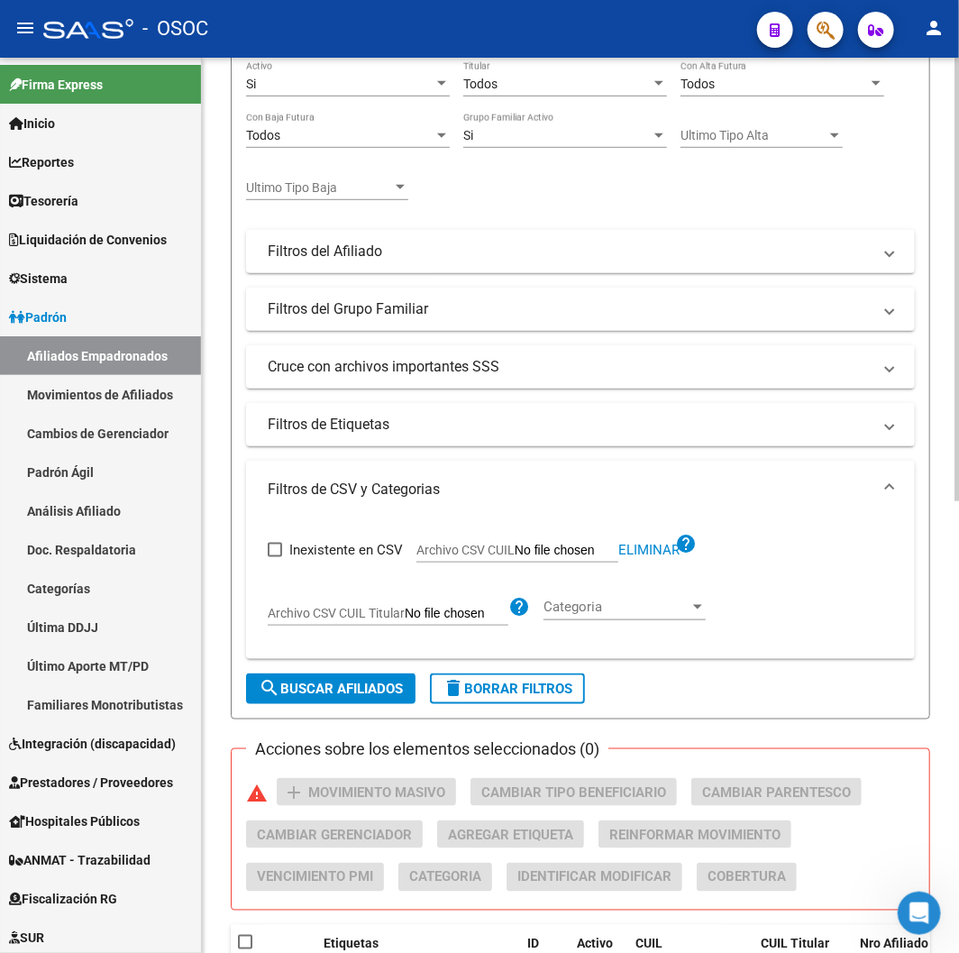
scroll to position [114, 0]
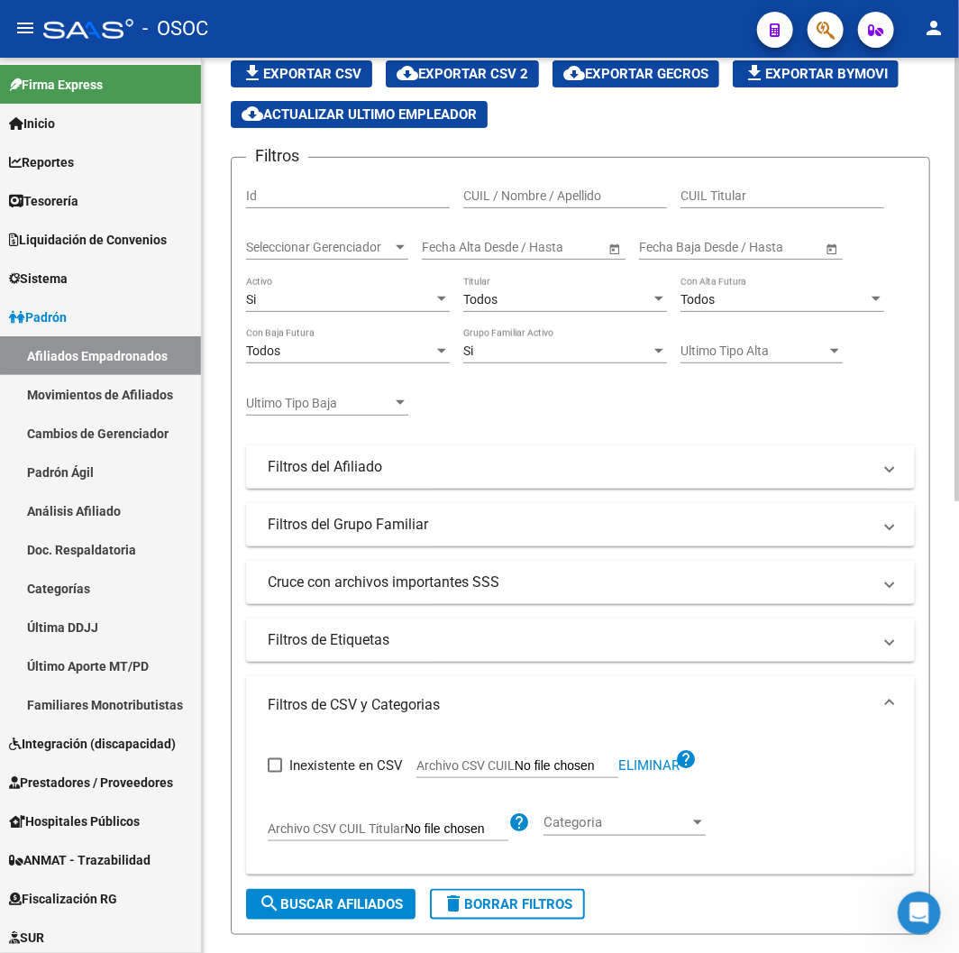
click at [339, 305] on div "Si" at bounding box center [339, 299] width 187 height 15
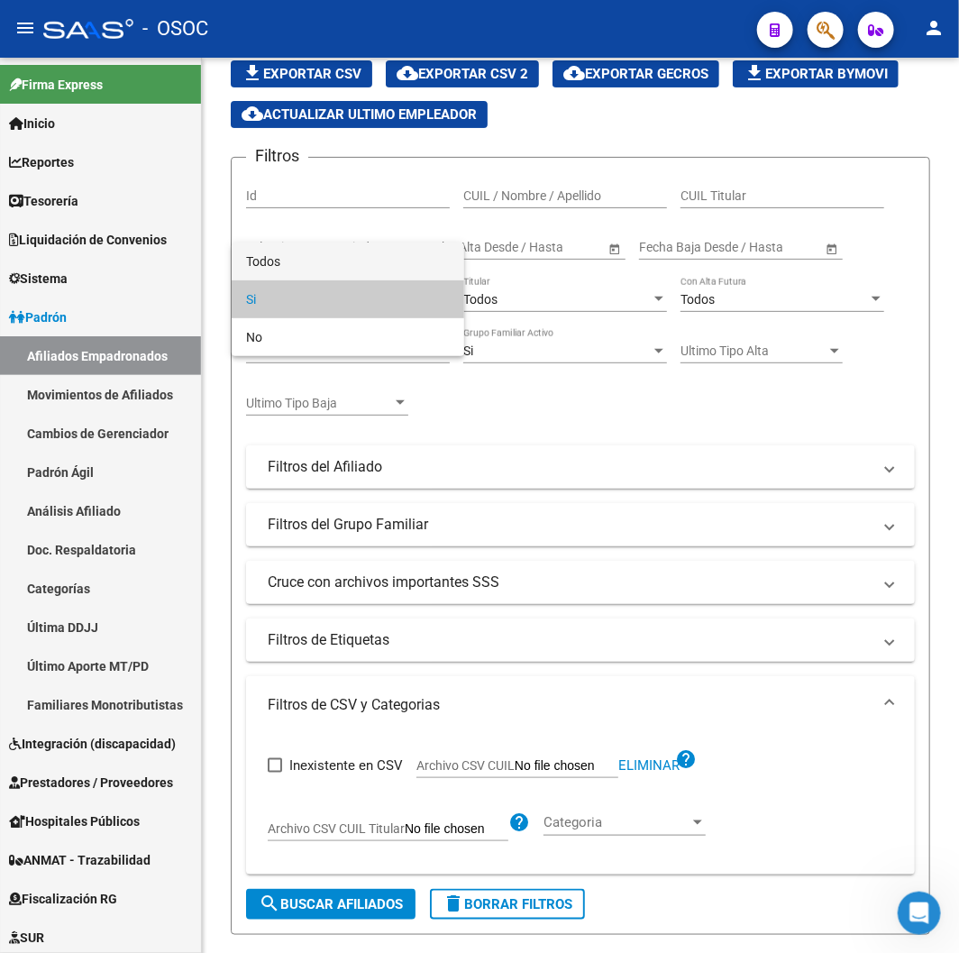
click at [318, 265] on span "Todos" at bounding box center [348, 261] width 204 height 38
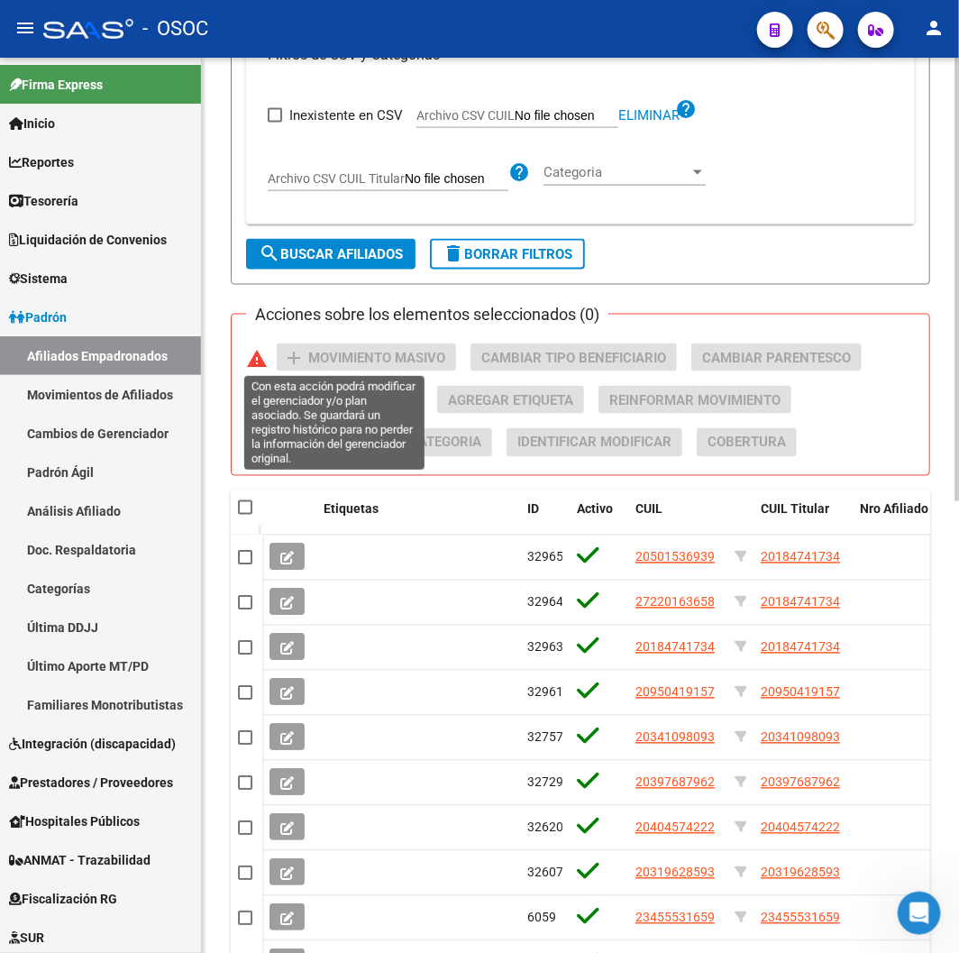
scroll to position [815, 0]
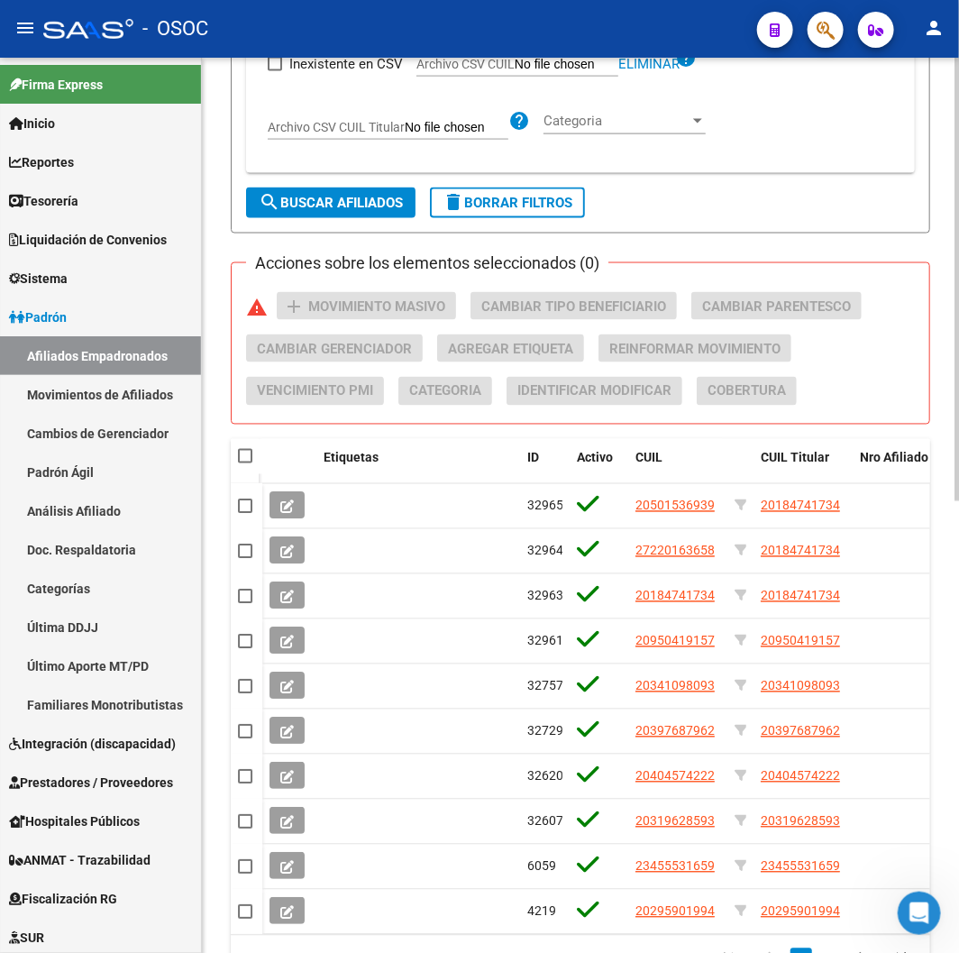
click at [330, 207] on span "search Buscar Afiliados" at bounding box center [331, 203] width 144 height 16
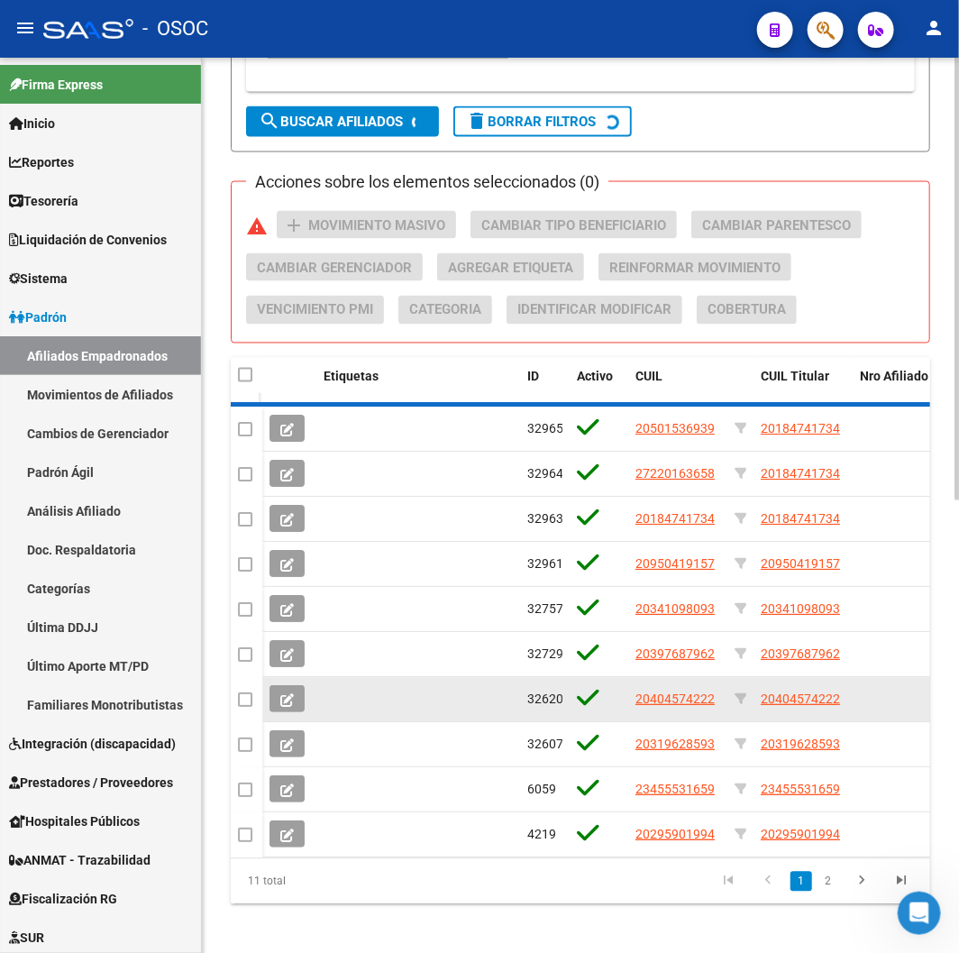
scroll to position [915, 0]
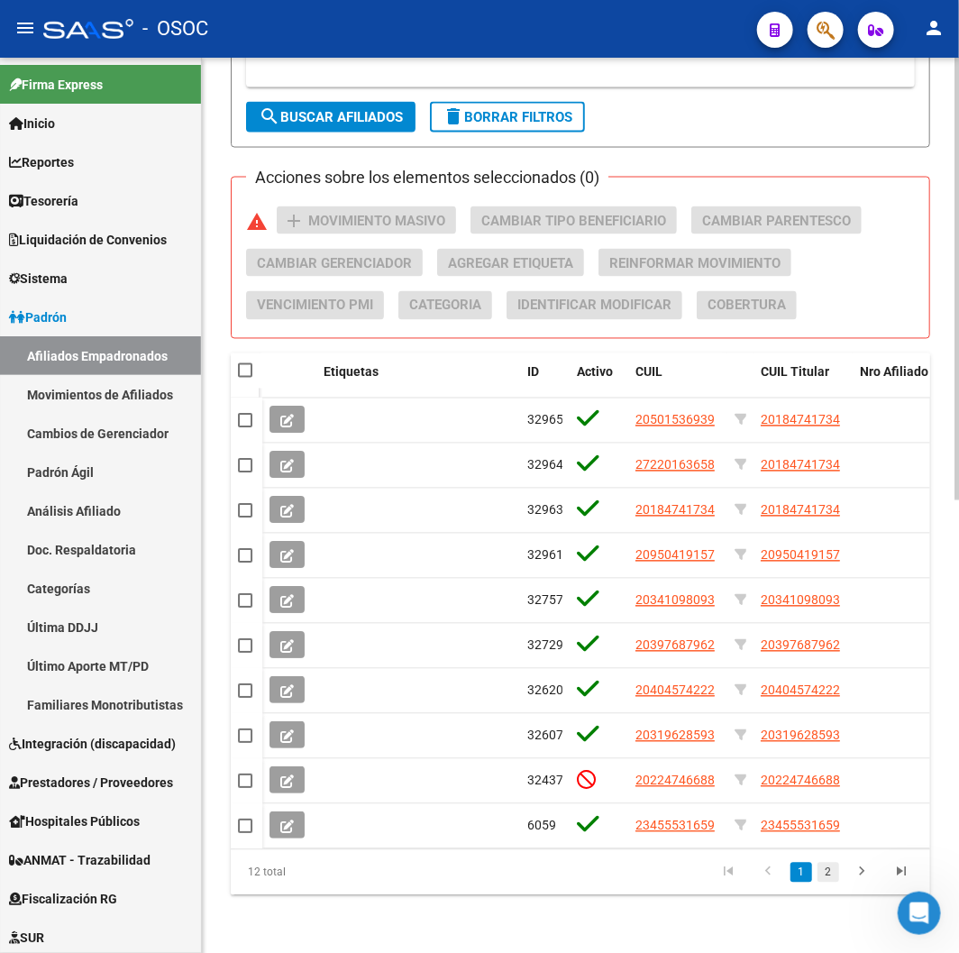
click at [824, 866] on link "2" at bounding box center [828, 872] width 22 height 20
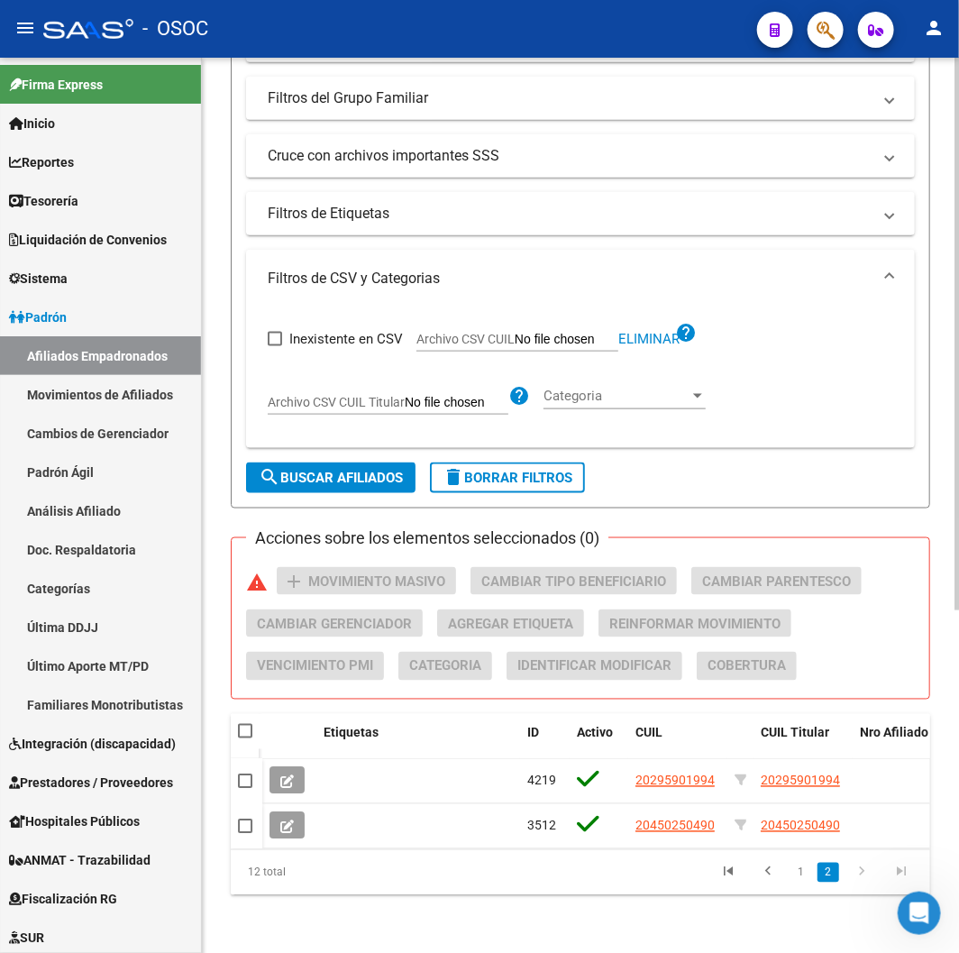
scroll to position [554, 0]
click at [788, 869] on li "1" at bounding box center [801, 872] width 27 height 31
click at [789, 869] on li "1" at bounding box center [801, 872] width 27 height 31
click at [795, 867] on link "1" at bounding box center [801, 872] width 22 height 20
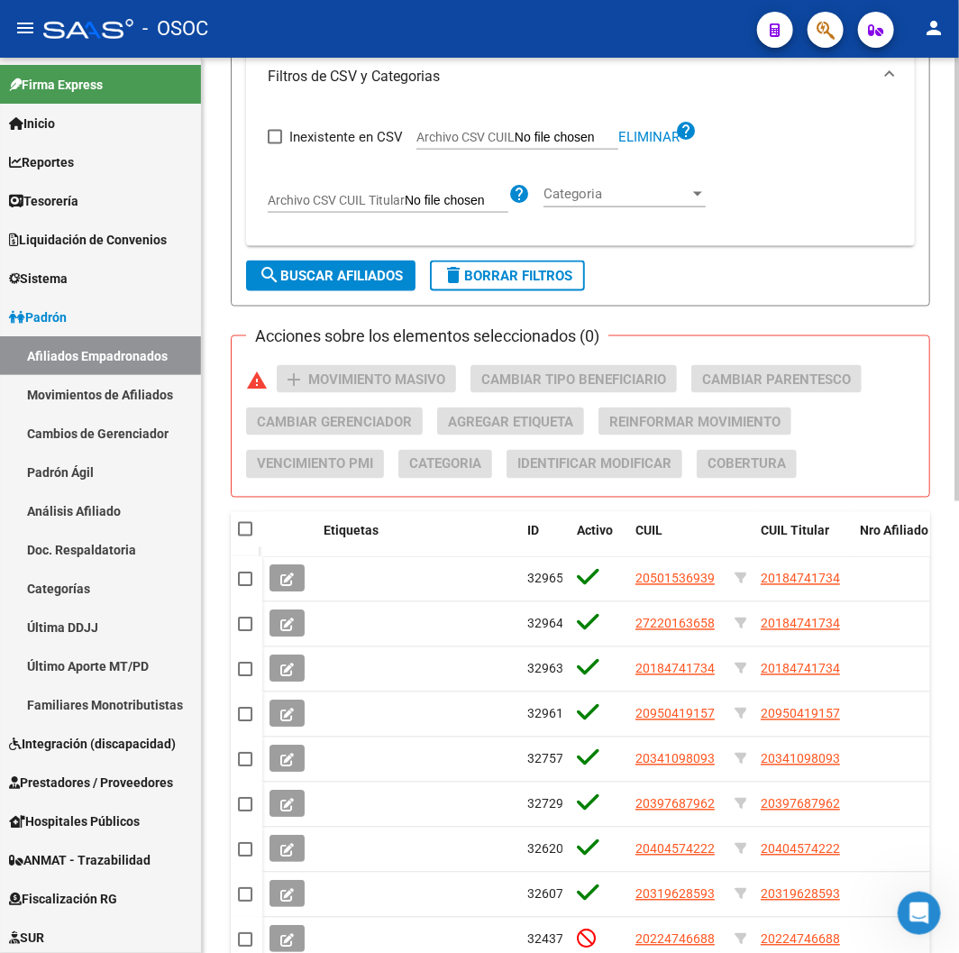
scroll to position [915, 0]
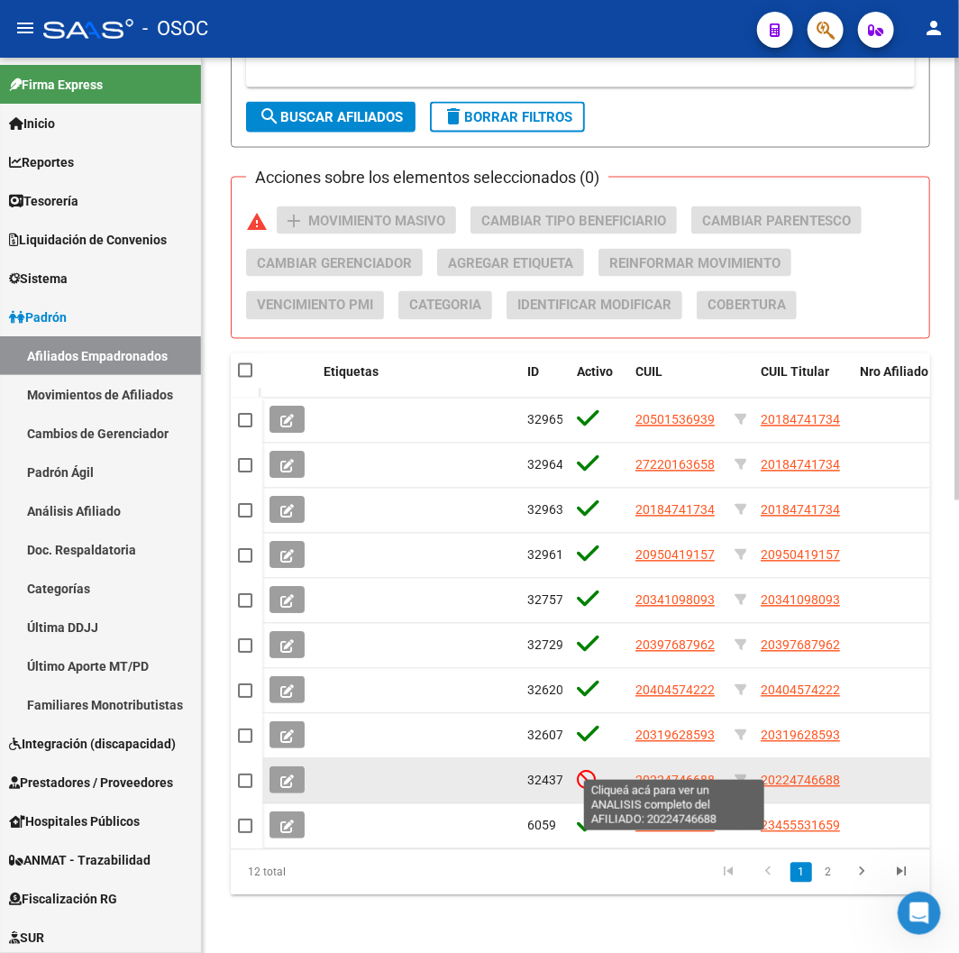
click at [651, 773] on span "20224746688" at bounding box center [674, 780] width 79 height 14
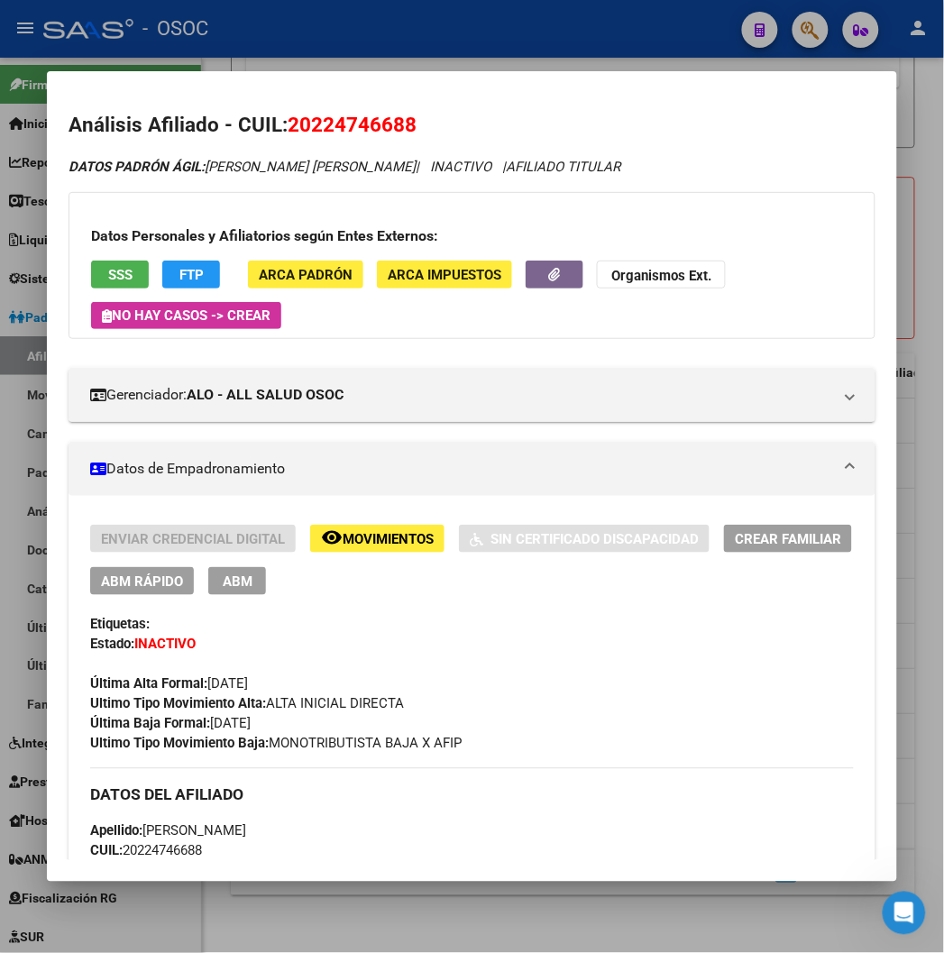
click at [370, 24] on div at bounding box center [472, 476] width 944 height 953
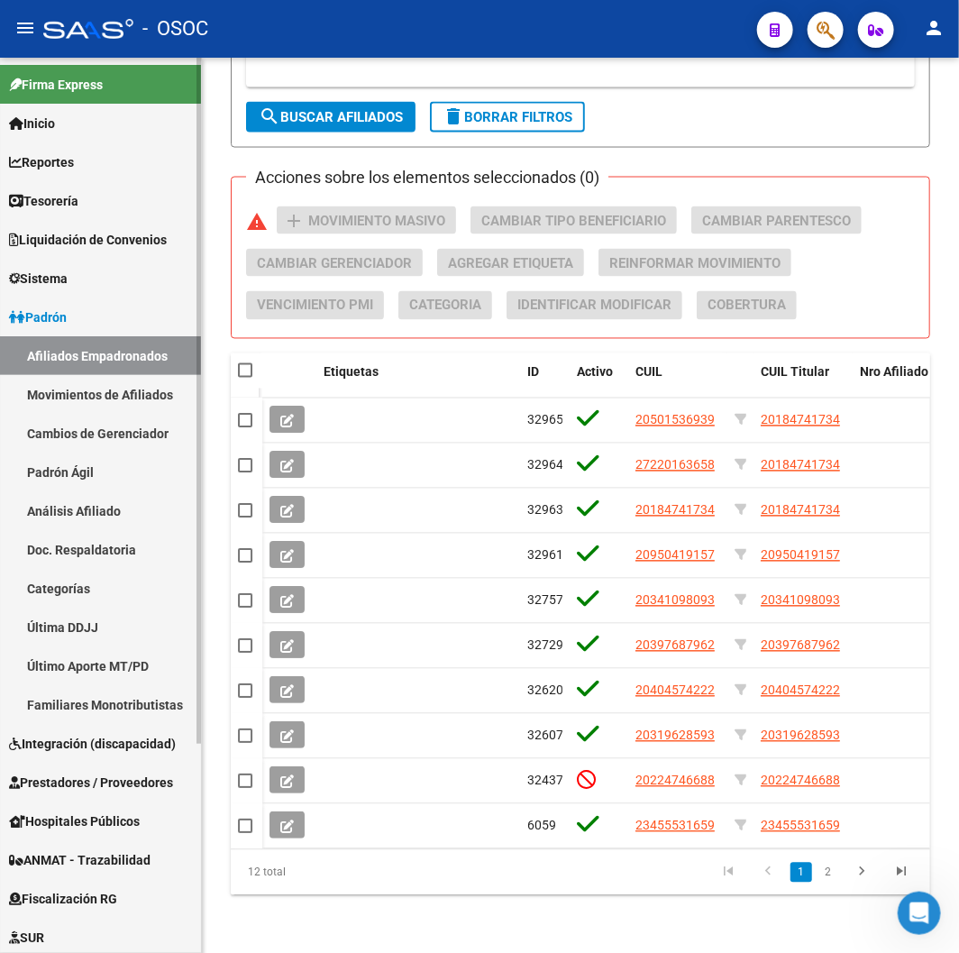
scroll to position [273, 0]
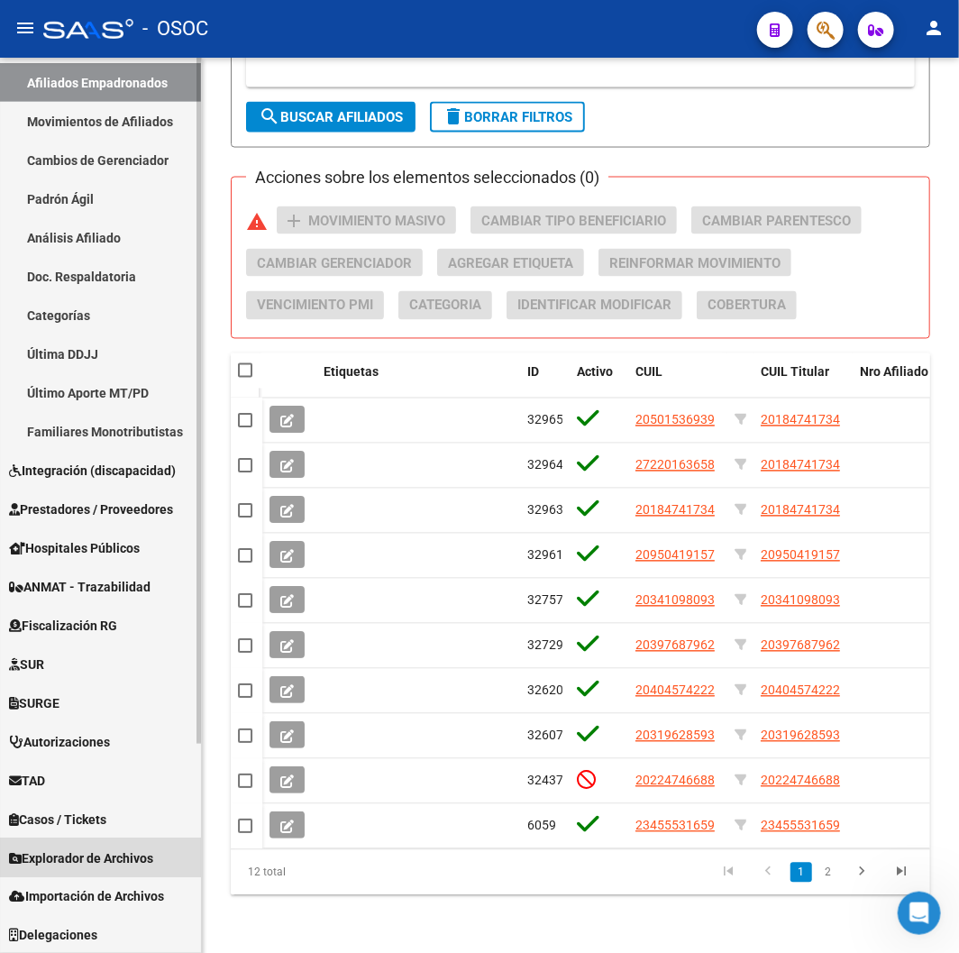
click at [83, 848] on span "Explorador de Archivos" at bounding box center [81, 858] width 144 height 20
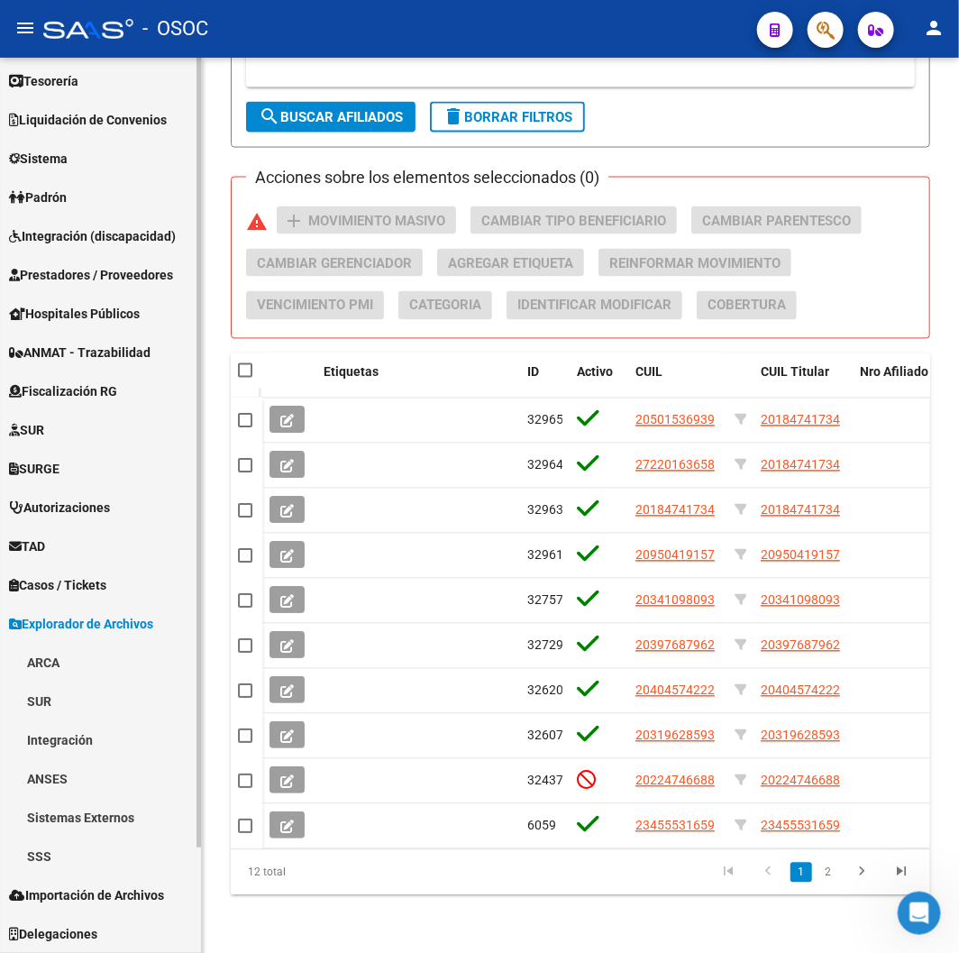
scroll to position [119, 0]
click at [68, 844] on link "SSS" at bounding box center [100, 856] width 201 height 39
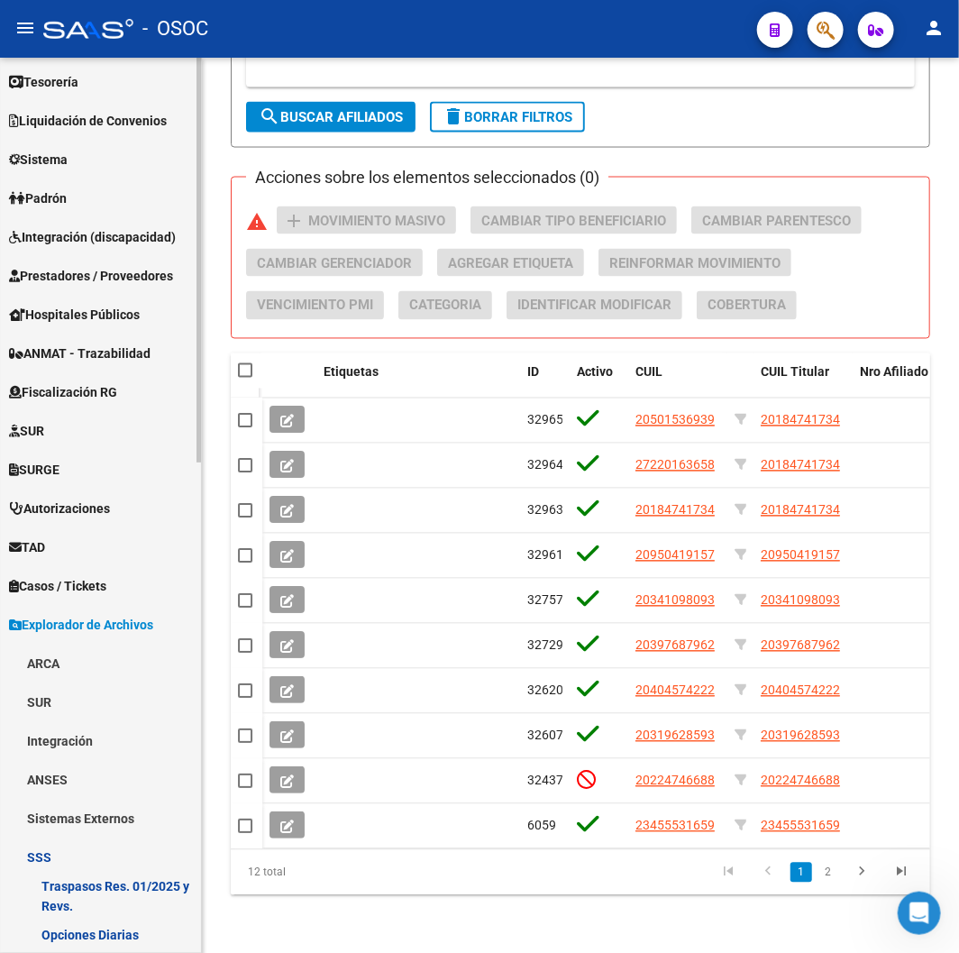
scroll to position [920, 0]
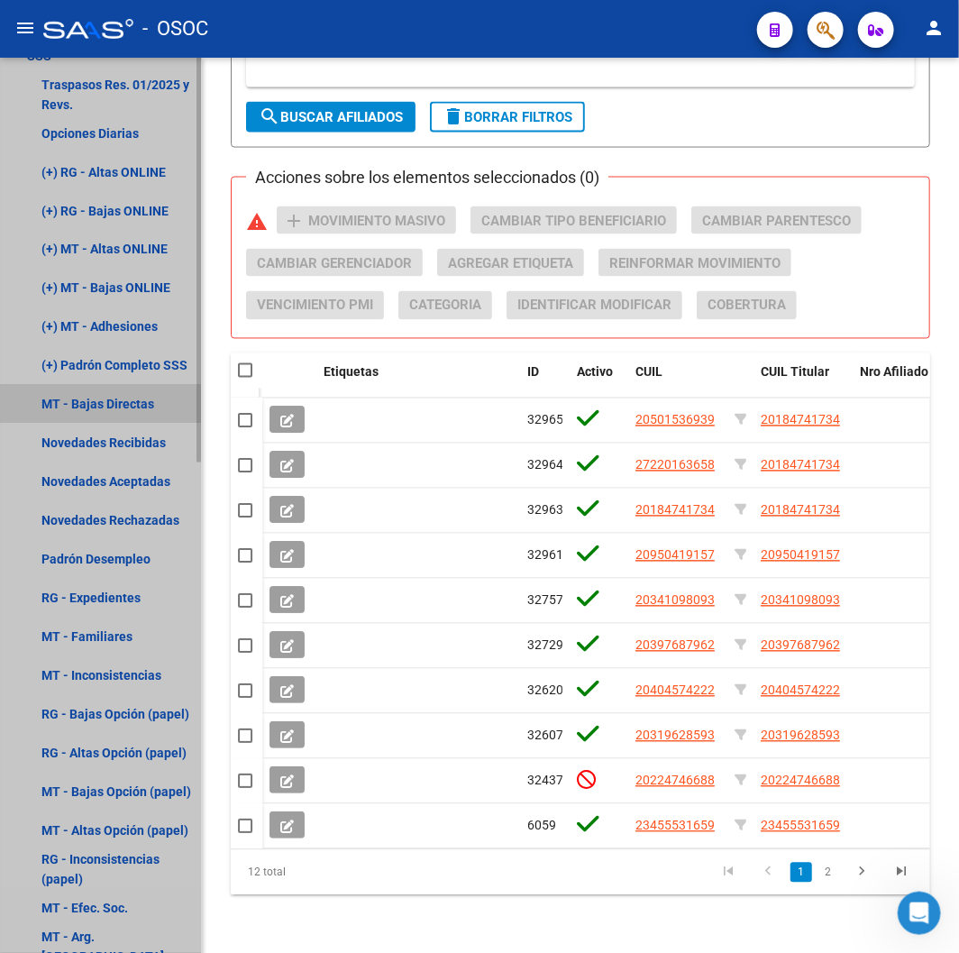
click at [108, 397] on link "MT - Bajas Directas" at bounding box center [100, 404] width 201 height 39
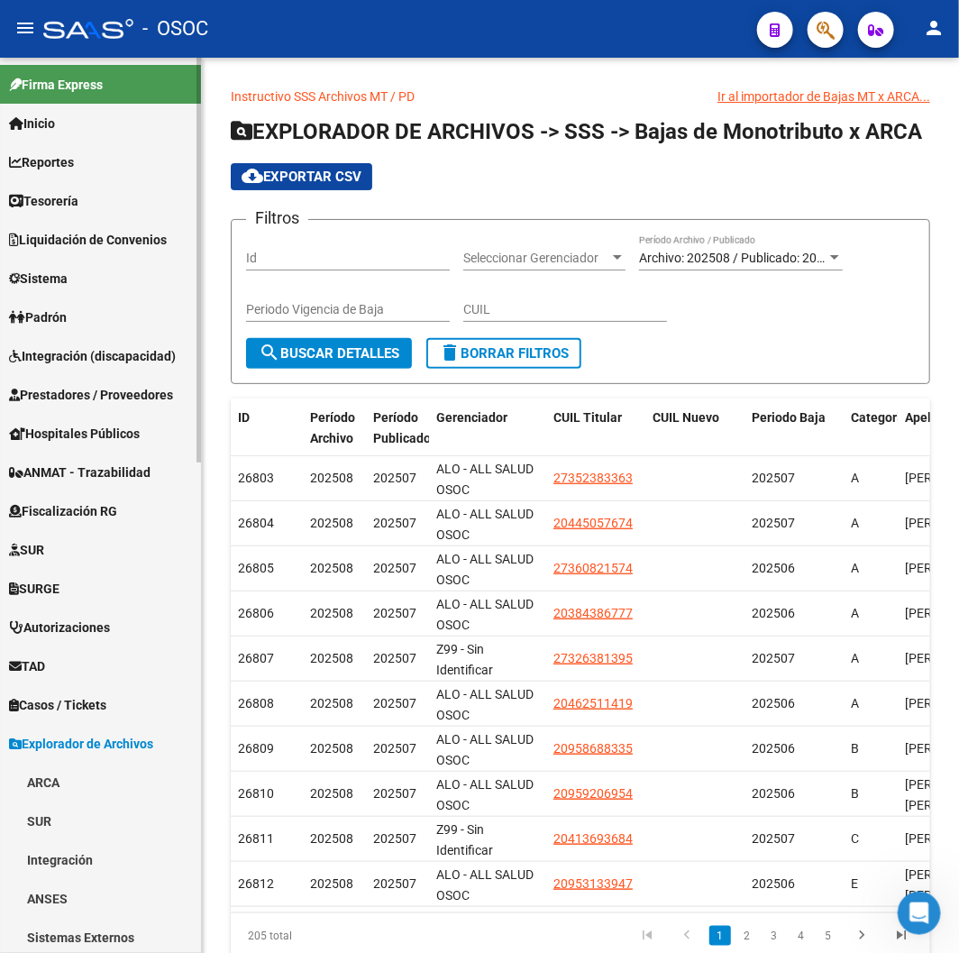
click at [61, 251] on link "Liquidación de Convenios" at bounding box center [100, 239] width 201 height 39
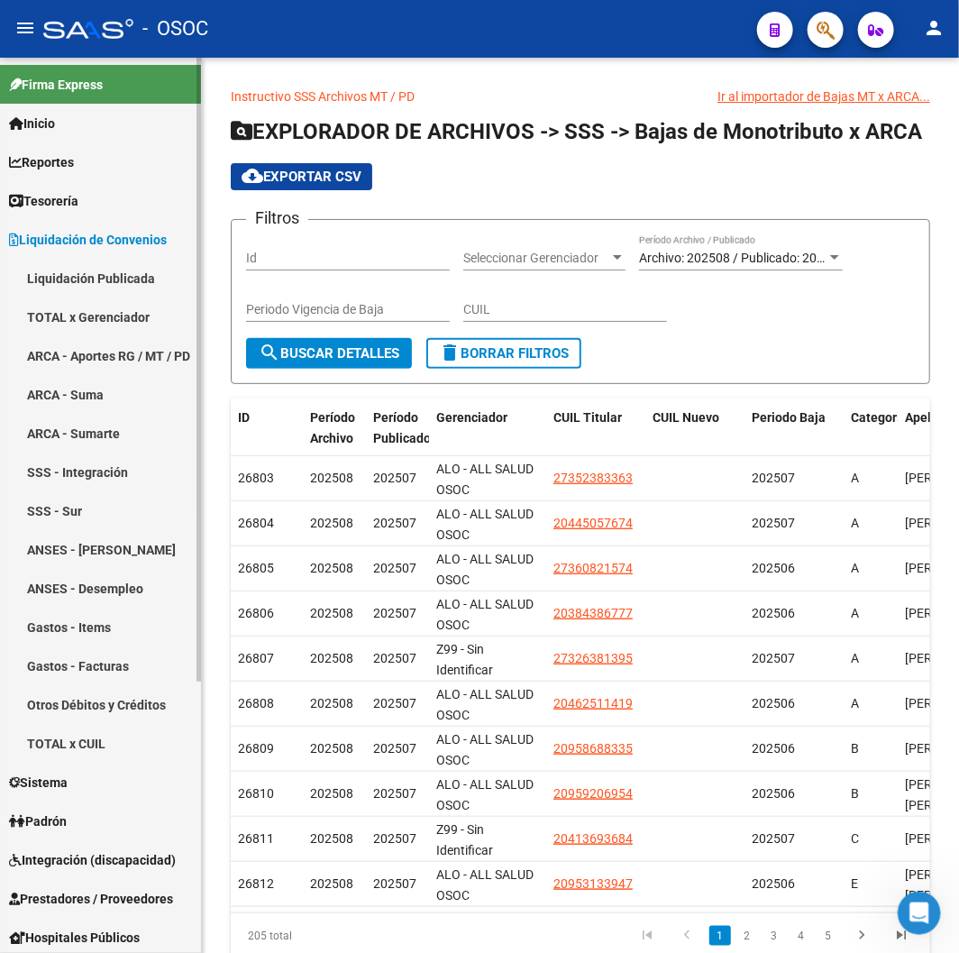
click at [65, 241] on span "Liquidación de Convenios" at bounding box center [88, 240] width 158 height 20
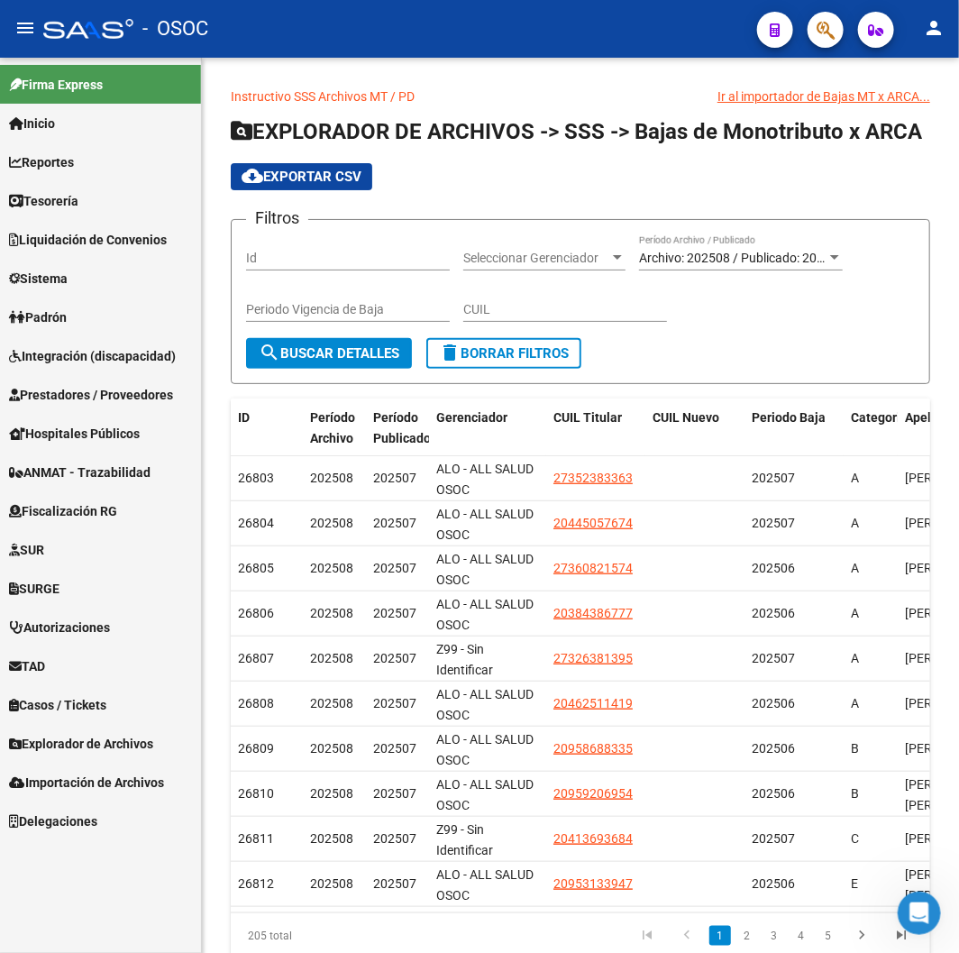
click at [87, 328] on link "Padrón" at bounding box center [100, 316] width 201 height 39
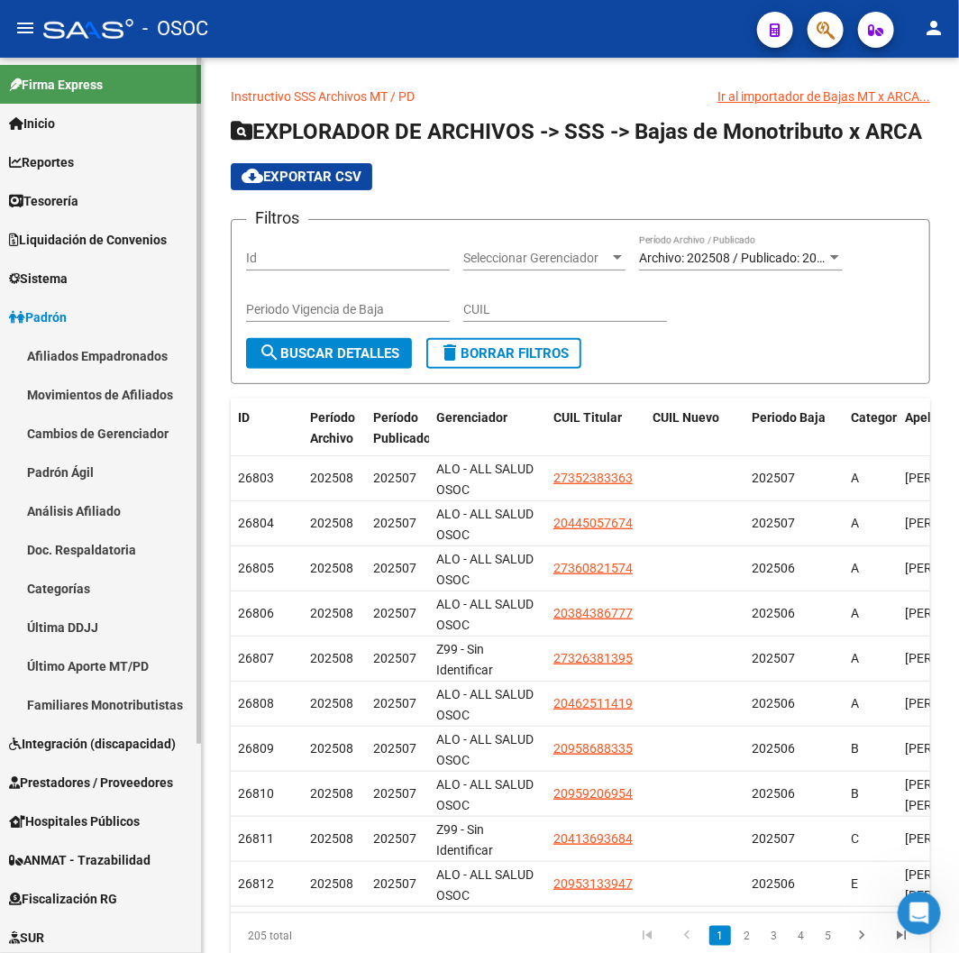
click at [87, 331] on link "Padrón" at bounding box center [100, 316] width 201 height 39
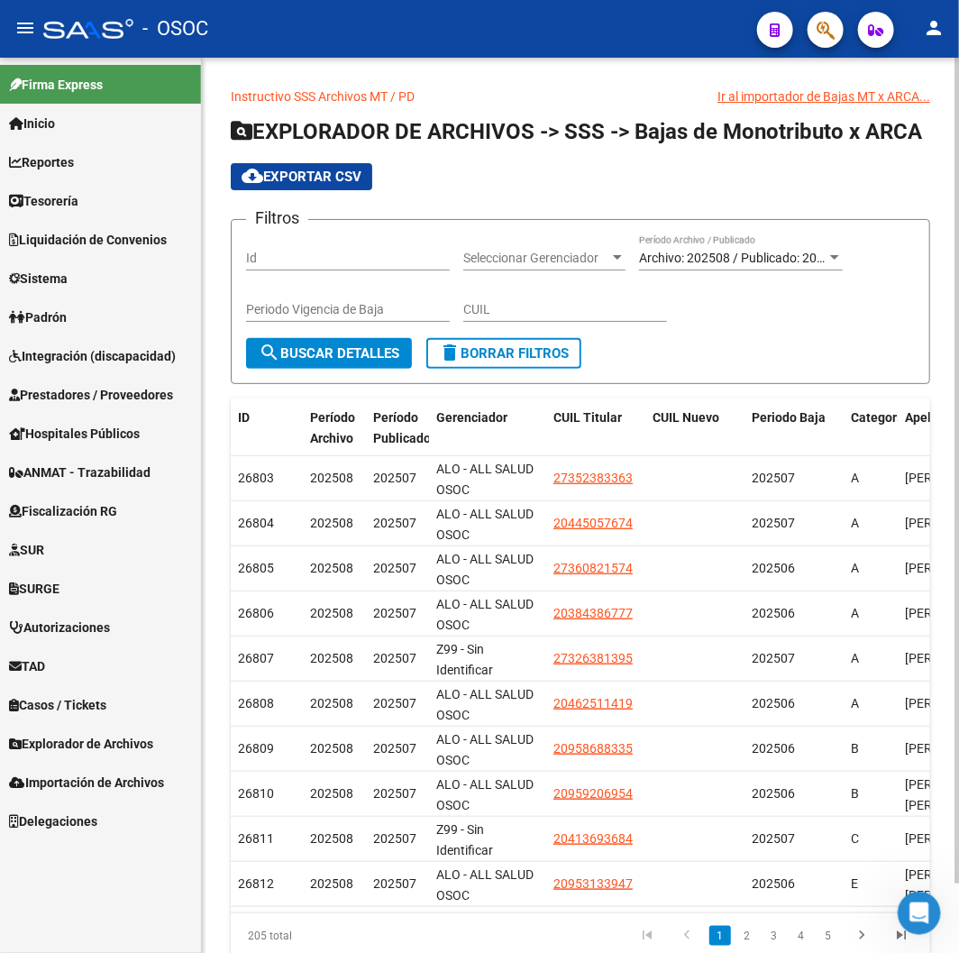
click at [466, 309] on input "CUIL" at bounding box center [565, 309] width 204 height 15
paste input "27-22016365-8"
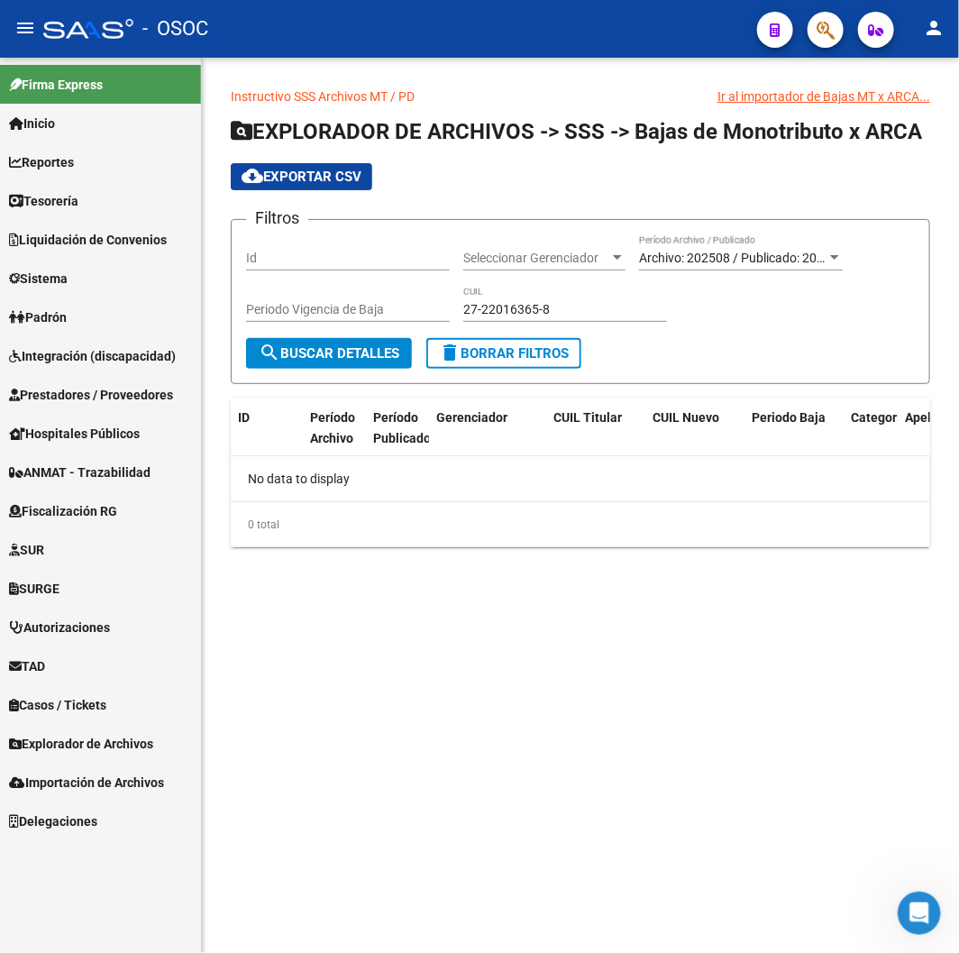
click at [701, 232] on form "Filtros Id Seleccionar Gerenciador Seleccionar Gerenciador Archivo: 202508 / Pu…" at bounding box center [580, 301] width 699 height 165
click at [703, 249] on div "Archivo: 202508 / Publicado: 202507 Período Archivo / Publicado" at bounding box center [741, 252] width 204 height 36
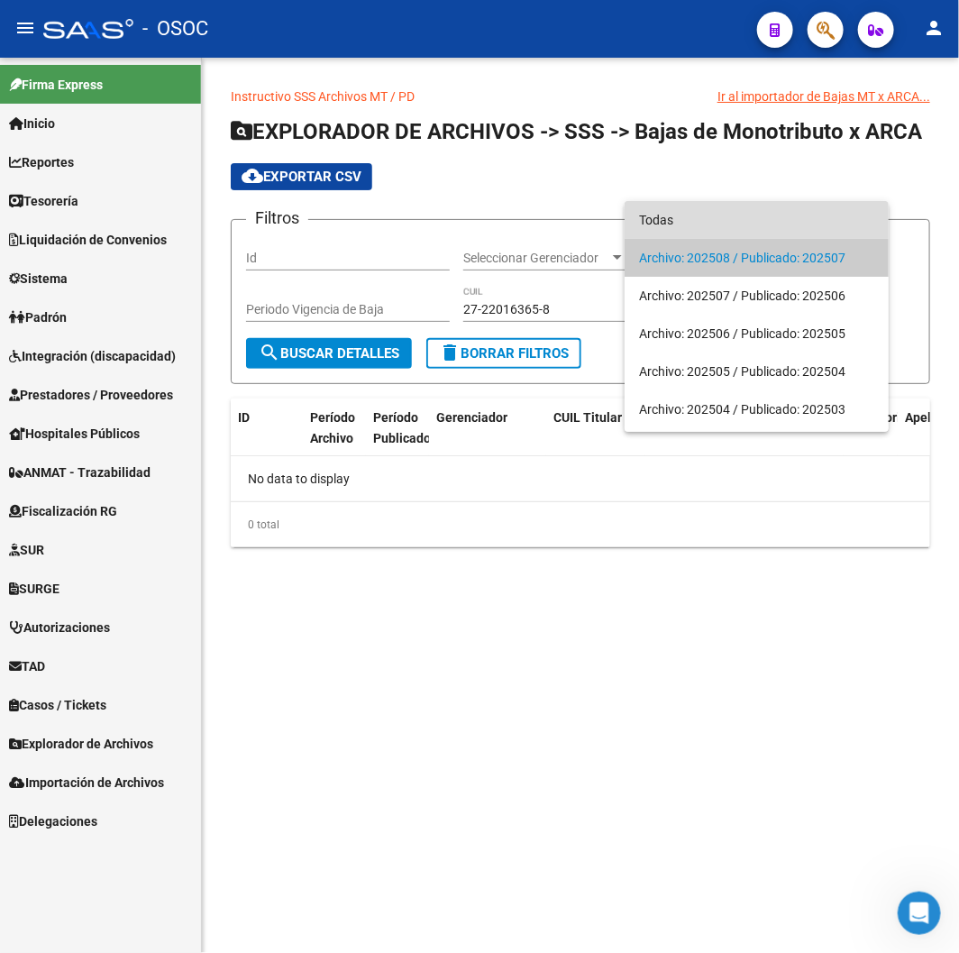
click at [673, 216] on span "Todas" at bounding box center [756, 220] width 235 height 38
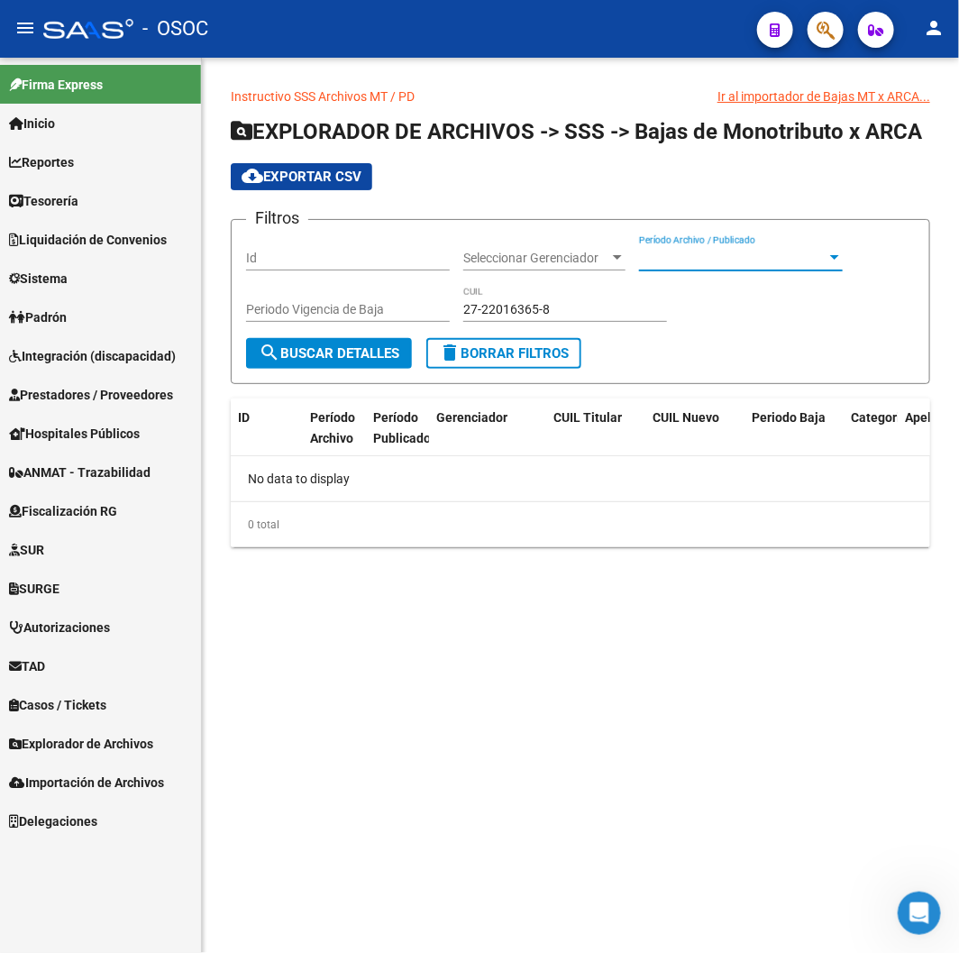
click at [299, 372] on form "Filtros Id Seleccionar Gerenciador Seleccionar Gerenciador Período Archivo / Pu…" at bounding box center [580, 301] width 699 height 165
click at [294, 363] on button "search Buscar Detalles" at bounding box center [329, 353] width 166 height 31
click at [491, 303] on input "27-22016365-8" at bounding box center [565, 309] width 204 height 15
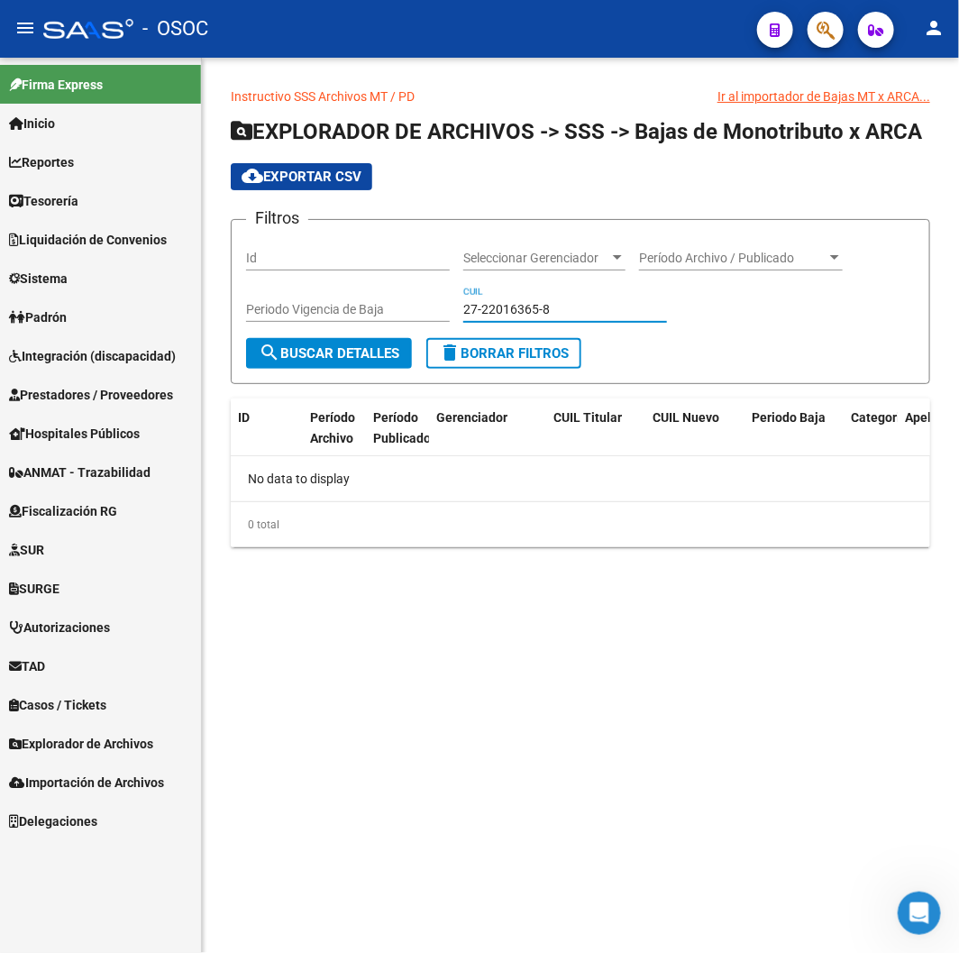
click at [491, 303] on input "27-22016365-8" at bounding box center [565, 309] width 204 height 15
paste input "0319628-5"
click at [489, 304] on input "27-20319628-5" at bounding box center [565, 309] width 204 height 15
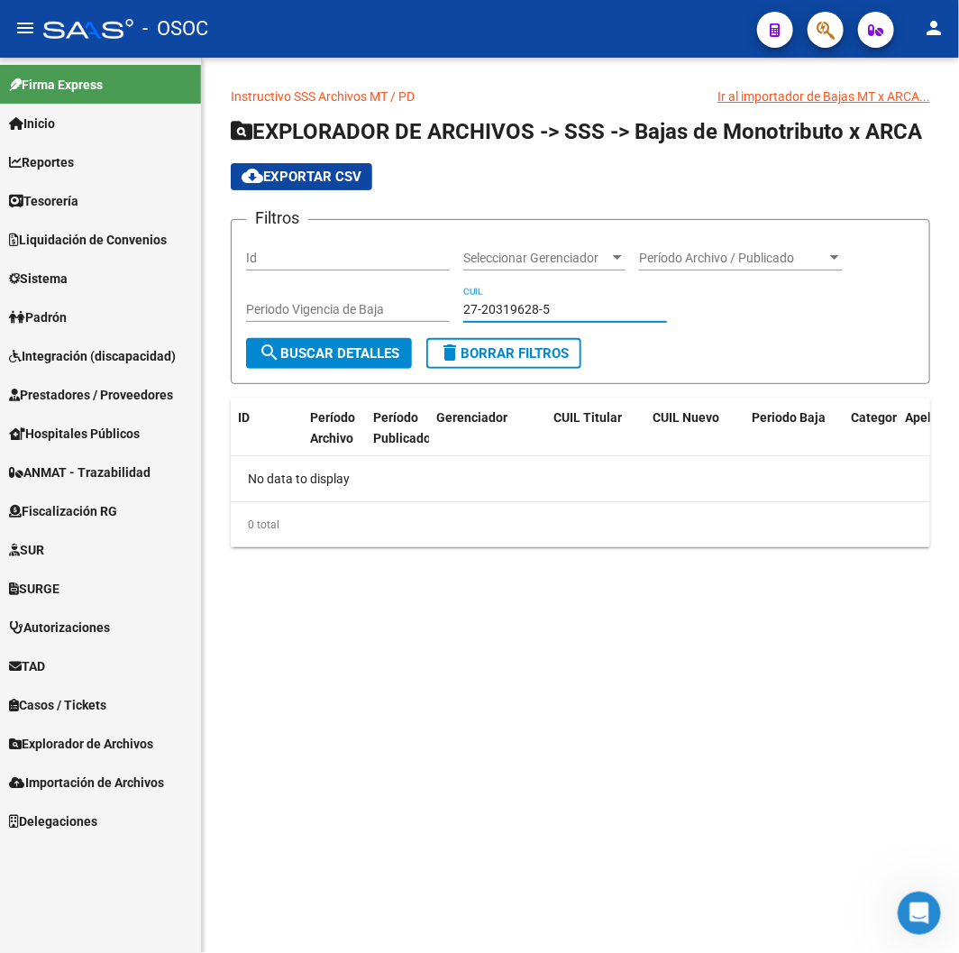
paste input "0-31962859-3"
type input "20-31962859-3"
click at [323, 372] on form "Filtros Id Seleccionar Gerenciador Seleccionar Gerenciador Período Archivo / Pu…" at bounding box center [580, 301] width 699 height 165
click at [322, 369] on form "Filtros Id Seleccionar Gerenciador Seleccionar Gerenciador Período Archivo / Pu…" at bounding box center [580, 301] width 699 height 165
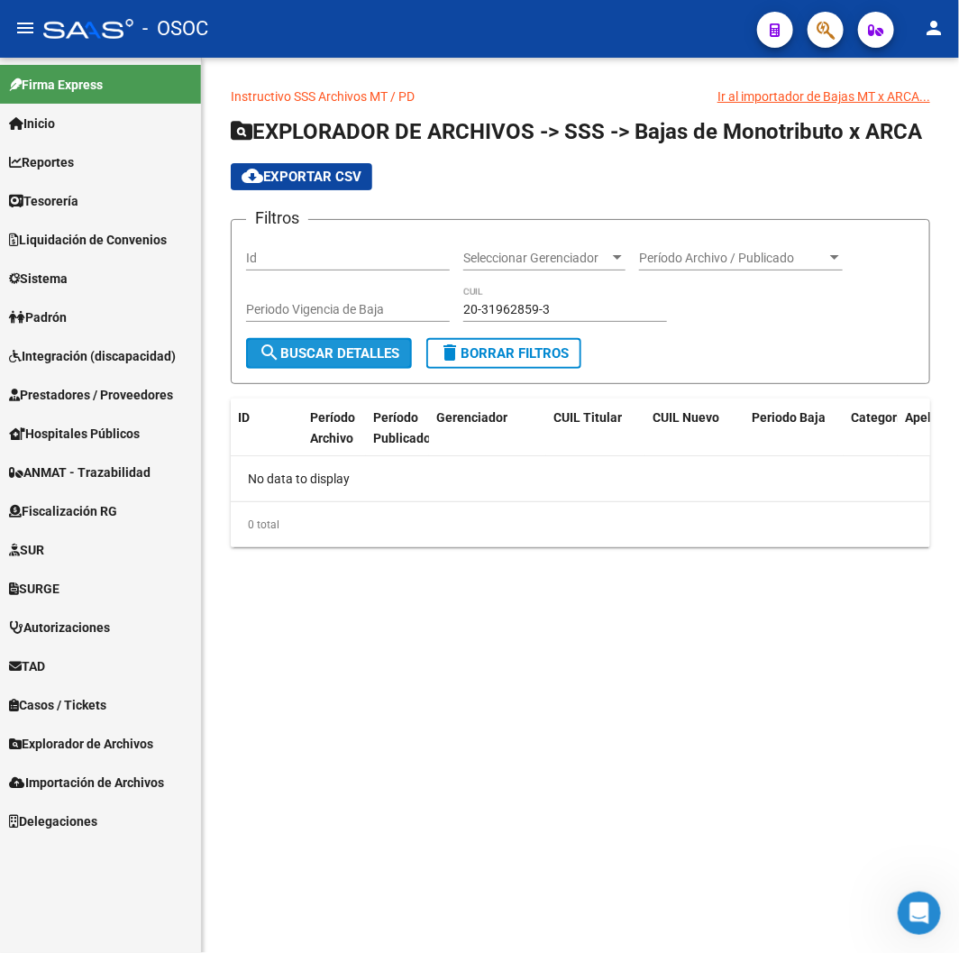
click at [317, 357] on span "search Buscar Detalles" at bounding box center [329, 353] width 141 height 16
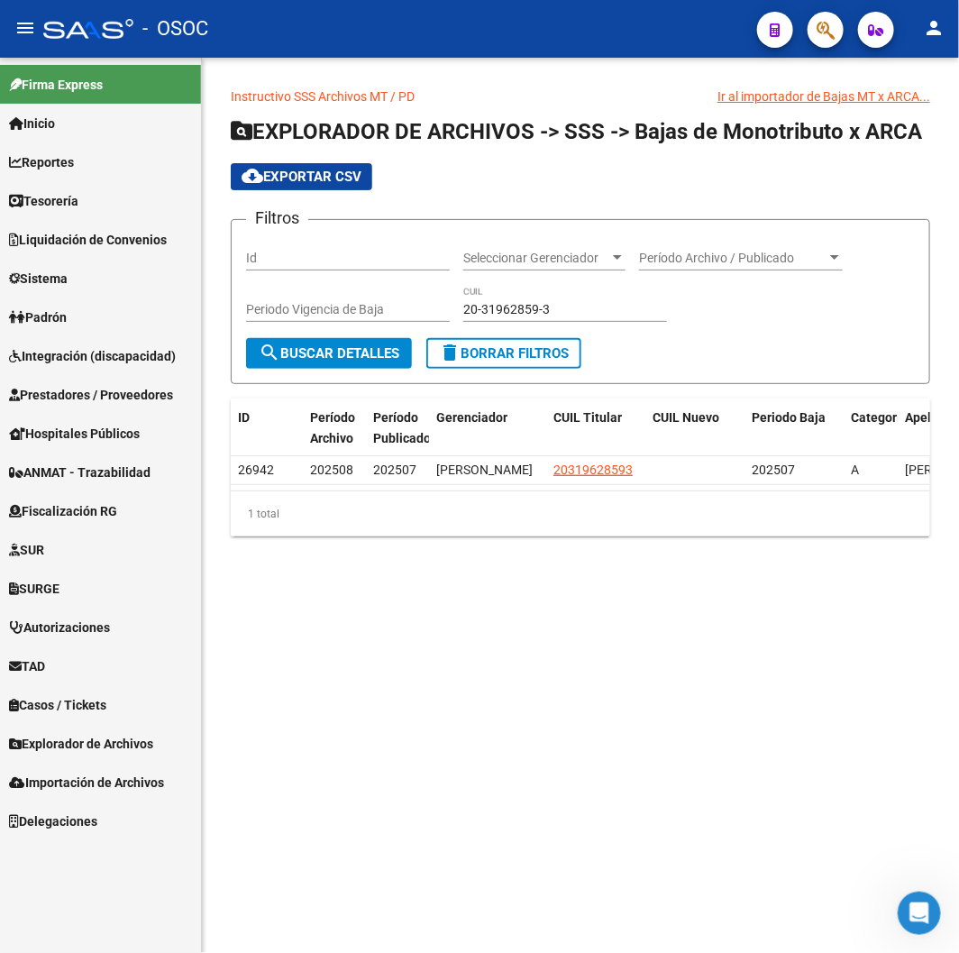
click at [708, 252] on span "Período Archivo / Publicado" at bounding box center [732, 258] width 187 height 15
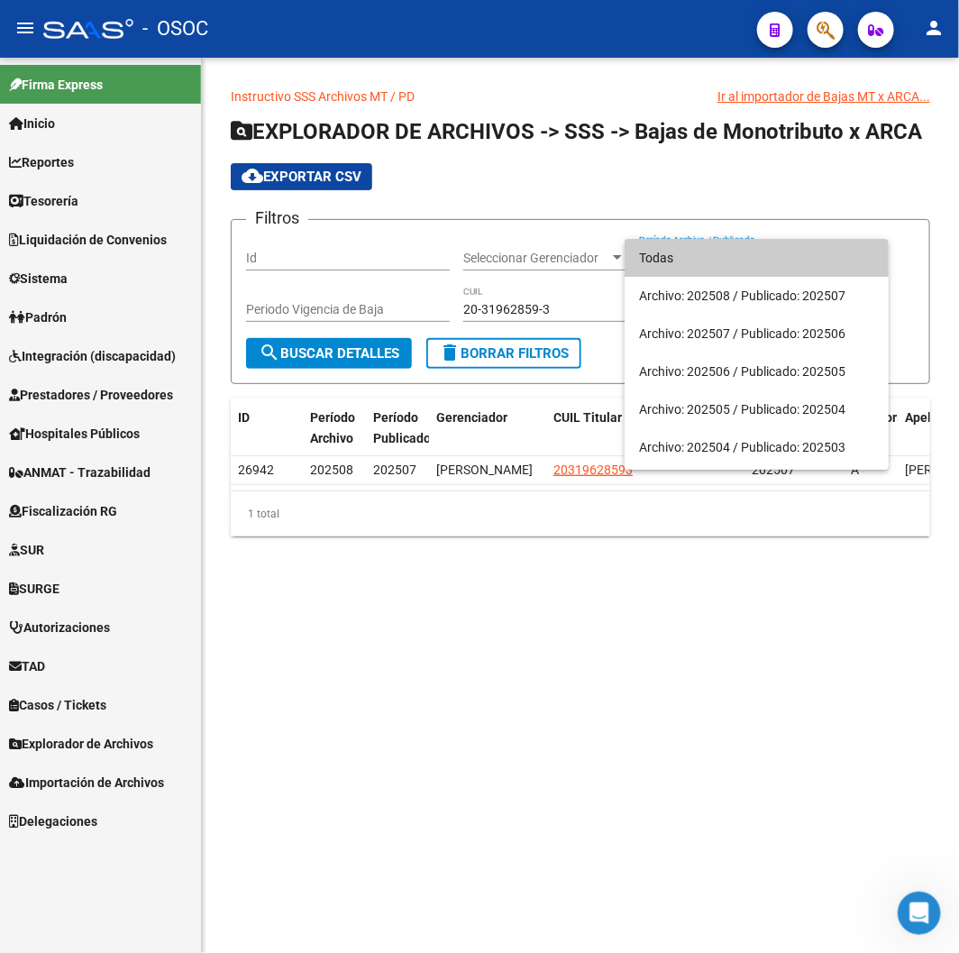
click at [408, 561] on div at bounding box center [479, 476] width 959 height 953
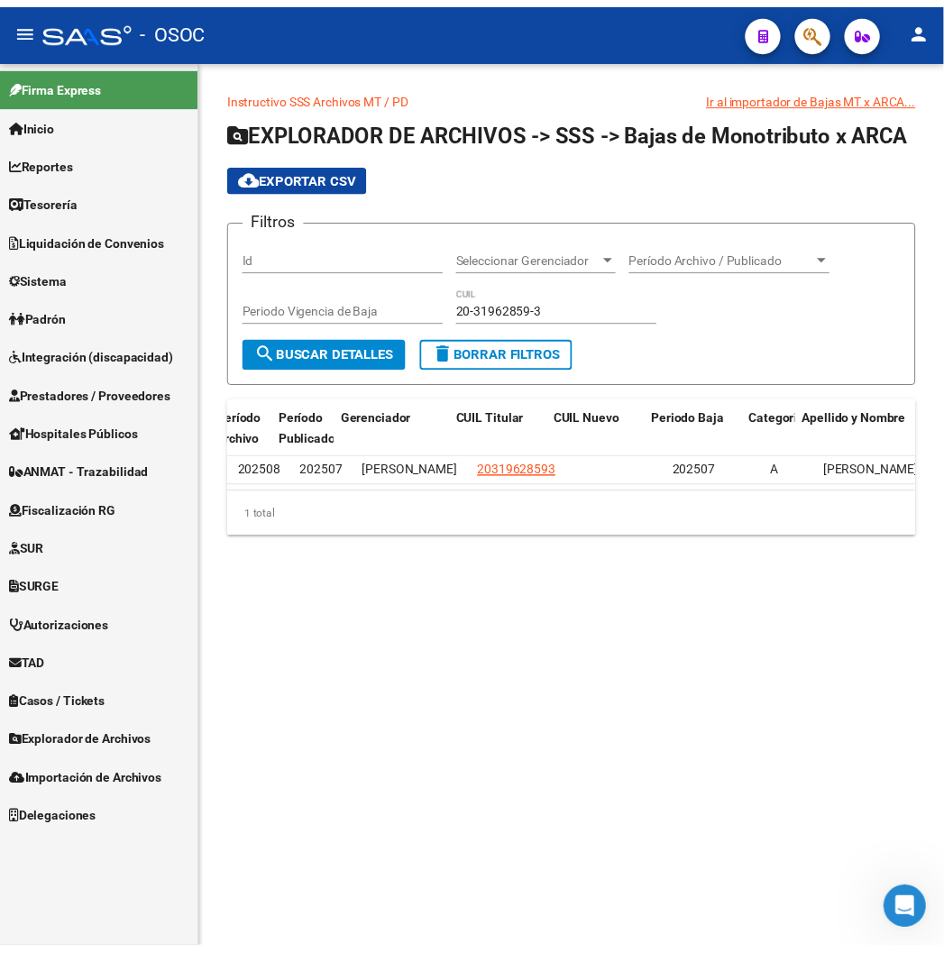
scroll to position [0, 94]
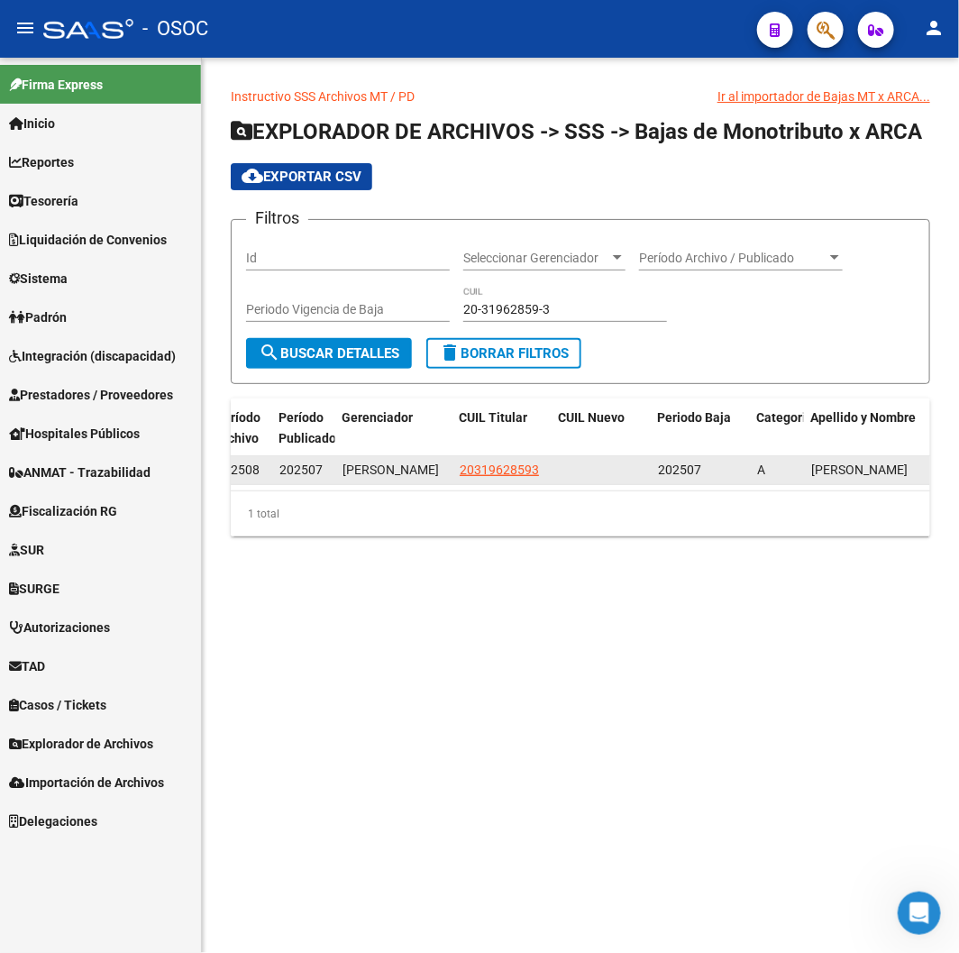
click at [484, 480] on app-link-go-to "20319628593" at bounding box center [499, 470] width 79 height 21
click at [482, 477] on span "20319628593" at bounding box center [499, 469] width 79 height 14
type textarea "20319628593"
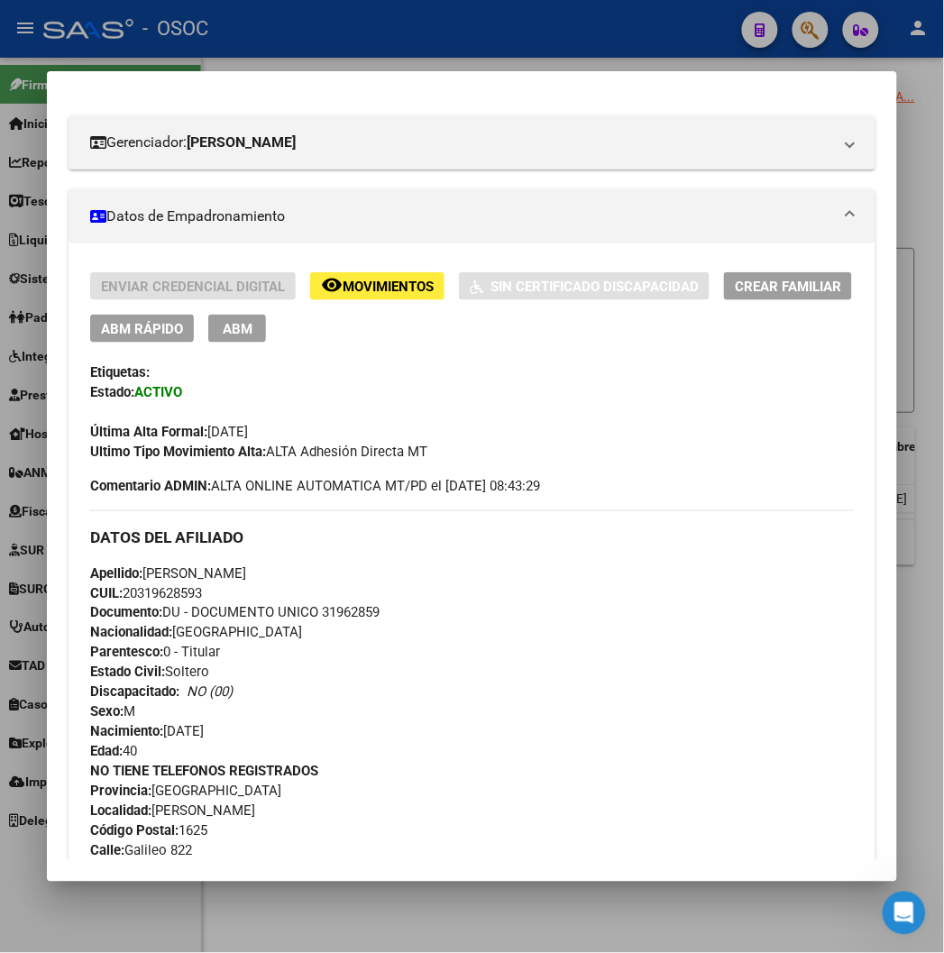
scroll to position [700, 0]
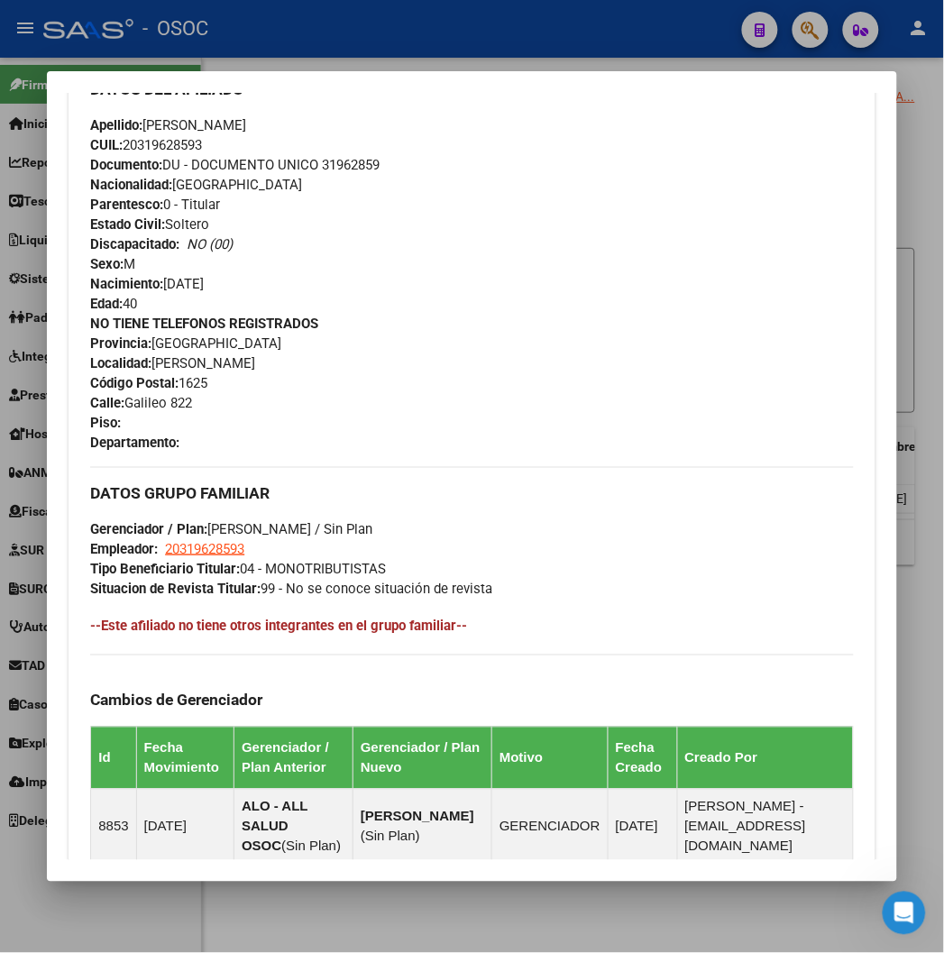
click at [436, 41] on div at bounding box center [472, 476] width 944 height 953
click at [436, 41] on div "- OSOC" at bounding box center [385, 29] width 684 height 40
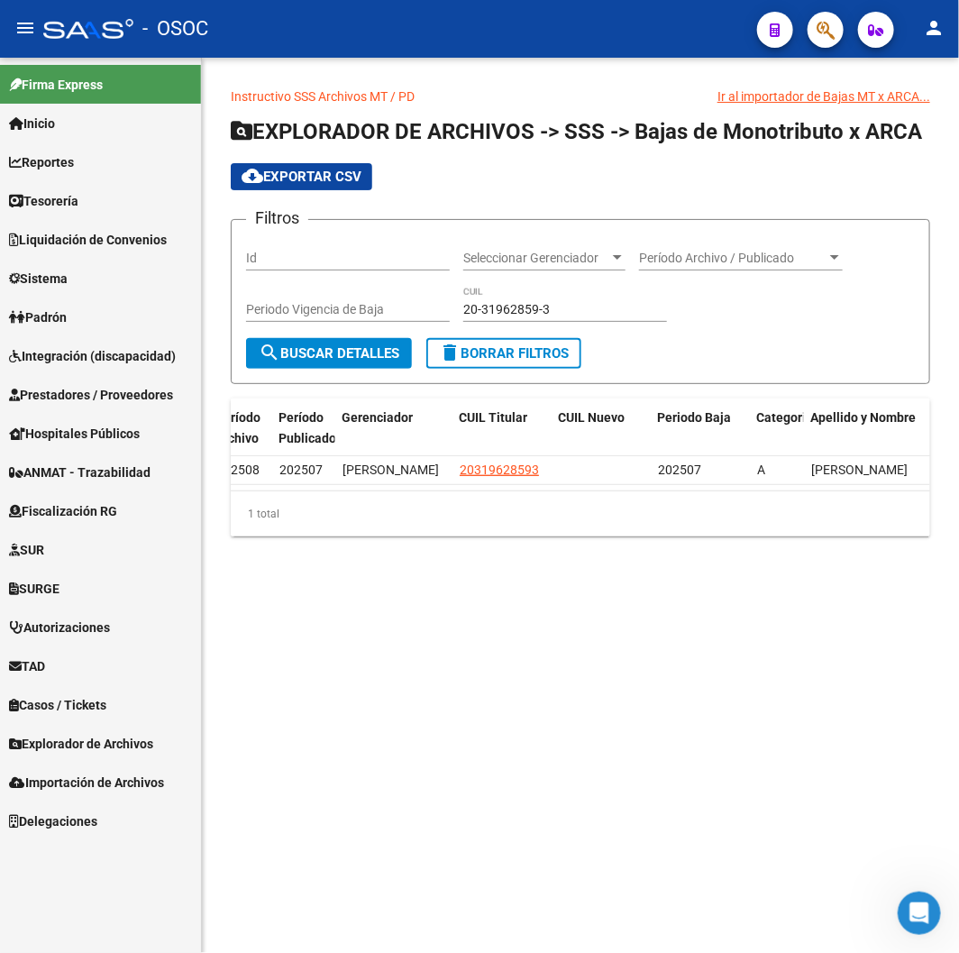
click at [436, 41] on div "- OSOC" at bounding box center [392, 29] width 699 height 40
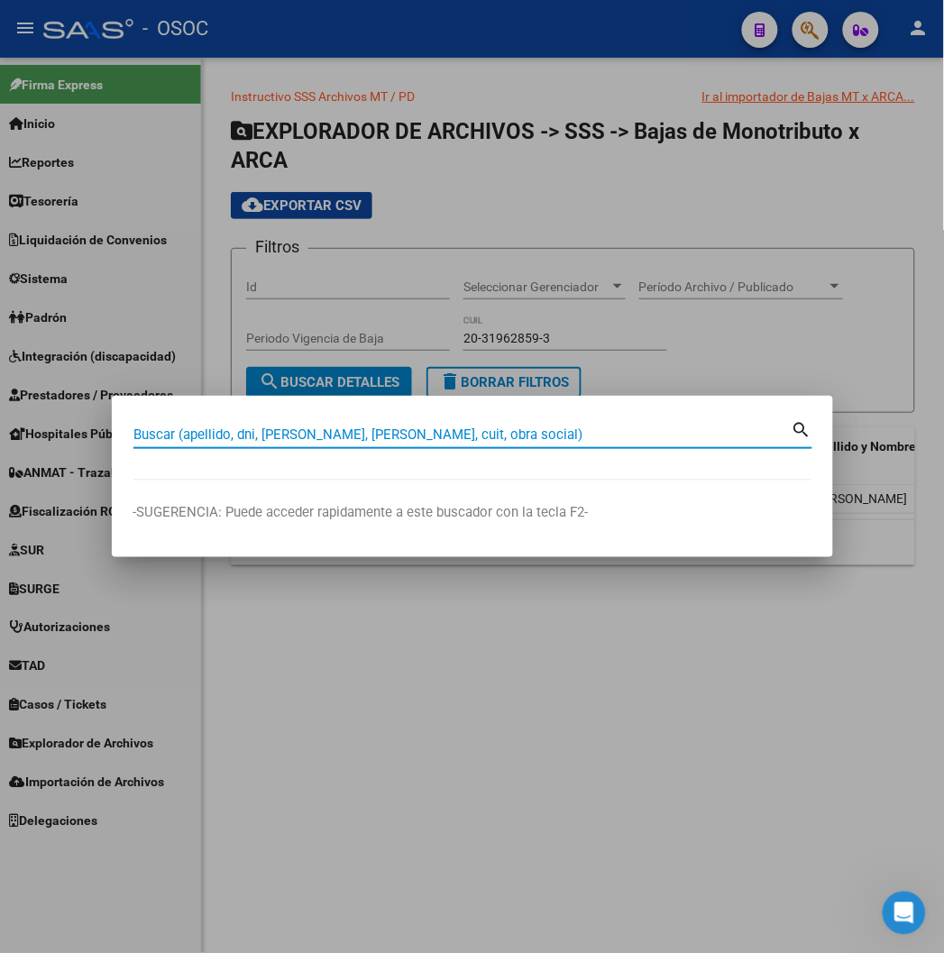
type input "v"
paste input "22016365"
type input "22016365"
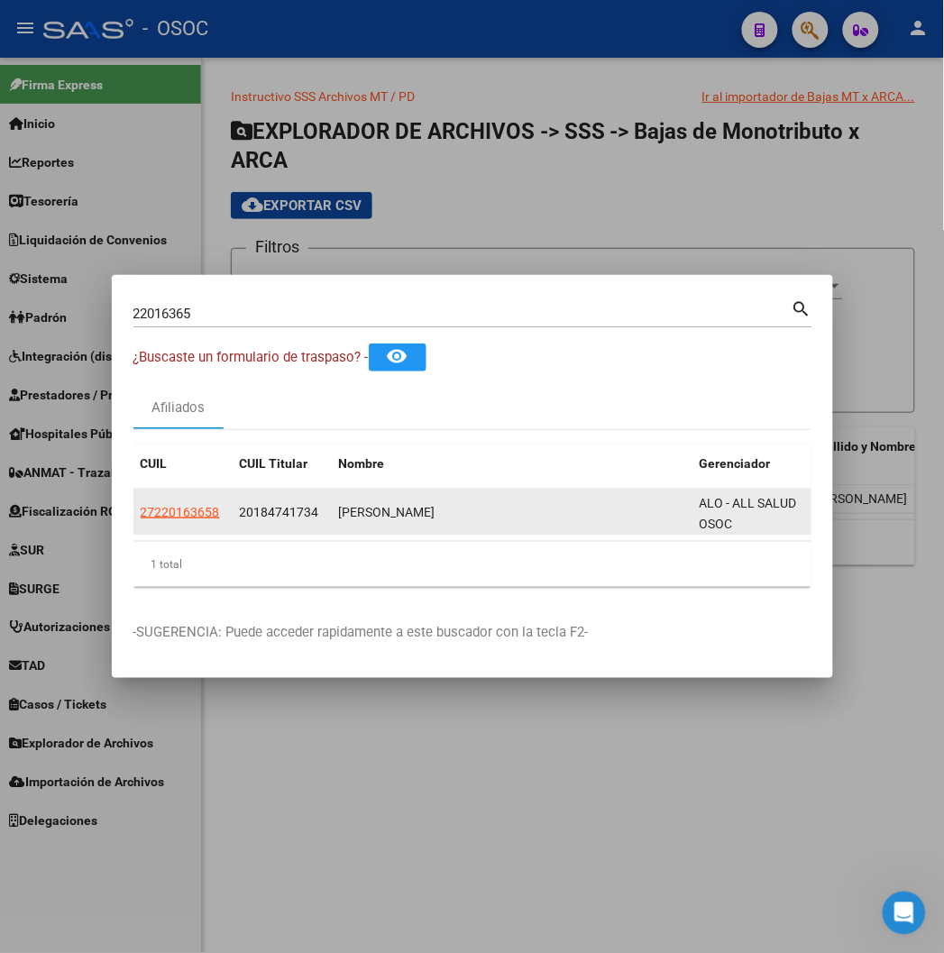
click at [141, 520] on app-link-go-to "27220163658" at bounding box center [180, 512] width 79 height 21
click at [141, 517] on span "27220163658" at bounding box center [180, 512] width 79 height 14
type textarea "27220163658"
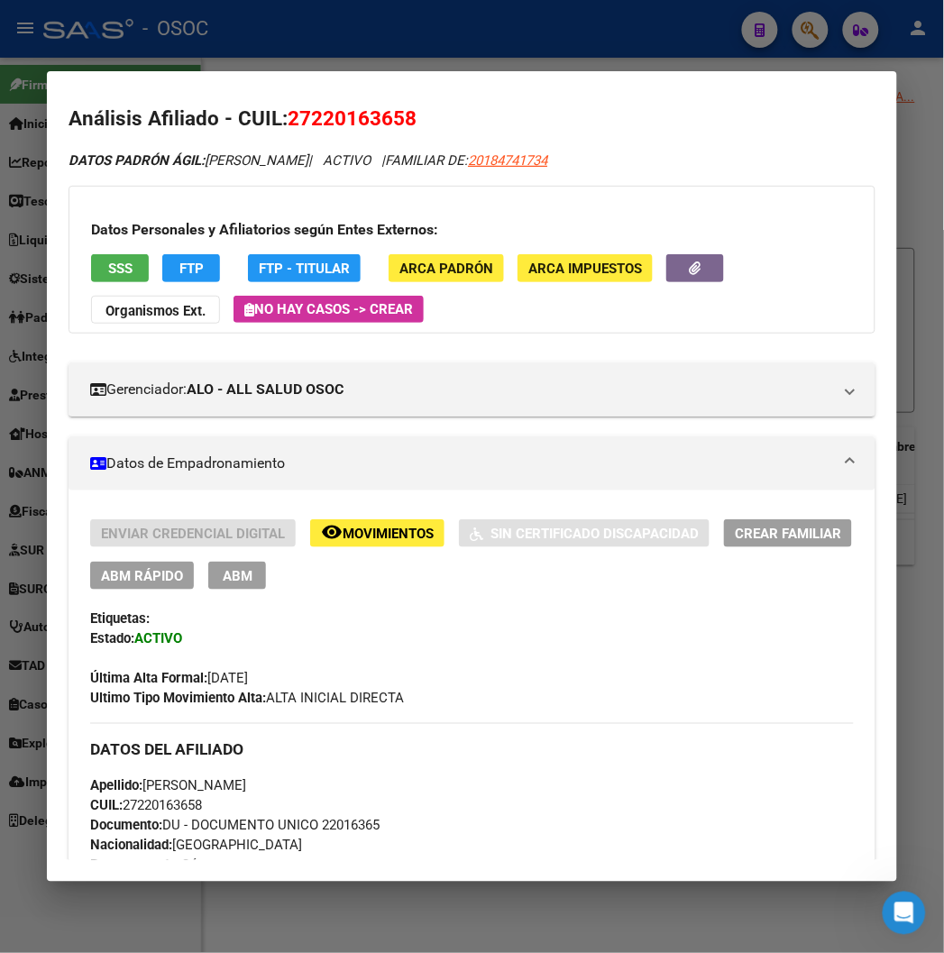
scroll to position [0, 0]
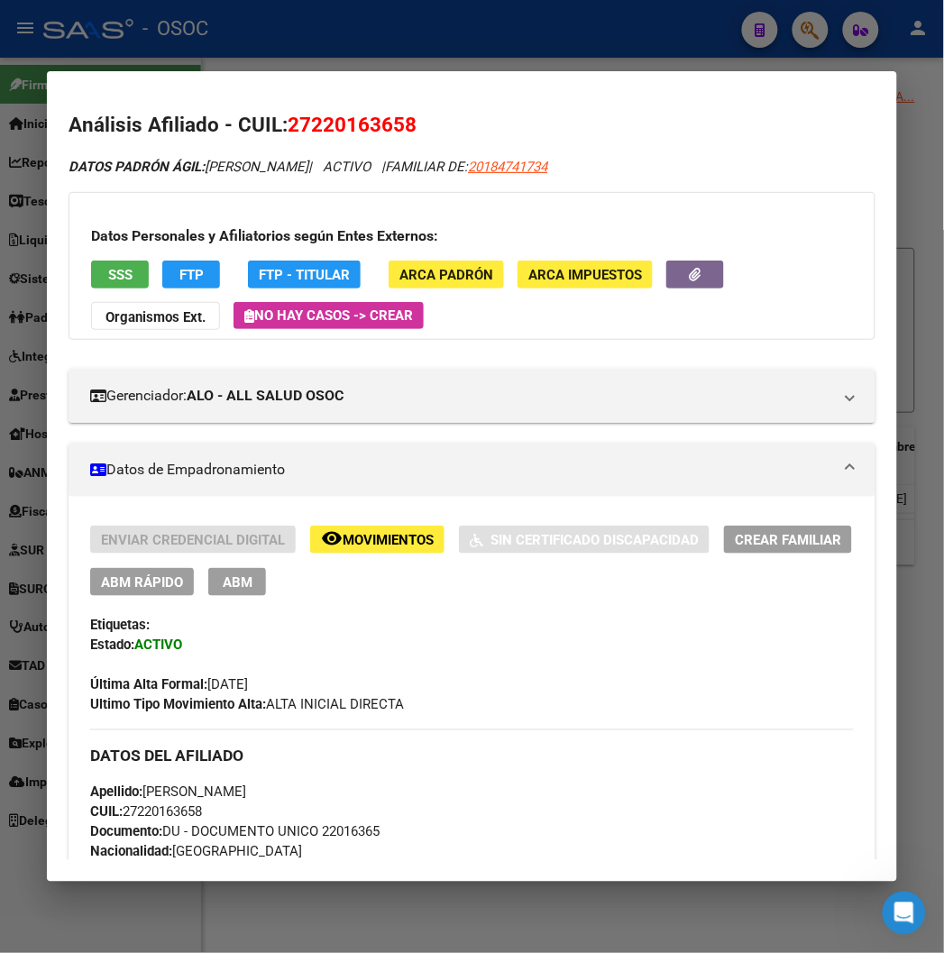
click at [342, 544] on span "Movimientos" at bounding box center [387, 540] width 91 height 16
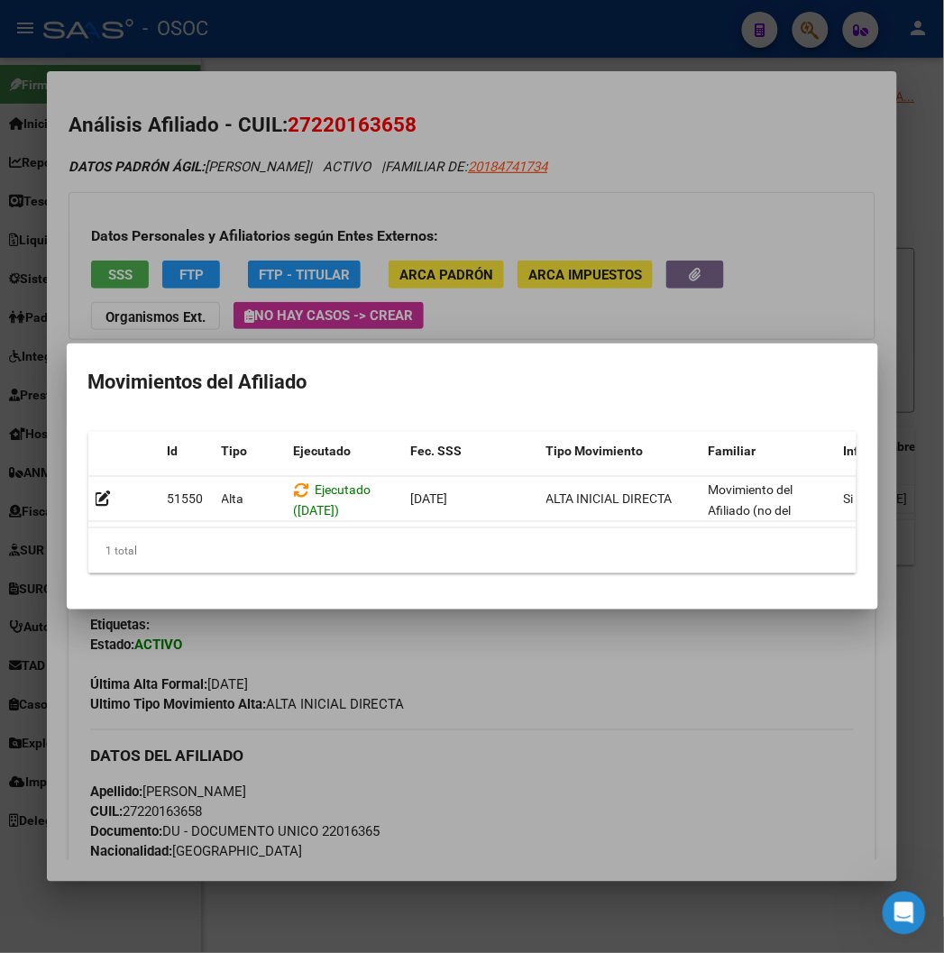
click at [380, 277] on div at bounding box center [472, 476] width 944 height 953
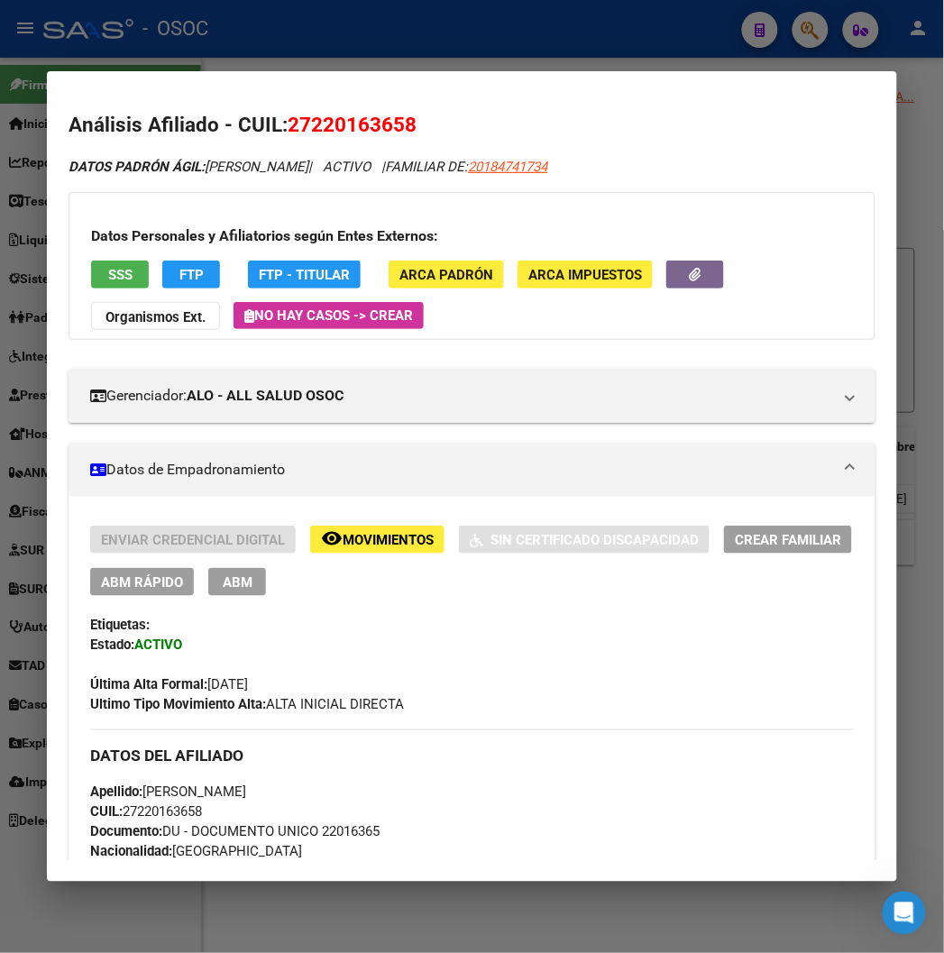
click at [347, 32] on div at bounding box center [472, 476] width 944 height 953
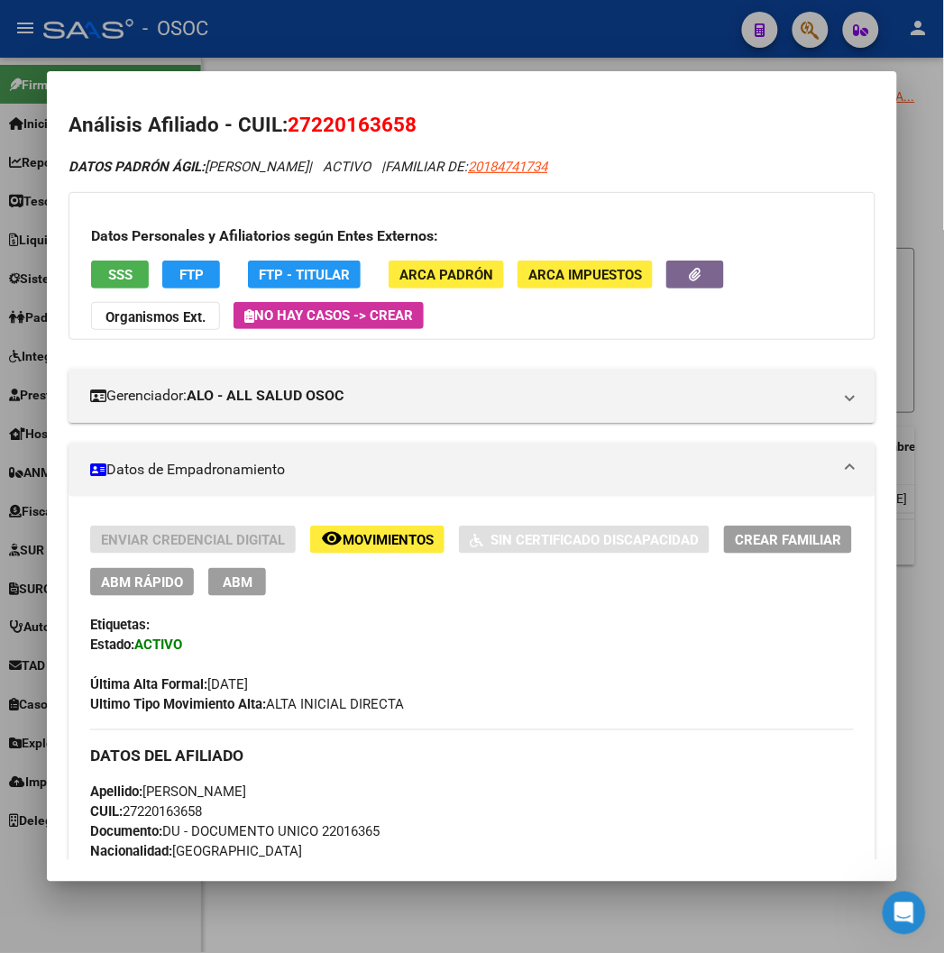
click at [347, 32] on div at bounding box center [472, 476] width 944 height 953
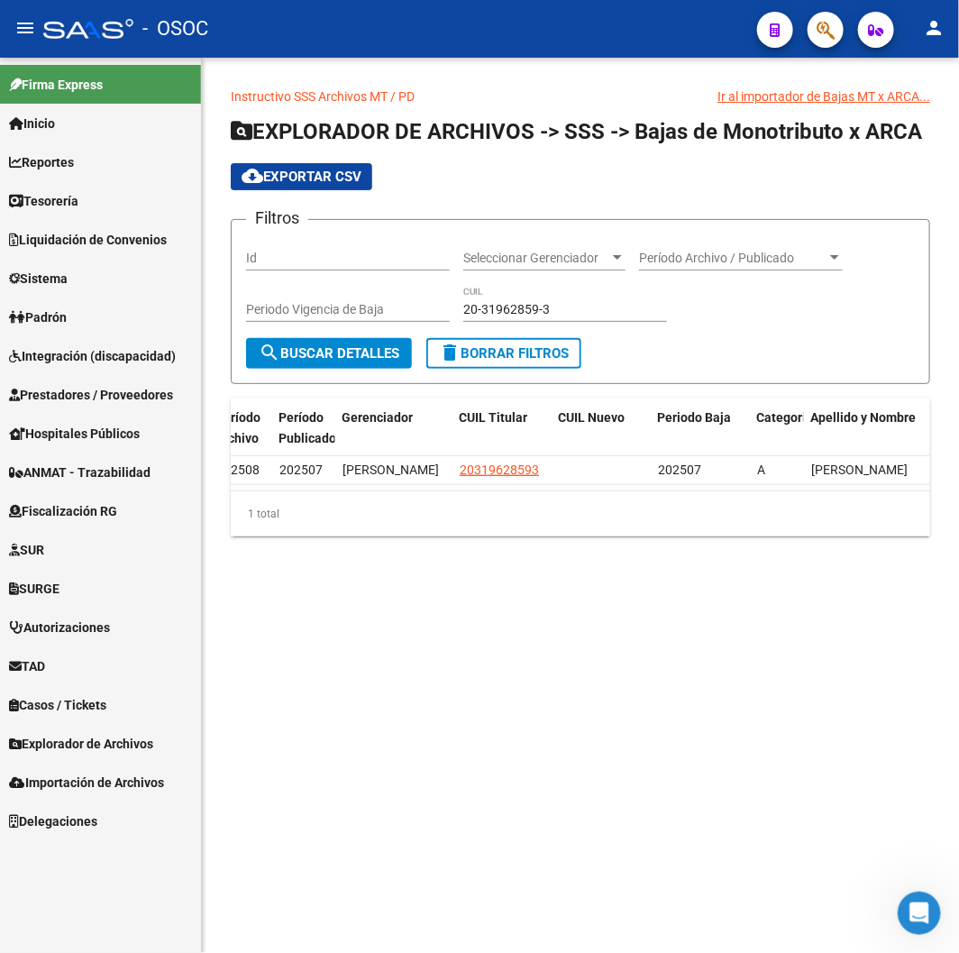
click at [467, 68] on div "Instructivo SSS Archivos MT / PD Ir al importador de Bajas MT x ARCA... EXPLORA…" at bounding box center [580, 326] width 757 height 536
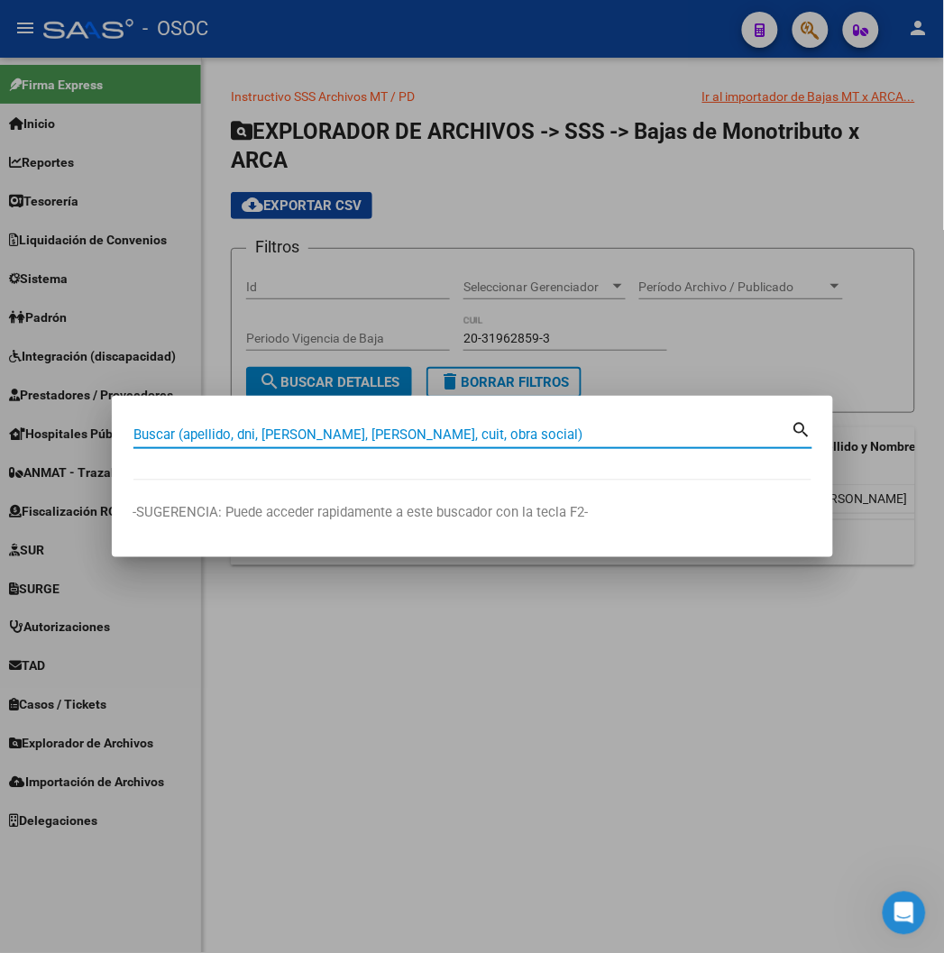
paste input "20950419157"
type input "20950419157"
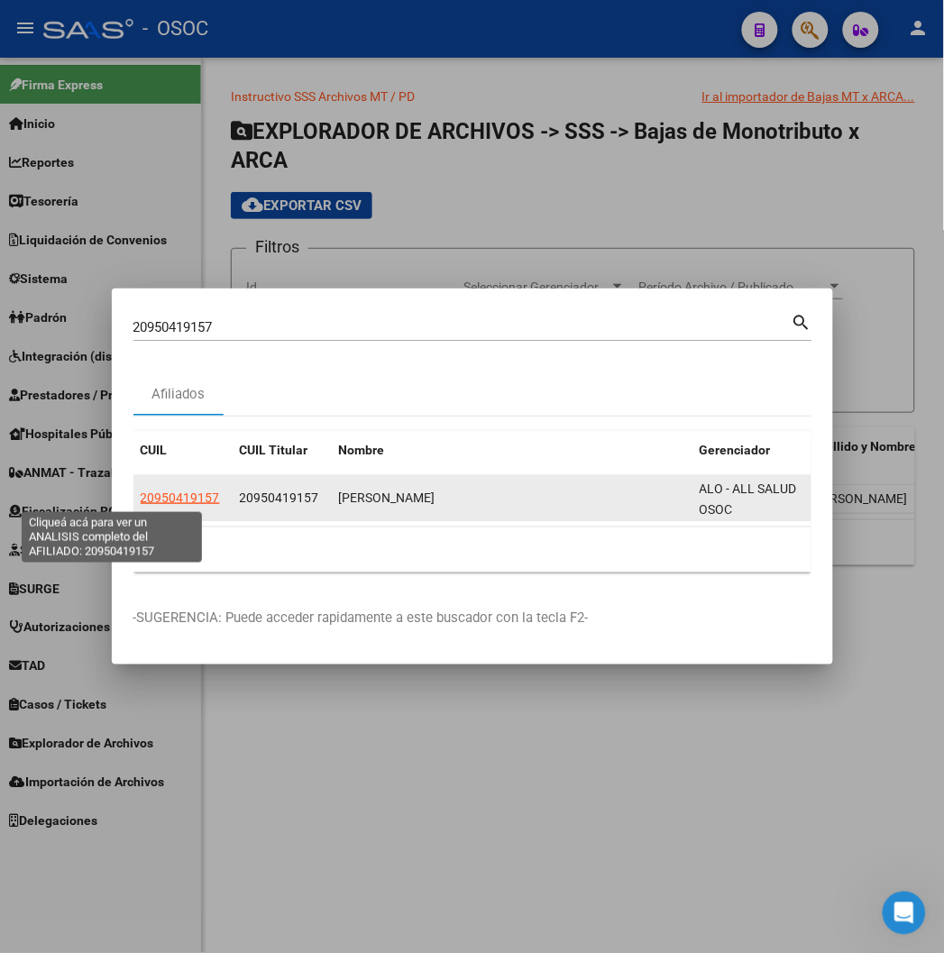
click at [141, 494] on span "20950419157" at bounding box center [180, 497] width 79 height 14
type textarea "20950419157"
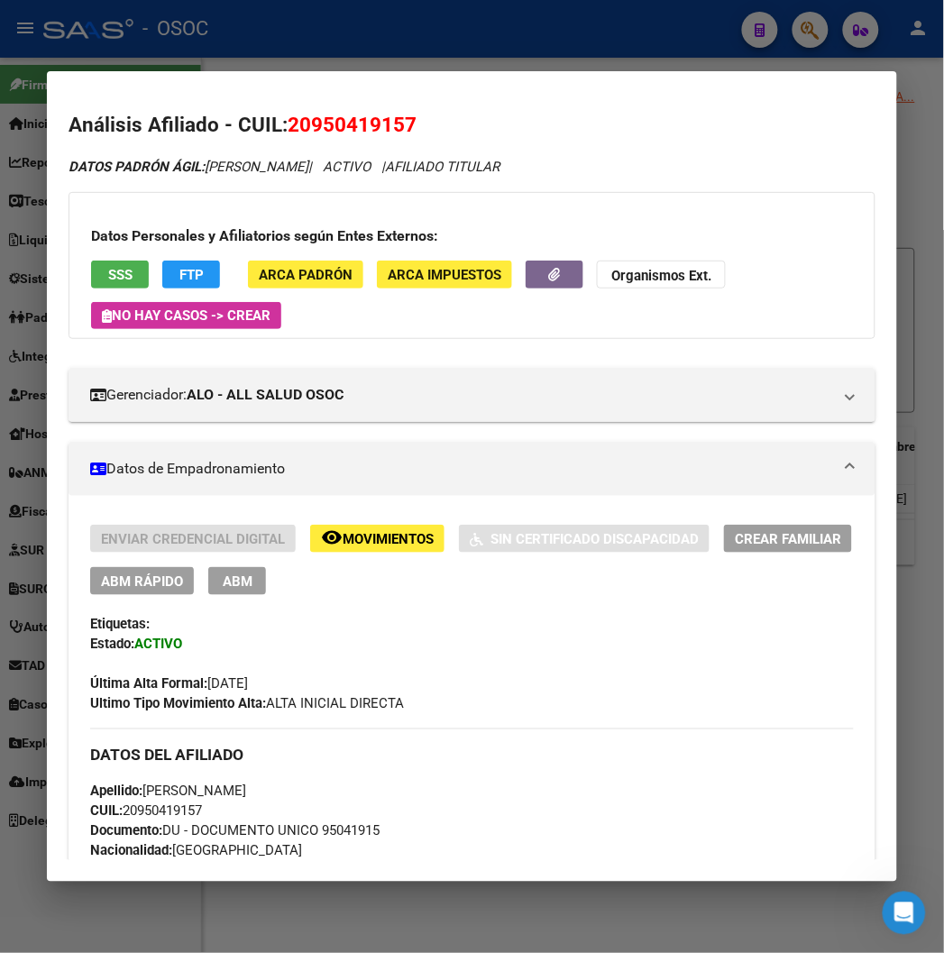
click at [179, 268] on span "FTP" at bounding box center [191, 275] width 24 height 16
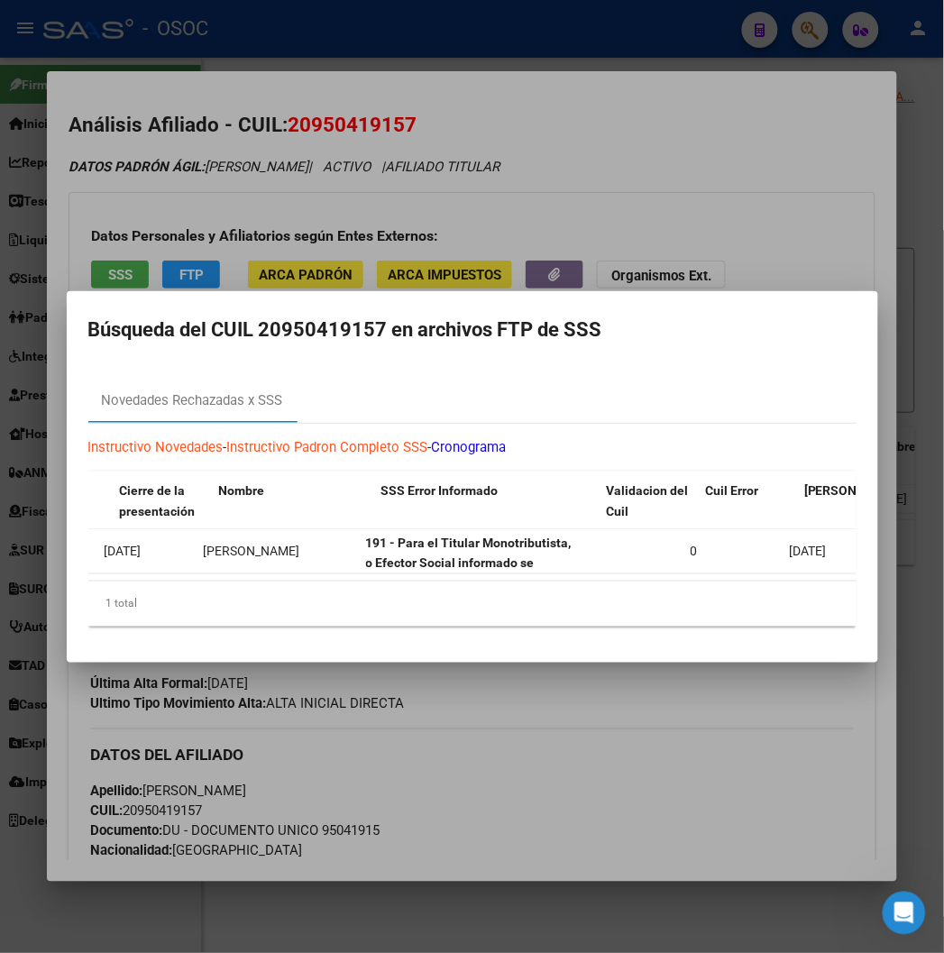
scroll to position [0, 593]
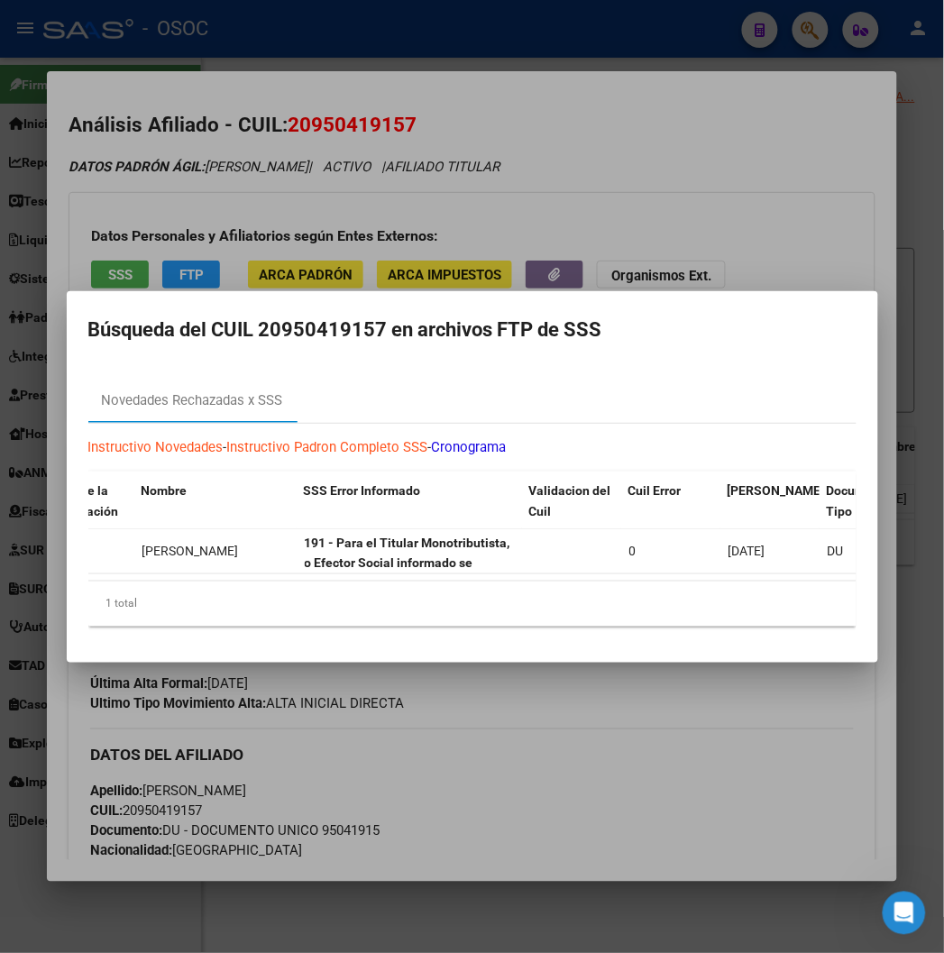
click at [564, 155] on div at bounding box center [472, 476] width 944 height 953
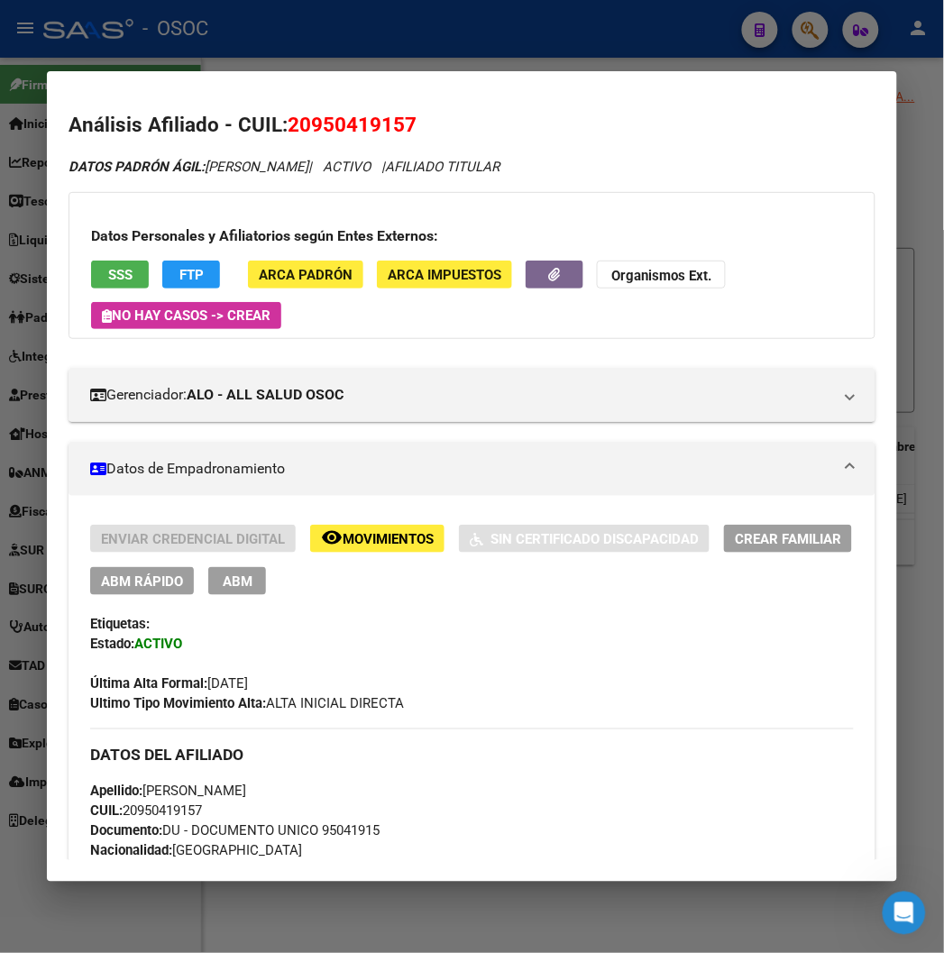
click at [436, 77] on mat-dialog-container "Análisis Afiliado - CUIL: 20950419157 DATOS PADRÓN ÁGIL: MONTIEL ALMADA DEMESIO…" at bounding box center [471, 475] width 849 height 809
click at [210, 37] on div at bounding box center [472, 476] width 944 height 953
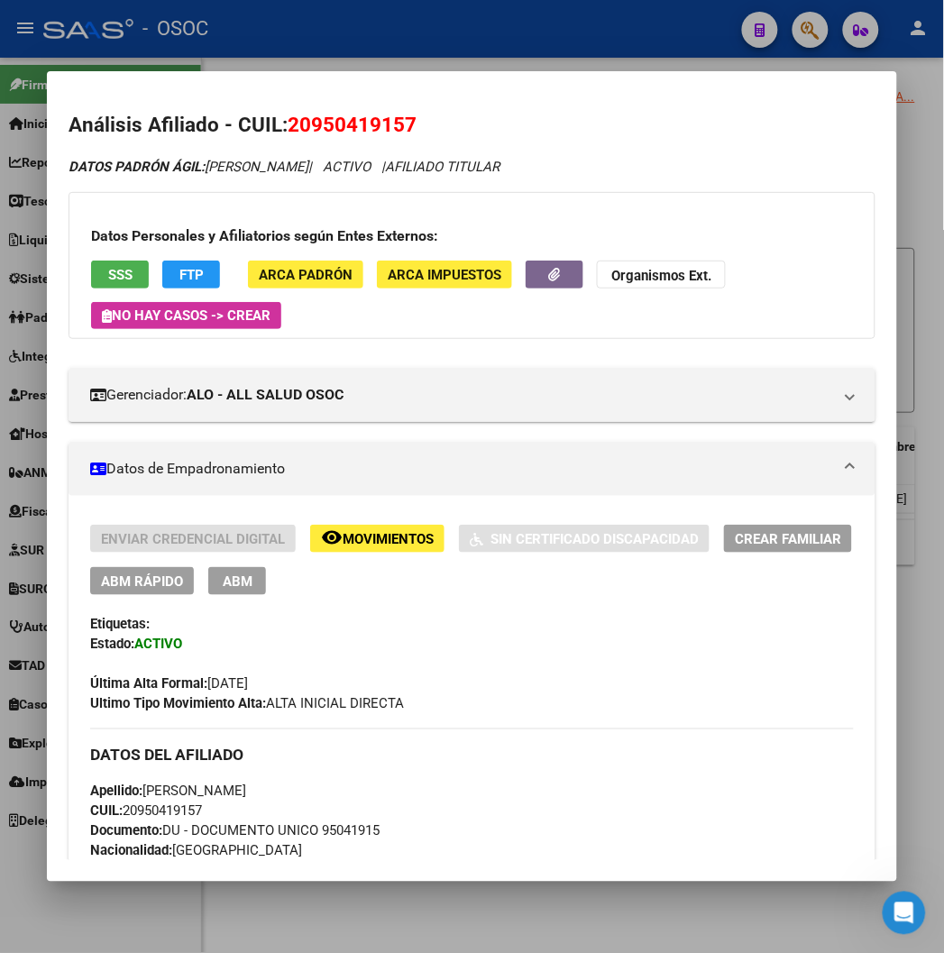
click at [210, 37] on div at bounding box center [472, 476] width 944 height 953
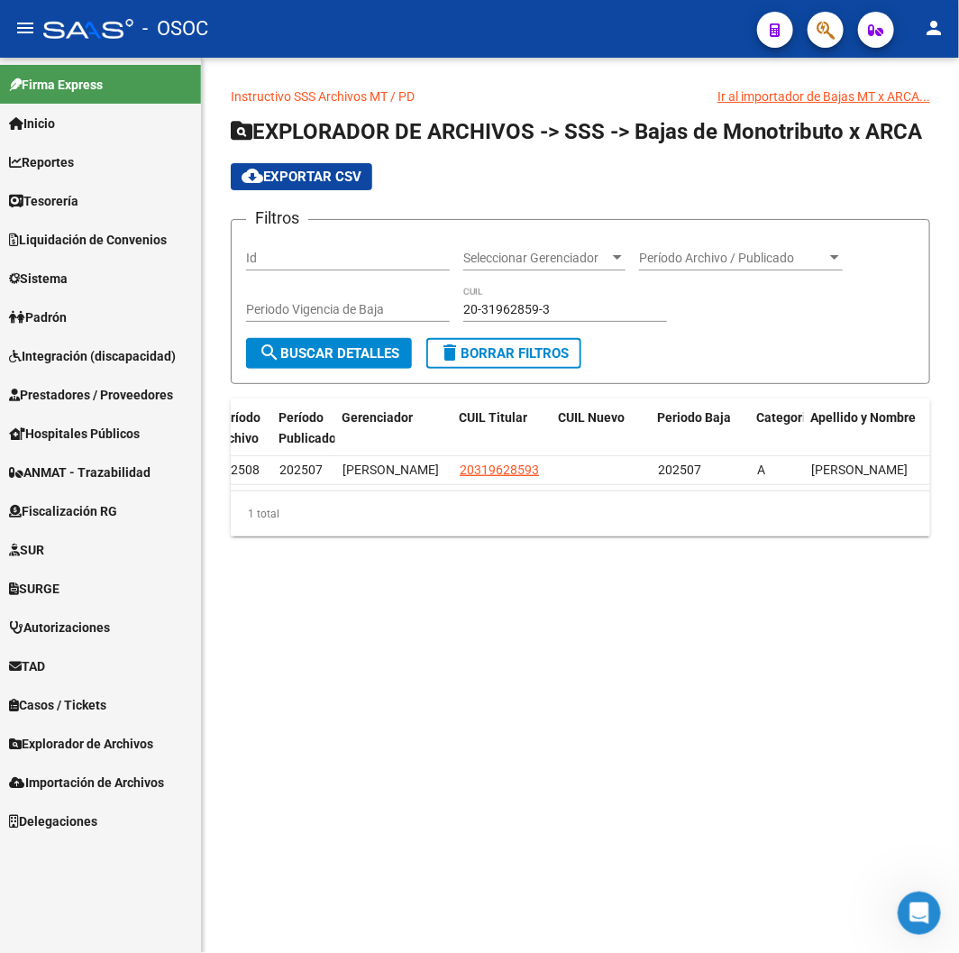
click at [315, 43] on div "- OSOC" at bounding box center [392, 29] width 699 height 40
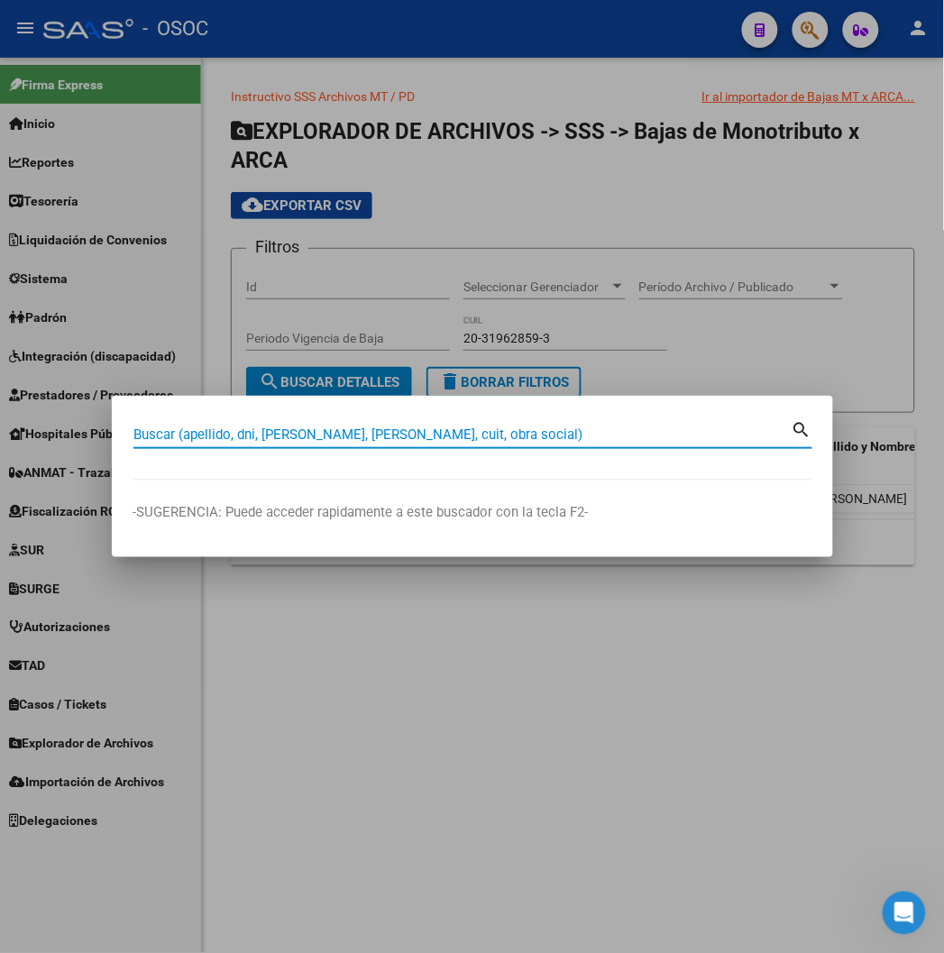
paste input "20184741734"
type input "20184741734"
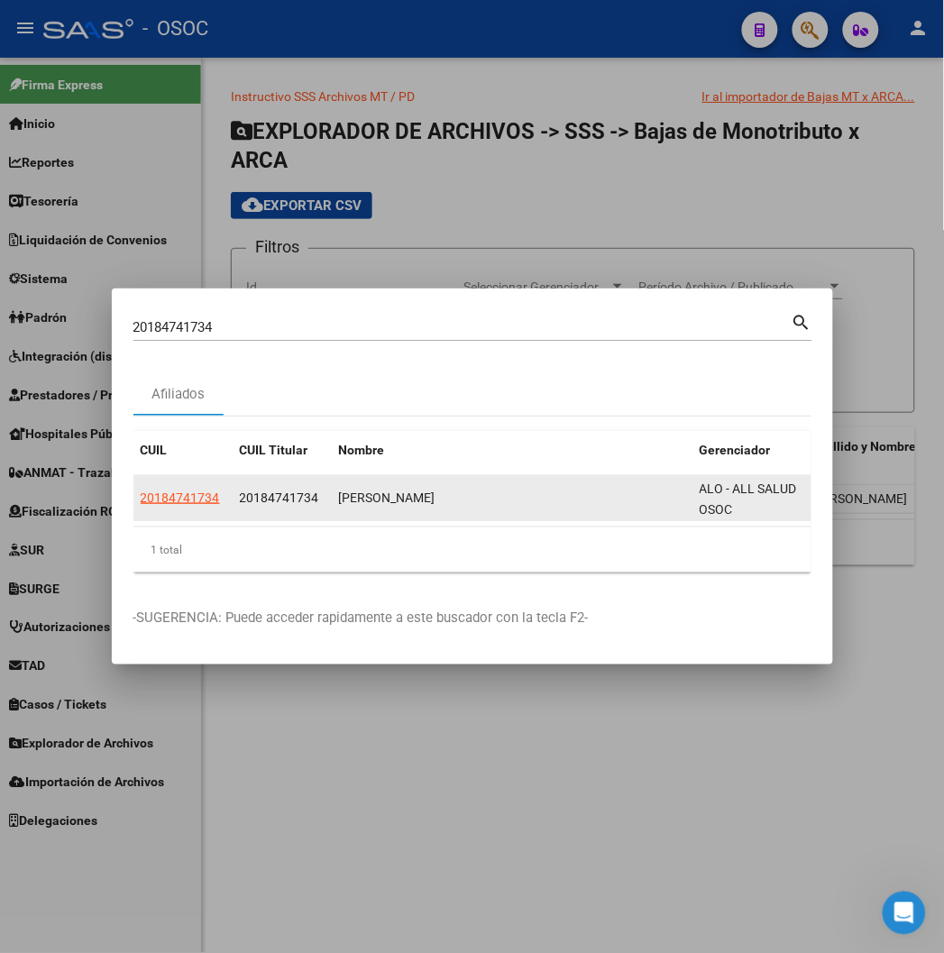
click at [141, 506] on app-link-go-to "20184741734" at bounding box center [180, 498] width 79 height 21
click at [141, 499] on span "20184741734" at bounding box center [180, 497] width 79 height 14
type textarea "20184741734"
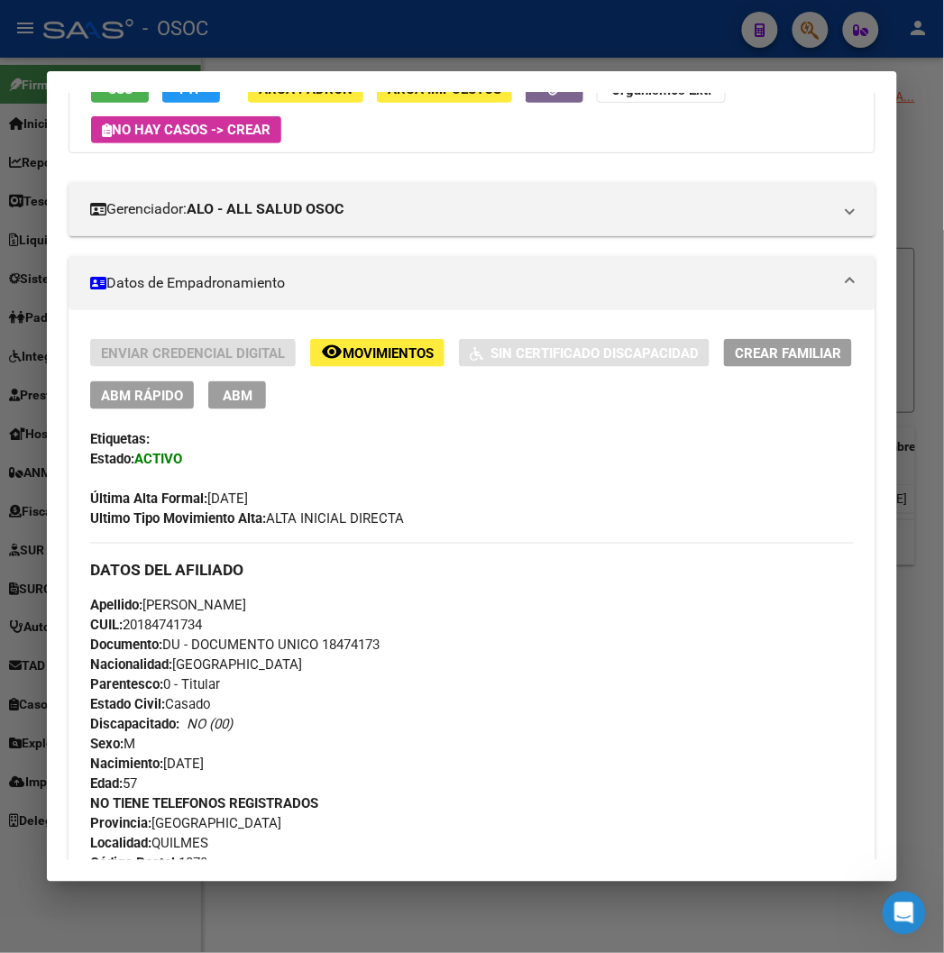
scroll to position [0, 0]
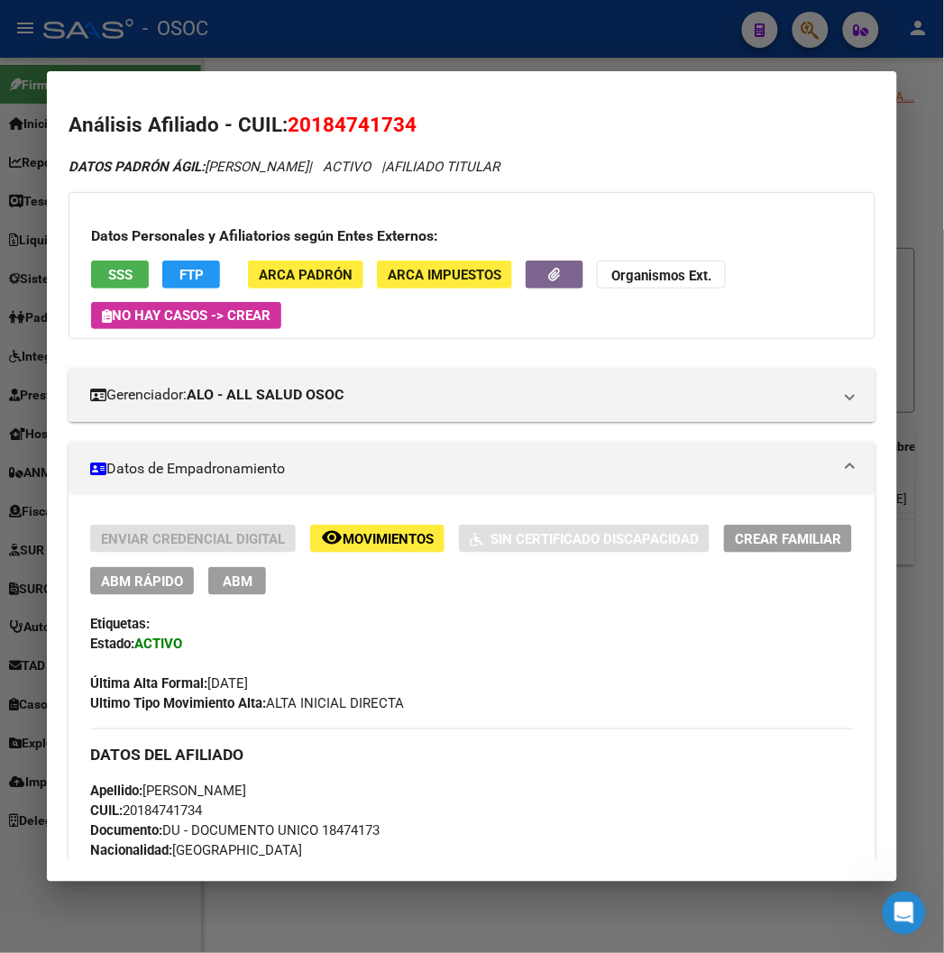
click at [342, 539] on span "Movimientos" at bounding box center [387, 539] width 91 height 16
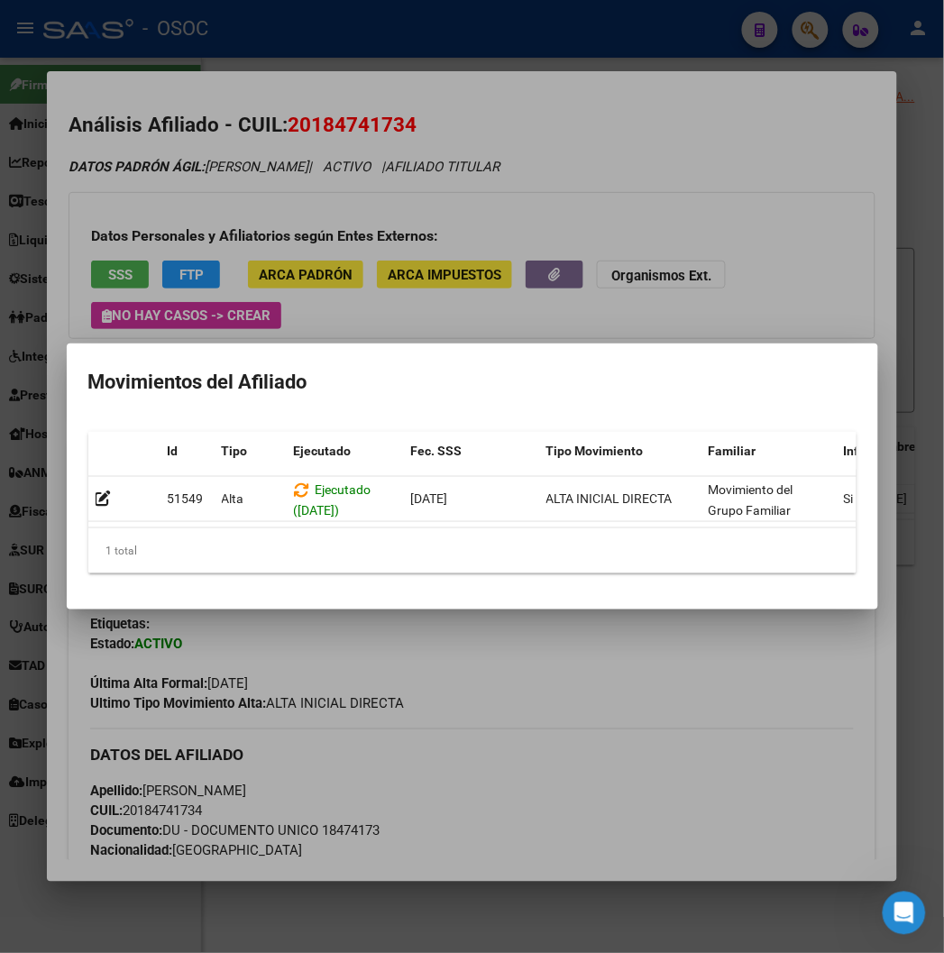
click at [303, 704] on div at bounding box center [472, 476] width 944 height 953
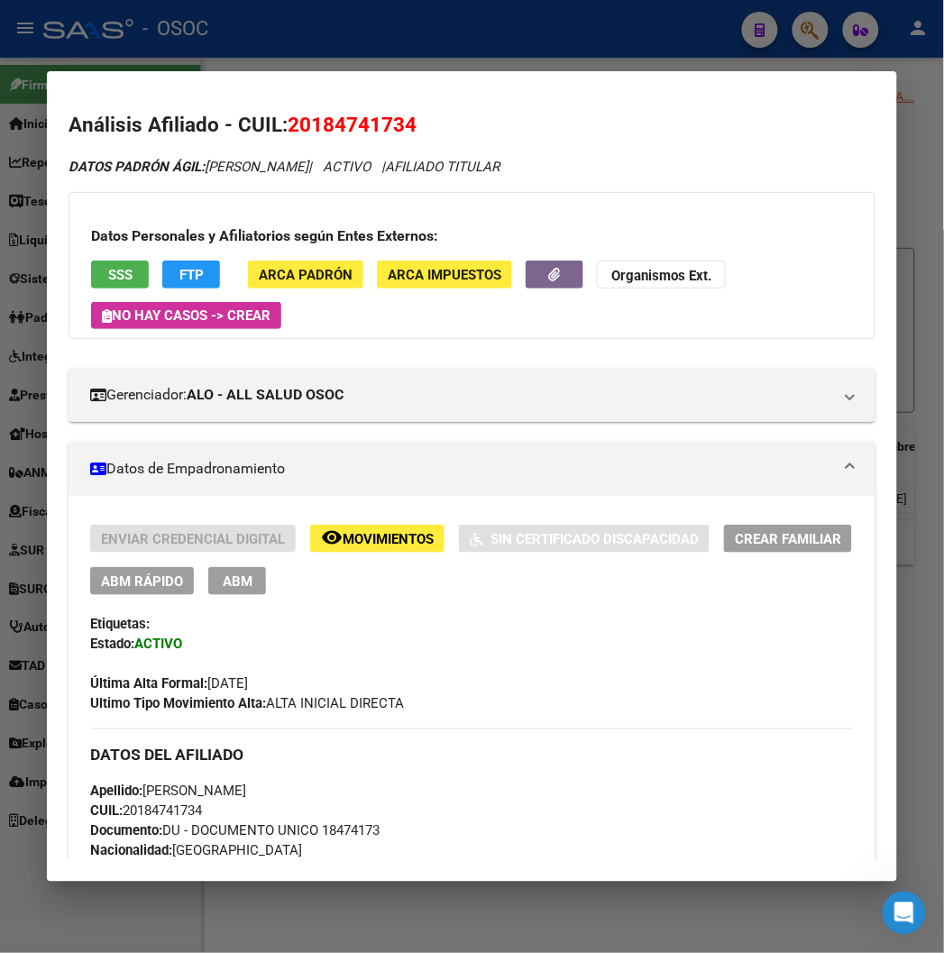
click at [139, 579] on span "ABM Rápido" at bounding box center [142, 581] width 82 height 16
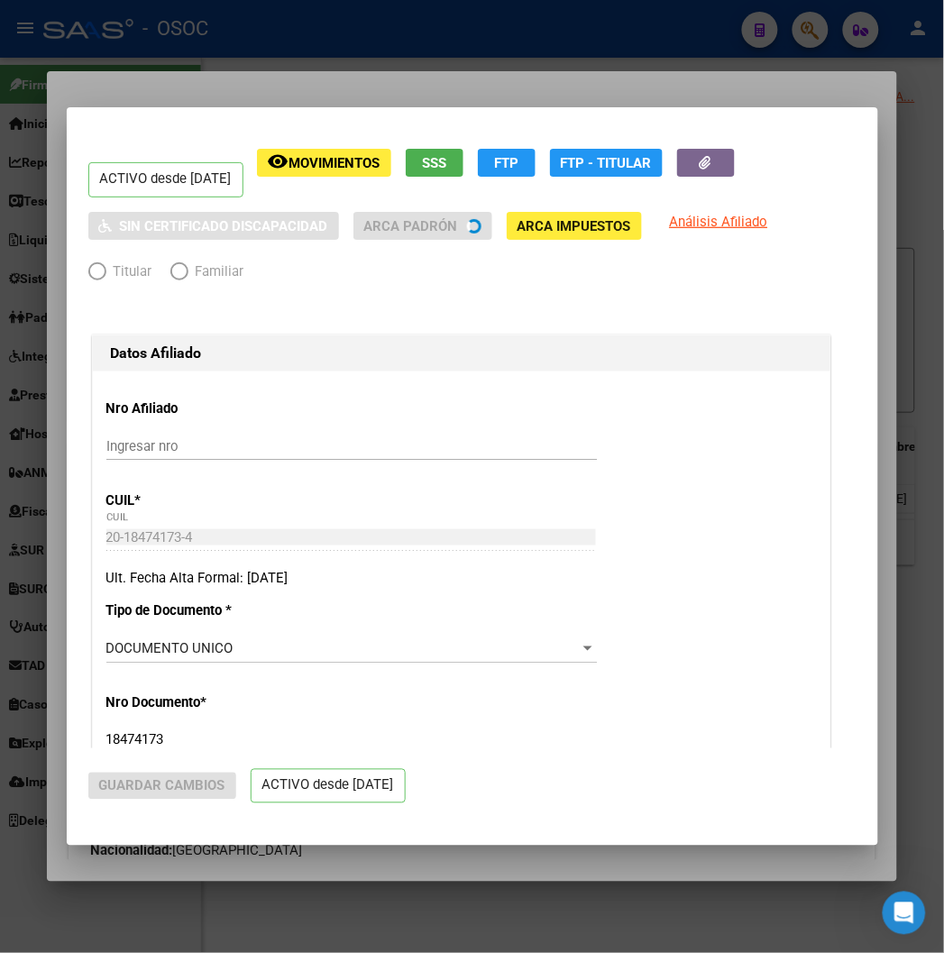
radio input "true"
type input "20-18474173-4"
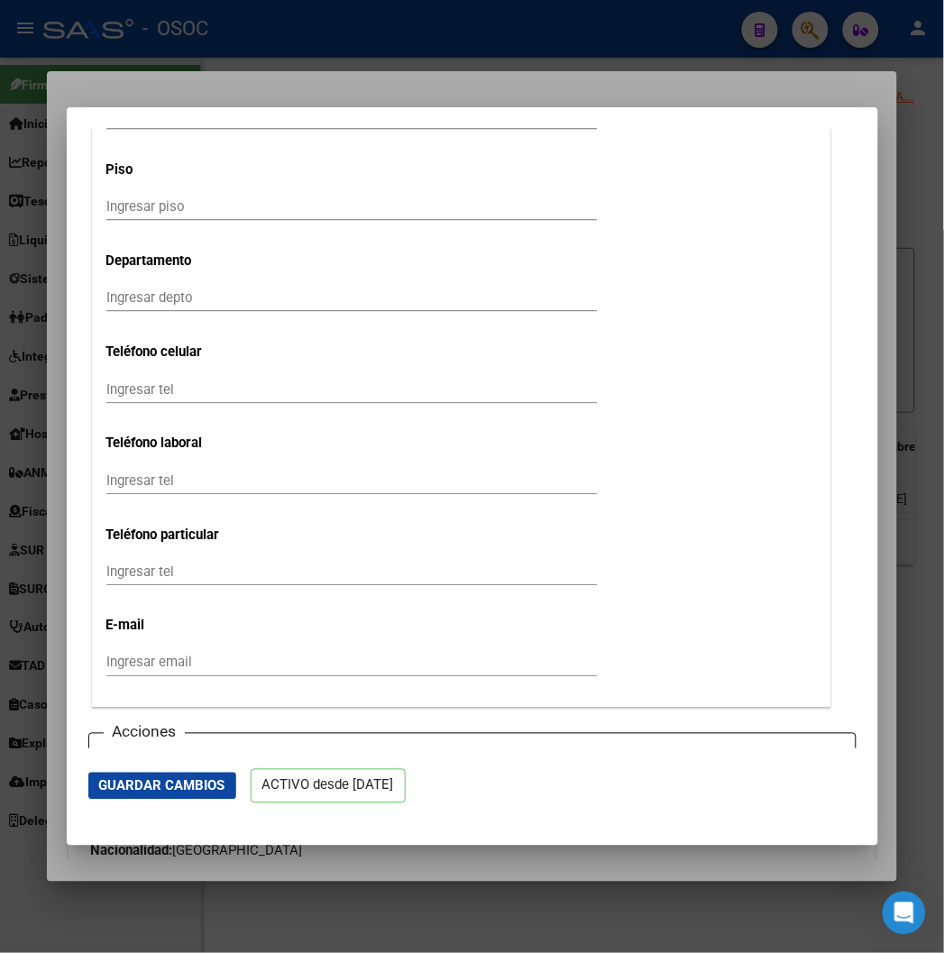
scroll to position [2402, 0]
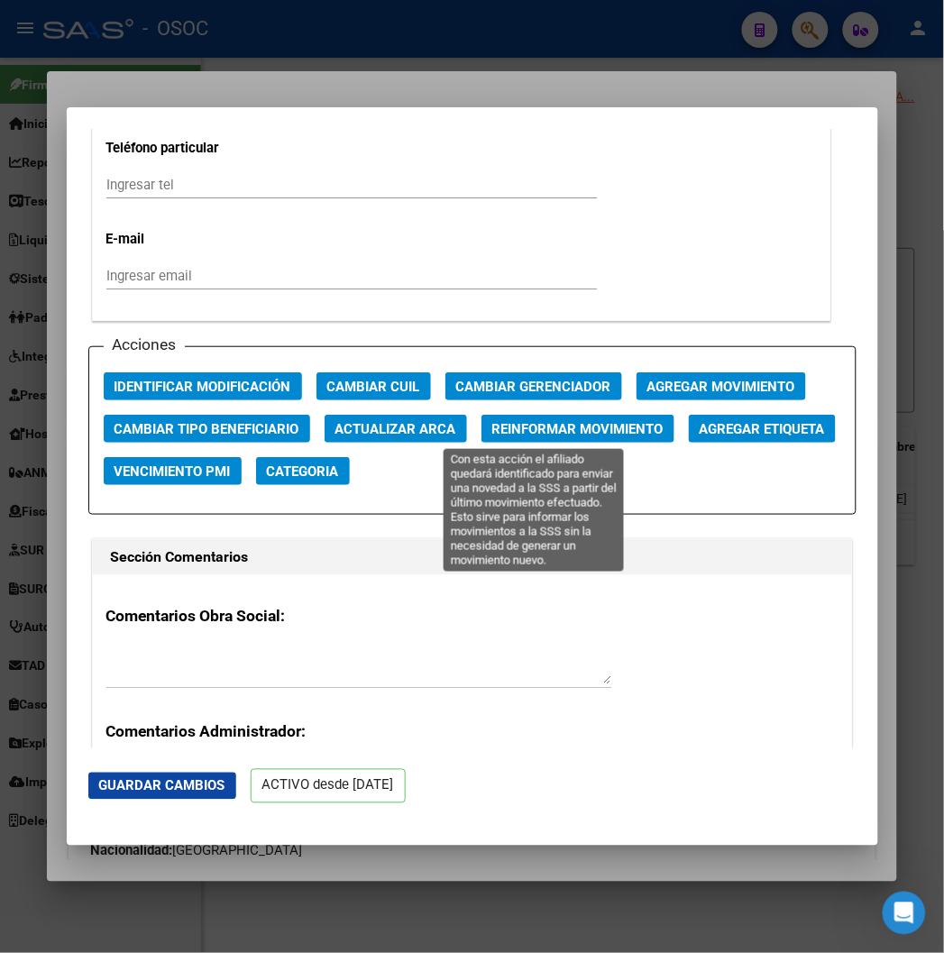
click at [509, 428] on span "Reinformar Movimiento" at bounding box center [577, 429] width 171 height 16
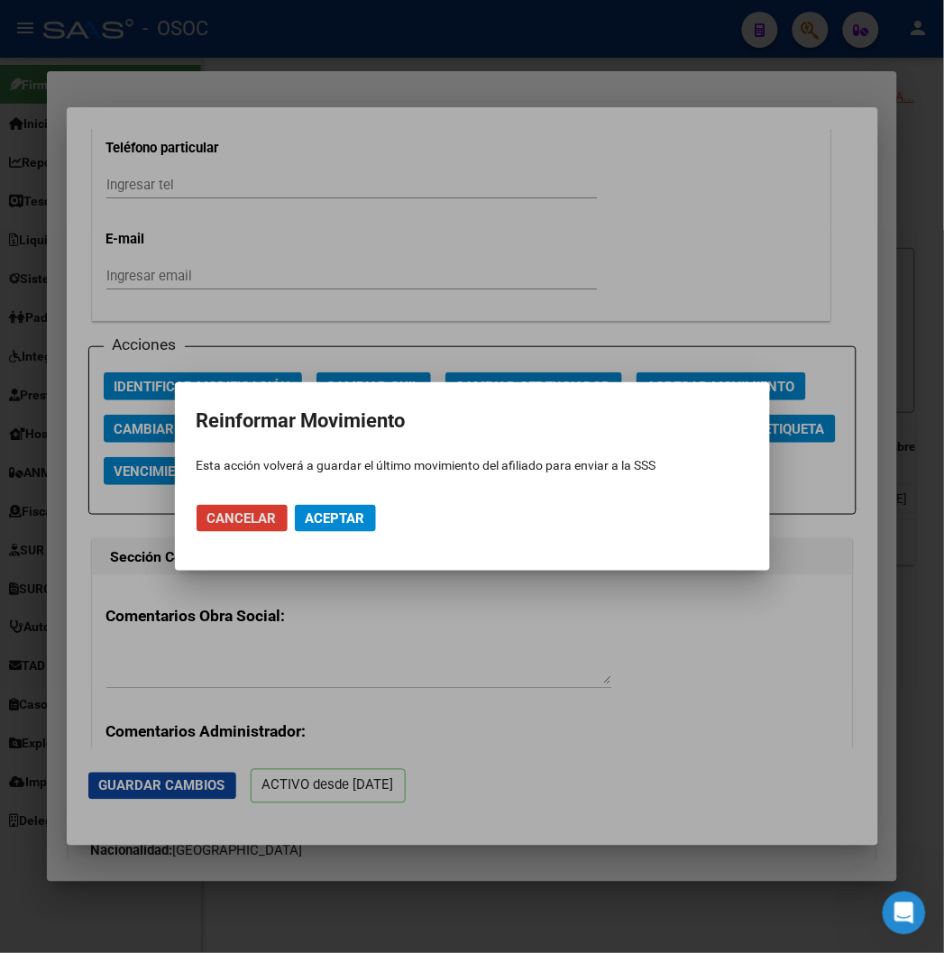
click at [373, 505] on button "Aceptar" at bounding box center [335, 518] width 81 height 27
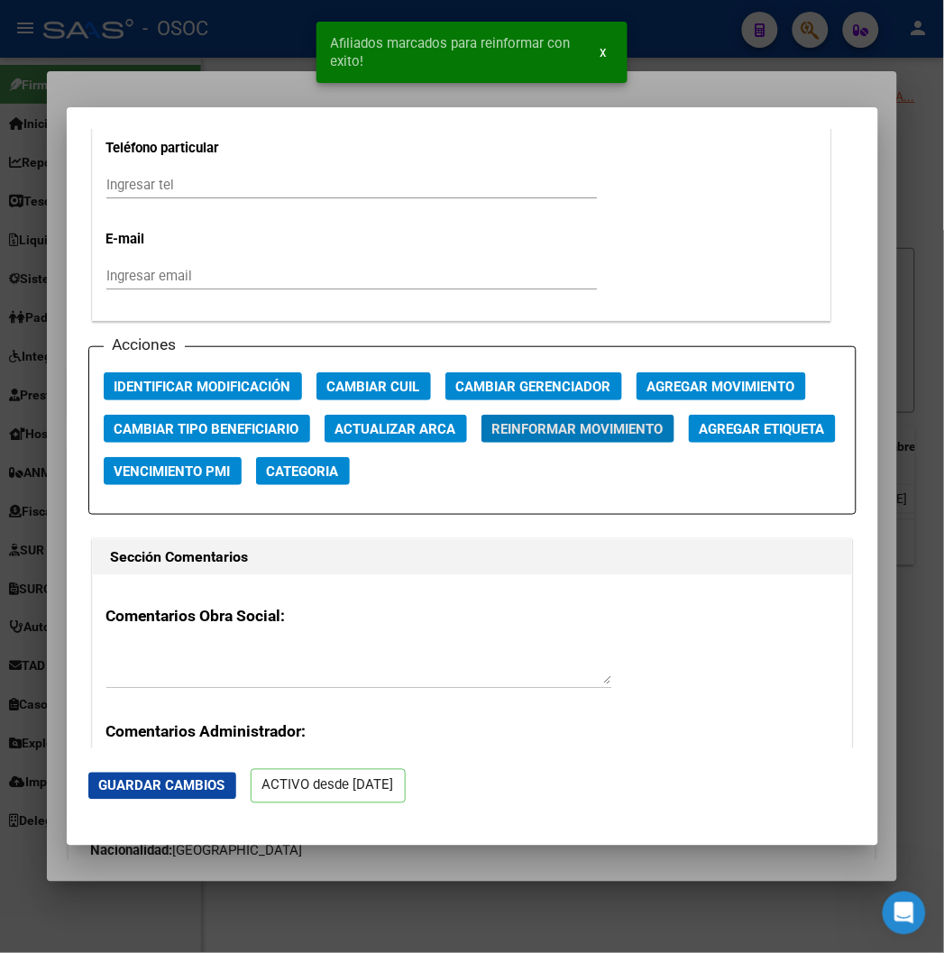
click at [285, 94] on div at bounding box center [472, 476] width 944 height 953
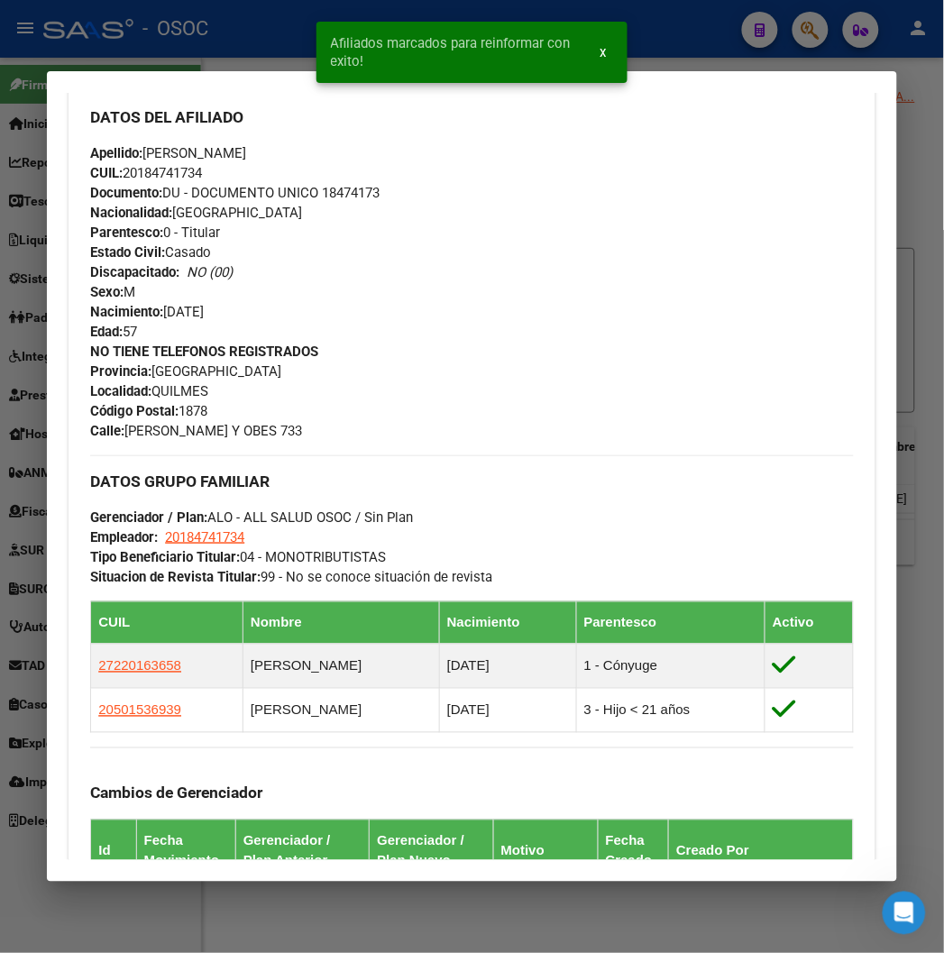
scroll to position [800, 0]
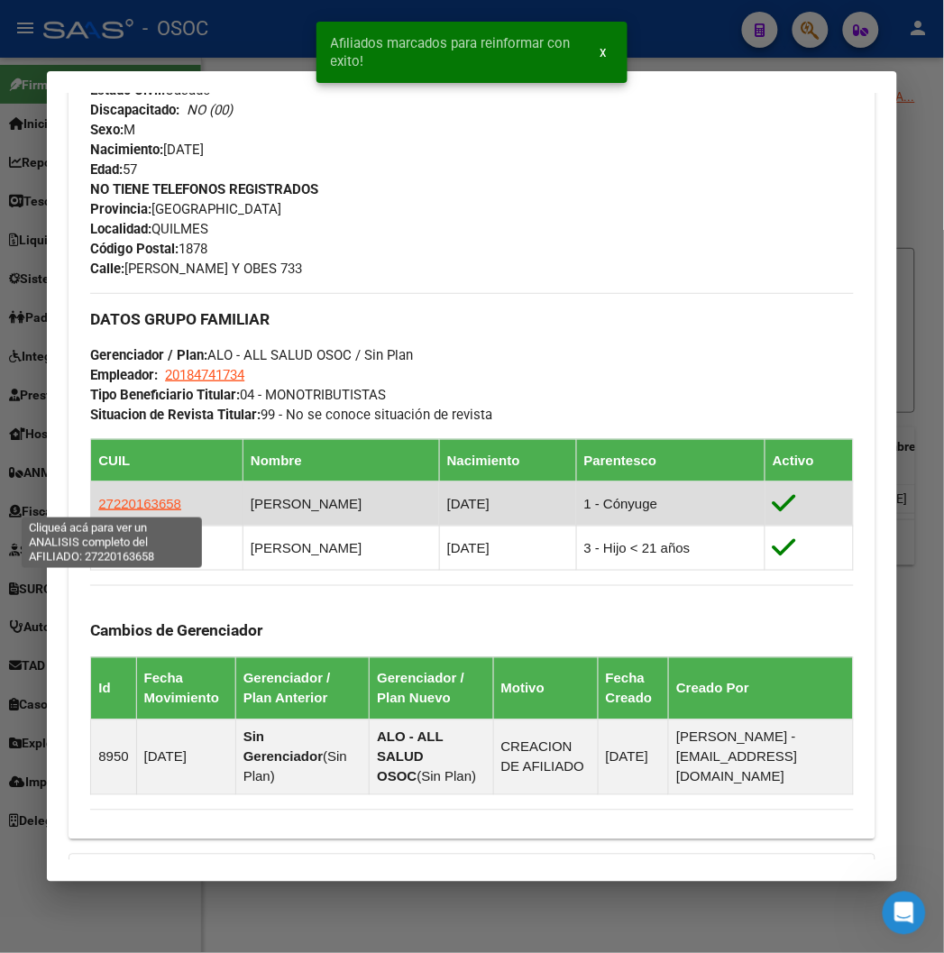
click at [141, 501] on span "27220163658" at bounding box center [139, 503] width 83 height 15
type textarea "27220163658"
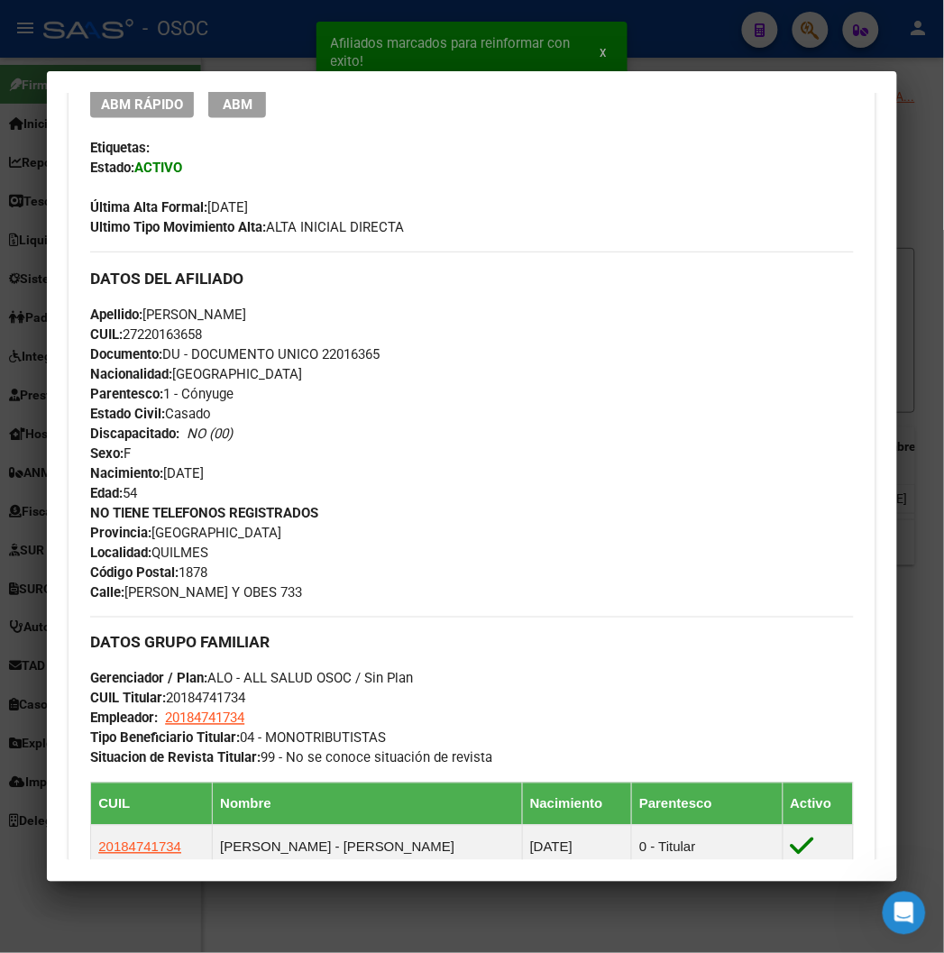
scroll to position [300, 0]
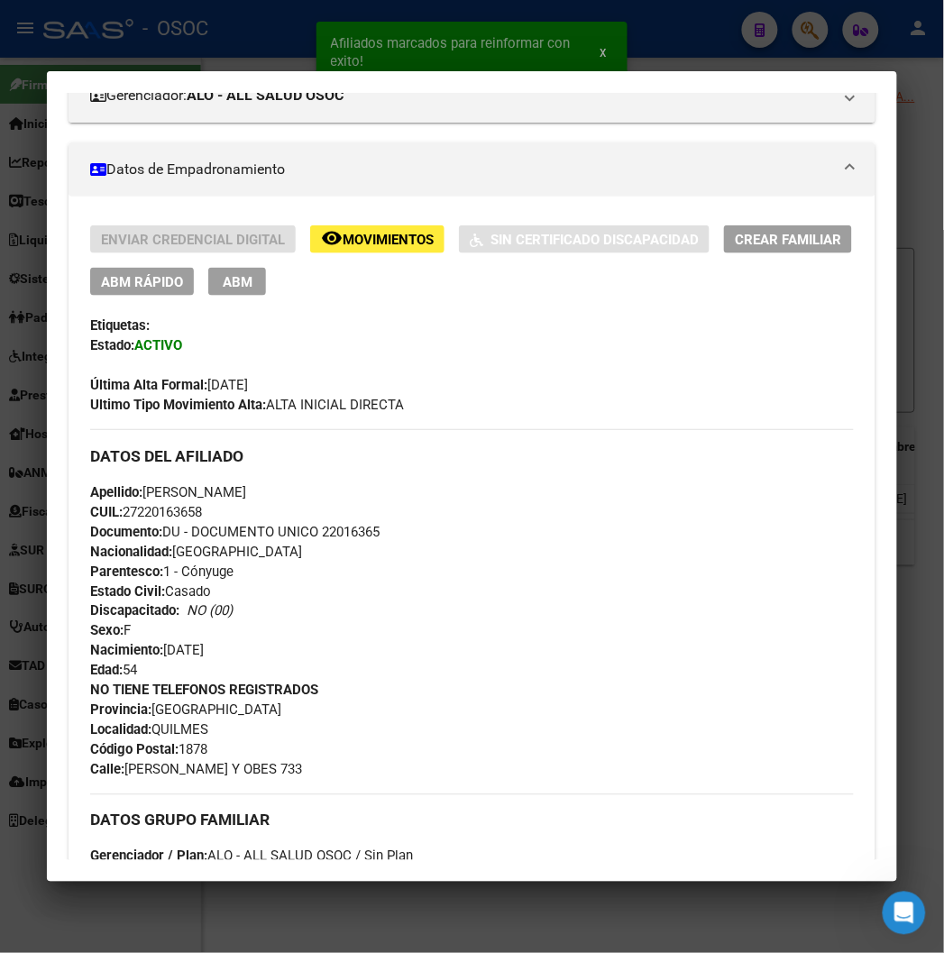
click at [117, 264] on div "Enviar Credencial Digital remove_red_eye Movimientos Sin Certificado Discapacid…" at bounding box center [471, 260] width 762 height 70
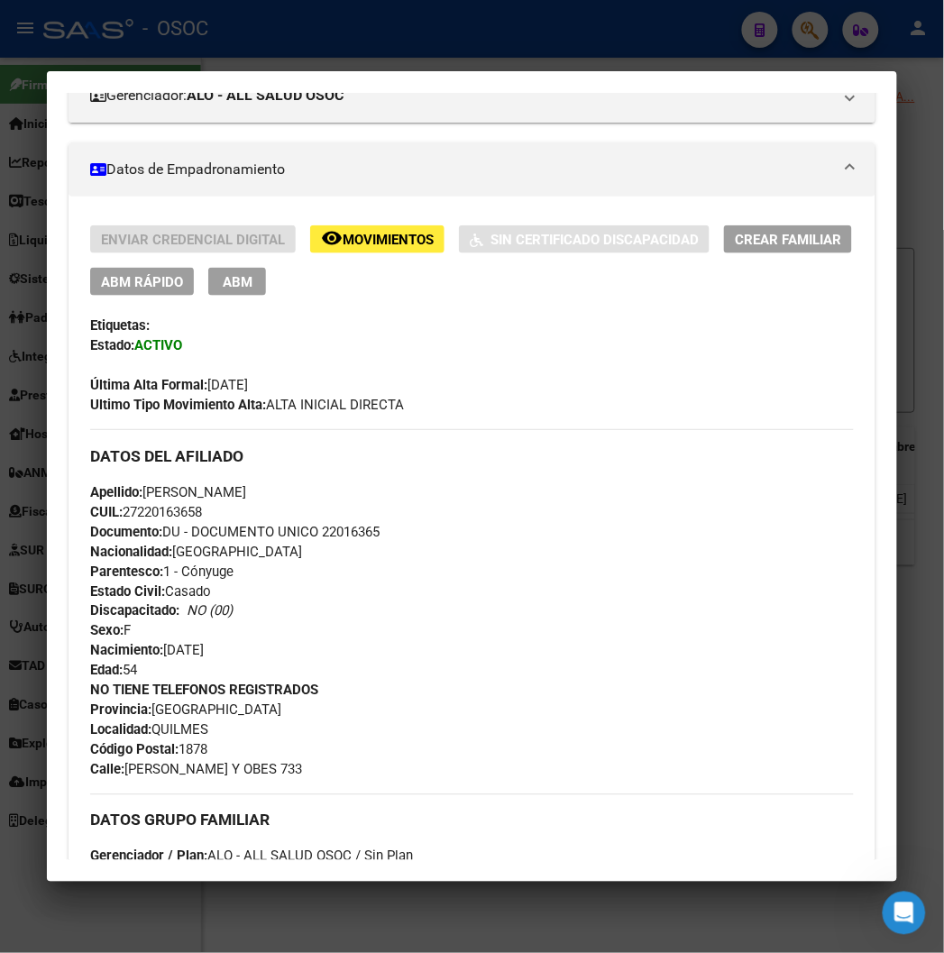
click at [118, 274] on span "ABM Rápido" at bounding box center [142, 282] width 82 height 16
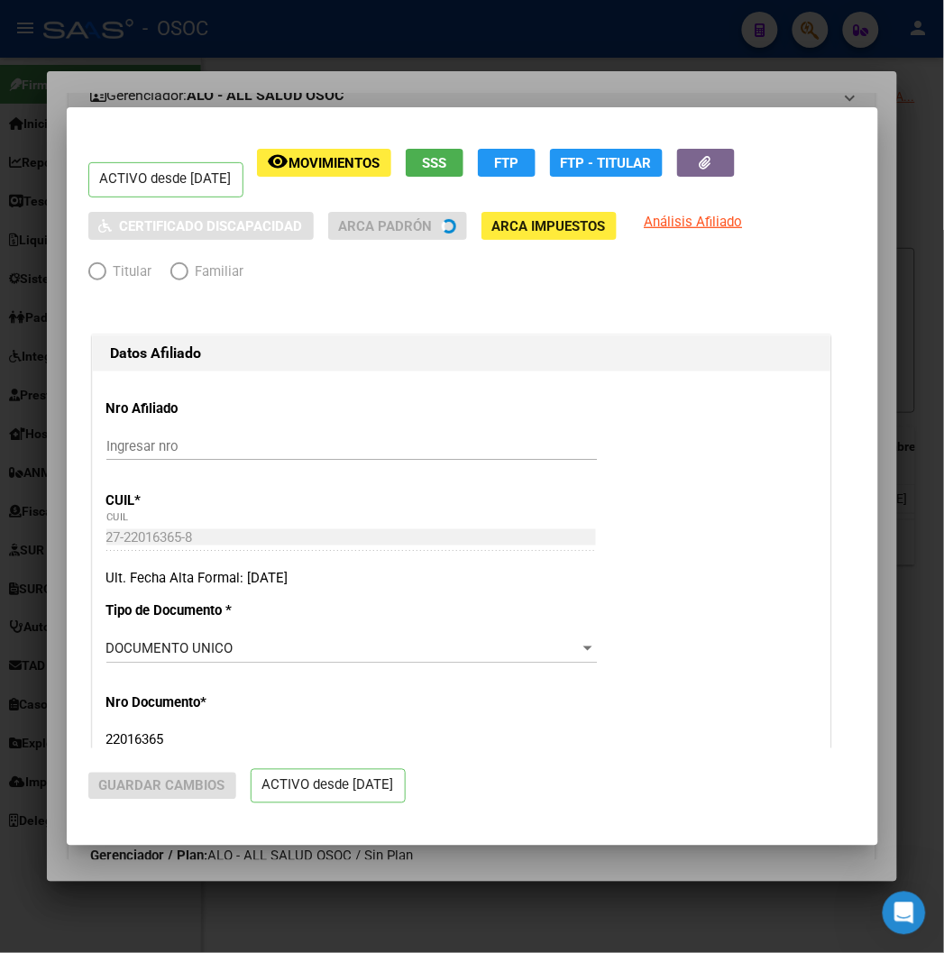
radio input "true"
type input "20-18474173-4"
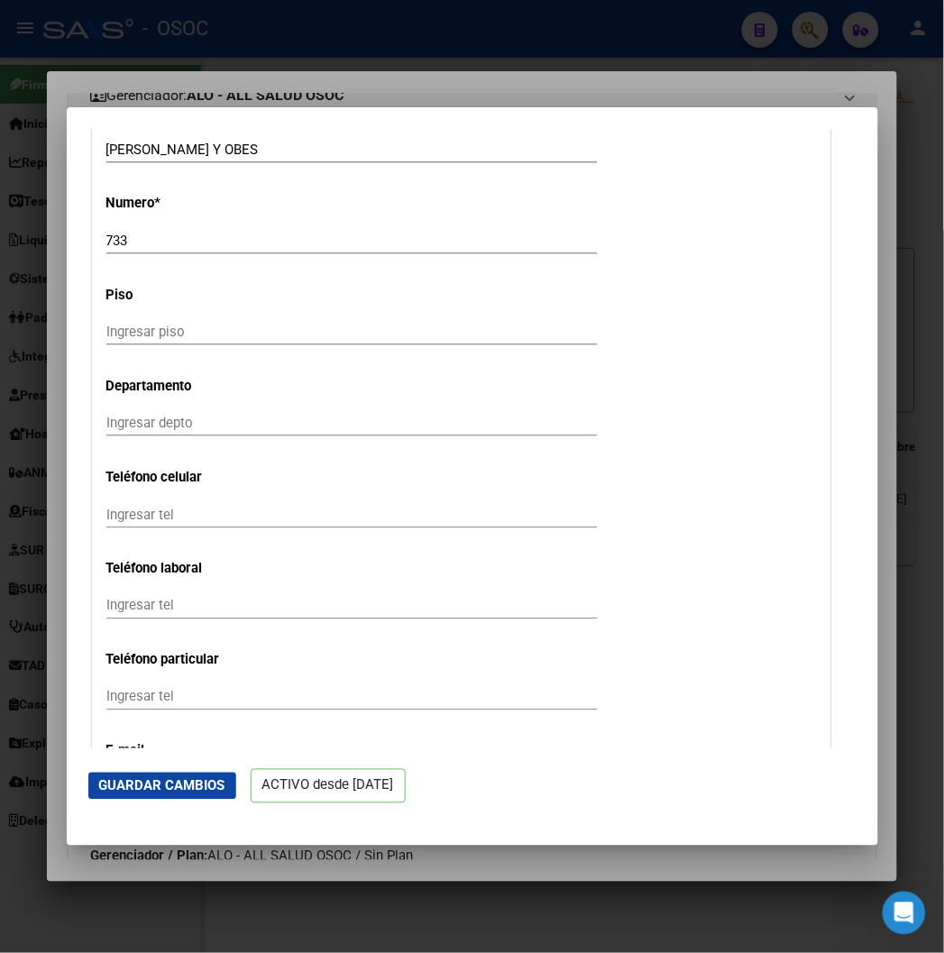
scroll to position [2202, 0]
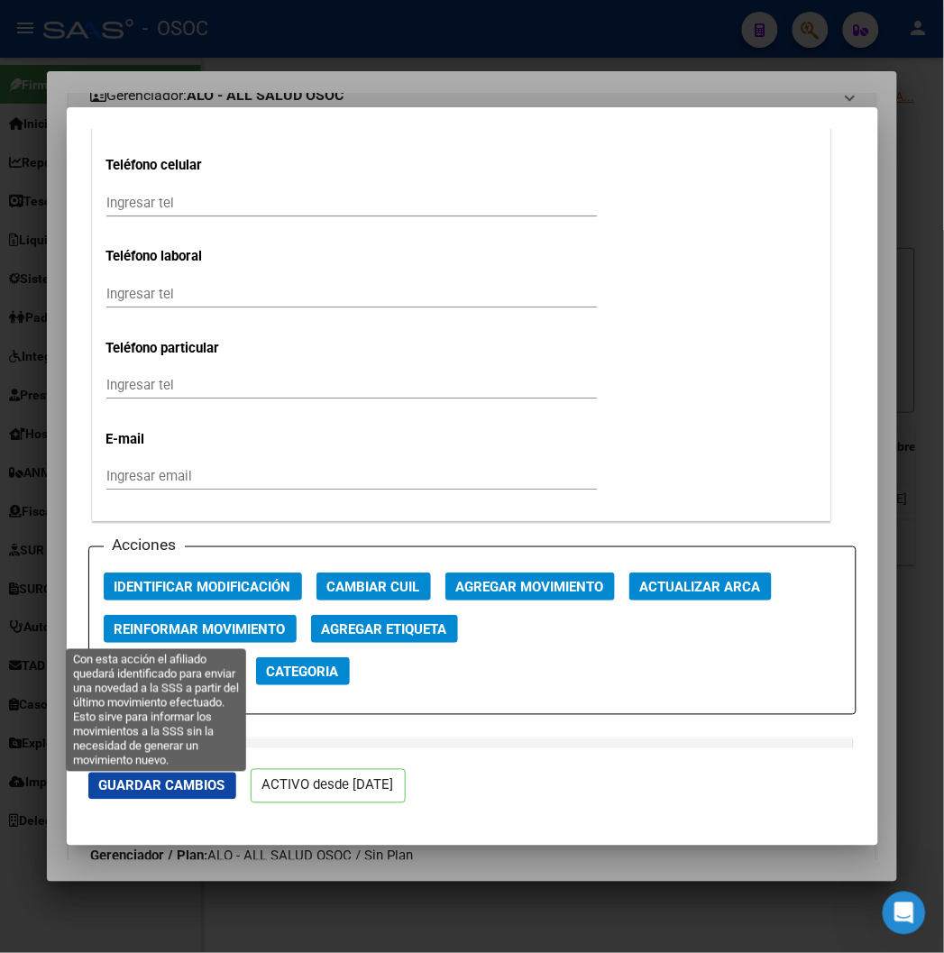
click at [139, 634] on span "Reinformar Movimiento" at bounding box center [199, 629] width 171 height 16
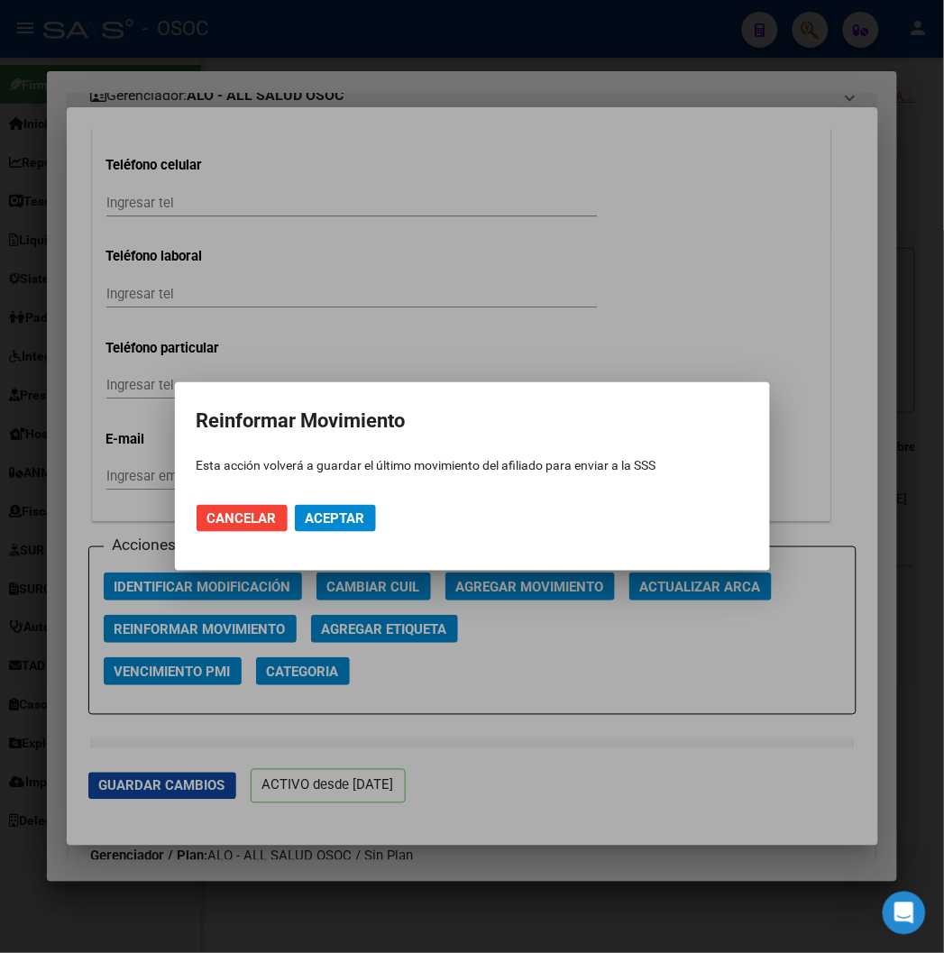
click at [326, 497] on mat-dialog-actions "Cancelar Aceptar" at bounding box center [472, 518] width 552 height 61
click at [328, 503] on mat-dialog-actions "Cancelar Aceptar" at bounding box center [472, 518] width 552 height 61
click at [328, 508] on button "Aceptar" at bounding box center [335, 518] width 81 height 27
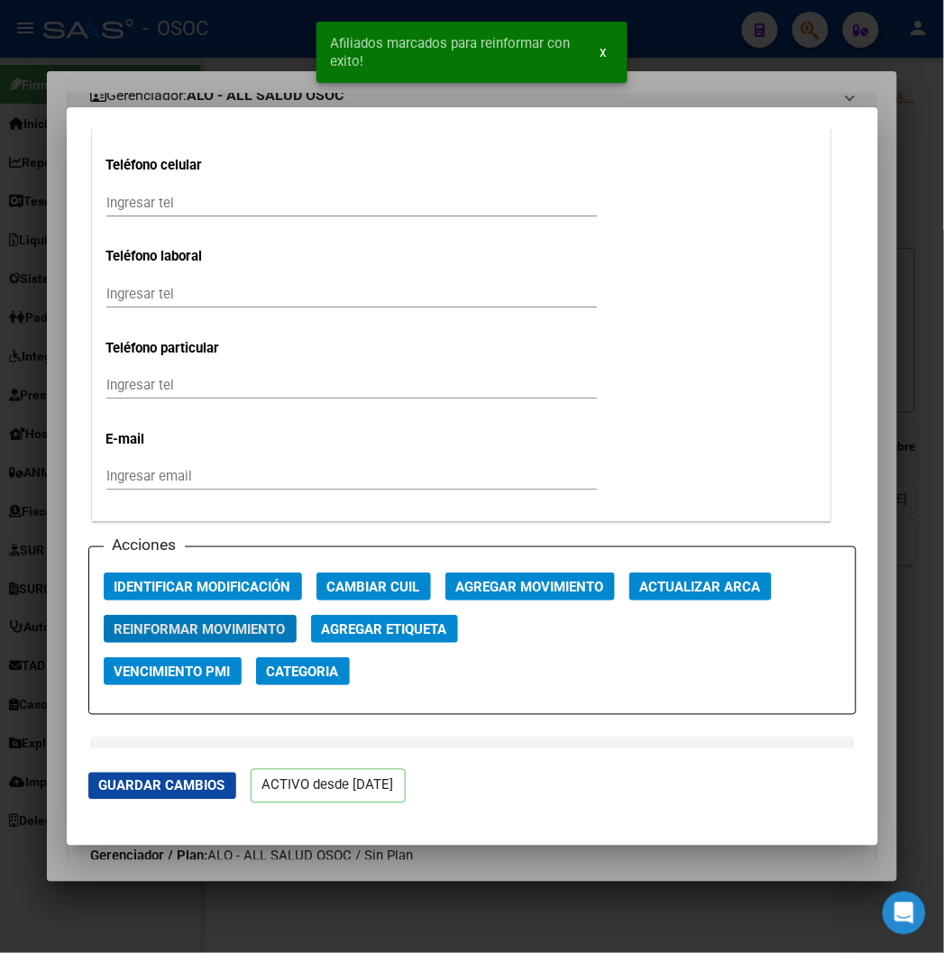
click at [160, 59] on div at bounding box center [472, 476] width 944 height 953
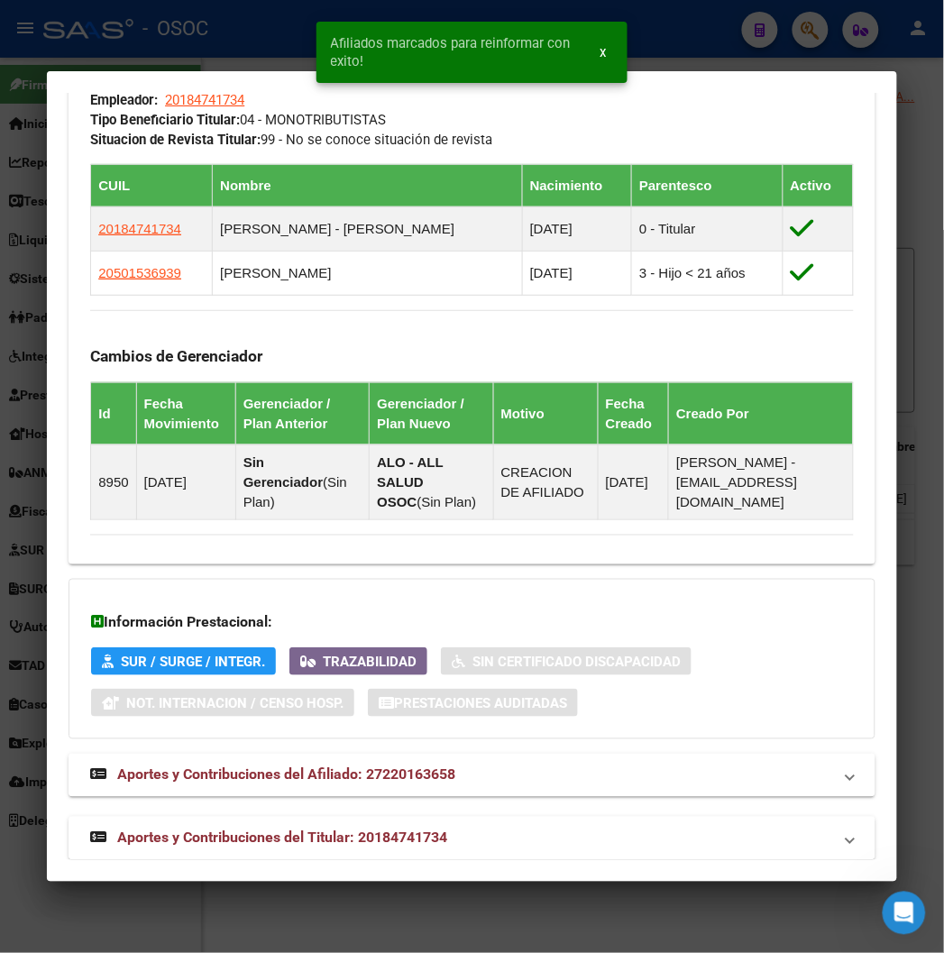
scroll to position [996, 0]
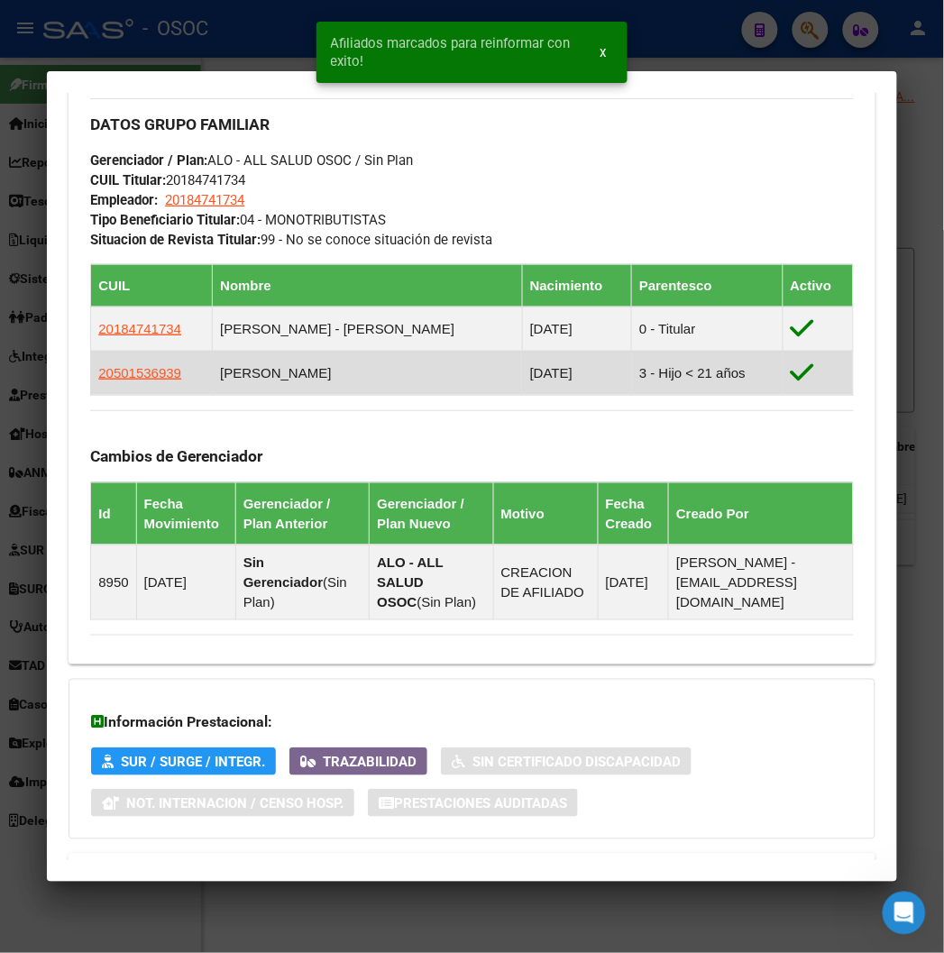
drag, startPoint x: 124, startPoint y: 380, endPoint x: 109, endPoint y: 380, distance: 15.3
click at [123, 380] on app-link-go-to "20501536939" at bounding box center [139, 373] width 83 height 20
click at [100, 373] on span "20501536939" at bounding box center [139, 372] width 83 height 15
type textarea "20501536939"
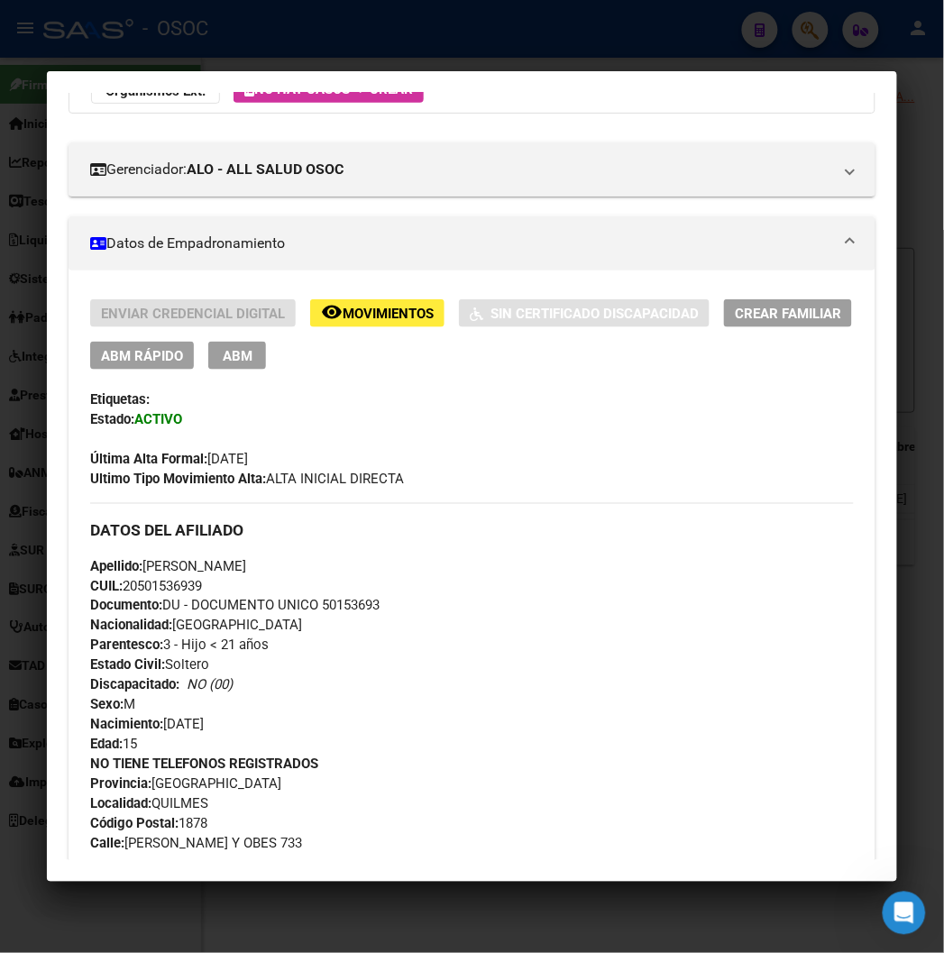
scroll to position [195, 0]
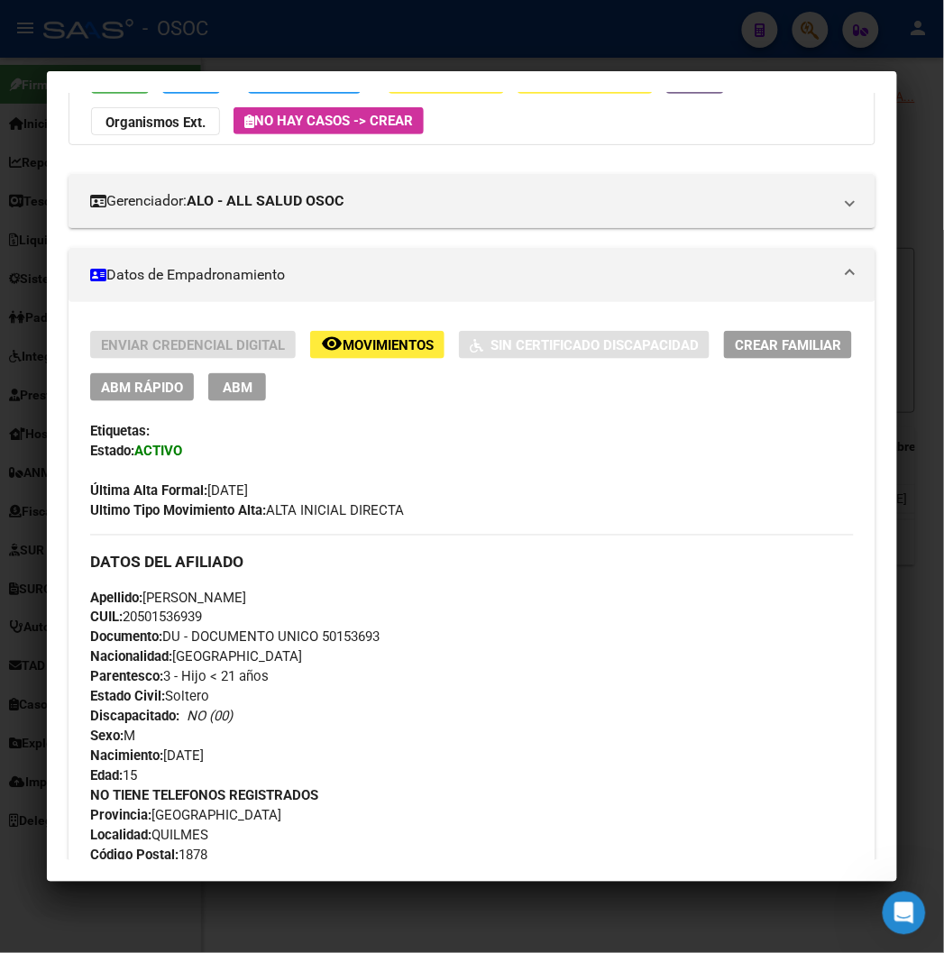
click at [156, 384] on span "ABM Rápido" at bounding box center [142, 387] width 82 height 16
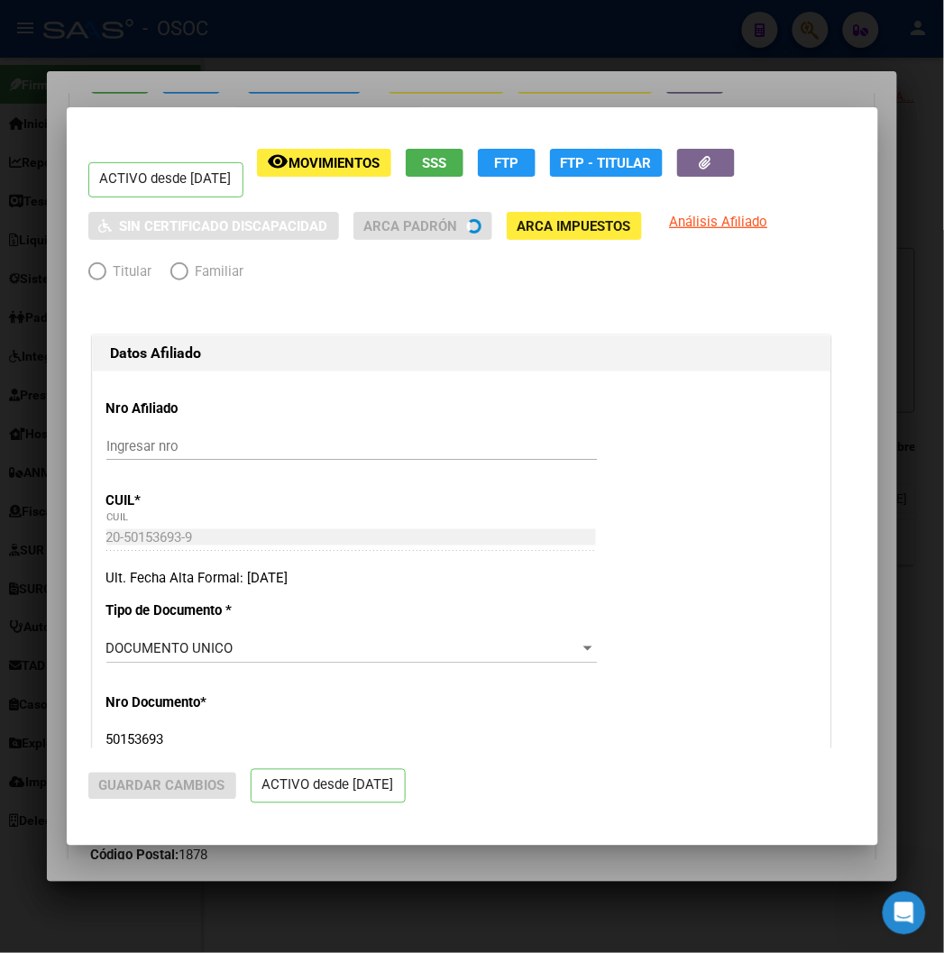
radio input "true"
type input "20-18474173-4"
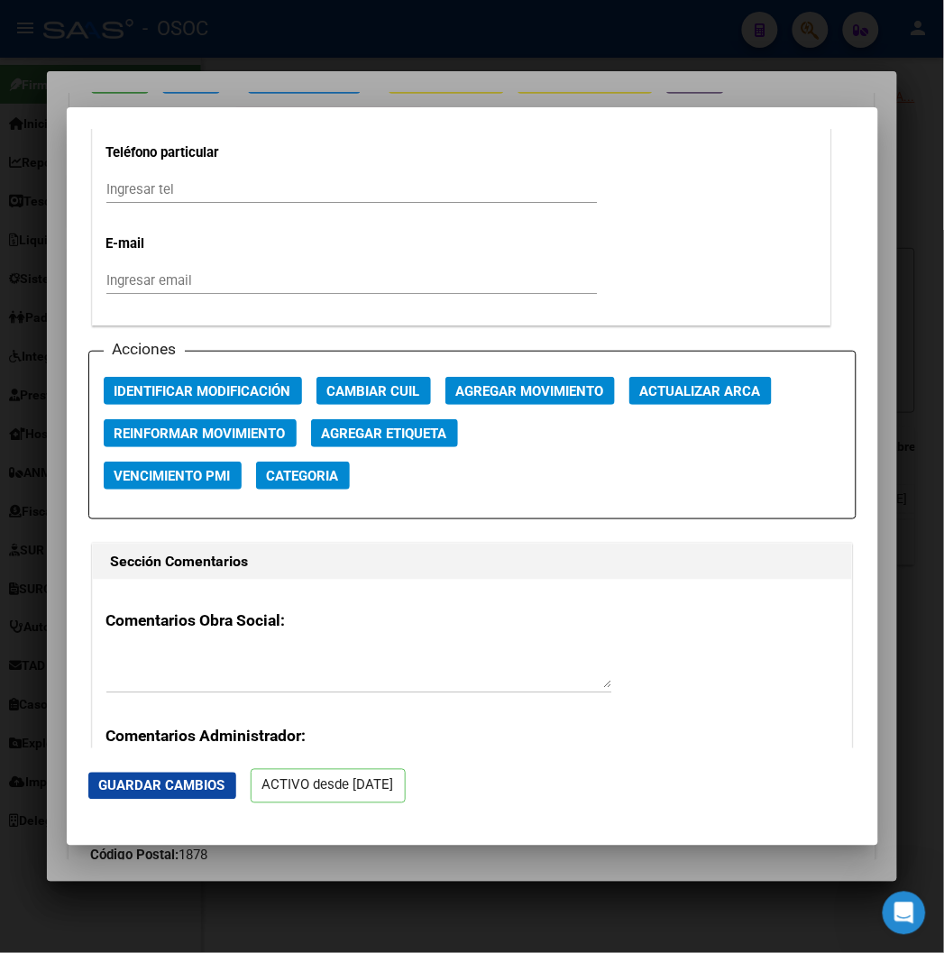
scroll to position [2402, 0]
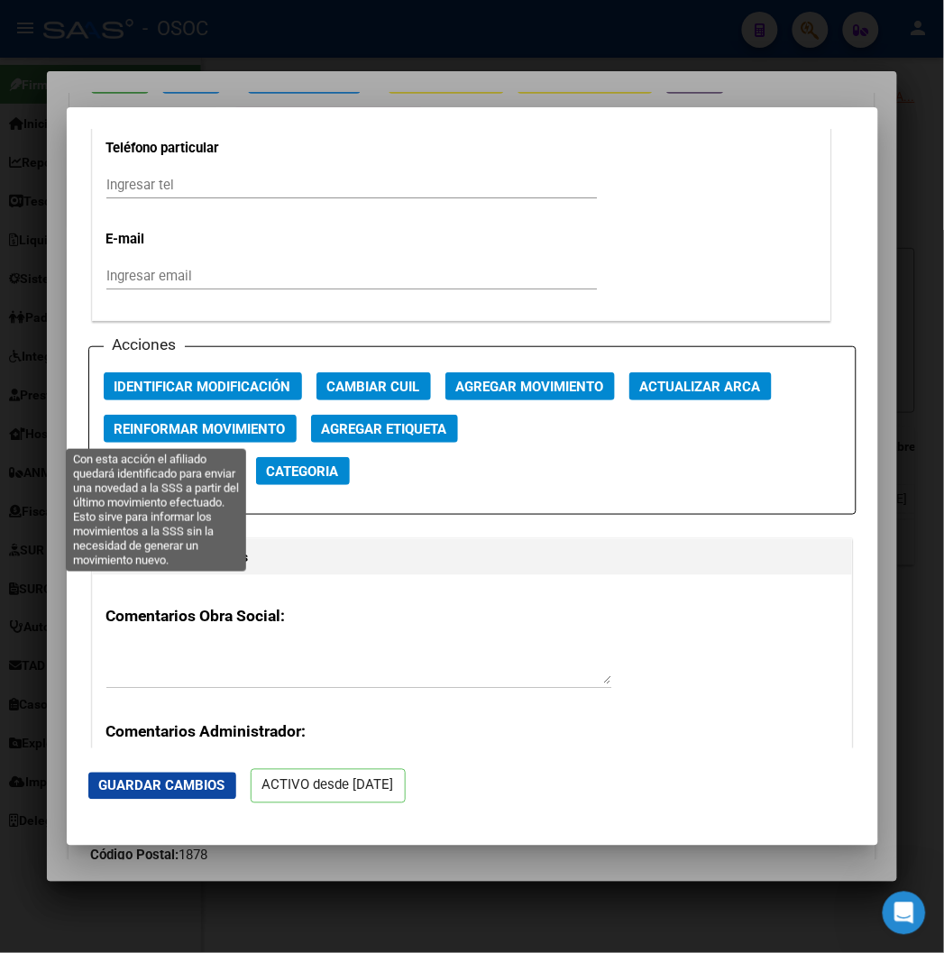
click at [204, 437] on button "Reinformar Movimiento" at bounding box center [200, 429] width 193 height 28
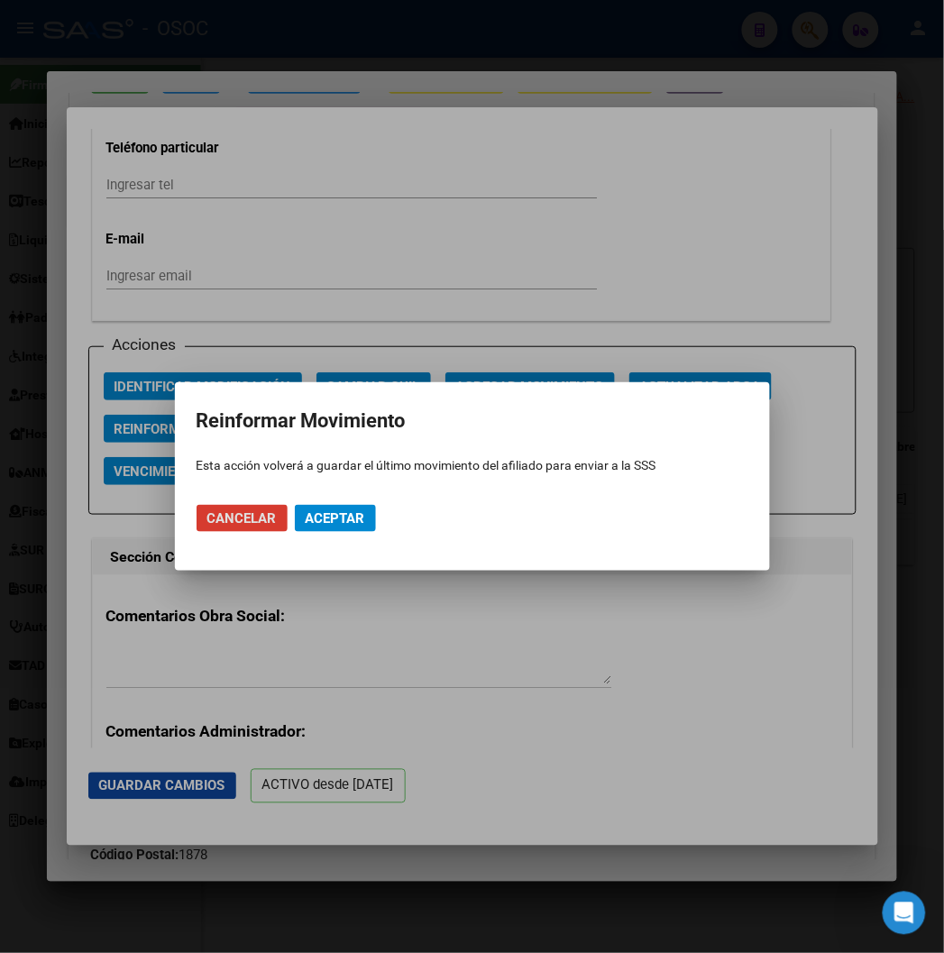
click at [332, 514] on span "Aceptar" at bounding box center [334, 518] width 59 height 16
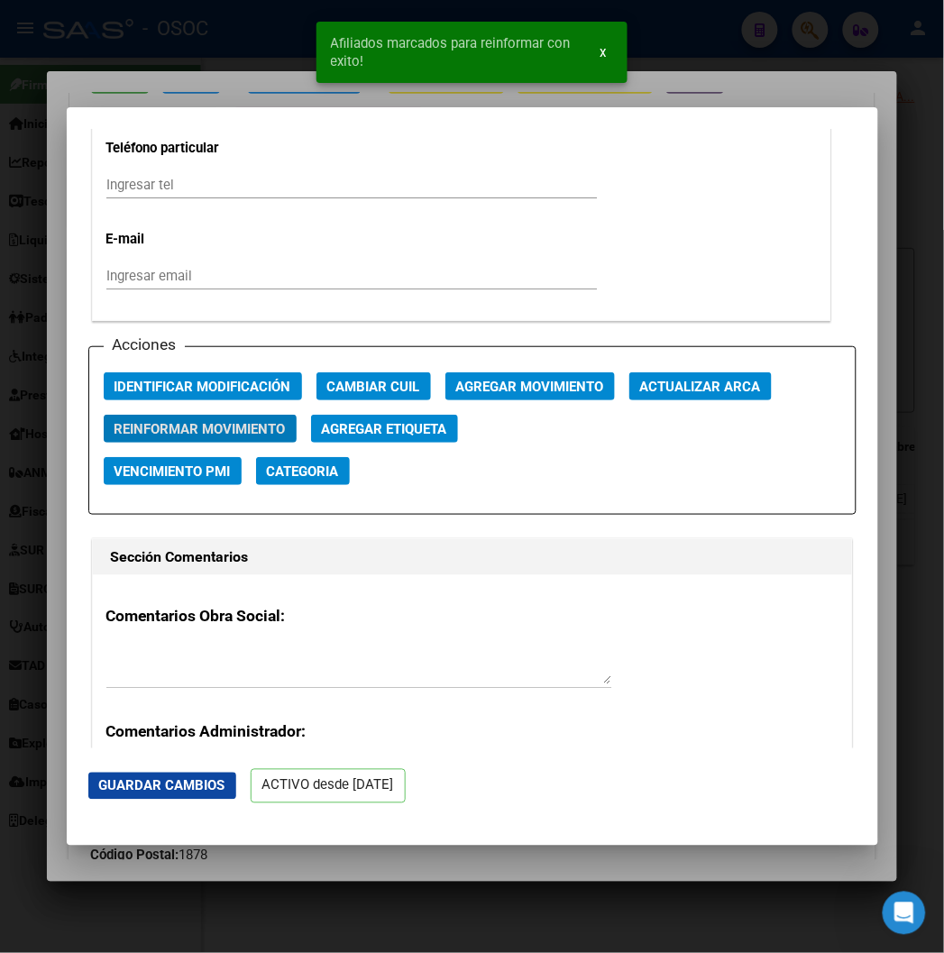
click at [159, 60] on div at bounding box center [472, 476] width 944 height 953
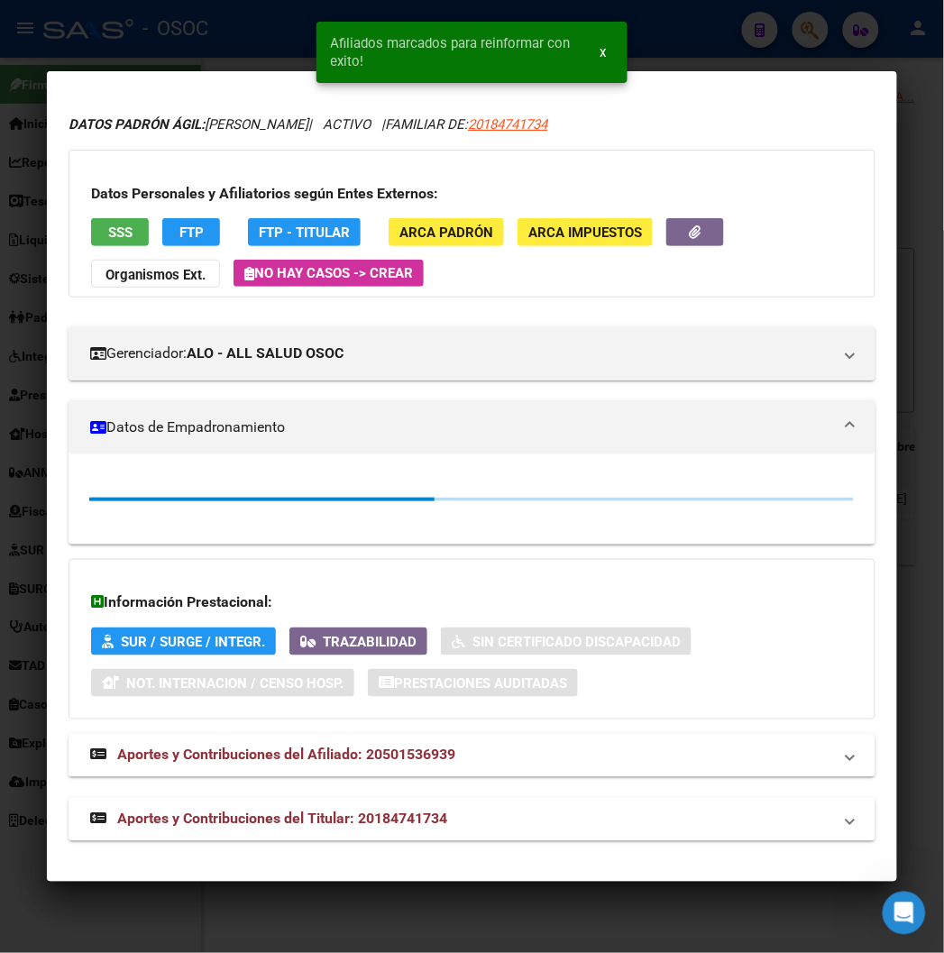
scroll to position [195, 0]
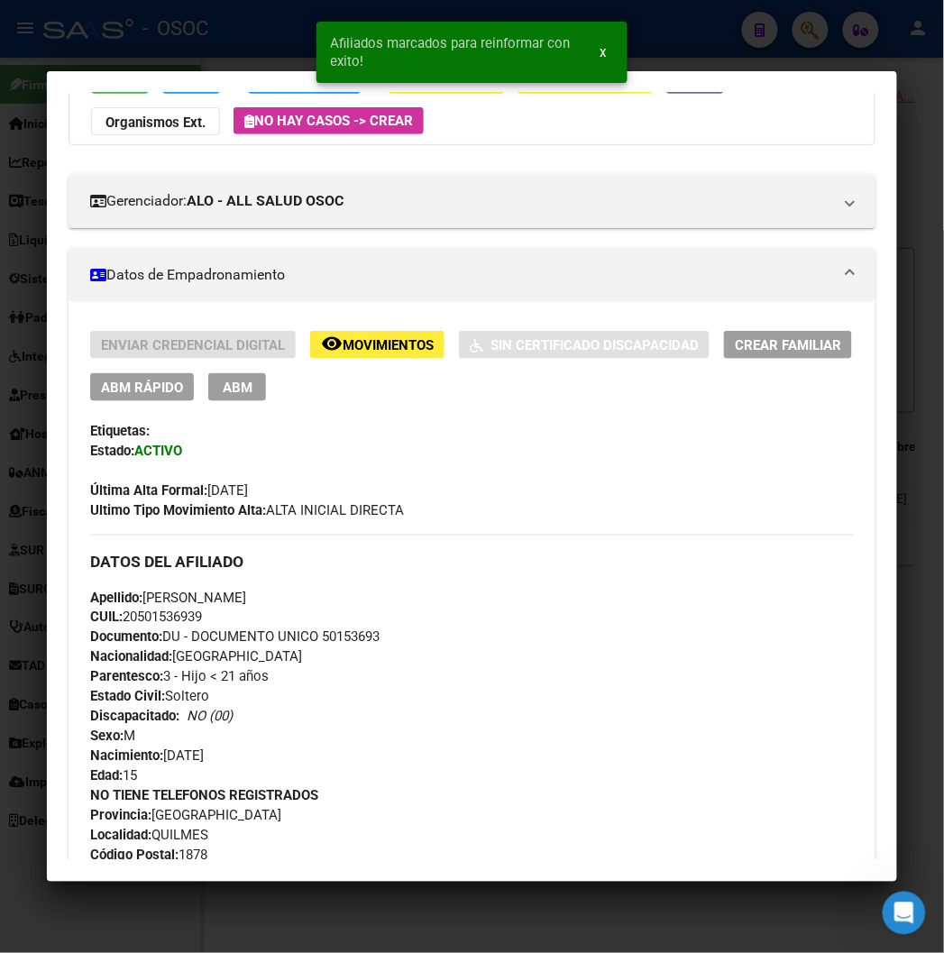
click at [194, 36] on div at bounding box center [472, 476] width 944 height 953
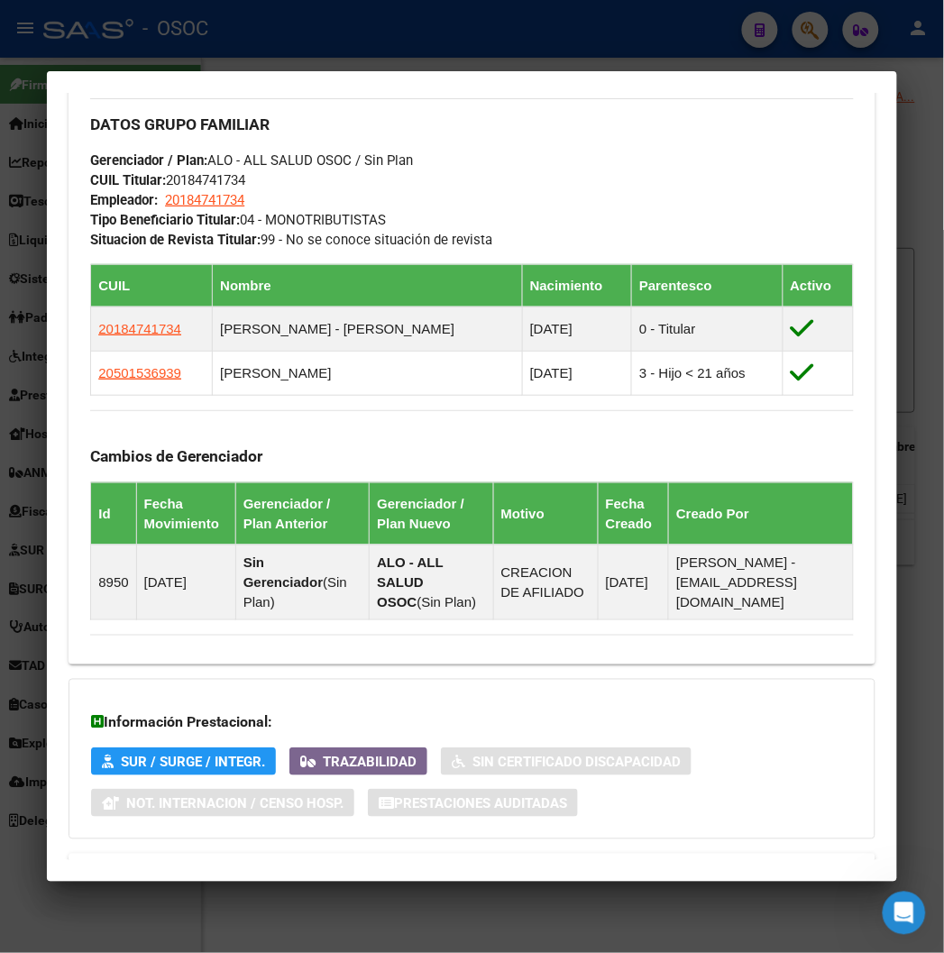
click at [209, 19] on div at bounding box center [472, 476] width 944 height 953
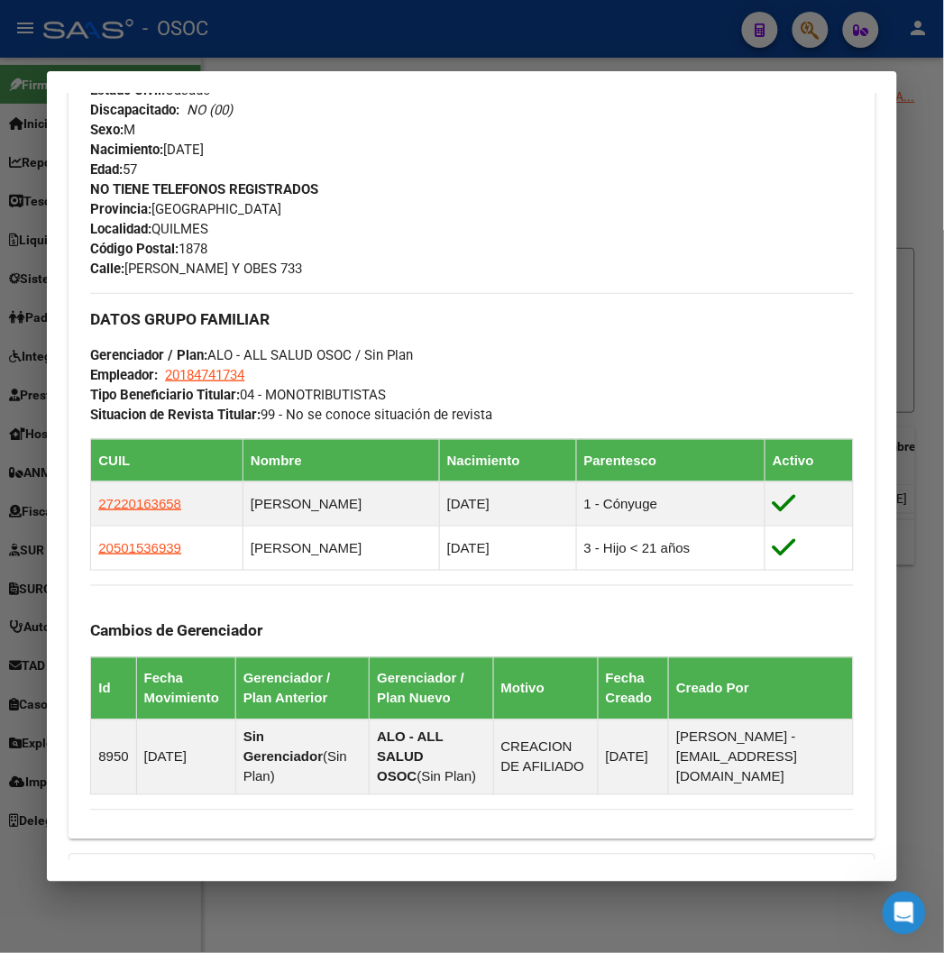
click at [210, 19] on div at bounding box center [472, 476] width 944 height 953
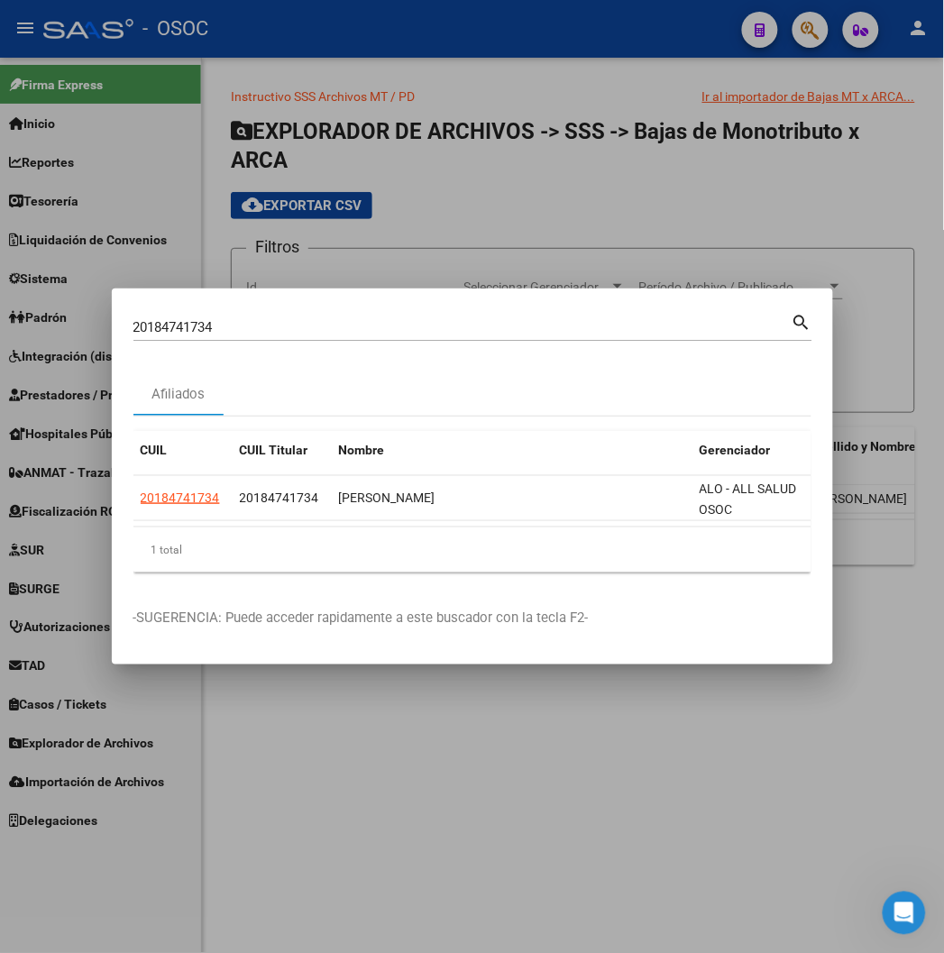
click at [391, 30] on div at bounding box center [472, 476] width 944 height 953
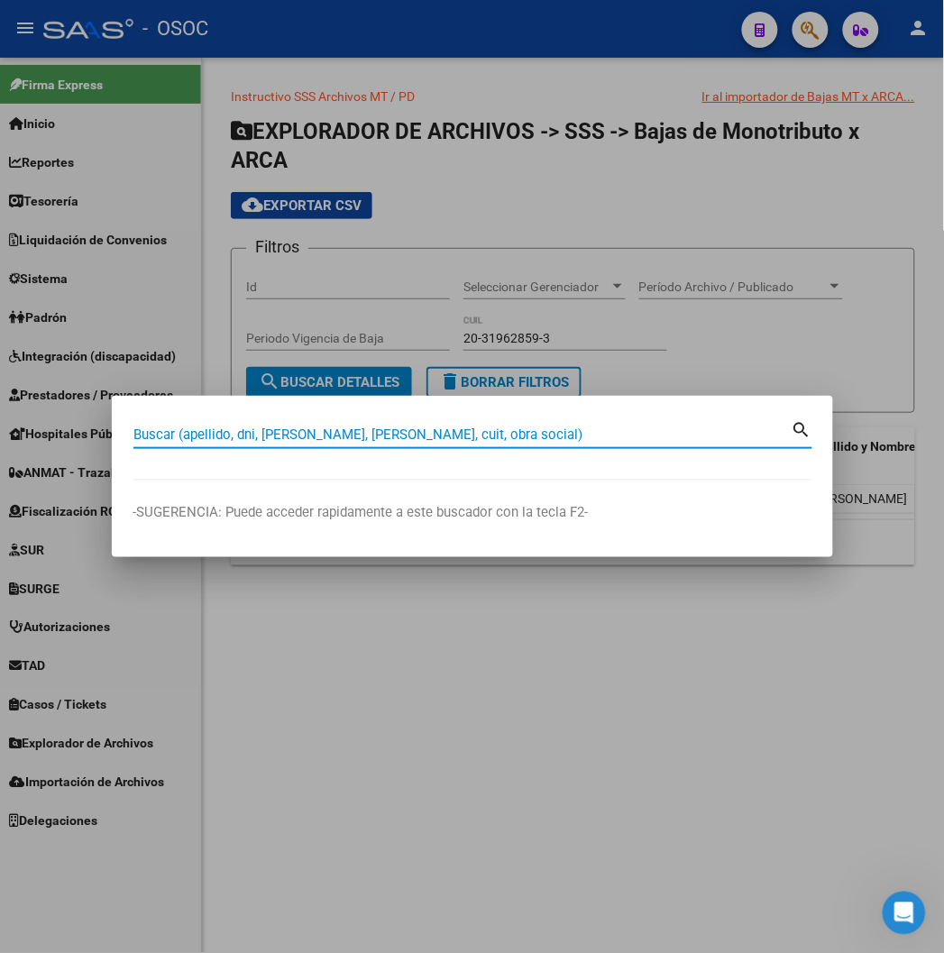
paste input "20224746688"
type input "20224746688"
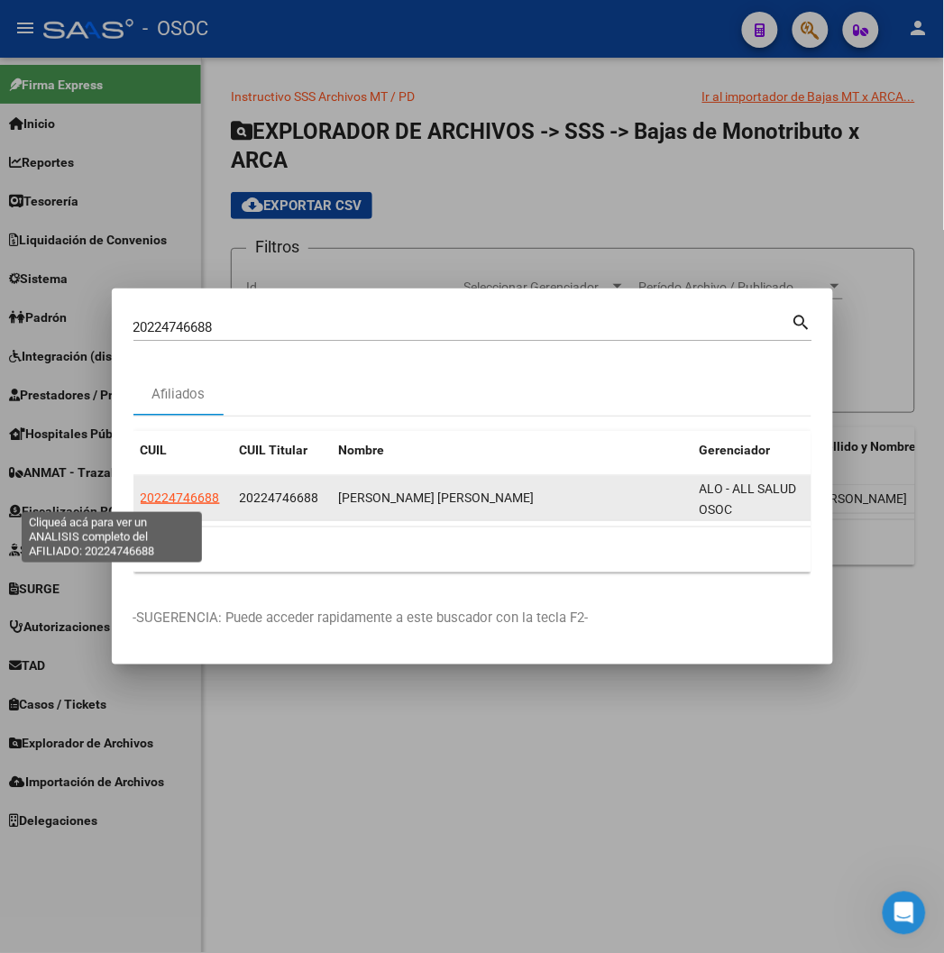
click at [141, 498] on span "20224746688" at bounding box center [180, 497] width 79 height 14
type textarea "20224746688"
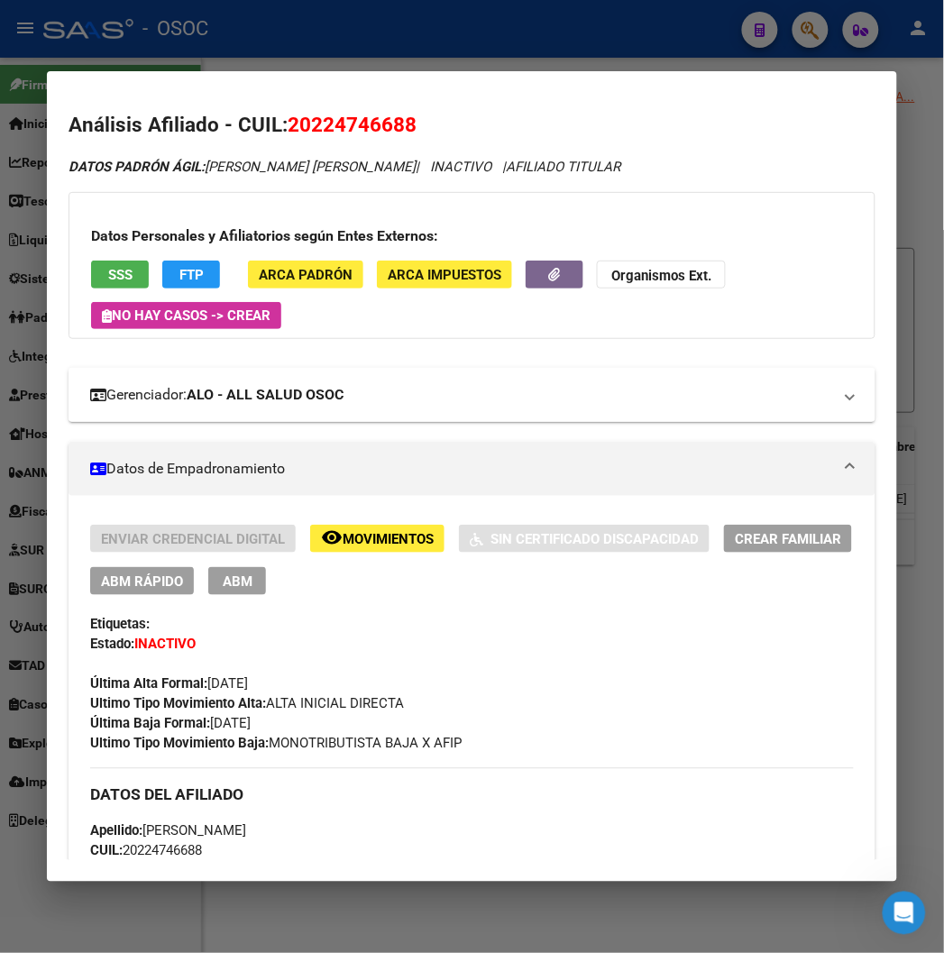
scroll to position [100, 0]
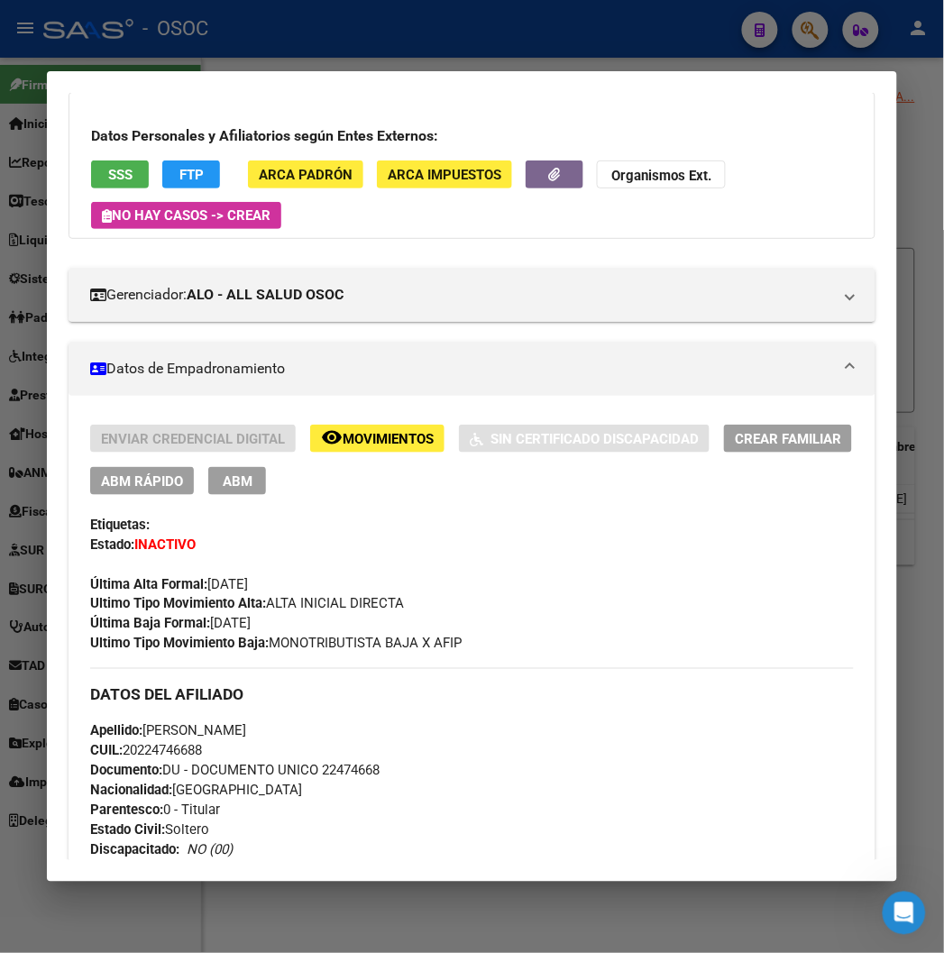
click at [358, 66] on div at bounding box center [472, 476] width 944 height 953
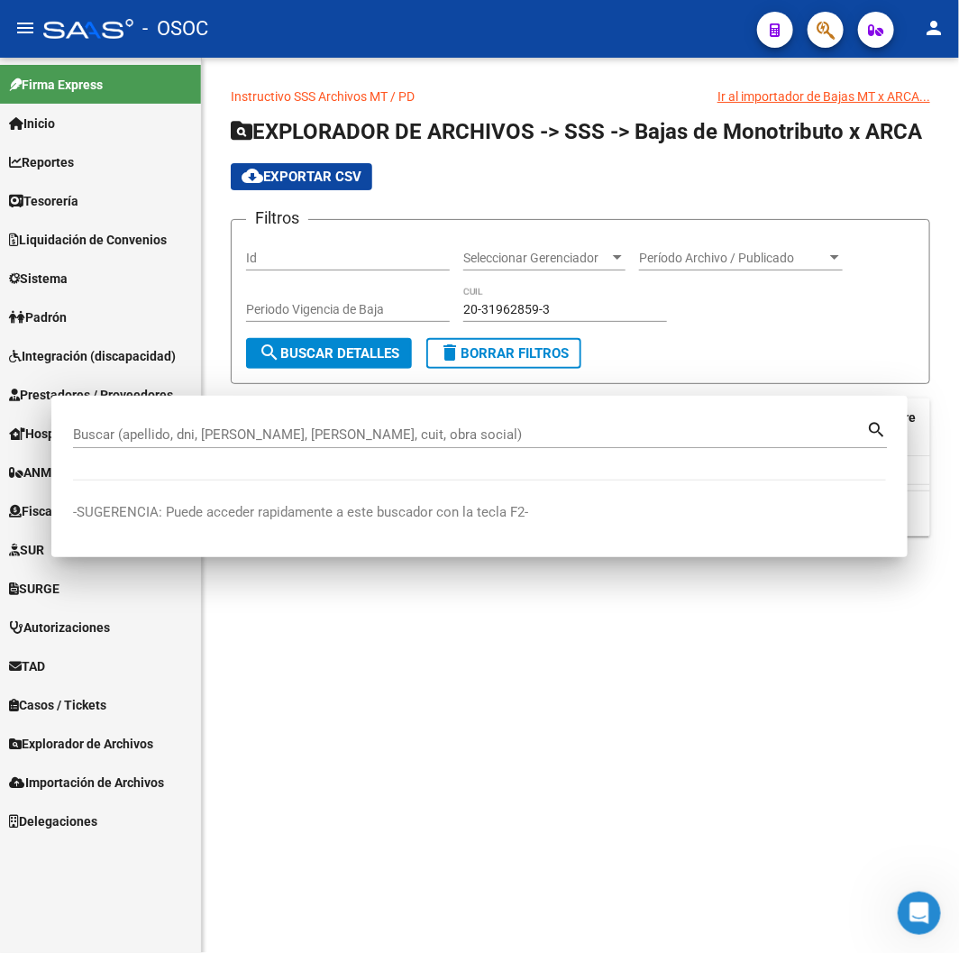
click at [358, 66] on div "Instructivo SSS Archivos MT / PD Ir al importador de Bajas MT x ARCA... EXPLORA…" at bounding box center [580, 326] width 757 height 536
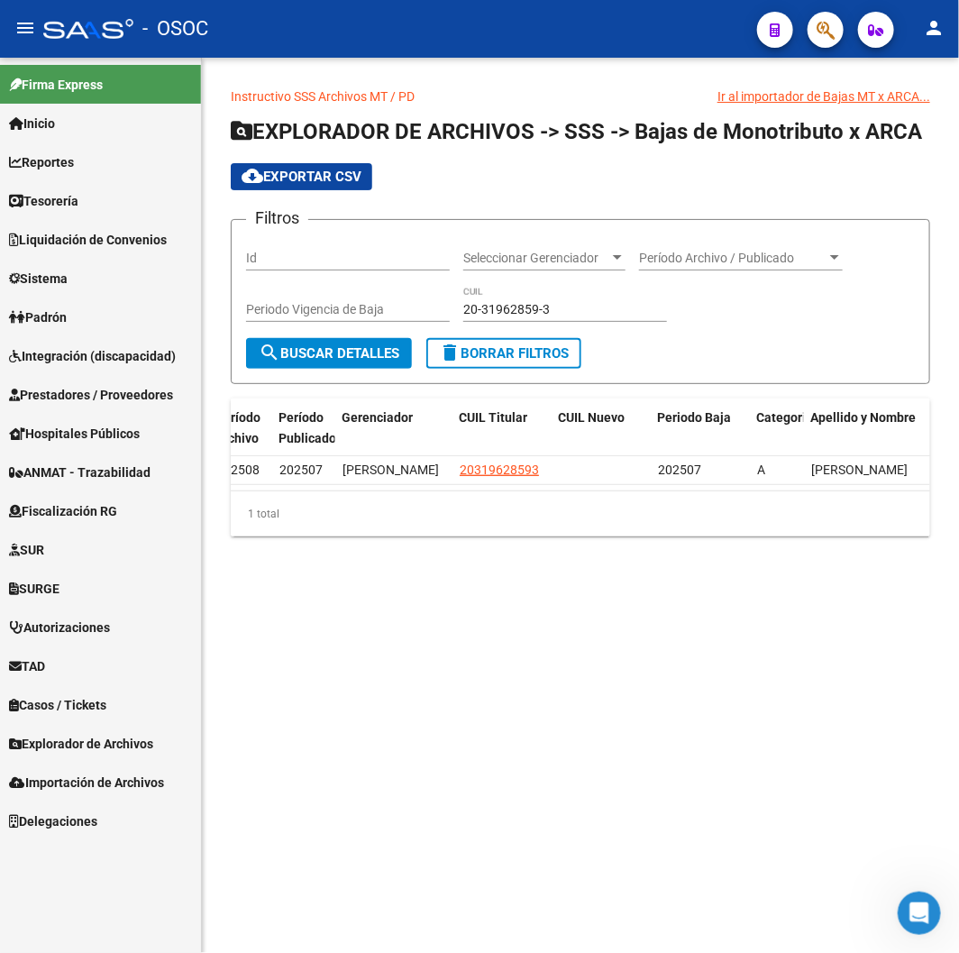
click at [401, 34] on div "- OSOC" at bounding box center [392, 29] width 699 height 40
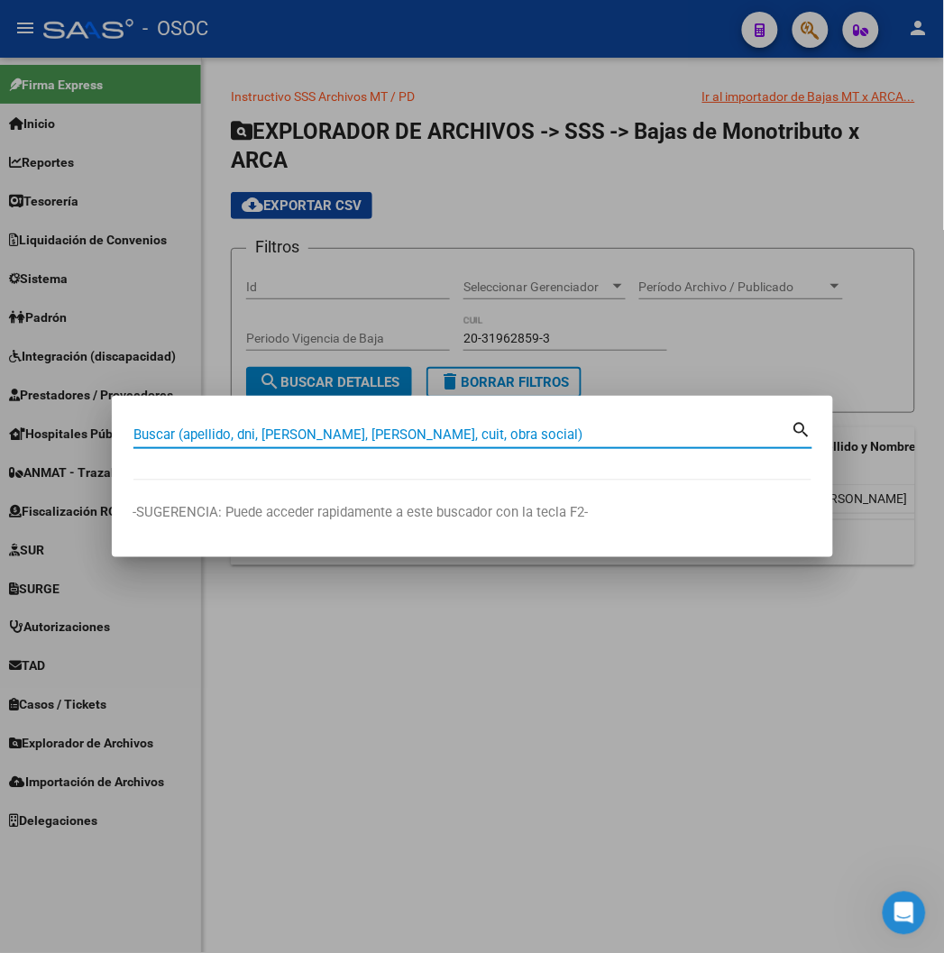
paste input "20950419157"
type input "20950419157"
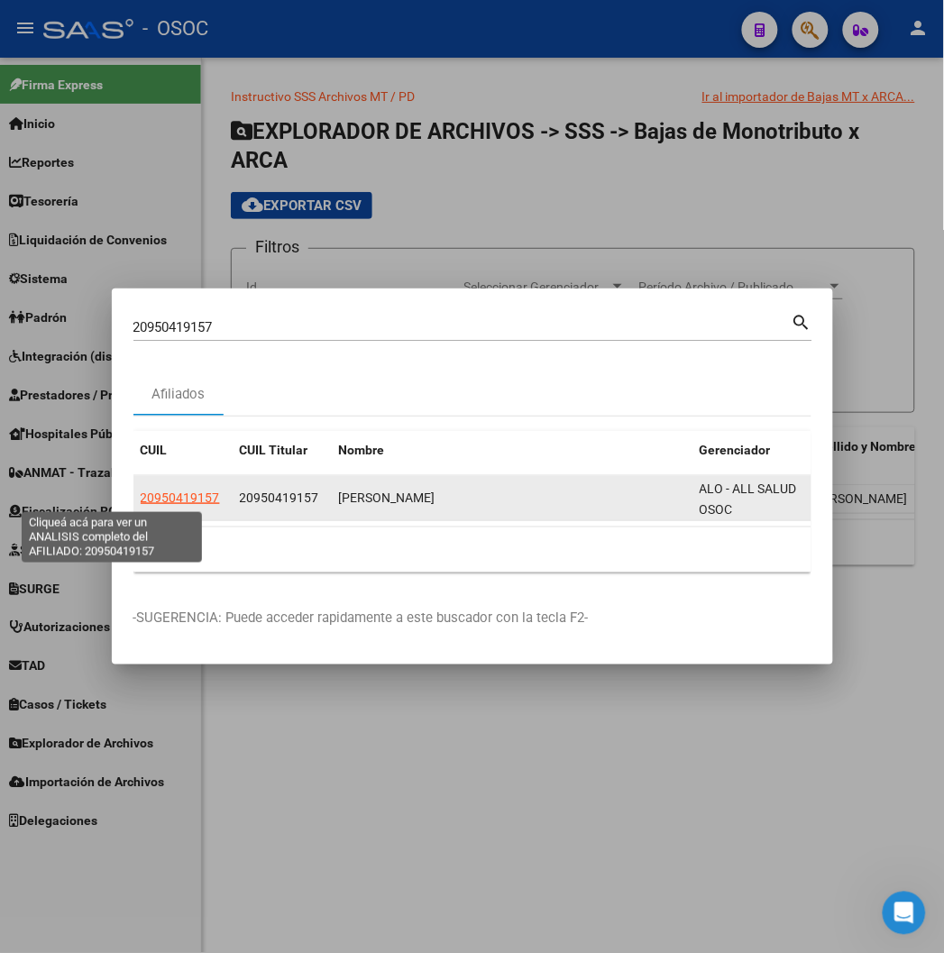
click at [141, 496] on span "20950419157" at bounding box center [180, 497] width 79 height 14
type textarea "20950419157"
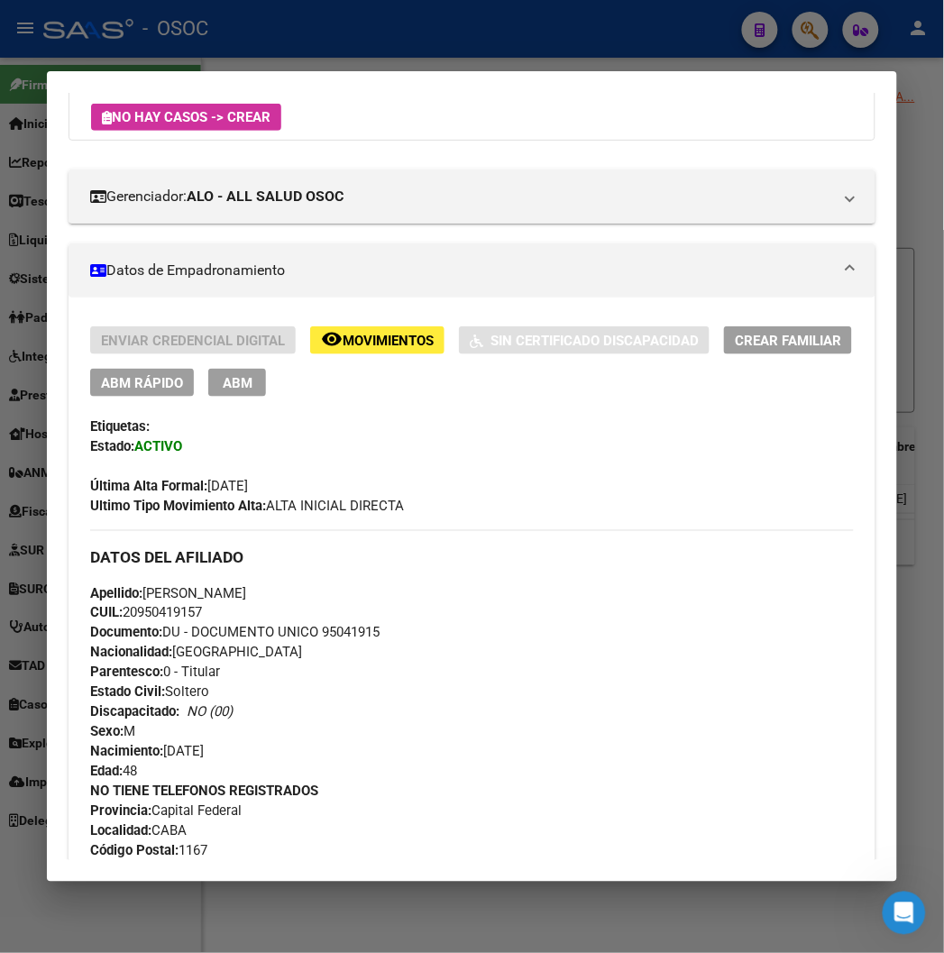
scroll to position [0, 0]
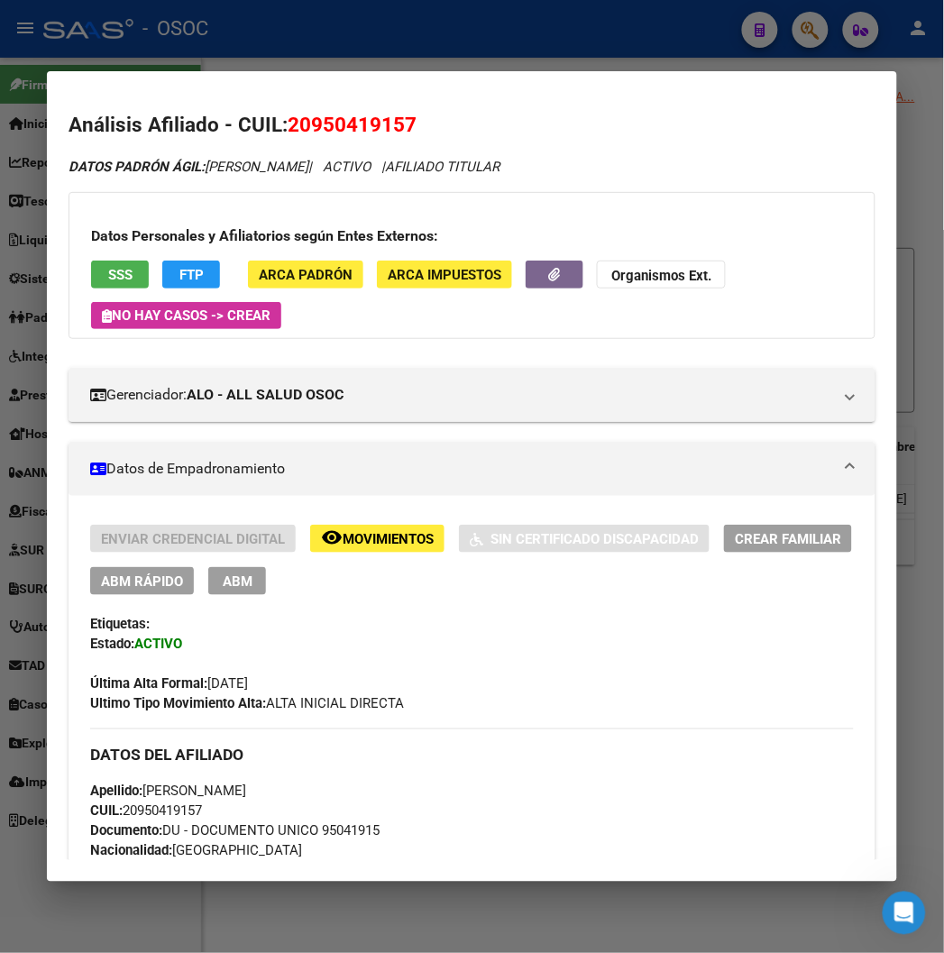
click at [201, 33] on div at bounding box center [472, 476] width 944 height 953
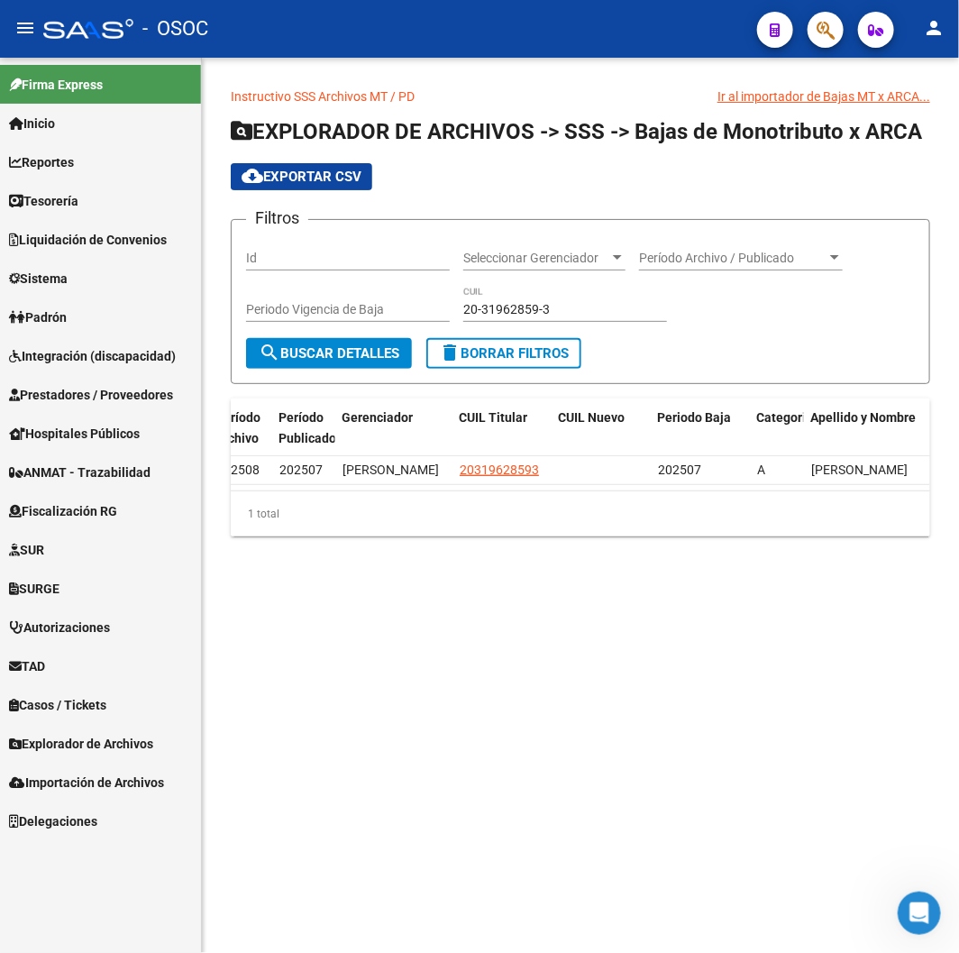
click at [365, 39] on div "- OSOC" at bounding box center [392, 29] width 699 height 40
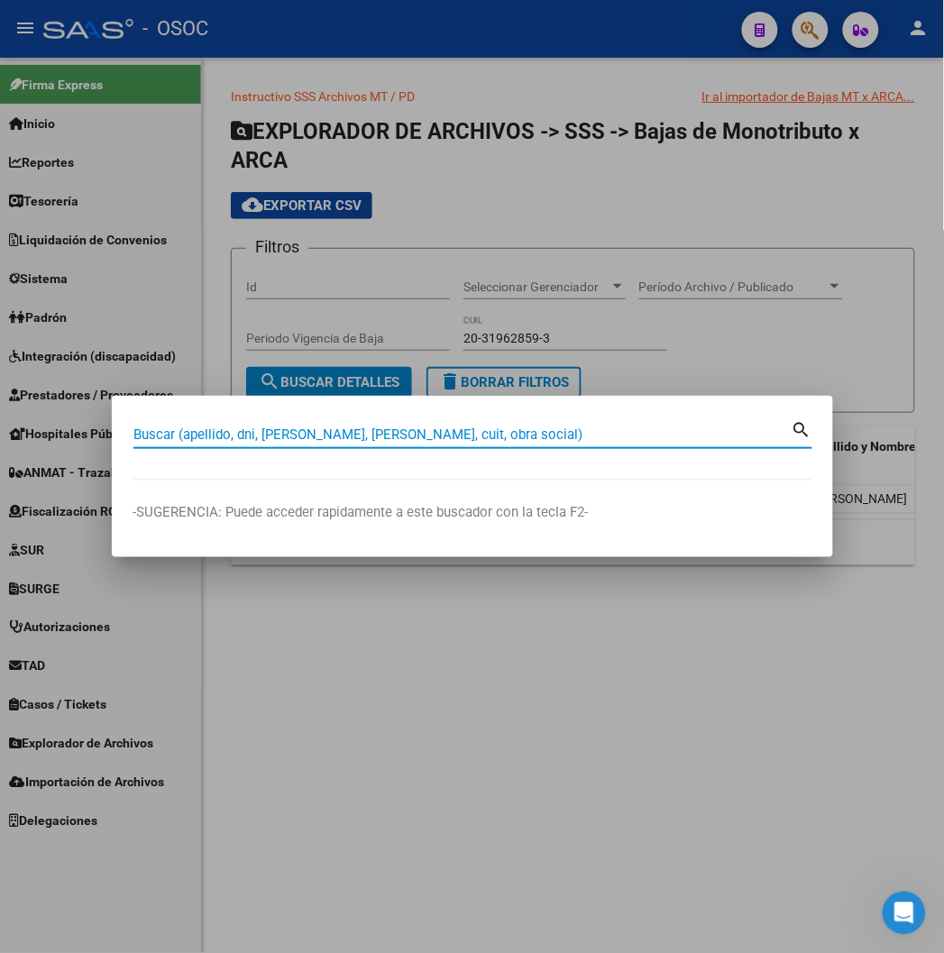
paste input "20379536078"
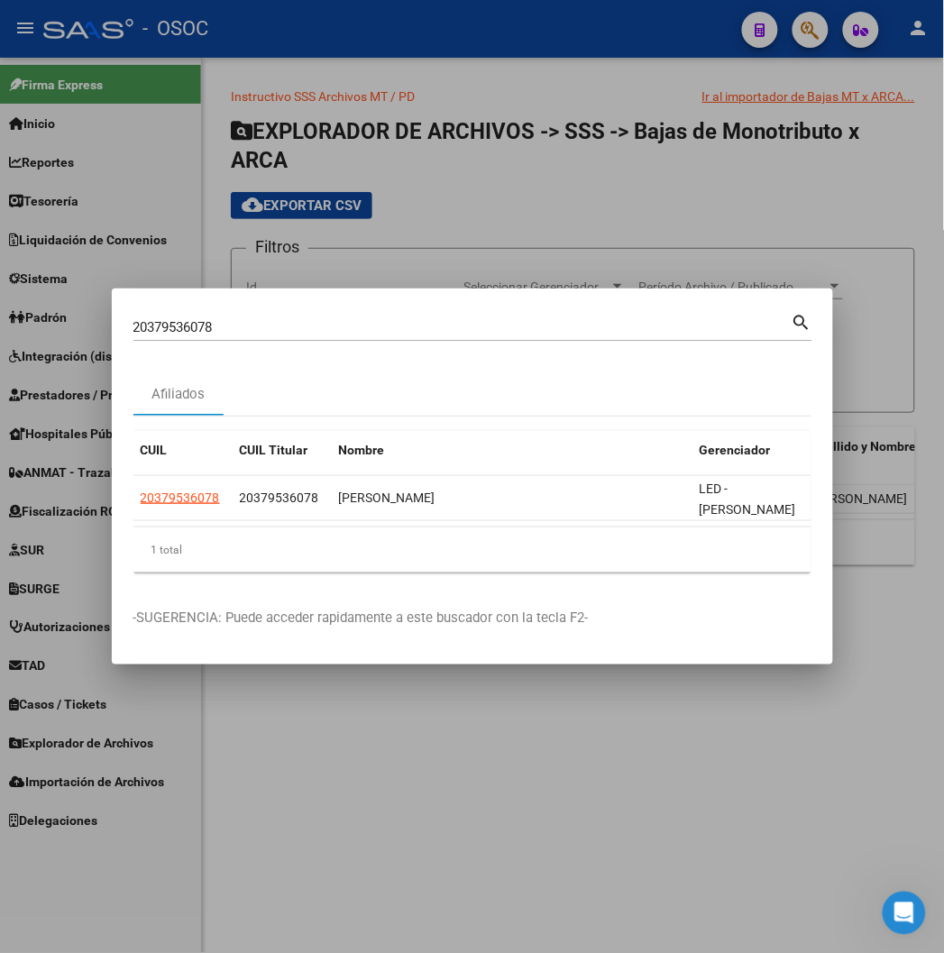
click at [182, 335] on input "20379536078" at bounding box center [462, 327] width 658 height 16
paste input "274341131"
type input "20274341131"
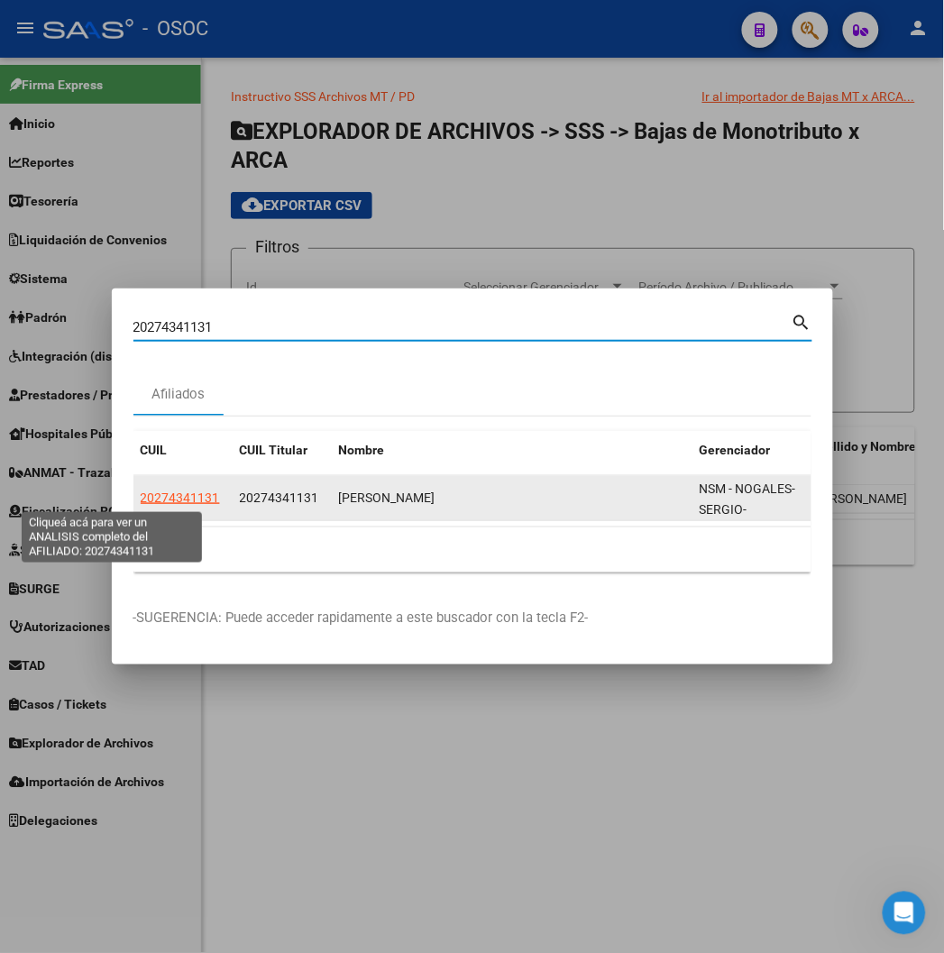
click at [141, 493] on span "20274341131" at bounding box center [180, 497] width 79 height 14
type textarea "20274341131"
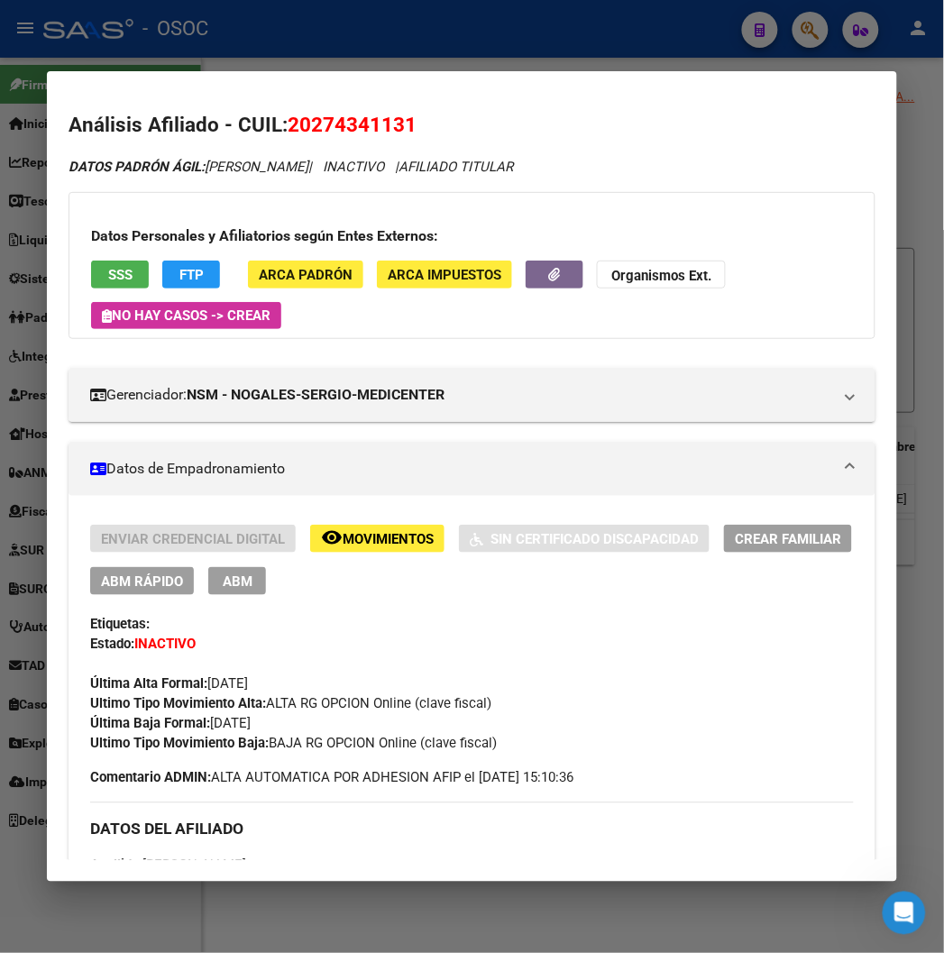
click at [391, 535] on span "Movimientos" at bounding box center [387, 539] width 91 height 16
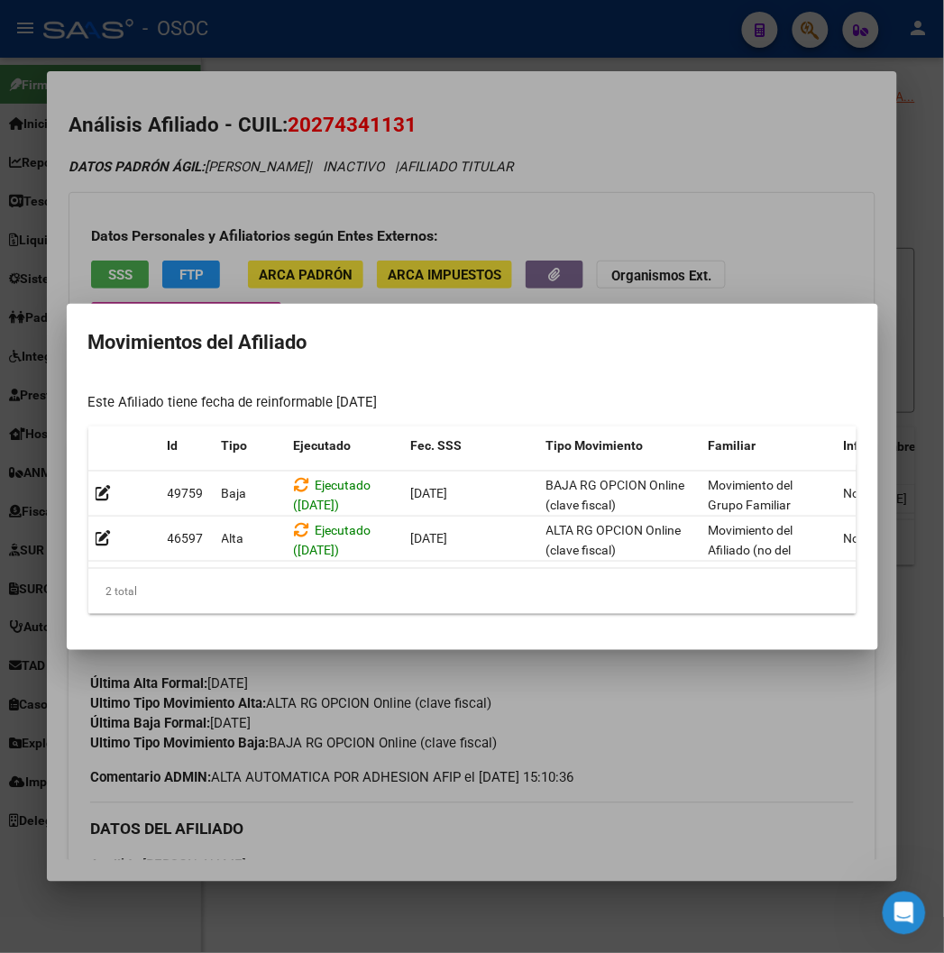
click at [342, 91] on div at bounding box center [472, 476] width 944 height 953
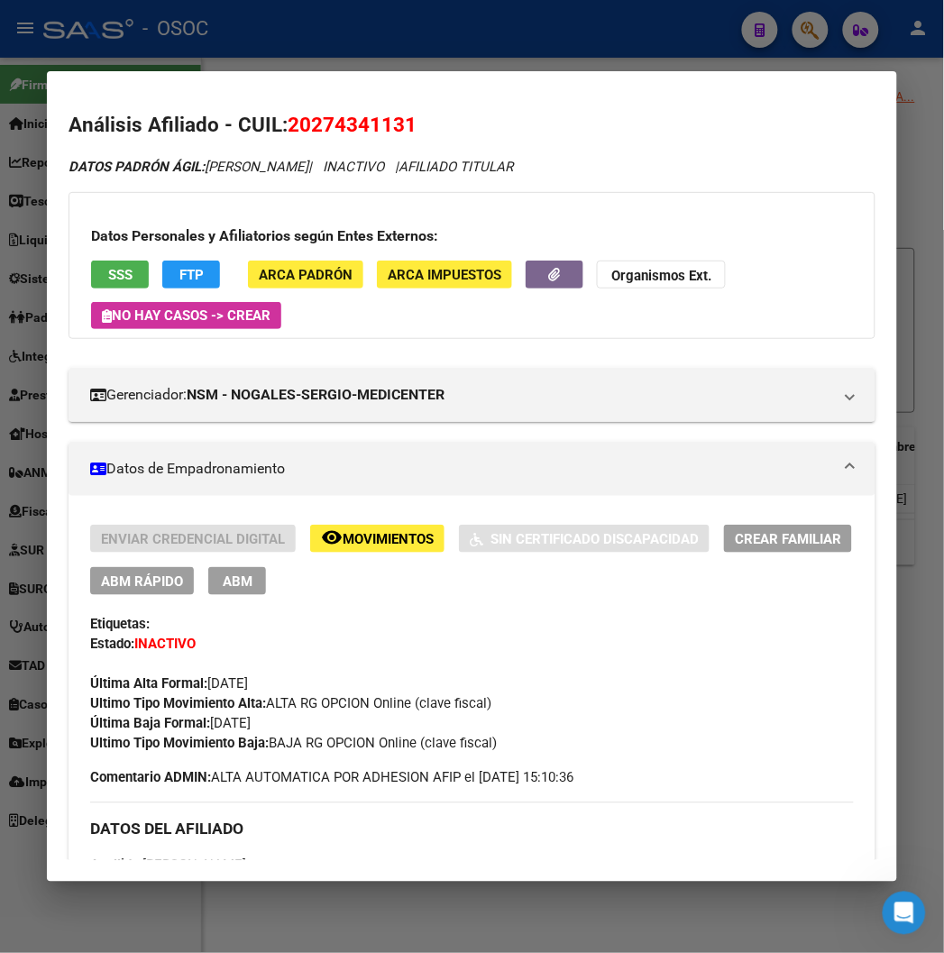
click at [351, 115] on span "20274341131" at bounding box center [351, 124] width 129 height 23
click at [217, 43] on div at bounding box center [472, 476] width 944 height 953
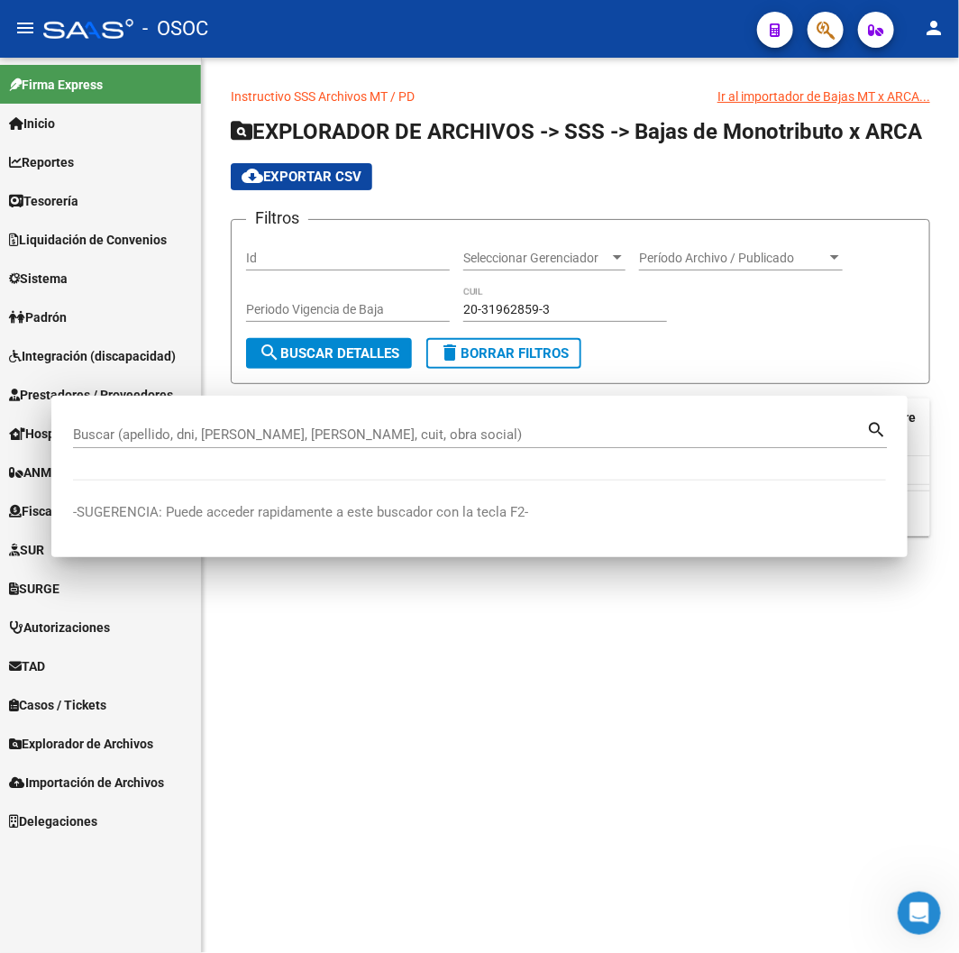
click at [236, 43] on div "- OSOC" at bounding box center [392, 29] width 699 height 40
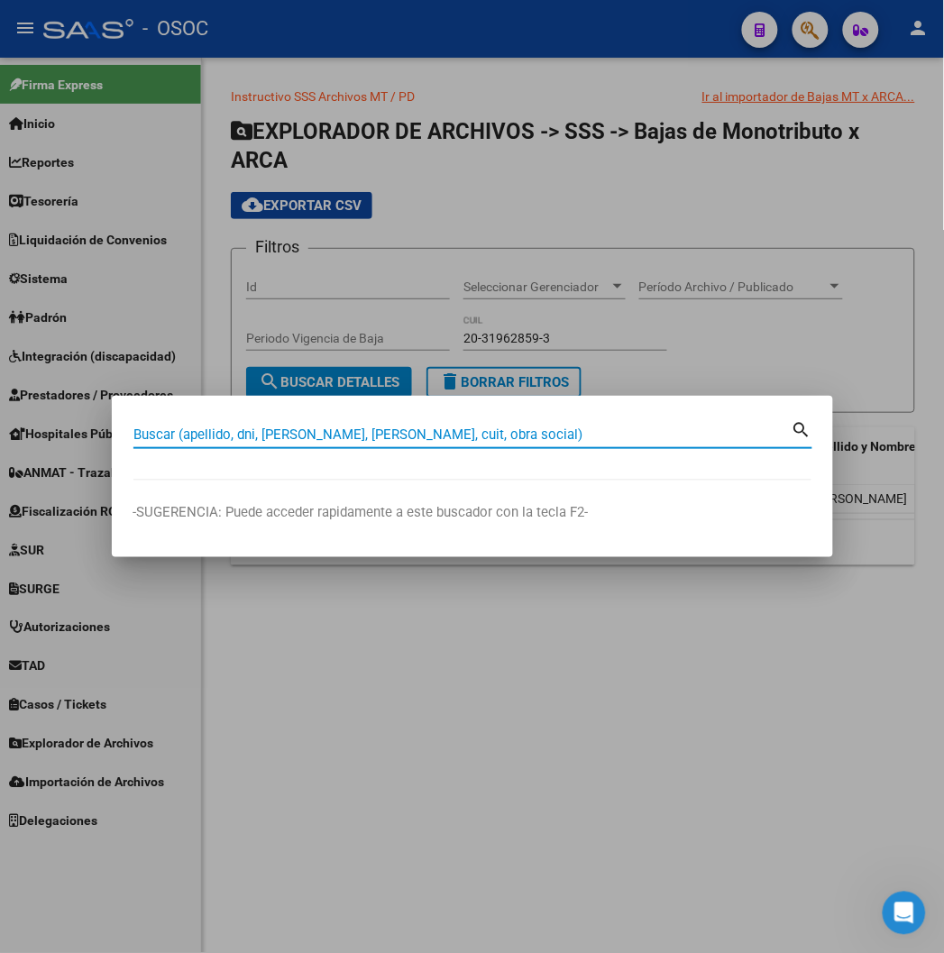
paste input "20411963501"
type input "20411963501"
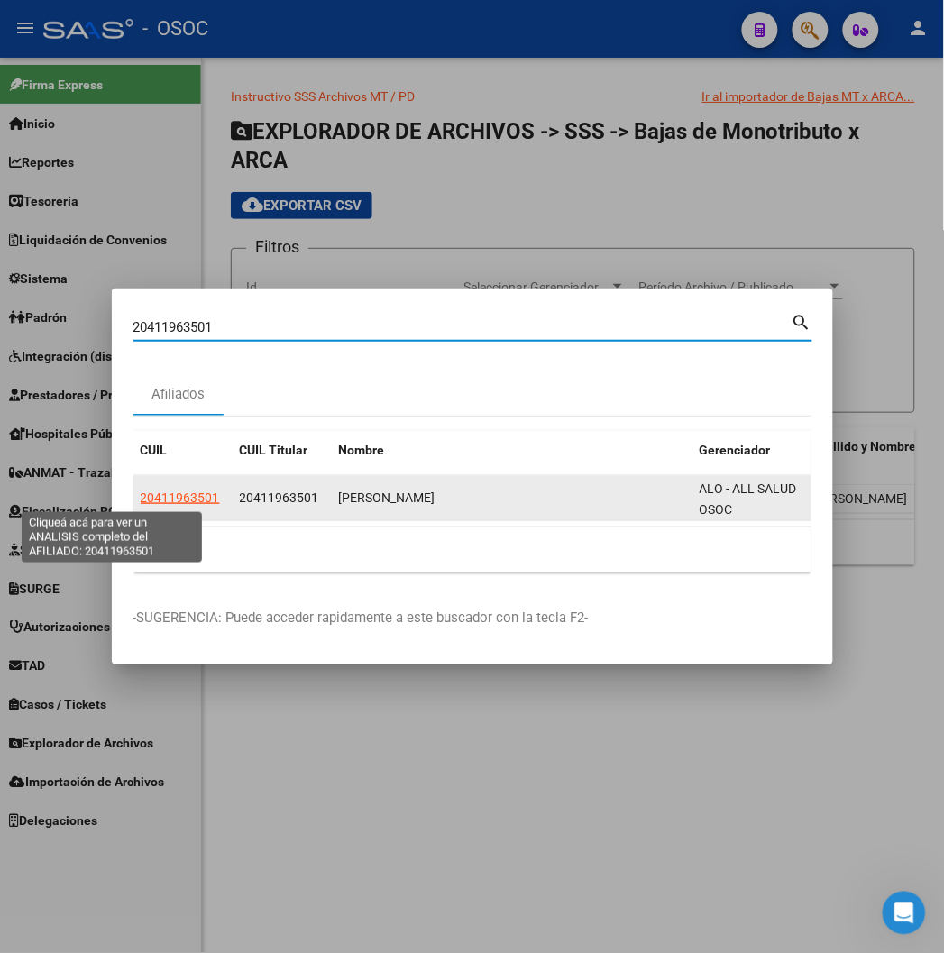
click at [147, 496] on span "20411963501" at bounding box center [180, 497] width 79 height 14
type textarea "20411963501"
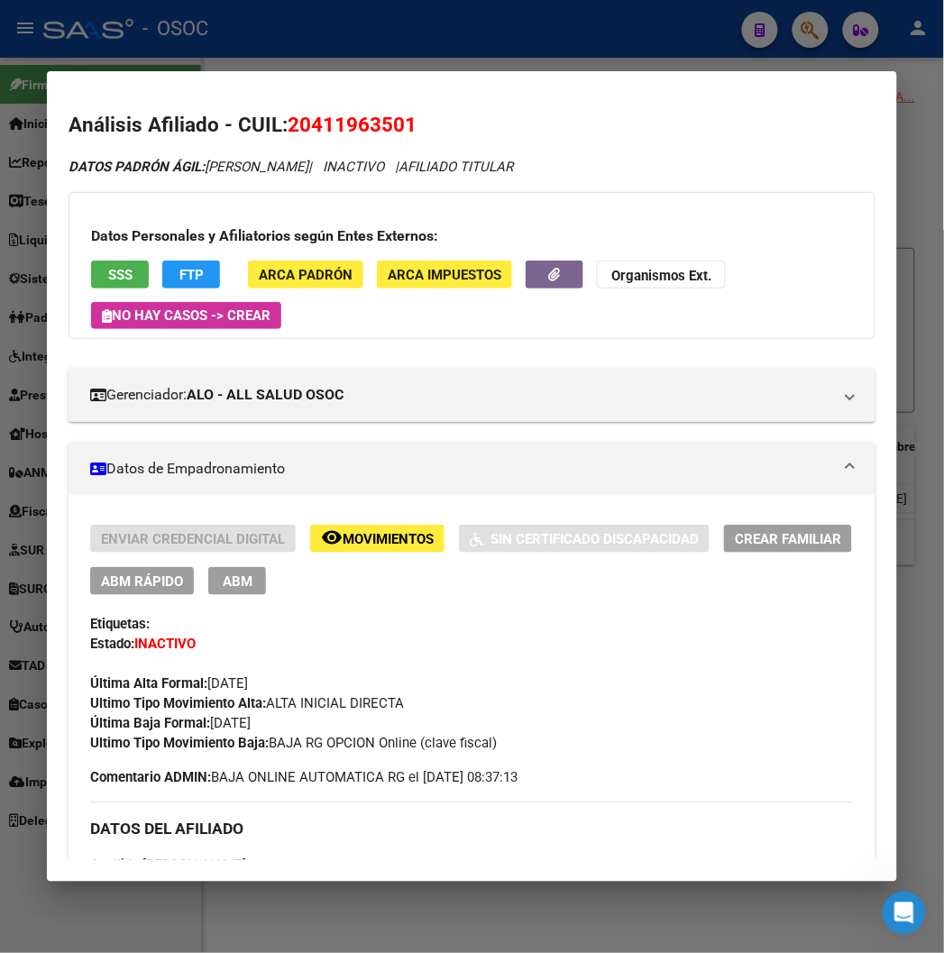
click at [108, 275] on span "SSS" at bounding box center [120, 275] width 24 height 16
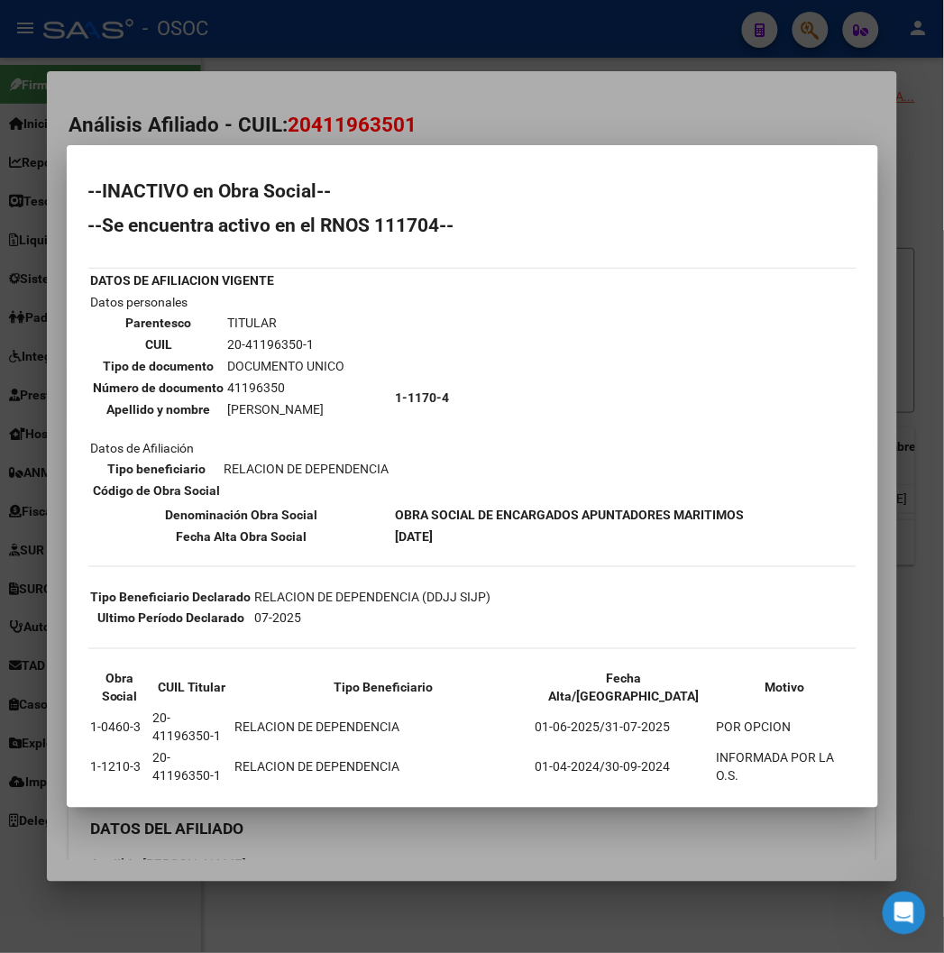
click at [249, 186] on h2 "--INACTIVO en Obra Social--" at bounding box center [472, 191] width 768 height 18
click at [276, 114] on div at bounding box center [472, 476] width 944 height 953
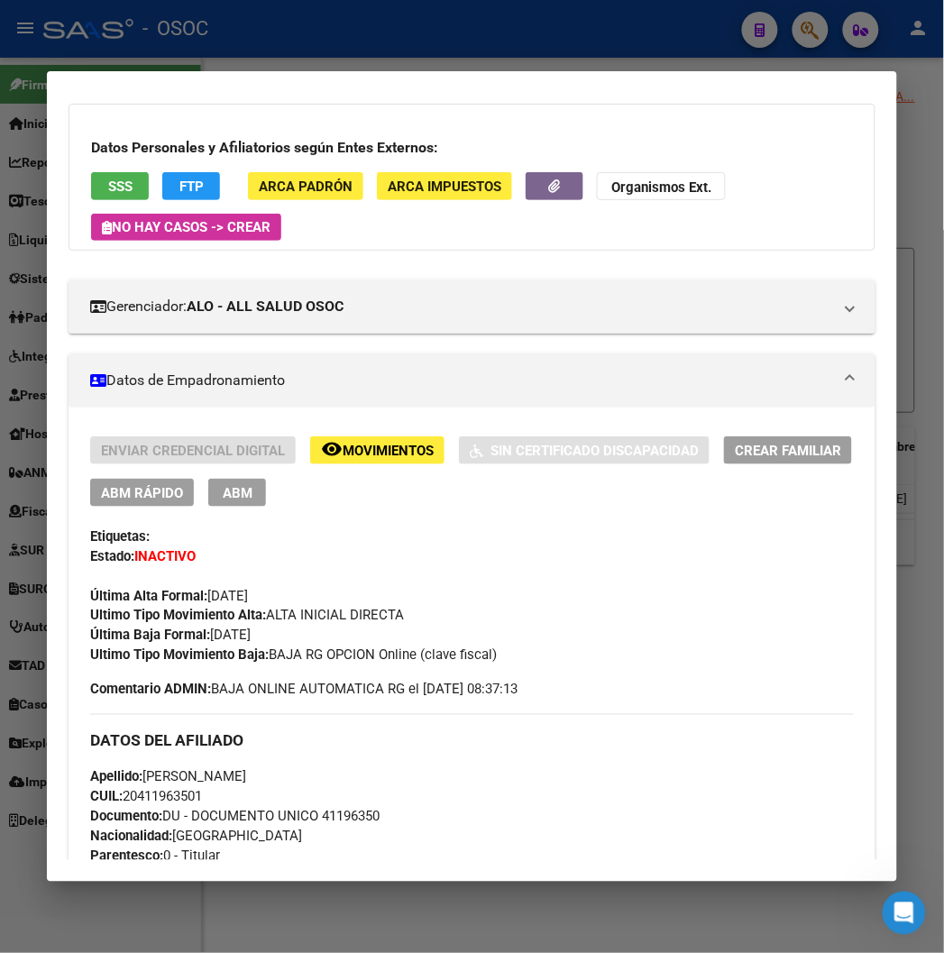
scroll to position [200, 0]
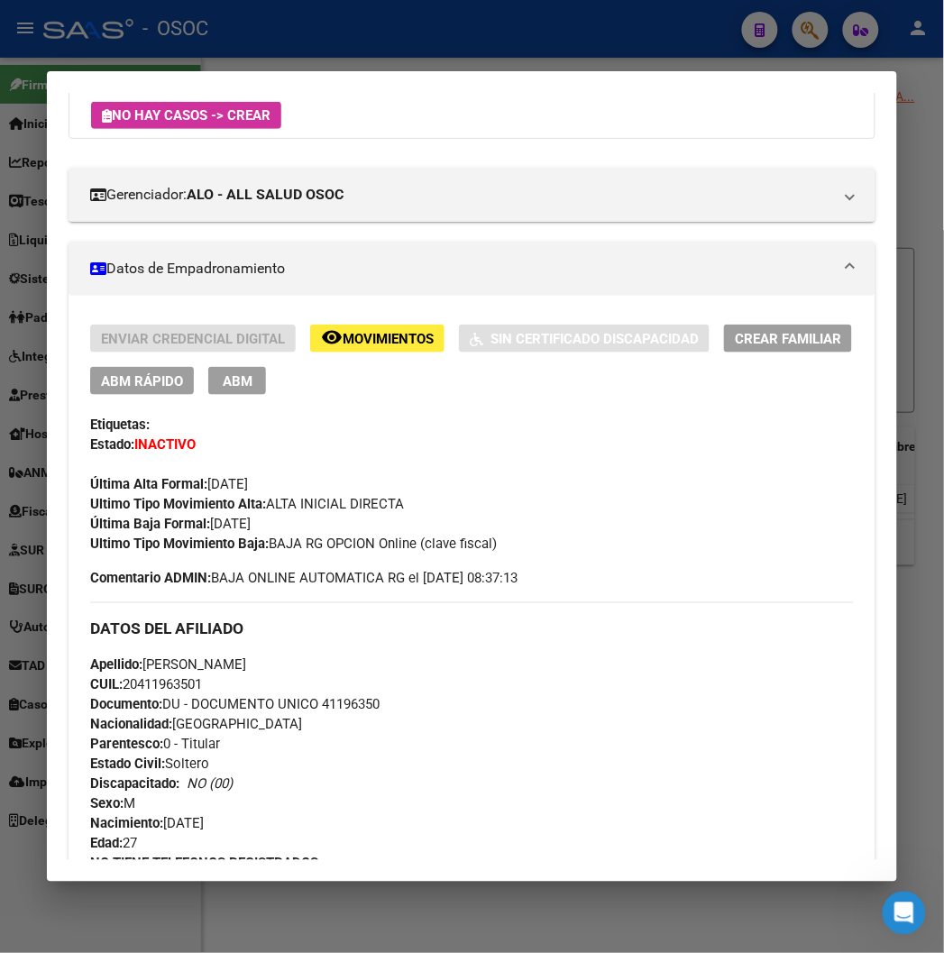
click at [336, 705] on span "Documento: DU - DOCUMENTO UNICO 41196350" at bounding box center [234, 705] width 289 height 16
click at [421, 19] on div at bounding box center [472, 476] width 944 height 953
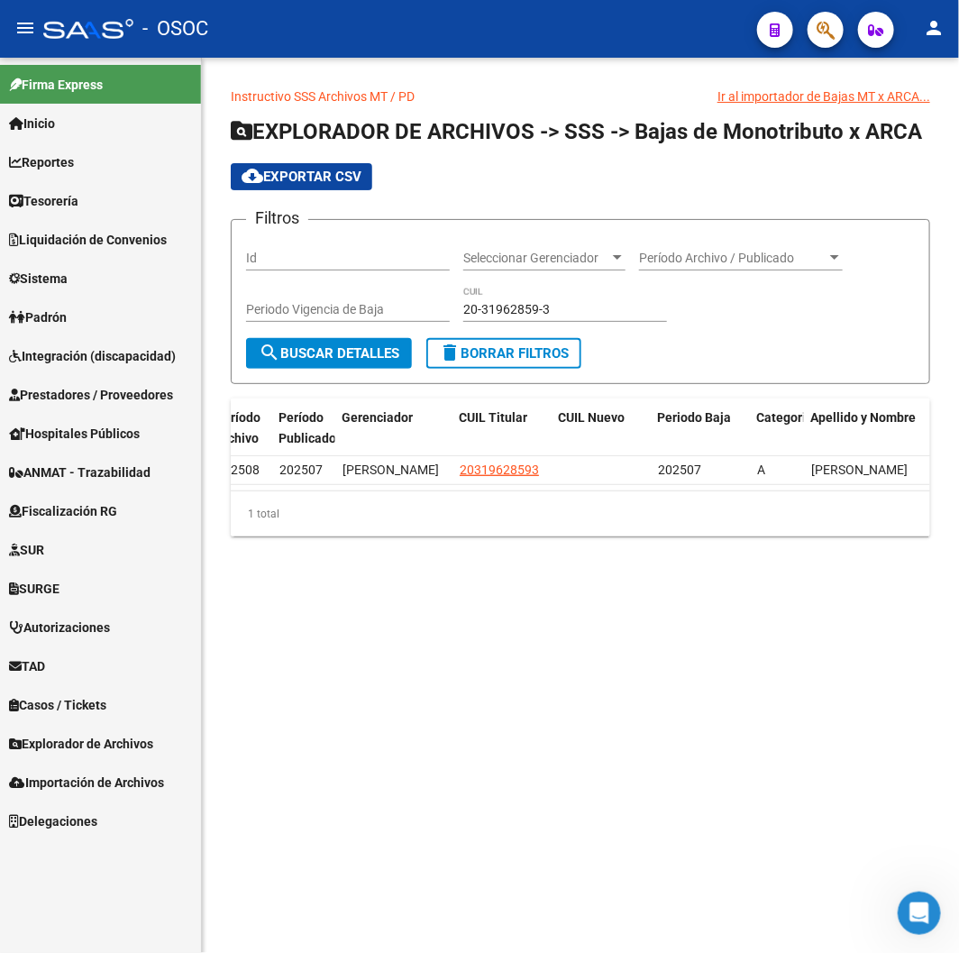
click at [435, 66] on div "Instructivo SSS Archivos MT / PD Ir al importador de Bajas MT x ARCA... EXPLORA…" at bounding box center [580, 326] width 757 height 536
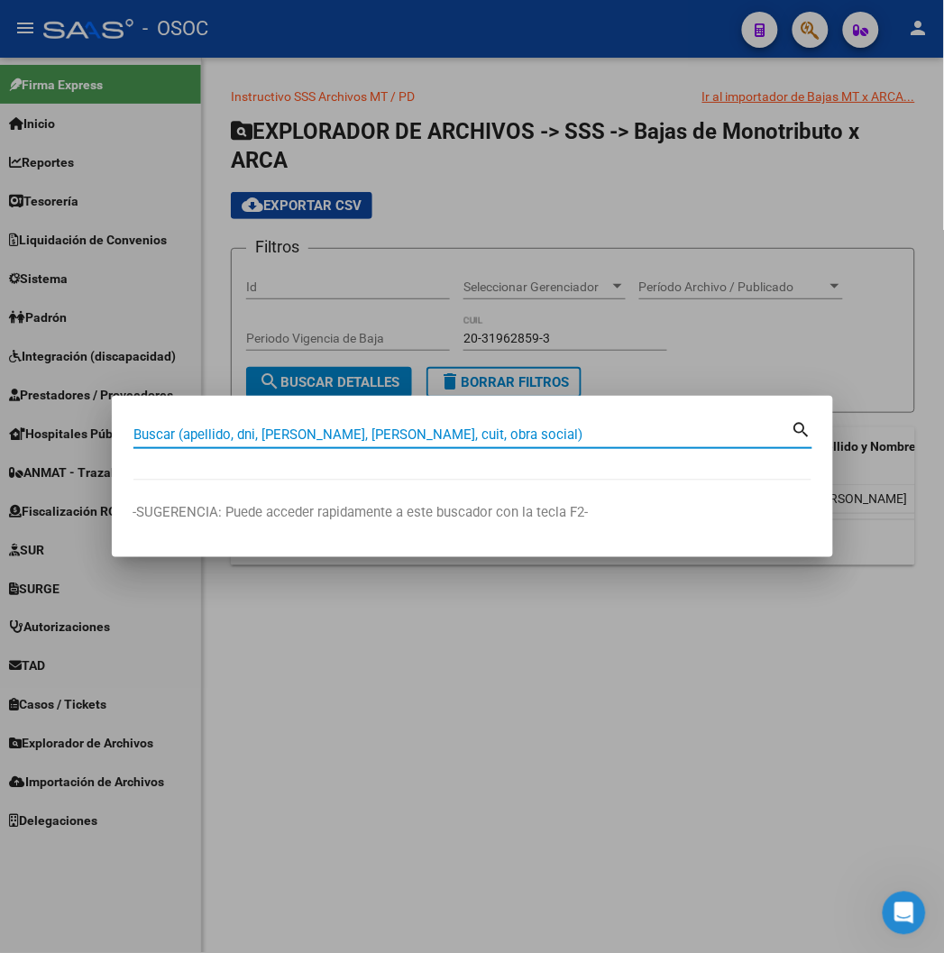
paste input "20221678932"
type input "20221678932"
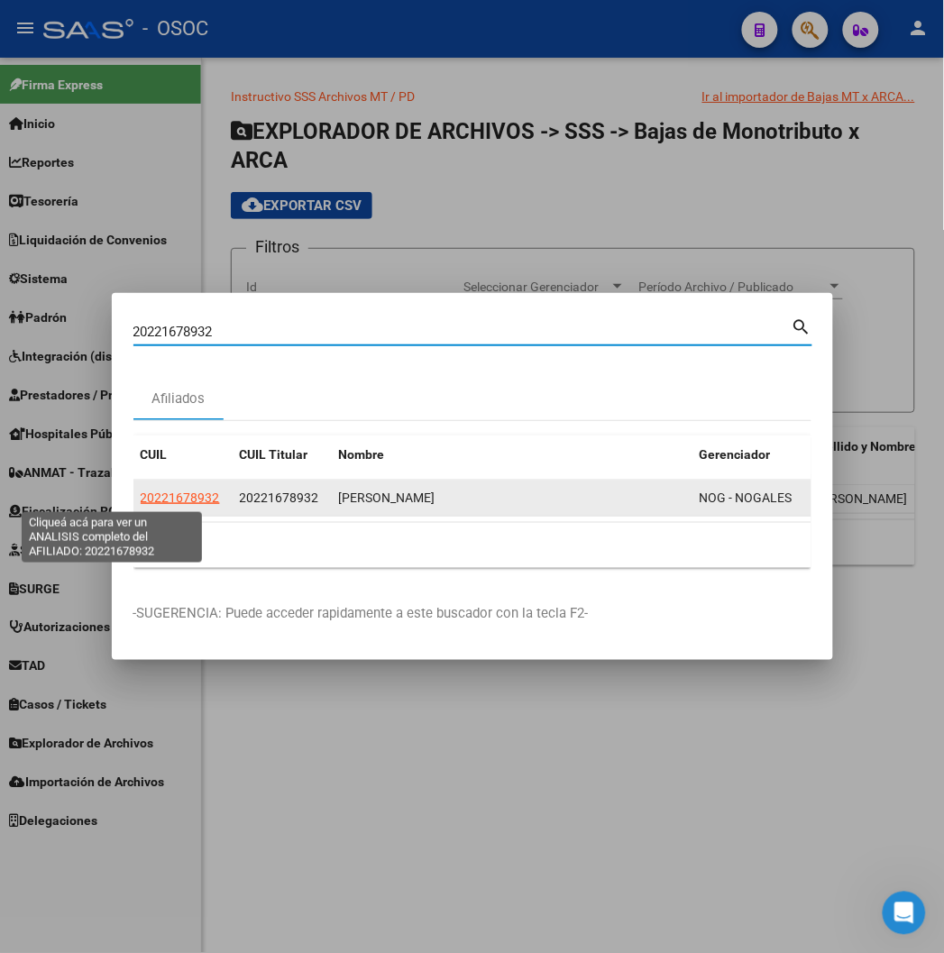
click at [141, 497] on span "20221678932" at bounding box center [180, 497] width 79 height 14
type textarea "20221678932"
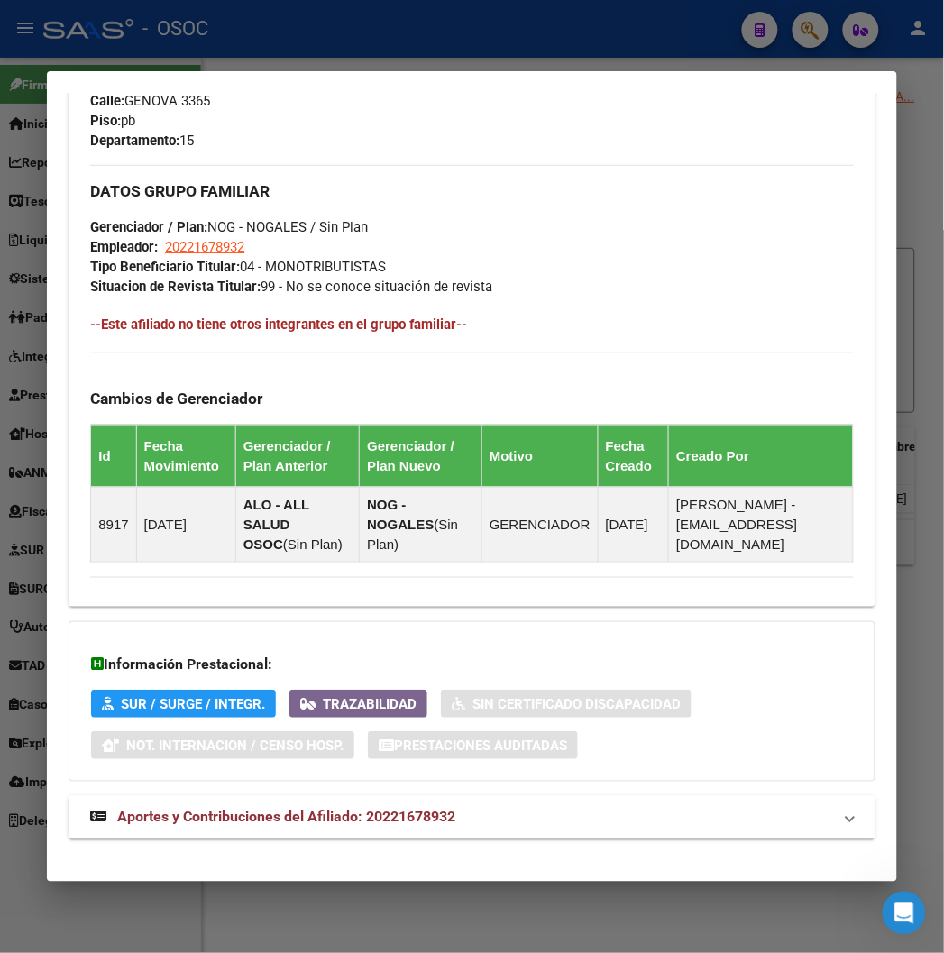
click at [303, 796] on mat-expansion-panel-header "Aportes y Contribuciones del Afiliado: 20221678932" at bounding box center [471, 817] width 806 height 43
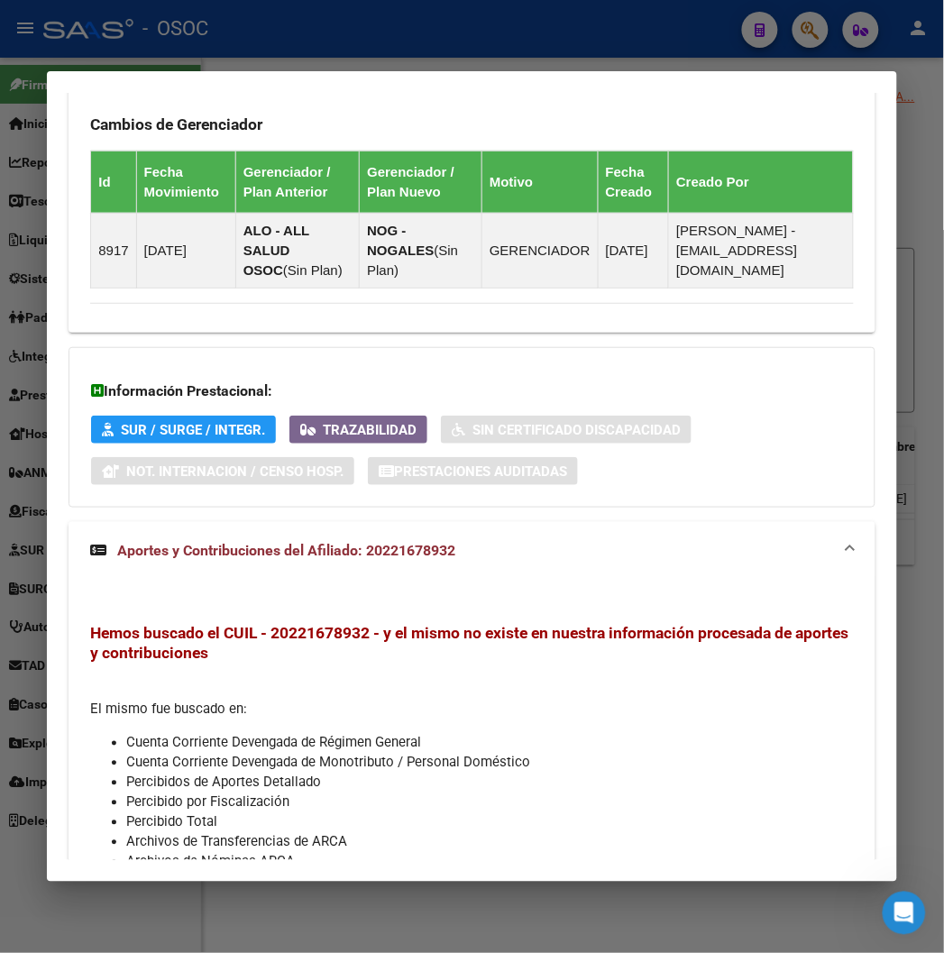
scroll to position [1392, 0]
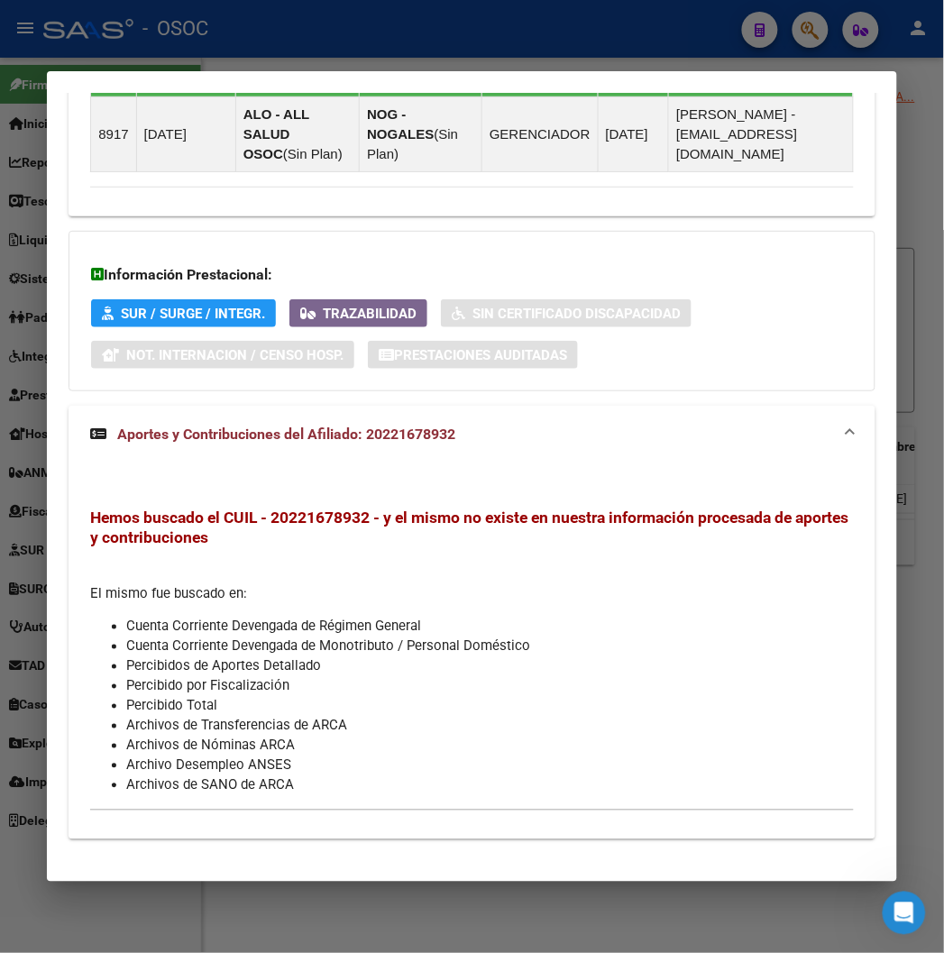
click at [307, 14] on div at bounding box center [472, 476] width 944 height 953
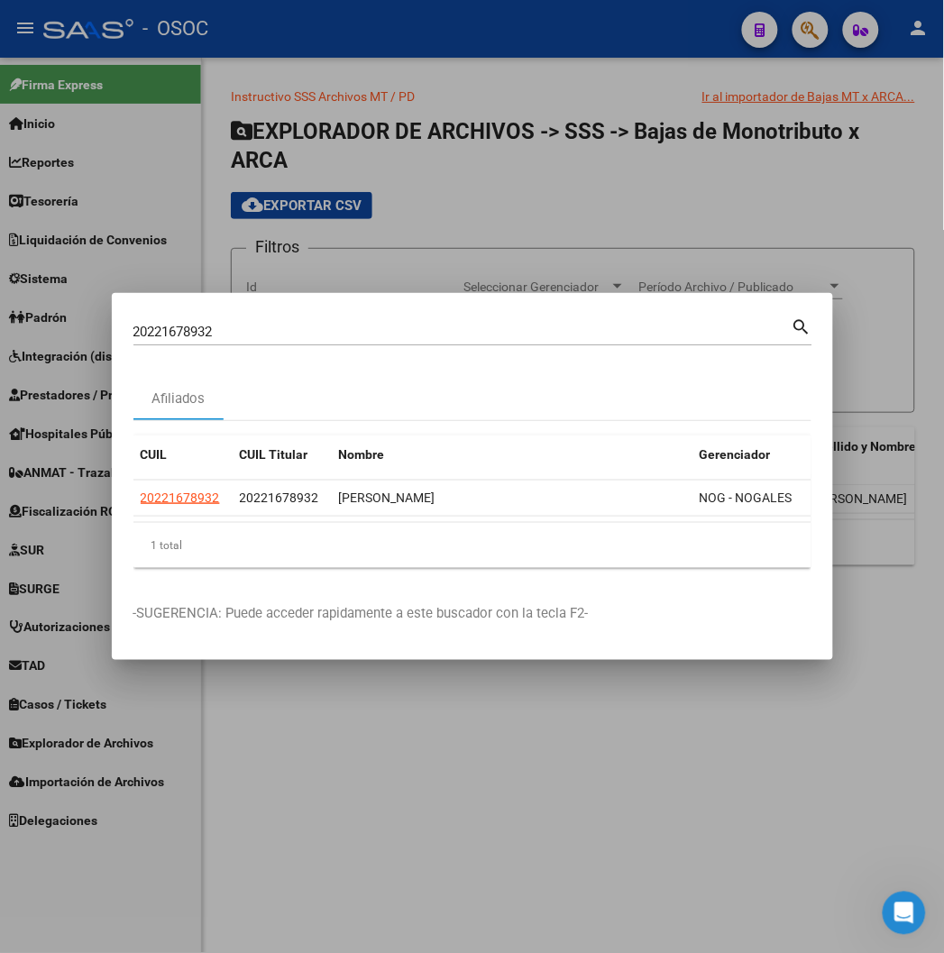
click at [307, 14] on div at bounding box center [472, 476] width 944 height 953
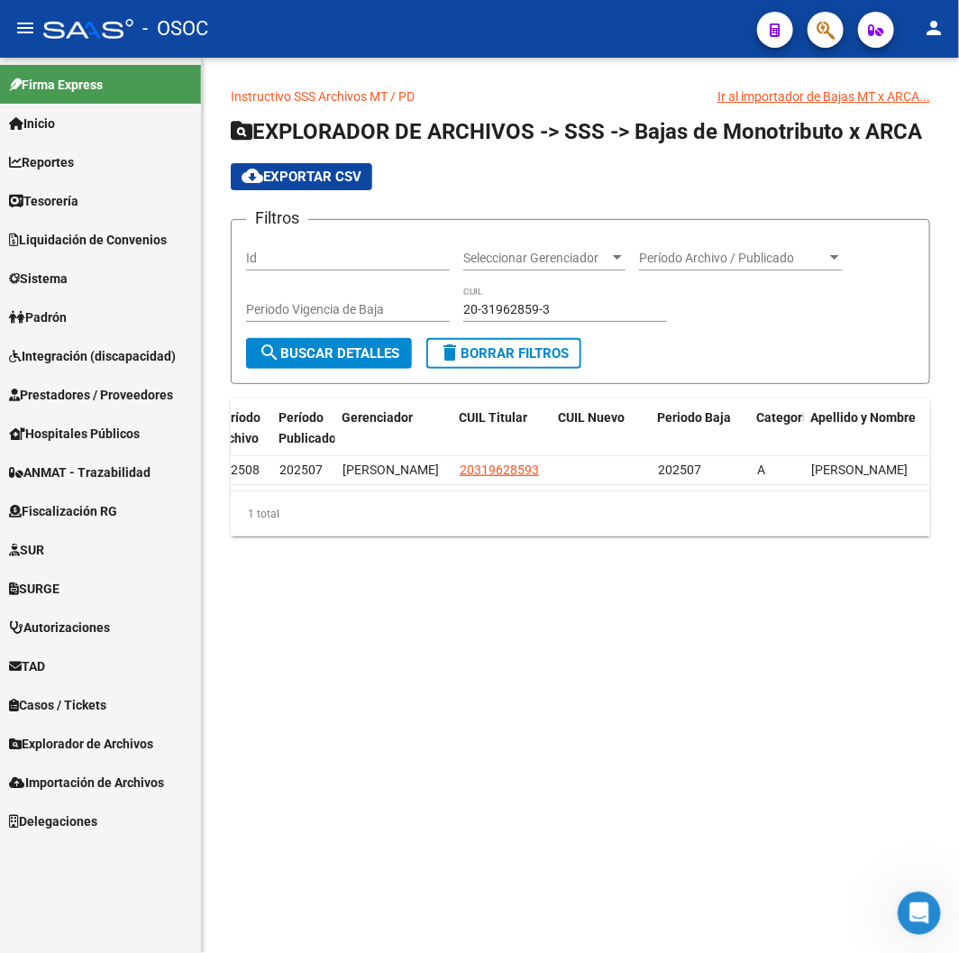
click at [311, 14] on div "- OSOC" at bounding box center [392, 29] width 699 height 40
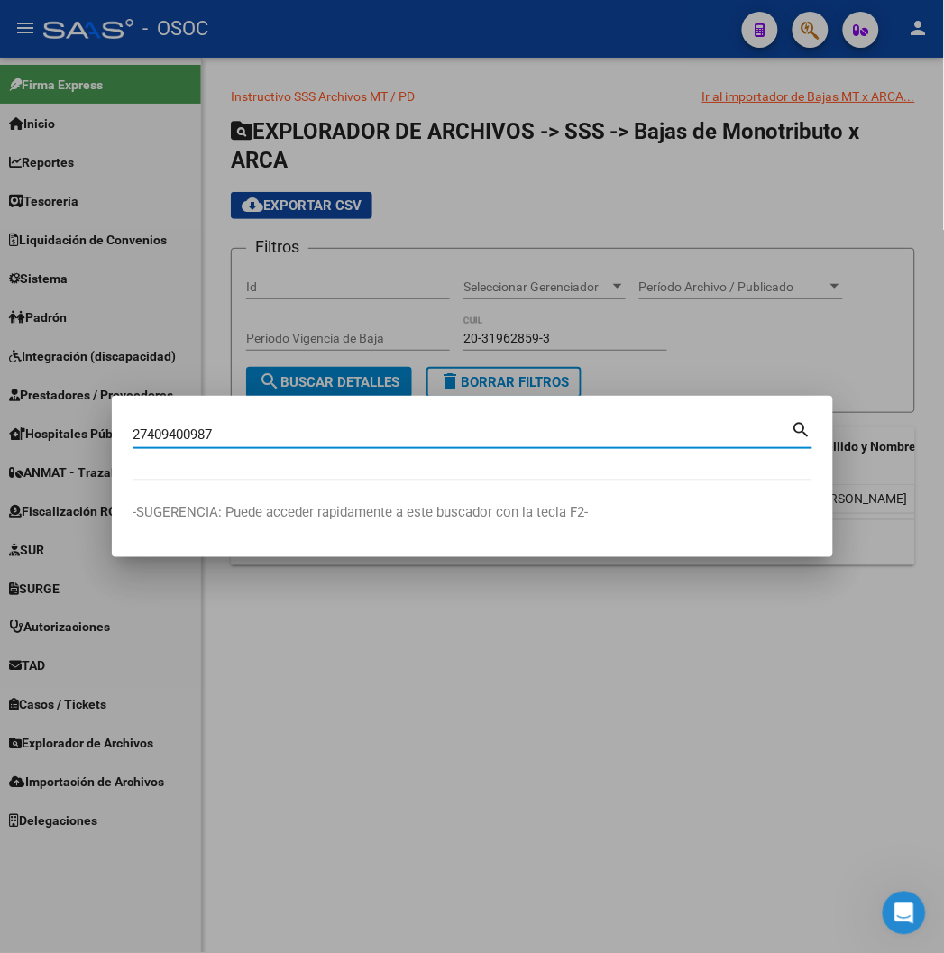
type input "27409400987"
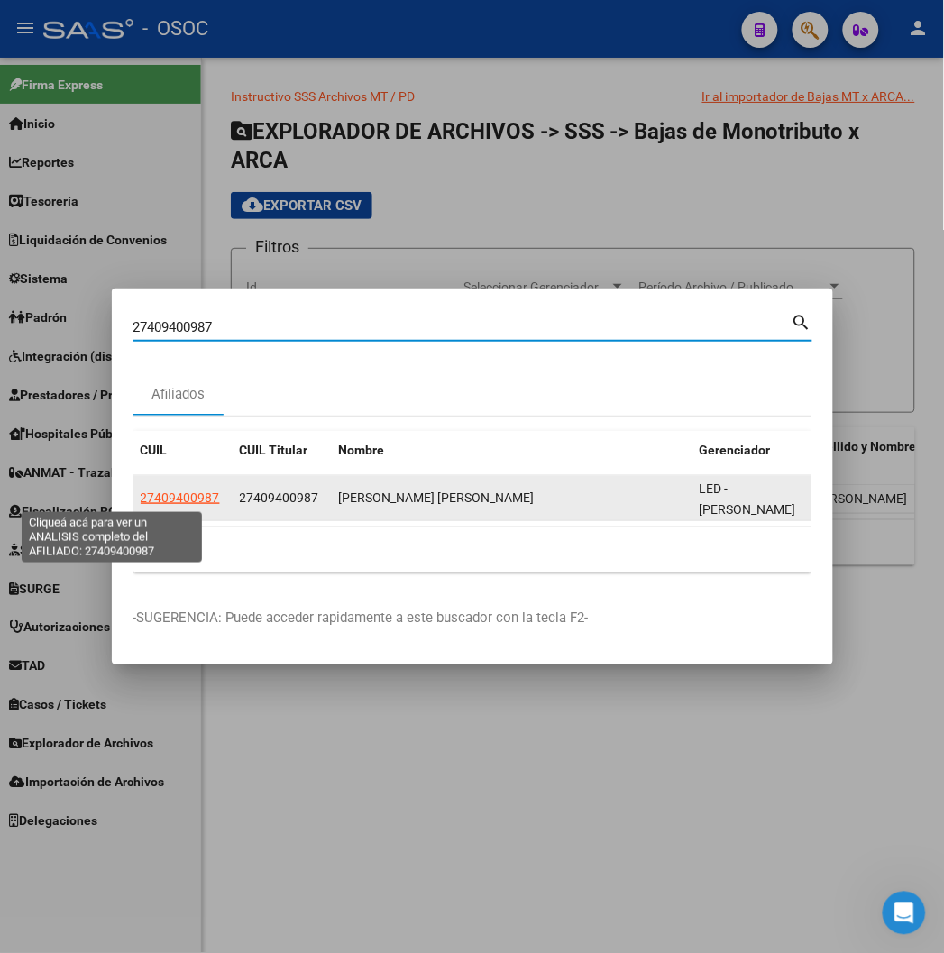
click at [141, 499] on span "27409400987" at bounding box center [180, 497] width 79 height 14
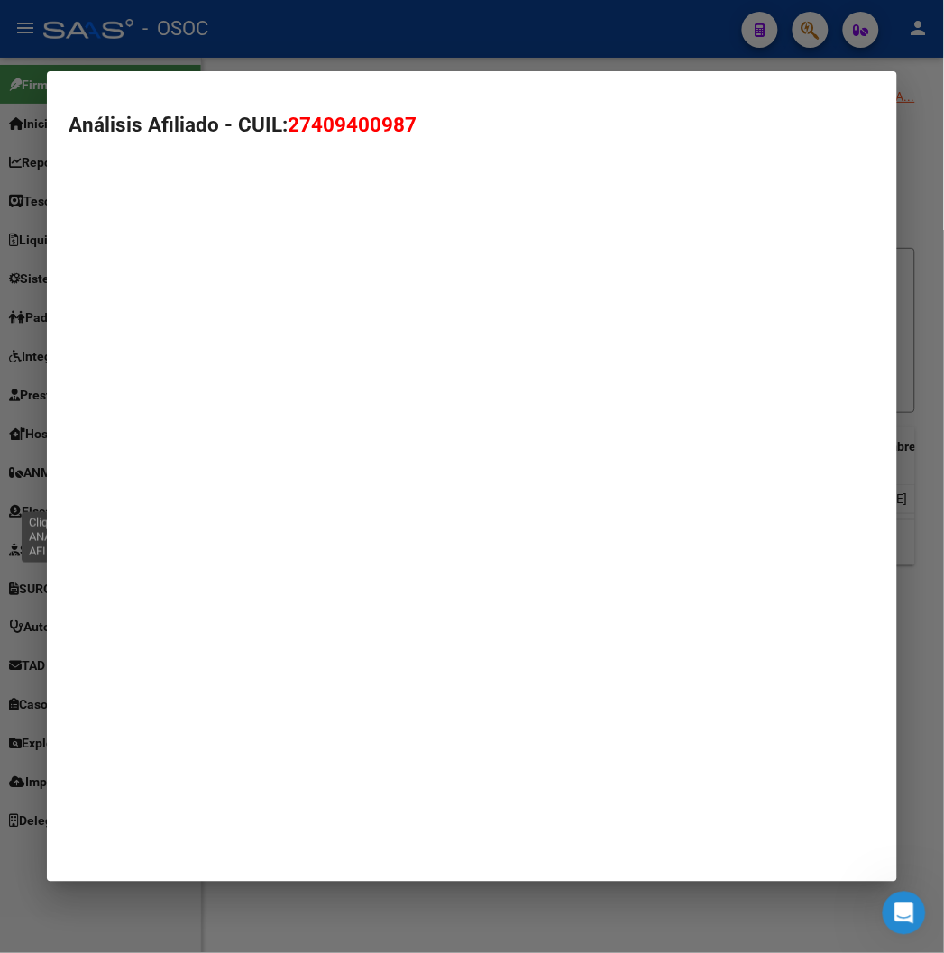
type textarea "27409400987"
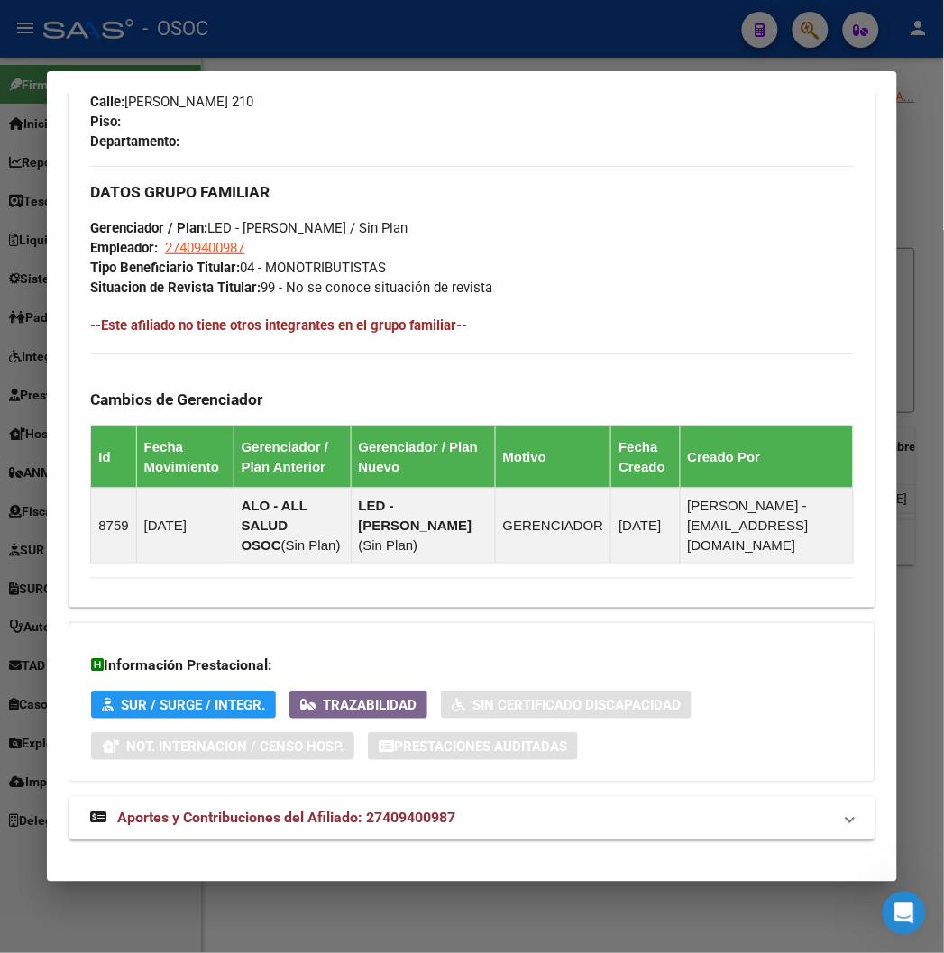
scroll to position [1002, 0]
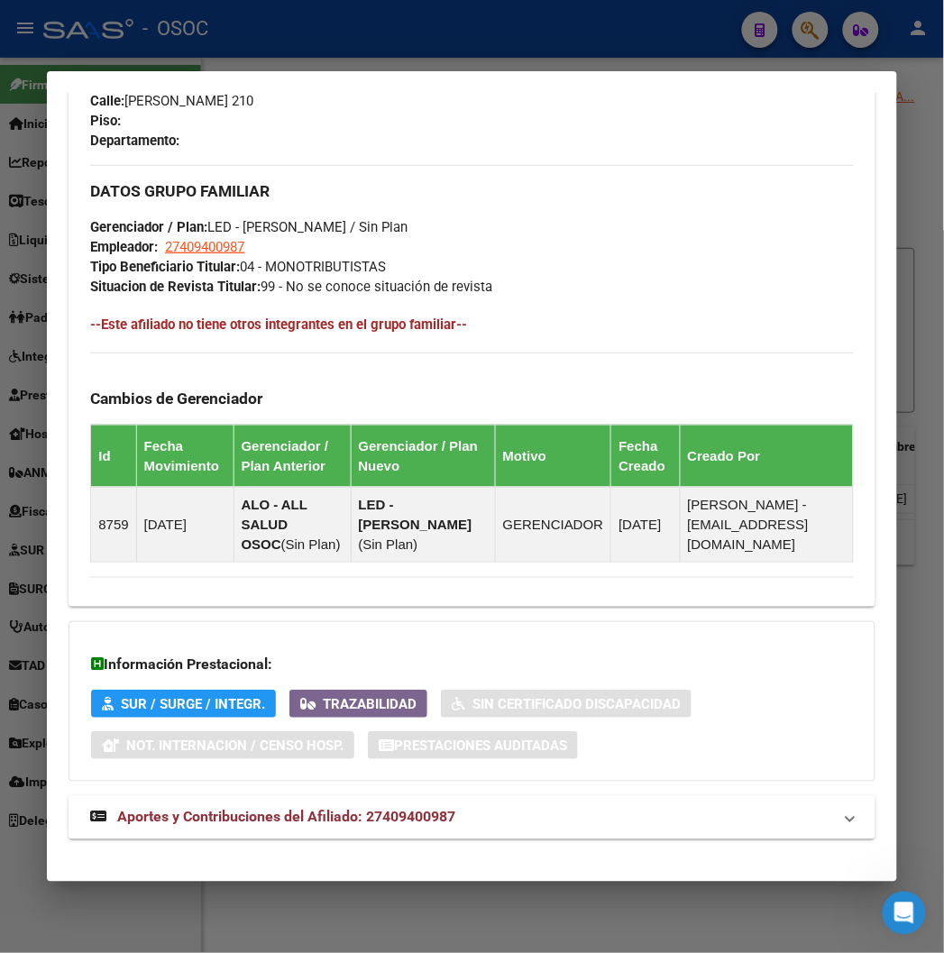
click at [235, 808] on span "Aportes y Contribuciones del Afiliado: 27409400987" at bounding box center [286, 816] width 338 height 17
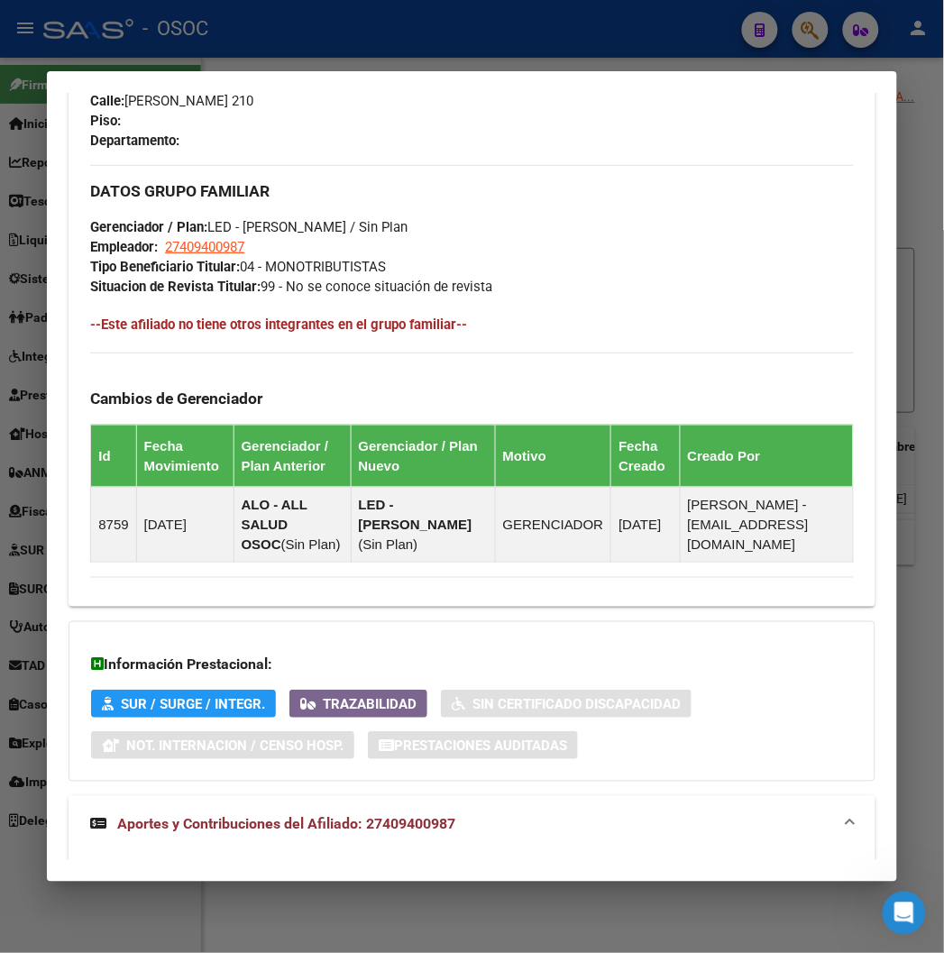
scroll to position [1392, 0]
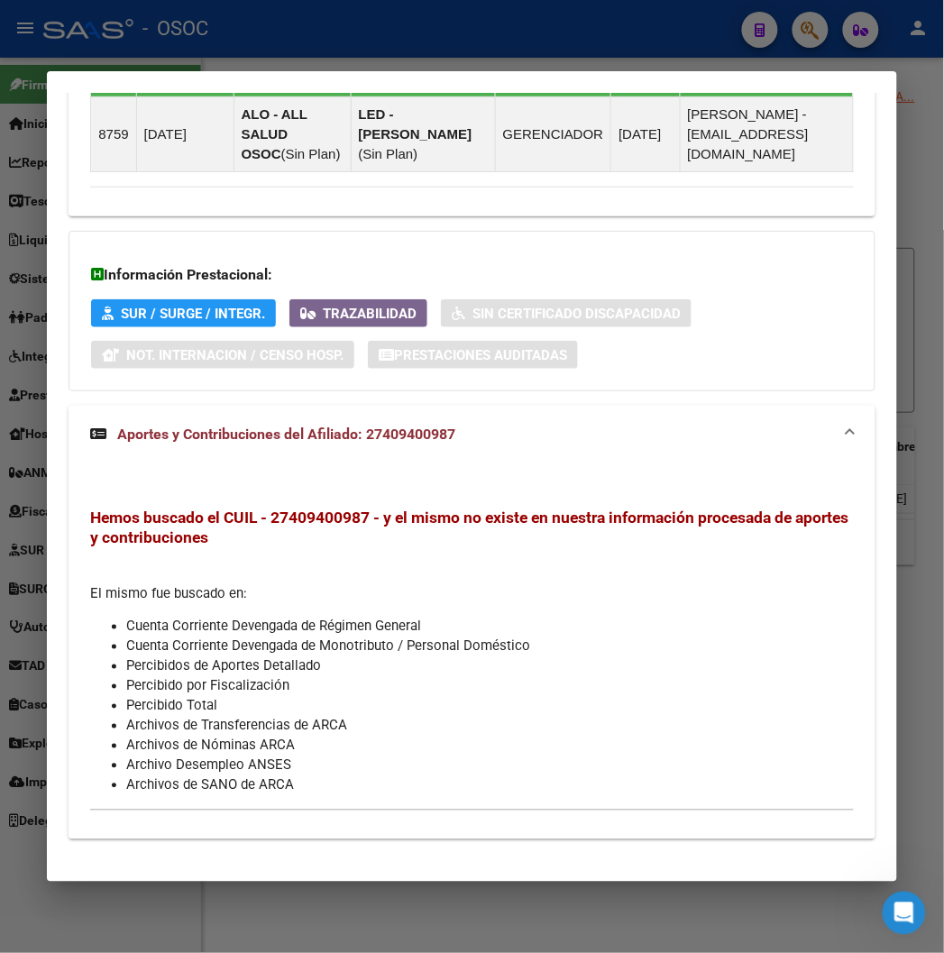
click at [355, 24] on div at bounding box center [472, 476] width 944 height 953
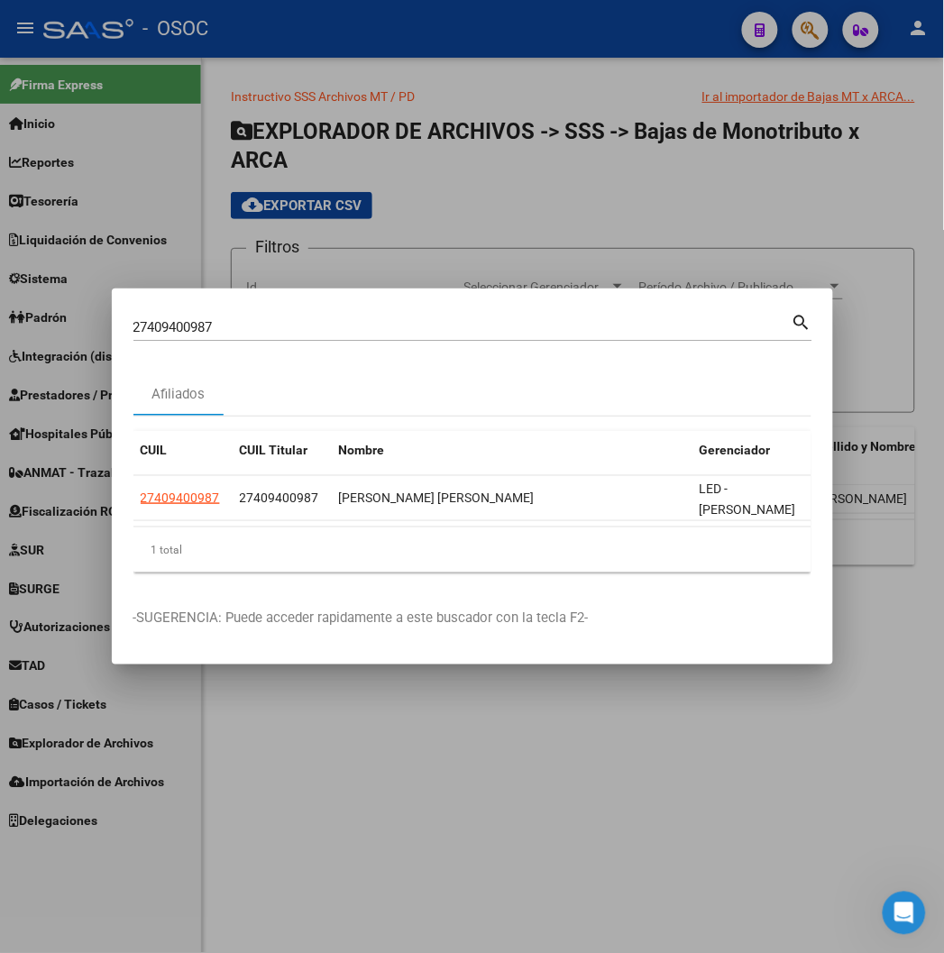
click at [355, 24] on div at bounding box center [472, 476] width 944 height 953
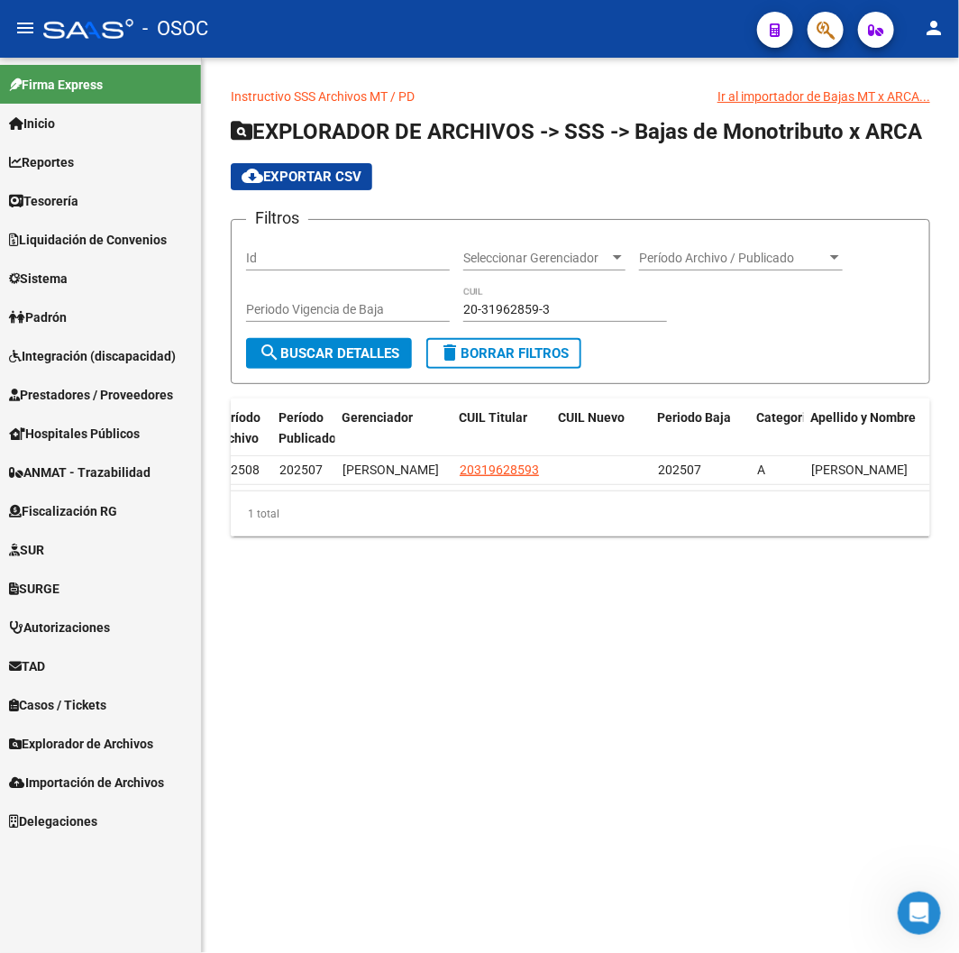
click at [355, 24] on div "- OSOC" at bounding box center [392, 29] width 699 height 40
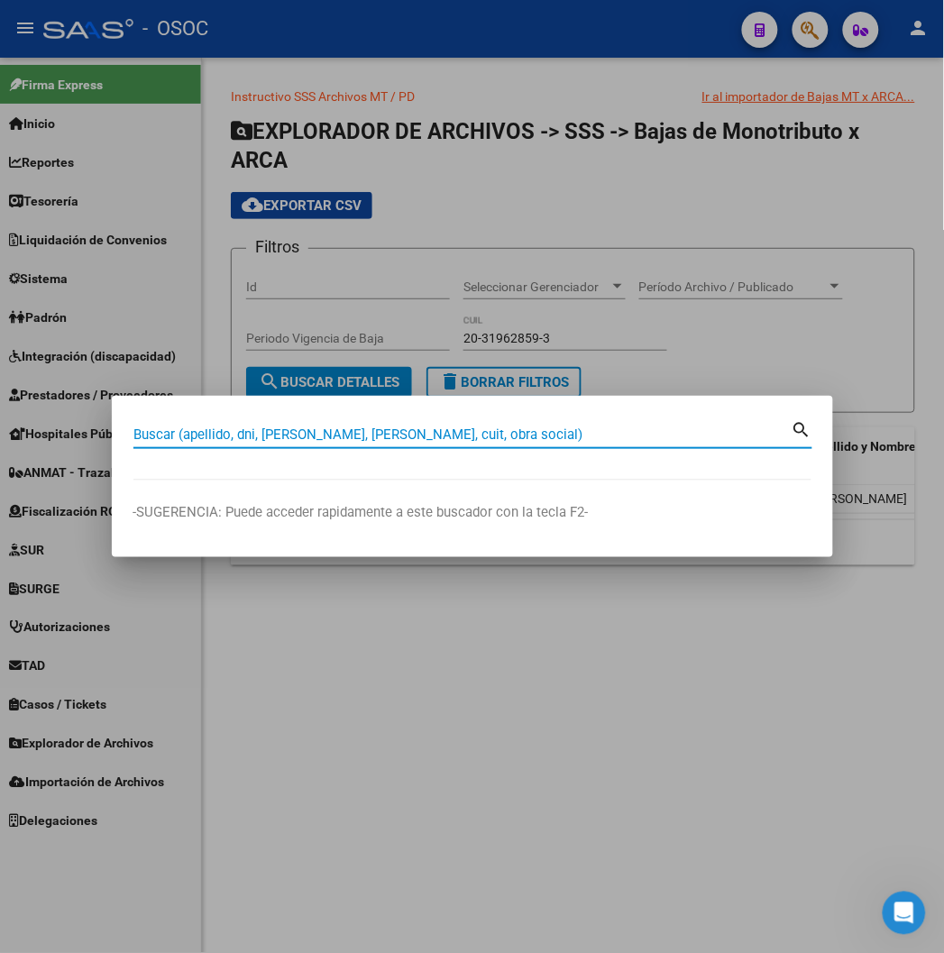
paste input "20148270253"
type input "20148270253"
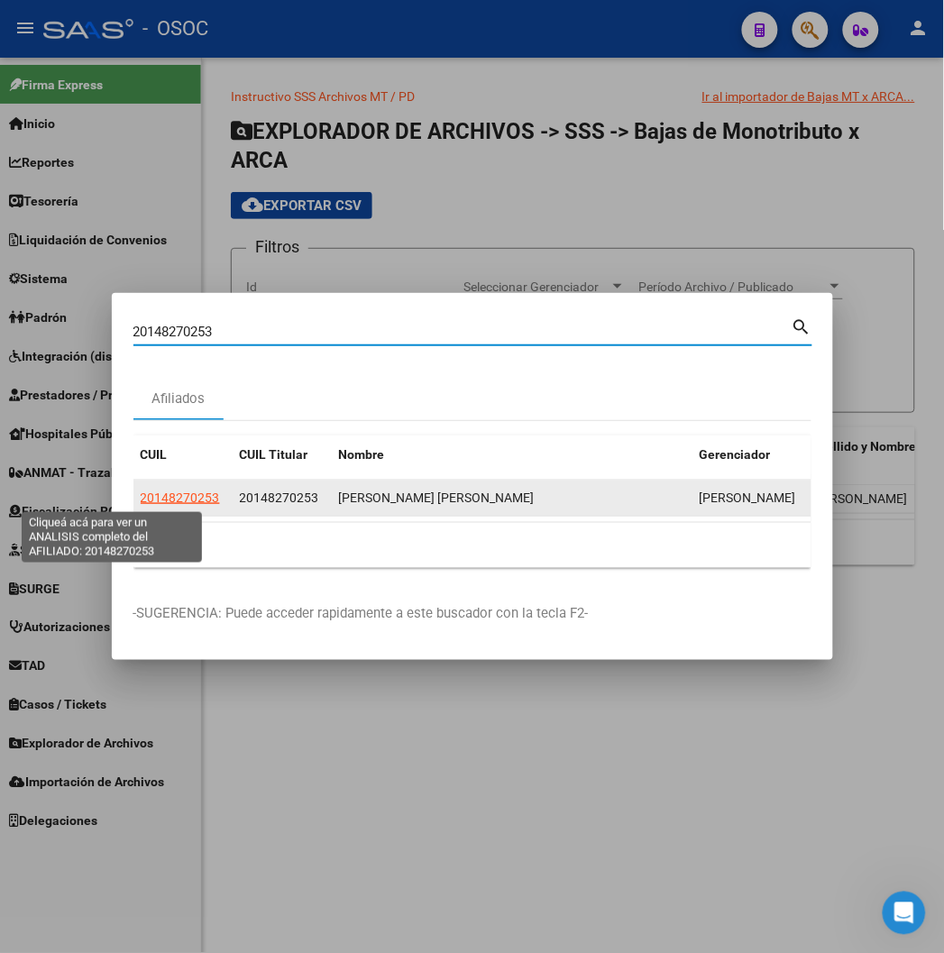
click at [141, 500] on span "20148270253" at bounding box center [180, 497] width 79 height 14
type textarea "20148270253"
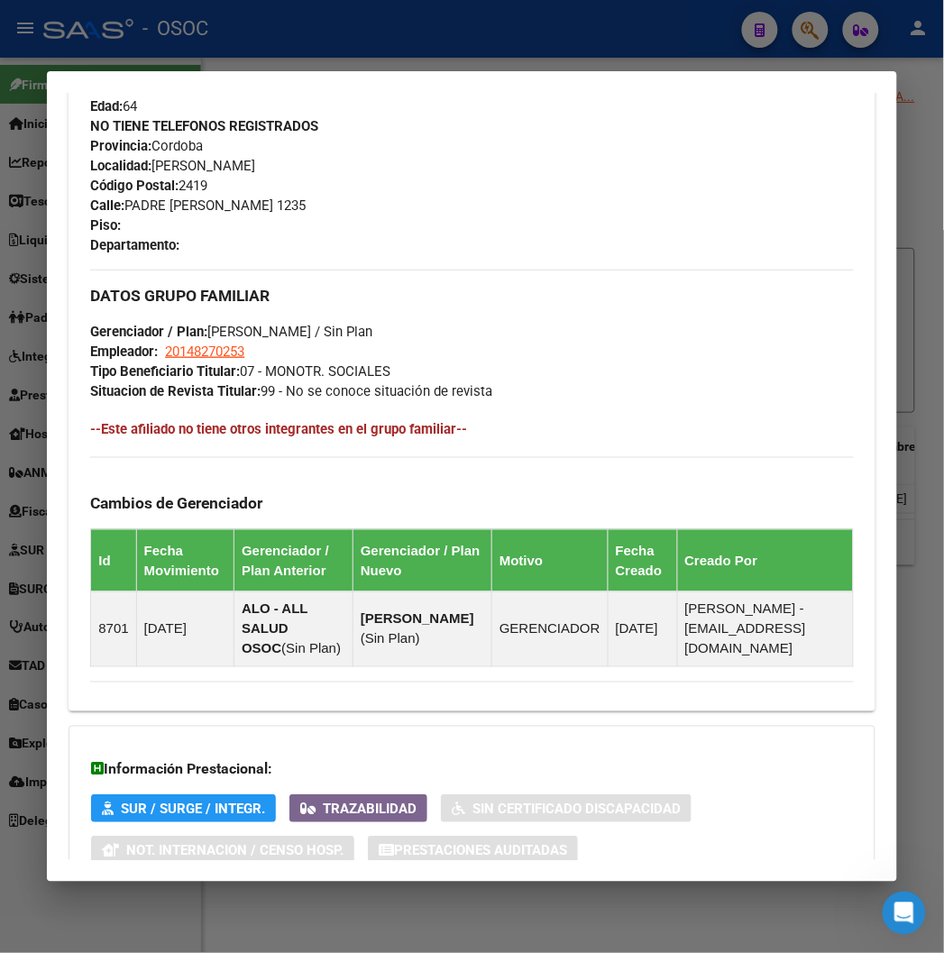
scroll to position [1002, 0]
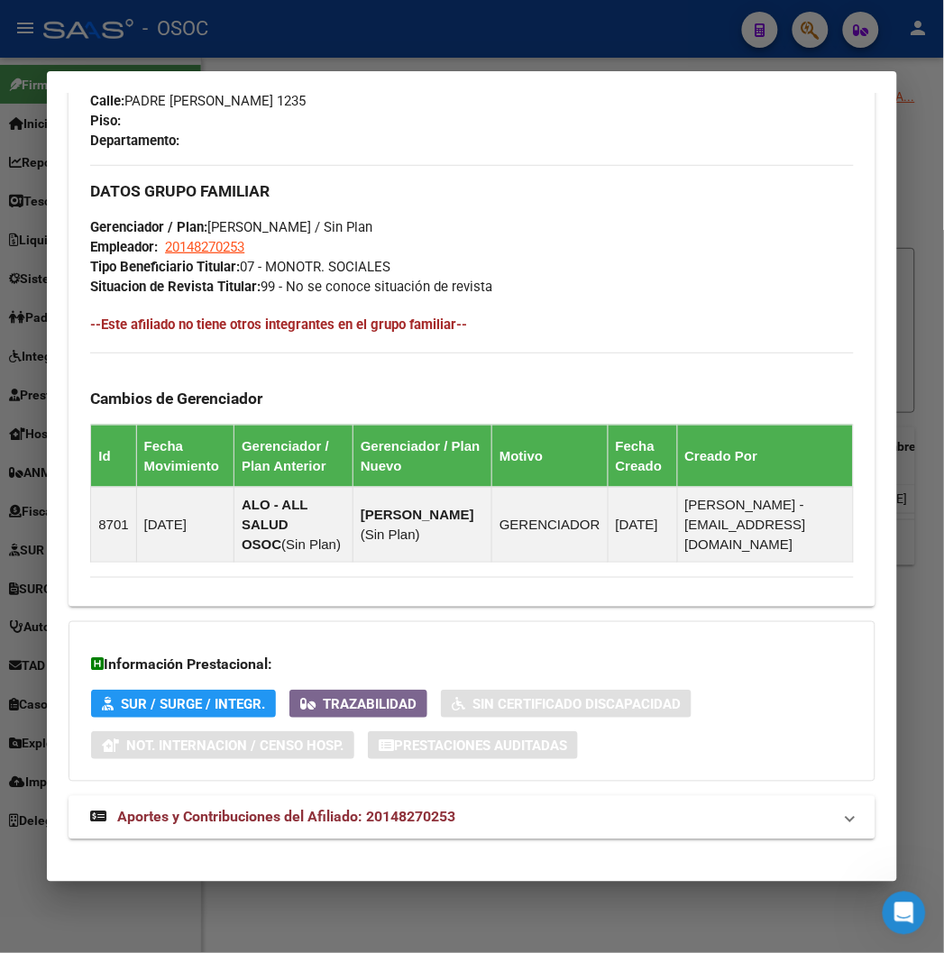
click at [303, 821] on div "DATOS PADRÓN ÁGIL: GUTIERREZ JOSE PAUBLO | ACTIVO | AFILIADO TITULAR Datos Pers…" at bounding box center [471, 7] width 806 height 1704
click at [308, 808] on span "Aportes y Contribuciones del Afiliado: 20148270253" at bounding box center [286, 816] width 338 height 17
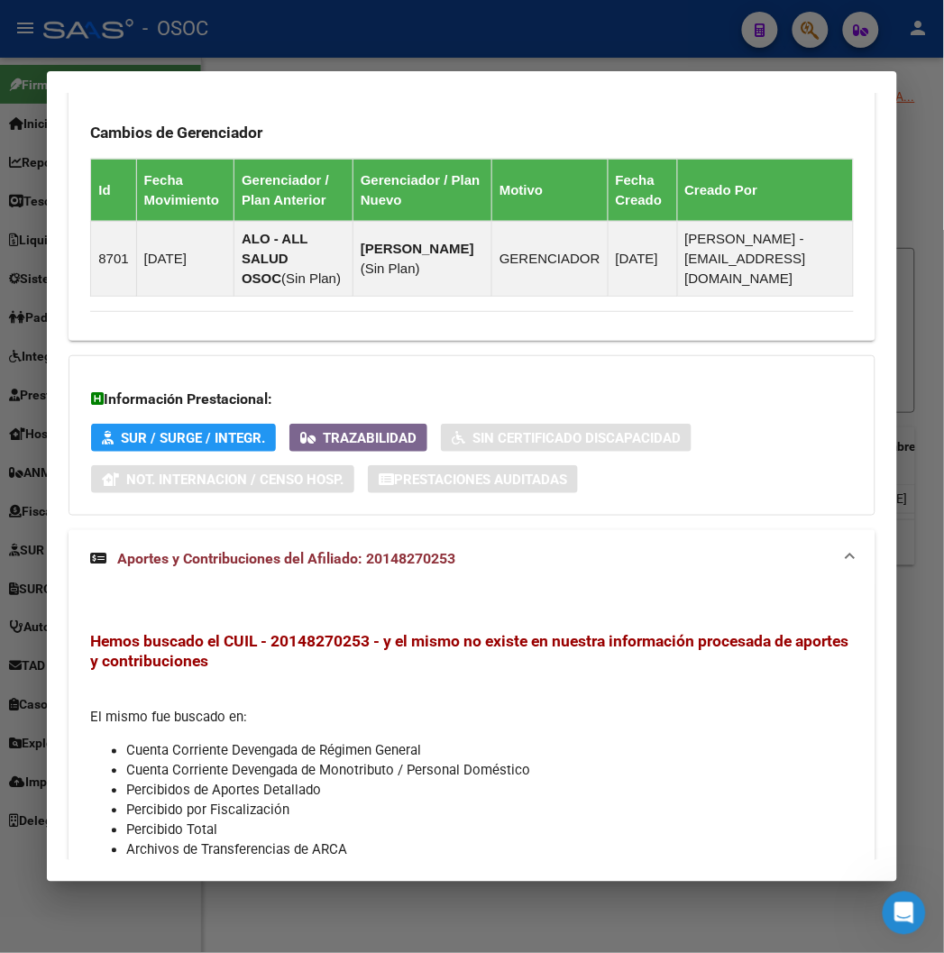
scroll to position [1392, 0]
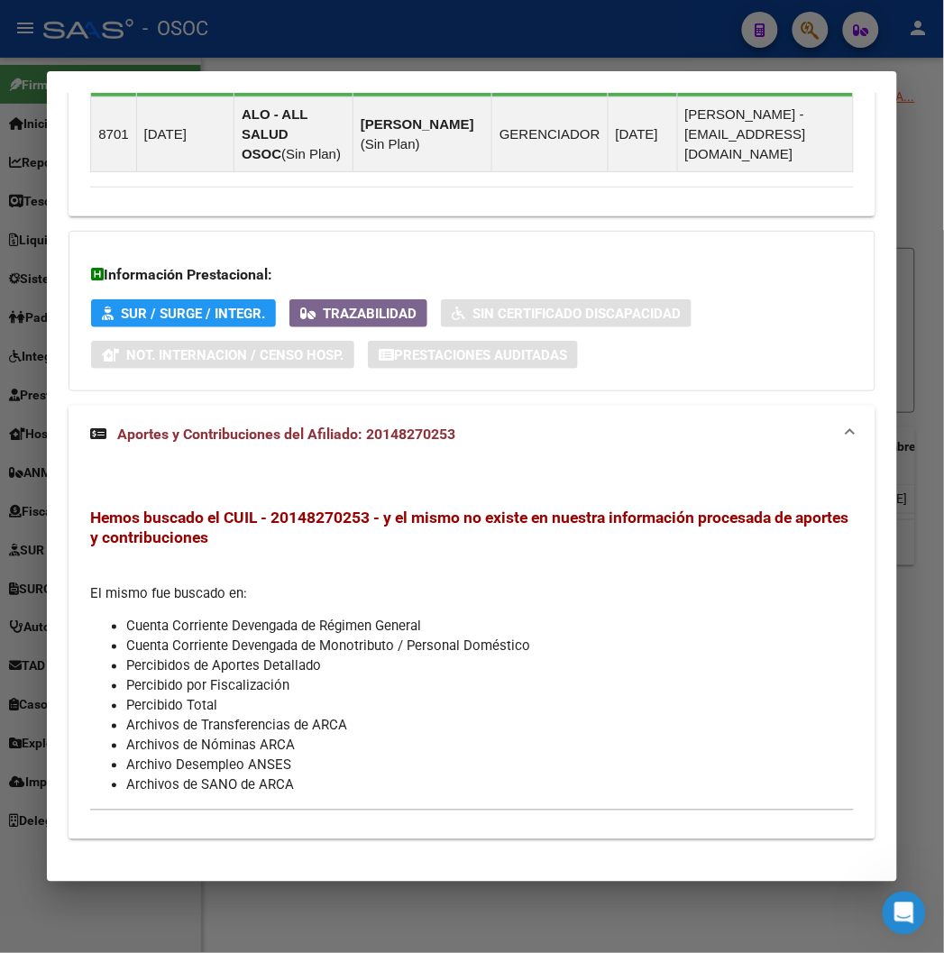
click at [281, 34] on div at bounding box center [472, 476] width 944 height 953
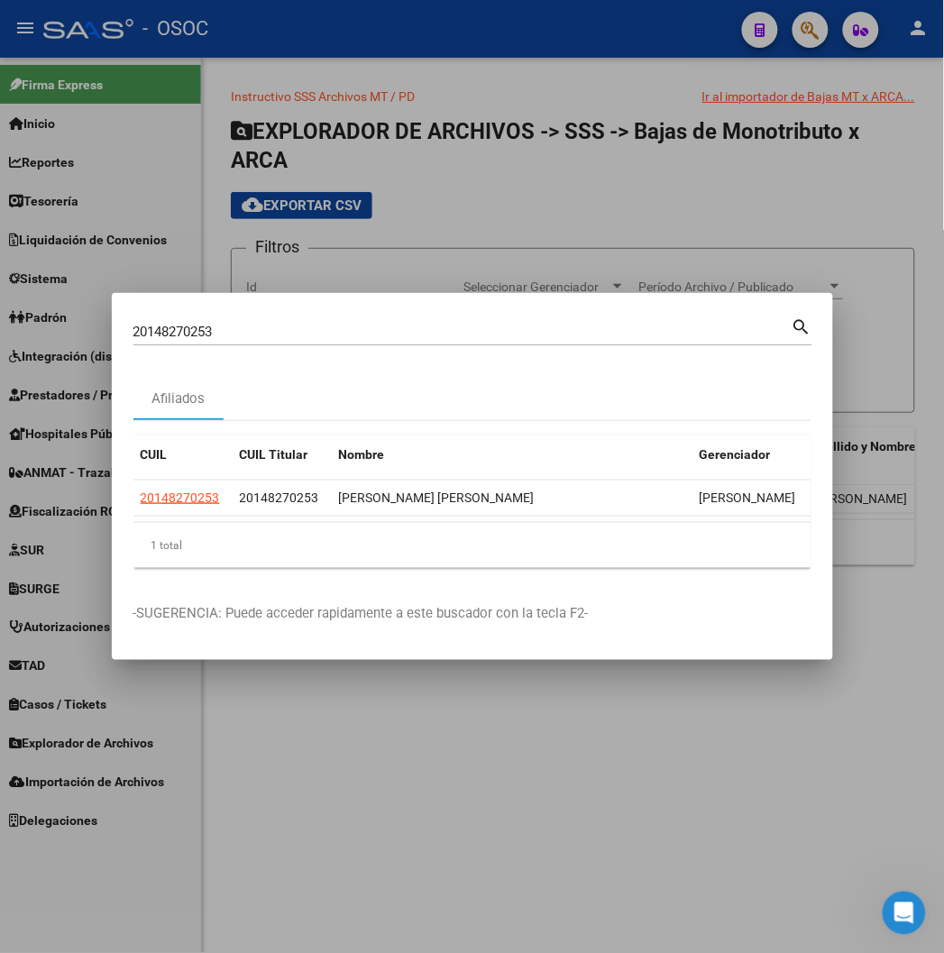
click at [281, 34] on div at bounding box center [472, 476] width 944 height 953
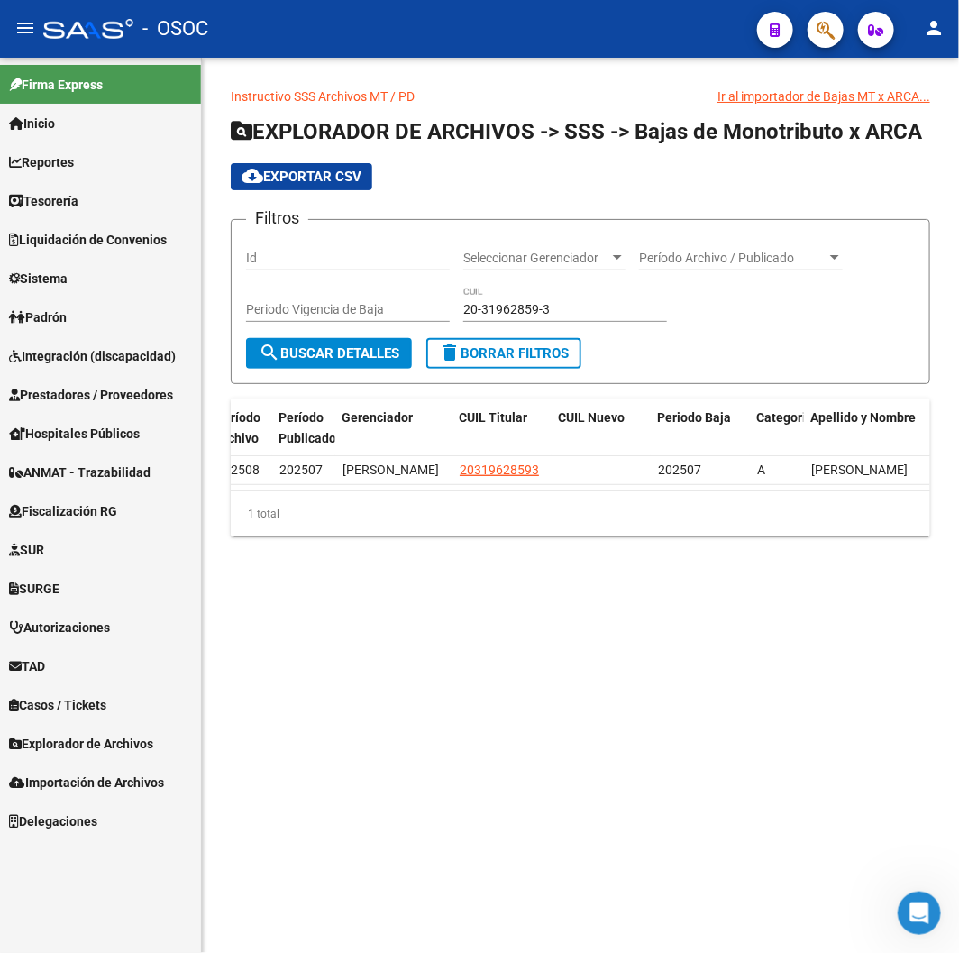
click at [312, 42] on div "- OSOC" at bounding box center [392, 29] width 699 height 40
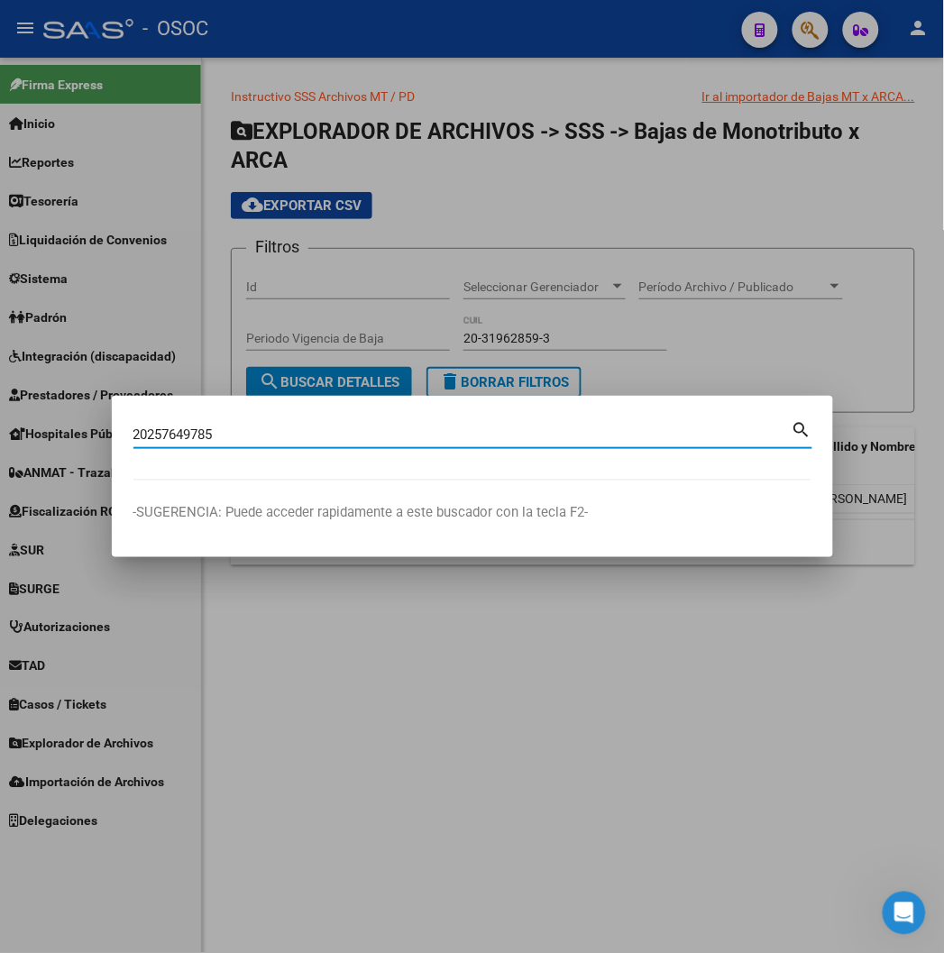
type input "20257649785"
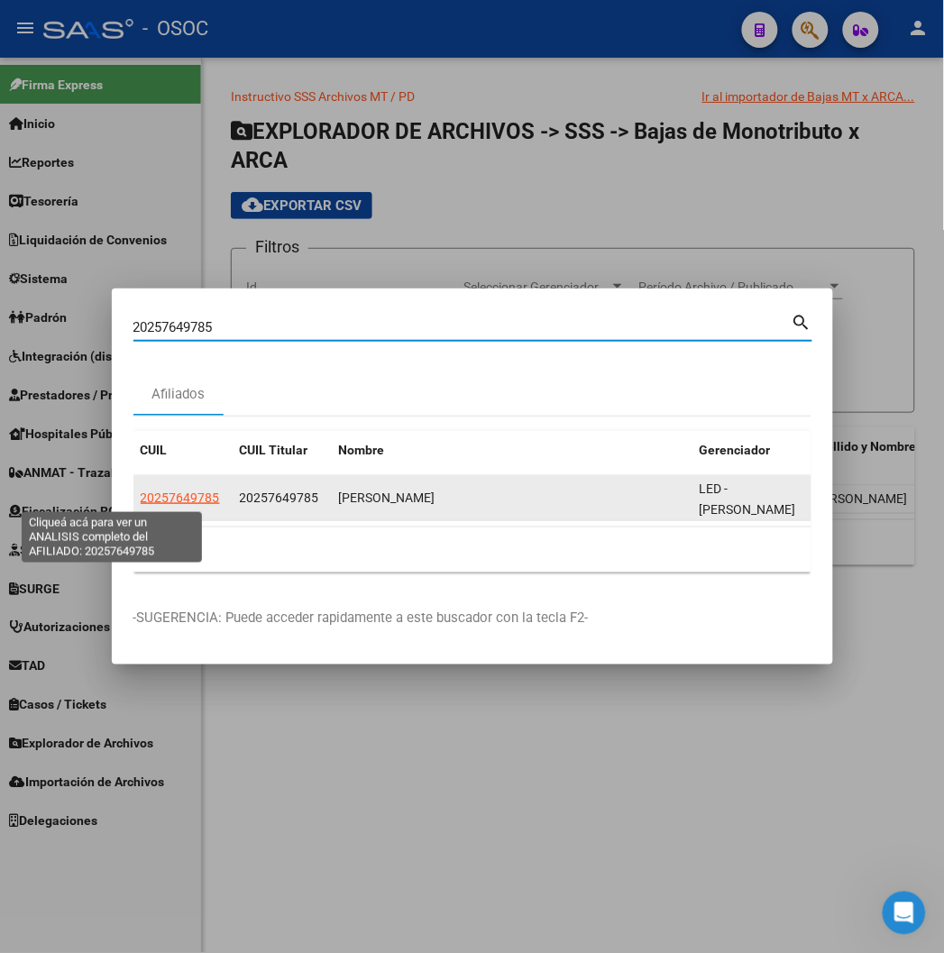
click at [141, 497] on span "20257649785" at bounding box center [180, 497] width 79 height 14
type textarea "20257649785"
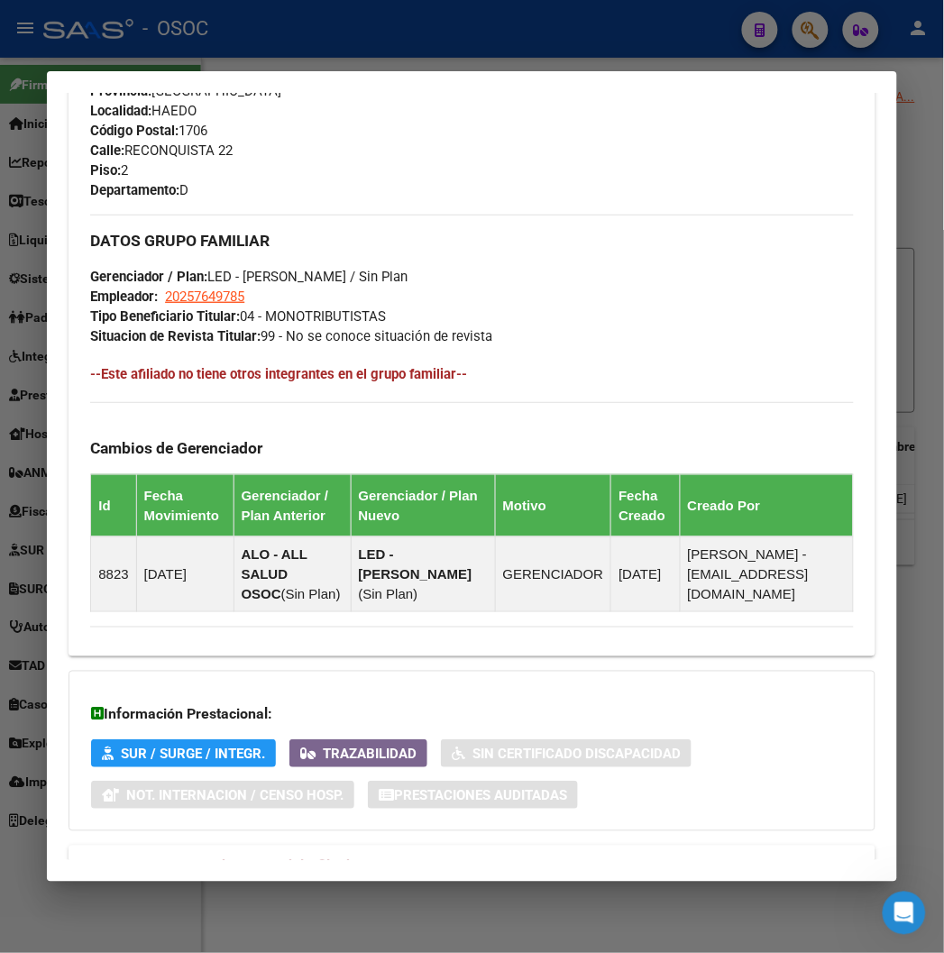
scroll to position [1002, 0]
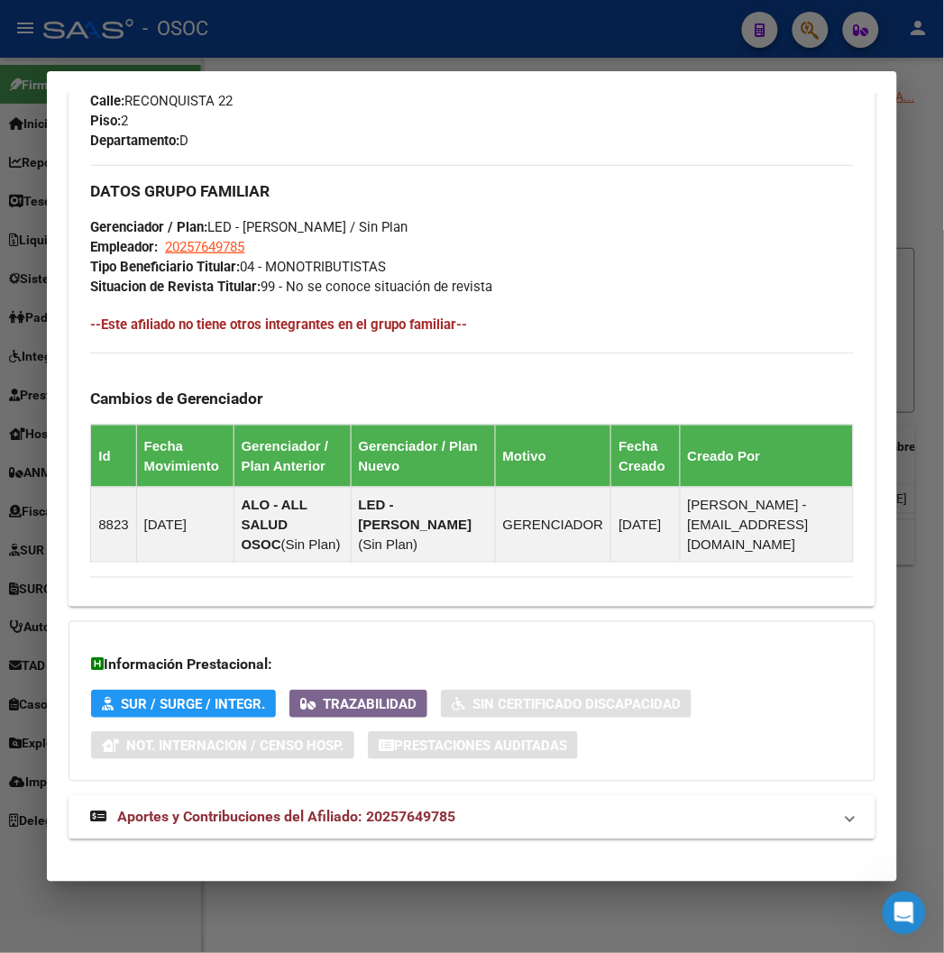
click at [340, 815] on mat-expansion-panel-header "Aportes y Contribuciones del Afiliado: 20257649785" at bounding box center [471, 817] width 806 height 43
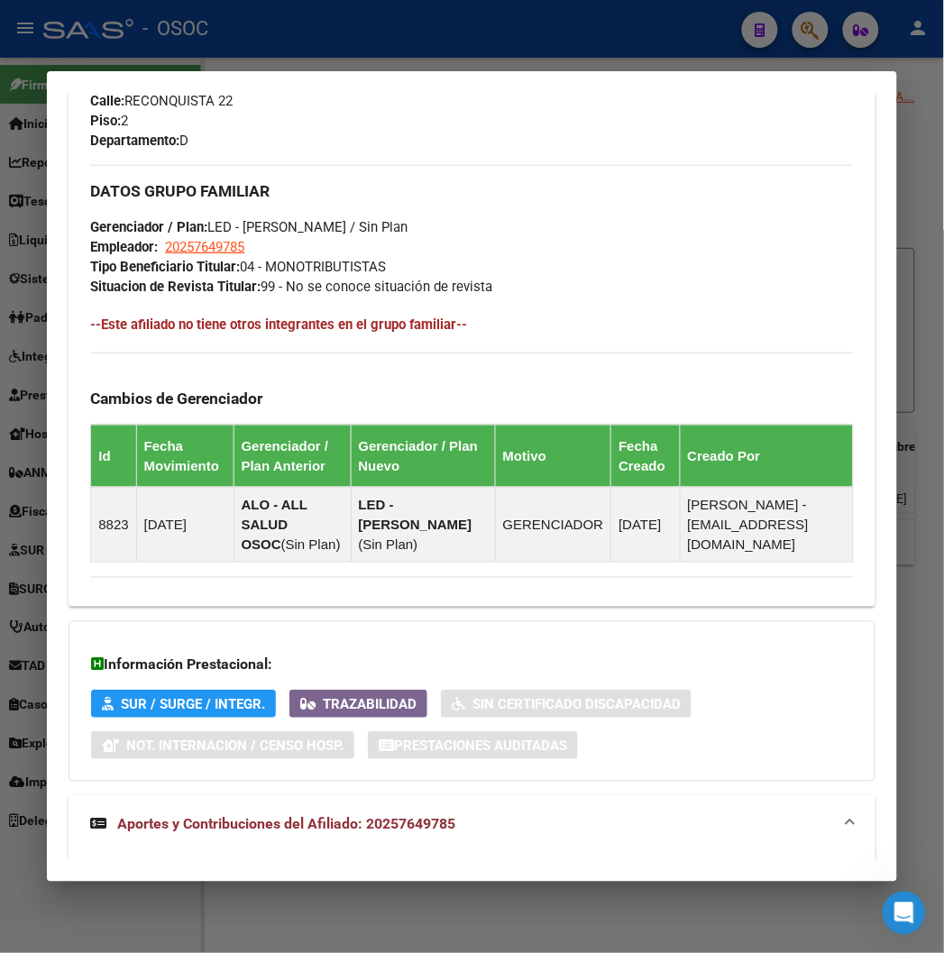
scroll to position [1392, 0]
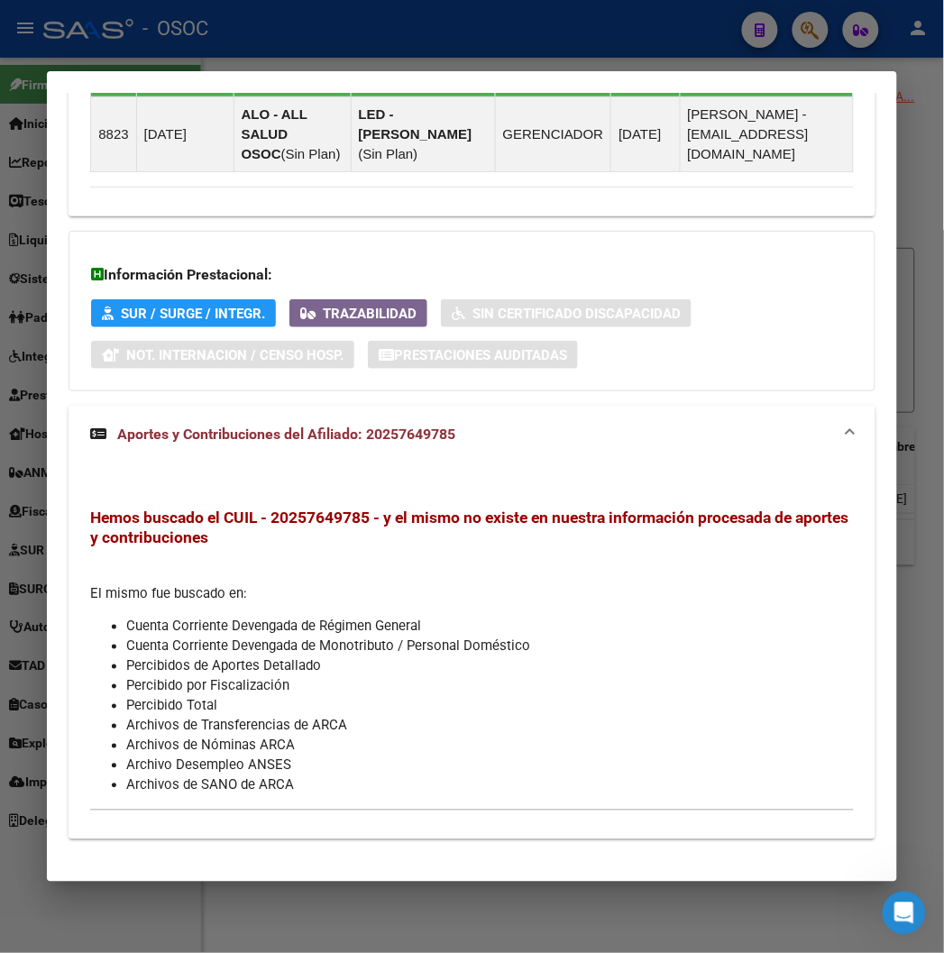
click at [304, 38] on div at bounding box center [472, 476] width 944 height 953
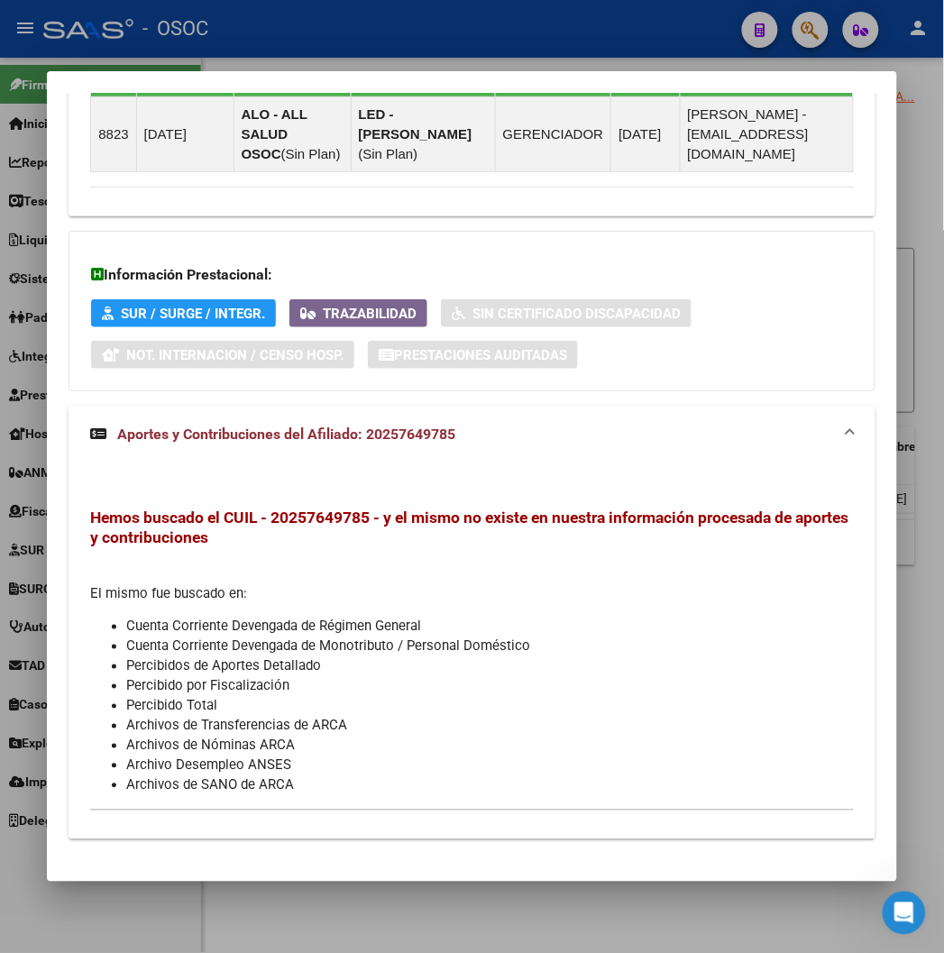
click at [304, 38] on div at bounding box center [472, 476] width 944 height 953
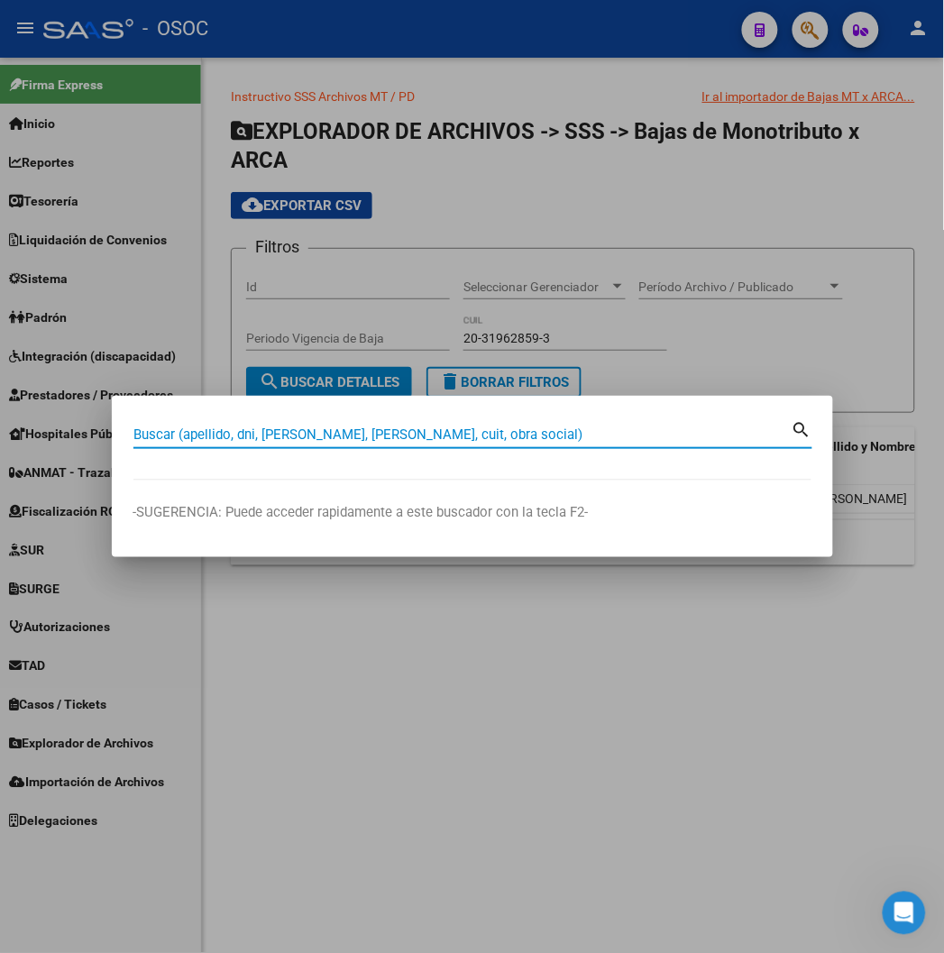
paste input "96123890"
type input "96123890"
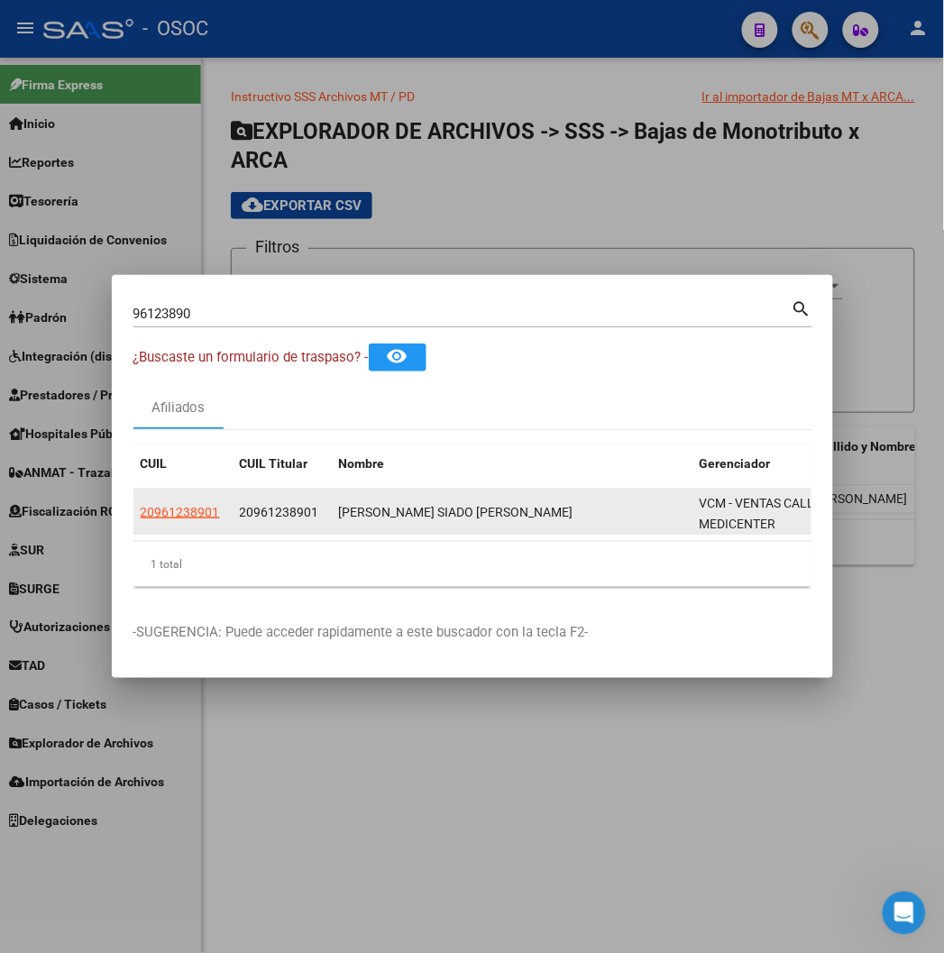
click at [141, 520] on app-link-go-to "20961238901" at bounding box center [180, 512] width 79 height 21
click at [141, 508] on span "20961238901" at bounding box center [180, 512] width 79 height 14
type textarea "20961238901"
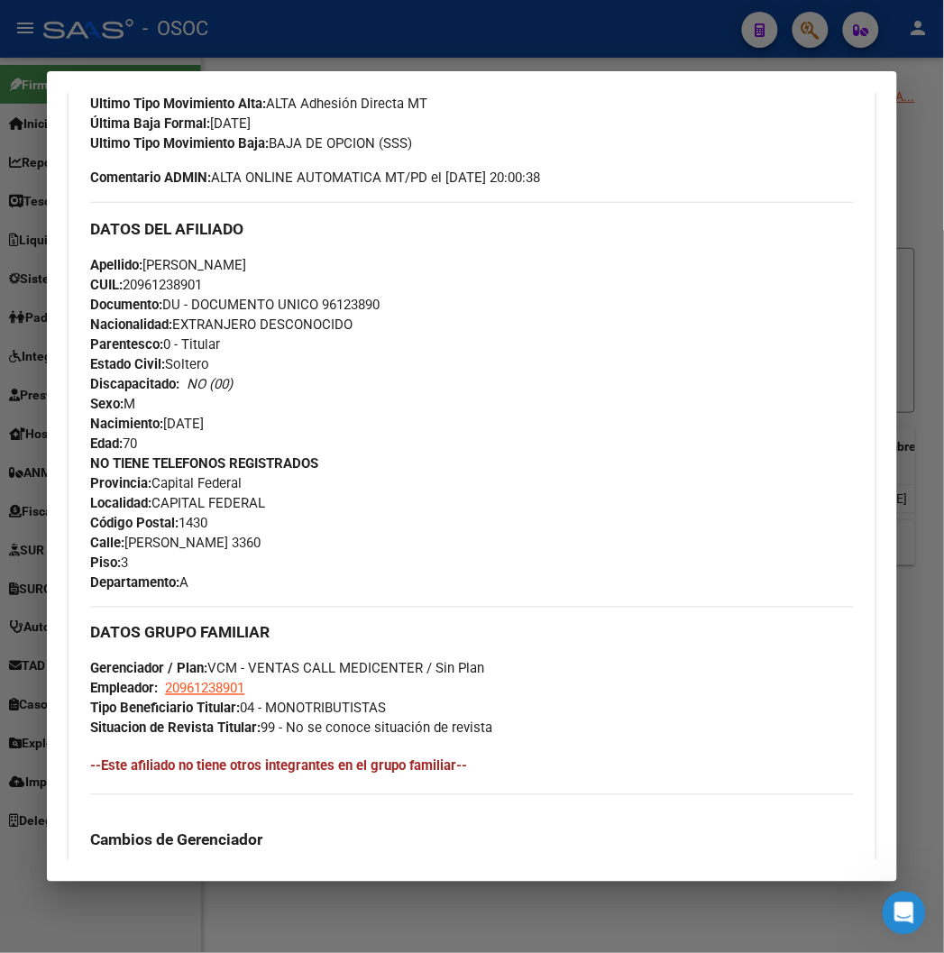
scroll to position [400, 0]
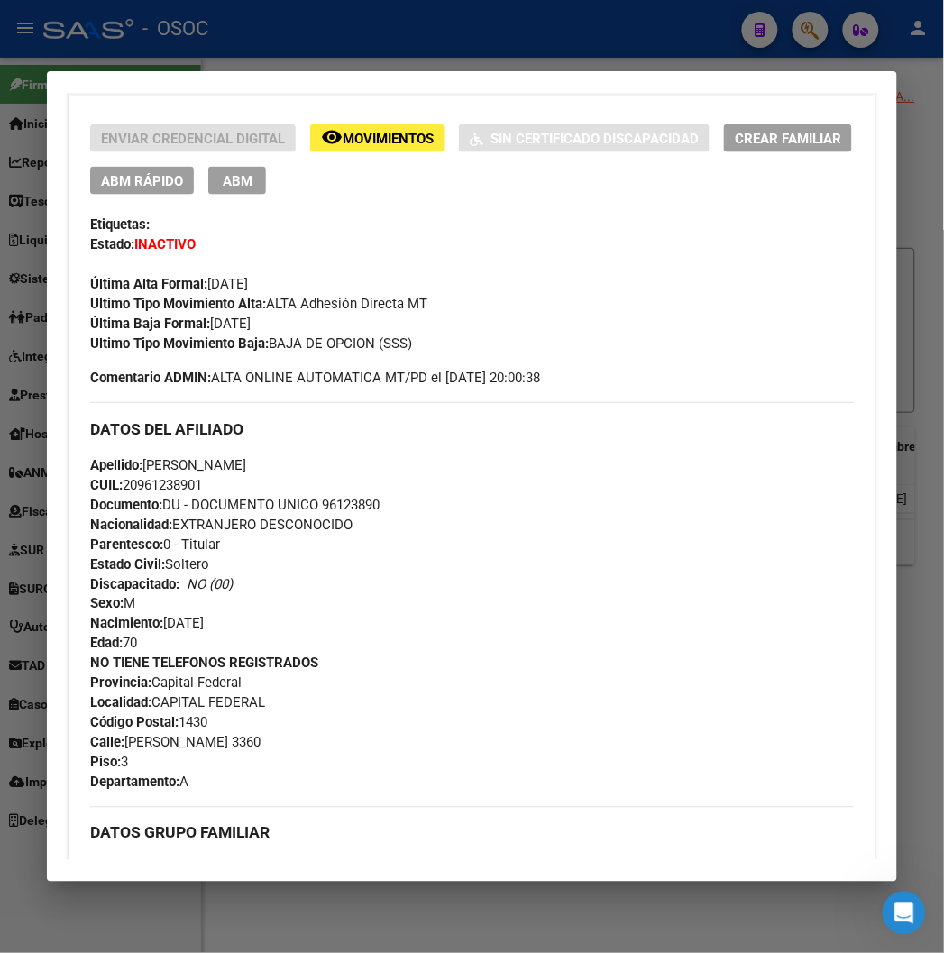
drag, startPoint x: 264, startPoint y: 339, endPoint x: 391, endPoint y: 339, distance: 127.1
click at [391, 339] on div "Ultimo Tipo Movimiento Baja: BAJA DE OPCION (SSS)" at bounding box center [471, 343] width 762 height 20
drag, startPoint x: 196, startPoint y: 315, endPoint x: 219, endPoint y: 315, distance: 23.4
click at [217, 315] on span "Última Baja Formal: 01/05/2024" at bounding box center [170, 323] width 160 height 16
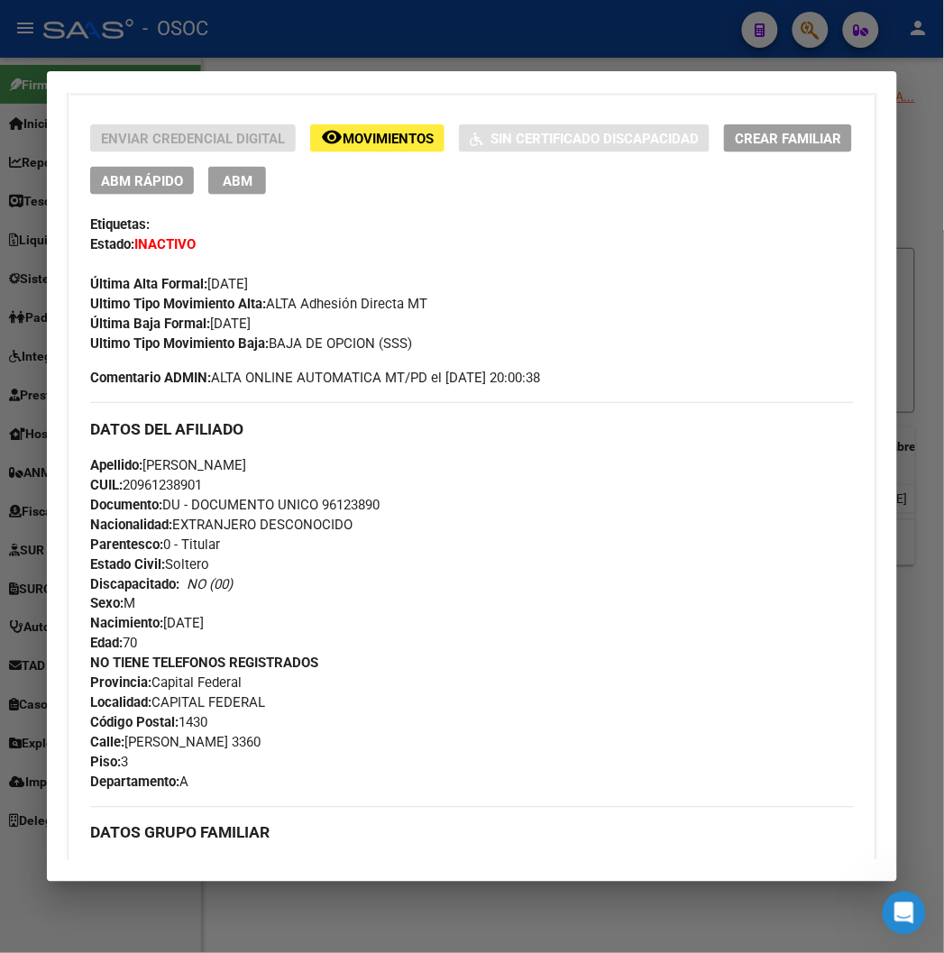
click at [257, 29] on div at bounding box center [472, 476] width 944 height 953
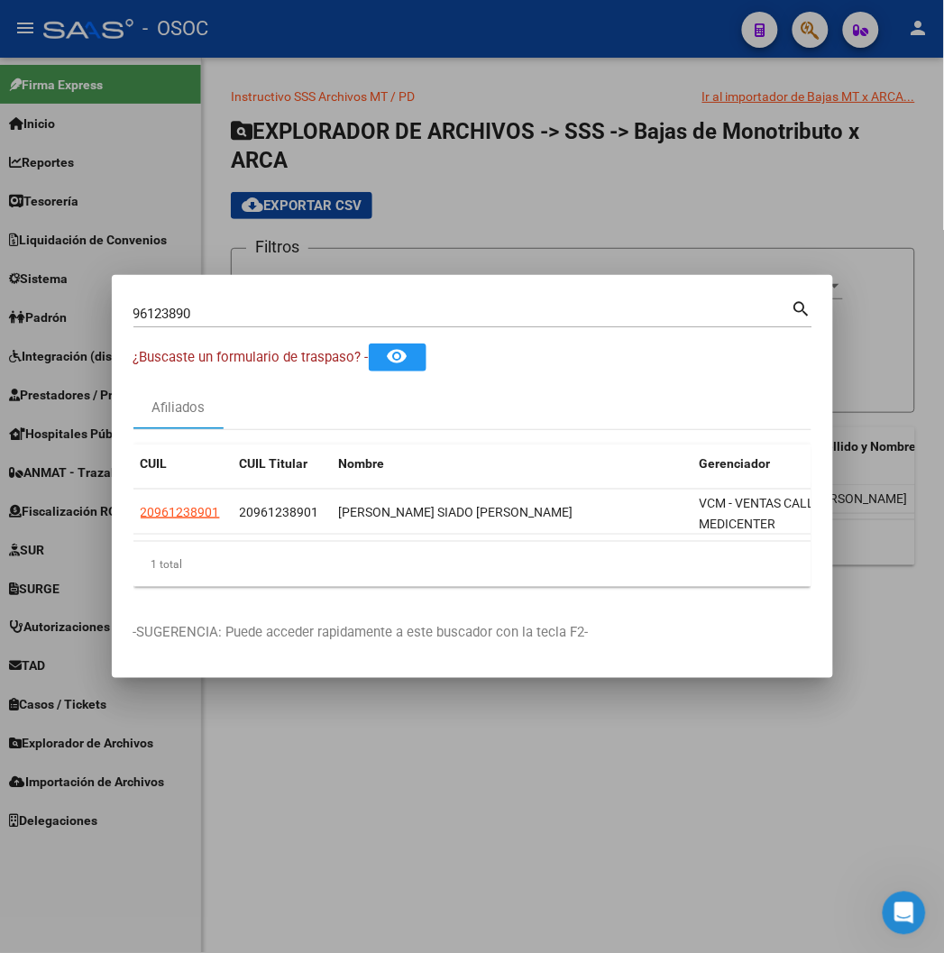
click at [250, 318] on input "96123890" at bounding box center [462, 313] width 658 height 16
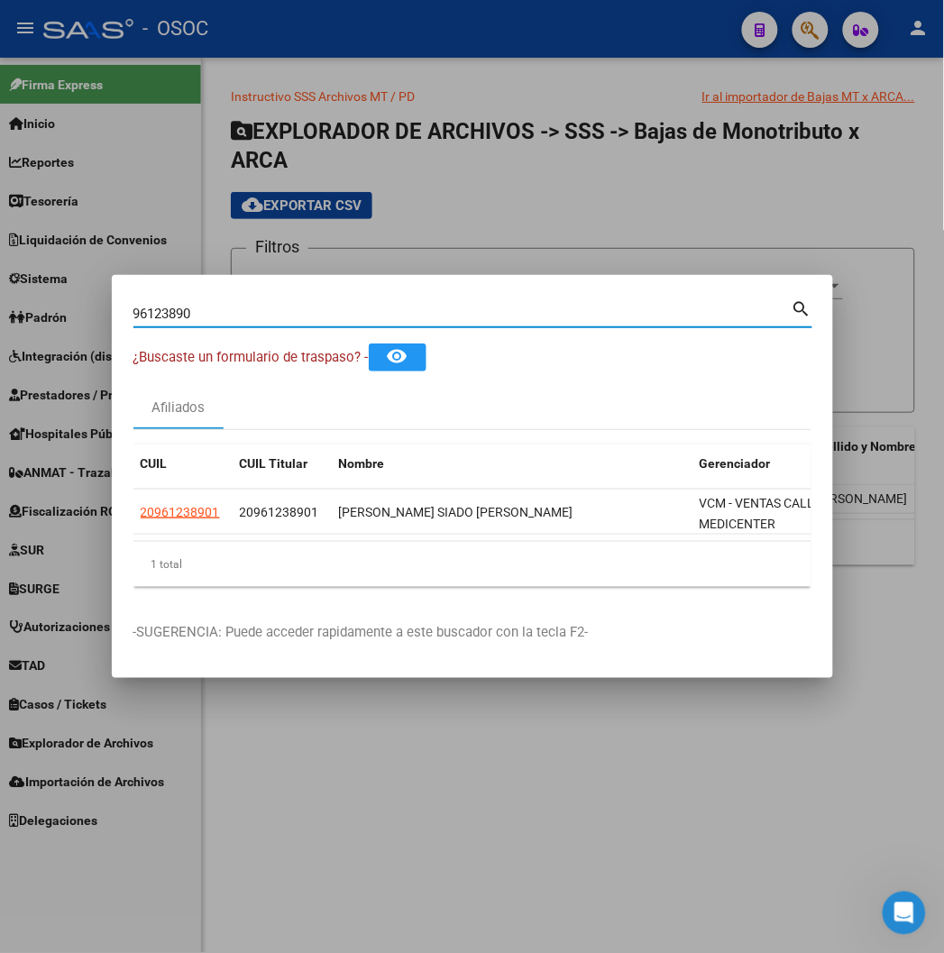
click at [250, 318] on input "96123890" at bounding box center [462, 313] width 658 height 16
paste input "20174944343"
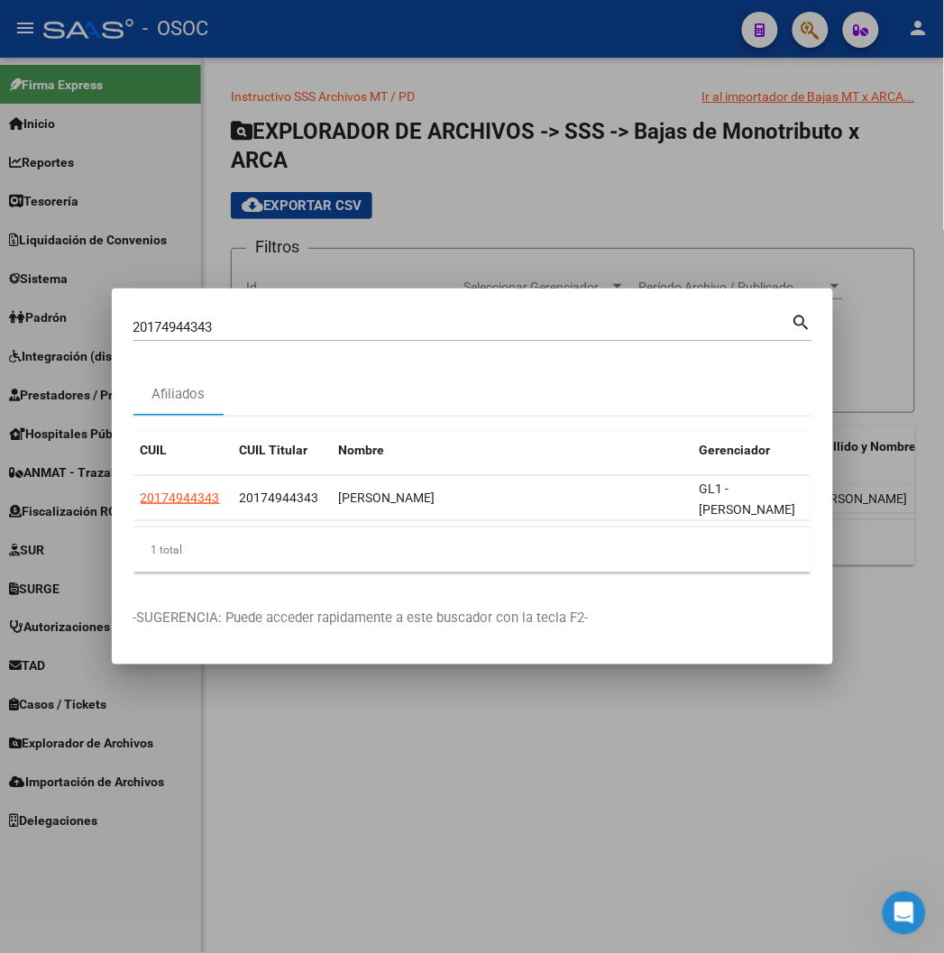
click at [417, 331] on input "20174944343" at bounding box center [462, 327] width 658 height 16
paste input "379536078"
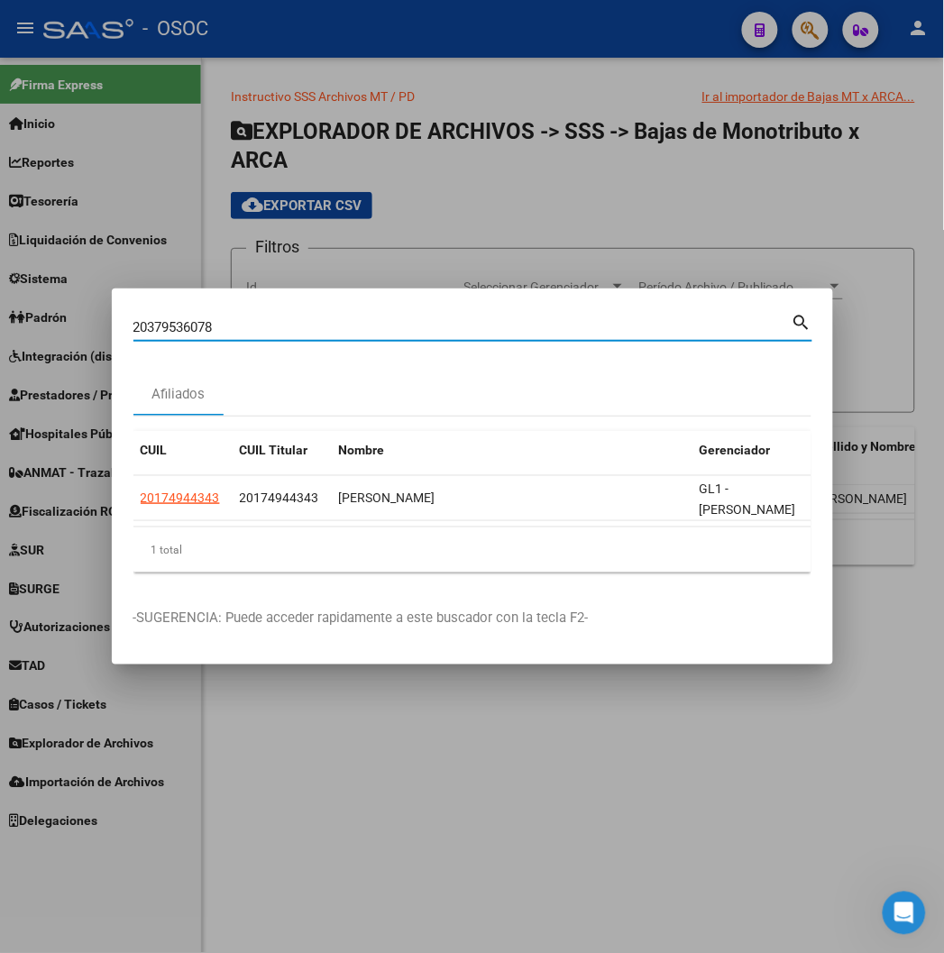
type input "20379536078"
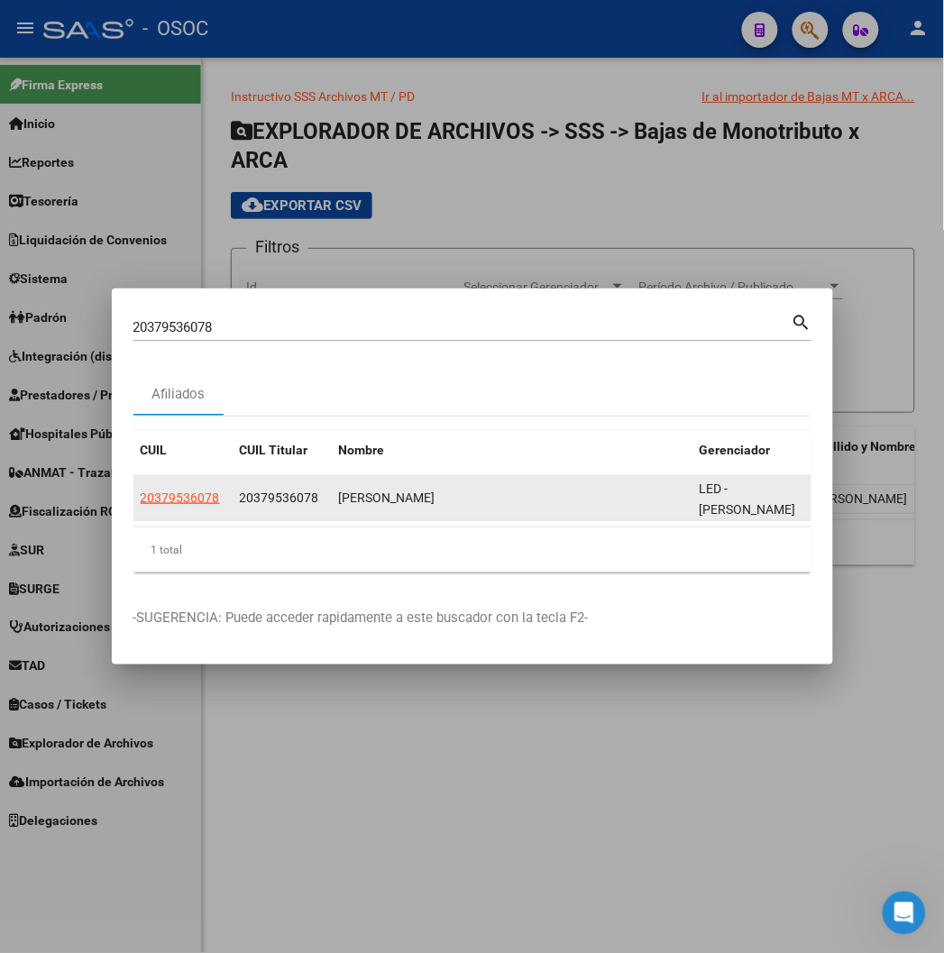
click at [139, 485] on datatable-body-cell "20379536078" at bounding box center [182, 498] width 99 height 44
click at [137, 487] on datatable-body-cell "20379536078" at bounding box center [182, 498] width 99 height 44
click at [141, 499] on span "20379536078" at bounding box center [180, 497] width 79 height 14
type textarea "20379536078"
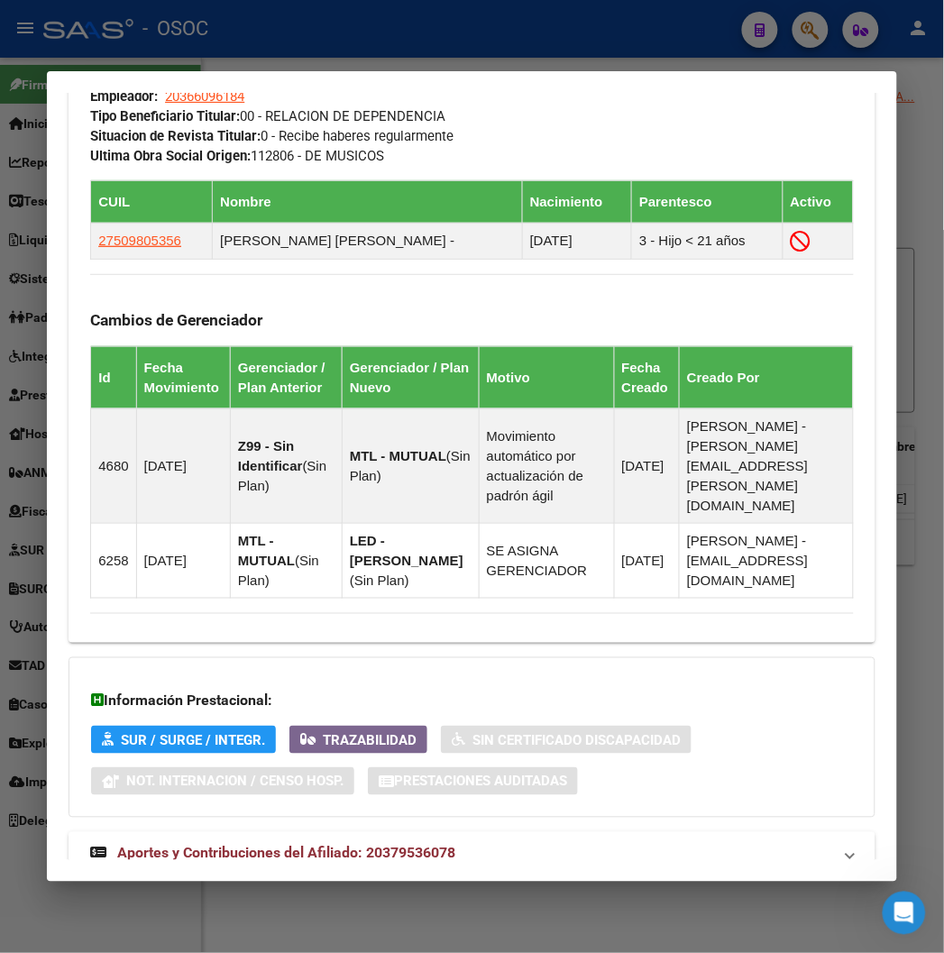
scroll to position [1209, 0]
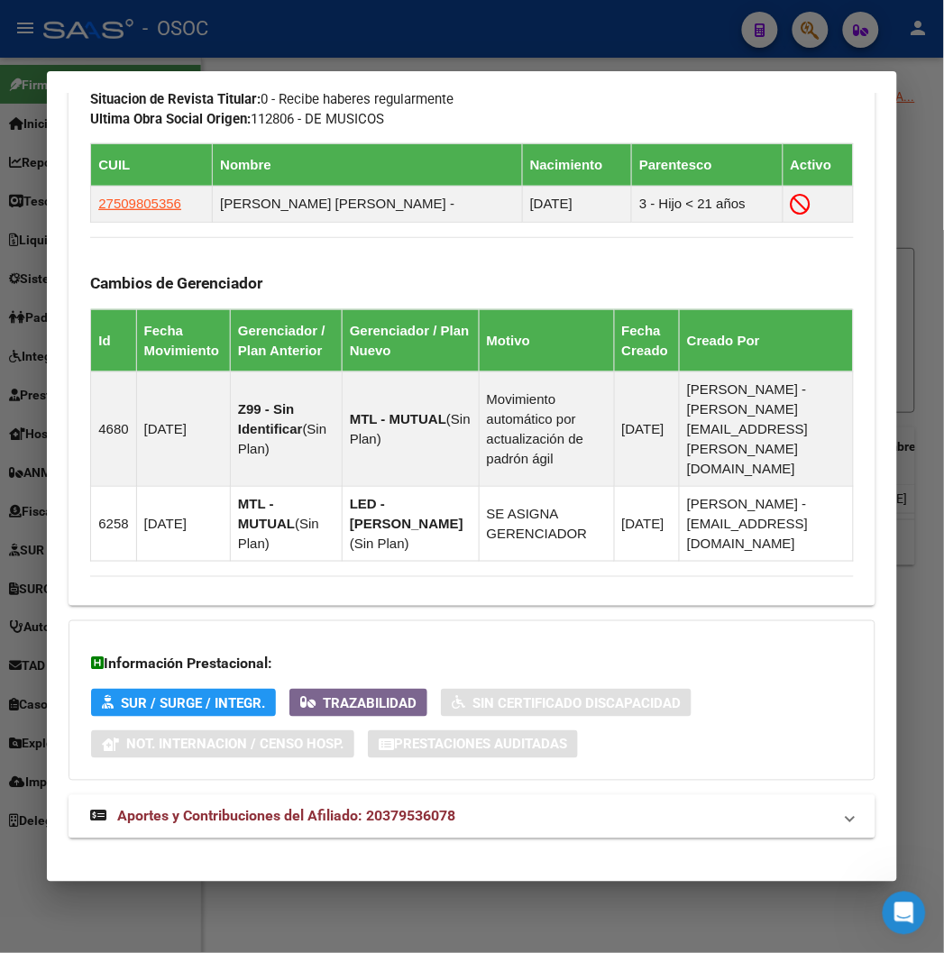
click at [316, 807] on span "Aportes y Contribuciones del Afiliado: 20379536078" at bounding box center [286, 815] width 338 height 17
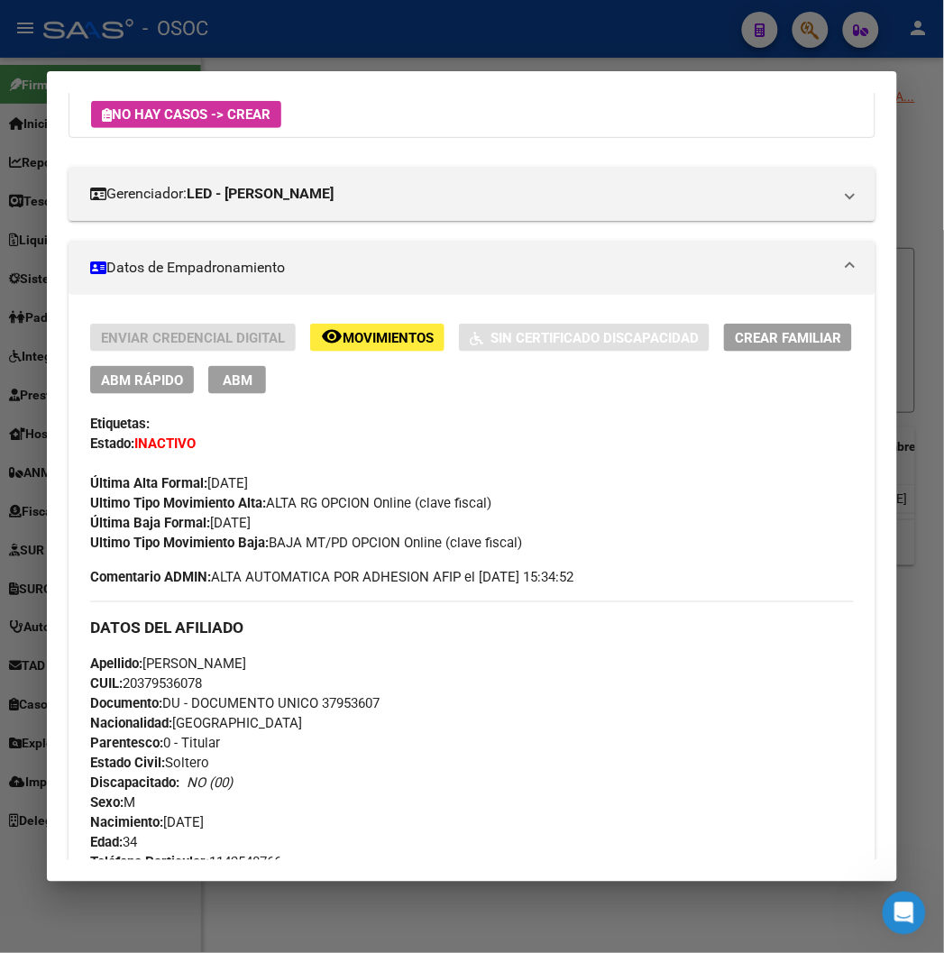
scroll to position [208, 0]
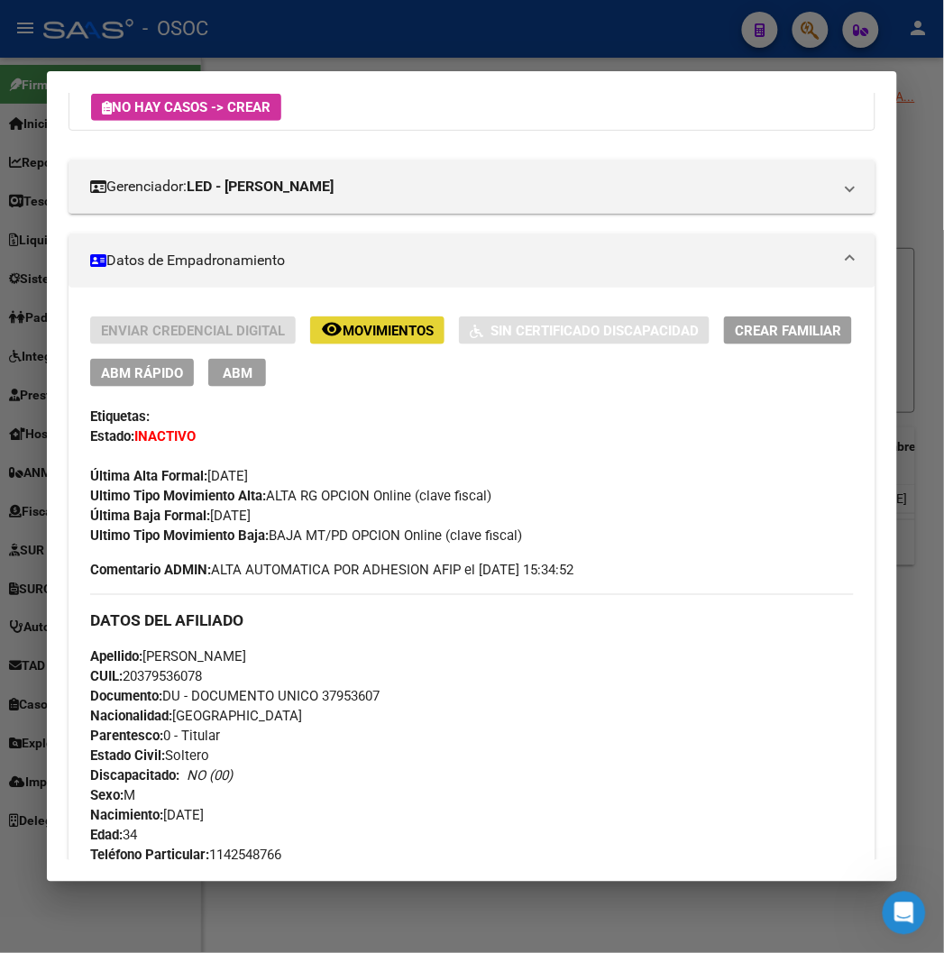
click at [354, 324] on span "Movimientos" at bounding box center [387, 331] width 91 height 16
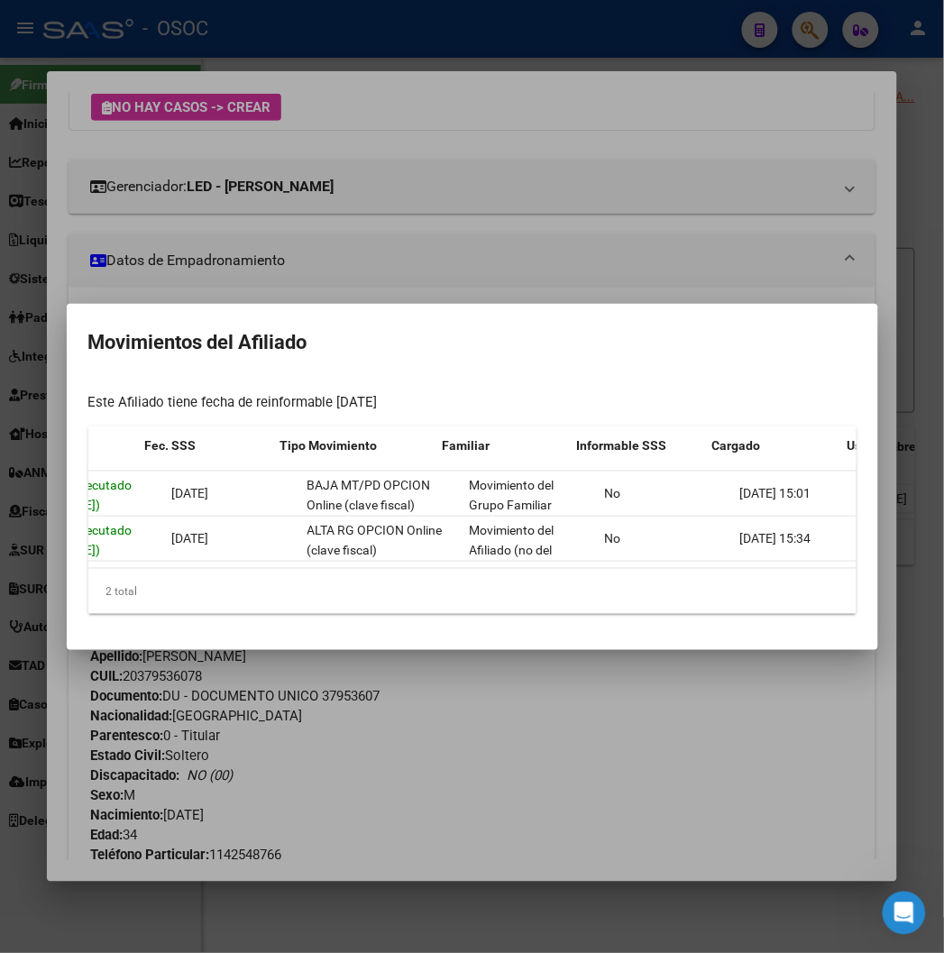
scroll to position [0, 295]
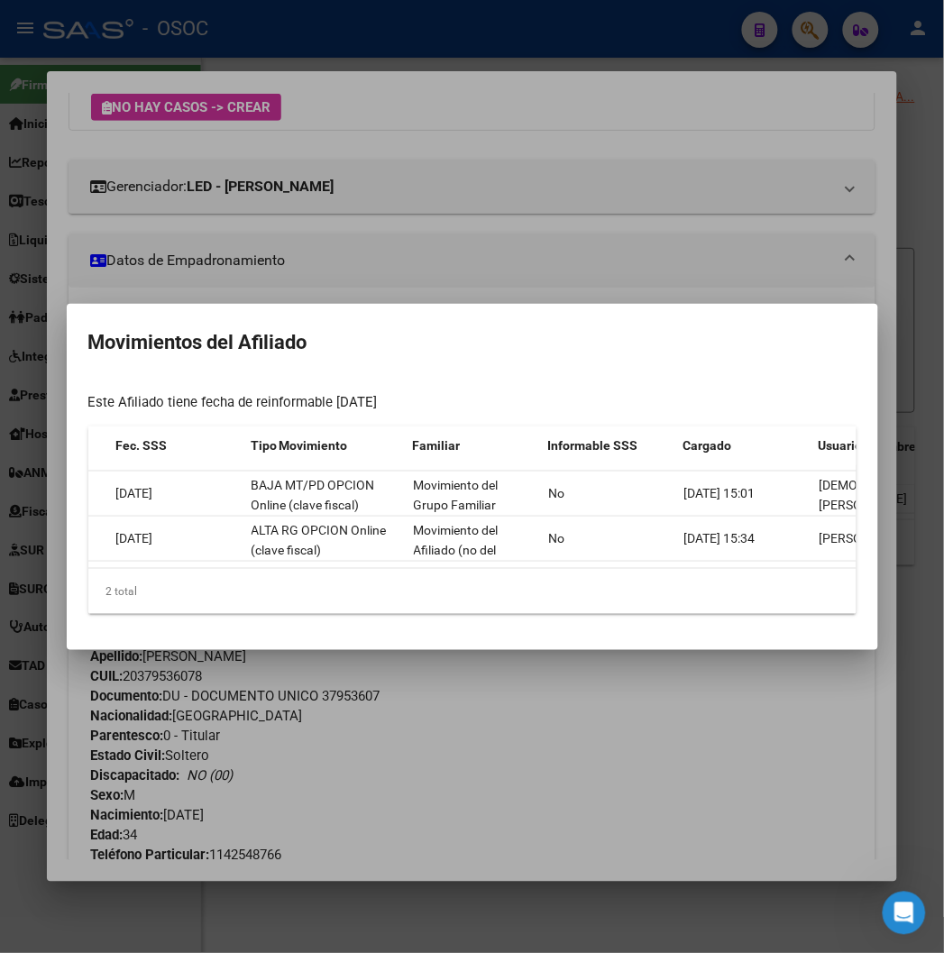
drag, startPoint x: 537, startPoint y: 575, endPoint x: 417, endPoint y: 573, distance: 119.9
click at [418, 568] on datatable-body "49720 Baja Ejecutado (23/07/2025) 01/06/2025 BAJA MT/PD OPCION Online (clave fi…" at bounding box center [517, 519] width 858 height 96
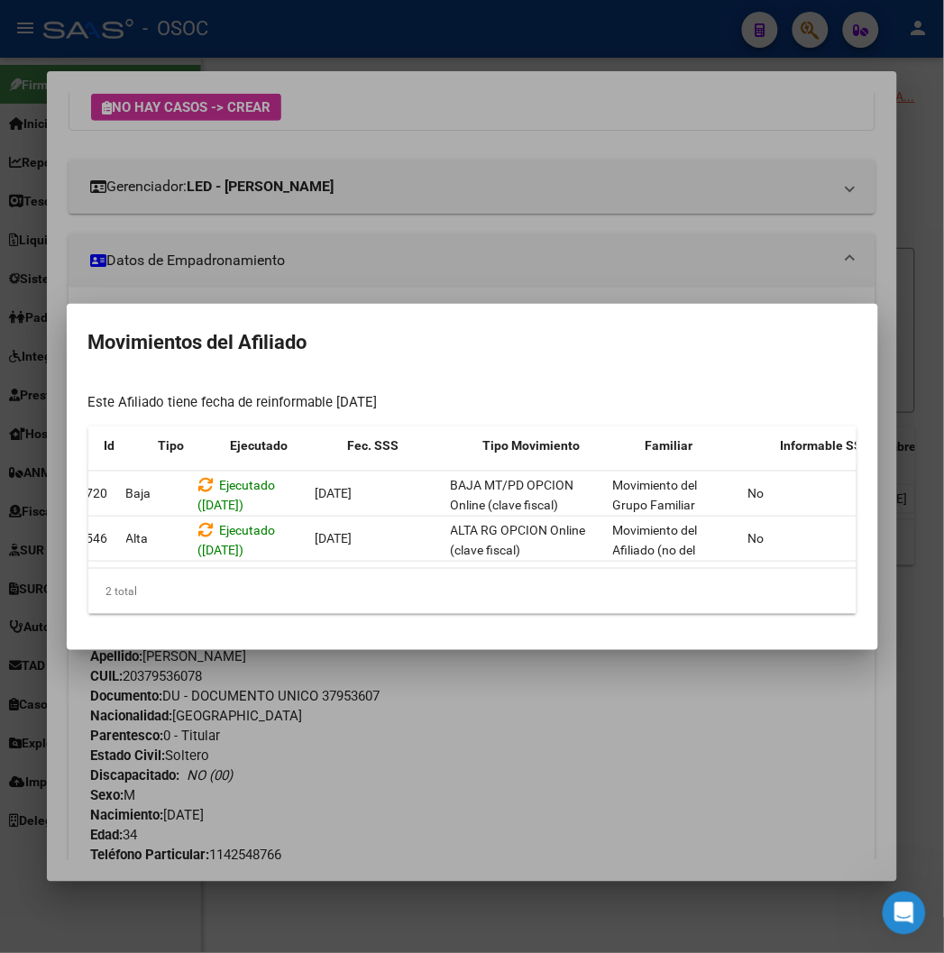
scroll to position [0, 0]
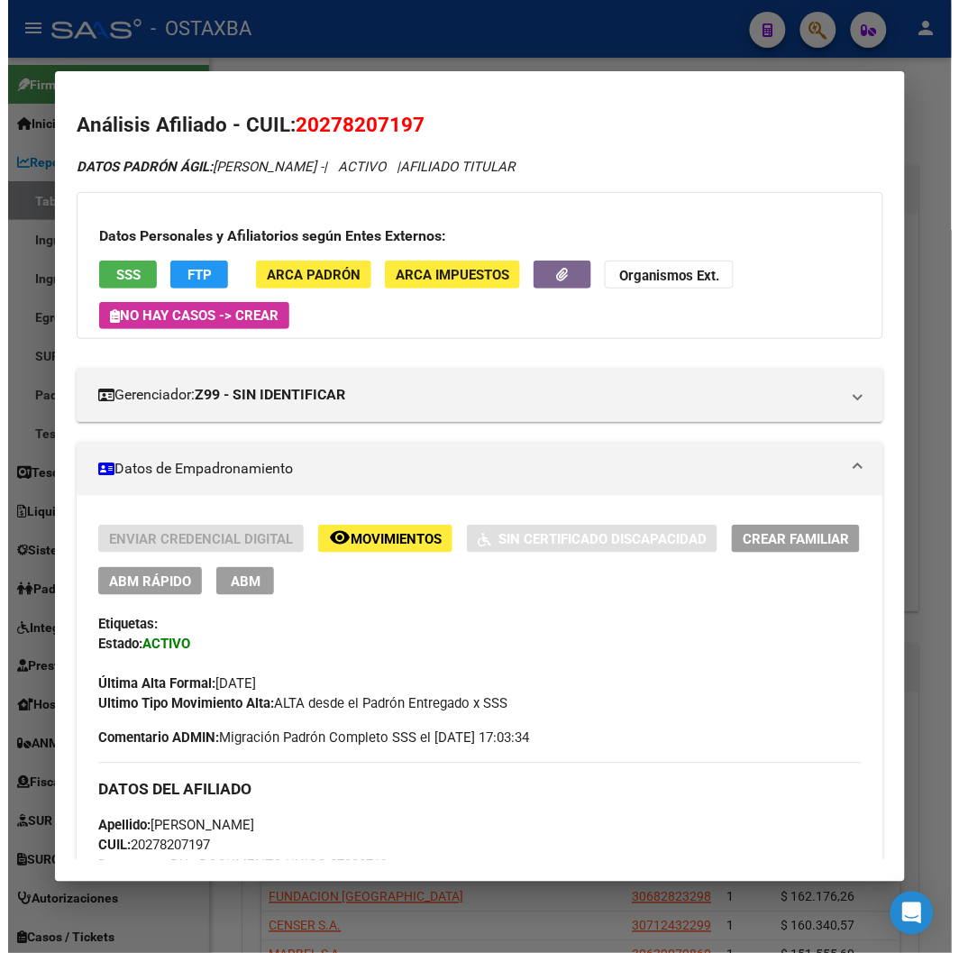
scroll to position [1101, 0]
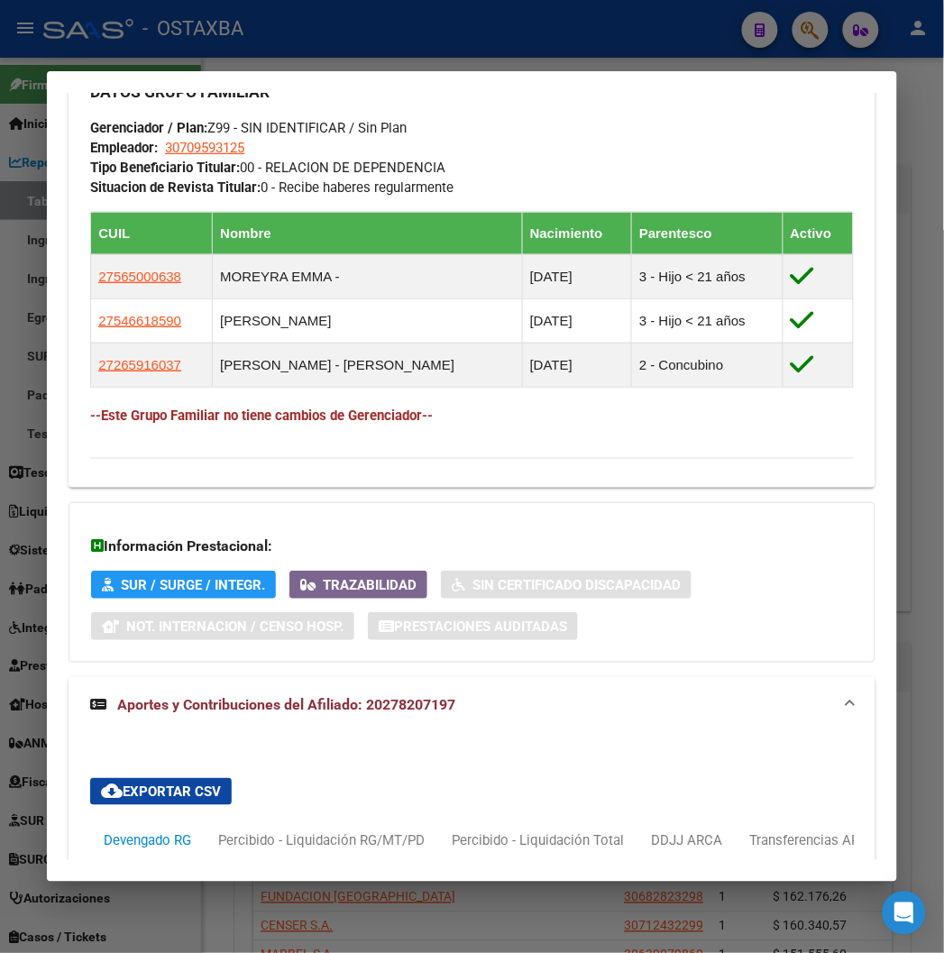
click at [61, 38] on div at bounding box center [472, 476] width 944 height 953
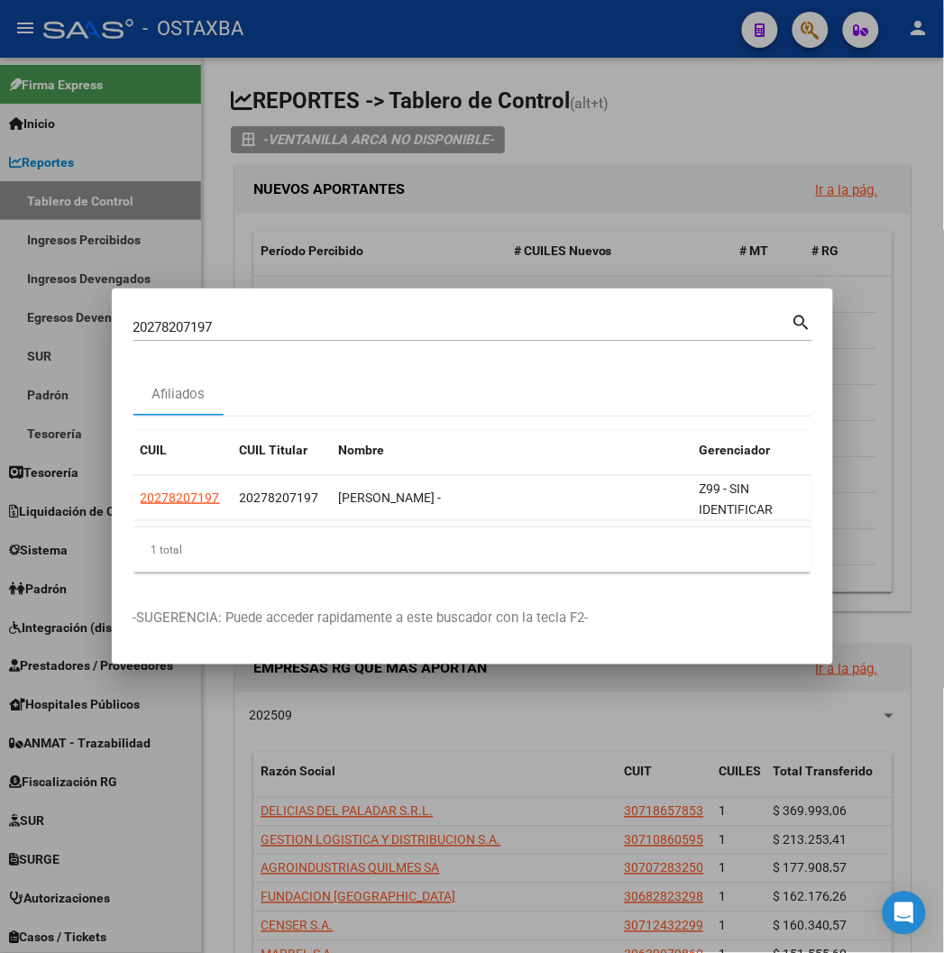
click at [63, 38] on div at bounding box center [472, 476] width 944 height 953
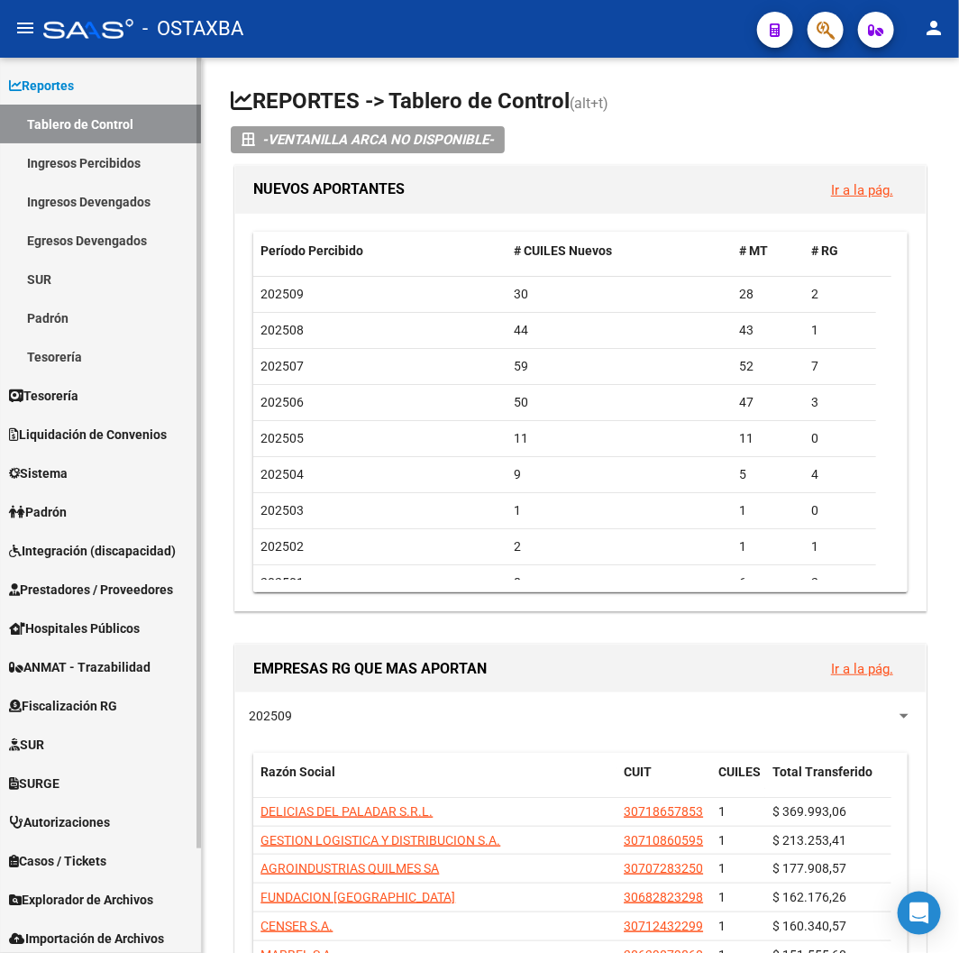
scroll to position [119, 0]
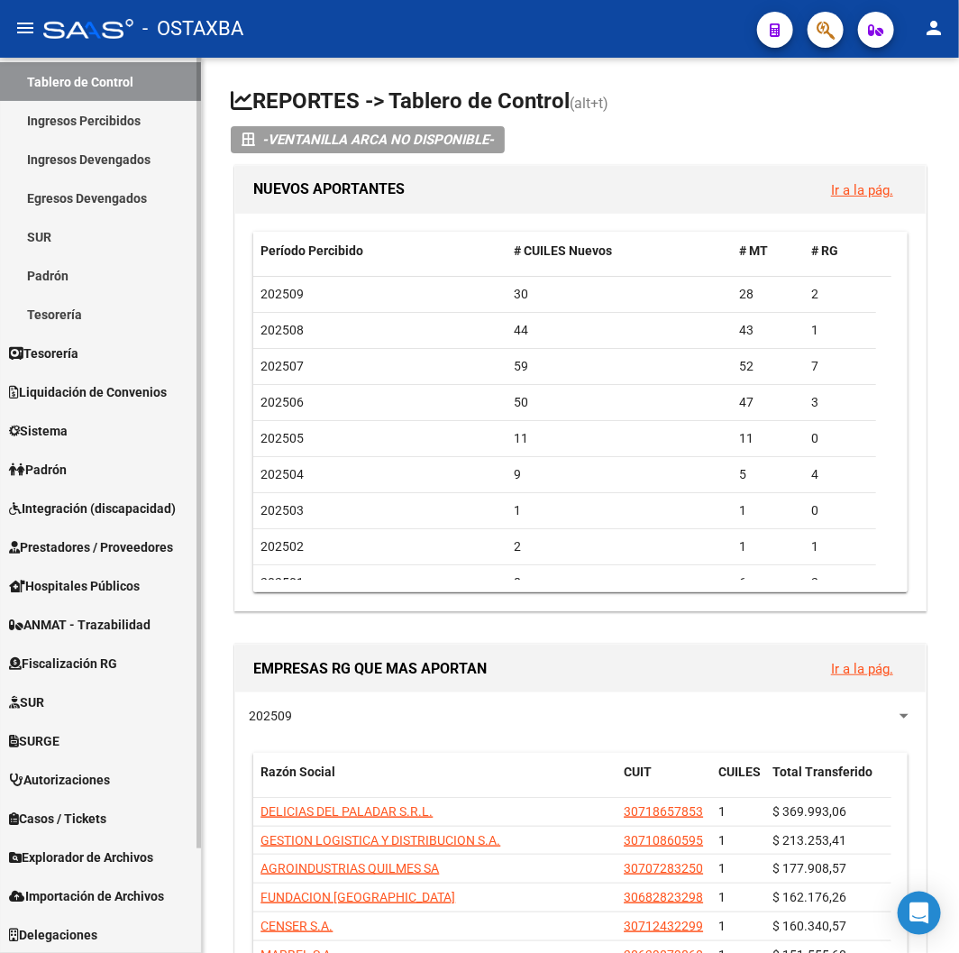
click at [56, 854] on span "Explorador de Archivos" at bounding box center [81, 857] width 144 height 20
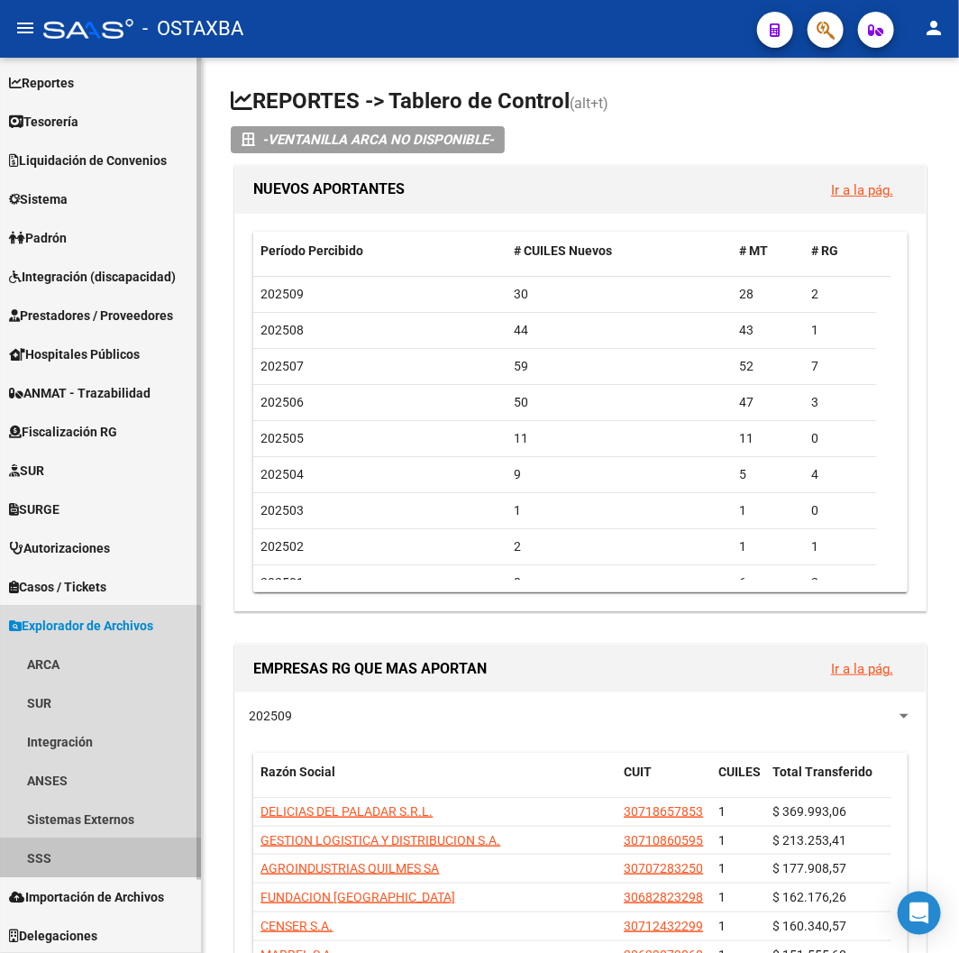
click at [74, 863] on link "SSS" at bounding box center [100, 857] width 201 height 39
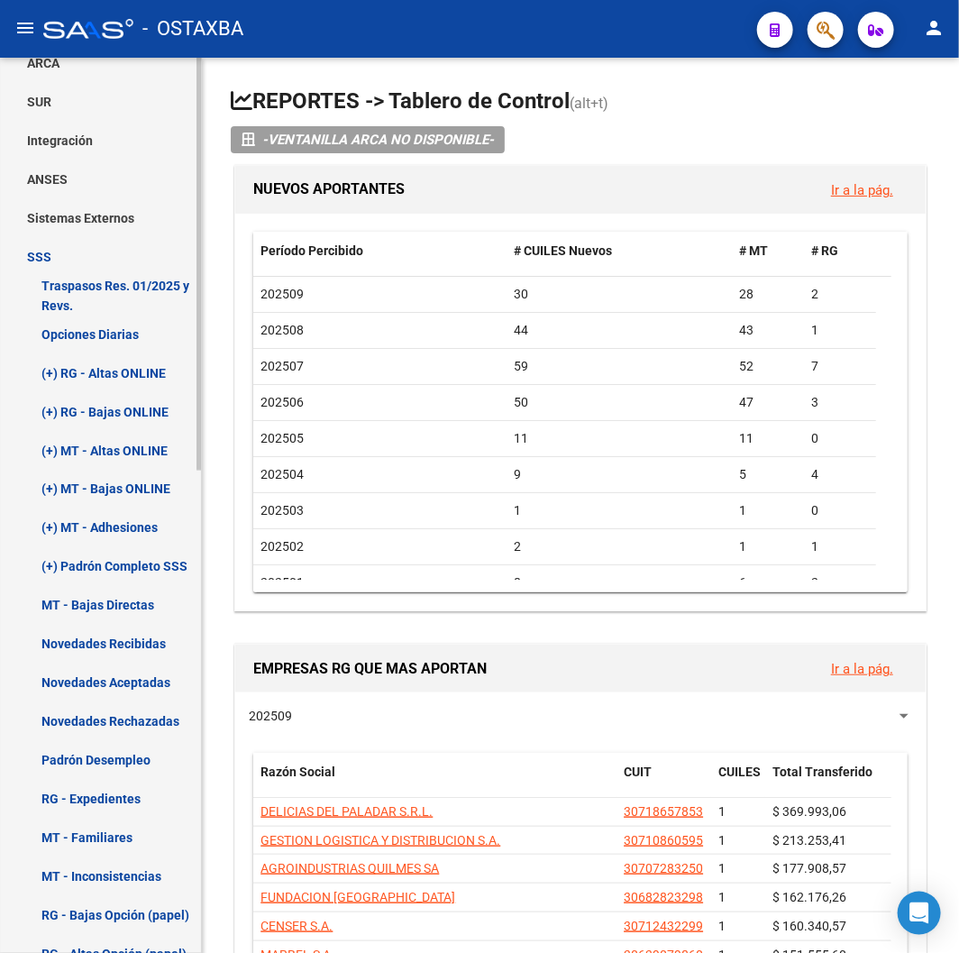
scroll to position [780, 0]
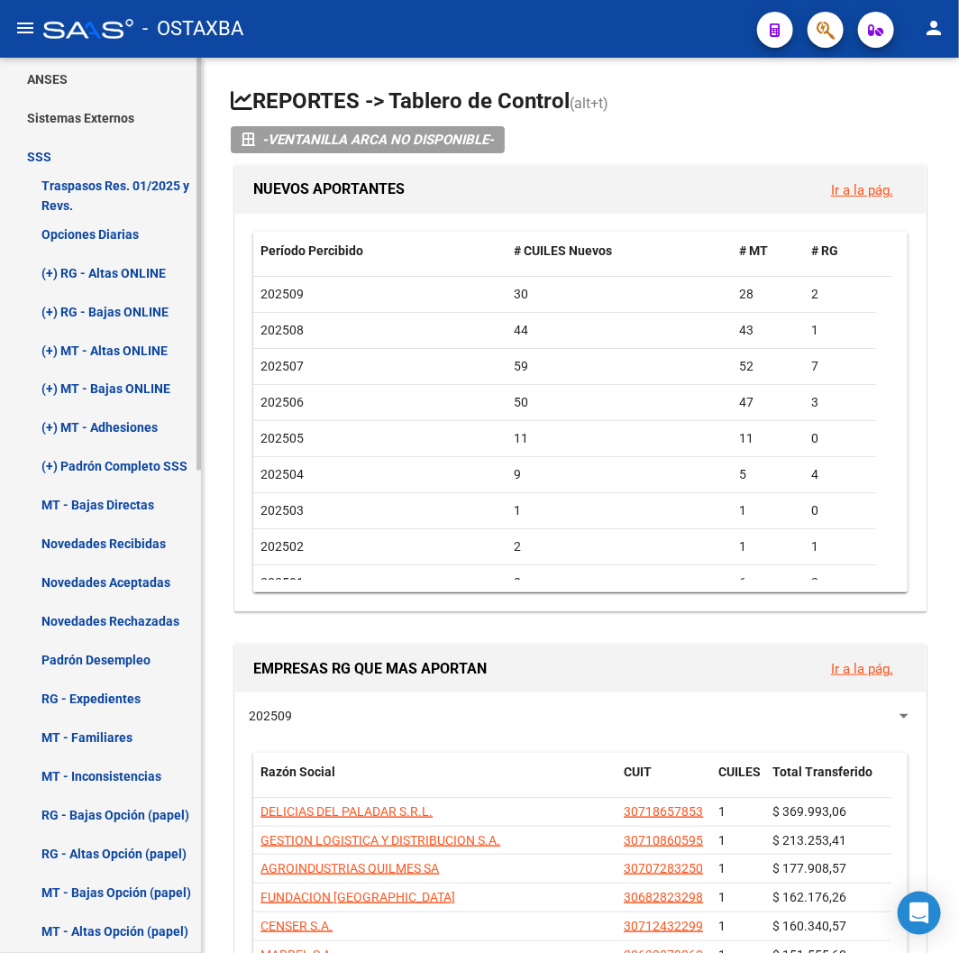
click at [87, 546] on link "Novedades Recibidas" at bounding box center [100, 543] width 201 height 39
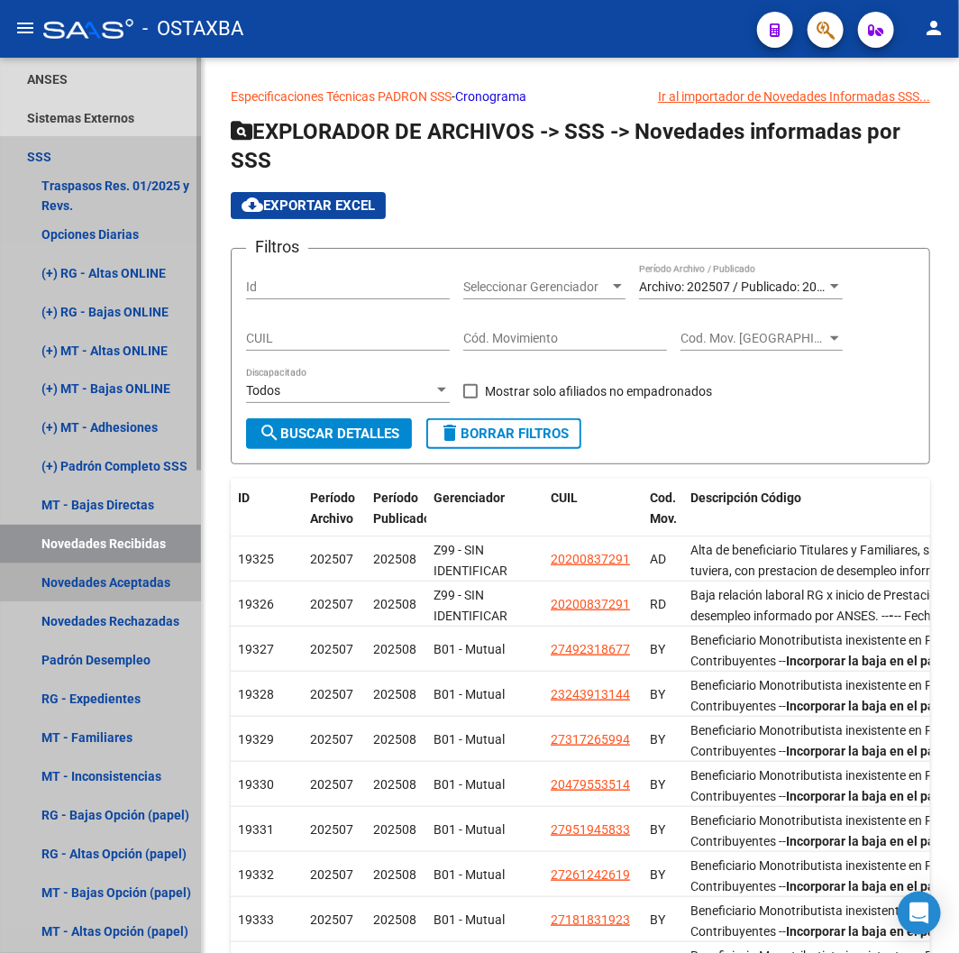
click at [94, 582] on link "Novedades Aceptadas" at bounding box center [100, 582] width 201 height 39
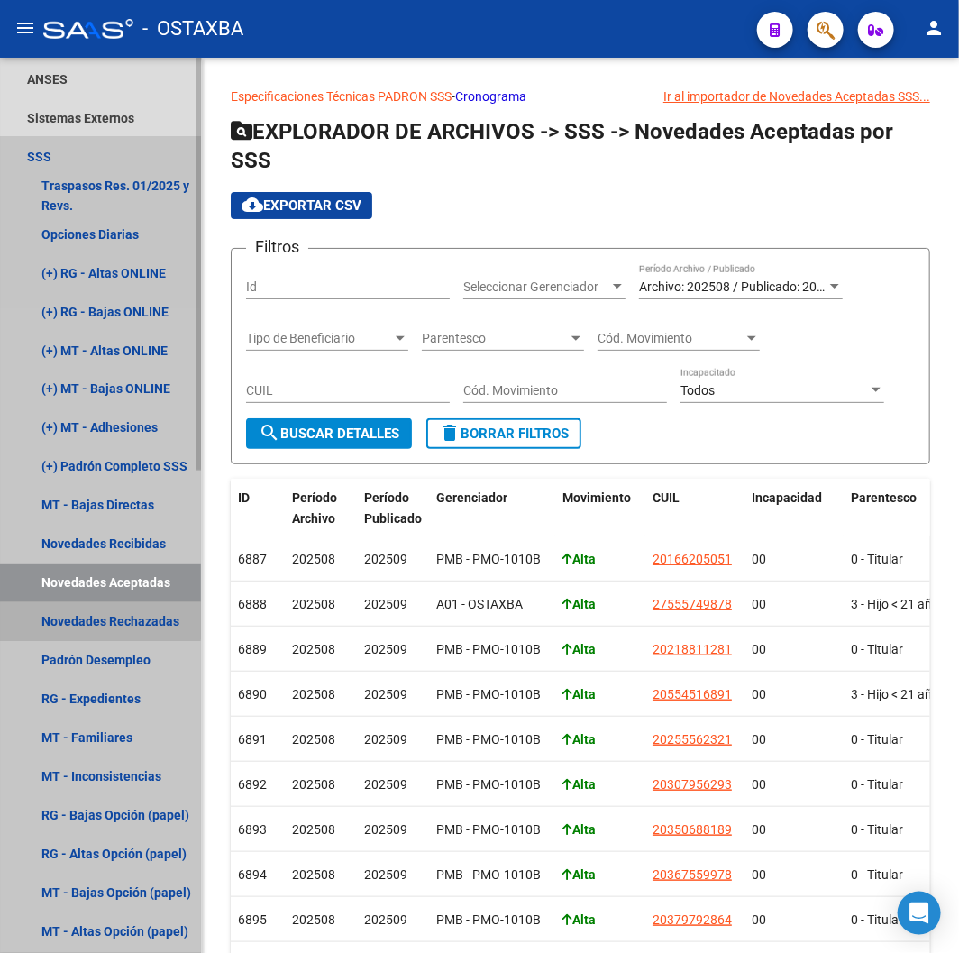
click at [97, 615] on link "Novedades Rechazadas" at bounding box center [100, 621] width 201 height 39
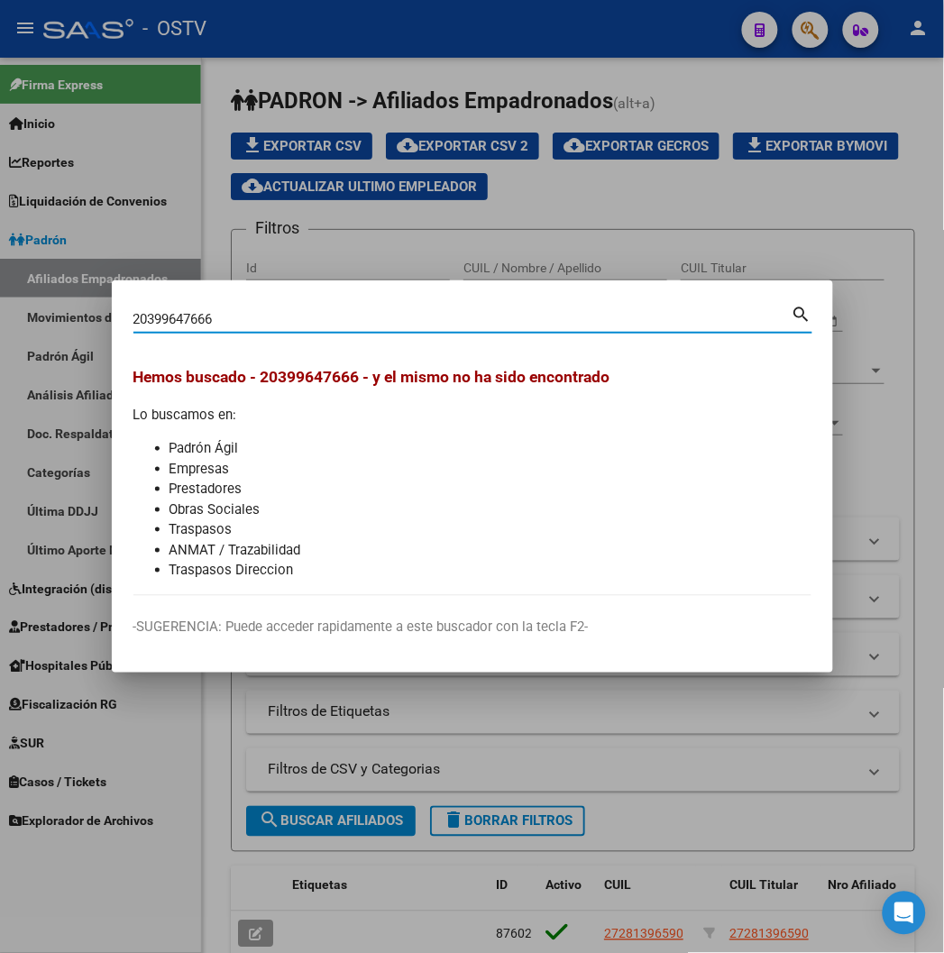
click at [133, 316] on input "20399647666" at bounding box center [462, 319] width 658 height 16
paste input "399647"
click at [135, 308] on div "39964766 Buscar (apellido, dni, cuil, nro traspaso, cuit, obra social)" at bounding box center [462, 318] width 658 height 27
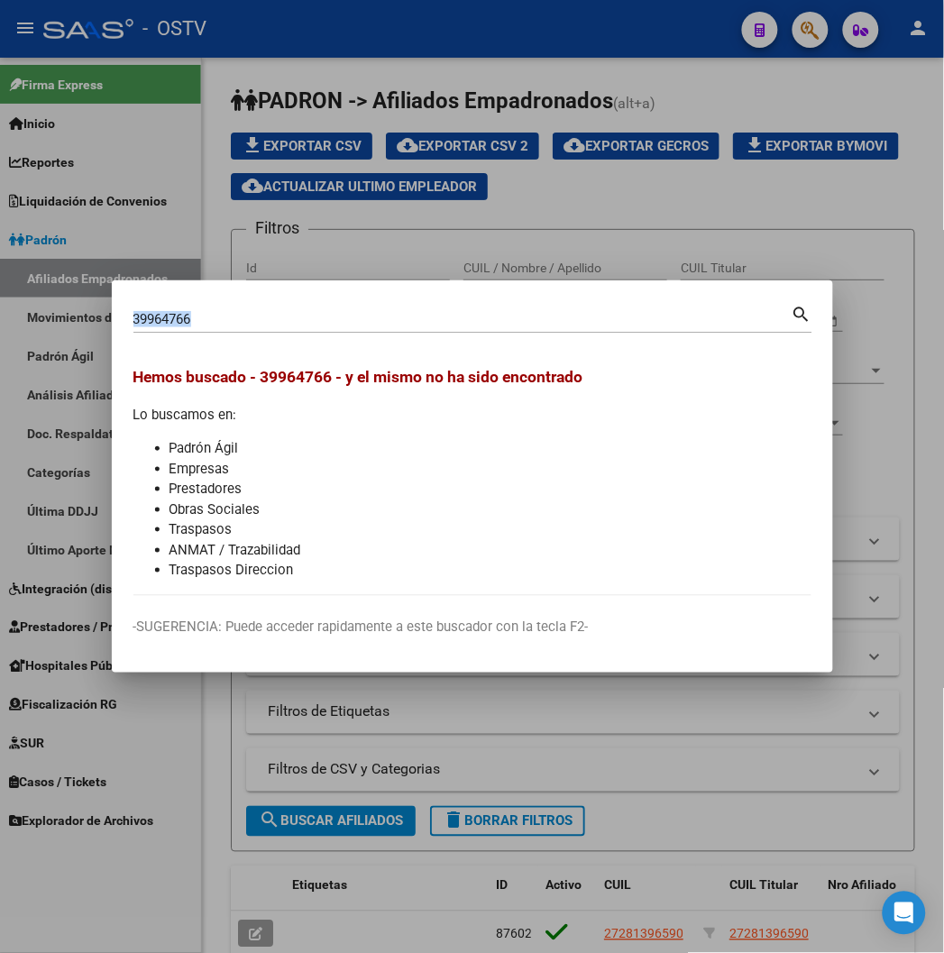
click at [135, 308] on div "39964766 Buscar (apellido, dni, cuil, nro traspaso, cuit, obra social)" at bounding box center [462, 318] width 658 height 27
click at [133, 328] on div "39964766 Buscar (apellido, dni, cuil, nro traspaso, cuit, obra social)" at bounding box center [462, 318] width 658 height 27
click at [133, 324] on input "39964766" at bounding box center [462, 319] width 658 height 16
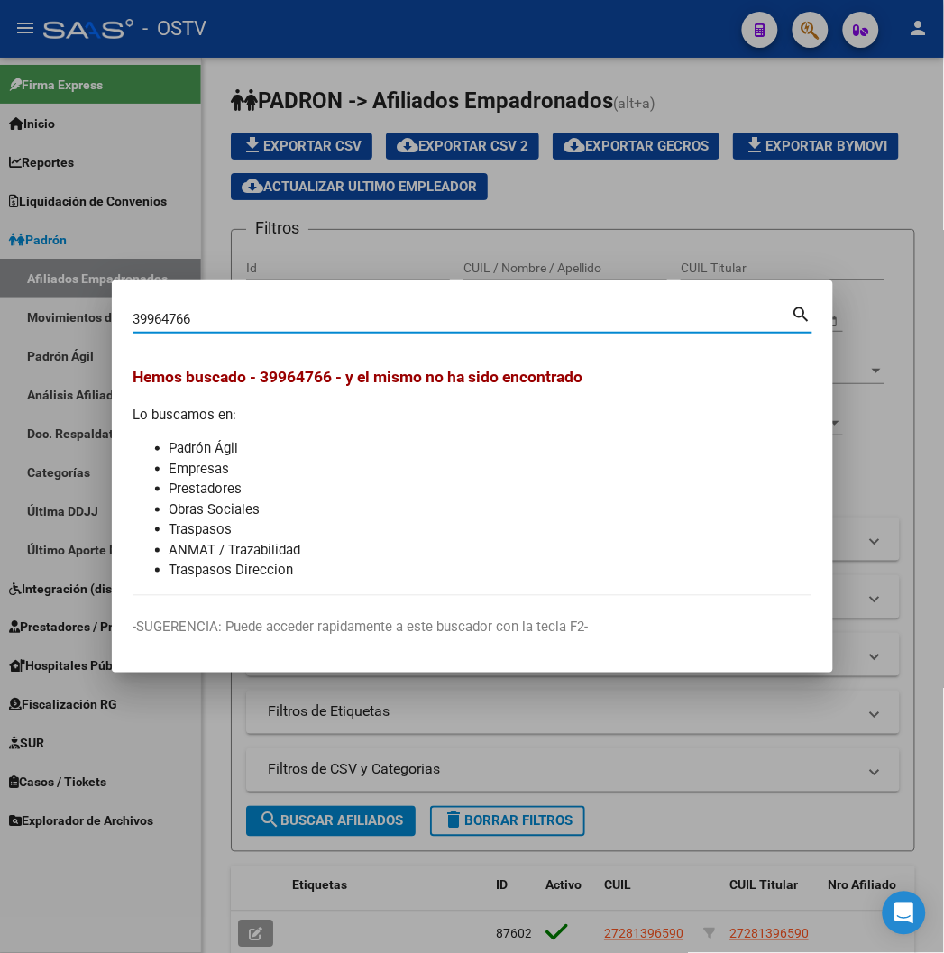
click at [133, 324] on input "39964766" at bounding box center [462, 319] width 658 height 16
paste input "20-39964766-"
click at [160, 332] on div "20399647666 Buscar (apellido, dni, cuil, nro traspaso, cuit, obra social) search" at bounding box center [472, 326] width 679 height 48
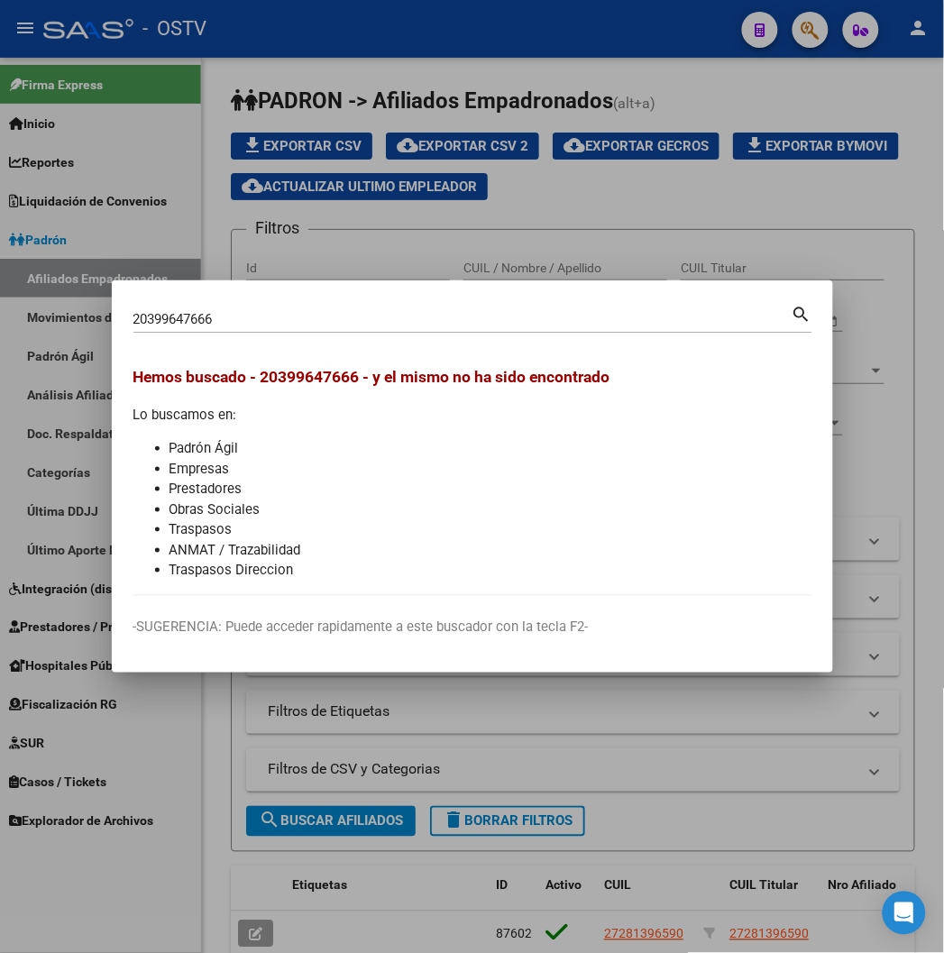
click at [159, 323] on input "20399647666" at bounding box center [462, 319] width 658 height 16
paste input "399647"
type input "39964766"
click at [238, 253] on div at bounding box center [472, 476] width 944 height 953
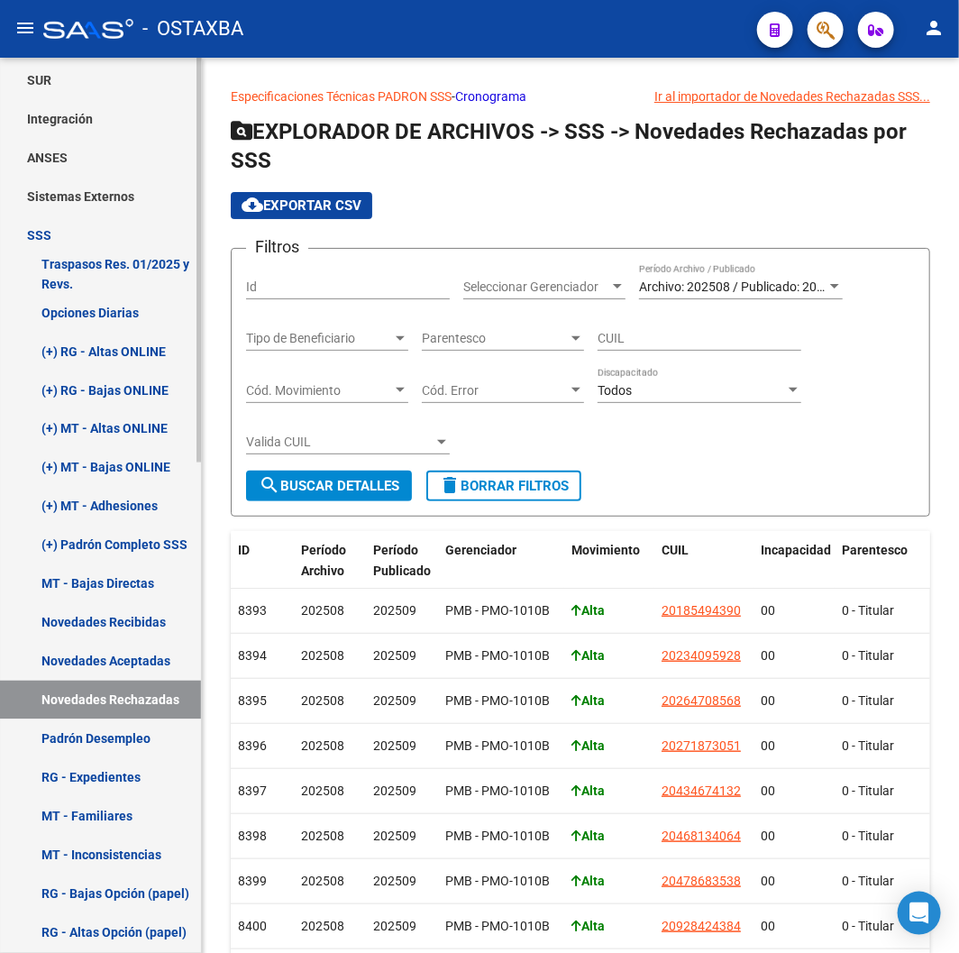
scroll to position [901, 0]
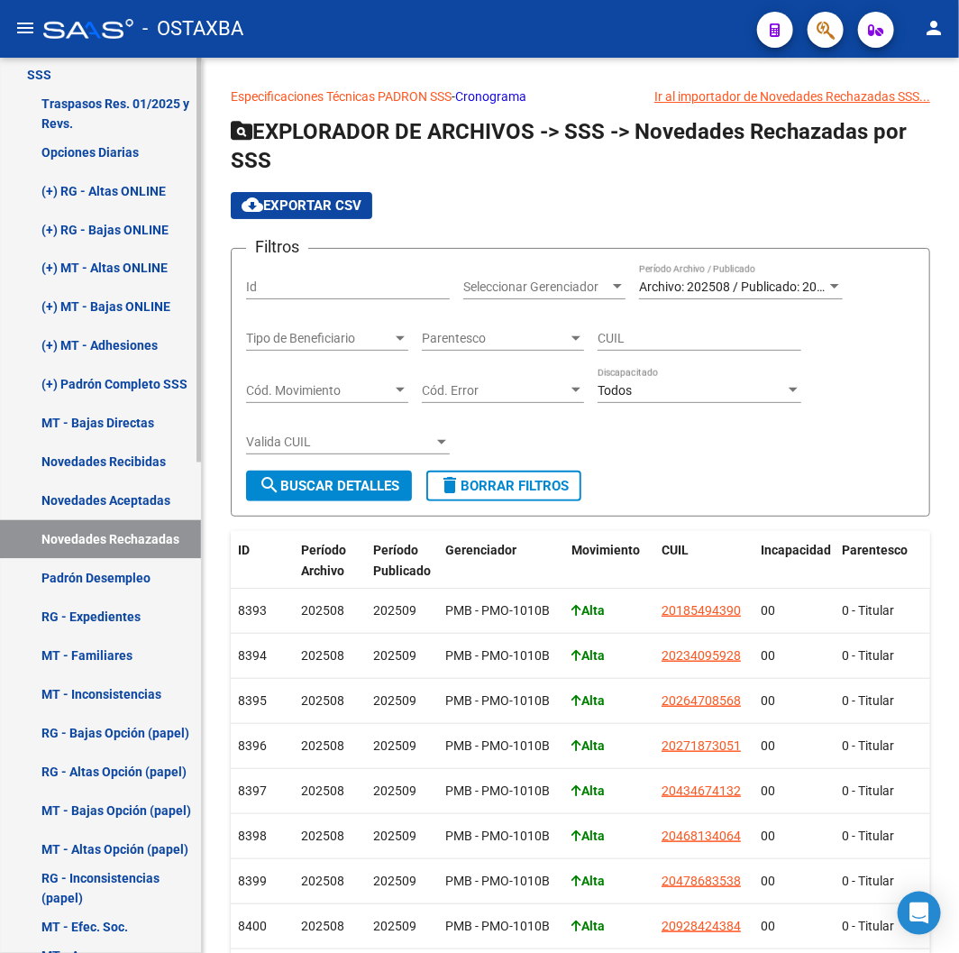
click at [104, 496] on link "Novedades Aceptadas" at bounding box center [100, 500] width 201 height 39
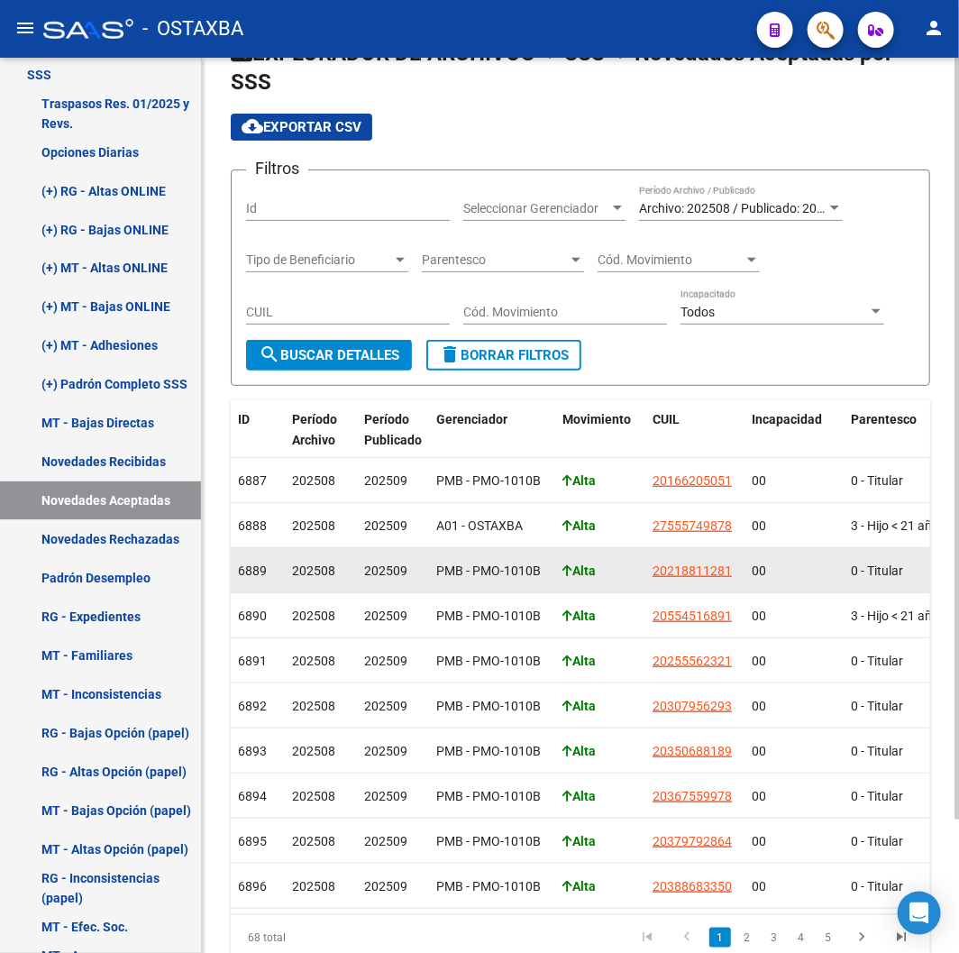
scroll to position [158, 0]
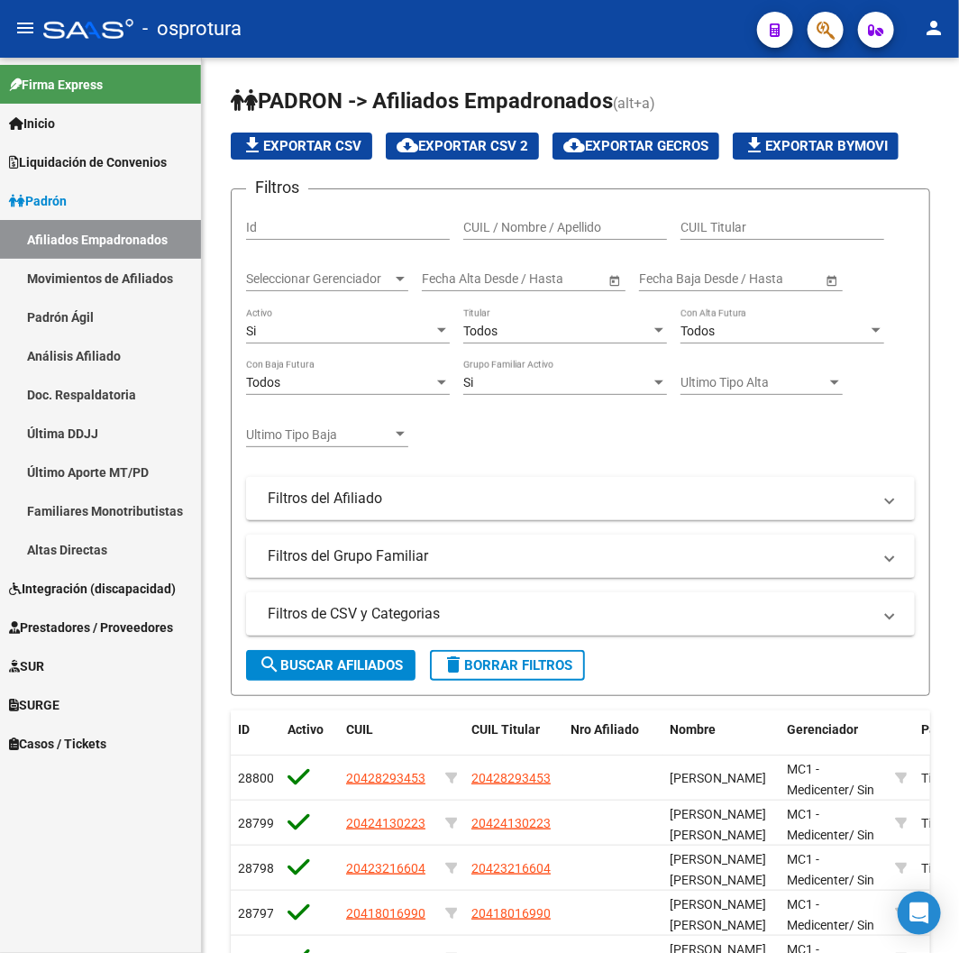
click at [84, 141] on link "Inicio" at bounding box center [100, 123] width 201 height 39
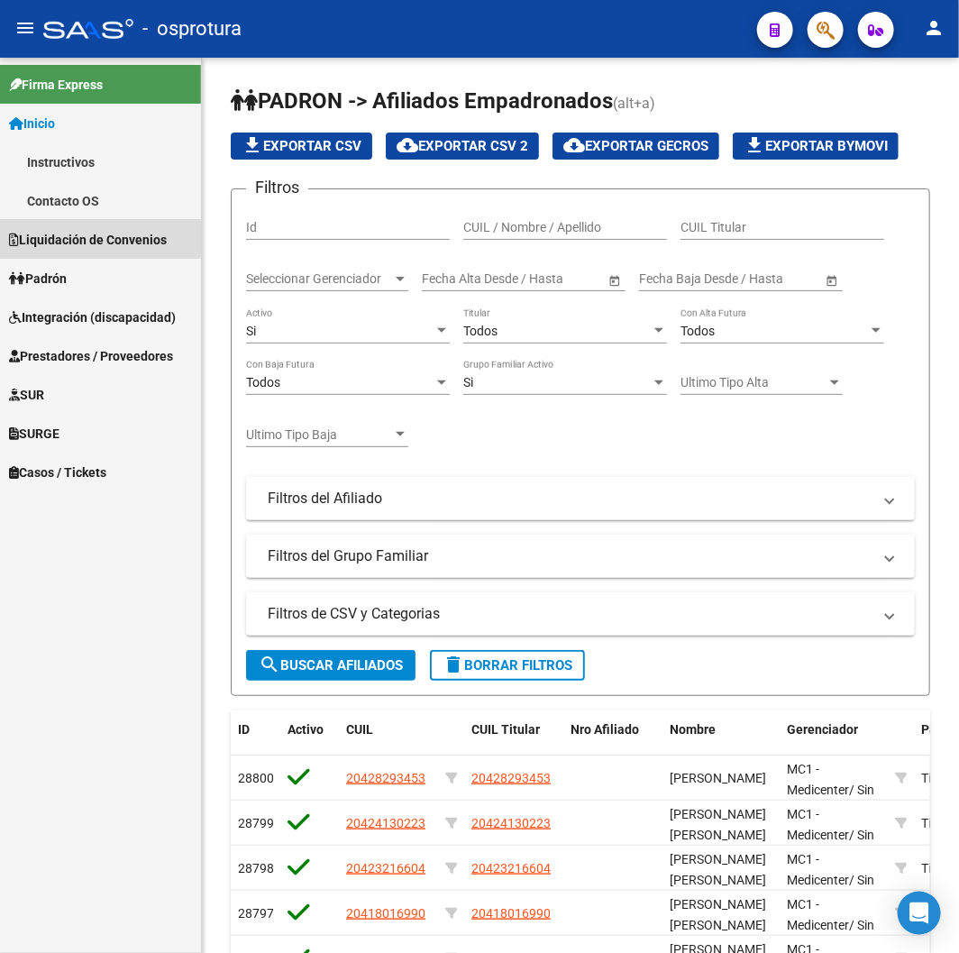
click at [49, 223] on link "Liquidación de Convenios" at bounding box center [100, 239] width 201 height 39
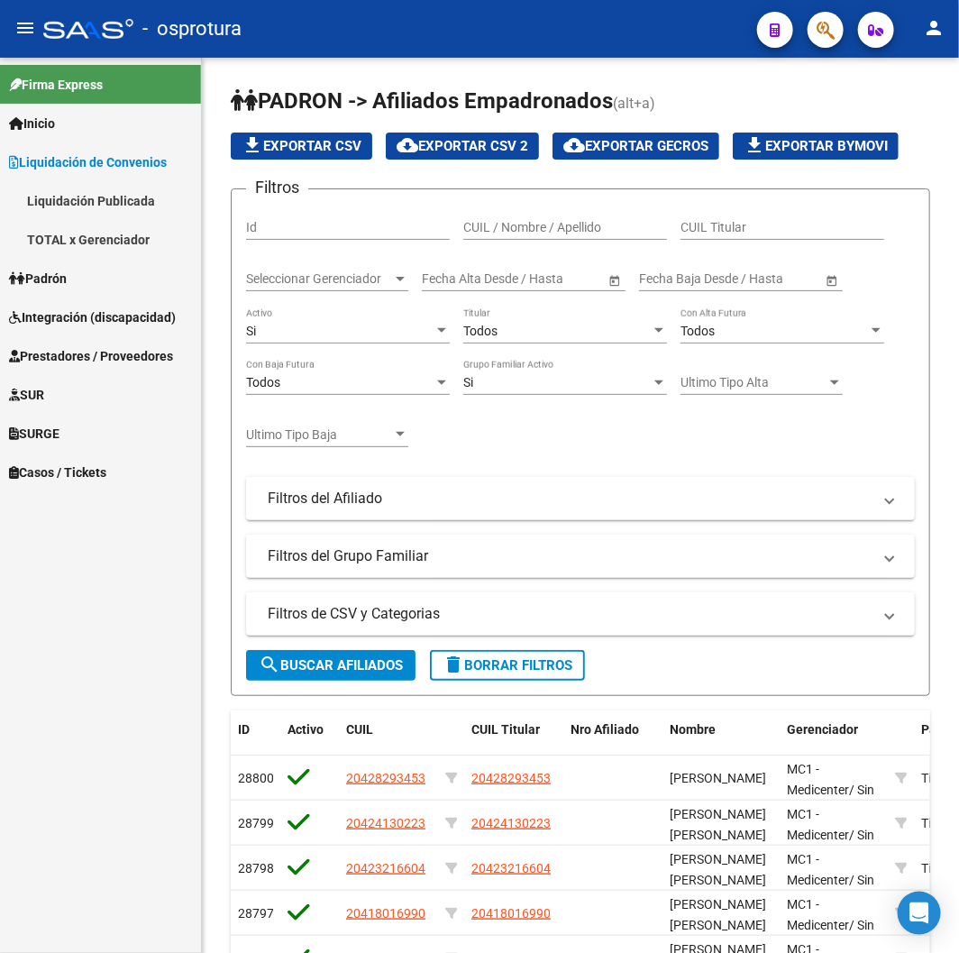
click at [86, 280] on link "Padrón" at bounding box center [100, 278] width 201 height 39
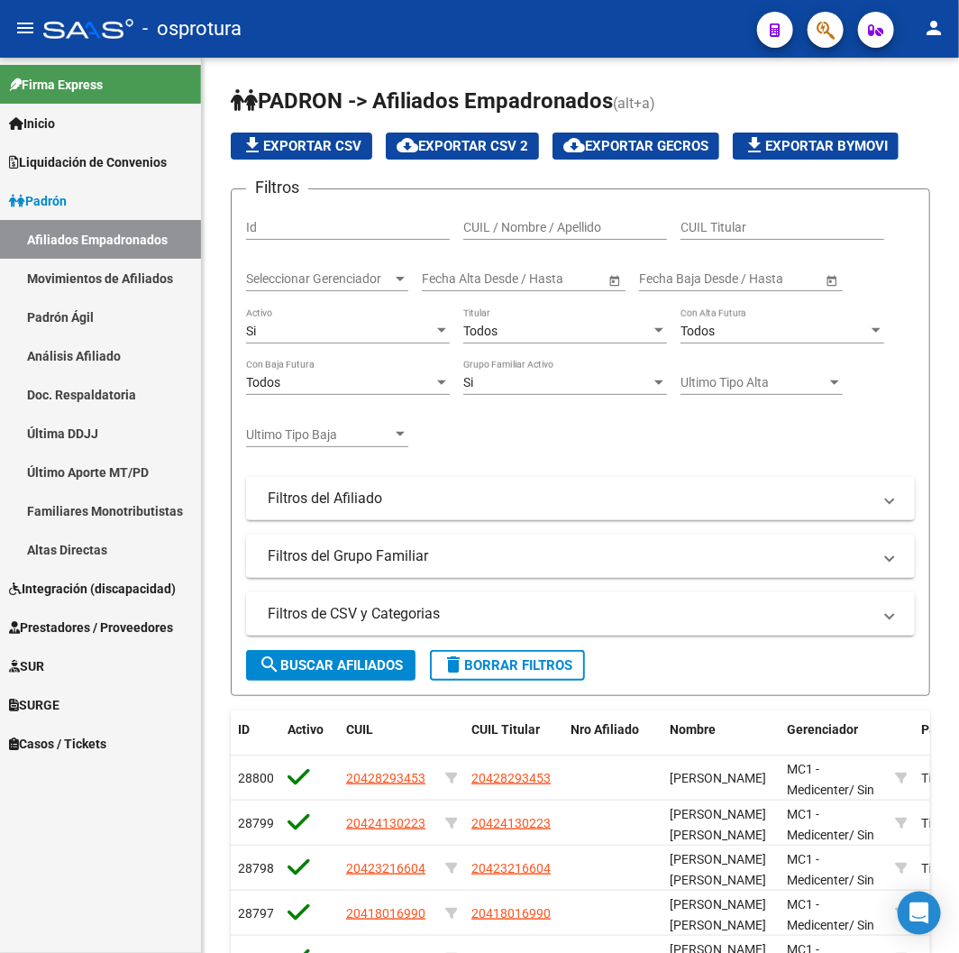
click at [85, 475] on link "Último Aporte MT/PD" at bounding box center [100, 471] width 201 height 39
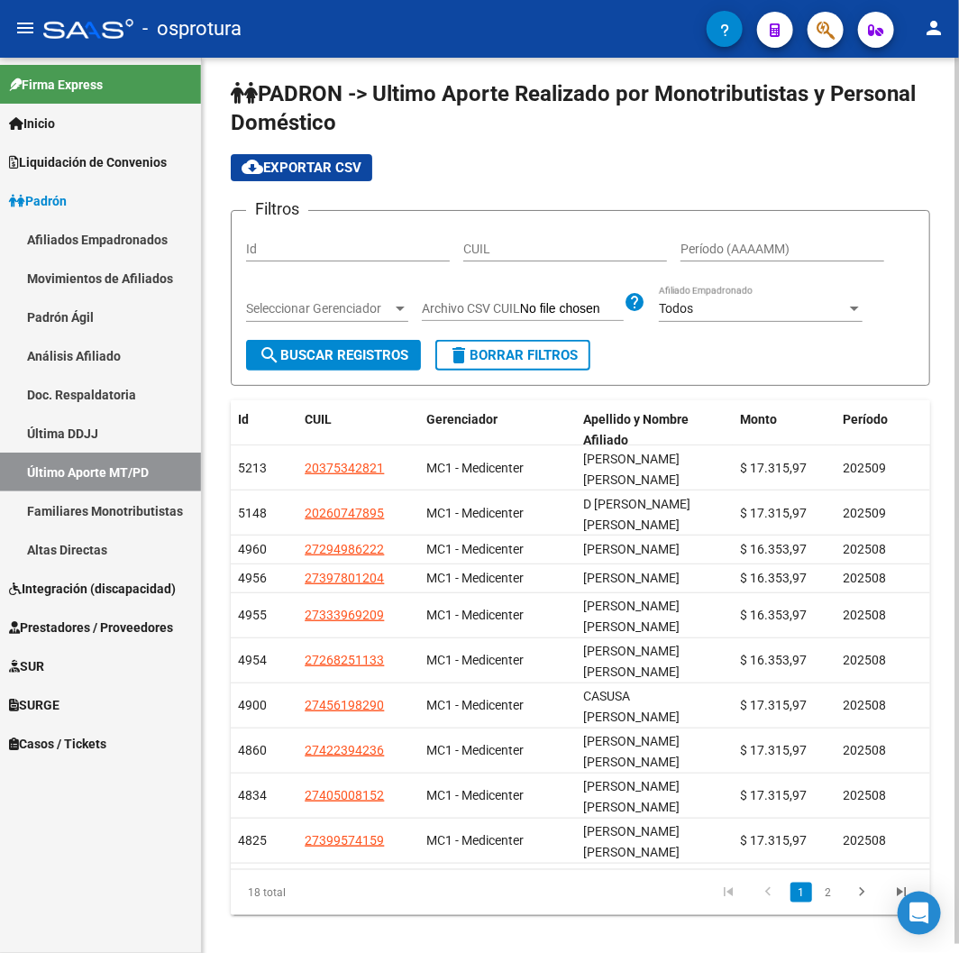
scroll to position [10, 0]
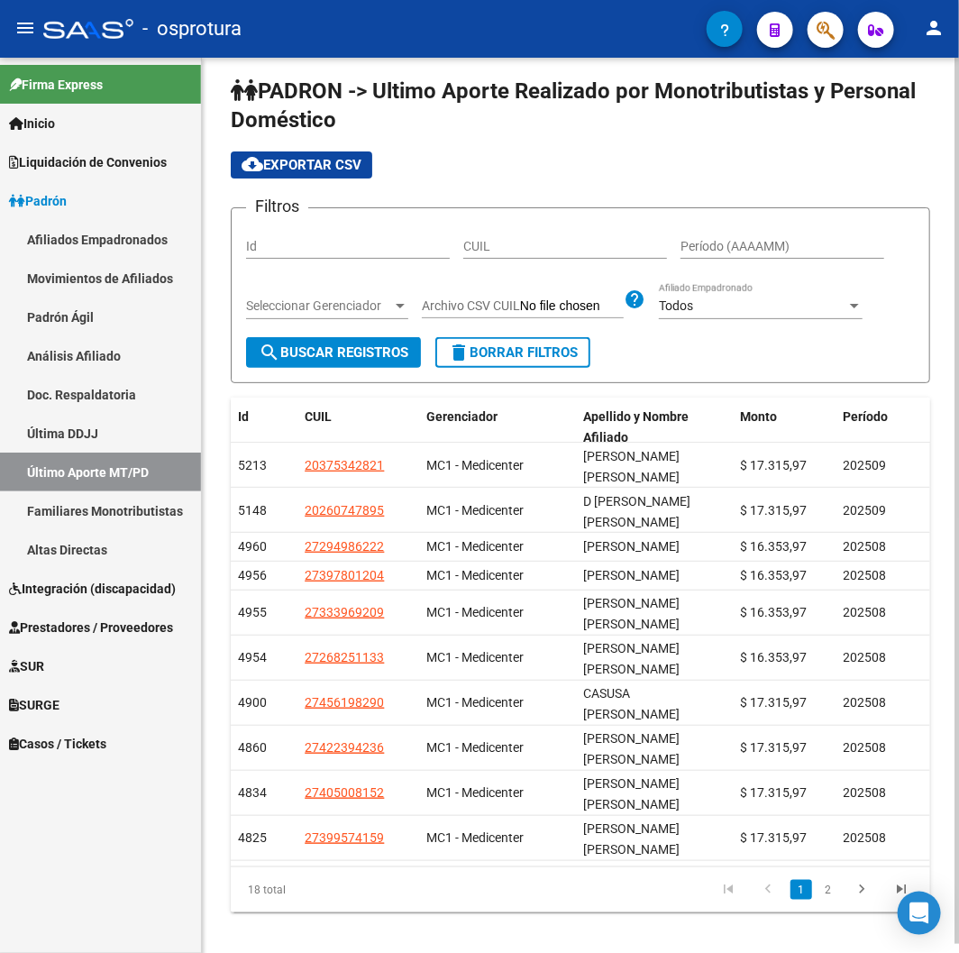
click at [826, 880] on link "2" at bounding box center [828, 890] width 22 height 20
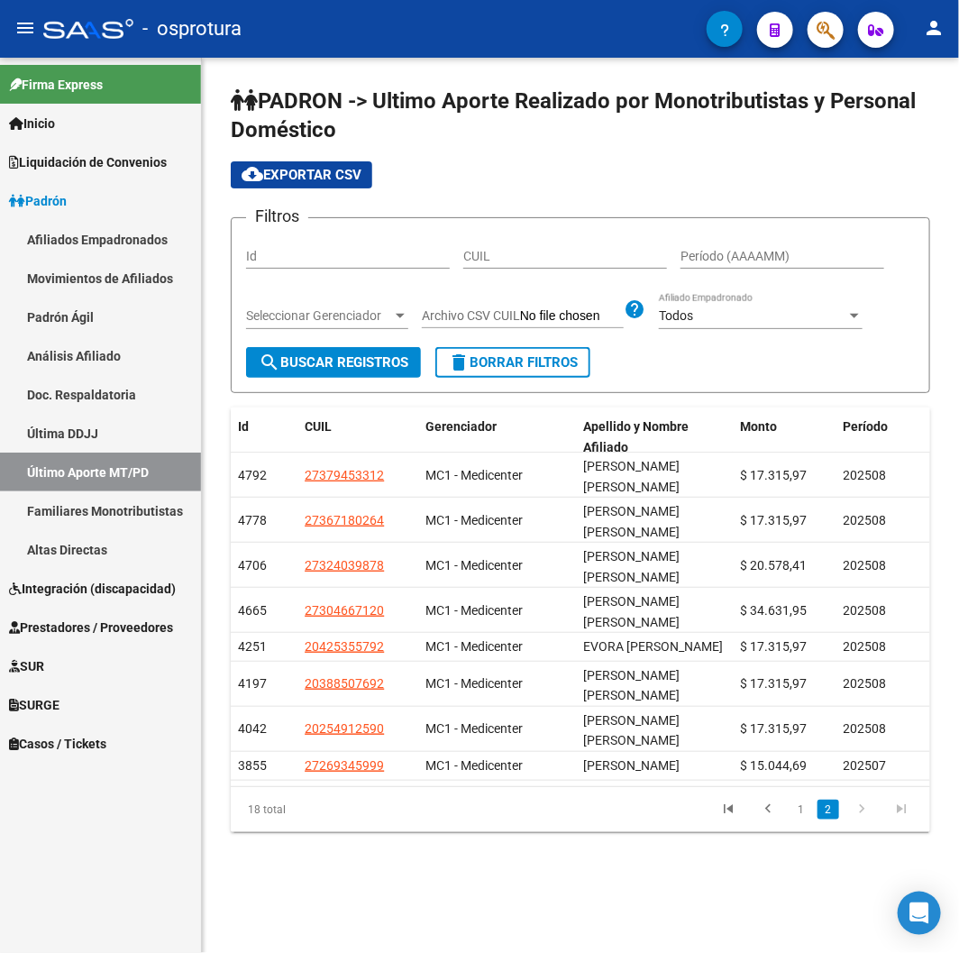
scroll to position [0, 0]
click at [123, 144] on link "Liquidación de Convenios" at bounding box center [100, 161] width 201 height 39
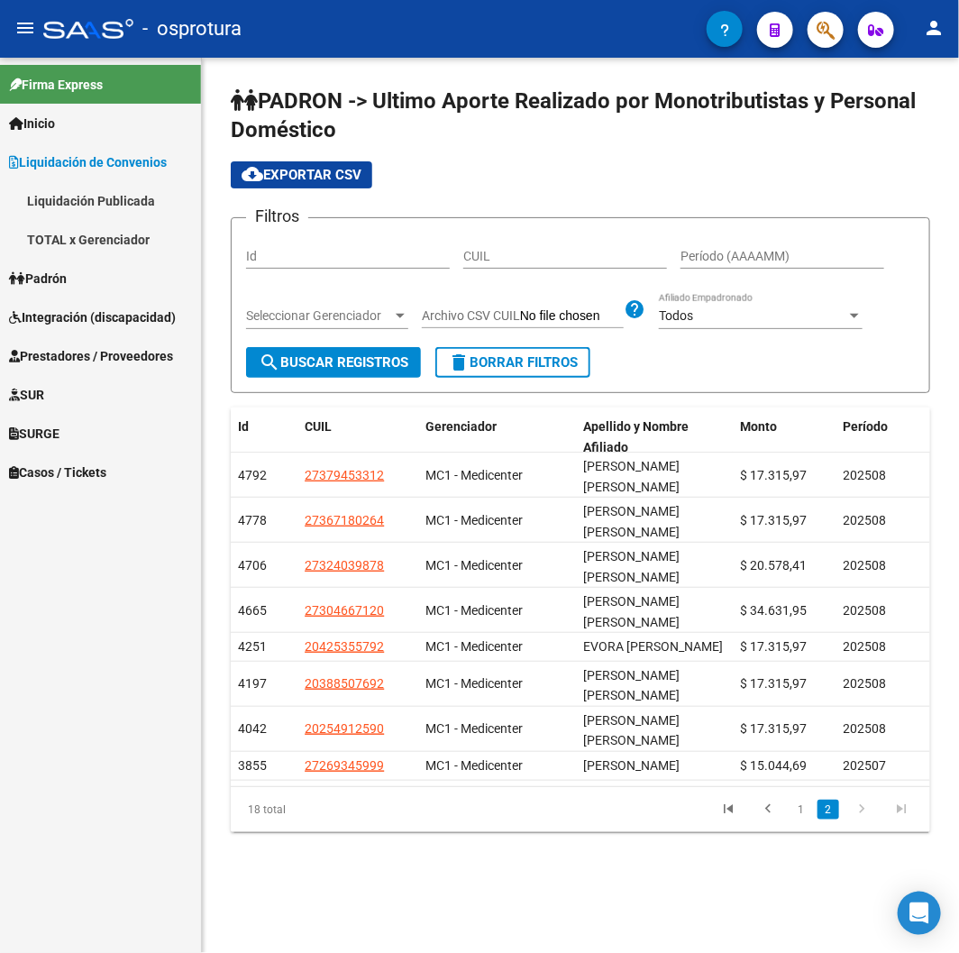
click at [121, 126] on link "Inicio" at bounding box center [100, 123] width 201 height 39
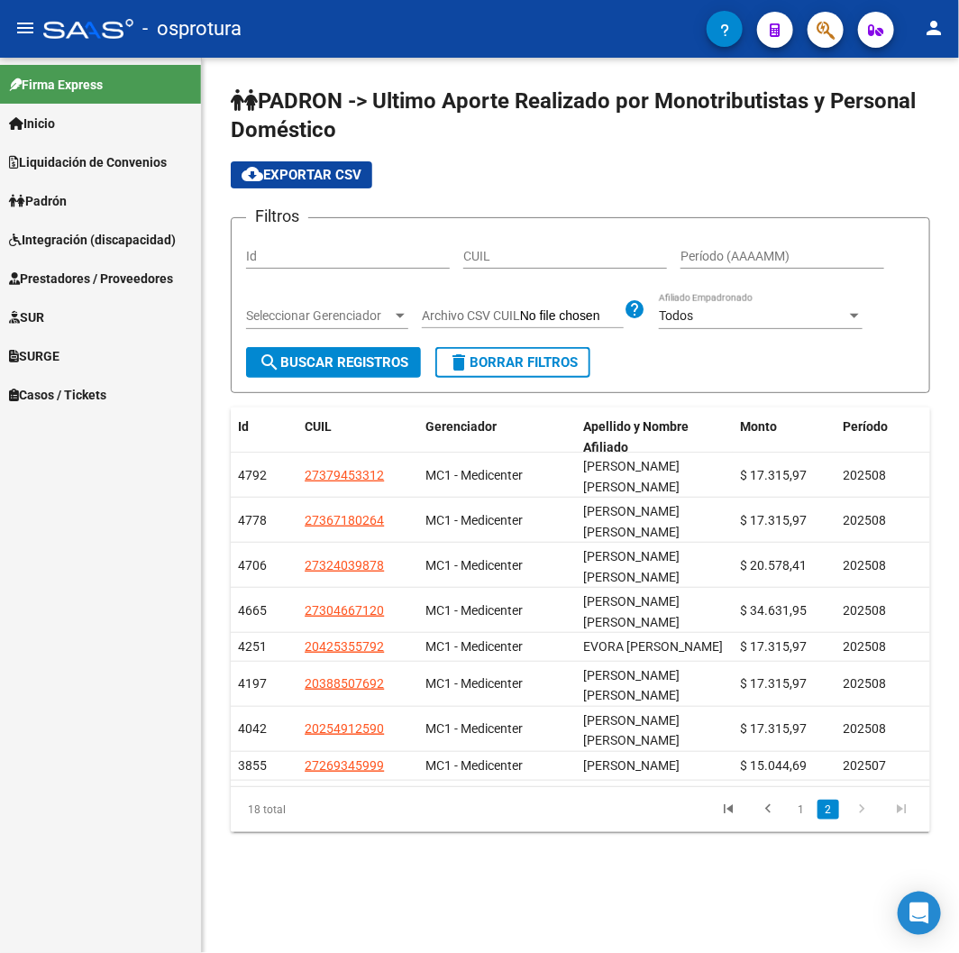
click at [121, 126] on link "Inicio" at bounding box center [100, 123] width 201 height 39
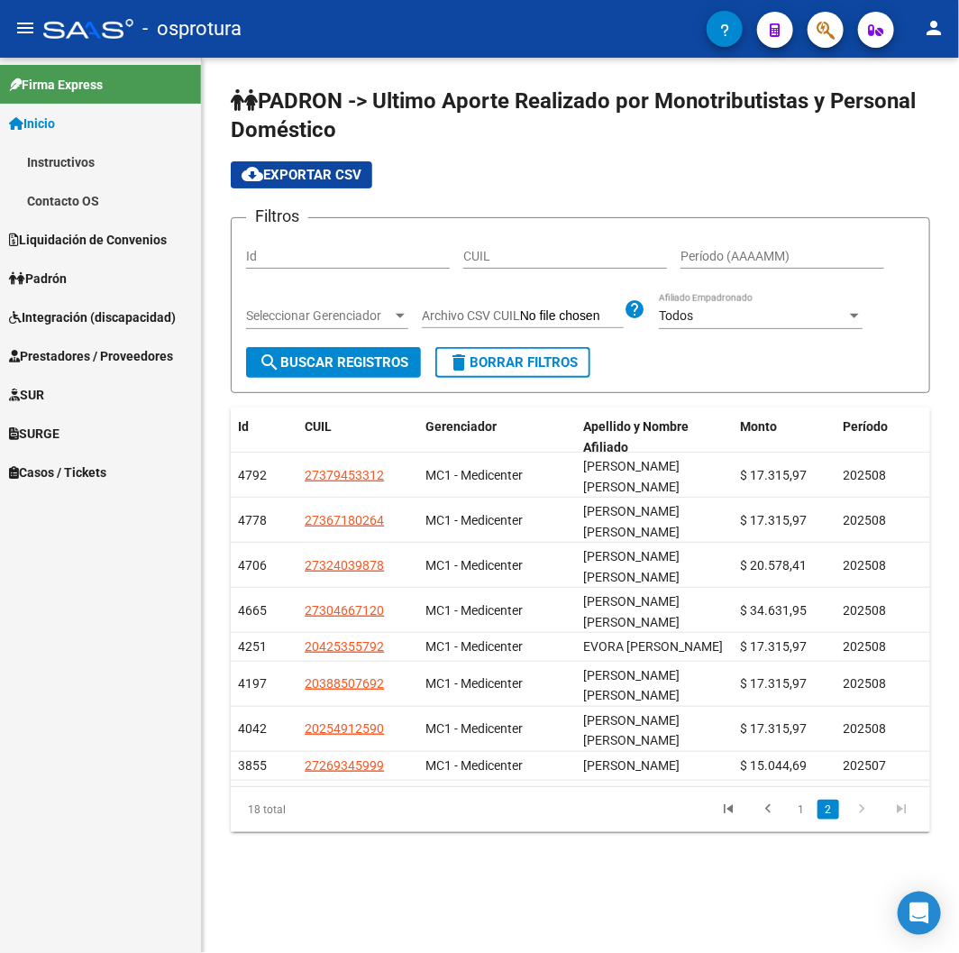
click at [121, 126] on link "Inicio" at bounding box center [100, 123] width 201 height 39
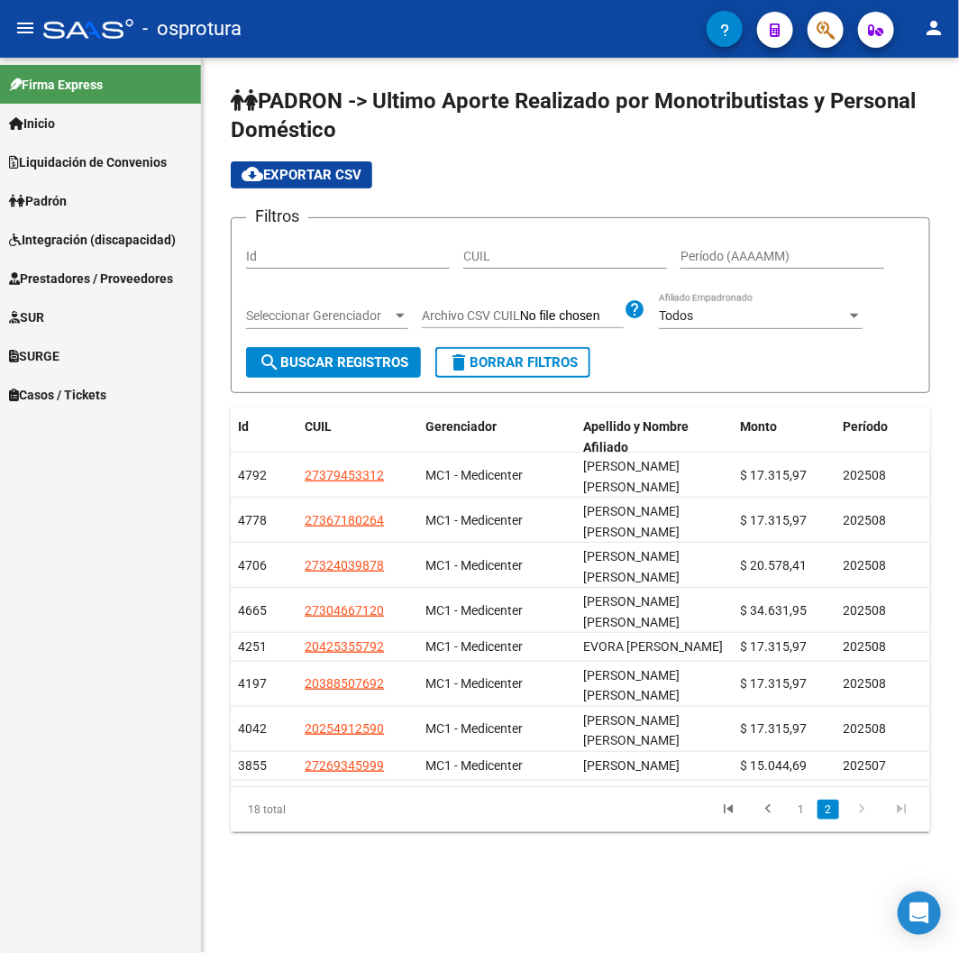
click at [103, 82] on span "Firma Express" at bounding box center [56, 85] width 94 height 20
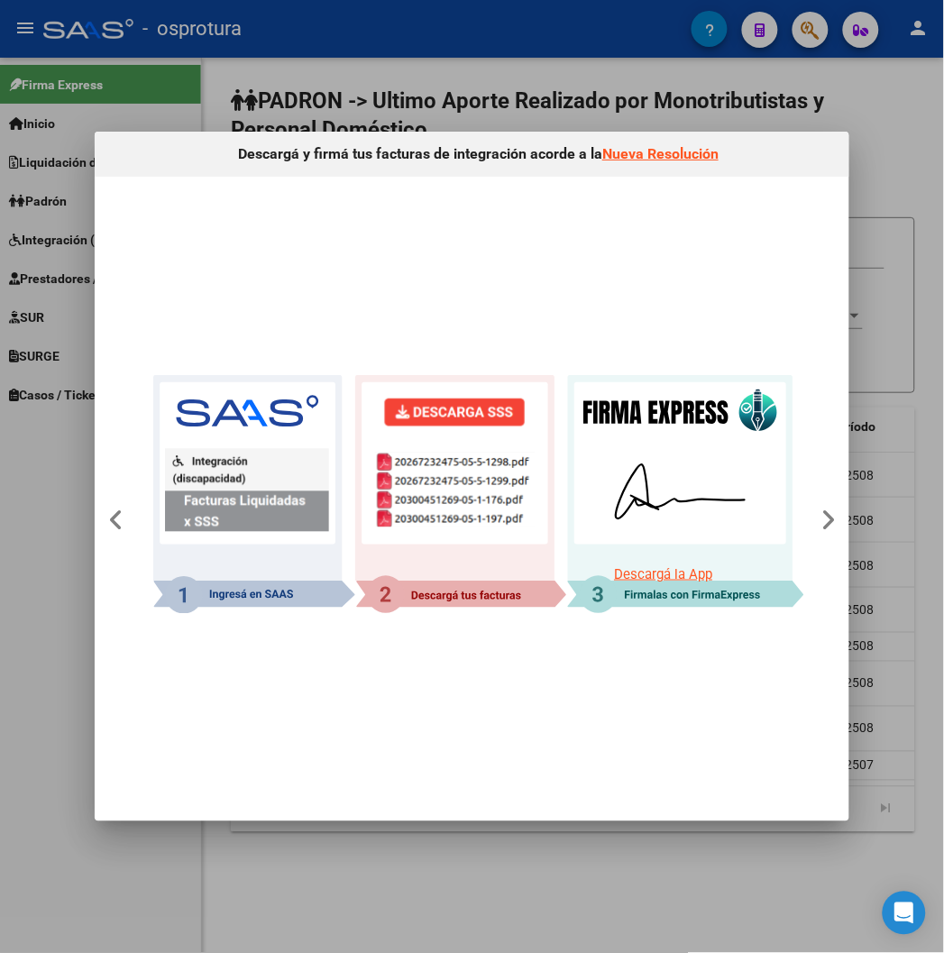
click at [579, 59] on div at bounding box center [472, 476] width 944 height 953
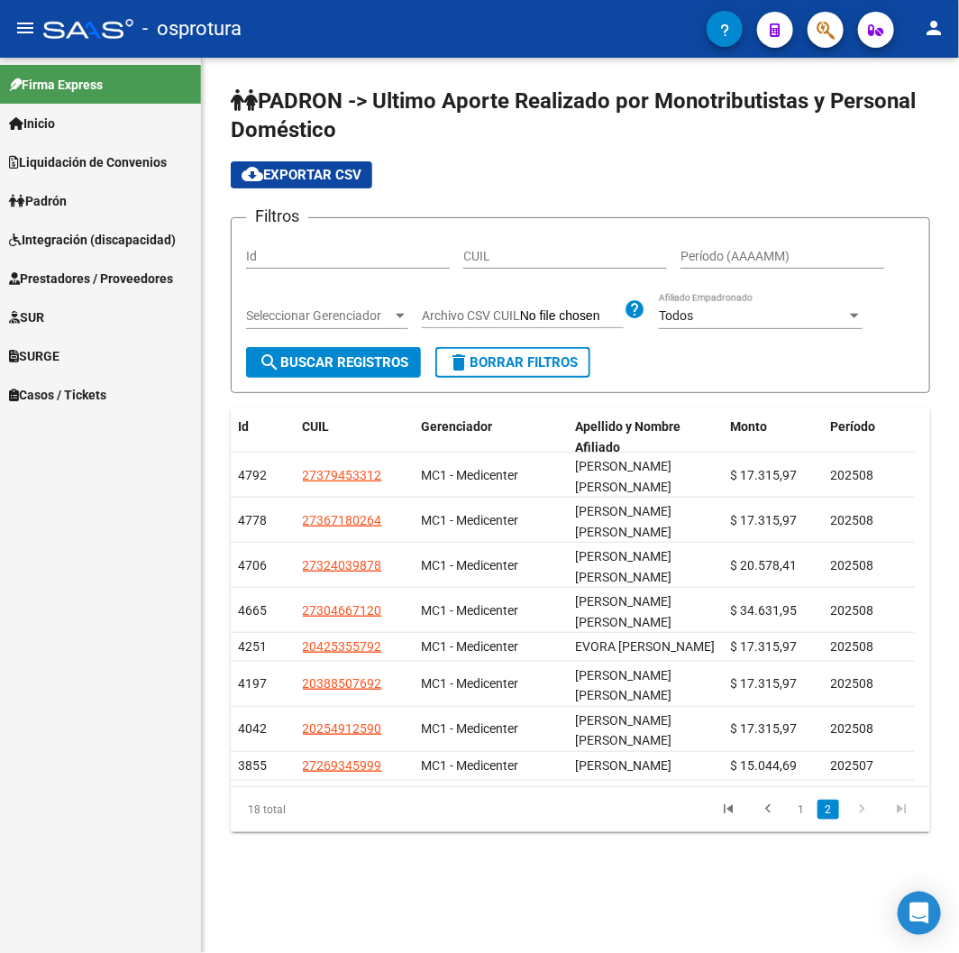
click at [353, 39] on div "- osprotura" at bounding box center [374, 29] width 663 height 40
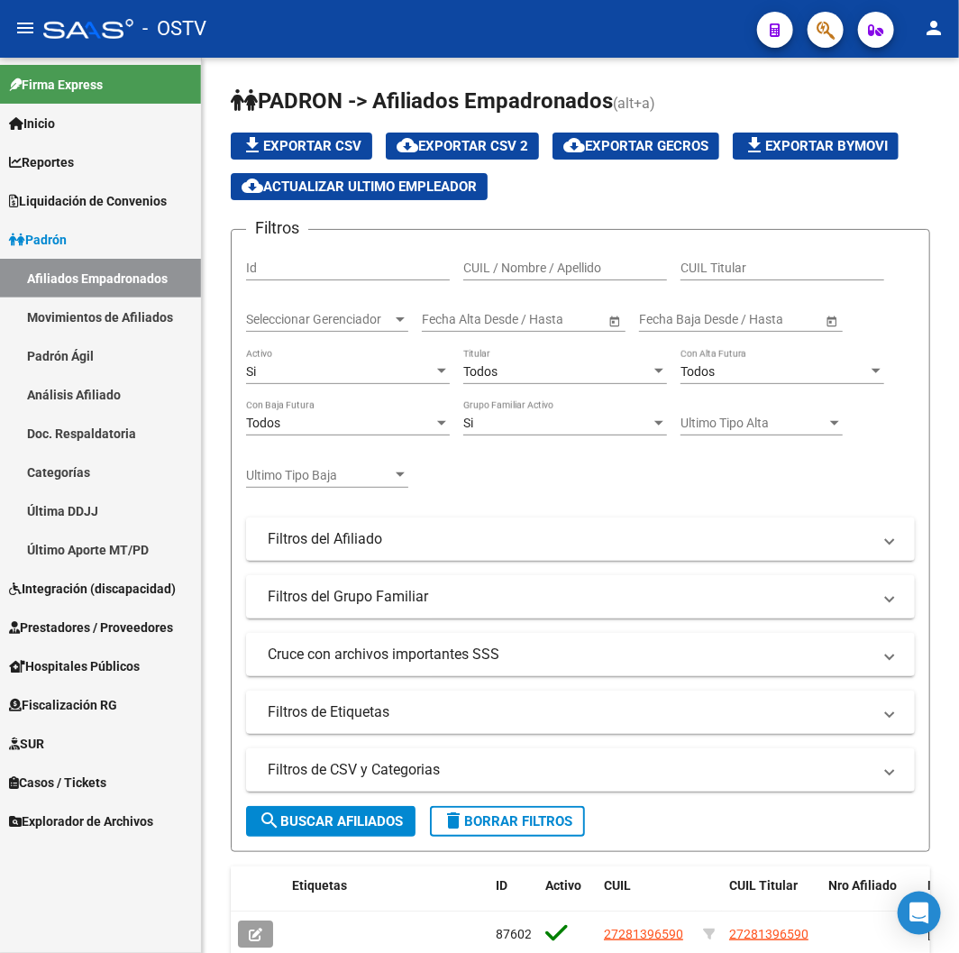
click at [345, 23] on div "- OSTV" at bounding box center [392, 29] width 699 height 40
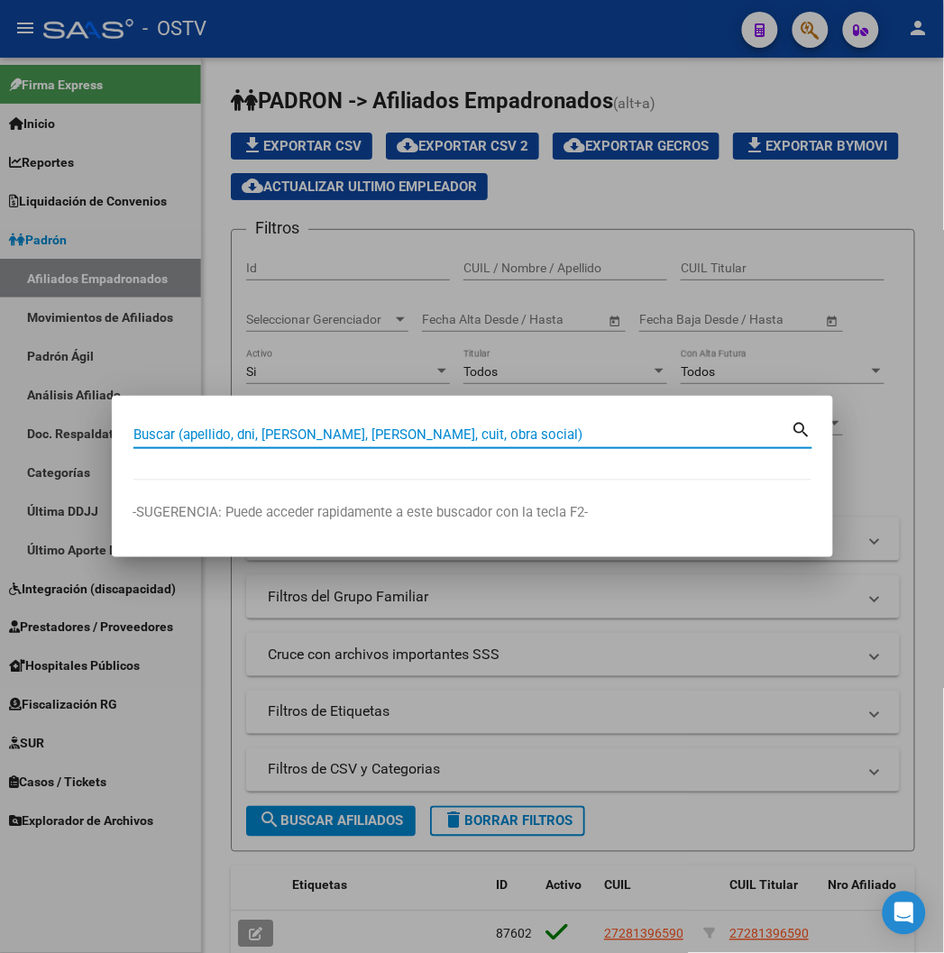
paste input "20200483104"
type input "20200483104"
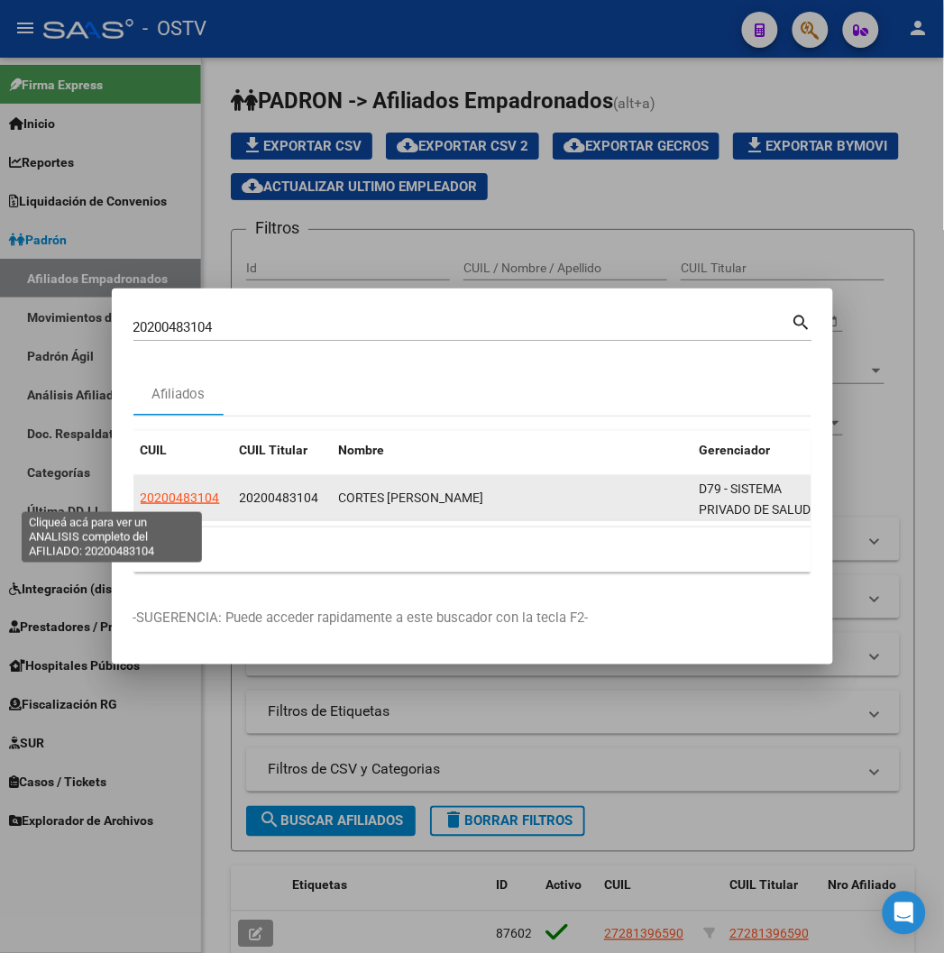
click at [141, 499] on span "20200483104" at bounding box center [180, 497] width 79 height 14
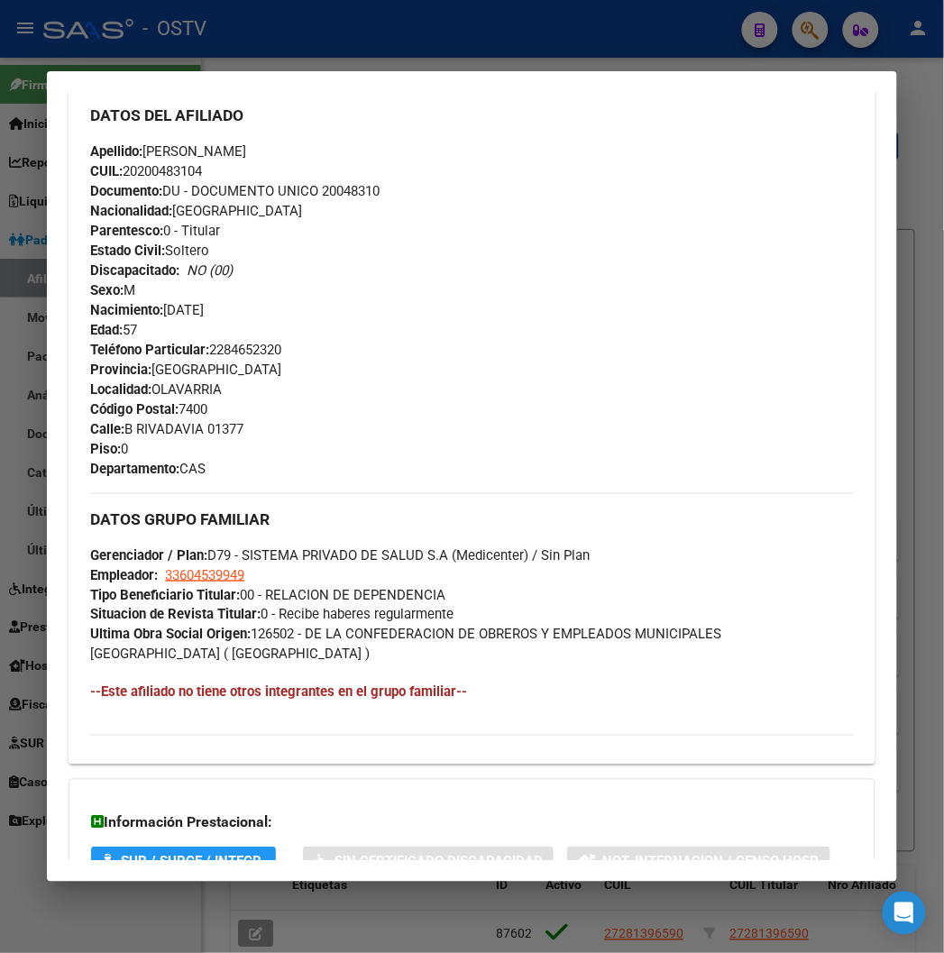
scroll to position [812, 0]
